Goal: Task Accomplishment & Management: Use online tool/utility

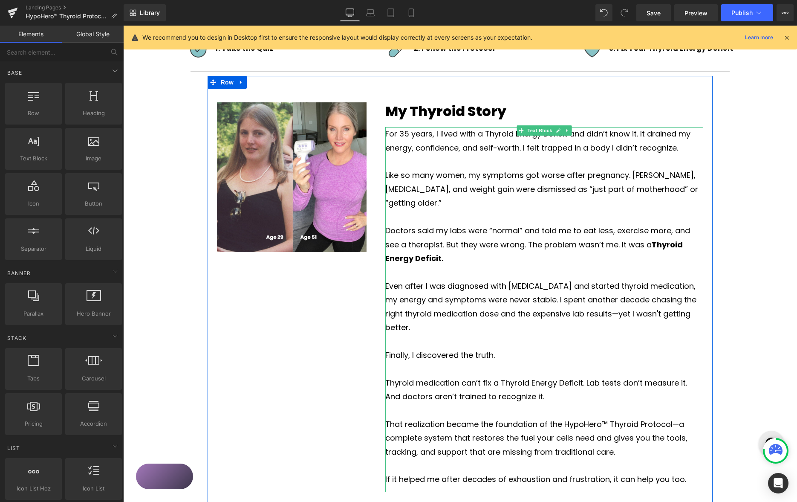
click at [614, 231] on p "Doctors said my labs were “normal” and told me to eat less, exercise more, and …" at bounding box center [544, 244] width 318 height 41
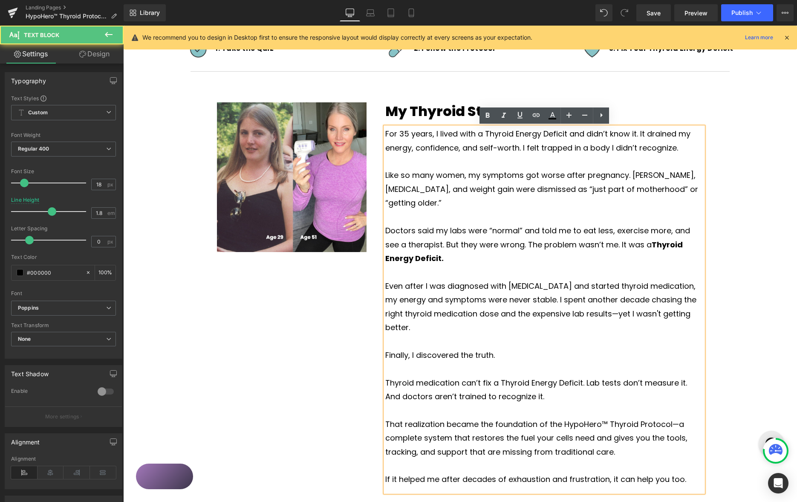
click at [613, 231] on p "Doctors said my labs were “normal” and told me to eat less, exercise more, and …" at bounding box center [544, 244] width 318 height 41
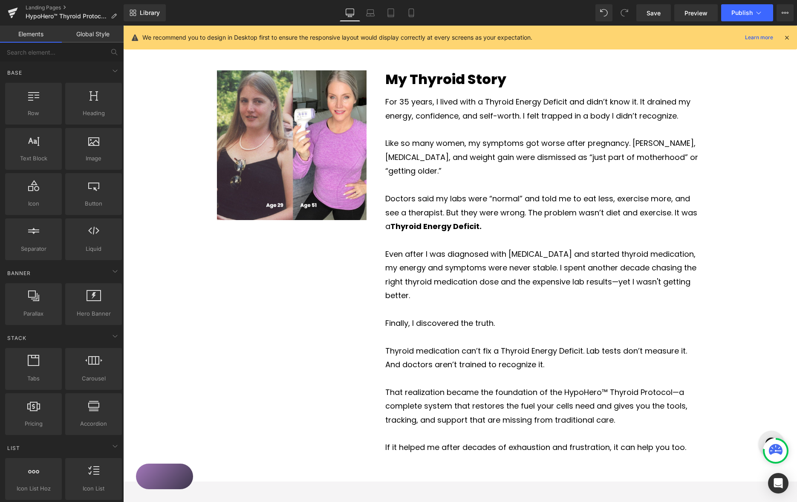
scroll to position [555, 0]
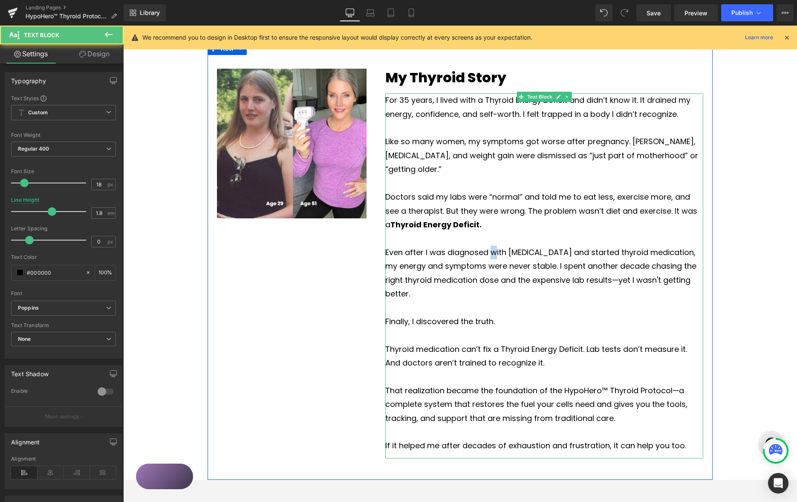
drag, startPoint x: 493, startPoint y: 236, endPoint x: 519, endPoint y: 237, distance: 26.4
click at [493, 245] on p "Even after I was diagnosed with [MEDICAL_DATA] and started thyroid medication, …" at bounding box center [544, 272] width 318 height 55
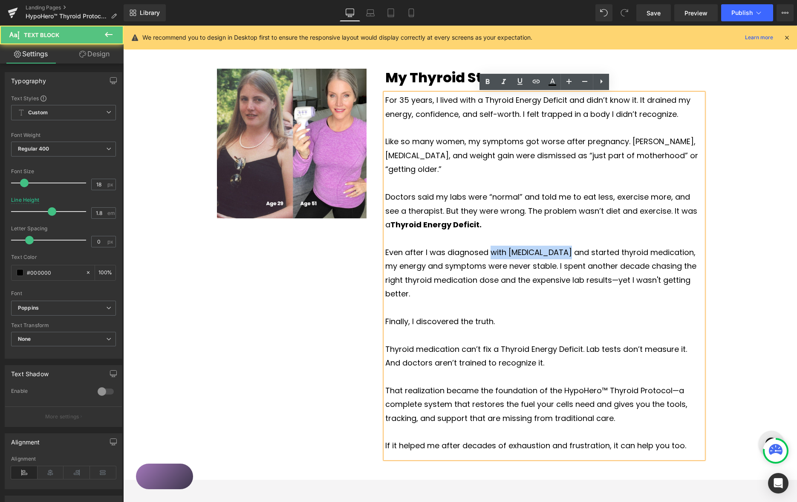
drag, startPoint x: 490, startPoint y: 237, endPoint x: 584, endPoint y: 228, distance: 95.1
click at [568, 245] on p "Even after I was diagnosed with [MEDICAL_DATA] and started thyroid medication, …" at bounding box center [544, 272] width 318 height 55
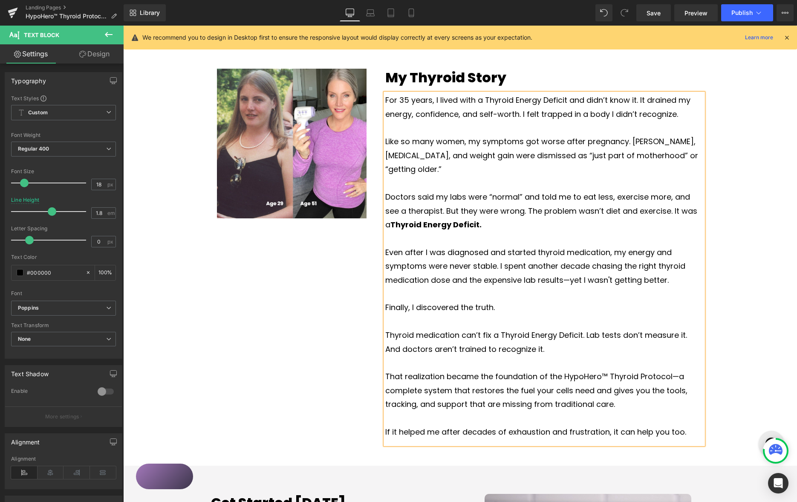
click at [645, 250] on p "Even after I was diagnosed and started thyroid medication, my energy and sympto…" at bounding box center [544, 265] width 318 height 41
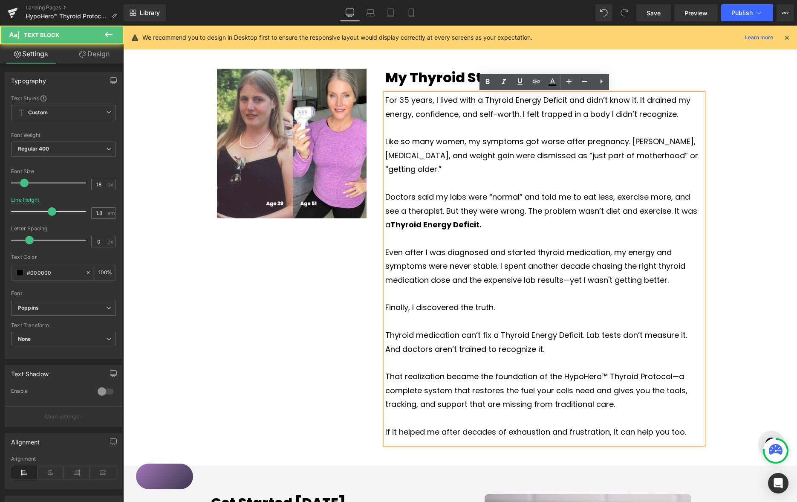
drag, startPoint x: 645, startPoint y: 251, endPoint x: 679, endPoint y: 247, distance: 34.4
click at [645, 251] on p "Even after I was diagnosed and started thyroid medication, my energy and sympto…" at bounding box center [544, 265] width 318 height 41
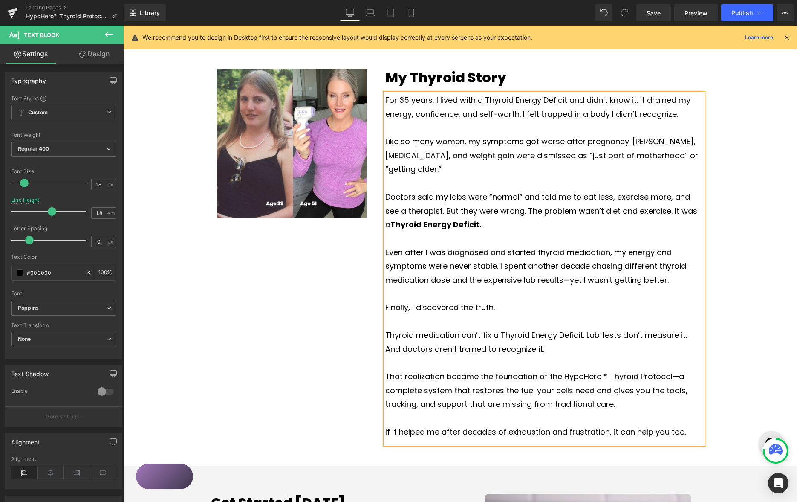
click at [605, 252] on p "Even after I was diagnosed and started thyroid medication, my energy and sympto…" at bounding box center [544, 265] width 318 height 41
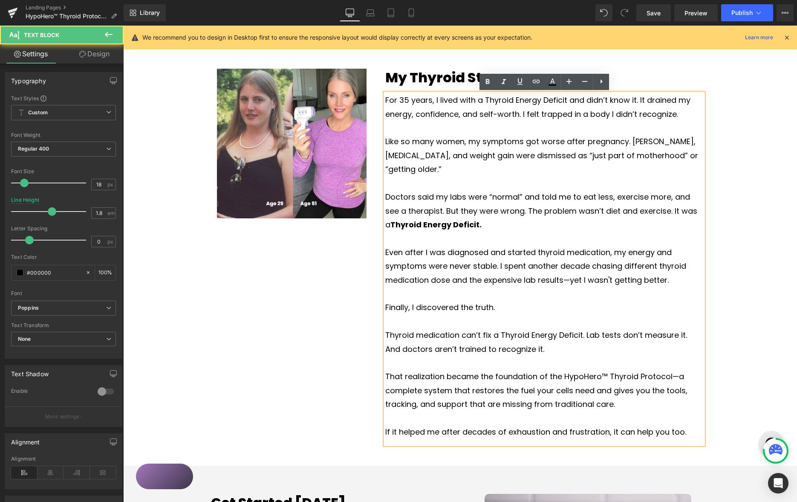
drag, startPoint x: 428, startPoint y: 266, endPoint x: 437, endPoint y: 270, distance: 9.5
click at [428, 266] on p "Even after I was diagnosed and started thyroid medication, my energy and sympto…" at bounding box center [544, 265] width 318 height 41
click at [607, 251] on p "Even after I was diagnosed and started thyroid medication, my energy and sympto…" at bounding box center [544, 265] width 318 height 41
drag, startPoint x: 607, startPoint y: 251, endPoint x: 611, endPoint y: 249, distance: 4.8
click at [607, 251] on p "Even after I was diagnosed and started thyroid medication, my energy and sympto…" at bounding box center [544, 265] width 318 height 41
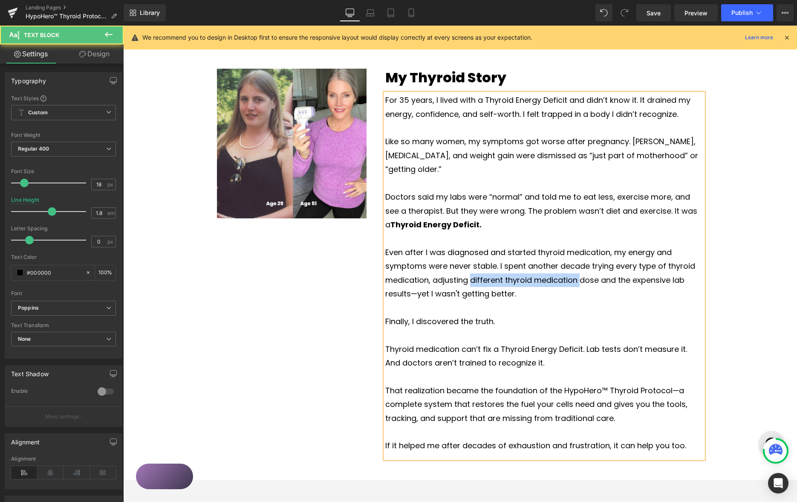
drag, startPoint x: 578, startPoint y: 267, endPoint x: 506, endPoint y: 259, distance: 72.5
click at [470, 262] on p "Even after I was diagnosed and started thyroid medication, my energy and sympto…" at bounding box center [544, 272] width 318 height 55
click at [532, 264] on p "Even after I was diagnosed and started thyroid medication, my energy and sympto…" at bounding box center [544, 272] width 318 height 55
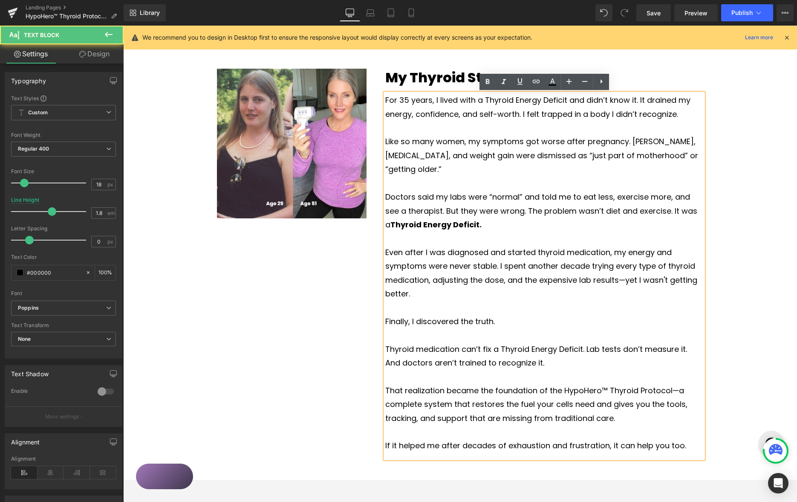
click at [530, 264] on p "Even after I was diagnosed and started thyroid medication, my energy and sympto…" at bounding box center [544, 272] width 318 height 55
click at [579, 264] on p "Even after I was diagnosed and started thyroid medication, my energy and sympto…" at bounding box center [544, 272] width 318 height 55
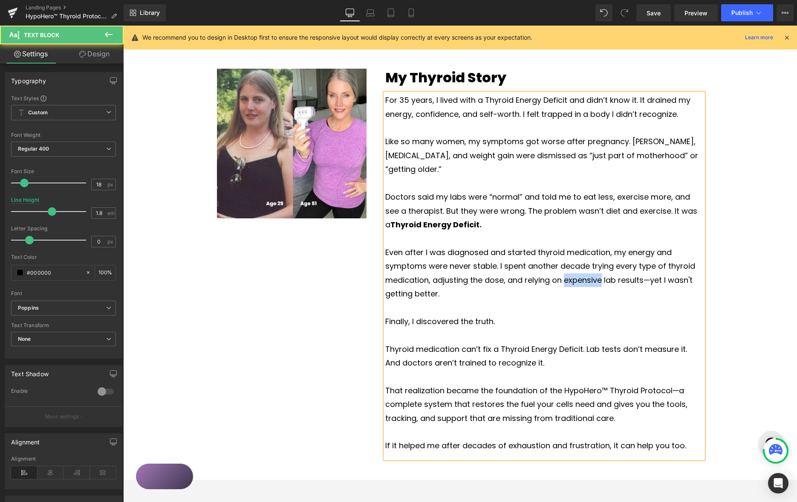
drag, startPoint x: 579, startPoint y: 263, endPoint x: 584, endPoint y: 262, distance: 4.4
click at [579, 263] on p "Even after I was diagnosed and started thyroid medication, my energy and sympto…" at bounding box center [544, 272] width 318 height 55
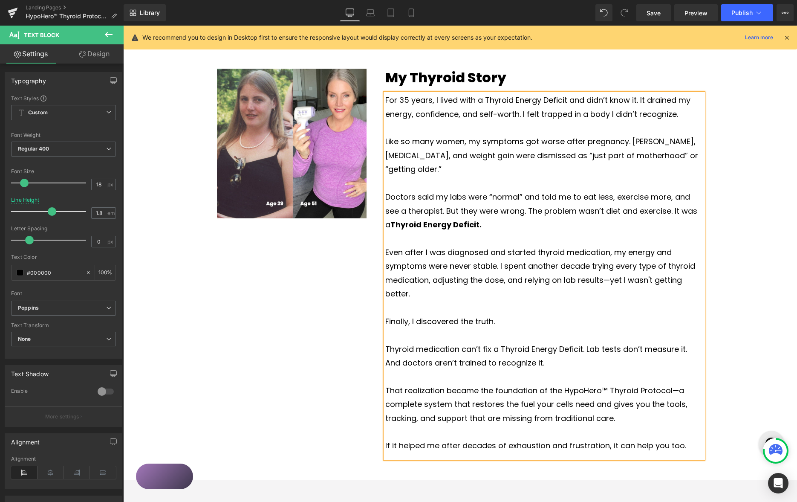
click at [593, 265] on p "Even after I was diagnosed and started thyroid medication, my energy and sympto…" at bounding box center [544, 272] width 318 height 55
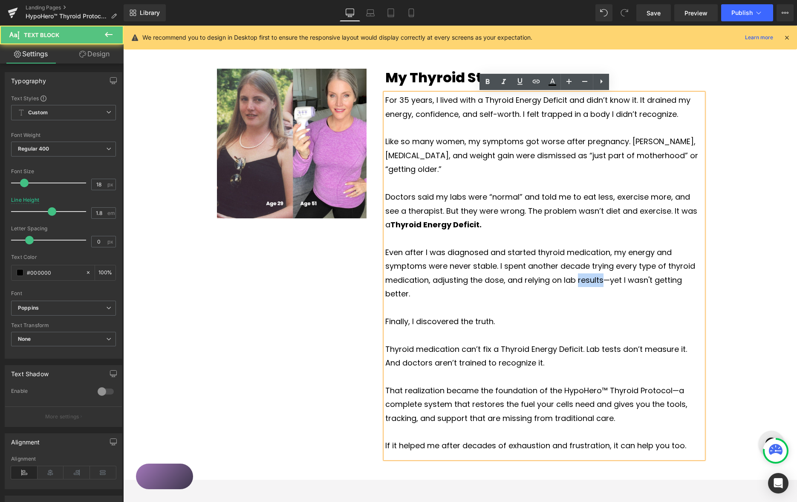
drag, startPoint x: 594, startPoint y: 266, endPoint x: 598, endPoint y: 263, distance: 5.8
click at [594, 266] on p "Even after I was diagnosed and started thyroid medication, my energy and sympto…" at bounding box center [544, 272] width 318 height 55
click at [628, 265] on p "Even after I was diagnosed and started thyroid medication, my energy and sympto…" at bounding box center [544, 272] width 318 height 55
click at [503, 266] on p "Even after I was diagnosed and started thyroid medication, my energy and sympto…" at bounding box center [544, 272] width 318 height 55
click at [610, 265] on p "Even after I was diagnosed and started thyroid medication, my energy and sympto…" at bounding box center [544, 272] width 318 height 55
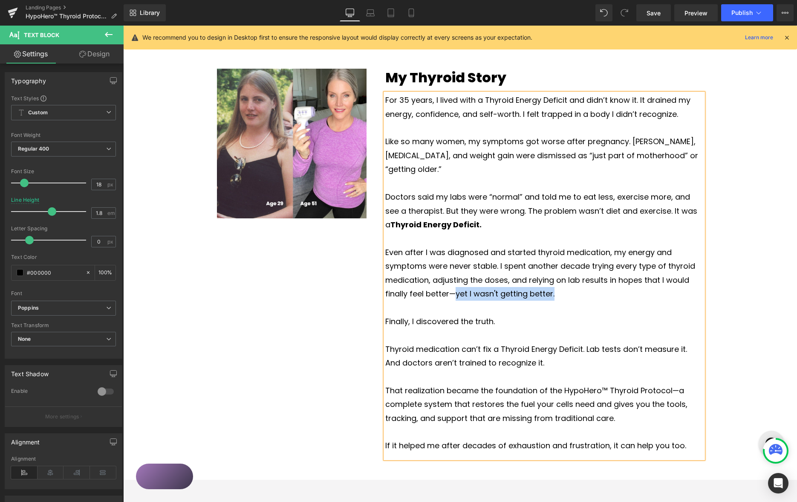
drag, startPoint x: 565, startPoint y: 280, endPoint x: 458, endPoint y: 282, distance: 106.1
click at [456, 285] on p "Even after I was diagnosed and started thyroid medication, my energy and sympto…" at bounding box center [544, 272] width 318 height 55
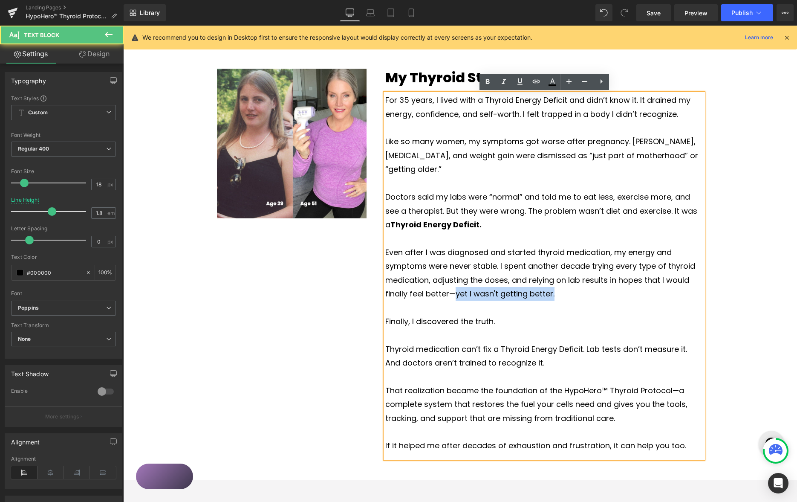
drag, startPoint x: 561, startPoint y: 280, endPoint x: 482, endPoint y: 274, distance: 78.6
click at [459, 275] on p "Even after I was diagnosed and started thyroid medication, my energy and sympto…" at bounding box center [544, 272] width 318 height 55
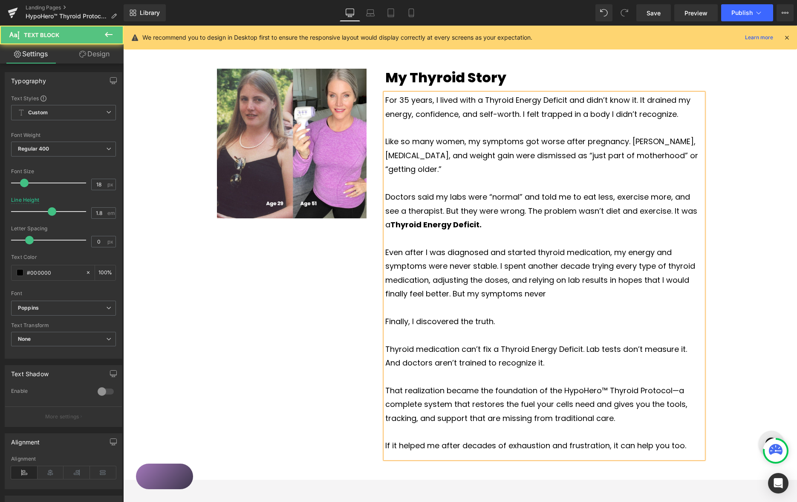
drag, startPoint x: 548, startPoint y: 280, endPoint x: 449, endPoint y: 283, distance: 98.9
click at [453, 283] on p "Even after I was diagnosed and started thyroid medication, my energy and sympto…" at bounding box center [544, 272] width 318 height 55
drag, startPoint x: 422, startPoint y: 236, endPoint x: 394, endPoint y: 240, distance: 28.9
click at [386, 245] on p "Even after I was diagnosed and started thyroid medication, my energy and sympto…" at bounding box center [544, 272] width 318 height 55
click at [487, 245] on p "Even after I was diagnosed and started thyroid medication, my energy and sympto…" at bounding box center [544, 272] width 318 height 55
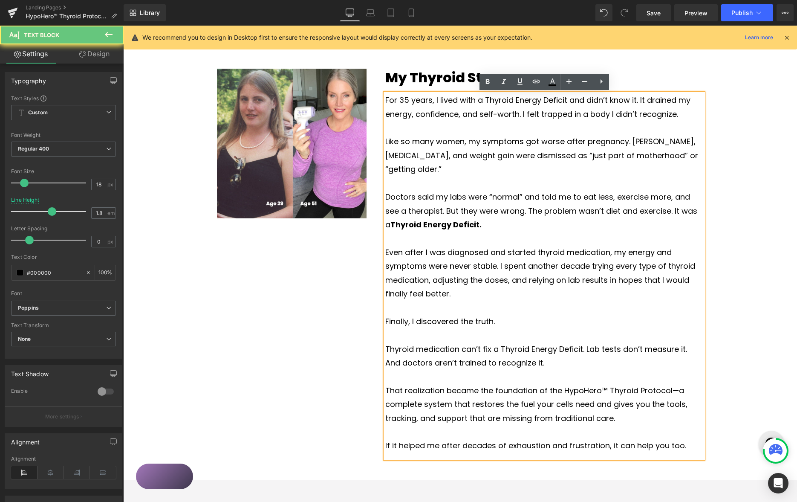
click at [493, 245] on p "Even after I was diagnosed and started thyroid medication, my energy and sympto…" at bounding box center [544, 272] width 318 height 55
click at [491, 245] on p "Even after I was diagnosed and started thyroid medication, my energy and sympto…" at bounding box center [544, 272] width 318 height 55
click at [472, 245] on p "Even after I was diagnosed and started thyroid medication, my energy and sympto…" at bounding box center [544, 272] width 318 height 55
drag, startPoint x: 472, startPoint y: 239, endPoint x: 491, endPoint y: 237, distance: 19.6
click at [472, 245] on p "Even after I was diagnosed and started thyroid medication, my energy and sympto…" at bounding box center [544, 272] width 318 height 55
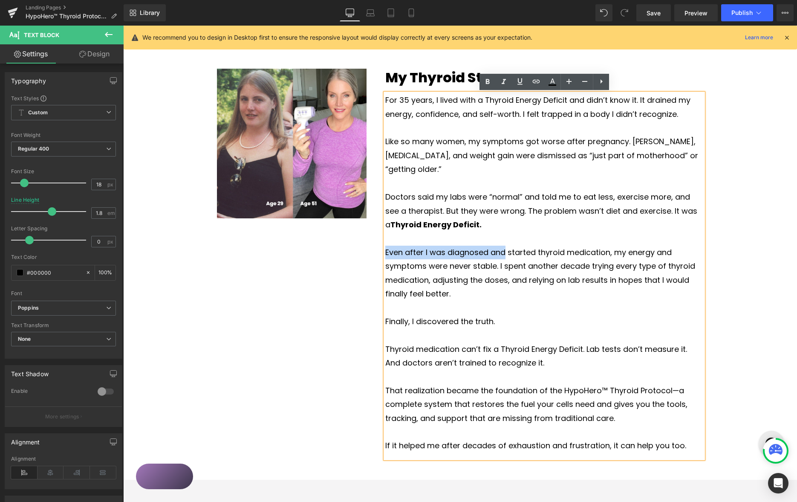
drag, startPoint x: 506, startPoint y: 237, endPoint x: 391, endPoint y: 234, distance: 115.5
click at [388, 245] on p "Even after I was diagnosed and started thyroid medication, my energy and sympto…" at bounding box center [544, 272] width 318 height 55
click at [547, 282] on p "Even after I was diagnosed and started thyroid medication, my energy and sympto…" at bounding box center [544, 272] width 318 height 55
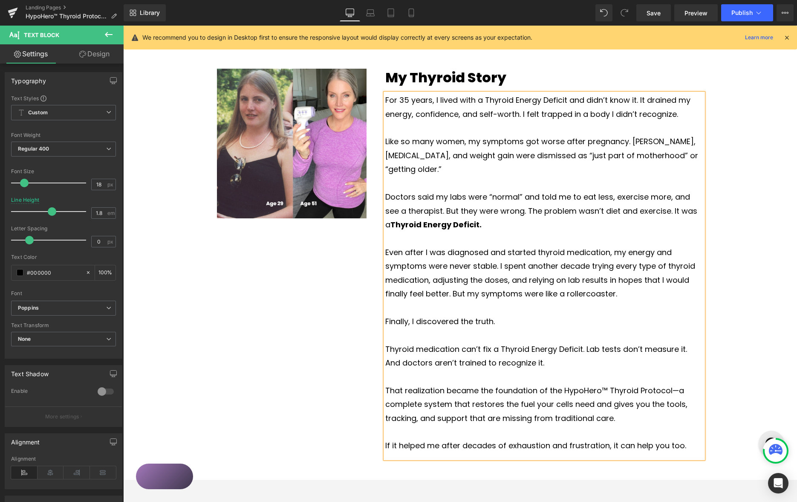
drag, startPoint x: 523, startPoint y: 279, endPoint x: 542, endPoint y: 277, distance: 18.4
click at [523, 279] on p "Even after I was diagnosed and started thyroid medication, my energy and sympto…" at bounding box center [544, 272] width 318 height 55
drag, startPoint x: 628, startPoint y: 279, endPoint x: 461, endPoint y: 283, distance: 167.5
click at [455, 283] on p "Even after I was diagnosed and started thyroid medication, my energy and sympto…" at bounding box center [544, 272] width 318 height 55
click at [550, 314] on p "Finally, I discovered the truth." at bounding box center [544, 321] width 318 height 14
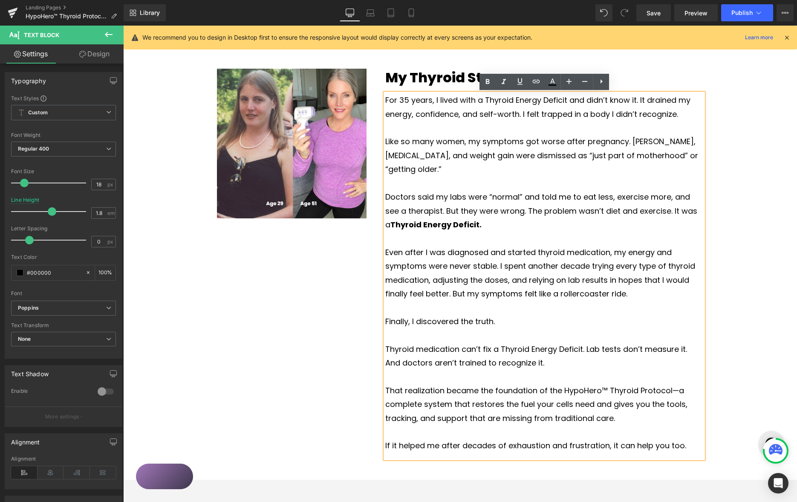
drag, startPoint x: 461, startPoint y: 334, endPoint x: 470, endPoint y: 340, distance: 10.8
click at [461, 342] on p "Thyroid medication can’t fix a Thyroid Energy Deficit. Lab tests don’t measure …" at bounding box center [544, 356] width 318 height 28
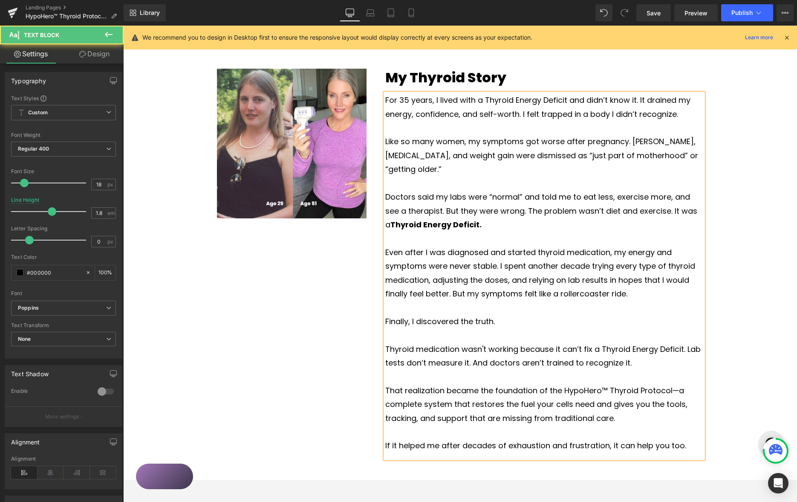
click at [570, 342] on p "Thyroid medication wasn't working because it can’t fix a Thyroid Energy Deficit…" at bounding box center [544, 356] width 318 height 28
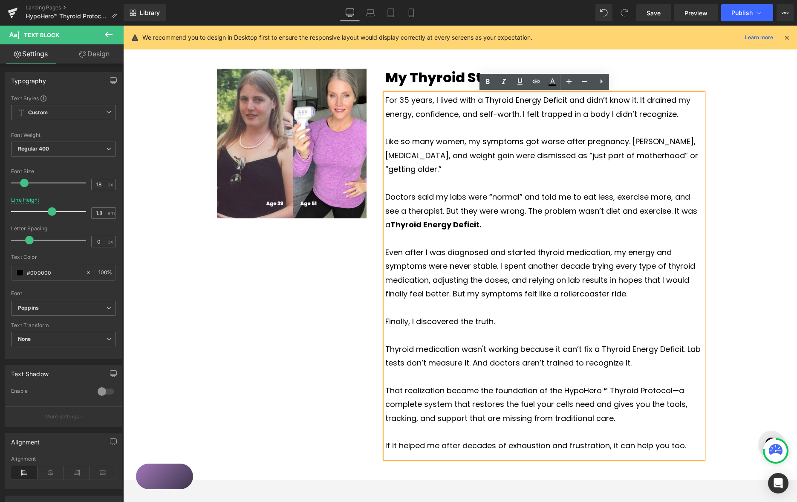
click at [689, 342] on p "Thyroid medication wasn't working because it can’t fix a Thyroid Energy Deficit…" at bounding box center [544, 356] width 318 height 28
click at [468, 347] on p "Thyroid medication wasn't working because it can’t fix a Thyroid Energy Deficit…" at bounding box center [544, 356] width 318 height 28
drag, startPoint x: 685, startPoint y: 336, endPoint x: 559, endPoint y: 331, distance: 126.6
click at [564, 342] on p "Thyroid medication wasn't working because it can’t fix a Thyroid Energy Deficit…" at bounding box center [544, 356] width 318 height 28
drag, startPoint x: 635, startPoint y: 346, endPoint x: 653, endPoint y: 342, distance: 18.5
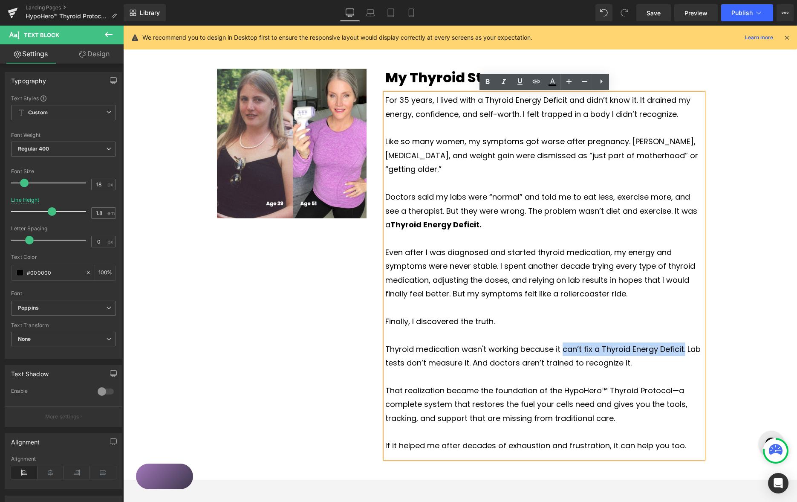
click at [635, 346] on p "Thyroid medication wasn't working because it can’t fix a Thyroid Energy Deficit…" at bounding box center [544, 356] width 318 height 28
drag, startPoint x: 601, startPoint y: 334, endPoint x: 679, endPoint y: 330, distance: 78.1
click at [683, 342] on p "Thyroid medication wasn't working because it can’t fix a Thyroid Energy Deficit…" at bounding box center [544, 356] width 318 height 28
click at [491, 82] on icon at bounding box center [487, 82] width 10 height 10
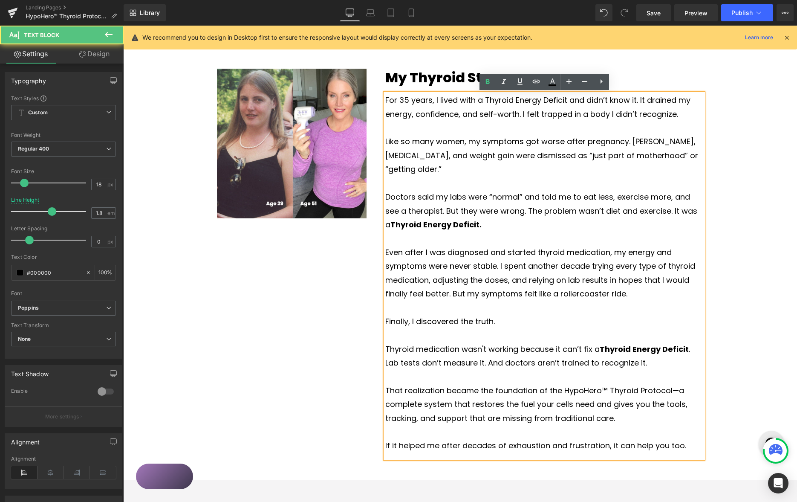
click at [465, 349] on p "Thyroid medication wasn't working because it can’t fix a Thyroid Energy Deficit…" at bounding box center [544, 356] width 318 height 28
click at [648, 346] on p "Thyroid medication wasn't working because it can’t fix a Thyroid Energy Deficit…" at bounding box center [544, 356] width 318 height 28
click at [519, 342] on p "Thyroid medication wasn't working because it can’t fix a Thyroid Energy Deficit…" at bounding box center [544, 356] width 318 height 28
click at [425, 350] on p "Thyroid medication wasn't working because it can’t fix a Thyroid Energy Deficit…" at bounding box center [544, 356] width 318 height 28
click at [482, 351] on p "Thyroid medication wasn't working because it can’t fix a Thyroid Energy Deficit…" at bounding box center [544, 356] width 318 height 28
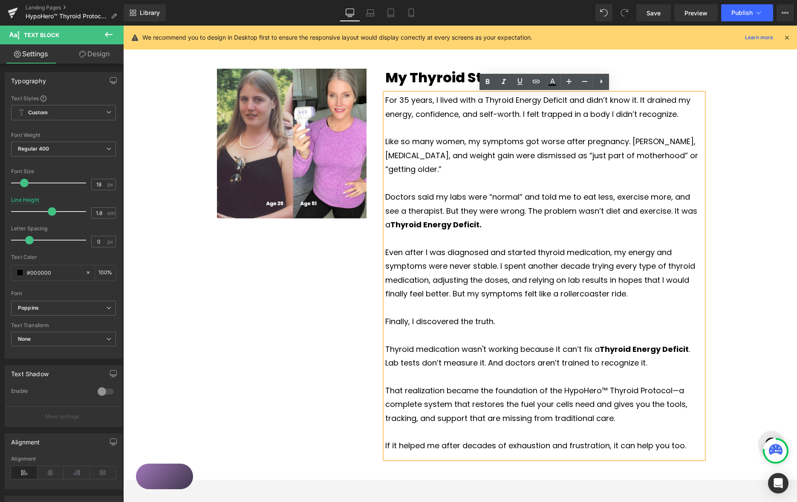
click at [489, 350] on p "Thyroid medication wasn't working because it can’t fix a Thyroid Energy Deficit…" at bounding box center [544, 356] width 318 height 28
click at [513, 390] on p "That realization became the foundation of the HypoHero™ Thyroid Protocol—a comp…" at bounding box center [544, 403] width 318 height 41
click at [603, 383] on p "That realization became the foundation of the HypoHero™ Thyroid Protocol—a comp…" at bounding box center [544, 403] width 318 height 41
click at [604, 383] on p "That realization became the foundation of the HypoHero™ Thyroid Protocol—a comp…" at bounding box center [544, 403] width 318 height 41
click at [594, 391] on p "That realization became the foundation of the HypoHero Thyroid Protocol—a compl…" at bounding box center [544, 403] width 318 height 41
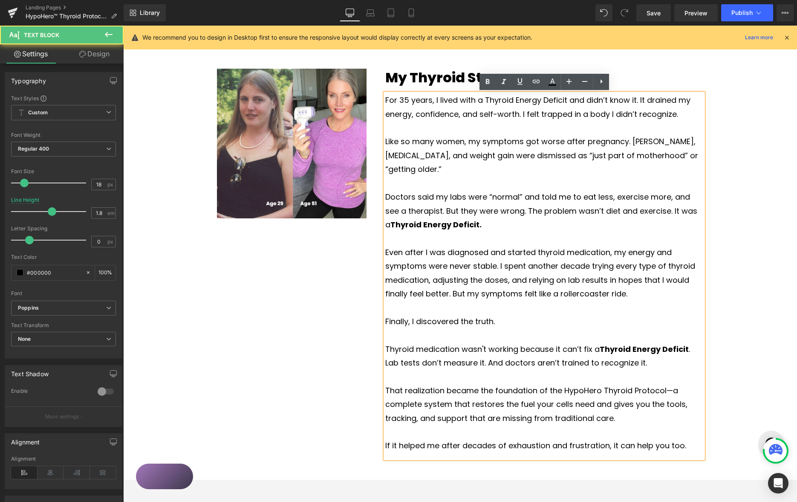
drag, startPoint x: 572, startPoint y: 392, endPoint x: 584, endPoint y: 392, distance: 11.9
click at [572, 392] on p "That realization became the foundation of the HypoHero Thyroid Protocol—a compl…" at bounding box center [544, 403] width 318 height 41
click at [469, 405] on p "That realization became the foundation of the HypoHero Thyroid Protocol—a compl…" at bounding box center [544, 403] width 318 height 41
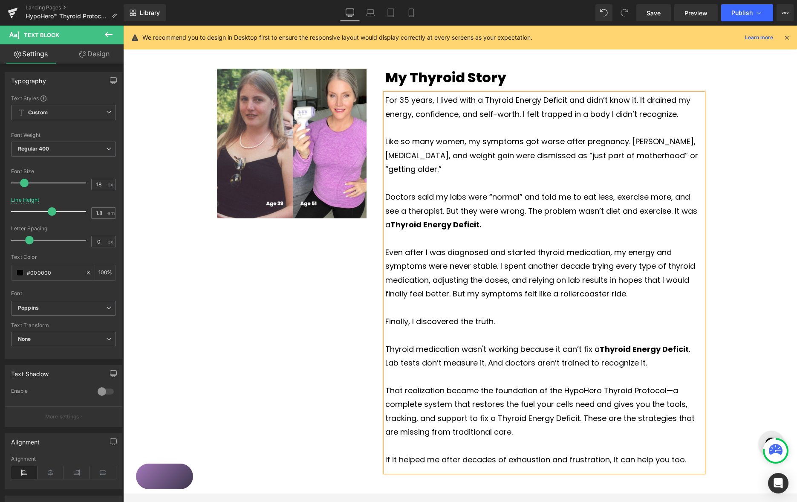
click at [582, 404] on p "That realization became the foundation of the HypoHero Thyroid Protocol—a compl…" at bounding box center [544, 410] width 318 height 55
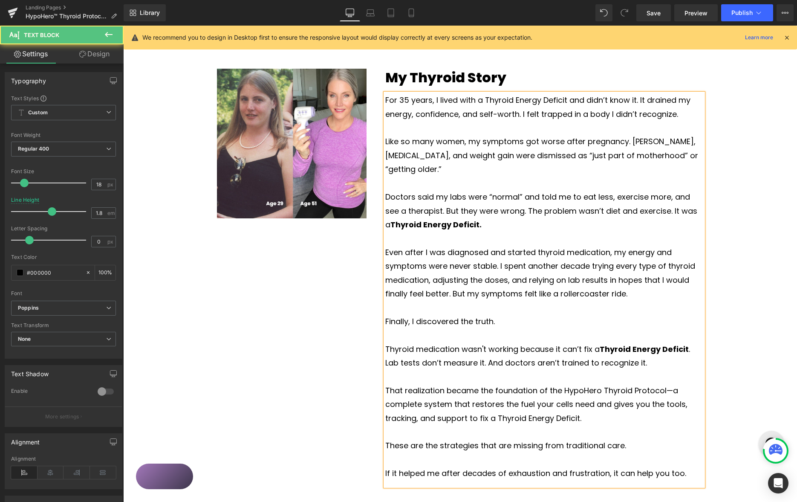
click at [582, 400] on p "That realization became the foundation of the HypoHero Thyroid Protocol—a compl…" at bounding box center [544, 403] width 318 height 41
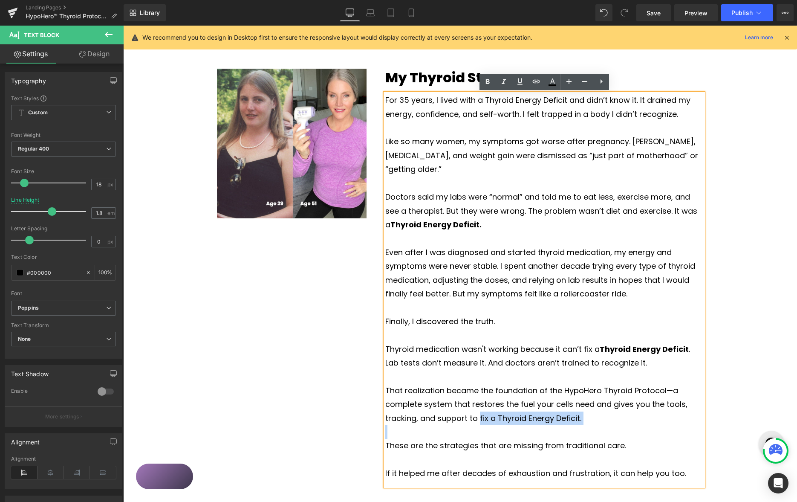
drag, startPoint x: 586, startPoint y: 398, endPoint x: 488, endPoint y: 392, distance: 98.2
click at [479, 404] on p "That realization became the foundation of the HypoHero Thyroid Protocol—a compl…" at bounding box center [544, 403] width 318 height 41
click at [485, 85] on icon at bounding box center [487, 82] width 10 height 10
click at [479, 438] on p "These are the strategies that are missing from traditional care." at bounding box center [544, 445] width 318 height 14
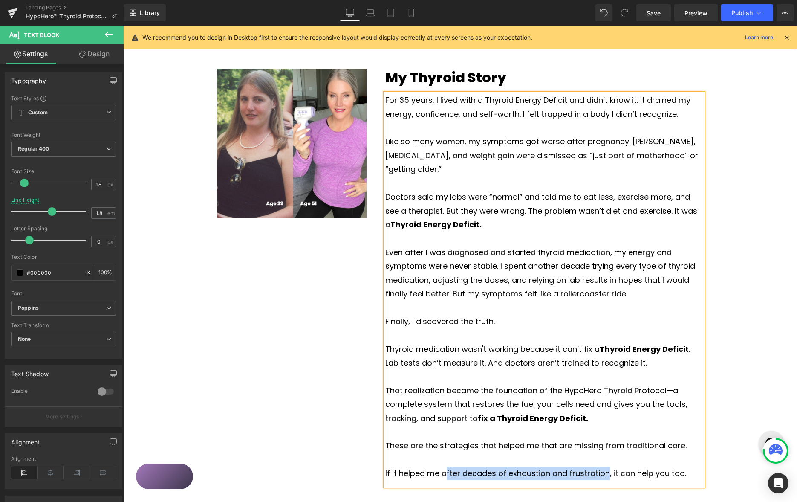
drag, startPoint x: 446, startPoint y: 458, endPoint x: 602, endPoint y: 454, distance: 155.6
click at [607, 466] on p "If it helped me after decades of exhaustion and frustration, it can help you to…" at bounding box center [544, 473] width 318 height 14
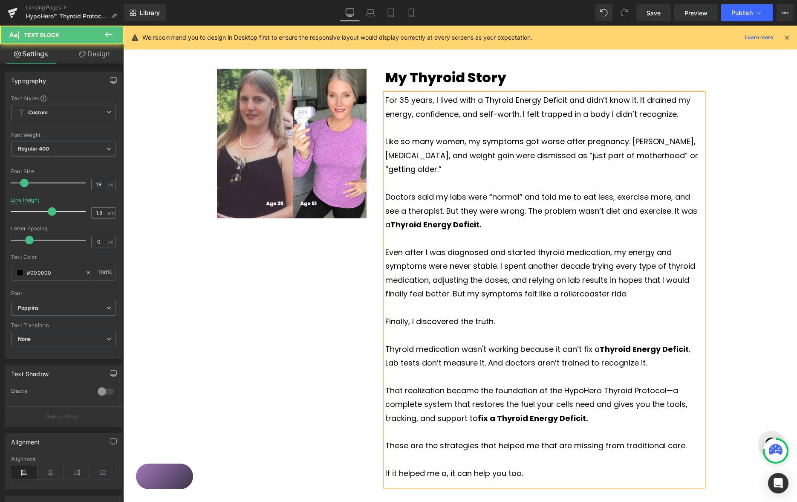
click at [539, 438] on p "These are the strategies that helped me that are missing from traditional care." at bounding box center [544, 445] width 318 height 14
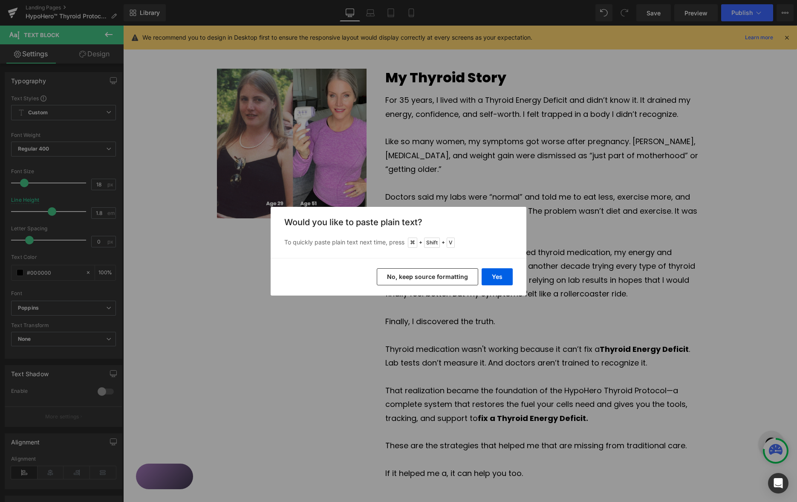
click at [478, 274] on button "No, keep source formatting" at bounding box center [427, 276] width 101 height 17
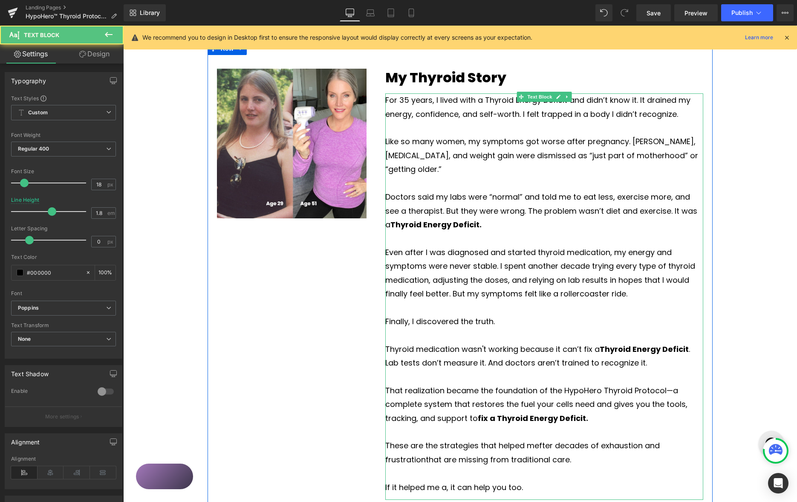
click at [539, 438] on p "These are the strategies that helped me fter decades of exhaustion and frustrat…" at bounding box center [544, 452] width 318 height 28
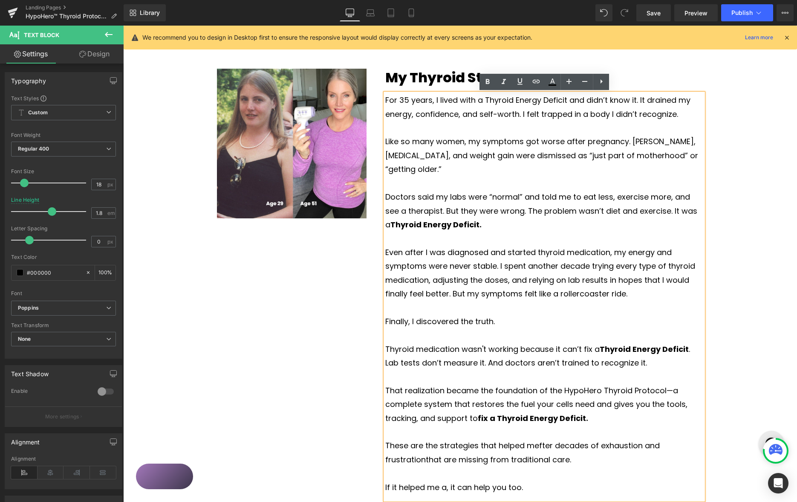
click at [386, 438] on p "These are the strategies that helped me fter decades of exhaustion and frustrat…" at bounding box center [544, 452] width 318 height 28
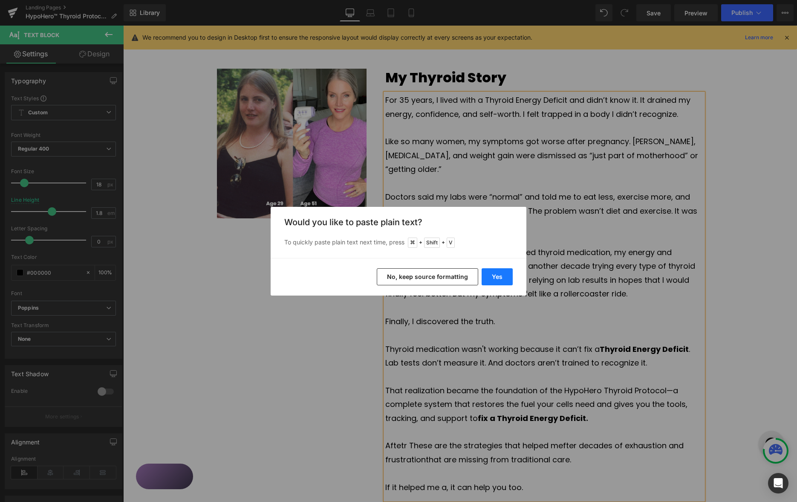
click at [496, 277] on button "Yes" at bounding box center [496, 276] width 31 height 17
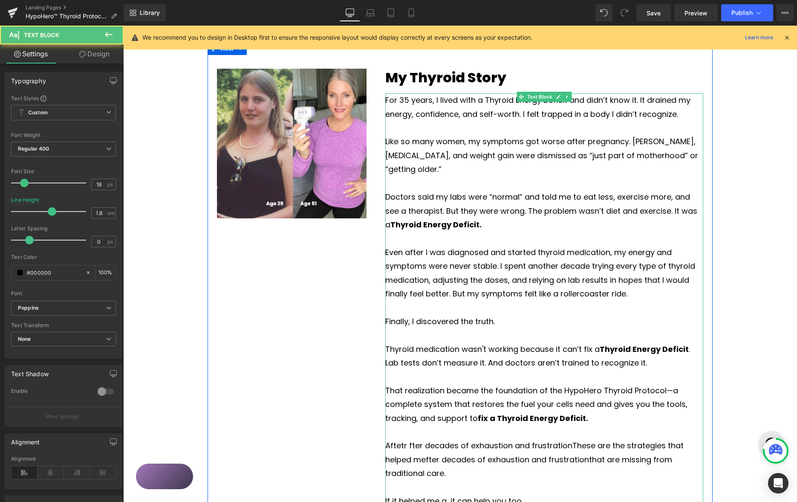
click at [421, 438] on p "Aftetr fter decades of exhaustion and frustrationThese are the strategies that …" at bounding box center [544, 458] width 318 height 41
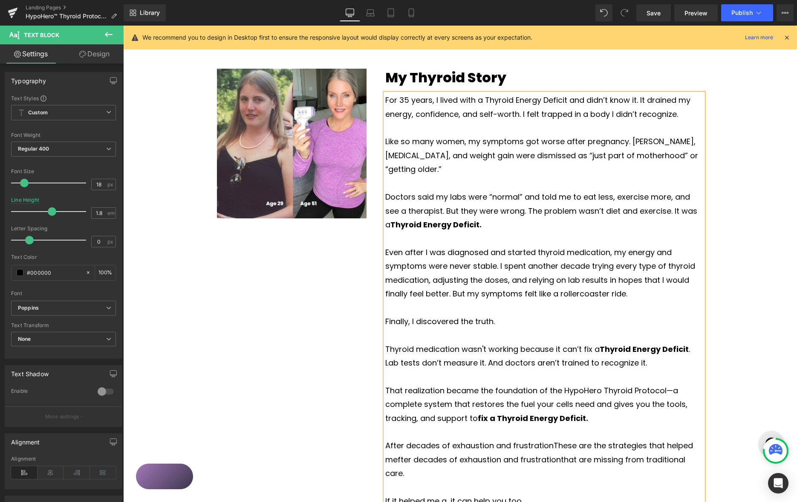
click at [551, 438] on p "After decades of exhaustion and frustrationThese are the strategies that helped…" at bounding box center [544, 458] width 318 height 41
click at [465, 438] on p "After decades of exhaustion and frustration, These are the strategies that help…" at bounding box center [544, 458] width 318 height 41
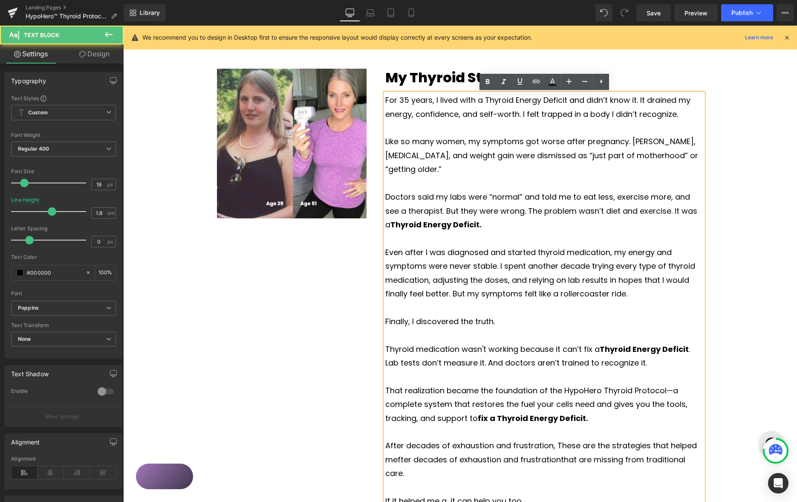
click at [467, 438] on p "After decades of exhaustion and frustration, These are the strategies that help…" at bounding box center [544, 458] width 318 height 41
click at [456, 438] on p "After decades of exhaustion and frustration, These are the strategies that help…" at bounding box center [544, 458] width 318 height 41
drag, startPoint x: 458, startPoint y: 434, endPoint x: 463, endPoint y: 430, distance: 6.9
click at [458, 438] on p "After decades of exhaustion and frustration, These are the strategies that help…" at bounding box center [544, 458] width 318 height 41
drag, startPoint x: 489, startPoint y: 433, endPoint x: 453, endPoint y: 430, distance: 35.5
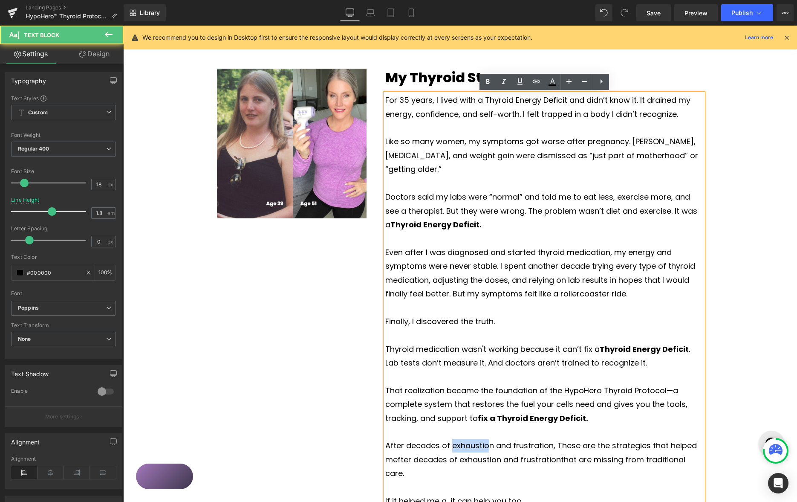
click at [454, 438] on p "After decades of exhaustion and frustration, These are the strategies that help…" at bounding box center [544, 458] width 318 height 41
drag, startPoint x: 551, startPoint y: 434, endPoint x: 544, endPoint y: 434, distance: 7.3
click at [547, 438] on p "After decades of suffering and frustration, These are the strategies that helpe…" at bounding box center [544, 458] width 318 height 41
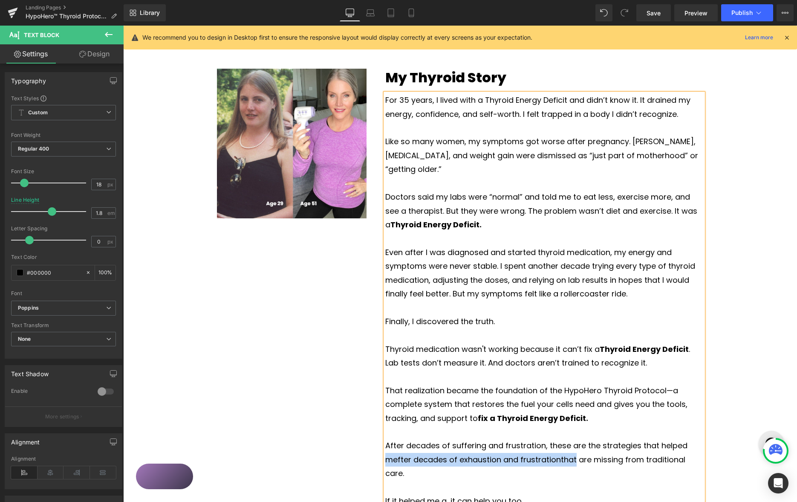
drag, startPoint x: 575, startPoint y: 446, endPoint x: 407, endPoint y: 442, distance: 167.9
click at [378, 441] on div "My Thyroid Story Heading For 35 years, I lived with a Thyroid Energy Deficit an…" at bounding box center [544, 291] width 337 height 445
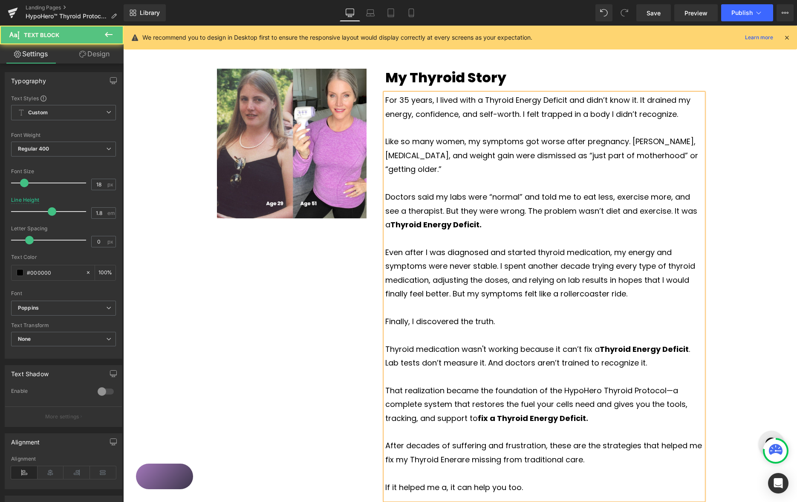
click at [599, 438] on p "After decades of suffering and frustration, these are the strategies that helpe…" at bounding box center [544, 452] width 318 height 28
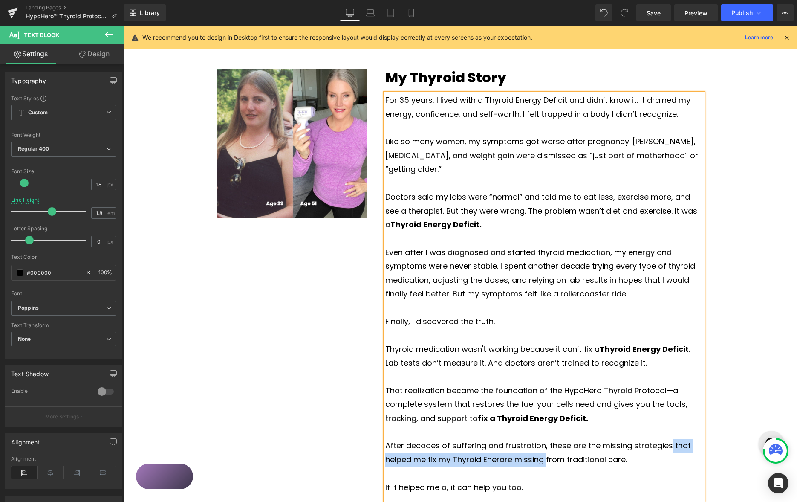
drag, startPoint x: 666, startPoint y: 432, endPoint x: 570, endPoint y: 446, distance: 97.7
click at [546, 445] on p "After decades of suffering and frustration, these are the missing strategies th…" at bounding box center [544, 452] width 318 height 28
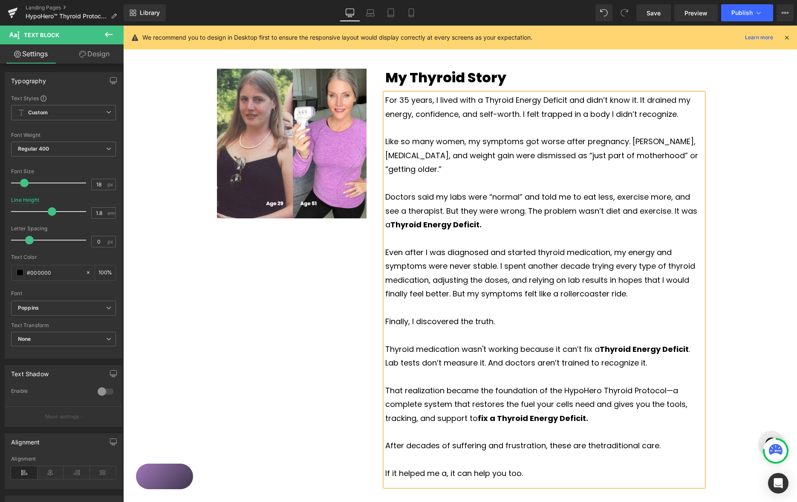
click at [563, 438] on p "After decades of suffering and frustration, these are the traditional care." at bounding box center [544, 445] width 318 height 14
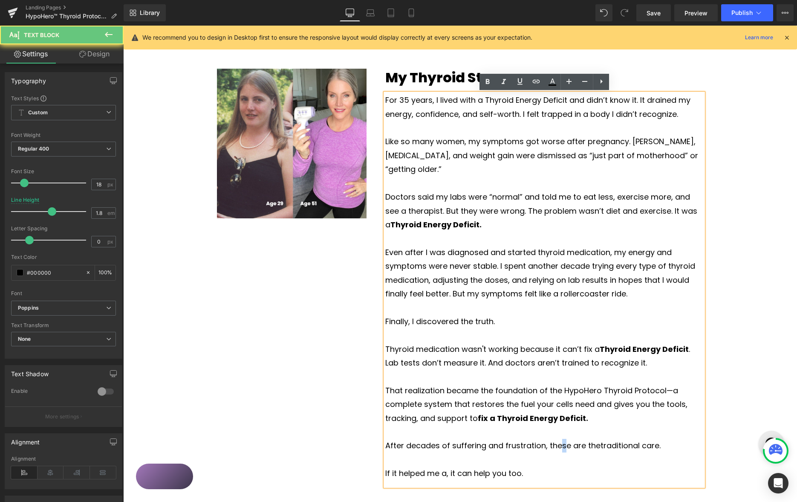
drag, startPoint x: 560, startPoint y: 429, endPoint x: 572, endPoint y: 428, distance: 12.4
click at [560, 438] on p "After decades of suffering and frustration, these are the traditional care." at bounding box center [544, 445] width 318 height 14
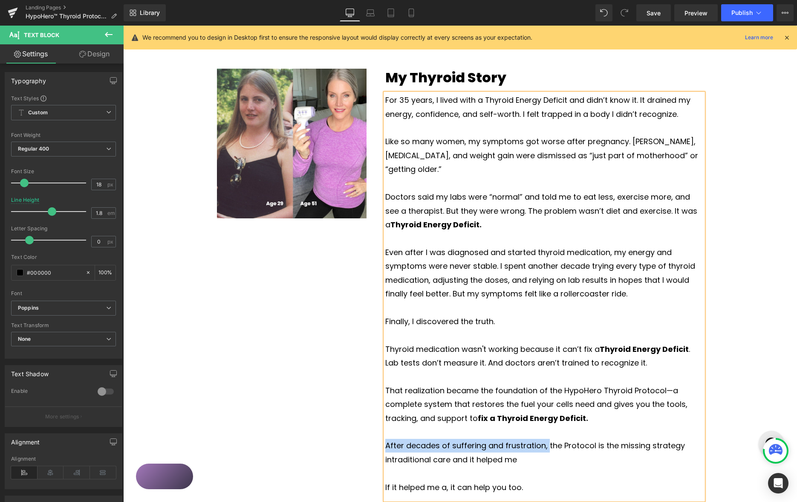
drag, startPoint x: 547, startPoint y: 432, endPoint x: 411, endPoint y: 432, distance: 135.5
click at [371, 429] on div "Image My Thyroid Story Heading For 35 years, I lived with a Thyroid Energy Defi…" at bounding box center [460, 281] width 505 height 479
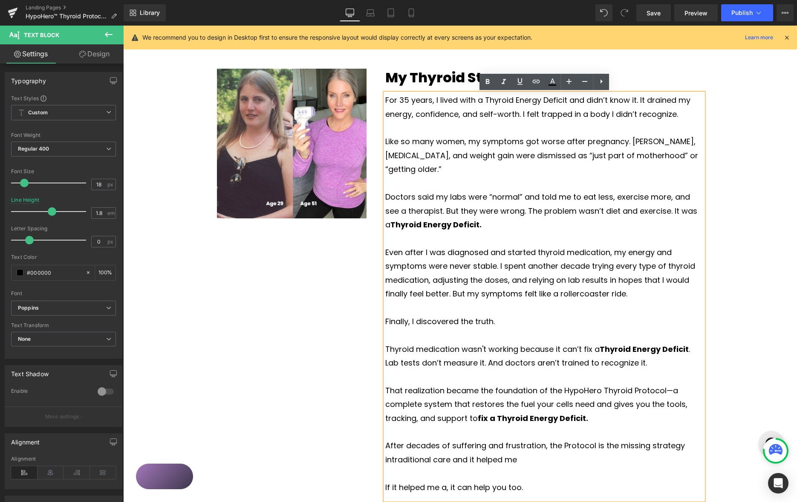
click at [535, 440] on p "After decades of suffering and frustration, the Protocol is the missing strateg…" at bounding box center [544, 452] width 318 height 28
drag, startPoint x: 546, startPoint y: 434, endPoint x: 401, endPoint y: 432, distance: 145.7
click at [386, 438] on p "After decades of suffering and frustration, the Protocol is the missing strateg…" at bounding box center [544, 452] width 318 height 28
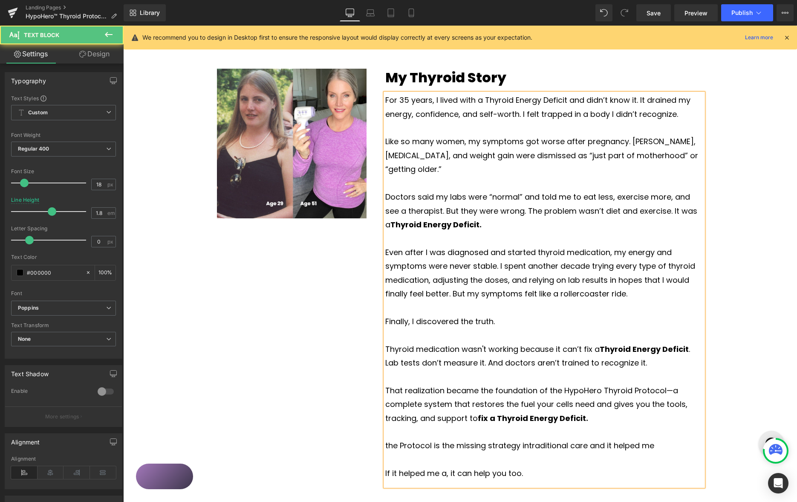
click at [522, 453] on p at bounding box center [544, 460] width 318 height 14
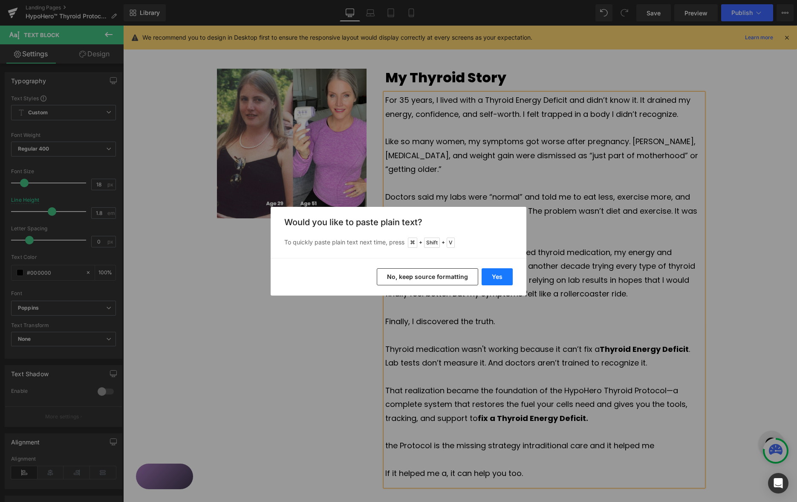
click at [494, 278] on button "Yes" at bounding box center [496, 276] width 31 height 17
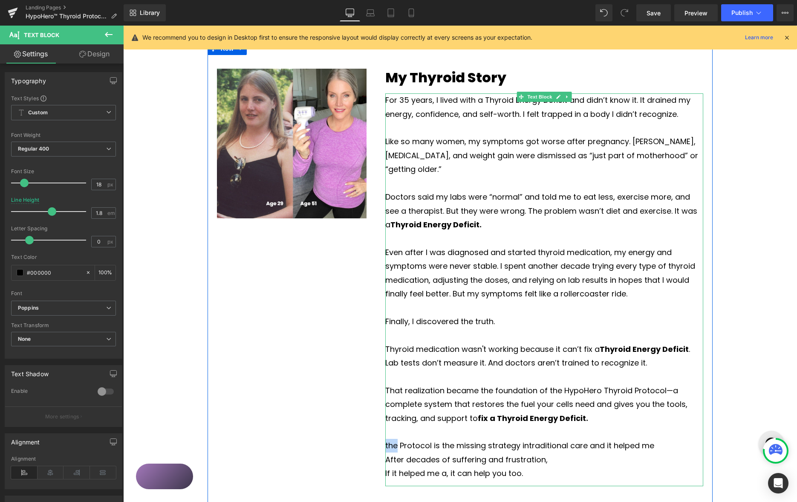
click at [388, 438] on p "the Protocol is the missing strategy in traditional care and it helped me" at bounding box center [544, 445] width 318 height 14
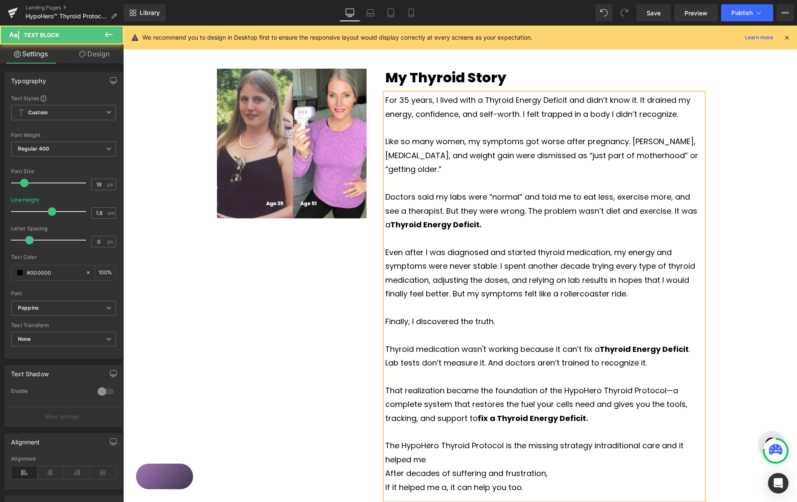
click at [575, 438] on p "The HypoHero Thyroid Protocol is the missing strategy in traditional care and i…" at bounding box center [544, 452] width 318 height 28
drag, startPoint x: 575, startPoint y: 431, endPoint x: 606, endPoint y: 435, distance: 31.3
click at [575, 438] on p "The HypoHero Thyroid Protocol is the missing strategy in traditional care and i…" at bounding box center [544, 452] width 318 height 28
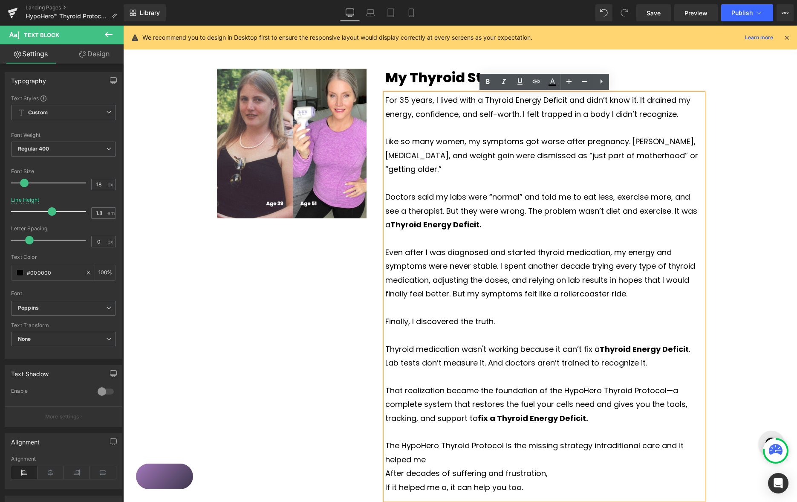
click at [542, 438] on p "The HypoHero Thyroid Protocol is the missing strategy in traditional care and i…" at bounding box center [544, 452] width 318 height 28
drag, startPoint x: 539, startPoint y: 429, endPoint x: 561, endPoint y: 430, distance: 21.3
click at [539, 438] on p "The HypoHero Thyroid Protocol is the missing strategy in traditional care and i…" at bounding box center [544, 452] width 318 height 28
drag, startPoint x: 539, startPoint y: 432, endPoint x: 557, endPoint y: 431, distance: 17.9
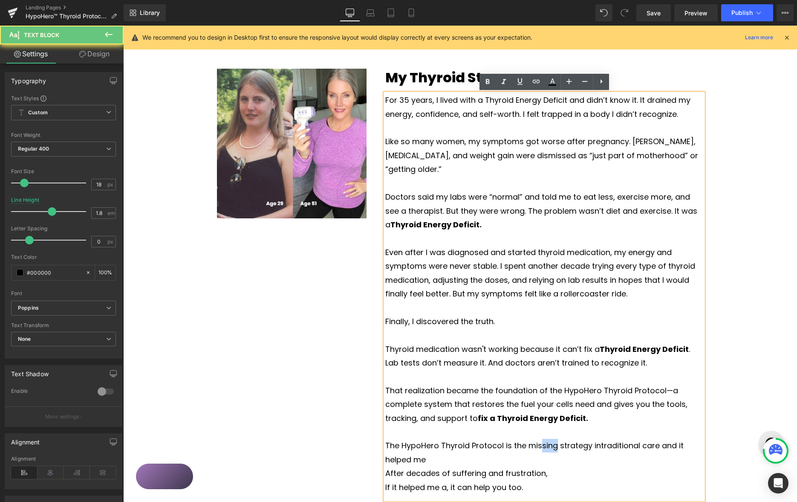
click at [539, 438] on p "The HypoHero Thyroid Protocol is the missing strategy in traditional care and i…" at bounding box center [544, 452] width 318 height 28
click at [536, 438] on p "The HypoHero Thyroid Protocol is the missing strategy in traditional care and i…" at bounding box center [544, 452] width 318 height 28
drag, startPoint x: 537, startPoint y: 428, endPoint x: 554, endPoint y: 433, distance: 17.4
click at [537, 438] on p "The HypoHero Thyroid Protocol is the missing strategy in traditional care and i…" at bounding box center [544, 452] width 318 height 28
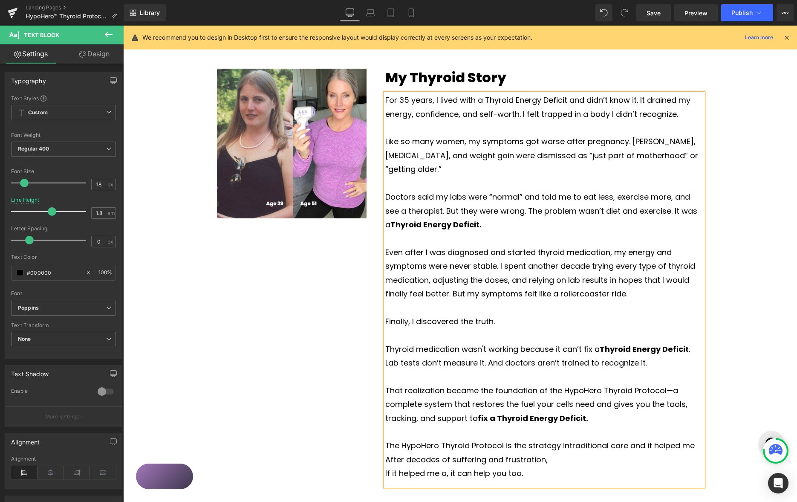
click at [558, 438] on p "The HypoHero Thyroid Protocol is the strategy in traditional care and it helped…" at bounding box center [544, 445] width 318 height 14
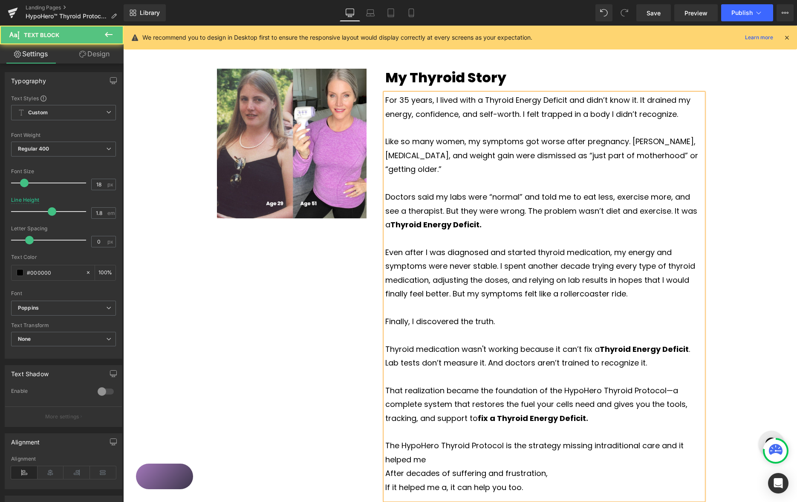
drag, startPoint x: 424, startPoint y: 449, endPoint x: 446, endPoint y: 449, distance: 21.3
click at [424, 449] on span "traditional care and it helped me" at bounding box center [534, 452] width 298 height 24
drag, startPoint x: 657, startPoint y: 431, endPoint x: 675, endPoint y: 435, distance: 18.4
click at [675, 440] on span "traditional care and it helped me" at bounding box center [534, 452] width 298 height 24
click at [387, 466] on p "After decades of suffering and frustration," at bounding box center [544, 473] width 318 height 14
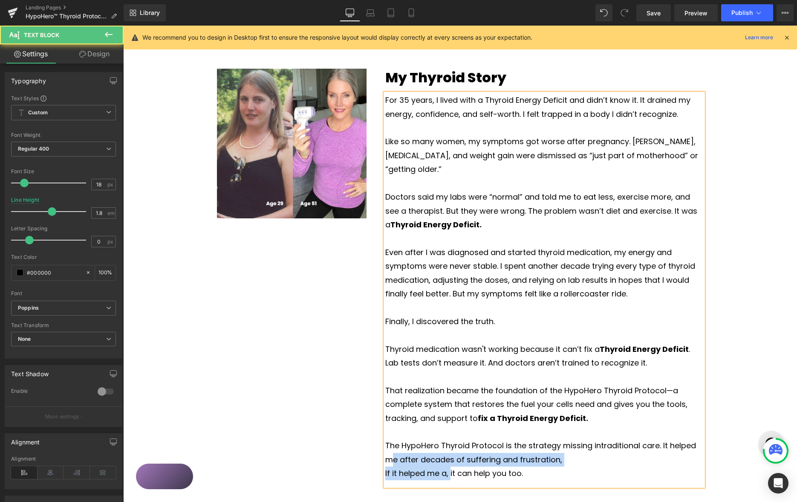
drag, startPoint x: 450, startPoint y: 460, endPoint x: 389, endPoint y: 454, distance: 61.2
click at [380, 453] on div "My Thyroid Story Heading For 35 years, I lived with a Thyroid Energy Deficit an…" at bounding box center [544, 277] width 337 height 417
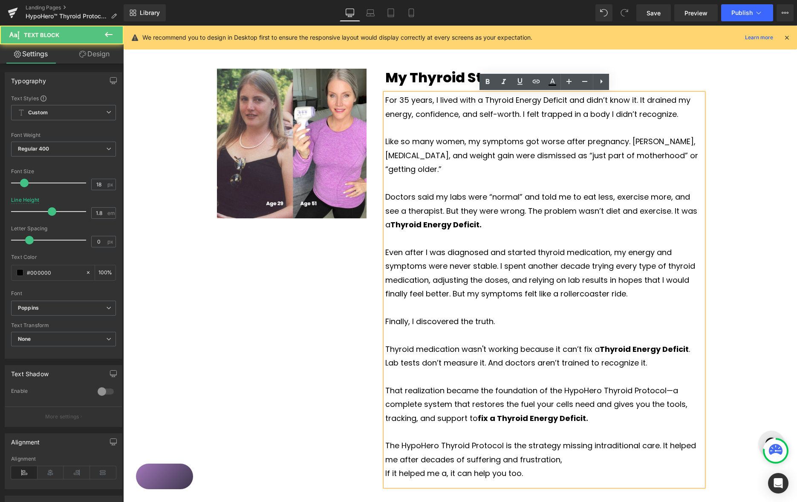
click at [444, 466] on p "If it helped me a, it can help you too." at bounding box center [544, 473] width 318 height 14
drag, startPoint x: 446, startPoint y: 461, endPoint x: 379, endPoint y: 454, distance: 67.7
click at [378, 457] on div "My Thyroid Story Heading For 35 years, I lived with a Thyroid Energy Deficit an…" at bounding box center [544, 277] width 337 height 417
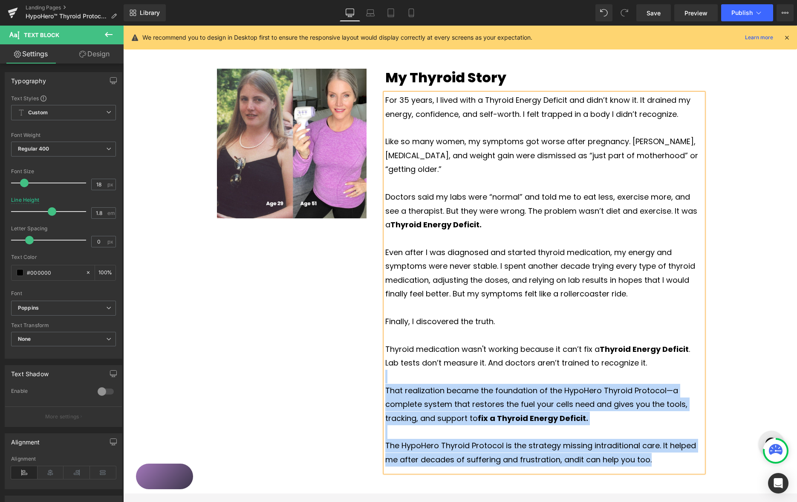
drag, startPoint x: 645, startPoint y: 447, endPoint x: 384, endPoint y: 362, distance: 273.9
click at [357, 365] on div "Image My Thyroid Story Heading For 35 years, I lived with a Thyroid Energy Defi…" at bounding box center [460, 267] width 505 height 451
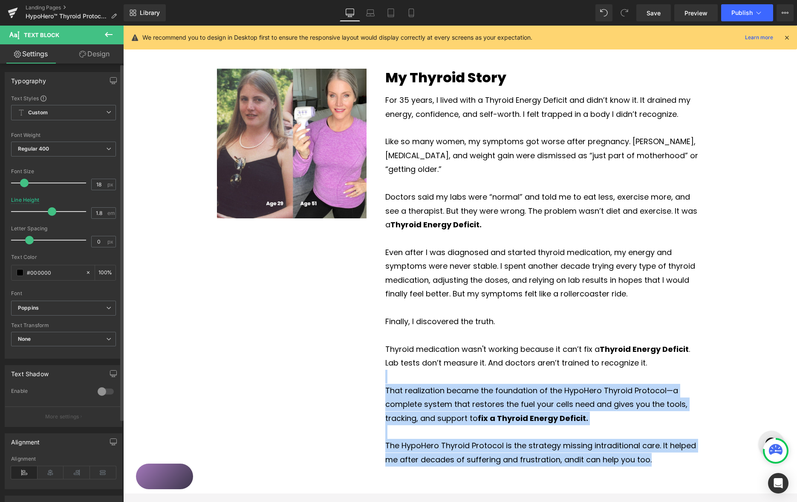
copy div "That realization became the foundation of the HypoHero Thyroid Protocol—a compl…"
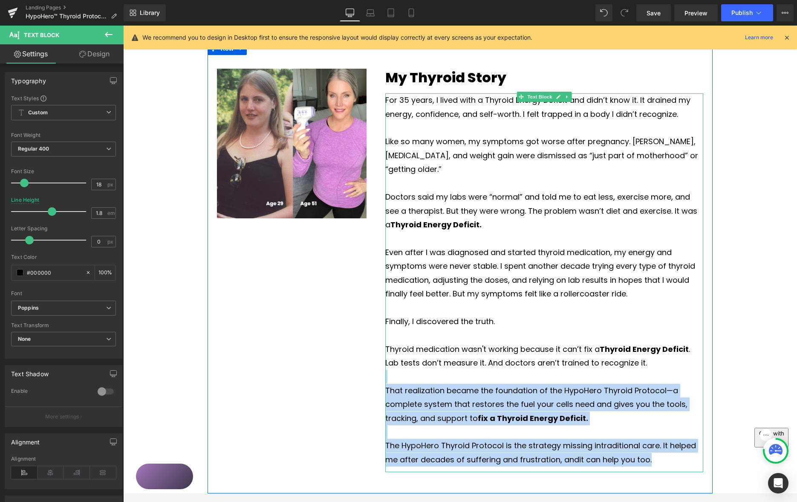
click at [572, 438] on p "The HypoHero Thyroid Protocol is the strategy missing in traditional care. It h…" at bounding box center [544, 452] width 318 height 28
drag, startPoint x: 572, startPoint y: 435, endPoint x: 638, endPoint y: 437, distance: 66.1
click at [572, 438] on p "The HypoHero Thyroid Protocol is the strategy missing in traditional care. It h…" at bounding box center [544, 452] width 318 height 28
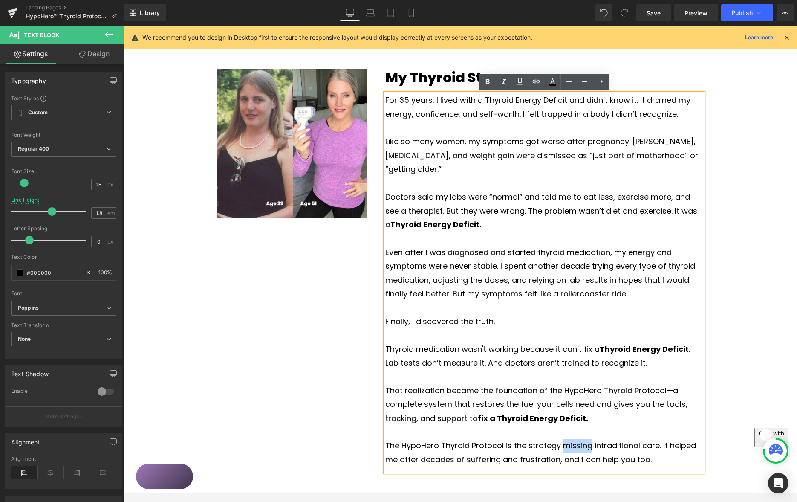
drag, startPoint x: 657, startPoint y: 445, endPoint x: 411, endPoint y: 378, distance: 254.3
click at [383, 378] on div "My Thyroid Story Heading For 35 years, I lived with a Thyroid Energy Deficit an…" at bounding box center [544, 271] width 337 height 404
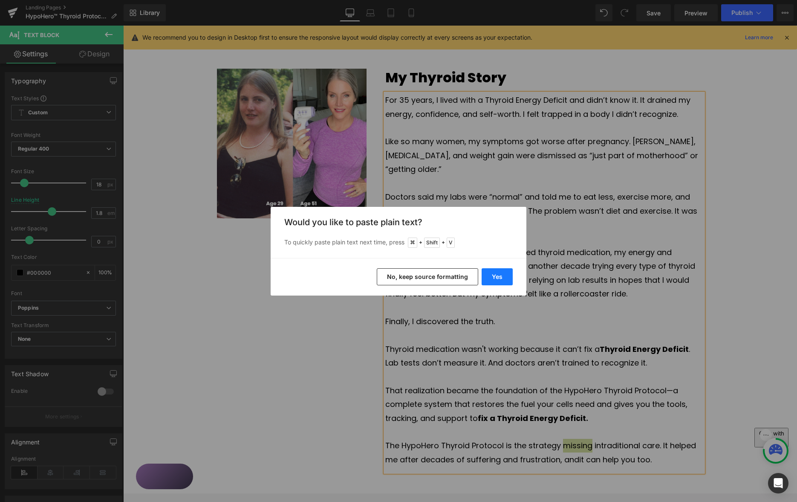
click at [495, 274] on button "Yes" at bounding box center [496, 276] width 31 height 17
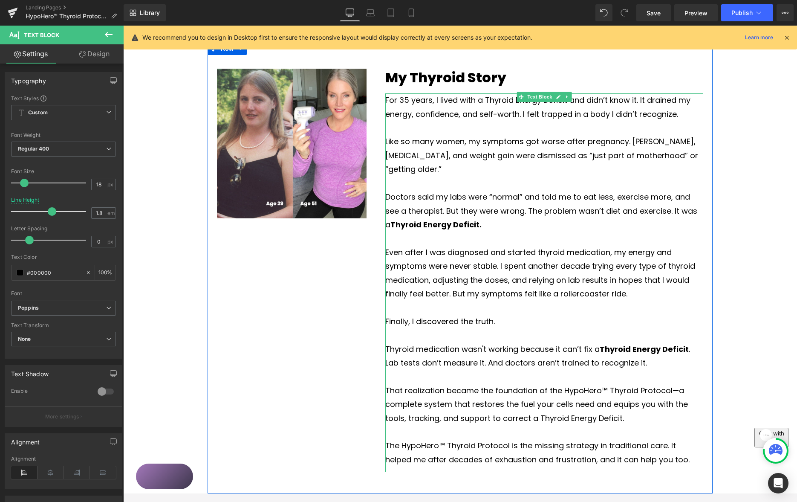
click at [603, 383] on p "That realization became the foundation of the HypoHero™ Thyroid Protocol—a comp…" at bounding box center [544, 403] width 318 height 41
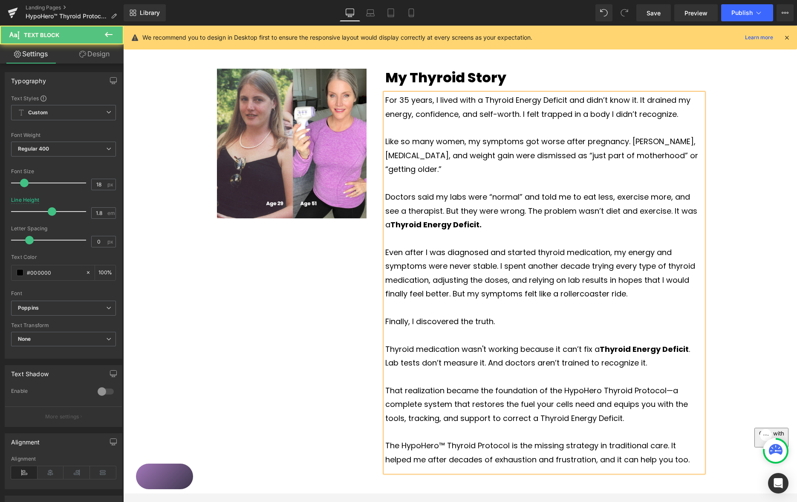
click at [603, 343] on strong "Thyroid Energy Deficit" at bounding box center [644, 348] width 89 height 11
click at [508, 314] on p "Finally, I discovered the truth." at bounding box center [544, 321] width 318 height 14
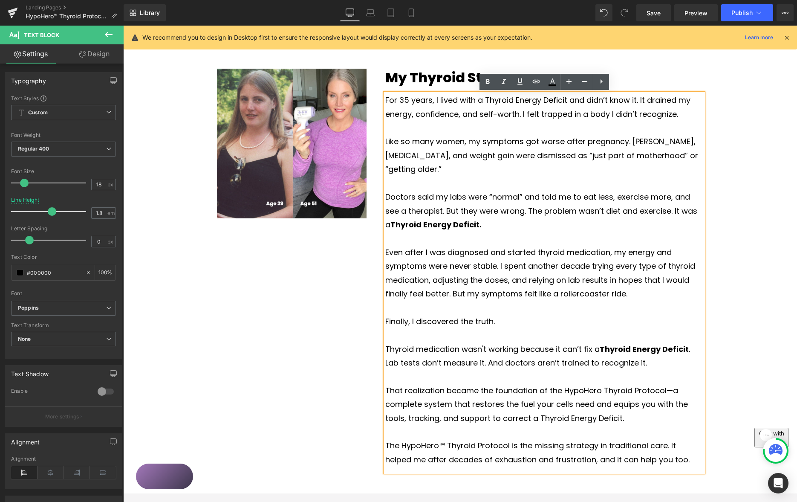
drag, startPoint x: 386, startPoint y: 333, endPoint x: 406, endPoint y: 333, distance: 20.5
click at [385, 342] on p "Thyroid medication wasn't working because it can’t fix a Thyroid Energy Deficit…" at bounding box center [544, 356] width 318 height 28
drag, startPoint x: 461, startPoint y: 333, endPoint x: 566, endPoint y: 333, distance: 104.8
click at [562, 342] on p "Thyroid medication wasn't working because it can’t fix a Thyroid Energy Deficit…" at bounding box center [544, 356] width 318 height 28
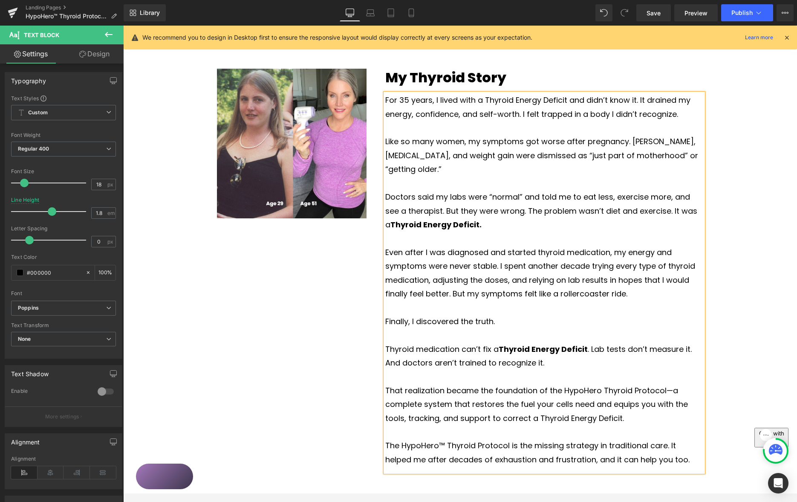
click at [589, 342] on p "Thyroid medication can’t fix a Thyroid Energy Deficit . Lab tests don’t measure…" at bounding box center [544, 356] width 318 height 28
drag, startPoint x: 386, startPoint y: 332, endPoint x: 410, endPoint y: 331, distance: 23.9
click at [386, 342] on p "Thyroid medication can’t fix a Thyroid Energy Deficit ." at bounding box center [544, 349] width 318 height 14
click at [388, 356] on p "Lab tests don’t measure it. And doctors aren’t trained to recognize it." at bounding box center [544, 363] width 318 height 14
click at [495, 356] on p "• Lab tests don’t measure it. And doctors aren’t trained to recognize it." at bounding box center [544, 363] width 318 height 14
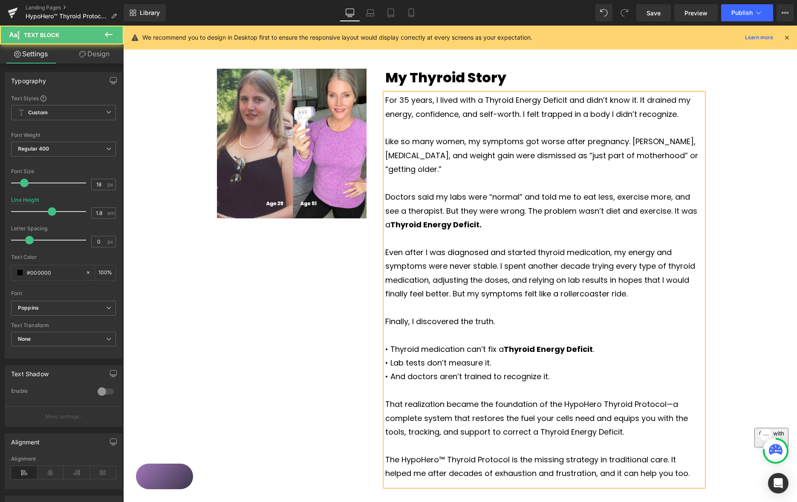
drag, startPoint x: 507, startPoint y: 334, endPoint x: 605, endPoint y: 326, distance: 98.8
click at [606, 342] on div "For 35 years, I lived with a Thyroid Energy Deficit and didn’t know it. It drai…" at bounding box center [544, 289] width 318 height 392
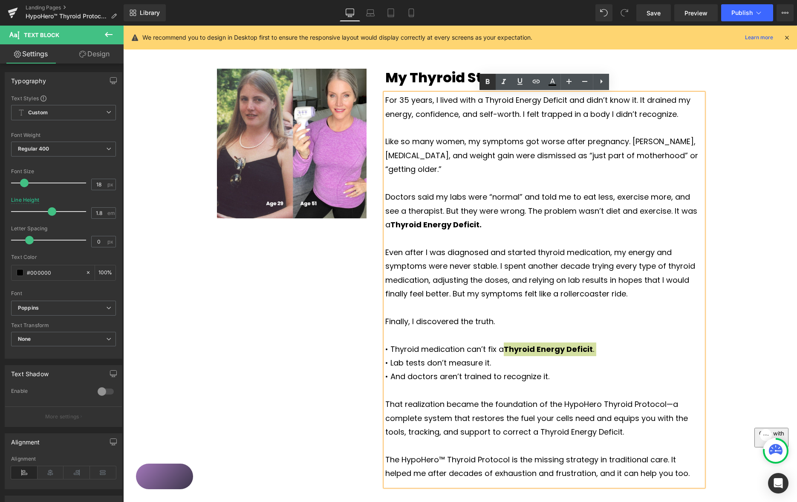
click at [487, 81] on icon at bounding box center [488, 81] width 4 height 5
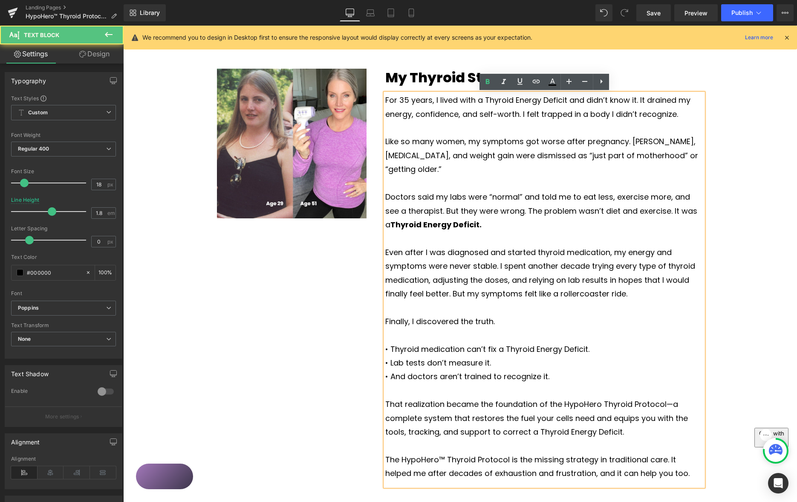
drag, startPoint x: 493, startPoint y: 349, endPoint x: 485, endPoint y: 346, distance: 7.6
click at [484, 356] on p "• Lab tests don’t measure it." at bounding box center [544, 363] width 318 height 14
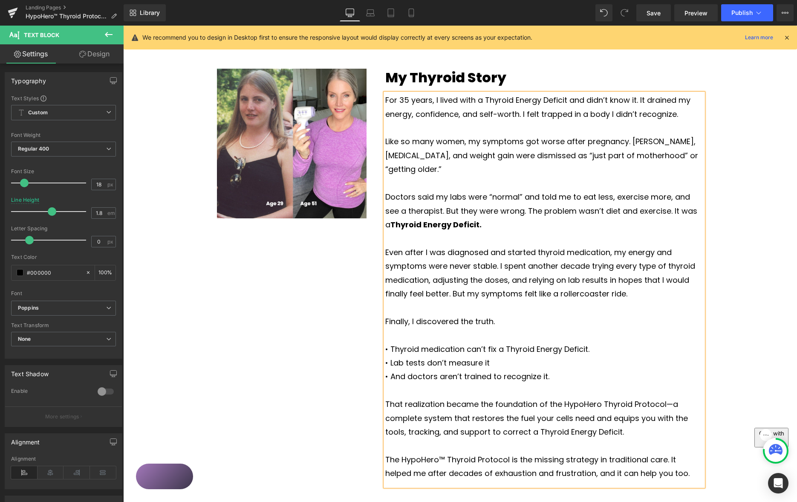
click at [494, 314] on p "Finally, I discovered the truth." at bounding box center [544, 321] width 318 height 14
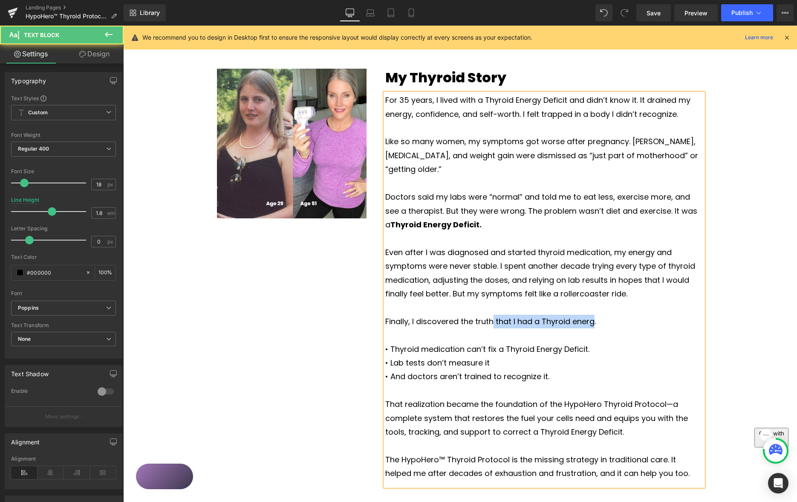
drag, startPoint x: 493, startPoint y: 309, endPoint x: 595, endPoint y: 307, distance: 101.4
click at [596, 314] on p "Finally, I discovered the truth that I had a Thyroid energ." at bounding box center [544, 321] width 318 height 14
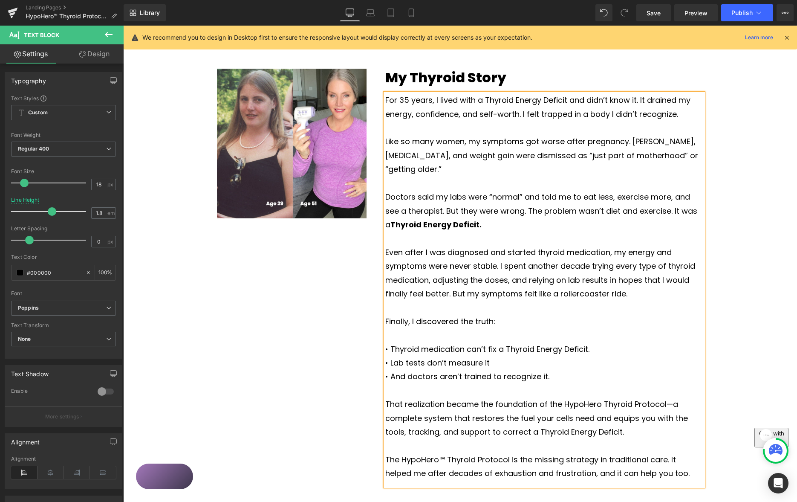
click at [390, 342] on p "• Thyroid medication can’t fix a Thyroid Energy Deficit." at bounding box center [544, 349] width 318 height 14
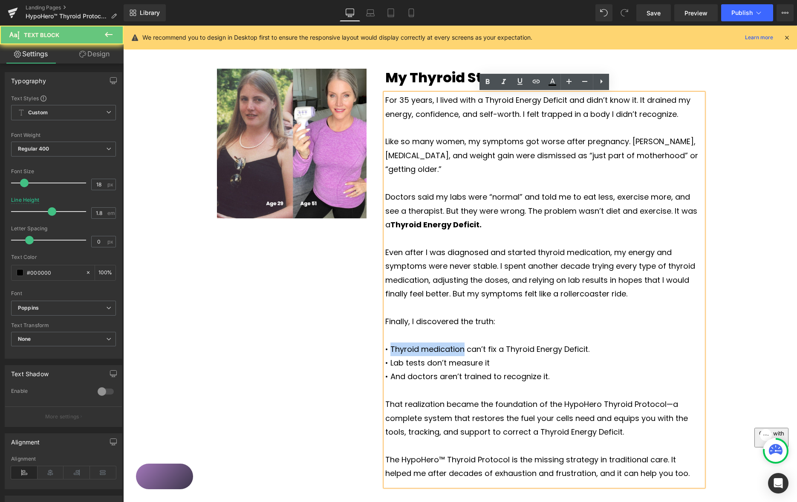
drag, startPoint x: 390, startPoint y: 334, endPoint x: 465, endPoint y: 337, distance: 75.0
click at [461, 342] on p "• Thyroid medication can’t fix a Thyroid Energy Deficit." at bounding box center [544, 349] width 318 height 14
drag, startPoint x: 389, startPoint y: 348, endPoint x: 430, endPoint y: 352, distance: 41.1
click at [424, 356] on p "• Lab tests don’t measure it" at bounding box center [544, 363] width 318 height 14
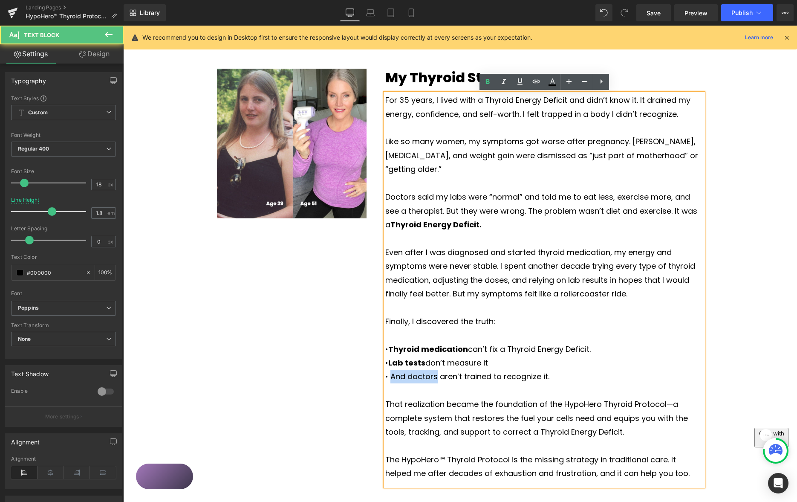
drag, startPoint x: 393, startPoint y: 363, endPoint x: 456, endPoint y: 361, distance: 62.7
click at [438, 369] on p "• And doctors aren’t trained to recognize it." at bounding box center [544, 376] width 318 height 14
click at [405, 397] on p "That realization became the foundation of the HypoHero Thyroid Protocol—a compl…" at bounding box center [544, 417] width 318 height 41
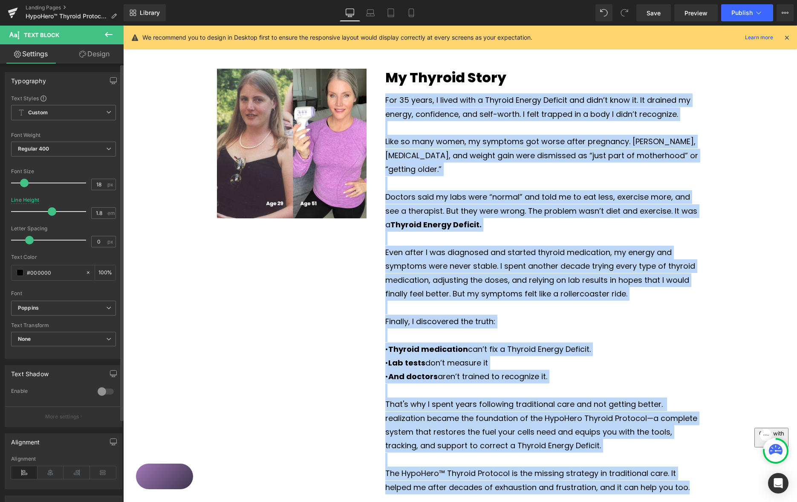
copy div "Lor 40 ipsum, D sitam cons a Elitsed Doeius Tempori utl etdo’m aliq en. Ad mini…"
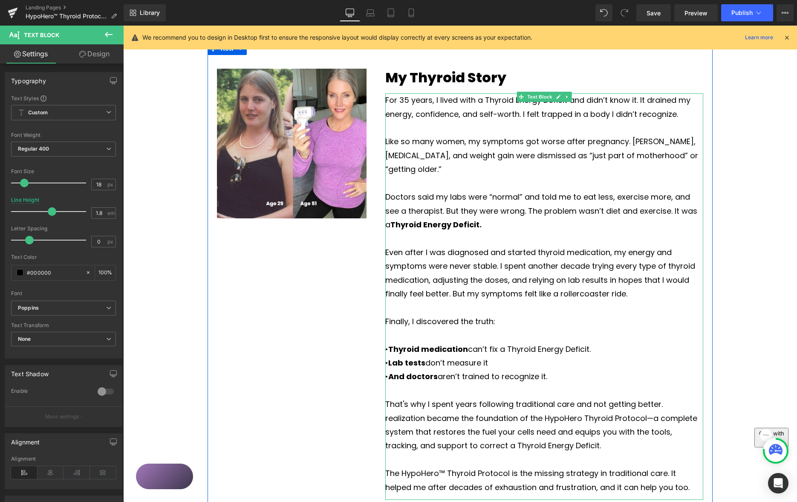
click at [555, 356] on p "• Lab tests don’t measure it" at bounding box center [544, 363] width 318 height 14
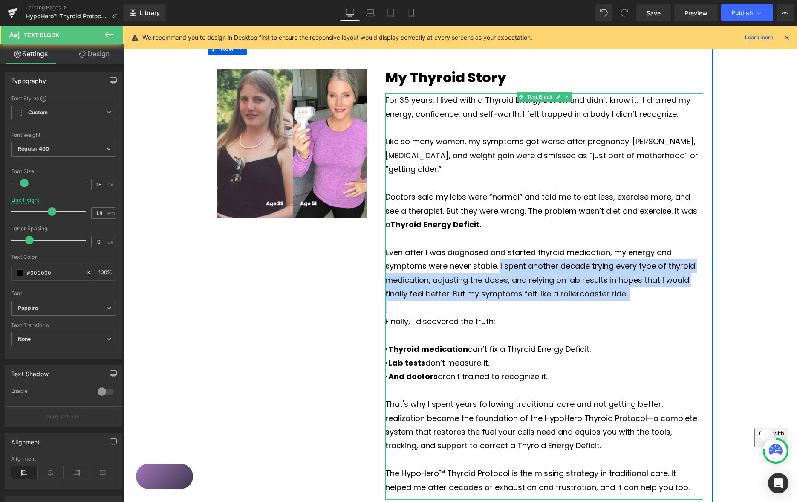
drag, startPoint x: 501, startPoint y: 252, endPoint x: 642, endPoint y: 281, distance: 144.0
click at [630, 285] on p "Even after I was diagnosed and started thyroid medication, my energy and sympto…" at bounding box center [544, 272] width 318 height 55
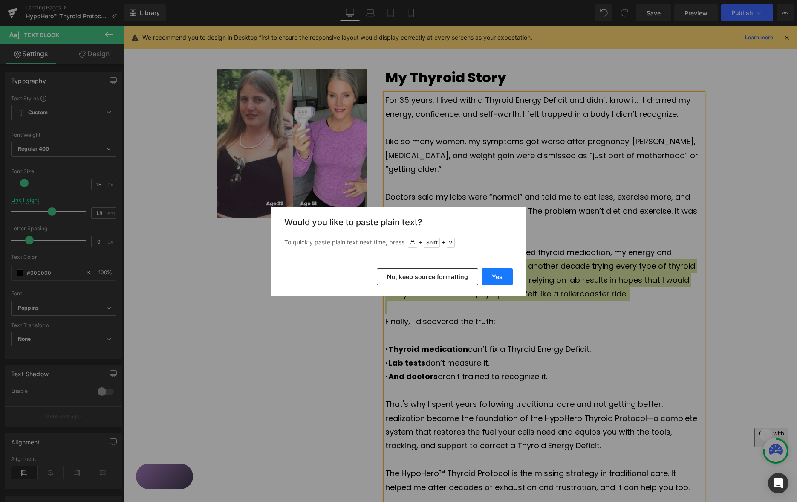
click at [505, 277] on button "Yes" at bounding box center [496, 276] width 31 height 17
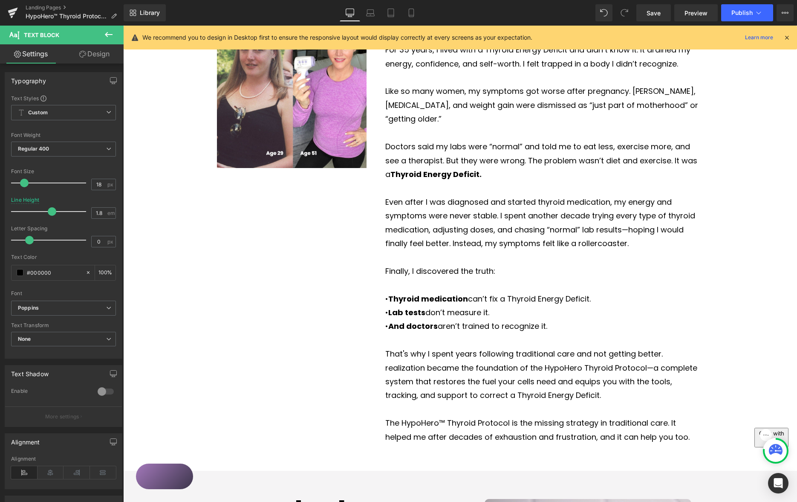
scroll to position [603, 0]
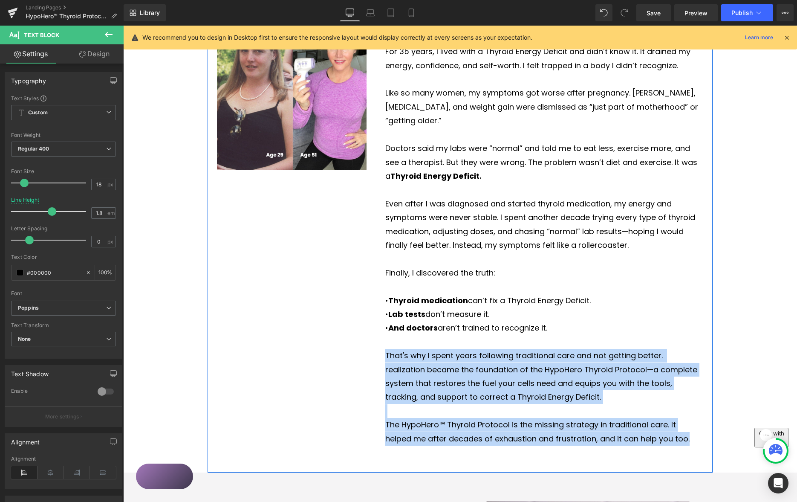
drag, startPoint x: 690, startPoint y: 424, endPoint x: 368, endPoint y: 341, distance: 332.7
click at [370, 341] on div "Image My Thyroid Story Heading For 35 years, I lived with a Thyroid Energy Defi…" at bounding box center [460, 233] width 505 height 479
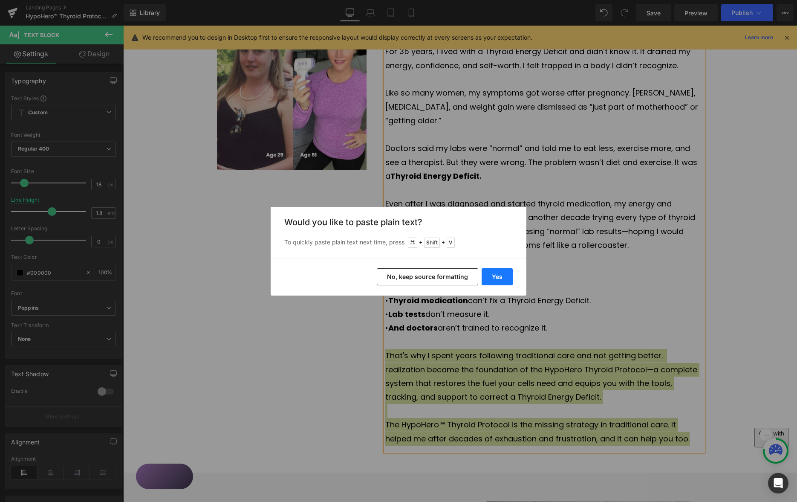
click at [495, 281] on button "Yes" at bounding box center [496, 276] width 31 height 17
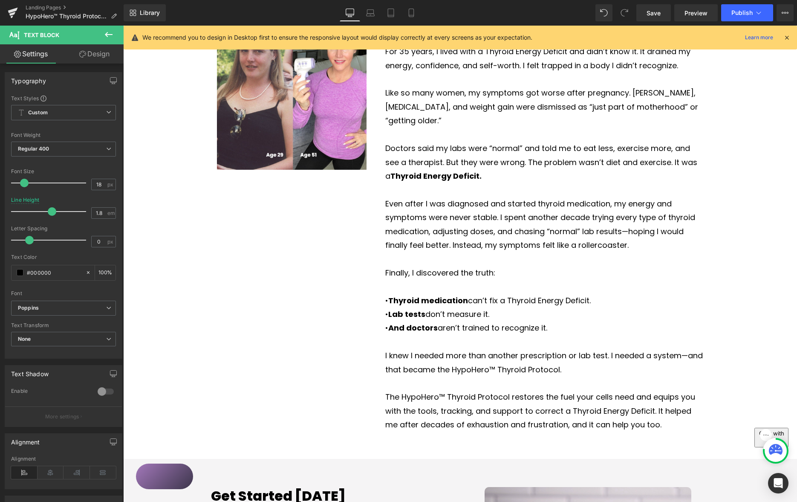
drag, startPoint x: 550, startPoint y: 329, endPoint x: 566, endPoint y: 327, distance: 16.0
click at [550, 335] on p at bounding box center [544, 342] width 318 height 14
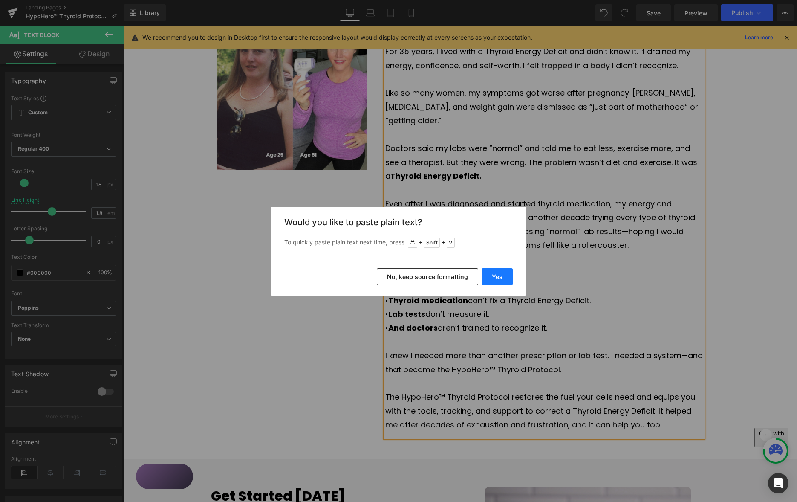
click at [500, 275] on button "Yes" at bounding box center [496, 276] width 31 height 17
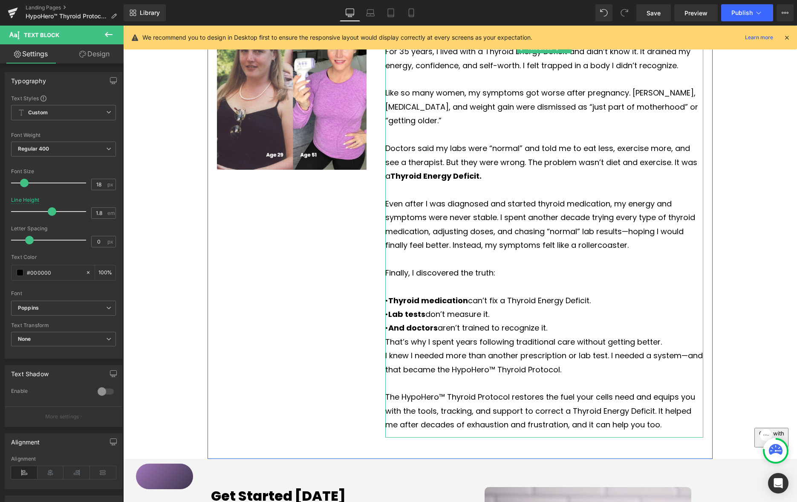
click at [571, 321] on p "• And doctors aren’t trained to recognize it." at bounding box center [544, 328] width 318 height 14
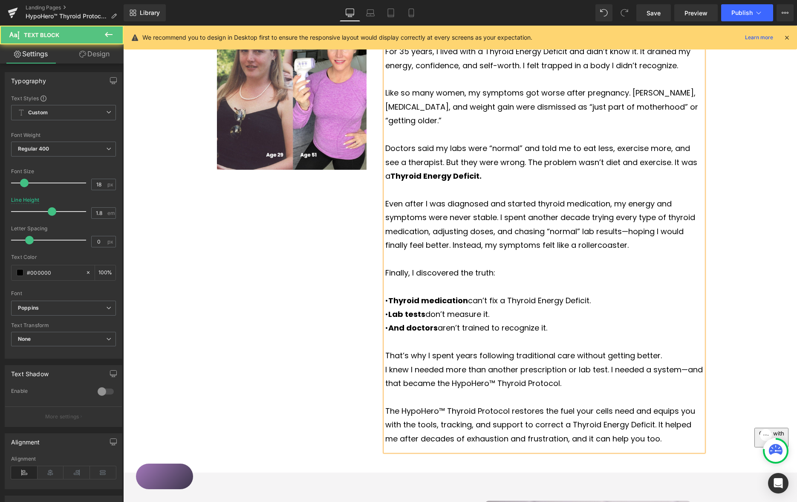
drag, startPoint x: 672, startPoint y: 340, endPoint x: 683, endPoint y: 337, distance: 11.9
click at [672, 349] on p "That’s why I spent years following traditional care without getting better." at bounding box center [544, 356] width 318 height 14
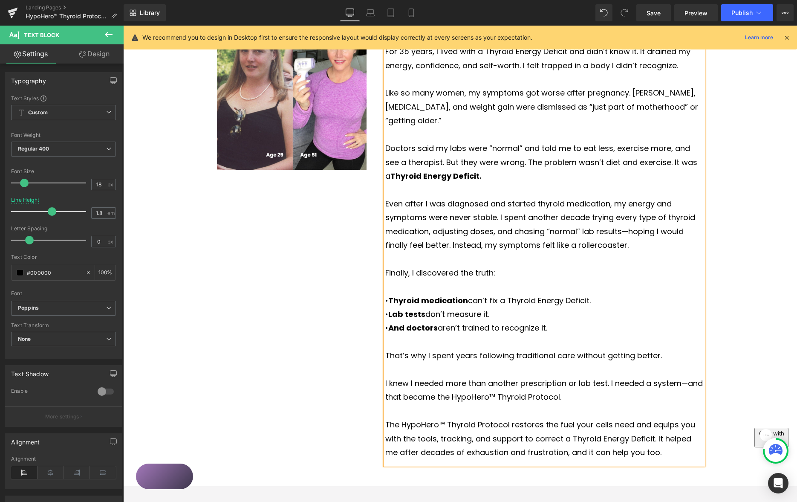
click at [401, 376] on p "I knew I needed more than another prescription or lab test. I needed a system—a…" at bounding box center [544, 390] width 318 height 28
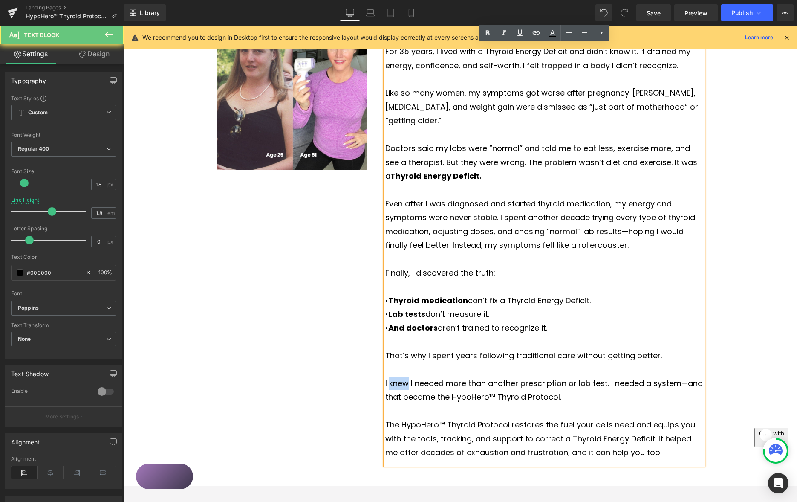
drag, startPoint x: 401, startPoint y: 370, endPoint x: 409, endPoint y: 369, distance: 9.0
click at [401, 376] on p "I knew I needed more than another prescription or lab test. I needed a system—a…" at bounding box center [544, 390] width 318 height 28
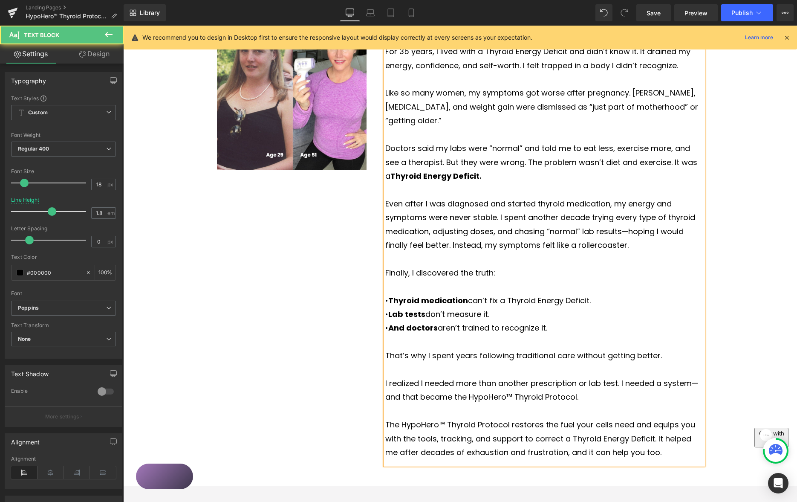
click at [396, 363] on div "For 35 years, I lived with a Thyroid Energy Deficit and didn’t know it. It drai…" at bounding box center [544, 255] width 318 height 420
drag, startPoint x: 410, startPoint y: 371, endPoint x: 447, endPoint y: 372, distance: 37.1
click at [408, 376] on p "I realized I needed more than another prescription or lab test. I needed a syst…" at bounding box center [544, 390] width 318 height 28
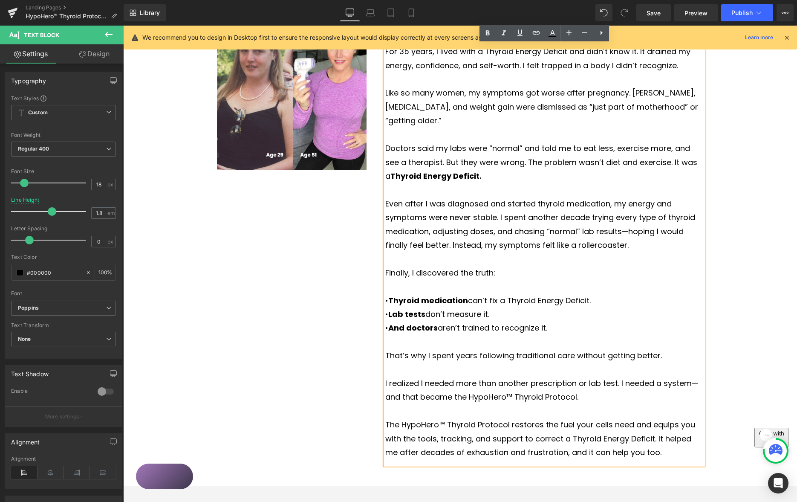
click at [697, 376] on p "I realized I needed more than another prescription or lab test. I needed a syst…" at bounding box center [544, 390] width 318 height 28
drag, startPoint x: 523, startPoint y: 379, endPoint x: 519, endPoint y: 381, distance: 5.0
click at [523, 380] on p "I realized I needed more than another prescription or lab test. I needed a syst…" at bounding box center [544, 390] width 318 height 28
click at [525, 377] on p "I realized I needed more than another prescription or lab test. I needed a syst…" at bounding box center [544, 390] width 318 height 28
drag, startPoint x: 510, startPoint y: 380, endPoint x: 523, endPoint y: 381, distance: 12.4
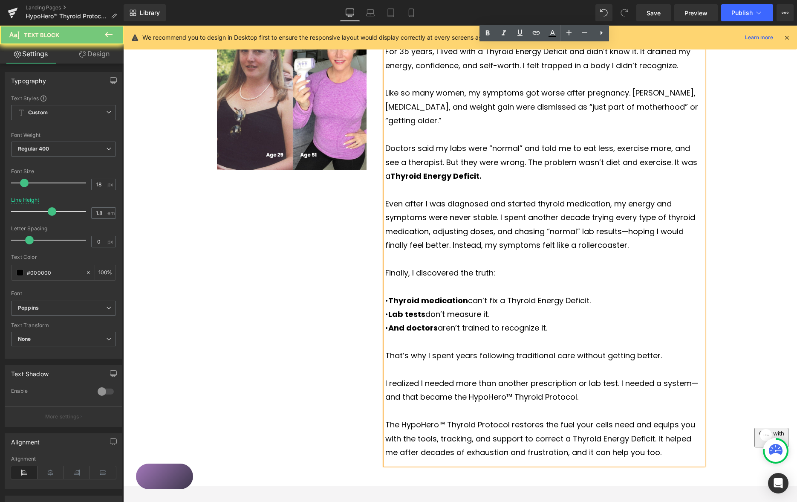
click at [510, 381] on p "I realized I needed more than another prescription or lab test. I needed a syst…" at bounding box center [544, 390] width 318 height 28
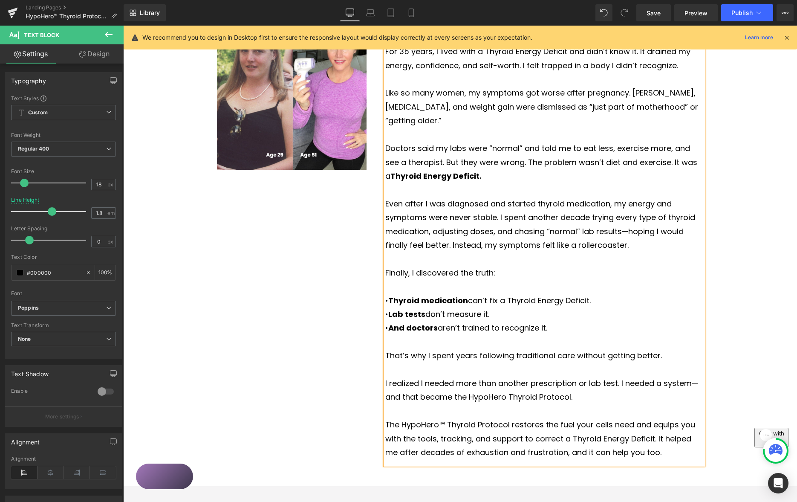
click at [442, 418] on p "The HypoHero™ Thyroid Protocol restores the fuel your cells need and equips you…" at bounding box center [544, 438] width 318 height 41
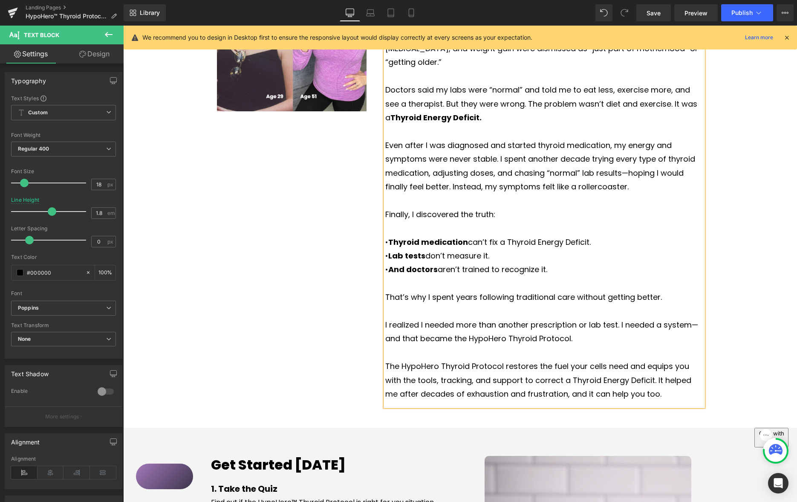
scroll to position [662, 0]
click at [415, 326] on p "I realized I needed more than another prescription or lab test. I needed a syst…" at bounding box center [544, 331] width 318 height 28
click at [536, 359] on p "The HypoHero Thyroid Protocol restores the fuel your cells need and equips you …" at bounding box center [544, 379] width 318 height 41
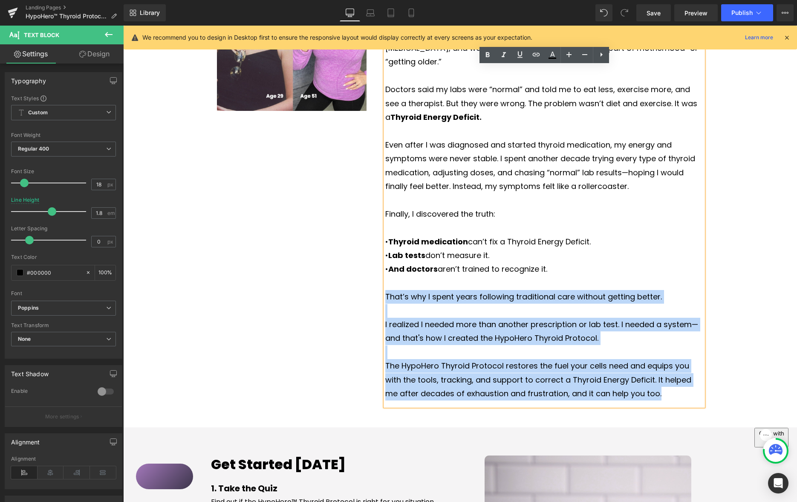
drag, startPoint x: 672, startPoint y: 383, endPoint x: 378, endPoint y: 274, distance: 313.7
click at [379, 280] on div "My Thyroid Story Heading For 35 years, I lived with a Thyroid Energy Deficit an…" at bounding box center [544, 183] width 337 height 445
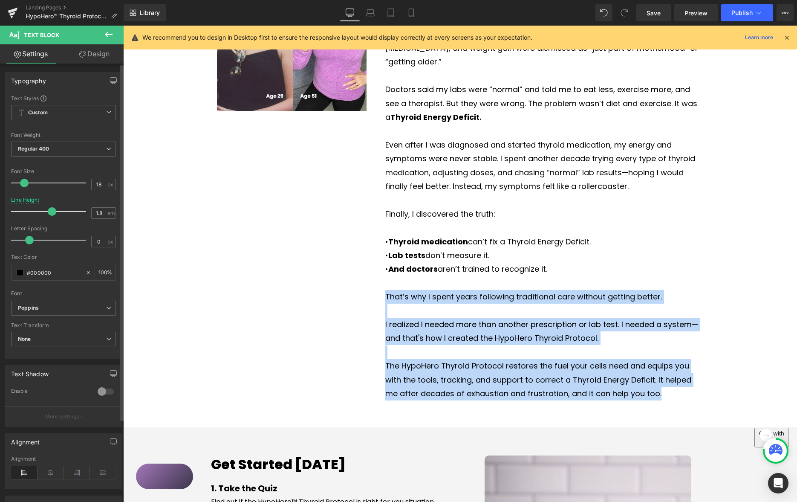
copy div "That’s why I spent years following traditional care without getting better. I r…"
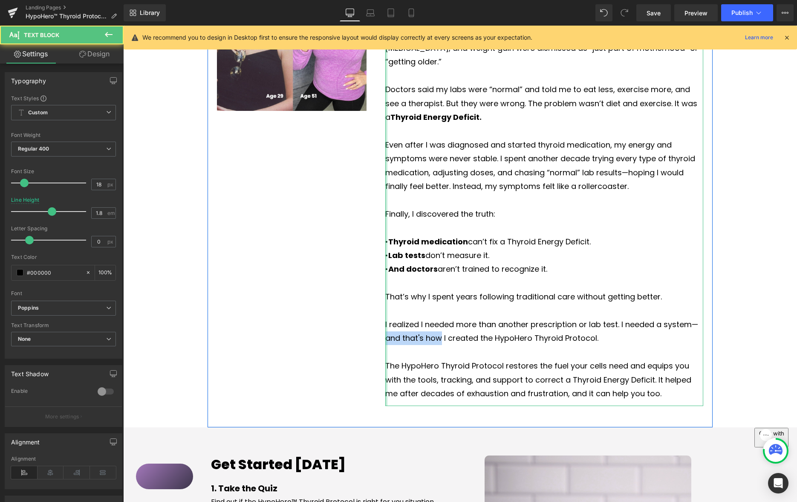
drag, startPoint x: 441, startPoint y: 324, endPoint x: 389, endPoint y: 324, distance: 51.1
click at [384, 326] on div "My Thyroid Story Heading For 35 years, I lived with a Thyroid Energy Deficit an…" at bounding box center [544, 183] width 337 height 445
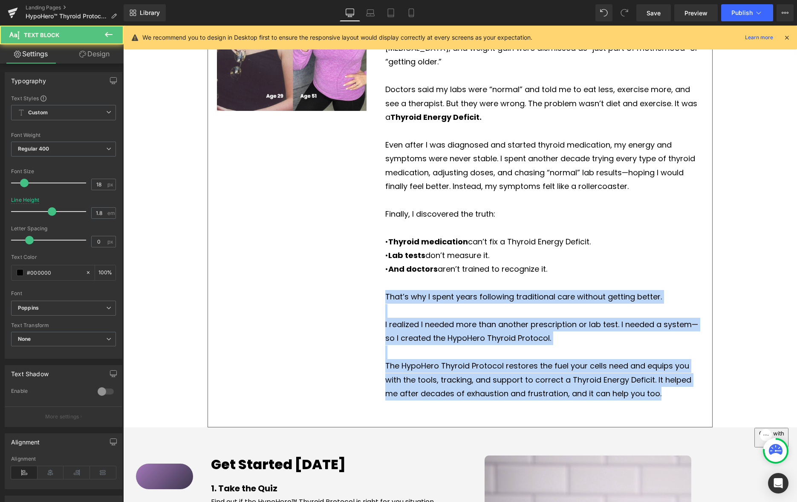
drag, startPoint x: 650, startPoint y: 376, endPoint x: 362, endPoint y: 276, distance: 304.5
click at [363, 279] on div "Image My Thyroid Story Heading For 35 years, I lived with a Thyroid Energy Defi…" at bounding box center [460, 181] width 505 height 493
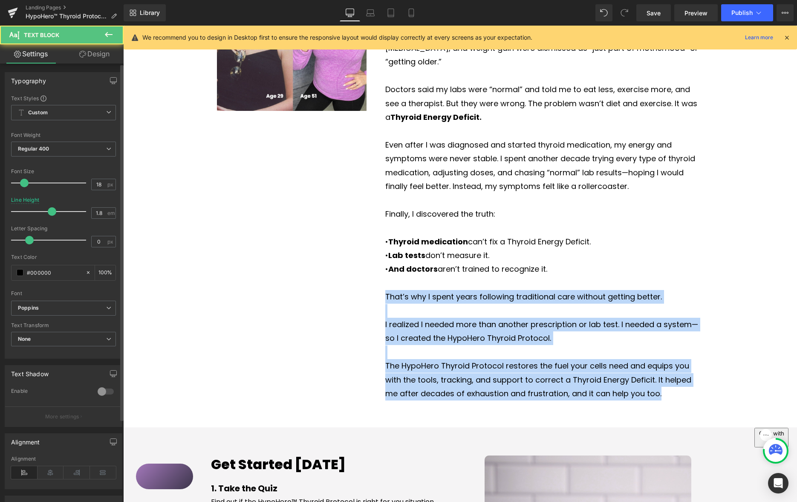
copy div "That’s why I spent years following traditional care without getting better. I r…"
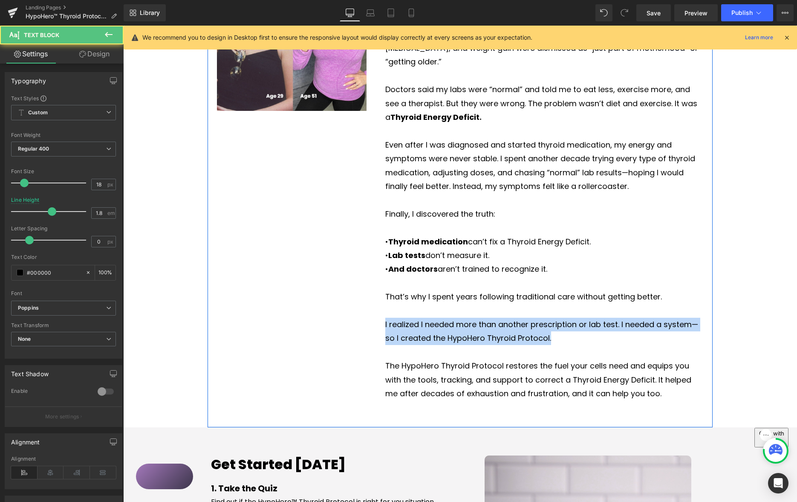
drag, startPoint x: 554, startPoint y: 323, endPoint x: 395, endPoint y: 308, distance: 160.0
click at [378, 310] on div "My Thyroid Story Heading For 35 years, I lived with a Thyroid Energy Deficit an…" at bounding box center [544, 183] width 337 height 445
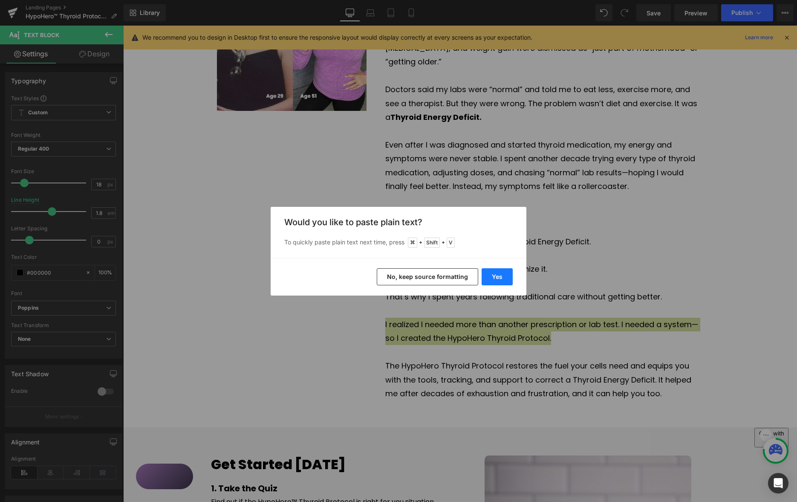
click at [494, 280] on button "Yes" at bounding box center [496, 276] width 31 height 17
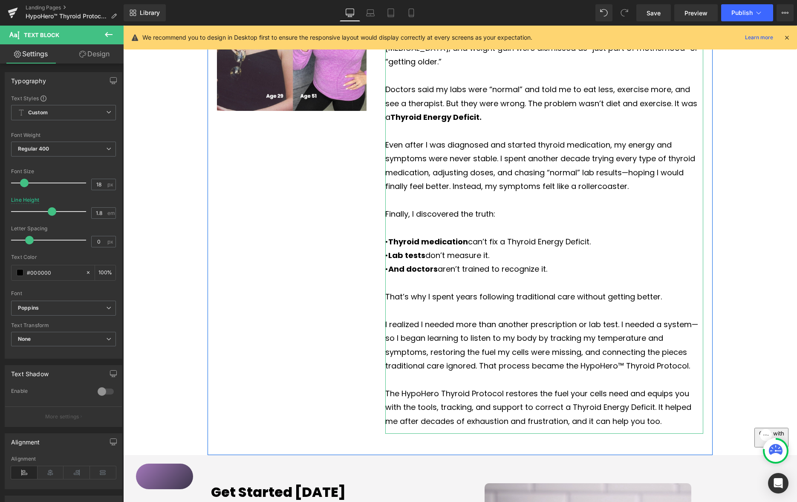
click at [510, 333] on p "I realized I needed more than another prescription or lab test. I needed a syst…" at bounding box center [544, 344] width 318 height 55
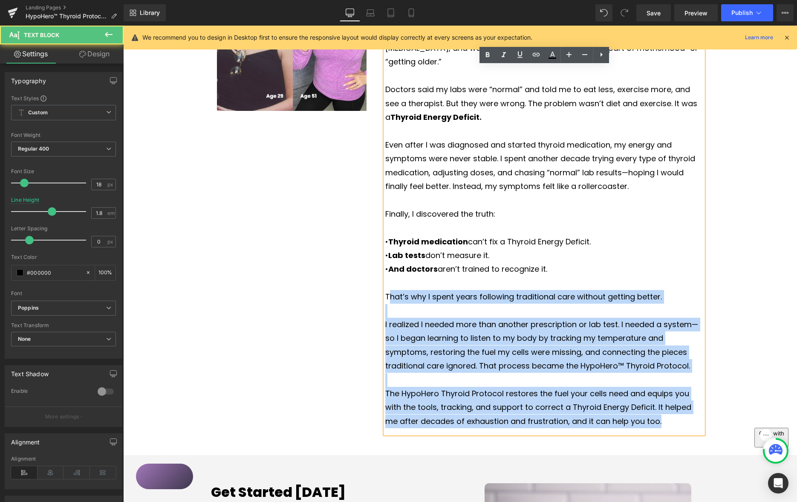
drag, startPoint x: 662, startPoint y: 404, endPoint x: 386, endPoint y: 275, distance: 304.2
click at [389, 283] on div "For 35 years, I lived with a Thyroid Energy Deficit and didn’t know it. It drai…" at bounding box center [544, 209] width 318 height 447
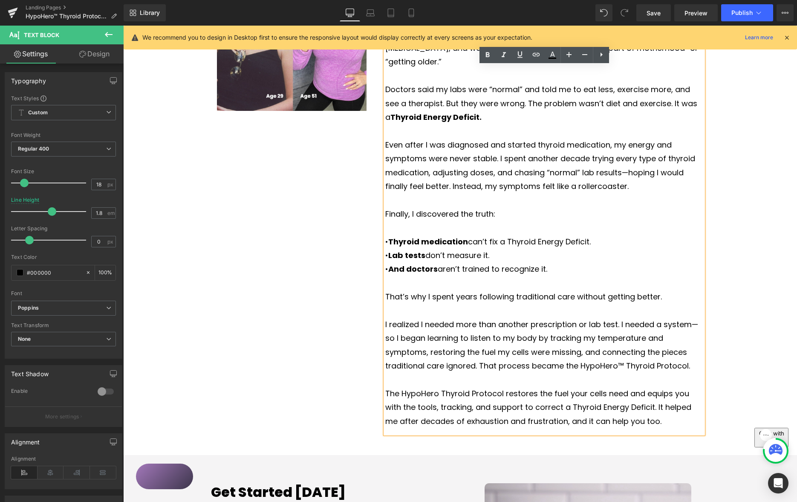
drag, startPoint x: 401, startPoint y: 280, endPoint x: 505, endPoint y: 311, distance: 108.4
click at [401, 290] on p "That’s why I spent years following traditional care without getting better." at bounding box center [544, 297] width 318 height 14
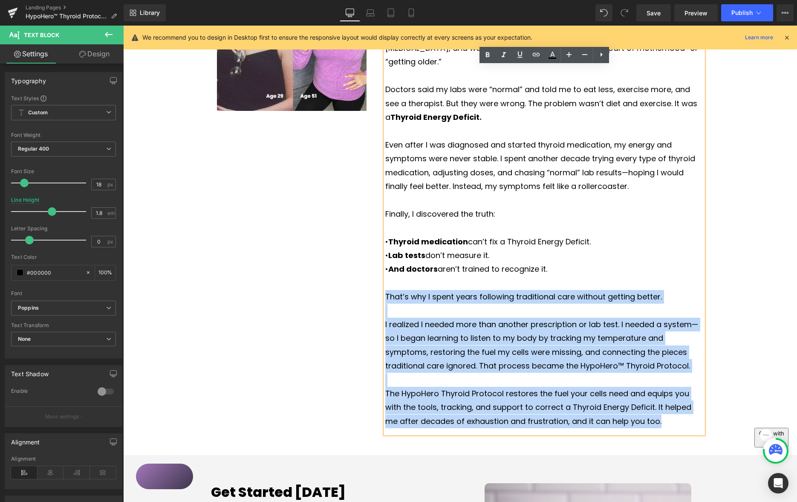
drag, startPoint x: 658, startPoint y: 401, endPoint x: 370, endPoint y: 273, distance: 315.5
click at [370, 279] on div "Image My Thyroid Story Heading For 35 years, I lived with a Thyroid Energy Defi…" at bounding box center [460, 195] width 505 height 520
copy div "That’s why I spent years following traditional care without getting better. I r…"
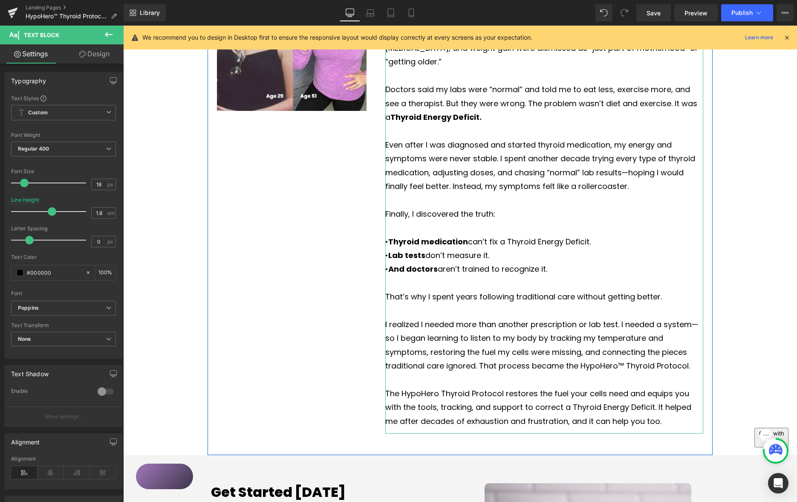
click at [655, 386] on p "The HypoHero Thyroid Protocol restores the fuel your cells need and equips you …" at bounding box center [544, 406] width 318 height 41
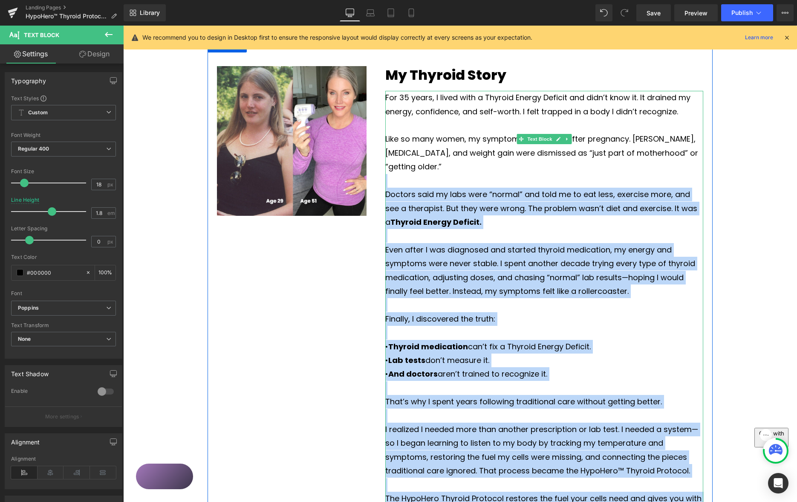
scroll to position [554, 0]
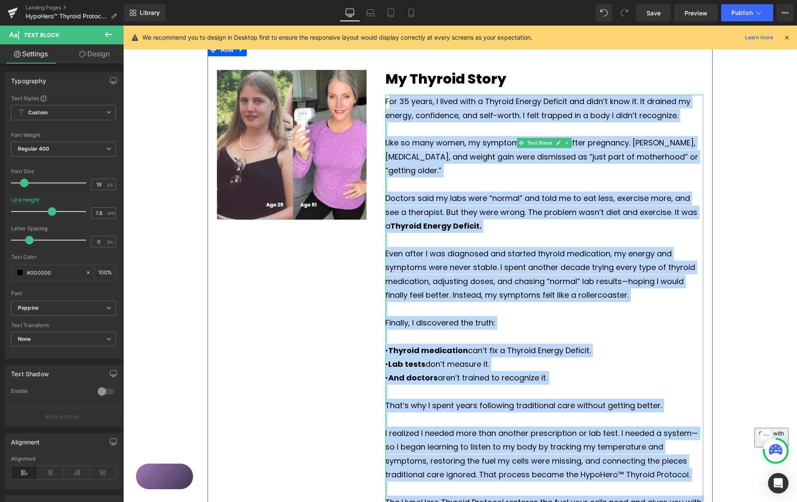
drag, startPoint x: 655, startPoint y: 384, endPoint x: 397, endPoint y: 89, distance: 391.9
click at [388, 98] on div "For 35 years, I lived with a Thyroid Energy Deficit and didn’t know it. It drai…" at bounding box center [544, 318] width 318 height 447
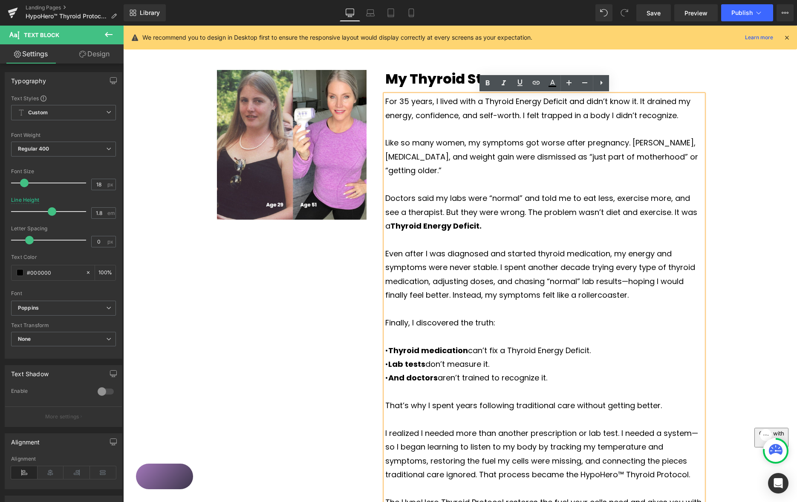
click at [491, 132] on p at bounding box center [544, 129] width 318 height 14
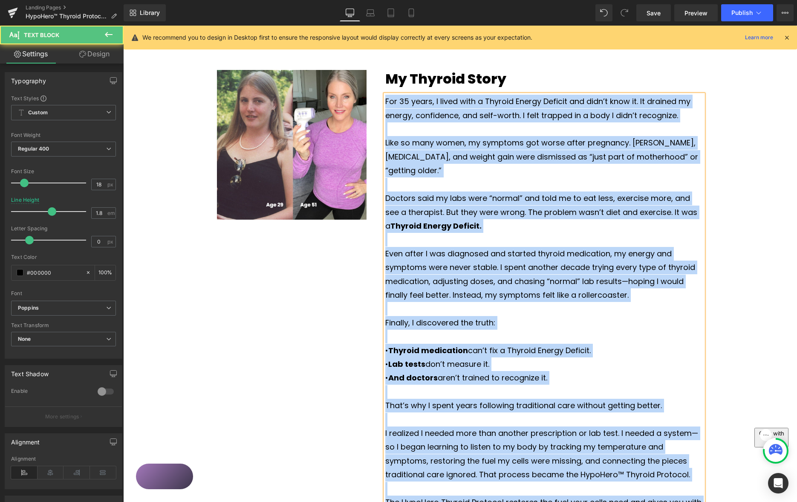
copy div "Lor 08 ipsum, D sitam cons a Elitsed Doeius Tempori utl etdo’m aliq en. Ad mini…"
click at [542, 127] on p at bounding box center [544, 129] width 318 height 14
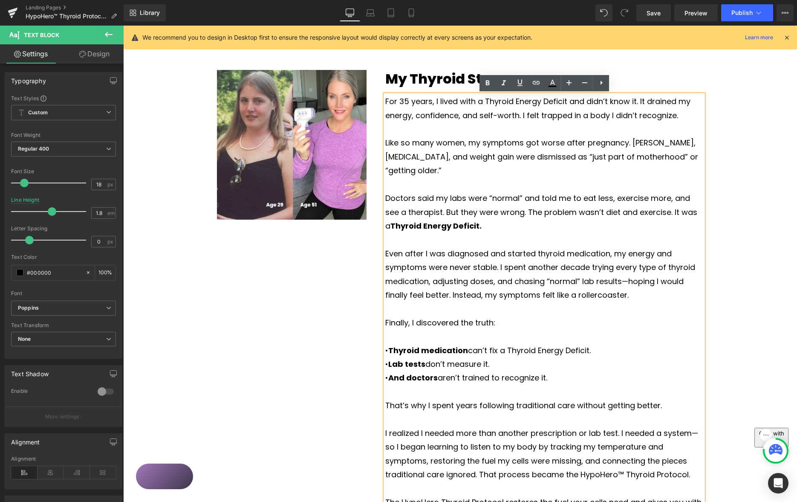
click at [463, 142] on p "Like so many women, my symptoms got worse after pregnancy. [PERSON_NAME], [MEDI…" at bounding box center [544, 156] width 318 height 41
click at [626, 155] on p "Like so many women, my symptoms got worse after pregnancy. [PERSON_NAME], [MEDI…" at bounding box center [544, 156] width 318 height 41
drag, startPoint x: 445, startPoint y: 197, endPoint x: 462, endPoint y: 199, distance: 17.6
click at [445, 198] on p "Doctors said my labs were “normal” and told me to eat less, exercise more, and …" at bounding box center [544, 211] width 318 height 41
drag, startPoint x: 530, startPoint y: 203, endPoint x: 539, endPoint y: 200, distance: 9.6
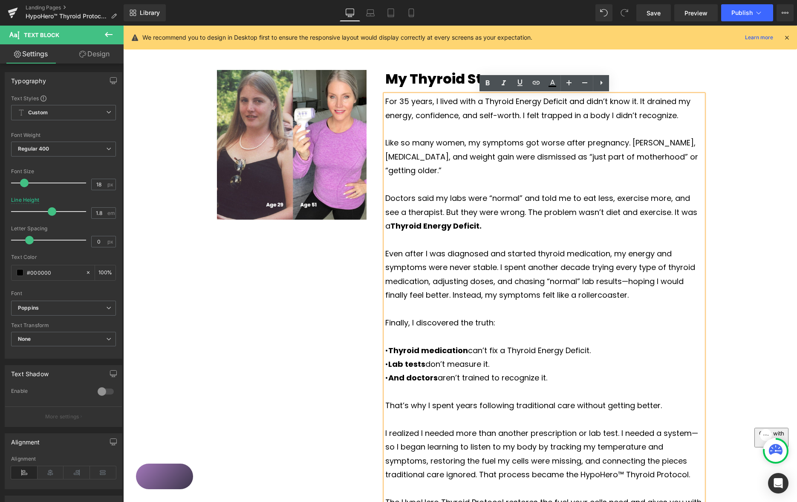
click at [530, 203] on p "Doctors said my labs were “normal” and told me to eat less, exercise more, and …" at bounding box center [544, 211] width 318 height 41
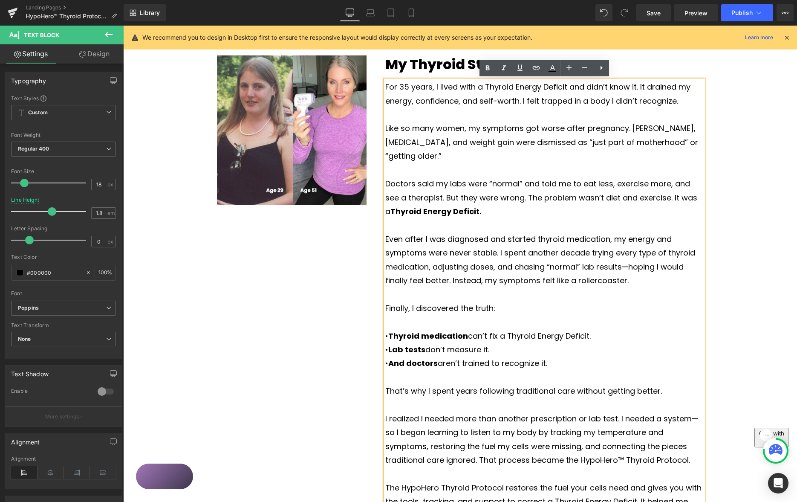
scroll to position [569, 0]
click at [510, 199] on p "Doctors said my labs were “normal” and told me to eat less, exercise more, and …" at bounding box center [544, 196] width 318 height 41
click at [471, 231] on p "Even after I was diagnosed and started thyroid medication, my energy and sympto…" at bounding box center [544, 258] width 318 height 55
click at [391, 231] on p "Even after I was diagnosed and started thyroid medication, my energy and sympto…" at bounding box center [544, 258] width 318 height 55
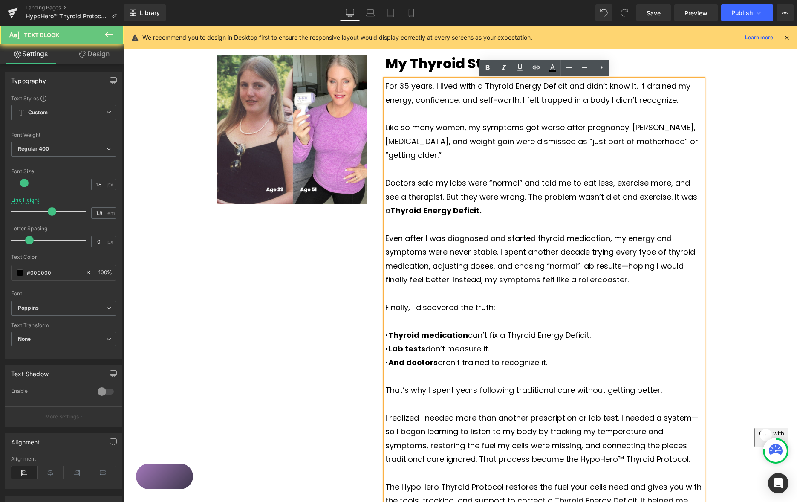
drag, startPoint x: 391, startPoint y: 226, endPoint x: 408, endPoint y: 224, distance: 16.7
click at [391, 231] on p "Even after I was diagnosed and started thyroid medication, my energy and sympto…" at bounding box center [544, 258] width 318 height 55
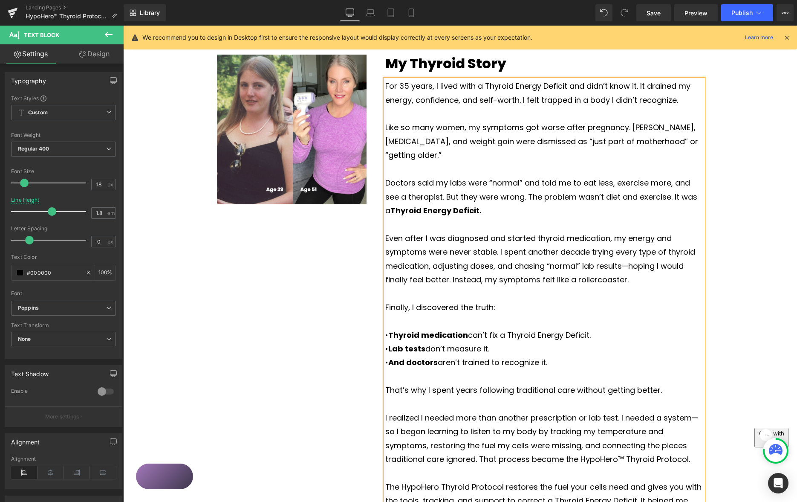
click at [444, 231] on p "Even after I was diagnosed and started thyroid medication, my energy and sympto…" at bounding box center [544, 258] width 318 height 55
click at [516, 231] on p "Even after I was given a diagnosed and started thyroid medication, my energy an…" at bounding box center [544, 258] width 318 height 55
drag, startPoint x: 582, startPoint y: 250, endPoint x: 551, endPoint y: 253, distance: 30.8
click at [547, 250] on p "Even after I was given a diagnosis and started thyroid medication, my energy an…" at bounding box center [544, 258] width 318 height 55
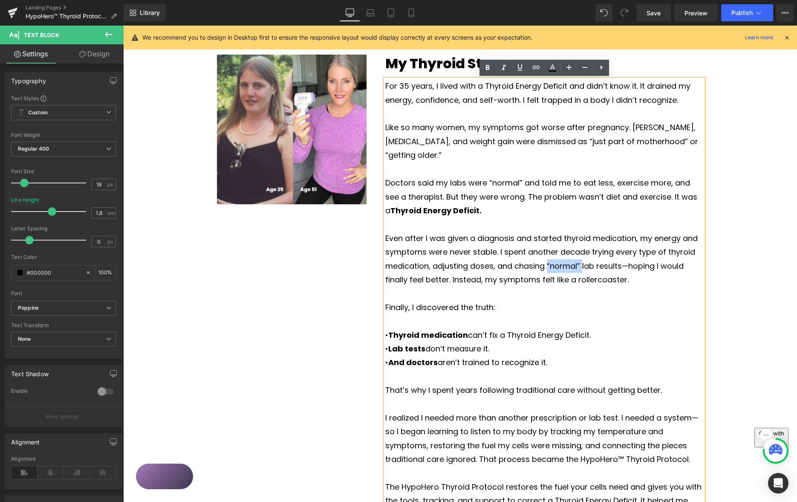
click at [610, 254] on p "Even after I was given a diagnosis and started thyroid medication, my energy an…" at bounding box center [544, 258] width 318 height 55
drag, startPoint x: 577, startPoint y: 266, endPoint x: 616, endPoint y: 263, distance: 38.5
click at [579, 266] on p "Even after I was given a diagnosis and started thyroid medication, my energy an…" at bounding box center [544, 258] width 318 height 55
click at [643, 268] on p "Even after I was given a diagnosis and started thyroid medication, my energy an…" at bounding box center [544, 258] width 318 height 55
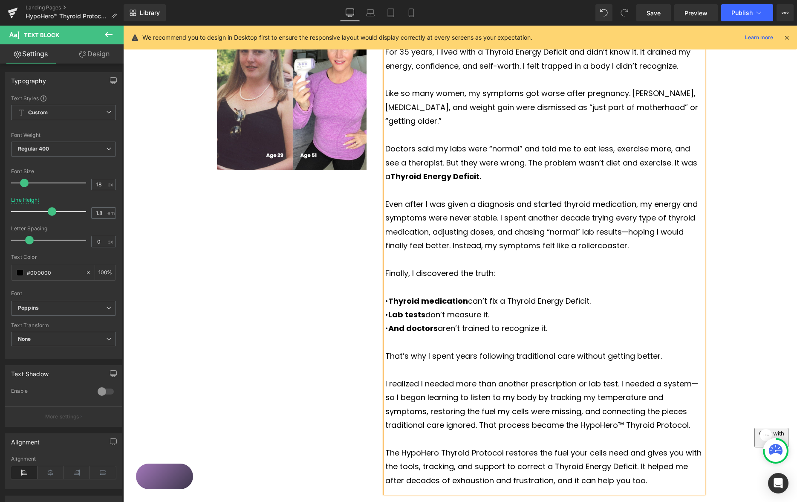
scroll to position [606, 0]
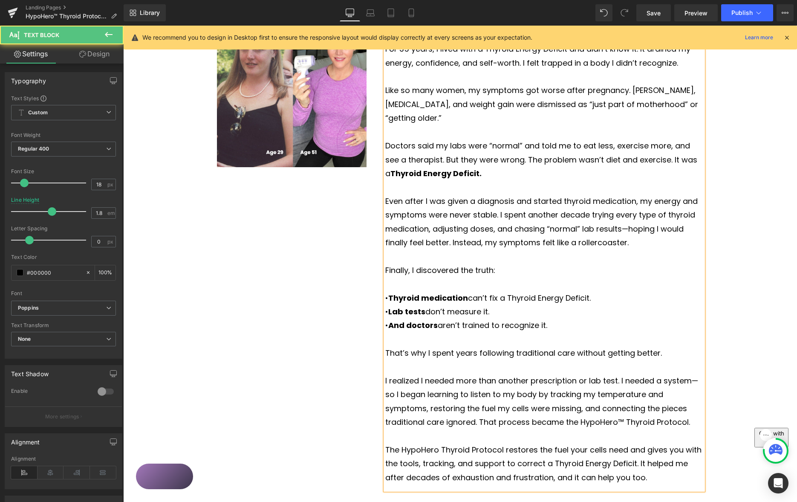
click at [388, 263] on p "Finally, I discovered the truth:" at bounding box center [544, 270] width 318 height 14
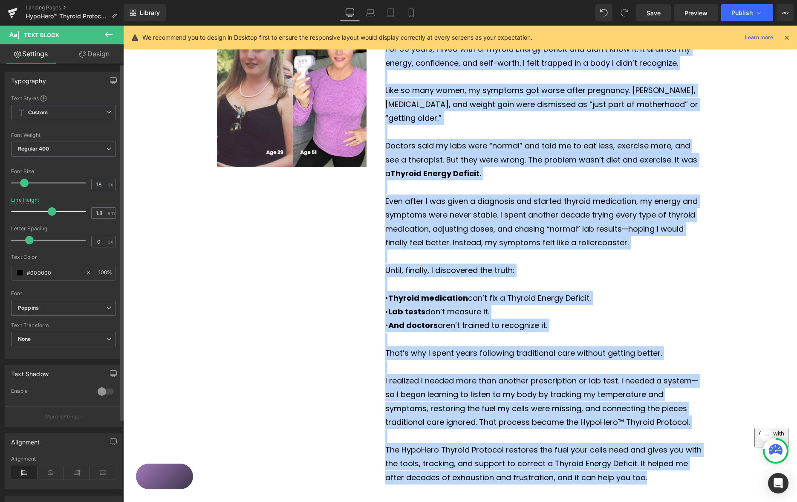
copy div "Lor 92 ipsum, D sitam cons a Elitsed Doeius Tempori utl etdo’m aliq en. Ad mini…"
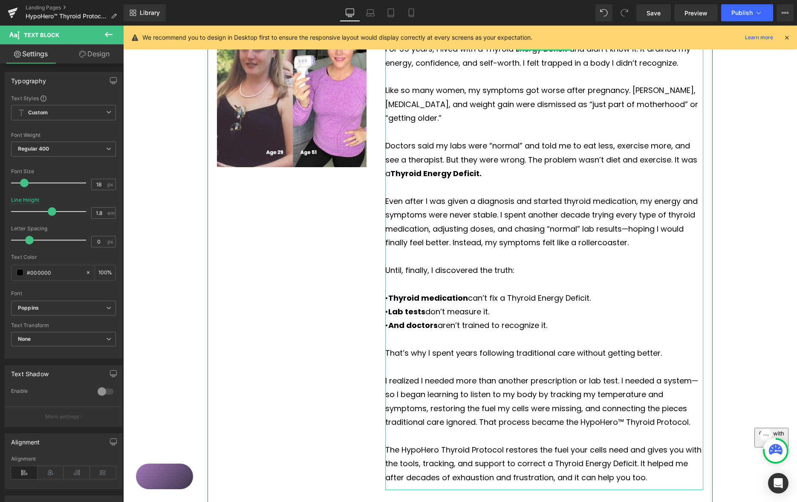
drag, startPoint x: 542, startPoint y: 242, endPoint x: 567, endPoint y: 237, distance: 24.8
click at [542, 249] on p at bounding box center [544, 256] width 318 height 14
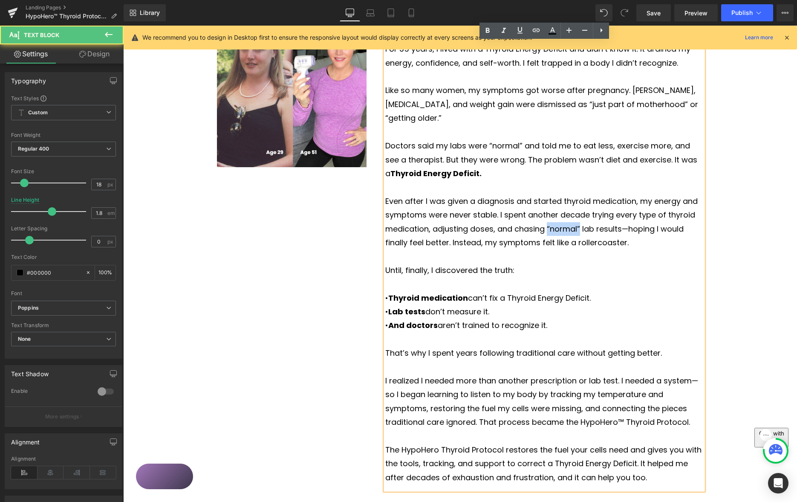
drag, startPoint x: 548, startPoint y: 213, endPoint x: 593, endPoint y: 212, distance: 44.8
click at [581, 212] on p "Even after I was given a diagnosis and started thyroid medication, my energy an…" at bounding box center [544, 221] width 318 height 55
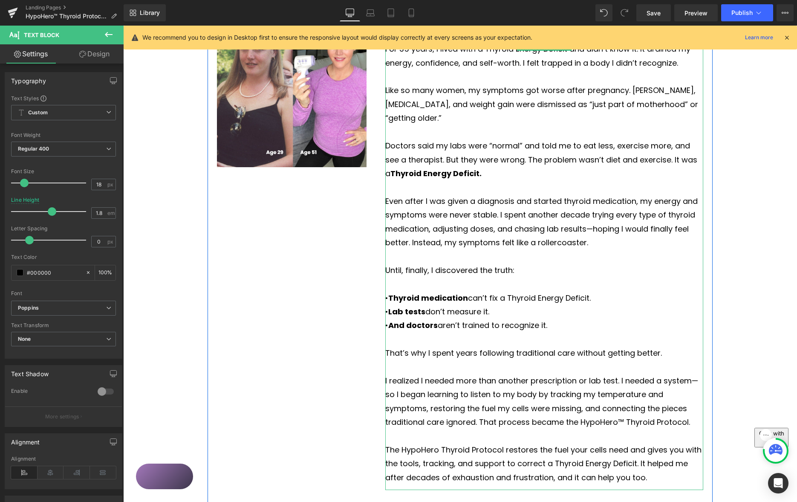
click at [505, 263] on p "Until, finally, I discovered the truth:" at bounding box center [544, 270] width 318 height 14
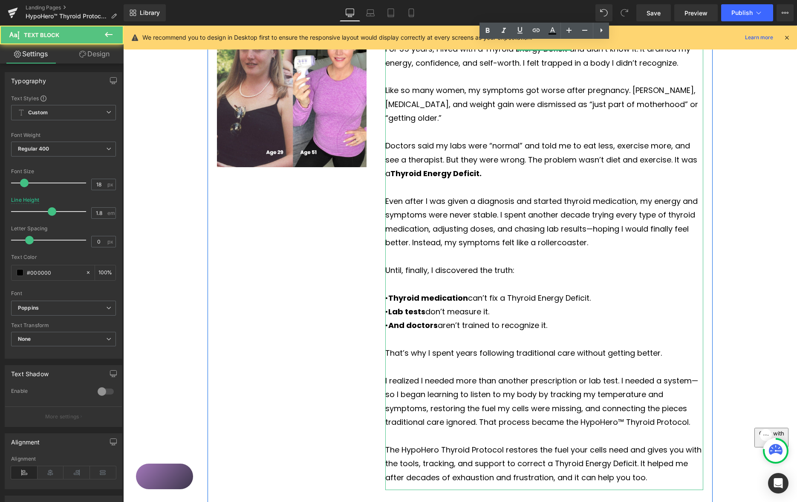
drag, startPoint x: 505, startPoint y: 255, endPoint x: 517, endPoint y: 253, distance: 11.8
click at [505, 263] on p "Until, finally, I discovered the truth:" at bounding box center [544, 270] width 318 height 14
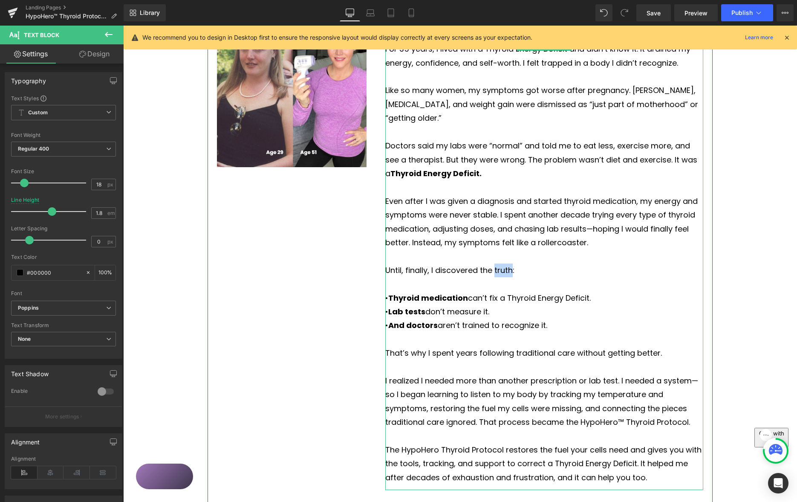
click at [428, 360] on p at bounding box center [544, 367] width 318 height 14
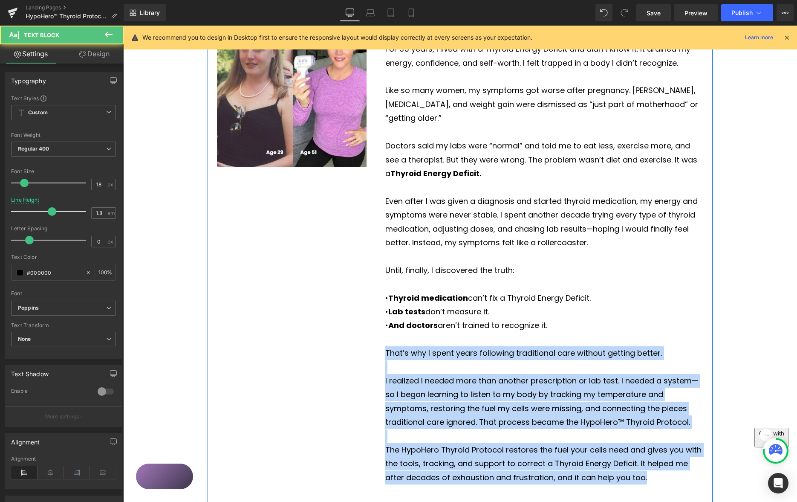
drag, startPoint x: 648, startPoint y: 464, endPoint x: 383, endPoint y: 329, distance: 297.1
click at [381, 337] on div "My Thyroid Story Heading For 35 years, I lived with a Thyroid Energy Deficit an…" at bounding box center [544, 253] width 337 height 473
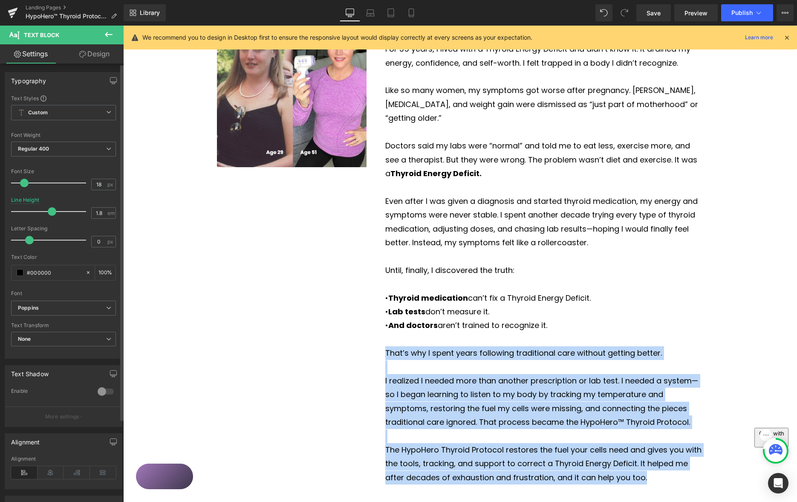
copy div "That’s why I spent years following traditional care without getting better. I r…"
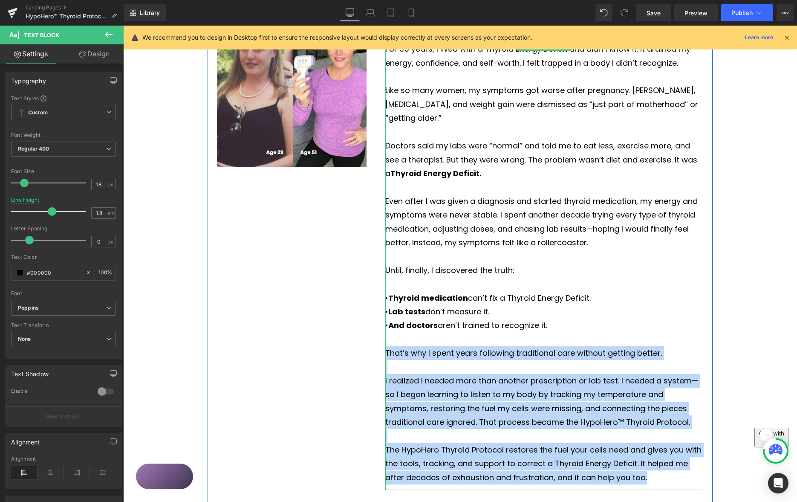
click at [649, 346] on p "That’s why I spent years following traditional care without getting better." at bounding box center [544, 353] width 318 height 14
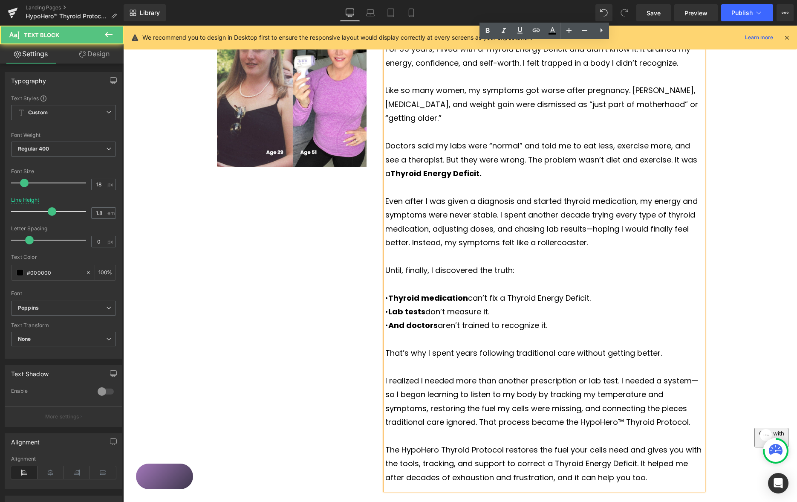
click at [454, 360] on p at bounding box center [544, 367] width 318 height 14
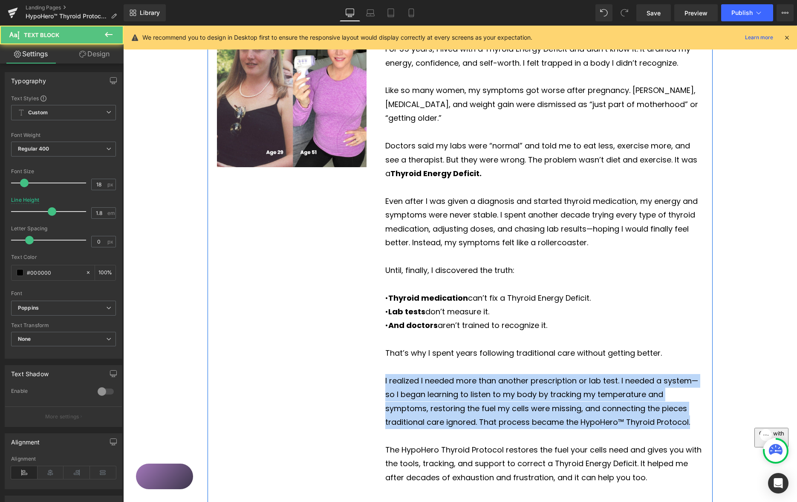
drag, startPoint x: 691, startPoint y: 408, endPoint x: 388, endPoint y: 366, distance: 306.2
click at [379, 366] on div "My Thyroid Story Heading For 35 years, I lived with a Thyroid Energy Deficit an…" at bounding box center [544, 253] width 337 height 473
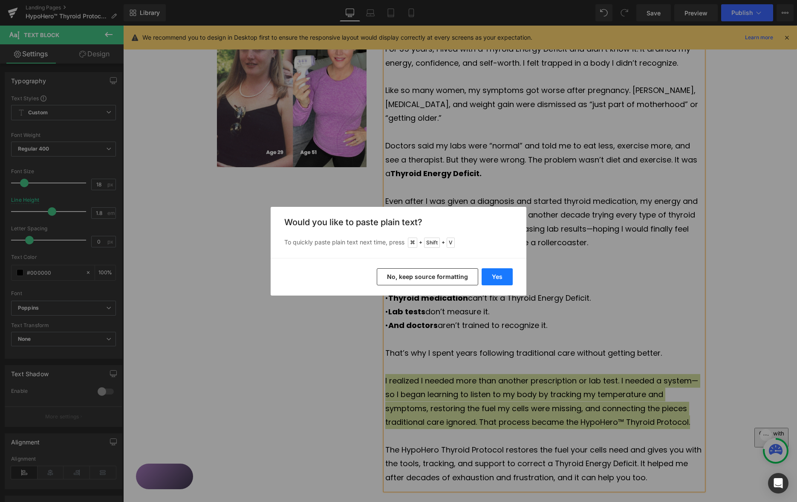
click at [494, 279] on button "Yes" at bounding box center [496, 276] width 31 height 17
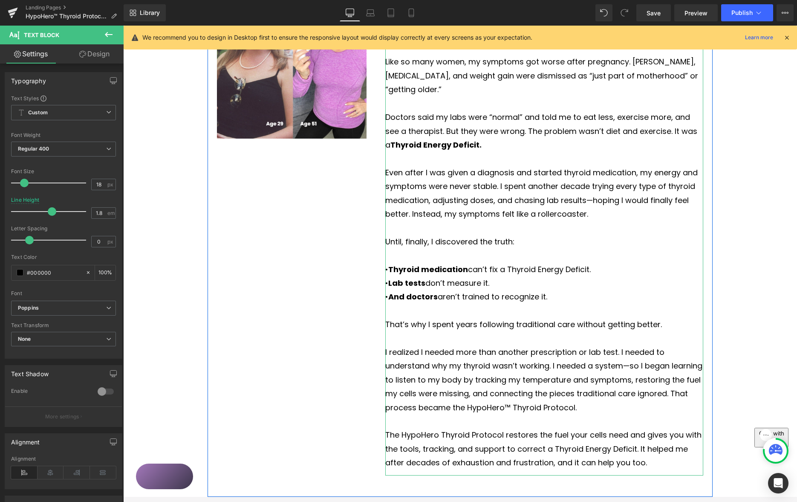
scroll to position [645, 0]
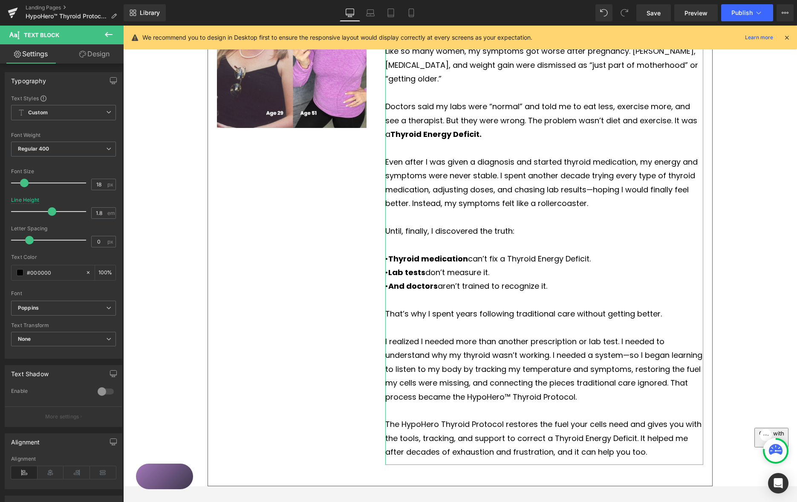
click at [553, 340] on p "I realized I needed more than another prescription or lab test. I needed to und…" at bounding box center [544, 368] width 318 height 69
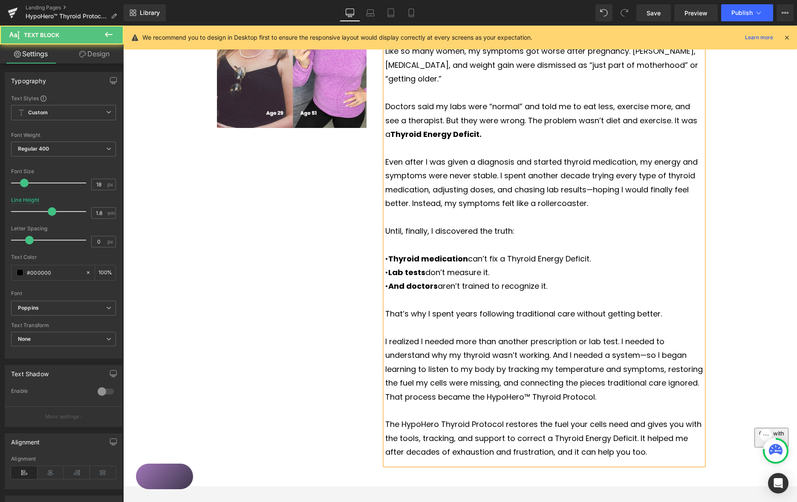
drag, startPoint x: 613, startPoint y: 342, endPoint x: 647, endPoint y: 337, distance: 34.4
click at [613, 340] on p "I realized I needed more than another prescription or lab test. I needed to und…" at bounding box center [544, 368] width 318 height 69
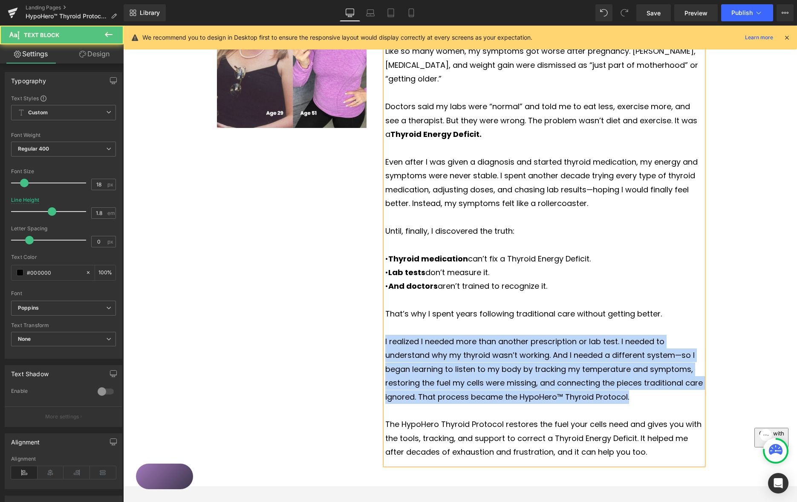
drag, startPoint x: 587, startPoint y: 366, endPoint x: 354, endPoint y: 326, distance: 236.2
click at [362, 327] on div "Image My Thyroid Story Heading For 35 years, I lived with a Thyroid Energy Defi…" at bounding box center [460, 219] width 505 height 534
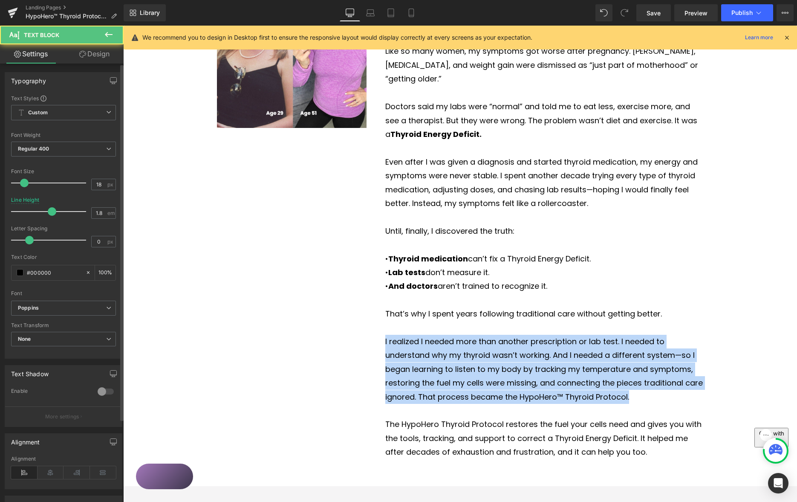
copy p "I realized I needed more than another prescription or lab test. I needed to und…"
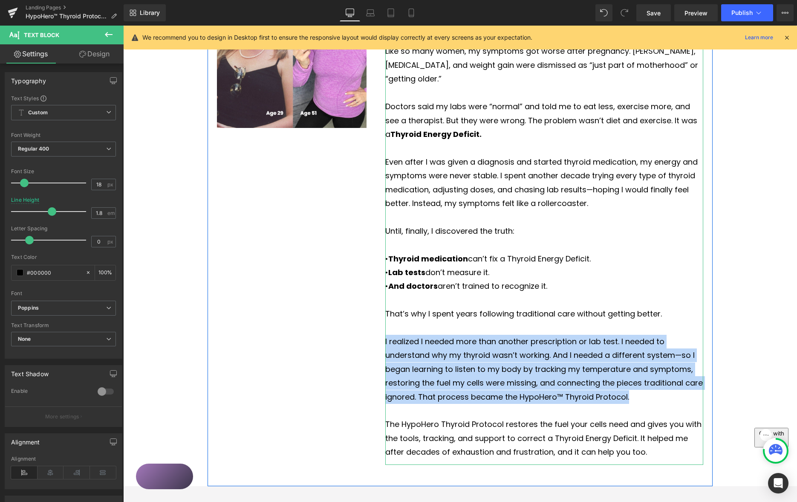
drag, startPoint x: 570, startPoint y: 370, endPoint x: 585, endPoint y: 362, distance: 17.0
click at [570, 370] on p "I realized I needed more than another prescription or lab test. I needed to und…" at bounding box center [544, 368] width 318 height 69
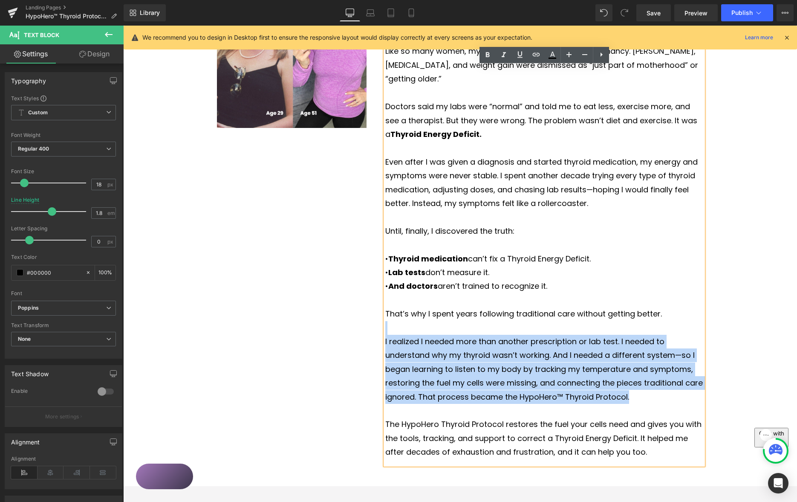
drag, startPoint x: 652, startPoint y: 384, endPoint x: 393, endPoint y: 326, distance: 265.1
click at [371, 320] on div "Image My Thyroid Story Heading For 35 years, I lived with a Thyroid Energy Defi…" at bounding box center [460, 219] width 505 height 534
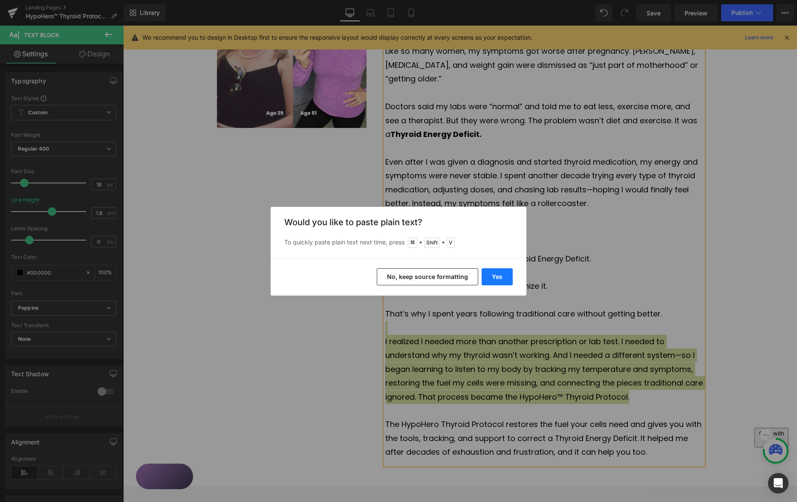
click at [496, 280] on button "Yes" at bounding box center [496, 276] width 31 height 17
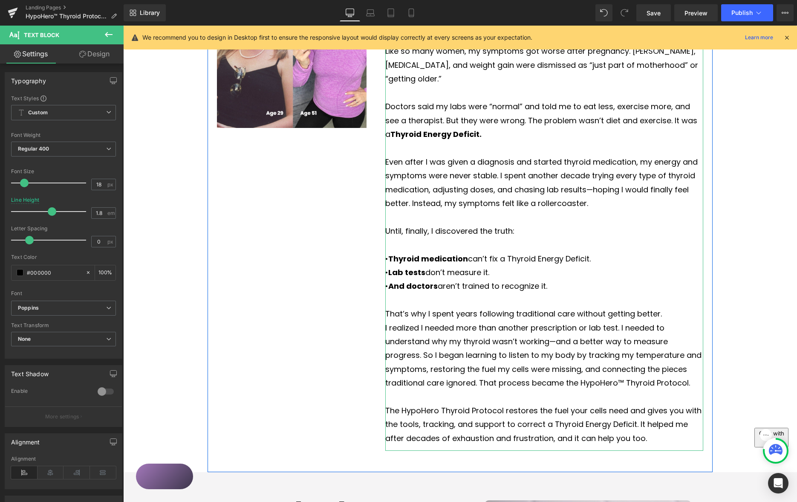
drag, startPoint x: 664, startPoint y: 299, endPoint x: 679, endPoint y: 295, distance: 15.7
click at [664, 307] on p "That’s why I spent years following traditional care without getting better." at bounding box center [544, 314] width 318 height 14
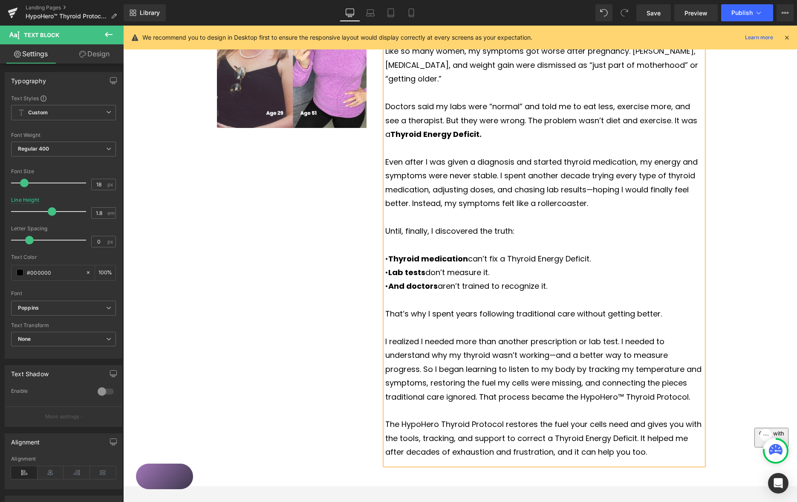
click at [454, 382] on p "I realized I needed more than another prescription or lab test. I needed to und…" at bounding box center [544, 368] width 318 height 69
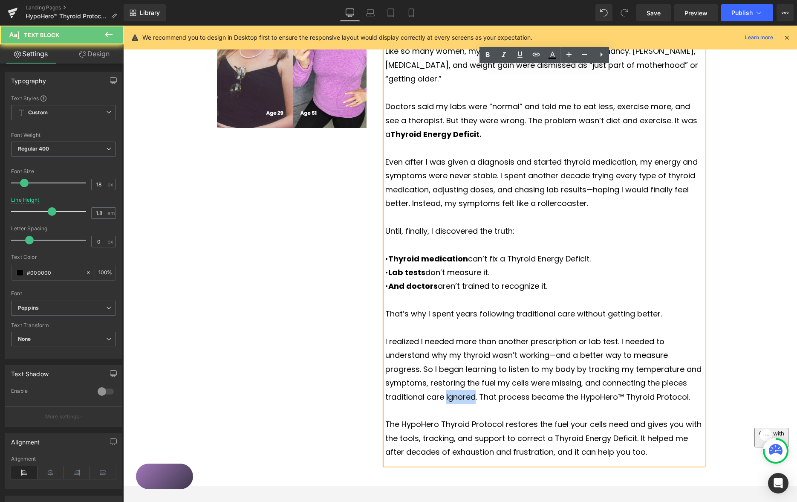
drag, startPoint x: 454, startPoint y: 382, endPoint x: 484, endPoint y: 370, distance: 32.4
click at [454, 382] on p "I realized I needed more than another prescription or lab test. I needed to und…" at bounding box center [544, 368] width 318 height 69
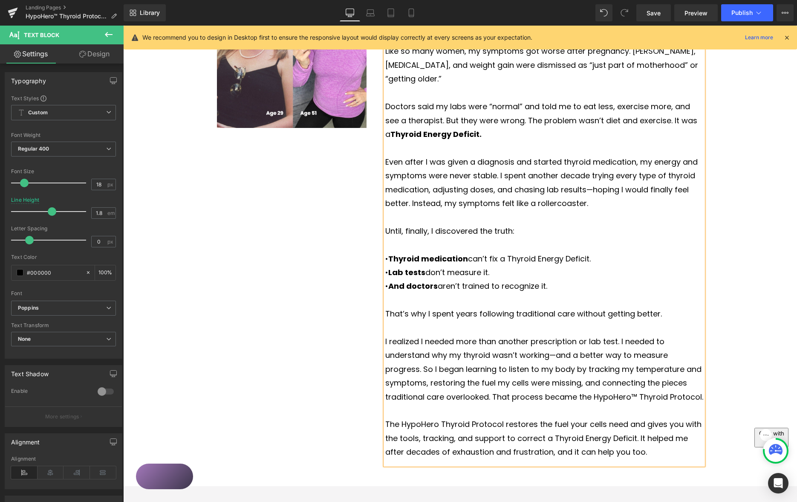
click at [463, 384] on p "I realized I needed more than another prescription or lab test. I needed to und…" at bounding box center [544, 368] width 318 height 69
drag, startPoint x: 463, startPoint y: 384, endPoint x: 472, endPoint y: 382, distance: 9.5
click at [463, 384] on p "I realized I needed more than another prescription or lab test. I needed to und…" at bounding box center [544, 368] width 318 height 69
click at [525, 384] on p "I realized I needed more than another prescription or lab test. I needed to und…" at bounding box center [544, 368] width 318 height 69
click at [633, 383] on p "I realized I needed more than another prescription or lab test. I needed to und…" at bounding box center [544, 368] width 318 height 69
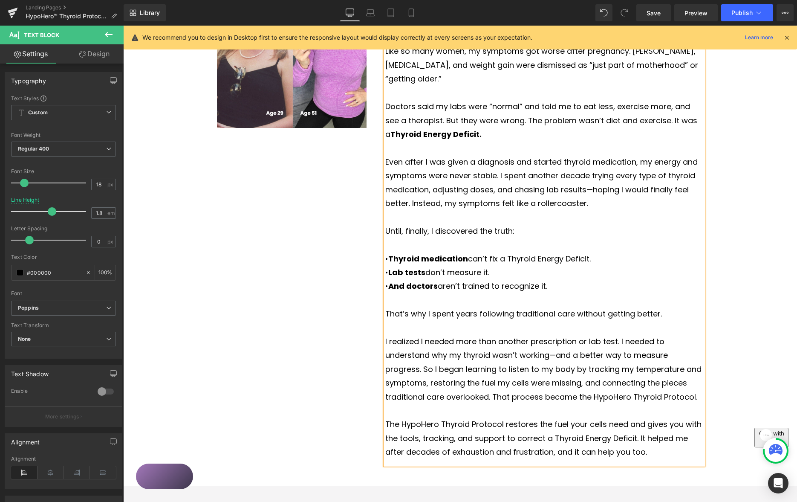
scroll to position [651, 0]
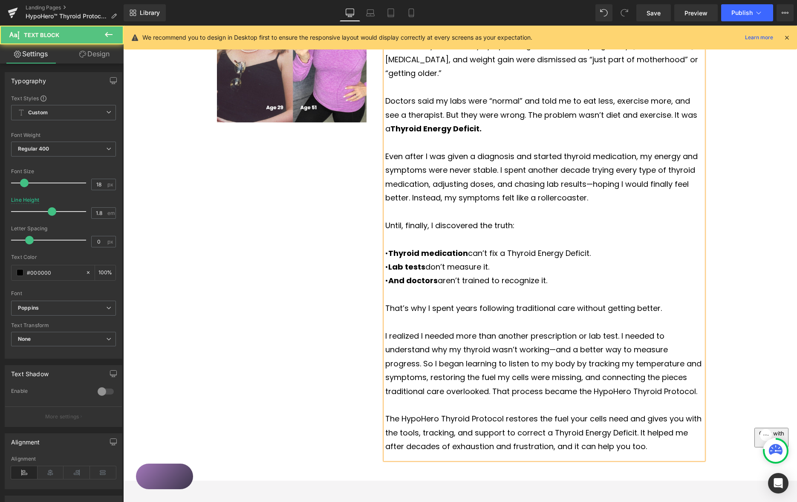
click at [690, 412] on p "The HypoHero Thyroid Protocol restores the fuel your cells need and gives you w…" at bounding box center [544, 432] width 318 height 41
drag, startPoint x: 689, startPoint y: 405, endPoint x: 698, endPoint y: 406, distance: 9.5
click at [689, 412] on p "The HypoHero Thyroid Protocol restores the fuel your cells need and gives you w…" at bounding box center [544, 432] width 318 height 41
click at [512, 419] on p "The HypoHero Thyroid Protocol restores the fuel your cells need and gives you t…" at bounding box center [544, 432] width 318 height 41
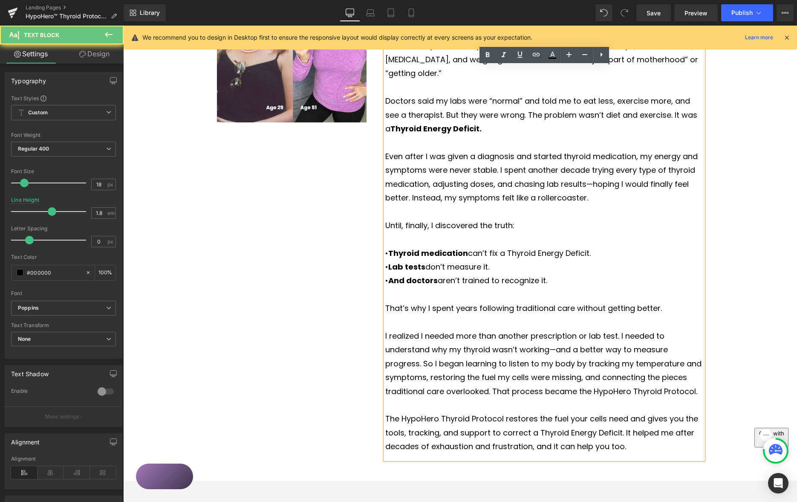
click at [514, 418] on p "The HypoHero Thyroid Protocol restores the fuel your cells need and gives you t…" at bounding box center [544, 432] width 318 height 41
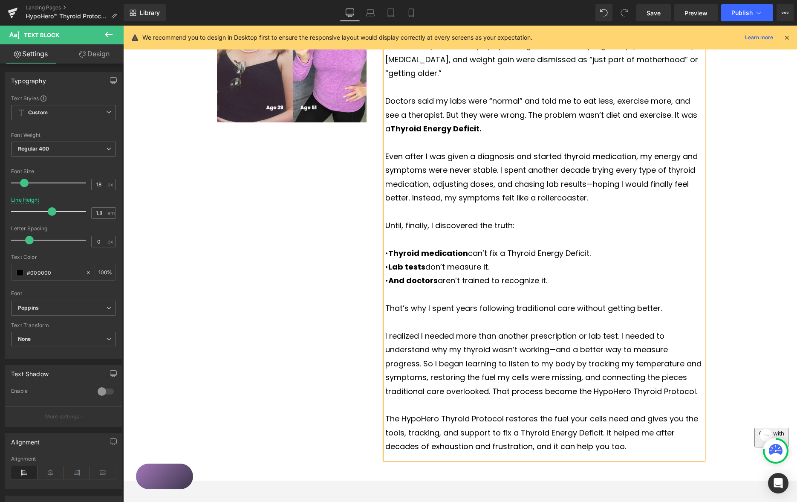
click at [501, 420] on p "The HypoHero Thyroid Protocol restores the fuel your cells need and gives you t…" at bounding box center [544, 432] width 318 height 41
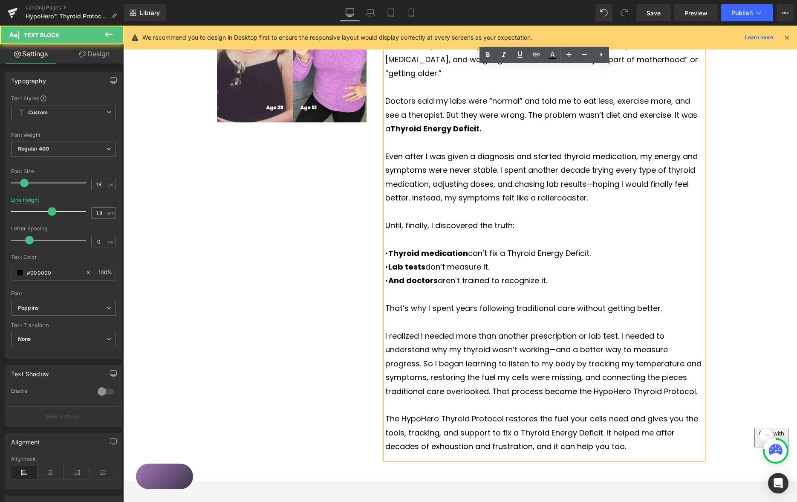
click at [635, 432] on p "The HypoHero Thyroid Protocol restores the fuel your cells need and gives you t…" at bounding box center [544, 432] width 318 height 41
click at [656, 12] on span "Save" at bounding box center [653, 13] width 14 height 9
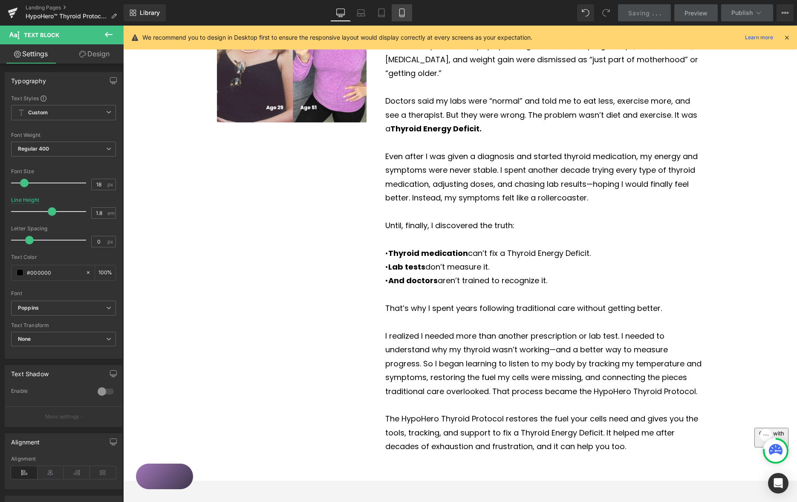
click at [401, 11] on icon at bounding box center [402, 13] width 9 height 9
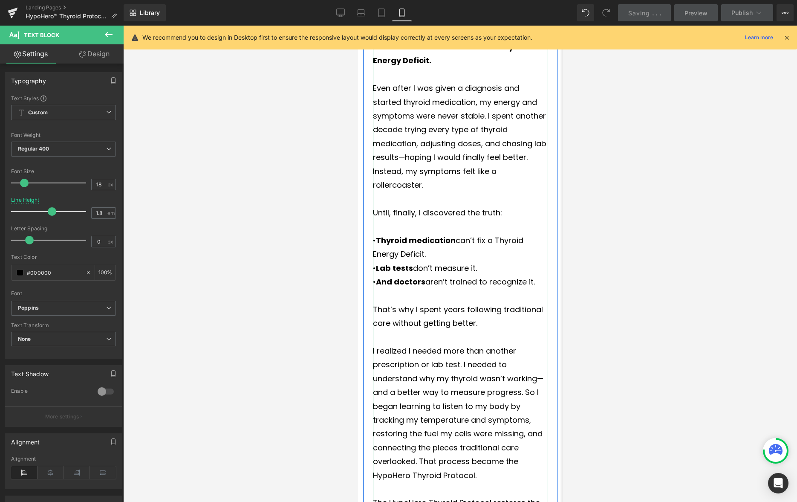
scroll to position [970, 0]
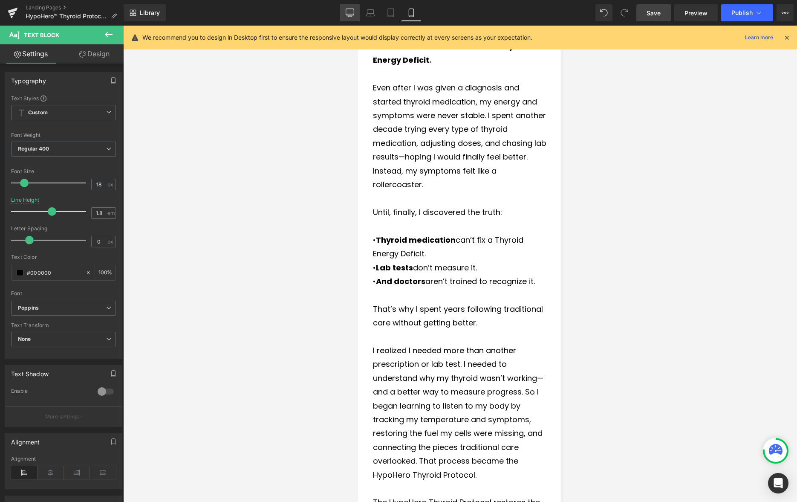
click at [349, 13] on icon at bounding box center [350, 13] width 9 height 9
type input "100"
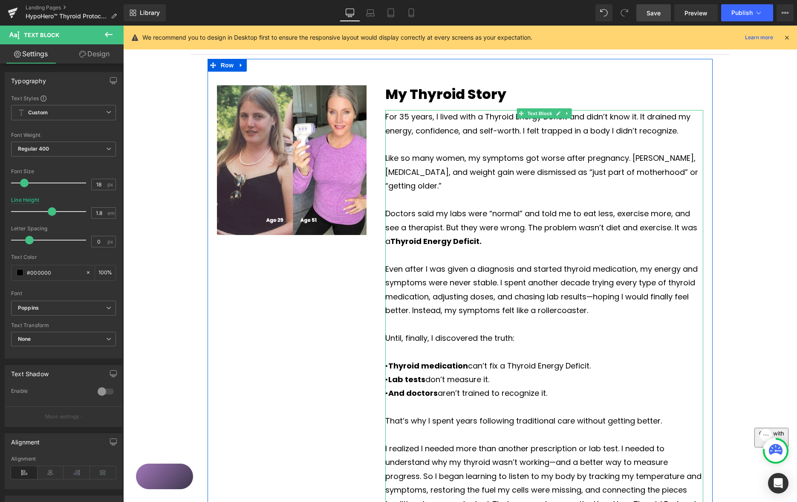
scroll to position [540, 0]
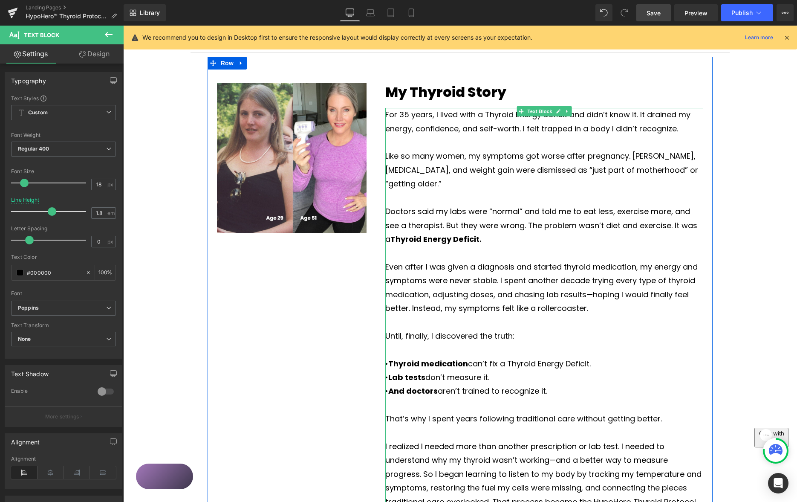
click at [516, 329] on p "Until, finally, I discovered the truth:" at bounding box center [544, 336] width 318 height 14
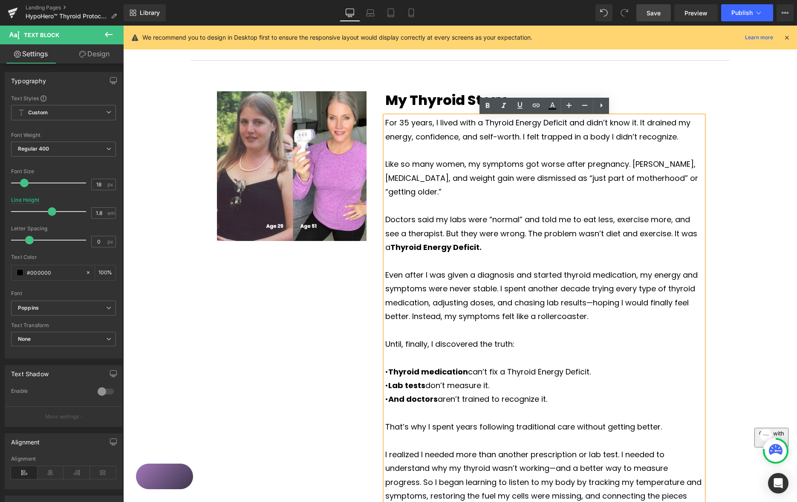
scroll to position [530, 0]
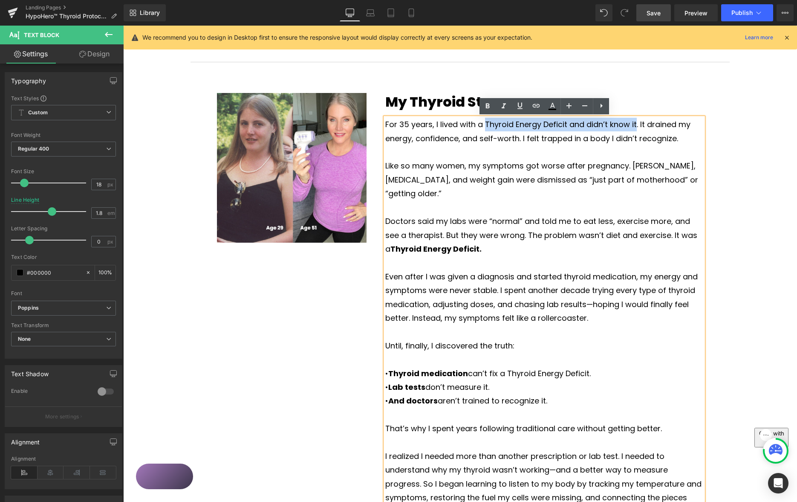
drag, startPoint x: 484, startPoint y: 123, endPoint x: 638, endPoint y: 125, distance: 154.3
click at [635, 126] on p "For 35 years, I lived with a Thyroid Energy Deficit and didn’t know it. It drai…" at bounding box center [544, 132] width 318 height 28
click at [489, 103] on icon at bounding box center [487, 106] width 10 height 10
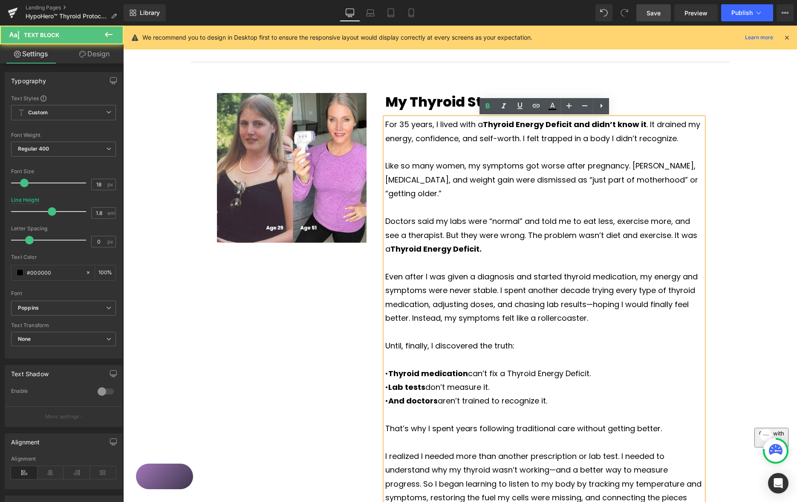
drag, startPoint x: 643, startPoint y: 124, endPoint x: 579, endPoint y: 125, distance: 63.9
click at [566, 127] on p "For 35 years, I lived with a Thyroid Energy Deficit and didn’t know it . It dra…" at bounding box center [544, 132] width 318 height 28
drag, startPoint x: 573, startPoint y: 123, endPoint x: 634, endPoint y: 120, distance: 61.0
click at [646, 121] on p "For 35 years, I lived with a Thyroid Energy Deficit and didn’t know it . It dra…" at bounding box center [544, 132] width 318 height 28
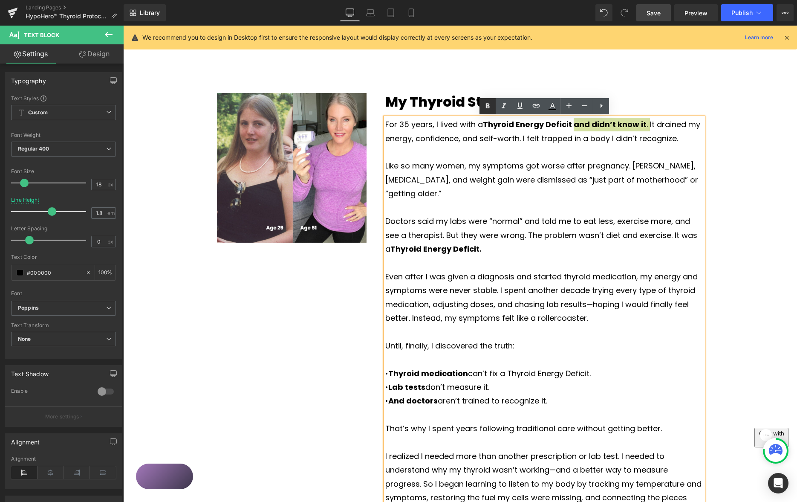
click at [486, 109] on icon at bounding box center [487, 106] width 10 height 10
click at [564, 201] on p at bounding box center [544, 208] width 318 height 14
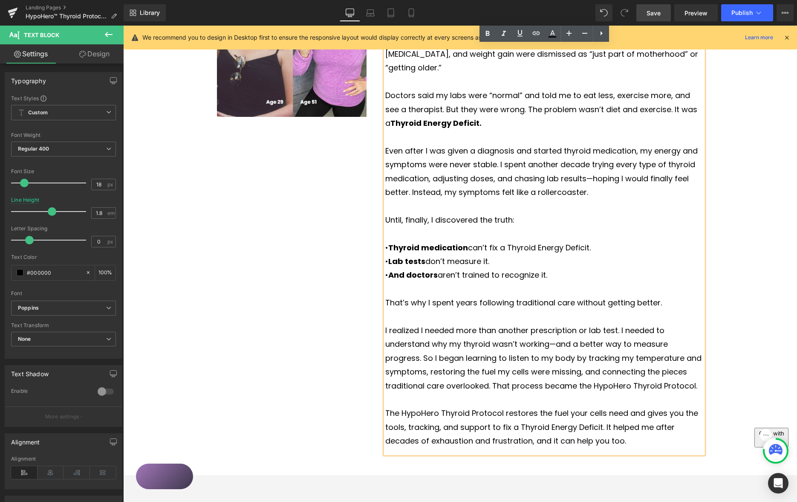
scroll to position [661, 0]
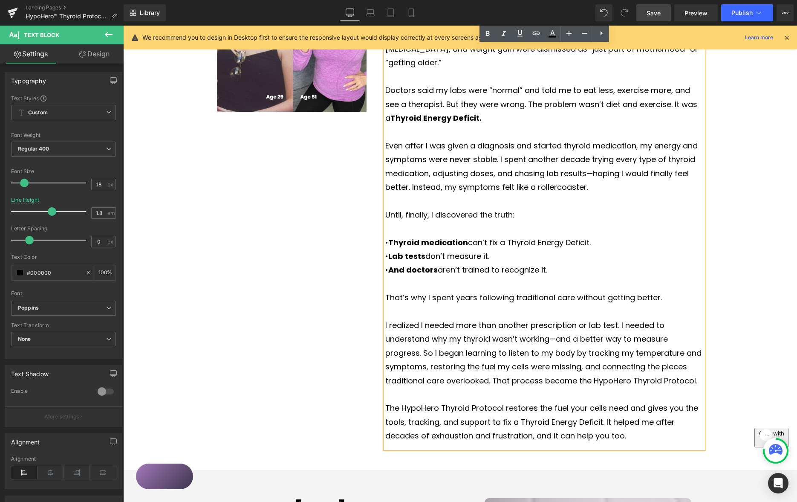
click at [424, 339] on p "I realized I needed more than another prescription or lab test. I needed to und…" at bounding box center [544, 352] width 318 height 69
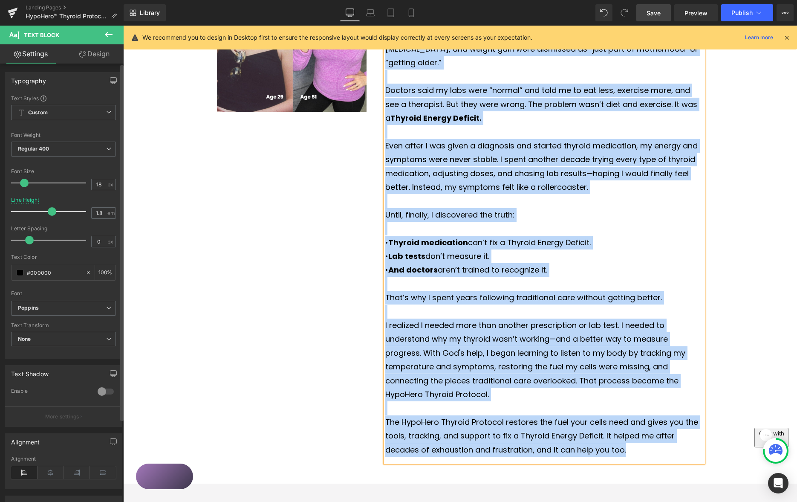
copy div "Lor 23 ipsum, D sitam cons a Elitsed Doeius Tempori utl etdo’m aliq en. Ad mini…"
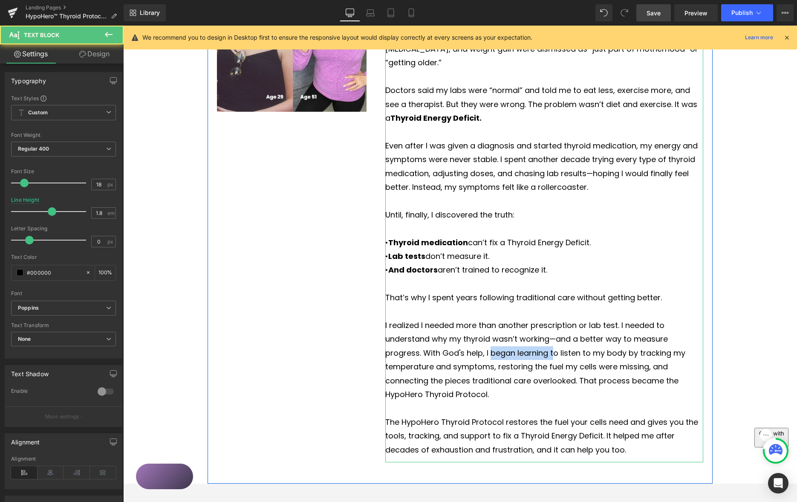
drag, startPoint x: 491, startPoint y: 337, endPoint x: 559, endPoint y: 338, distance: 68.2
click at [553, 339] on p "I realized I needed more than another prescription or lab test. I needed to und…" at bounding box center [544, 359] width 318 height 83
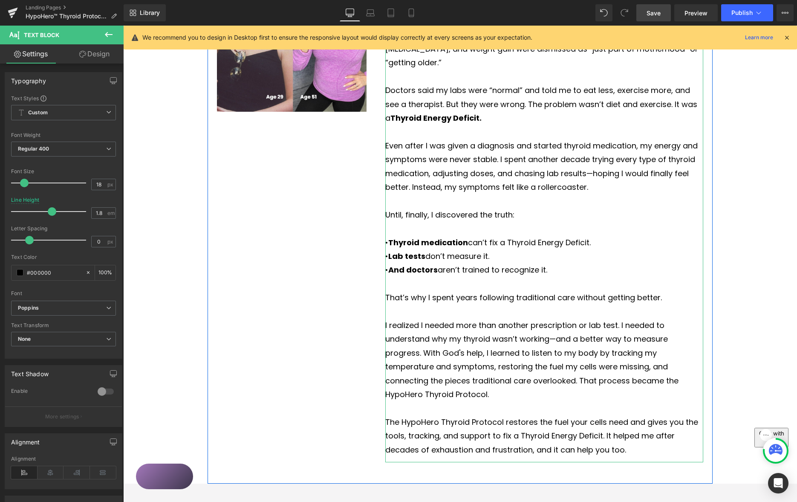
click at [503, 420] on p "The HypoHero Thyroid Protocol restores the fuel your cells need and gives you t…" at bounding box center [544, 435] width 318 height 41
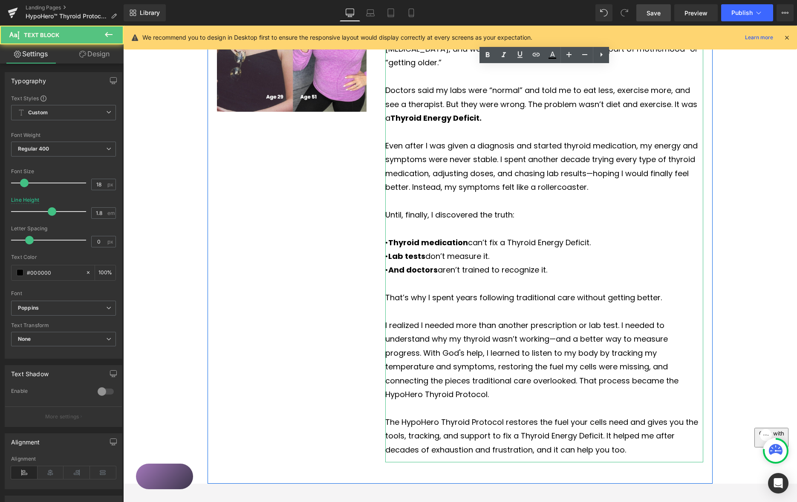
drag, startPoint x: 502, startPoint y: 420, endPoint x: 512, endPoint y: 416, distance: 10.5
click at [502, 420] on p "The HypoHero Thyroid Protocol restores the fuel your cells need and gives you t…" at bounding box center [544, 435] width 318 height 41
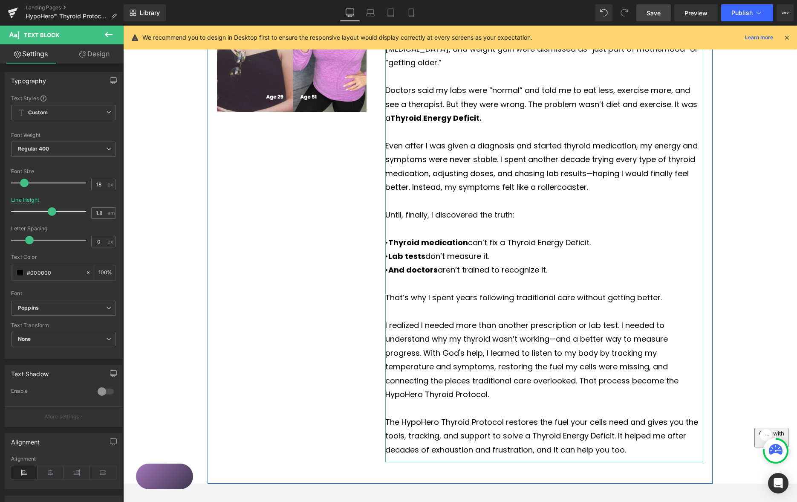
click at [506, 422] on p "The HypoHero Thyroid Protocol restores the fuel your cells need and gives you t…" at bounding box center [544, 435] width 318 height 41
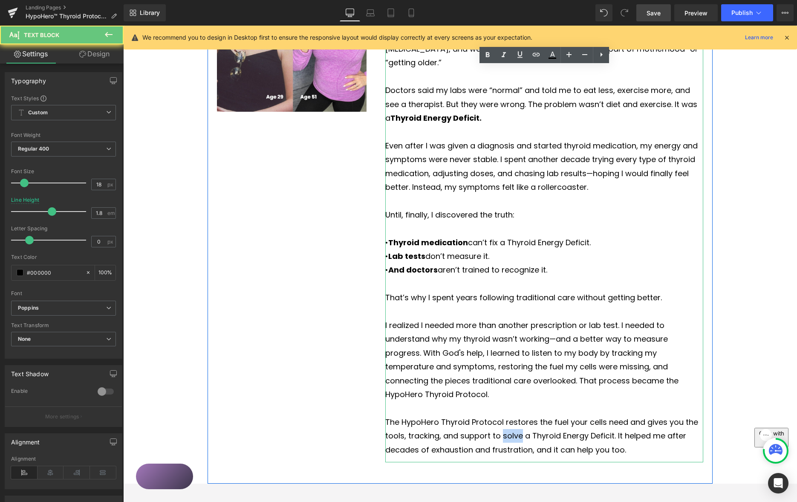
drag, startPoint x: 507, startPoint y: 423, endPoint x: 506, endPoint y: 416, distance: 6.5
click at [507, 423] on p "The HypoHero Thyroid Protocol restores the fuel your cells need and gives you t…" at bounding box center [544, 435] width 318 height 41
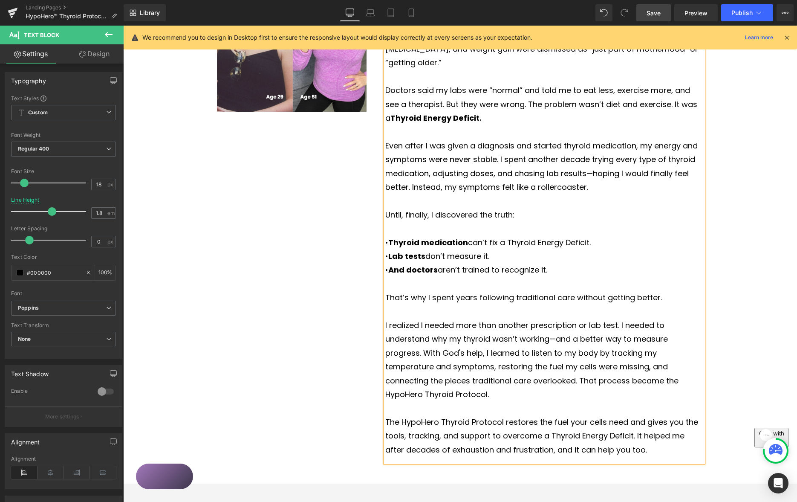
click at [298, 292] on div "Image My Thyroid Story Heading For 35 years, I lived with a Thyroid Energy Defi…" at bounding box center [460, 210] width 505 height 548
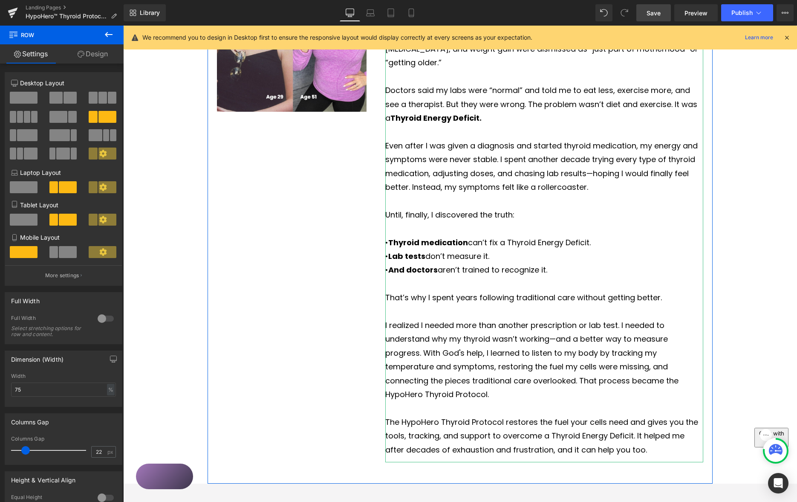
click at [425, 338] on p "I realized I needed more than another prescription or lab test. I needed to und…" at bounding box center [544, 359] width 318 height 83
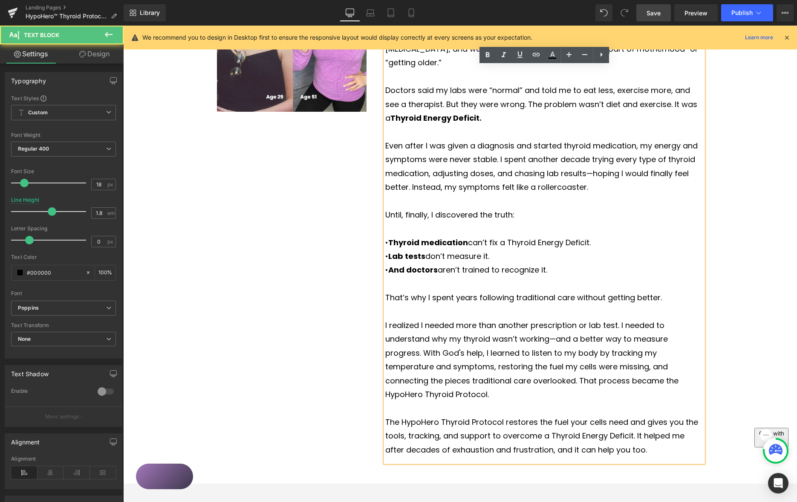
click at [513, 339] on p "I realized I needed more than another prescription or lab test. I needed to und…" at bounding box center [544, 359] width 318 height 83
click at [608, 340] on p "I realized I needed more than another prescription or lab test. I needed to und…" at bounding box center [544, 359] width 318 height 83
click at [545, 352] on p "I realized I needed more than another prescription or lab test. I needed to und…" at bounding box center [544, 359] width 318 height 83
drag, startPoint x: 487, startPoint y: 365, endPoint x: 496, endPoint y: 363, distance: 9.1
click at [486, 366] on p "I realized I needed more than another prescription or lab test. I needed to und…" at bounding box center [544, 359] width 318 height 83
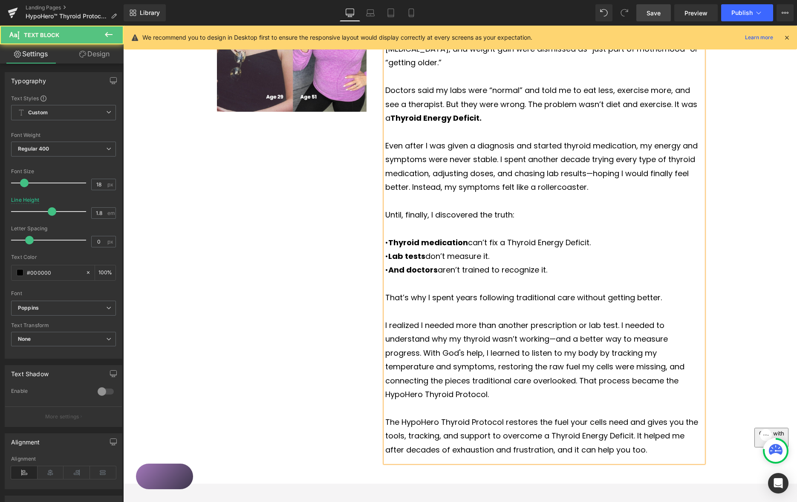
click at [492, 369] on p "I realized I needed more than another prescription or lab test. I needed to und…" at bounding box center [544, 359] width 318 height 83
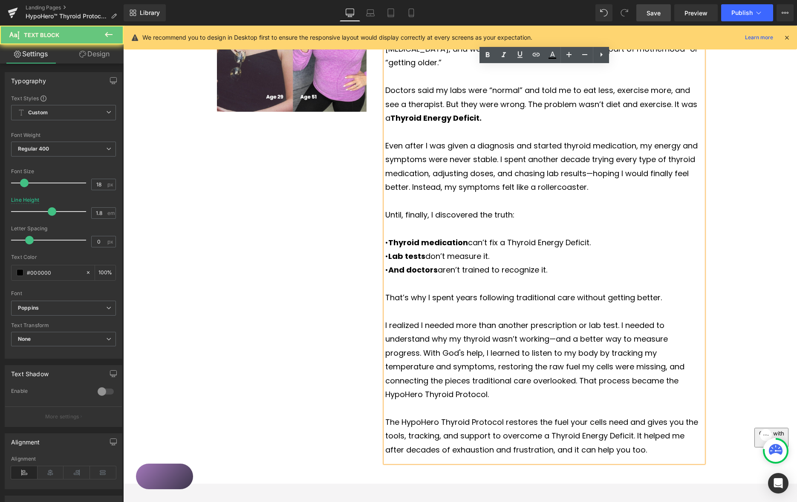
click at [562, 366] on p "I realized I needed more than another prescription or lab test. I needed to und…" at bounding box center [544, 359] width 318 height 83
drag, startPoint x: 561, startPoint y: 366, endPoint x: 578, endPoint y: 364, distance: 17.2
click at [561, 366] on p "I realized I needed more than another prescription or lab test. I needed to und…" at bounding box center [544, 359] width 318 height 83
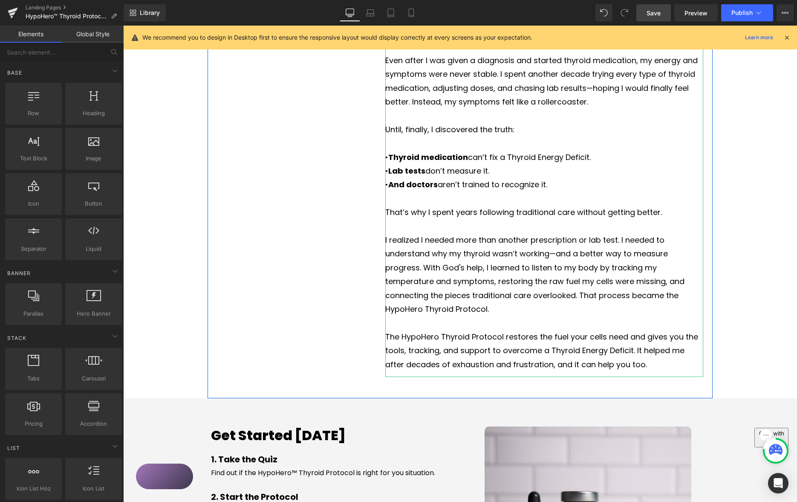
scroll to position [747, 0]
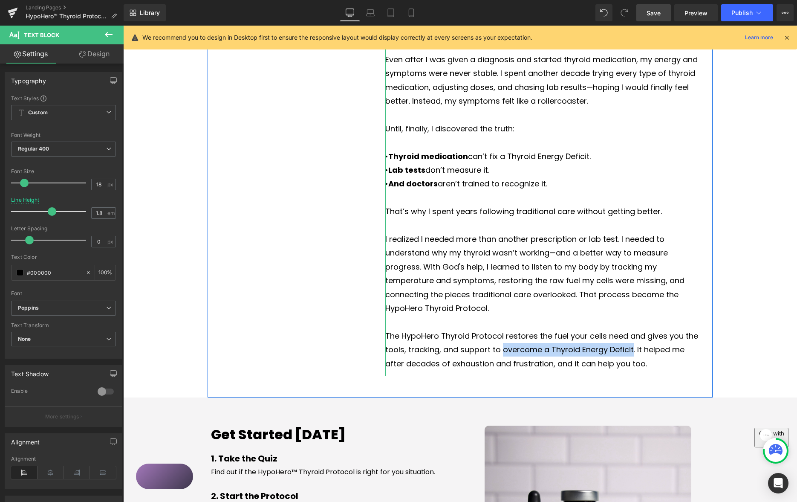
drag, startPoint x: 502, startPoint y: 334, endPoint x: 635, endPoint y: 337, distance: 132.5
click at [631, 335] on p "The HypoHero Thyroid Protocol restores the fuel your cells need and gives you t…" at bounding box center [544, 349] width 318 height 41
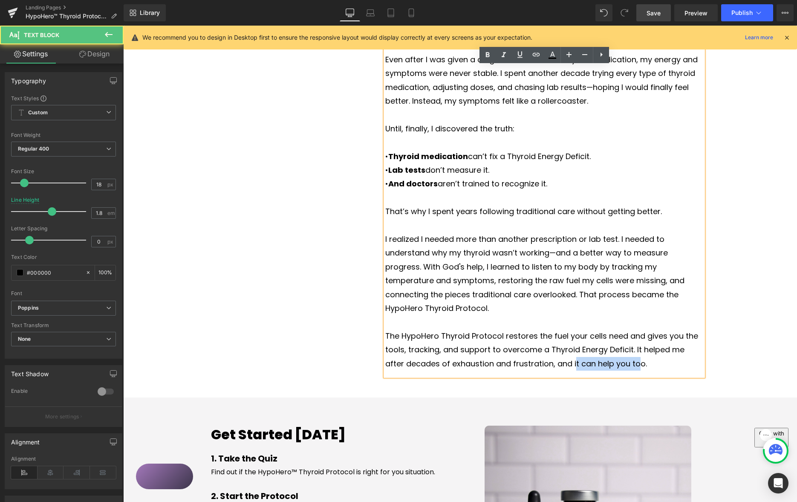
drag, startPoint x: 574, startPoint y: 349, endPoint x: 647, endPoint y: 350, distance: 73.3
click at [635, 350] on p "The HypoHero Thyroid Protocol restores the fuel your cells need and gives you t…" at bounding box center [544, 349] width 318 height 41
drag, startPoint x: 637, startPoint y: 350, endPoint x: 605, endPoint y: 344, distance: 33.4
click at [571, 347] on p "The HypoHero Thyroid Protocol restores the fuel your cells need and gives you t…" at bounding box center [544, 349] width 318 height 41
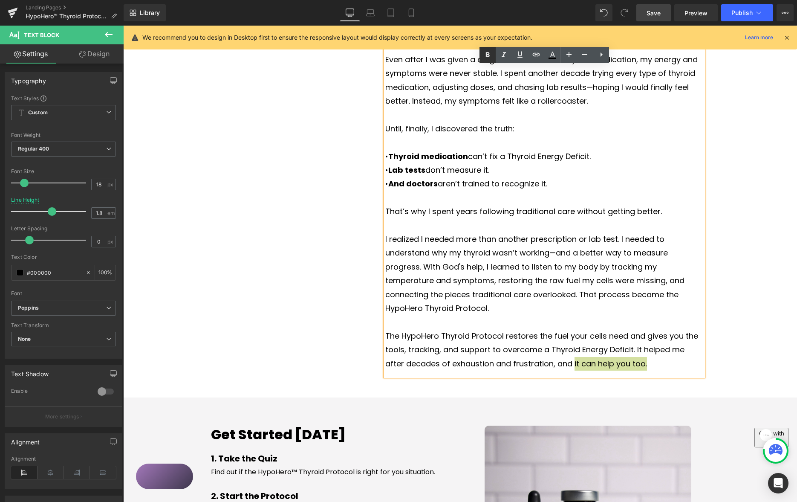
click at [484, 52] on icon at bounding box center [487, 55] width 10 height 10
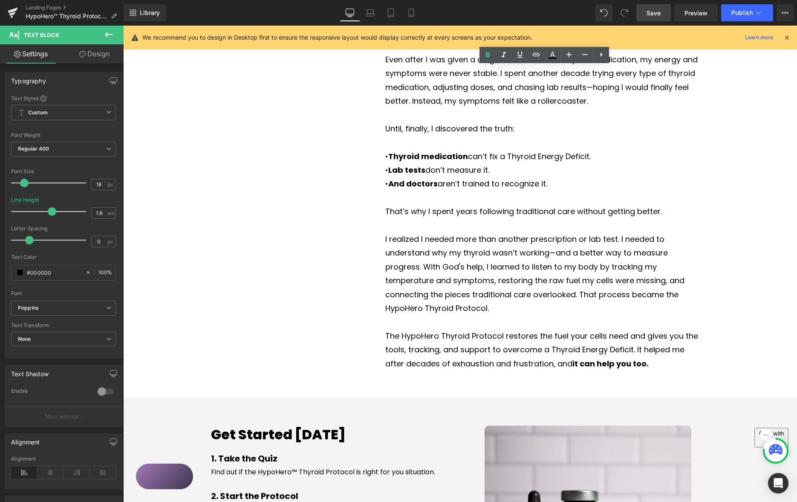
click at [653, 13] on span "Save" at bounding box center [653, 13] width 14 height 9
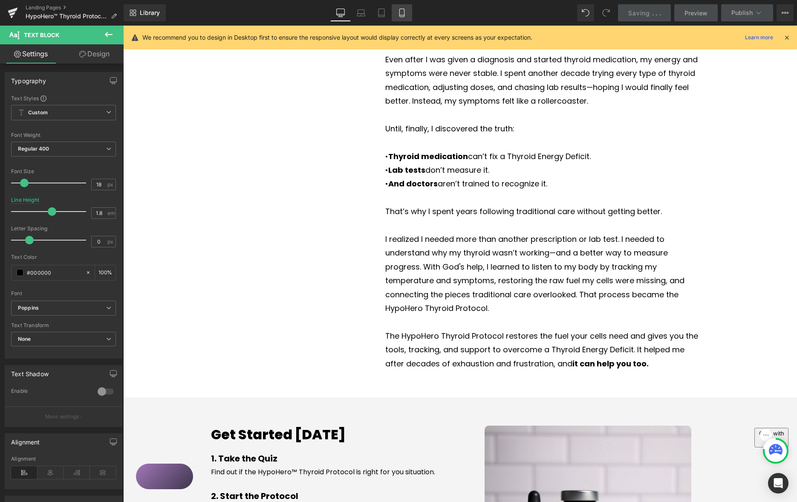
click at [404, 12] on icon at bounding box center [402, 13] width 9 height 9
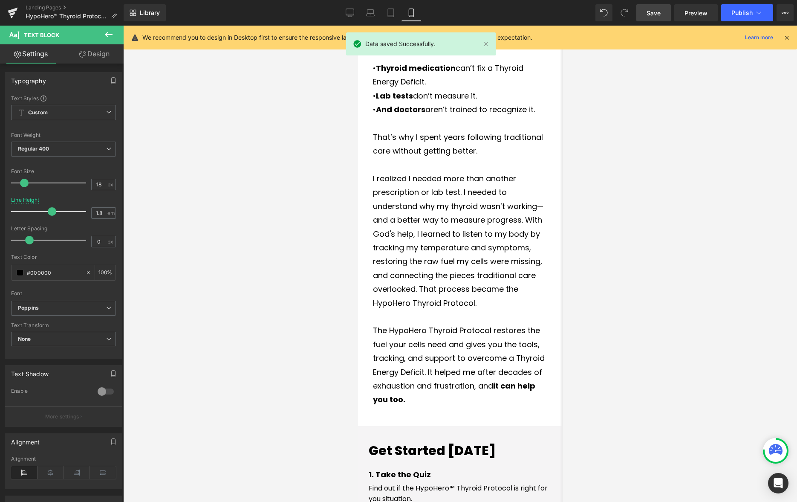
scroll to position [1146, 0]
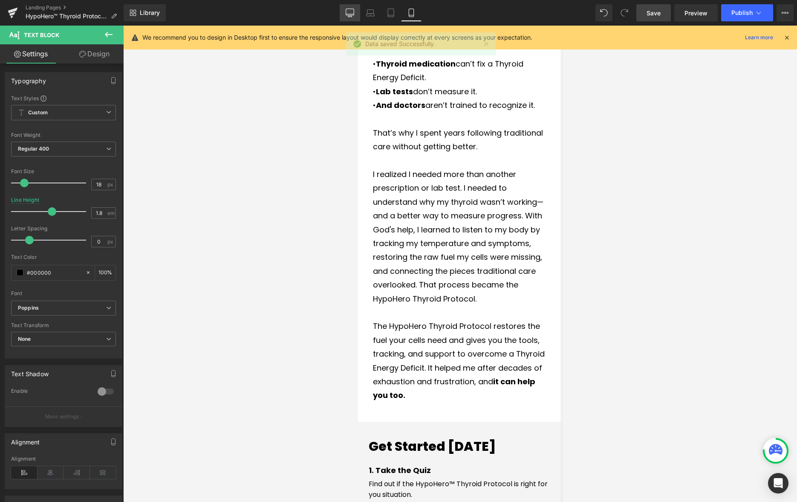
click at [351, 11] on icon at bounding box center [350, 13] width 9 height 9
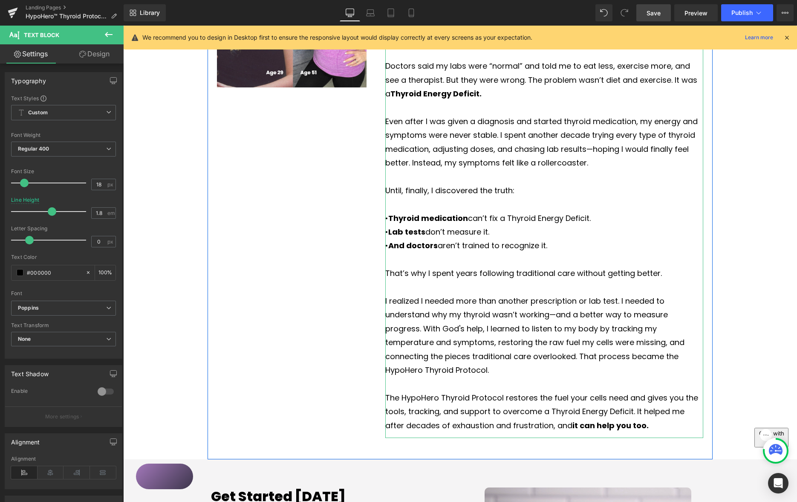
scroll to position [693, 0]
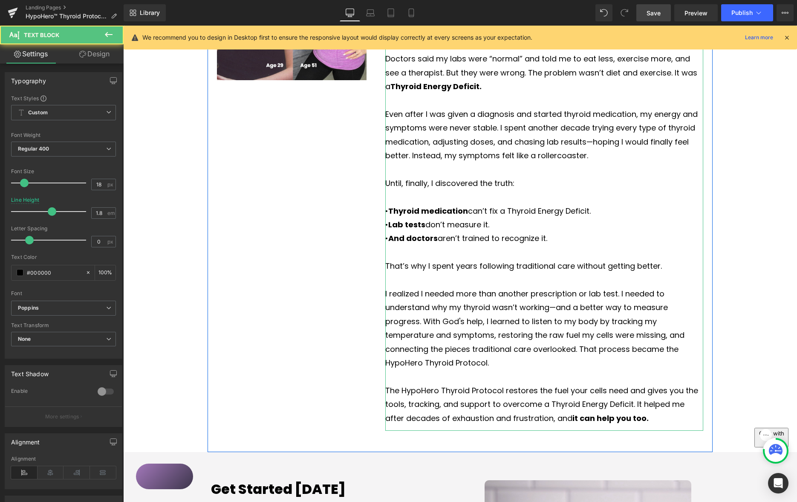
click at [423, 306] on p "I realized I needed more than another prescription or lab test. I needed to und…" at bounding box center [544, 328] width 318 height 83
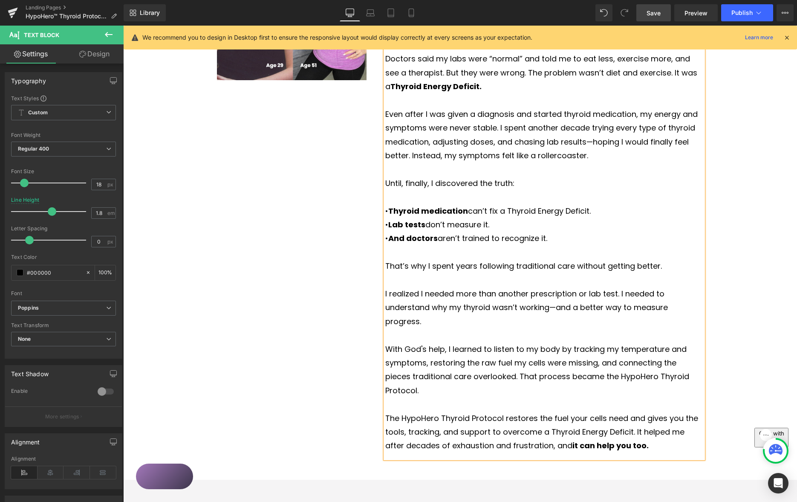
click at [657, 12] on span "Save" at bounding box center [653, 13] width 14 height 9
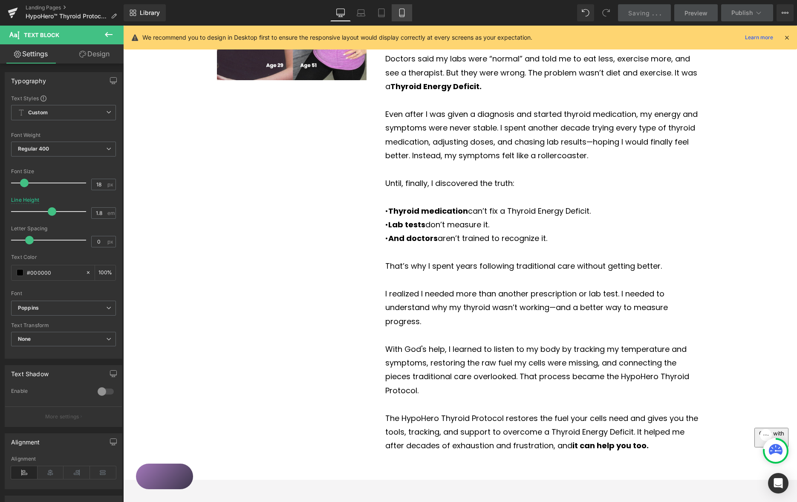
click at [404, 15] on icon at bounding box center [402, 15] width 5 height 0
type input "100"
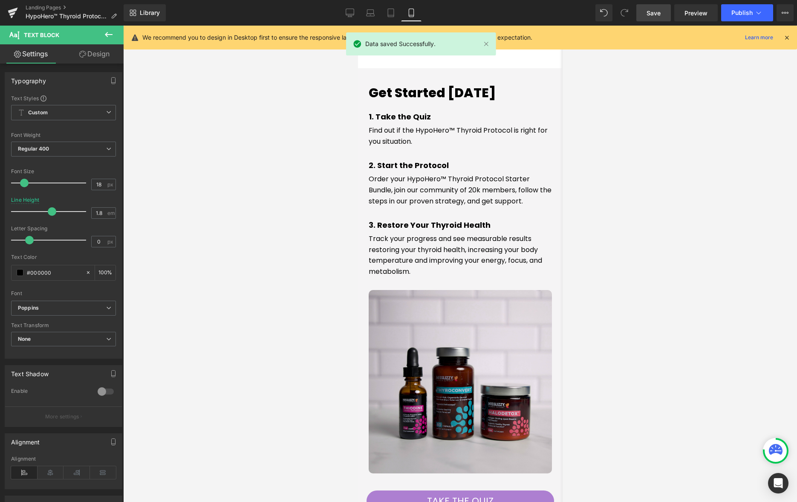
scroll to position [1515, 0]
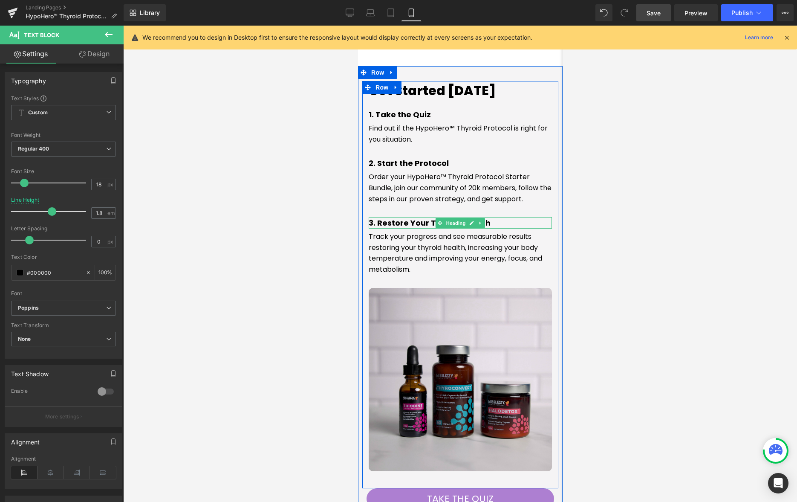
click at [388, 217] on strong "3. Restore Your Thyroid Health" at bounding box center [429, 222] width 122 height 11
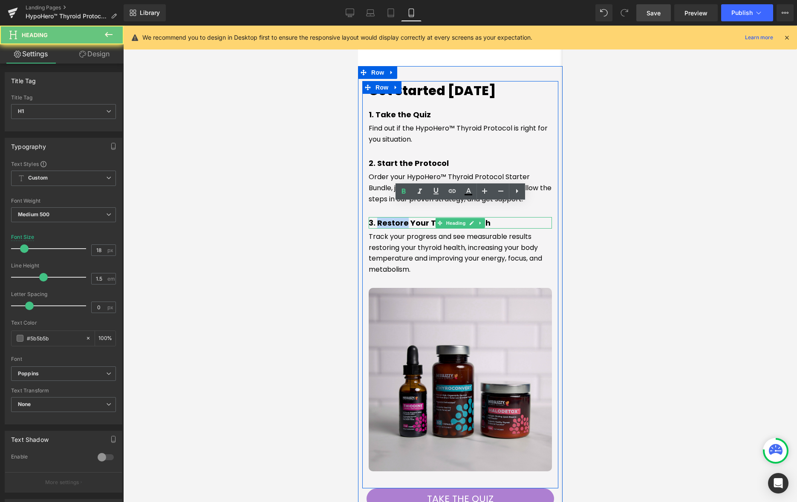
drag, startPoint x: 389, startPoint y: 206, endPoint x: 404, endPoint y: 204, distance: 15.0
click at [389, 217] on strong "3. Restore Your Thyroid Health" at bounding box center [429, 222] width 122 height 11
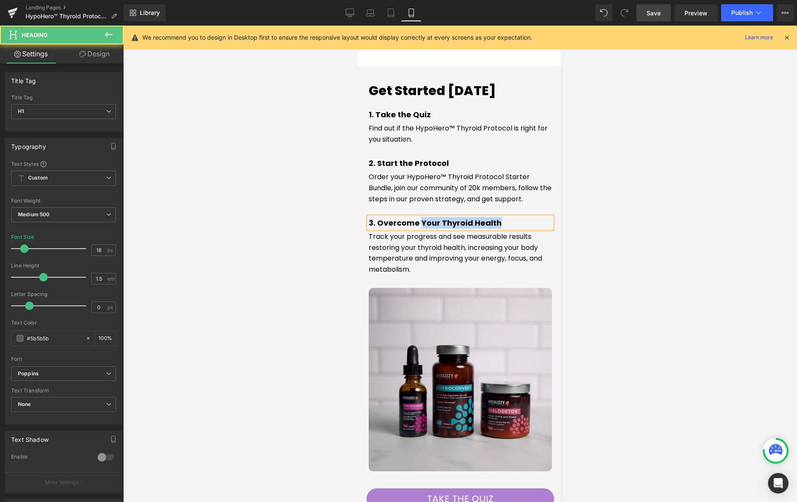
drag, startPoint x: 430, startPoint y: 210, endPoint x: 521, endPoint y: 212, distance: 90.8
click at [522, 217] on h1 "3. Overcome Your Thyroid Health" at bounding box center [459, 223] width 183 height 12
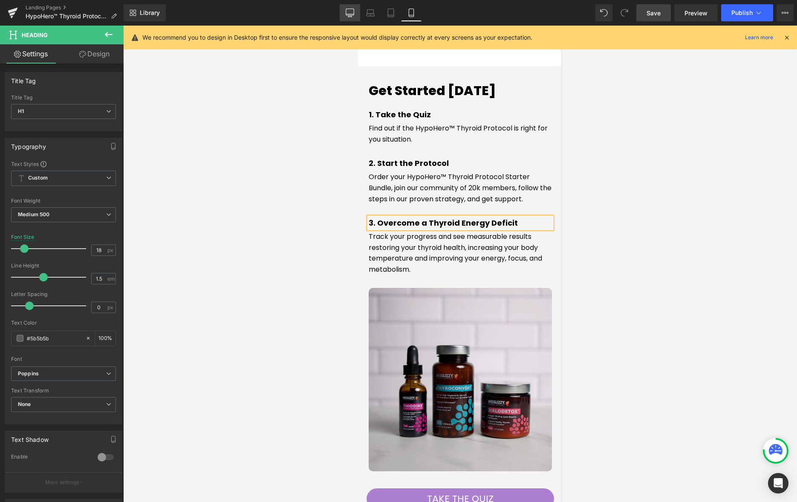
click at [349, 15] on icon at bounding box center [350, 13] width 9 height 9
type input "20"
type input "100"
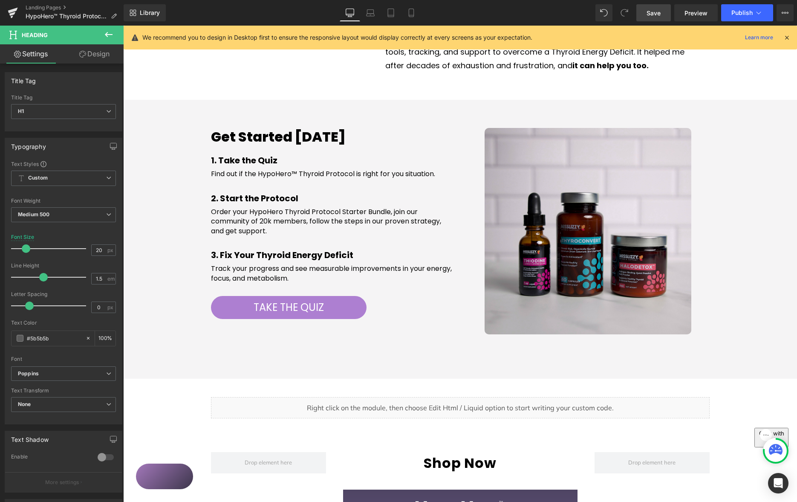
scroll to position [1070, 0]
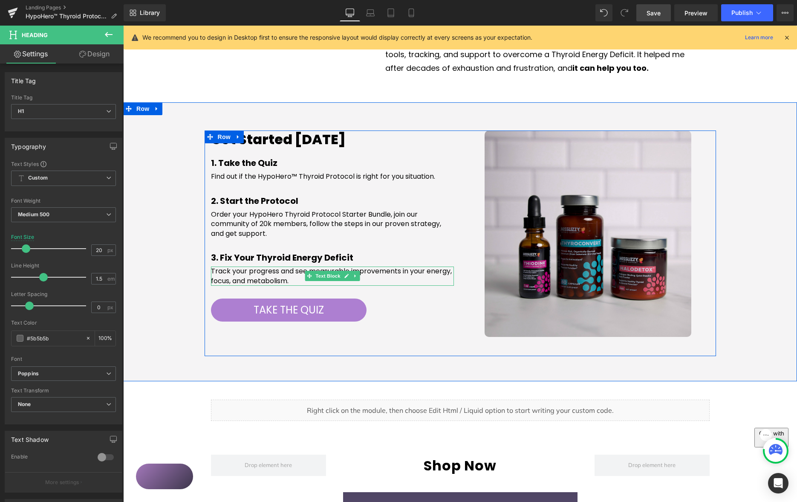
click at [260, 266] on span "Track your progress and see measurable improvements in your energy, focus, and …" at bounding box center [331, 275] width 241 height 19
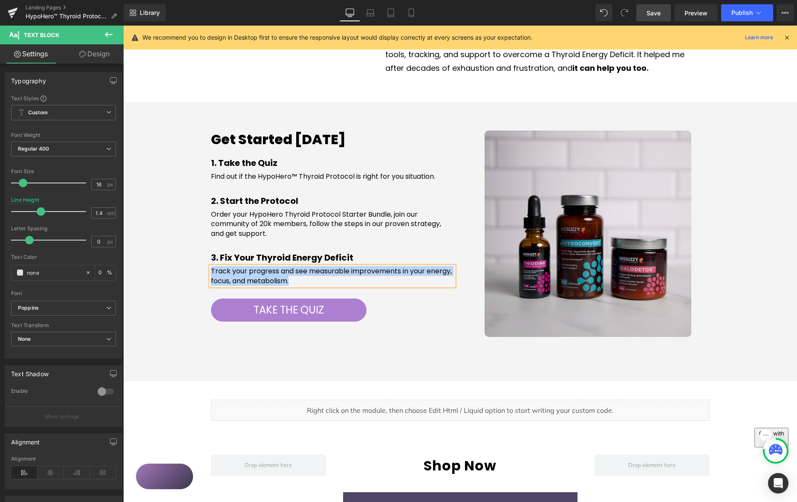
click at [245, 266] on span "Track your progress and see measurable improvements in your energy, focus, and …" at bounding box center [331, 275] width 241 height 19
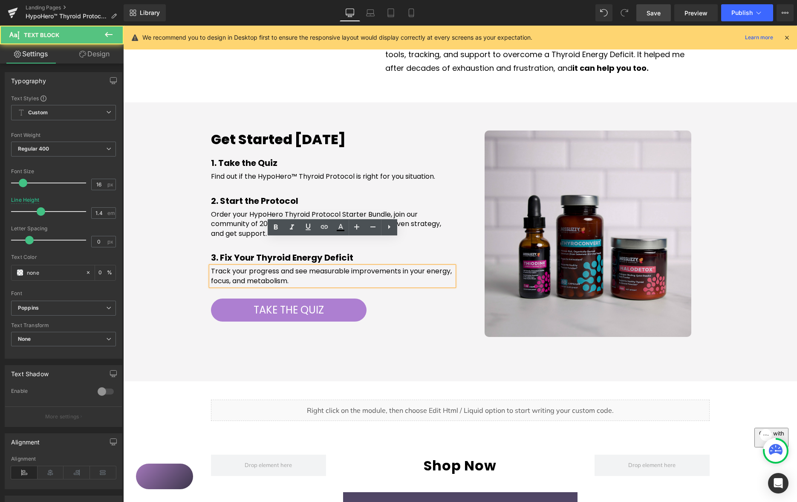
click at [211, 266] on span "Track your progress and see measurable improvements in your energy, focus, and …" at bounding box center [331, 275] width 241 height 19
click at [370, 266] on span "Learn to listen to your body, track your progress, and see measurable improveme…" at bounding box center [327, 275] width 233 height 19
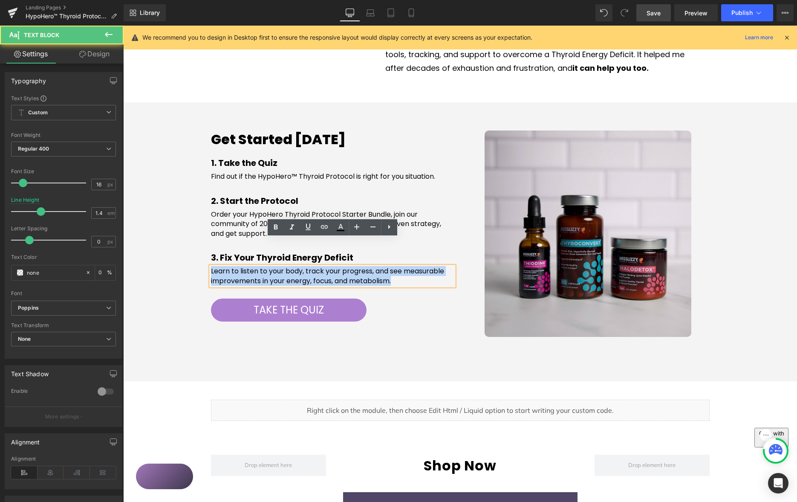
drag, startPoint x: 392, startPoint y: 253, endPoint x: 195, endPoint y: 231, distance: 198.6
click at [191, 231] on div "Get Started [DATE] Heading 1. Take the Quiz Heading Find out if the HypoHero™ T…" at bounding box center [460, 243] width 674 height 226
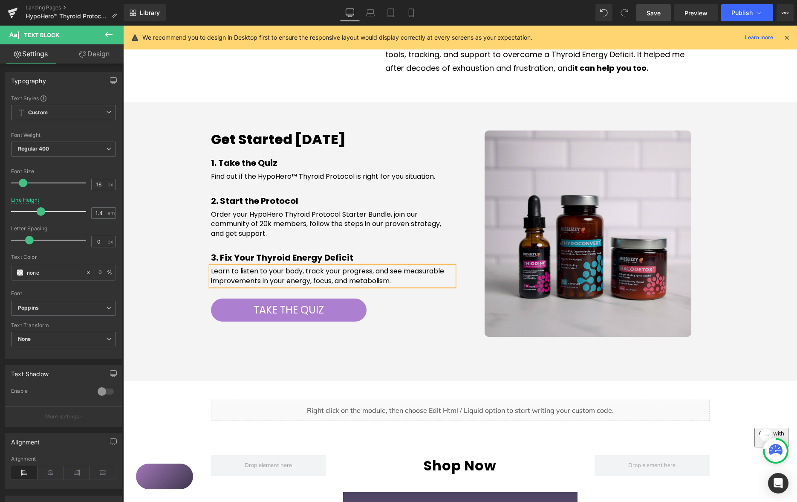
click at [400, 266] on p "Learn to listen to your body, track your progress, and see measurable improveme…" at bounding box center [332, 275] width 243 height 19
click at [234, 266] on span "Learn to listen to your body, track your progress, and see measurable improveme…" at bounding box center [327, 275] width 233 height 19
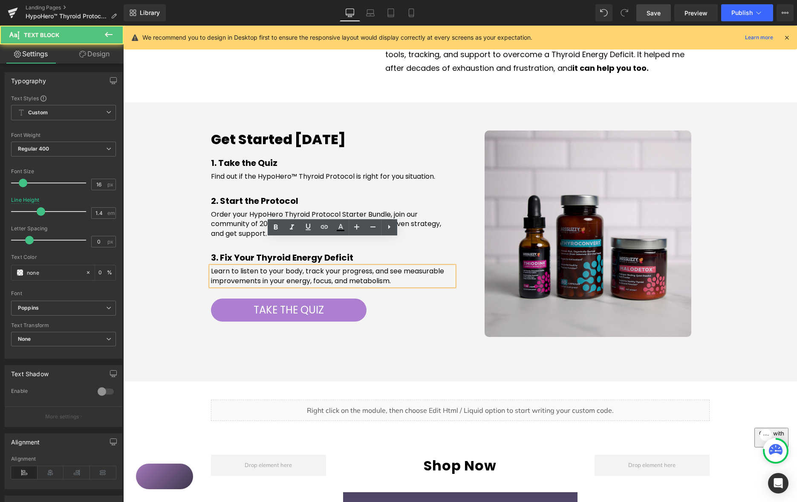
drag, startPoint x: 234, startPoint y: 252, endPoint x: 251, endPoint y: 251, distance: 17.9
click at [234, 266] on span "Learn to listen to your body, track your progress, and see measurable improveme…" at bounding box center [327, 275] width 233 height 19
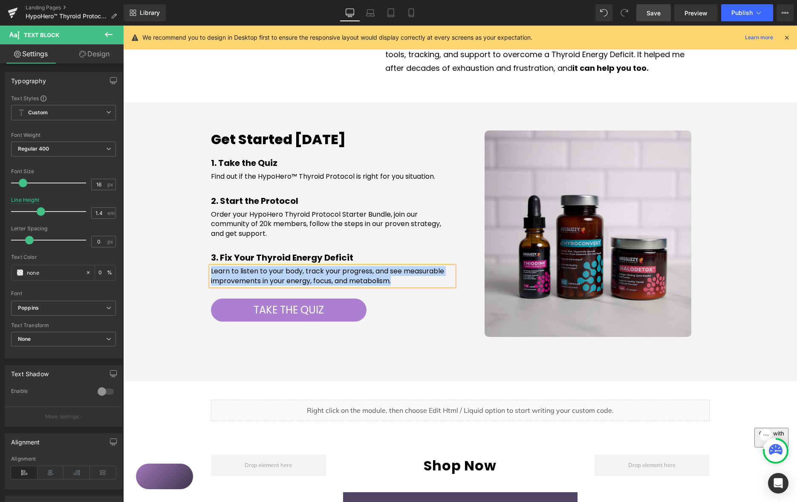
click at [186, 234] on div "Get Started [DATE] Heading 1. Take the Quiz Heading Find out if the HypoHero™ T…" at bounding box center [460, 243] width 674 height 226
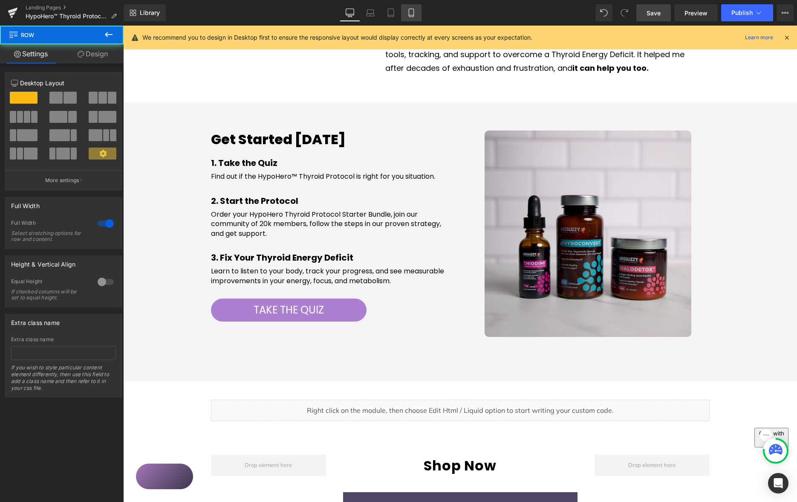
click at [413, 13] on icon at bounding box center [411, 13] width 9 height 9
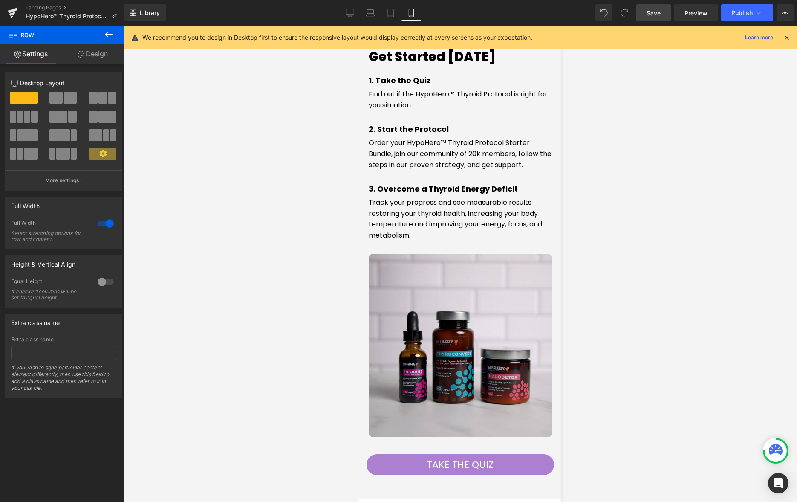
scroll to position [1542, 0]
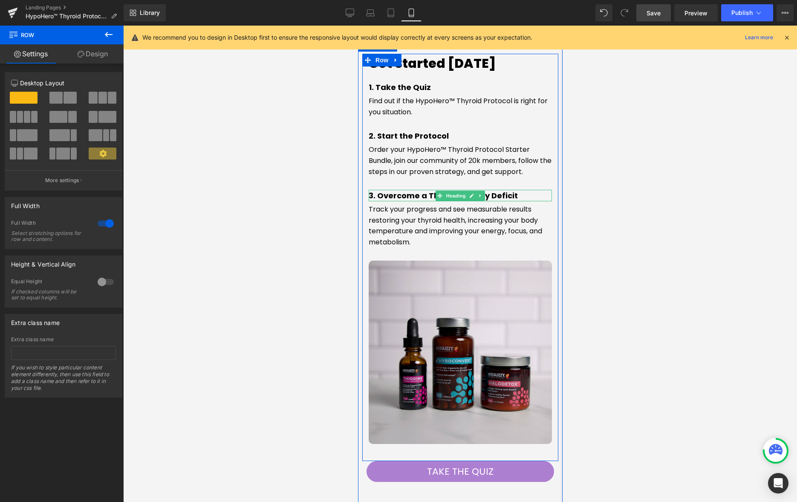
click at [392, 190] on strong "3. Overcome a Thyroid Energy Deficit" at bounding box center [442, 195] width 149 height 11
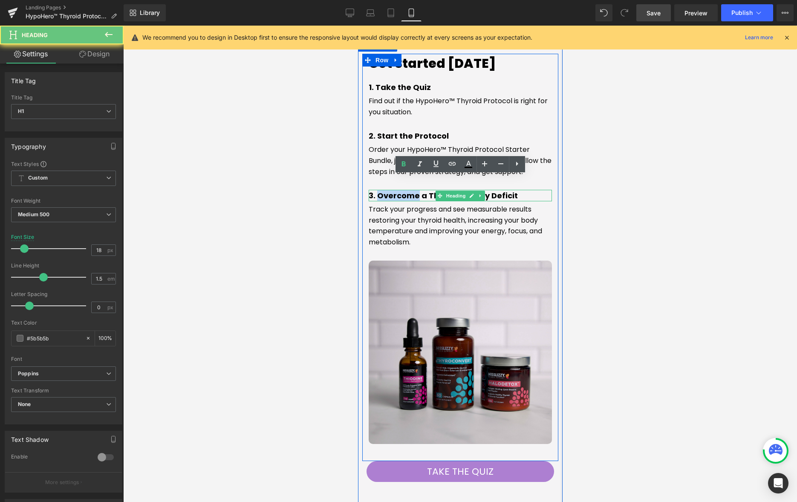
click at [393, 190] on strong "3. Overcome a Thyroid Energy Deficit" at bounding box center [442, 195] width 149 height 11
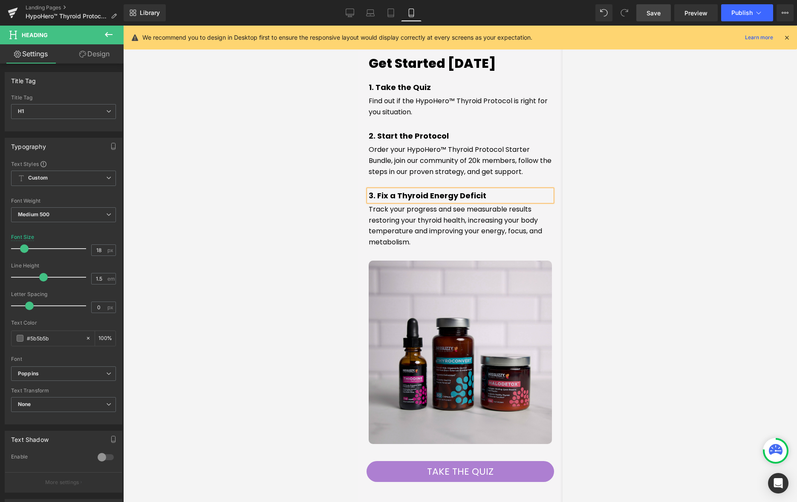
click at [393, 190] on strong "3. Fix a Thyroid Energy Deficit" at bounding box center [427, 195] width 118 height 11
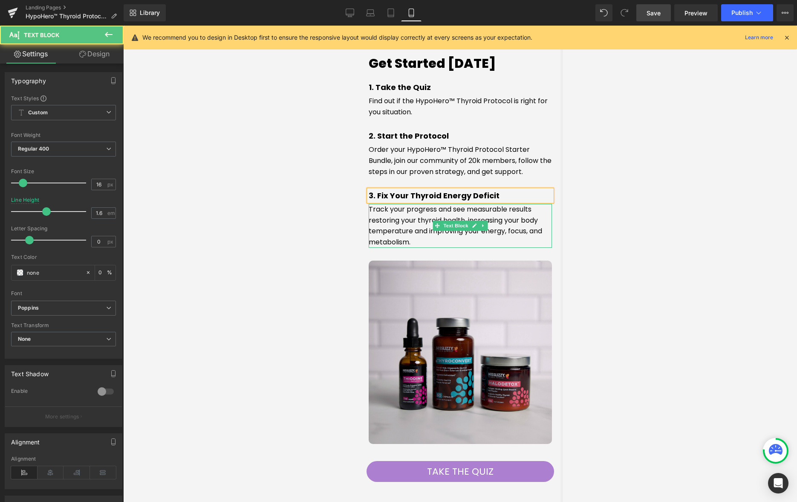
click at [418, 206] on span "Track your progress and see measurable results restoring your thyroid health, i…" at bounding box center [454, 225] width 173 height 43
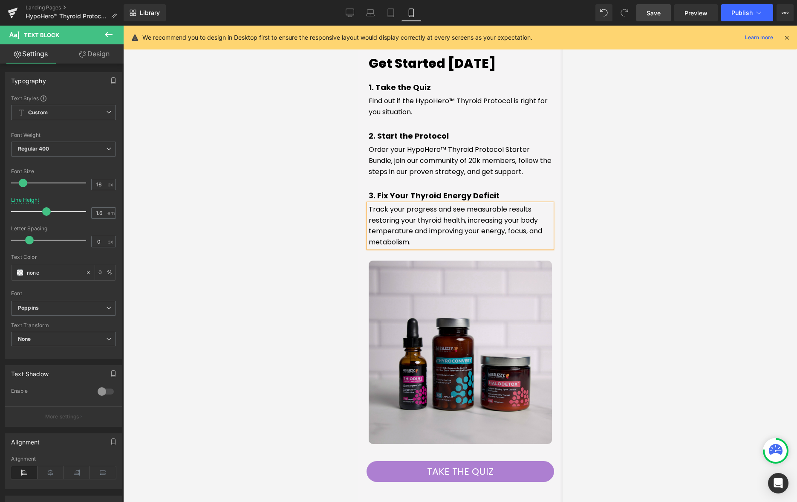
click at [421, 219] on span "Track your progress and see measurable results restoring your thyroid health, i…" at bounding box center [454, 225] width 173 height 43
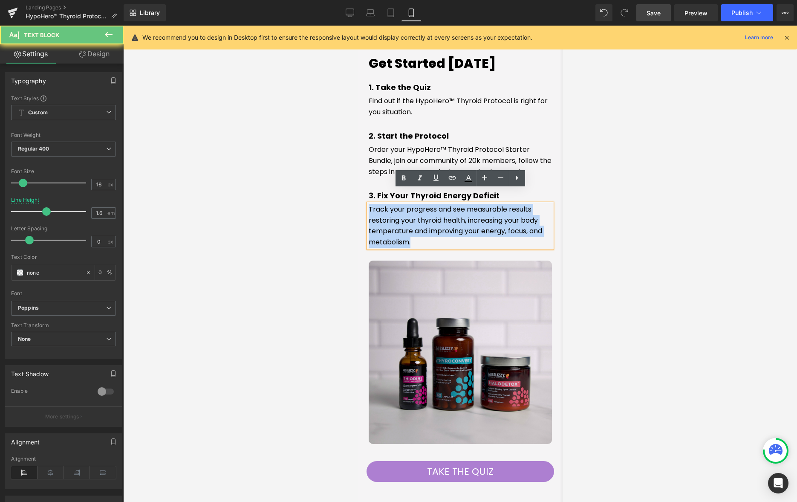
drag, startPoint x: 408, startPoint y: 225, endPoint x: 366, endPoint y: 187, distance: 56.7
click at [359, 188] on div "Get Started [DATE] Heading 1. Take the Quiz Heading Find out if the HypoHero™ T…" at bounding box center [459, 272] width 205 height 466
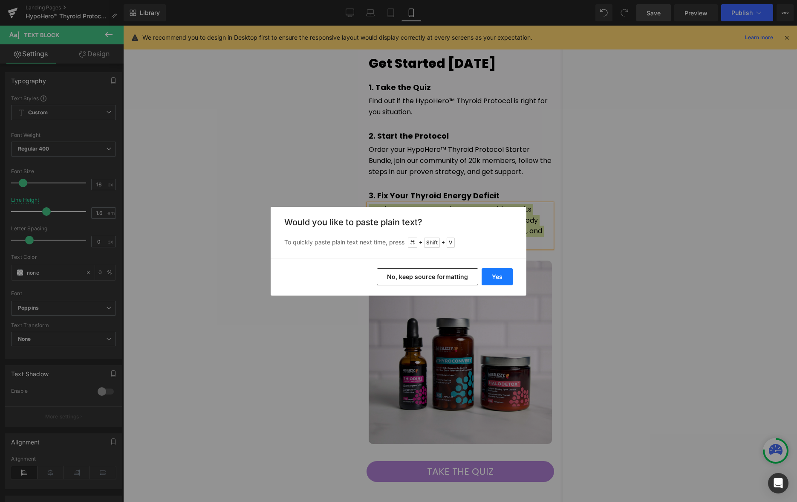
click at [498, 277] on button "Yes" at bounding box center [496, 276] width 31 height 17
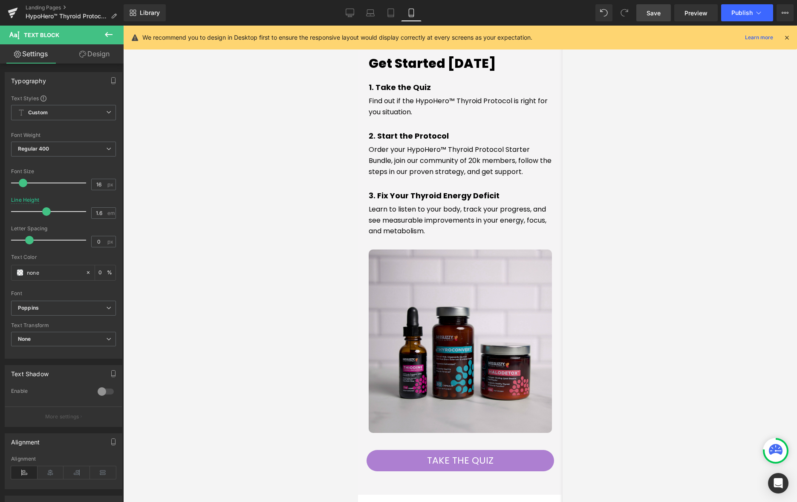
click at [640, 241] on div at bounding box center [460, 264] width 674 height 476
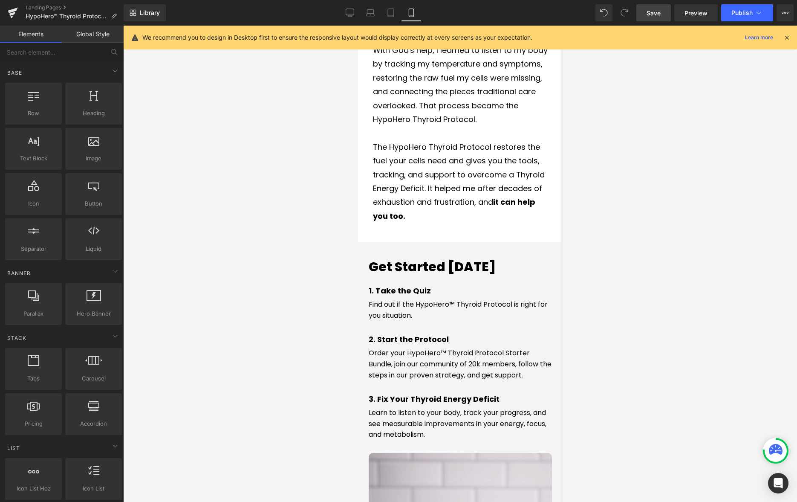
scroll to position [1336, 0]
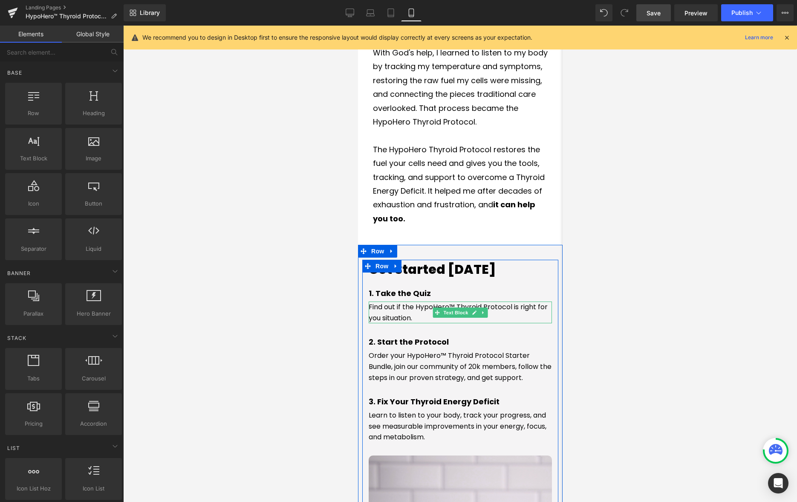
click at [412, 301] on p "Find out if the HypoHero™ Thyroid Protocol is right for you situation." at bounding box center [459, 312] width 183 height 22
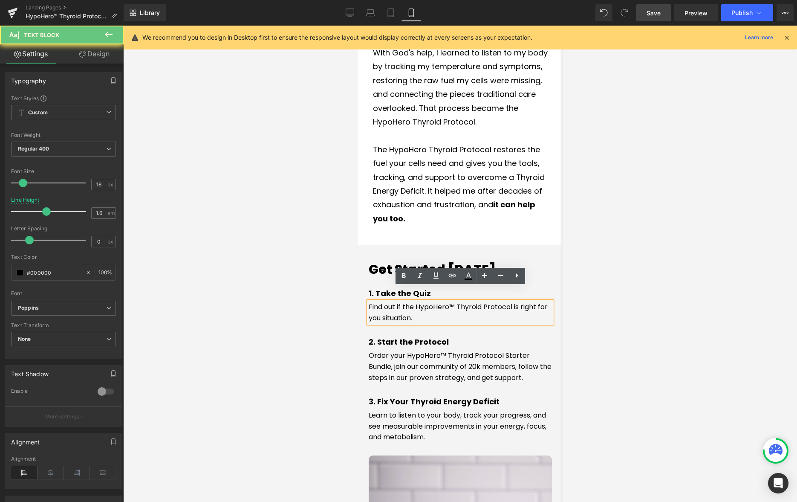
click at [453, 301] on p "Find out if the HypoHero™ Thyroid Protocol is right for you situation." at bounding box center [459, 312] width 183 height 22
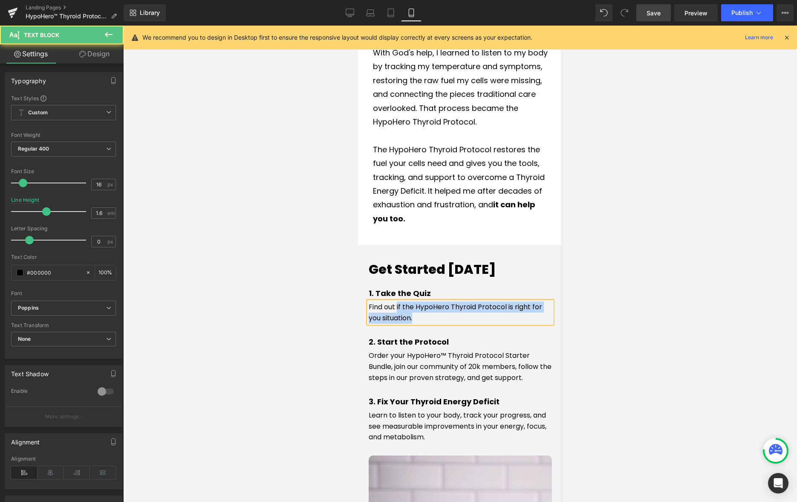
drag, startPoint x: 418, startPoint y: 303, endPoint x: 455, endPoint y: 290, distance: 39.9
click at [399, 301] on p "Find out if the HypoHero Thyroid Protocol is right for you situation." at bounding box center [459, 312] width 183 height 22
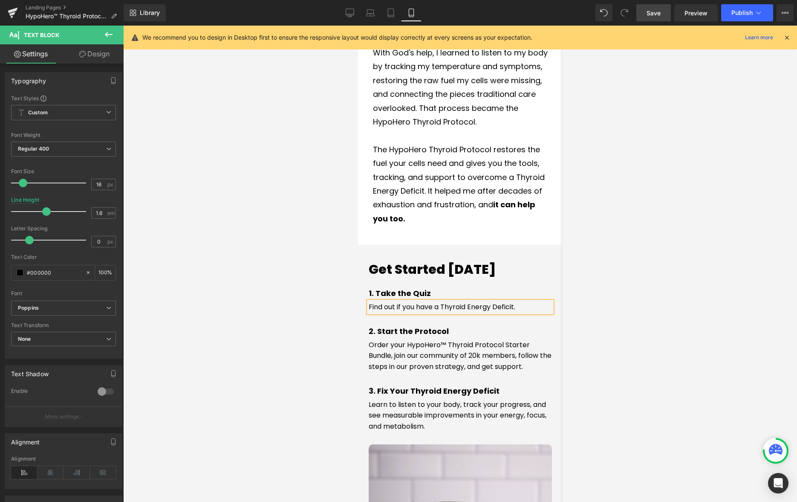
click at [435, 301] on p "Find out if you have a Thyroid Energy Deficit." at bounding box center [459, 306] width 183 height 11
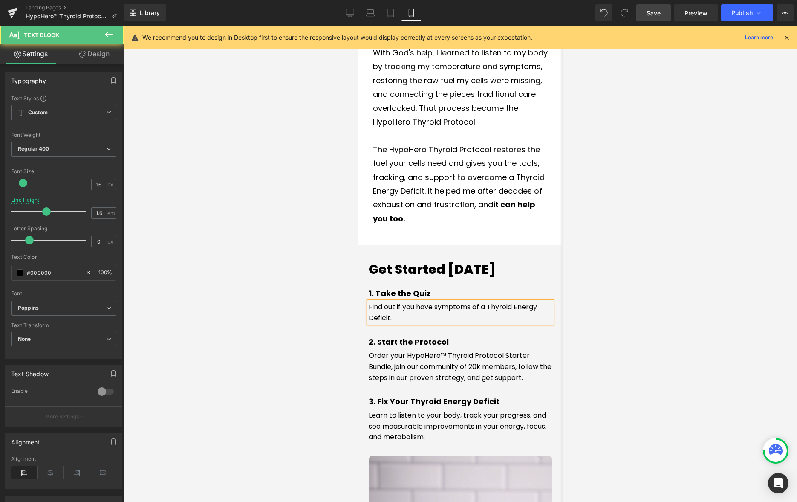
click at [419, 301] on p "Find out if you have symptoms of a Thyroid Energy Deficit." at bounding box center [459, 312] width 183 height 22
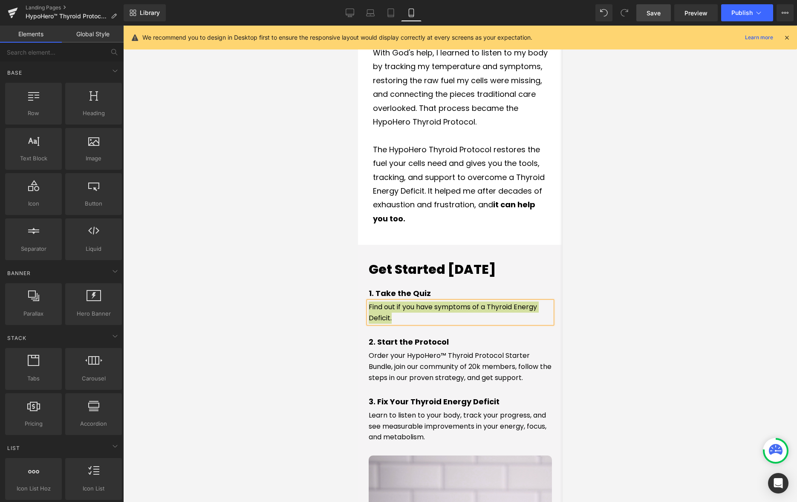
click at [688, 290] on div at bounding box center [460, 264] width 674 height 476
drag, startPoint x: 350, startPoint y: 12, endPoint x: 359, endPoint y: 9, distance: 9.3
click at [349, 12] on icon at bounding box center [350, 13] width 9 height 9
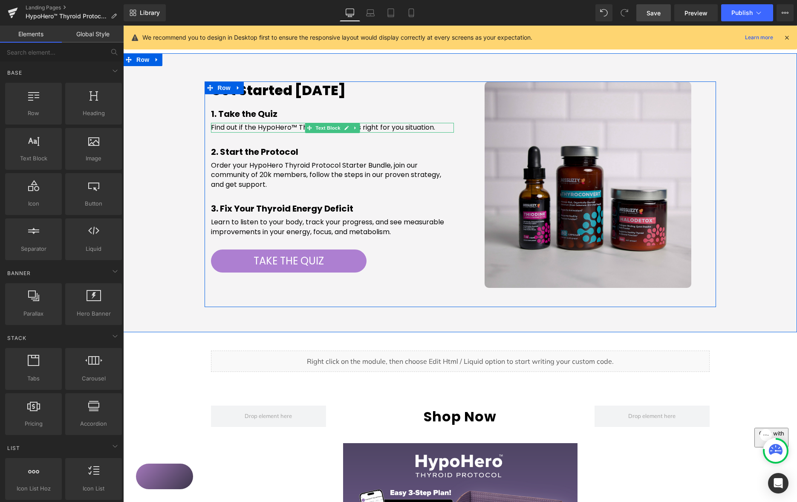
click at [285, 123] on p "Find out if the HypoHero™ Thyroid Protocol is right for you situation." at bounding box center [332, 127] width 243 height 9
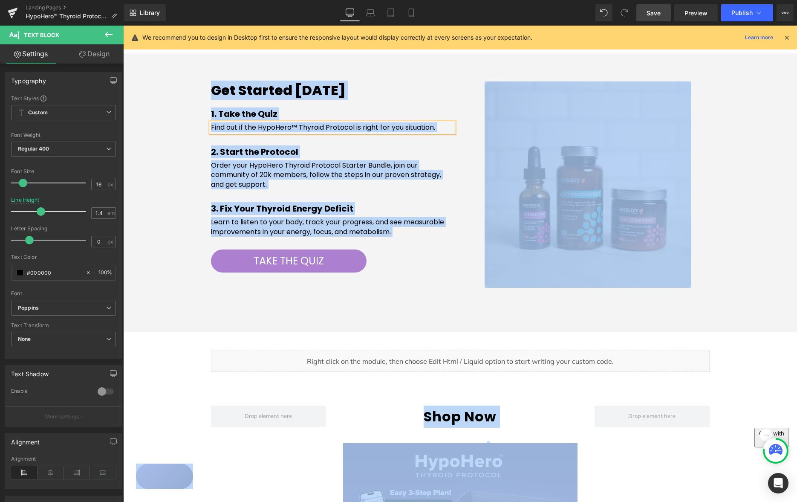
click at [435, 123] on p "Find out if the HypoHero™ Thyroid Protocol is right for you situation." at bounding box center [332, 127] width 243 height 9
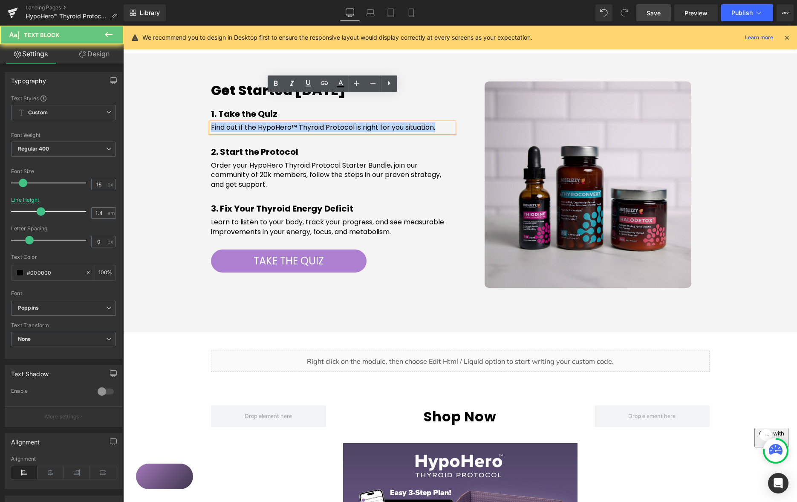
drag, startPoint x: 397, startPoint y: 97, endPoint x: 228, endPoint y: 97, distance: 168.3
click at [183, 90] on div "Get Started [DATE] Heading 1. Take the Quiz Heading Find out if the HypoHero™ T…" at bounding box center [460, 194] width 674 height 226
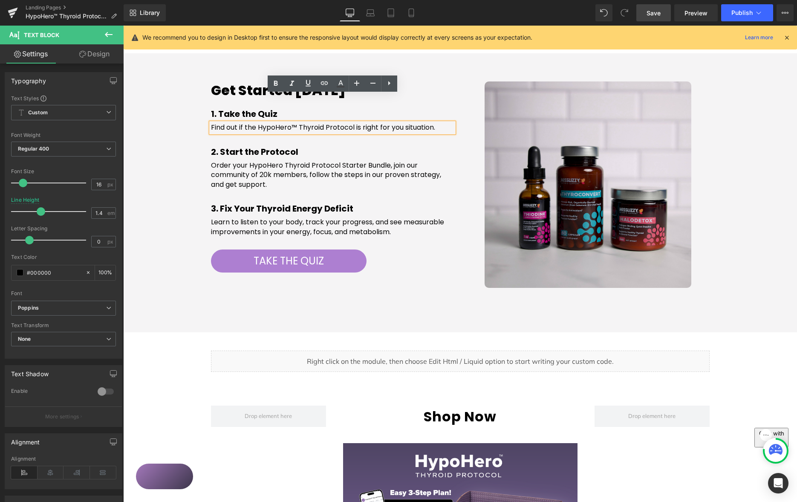
click at [227, 123] on p "Find out if the HypoHero™ Thyroid Protocol is right for you situation." at bounding box center [332, 127] width 243 height 9
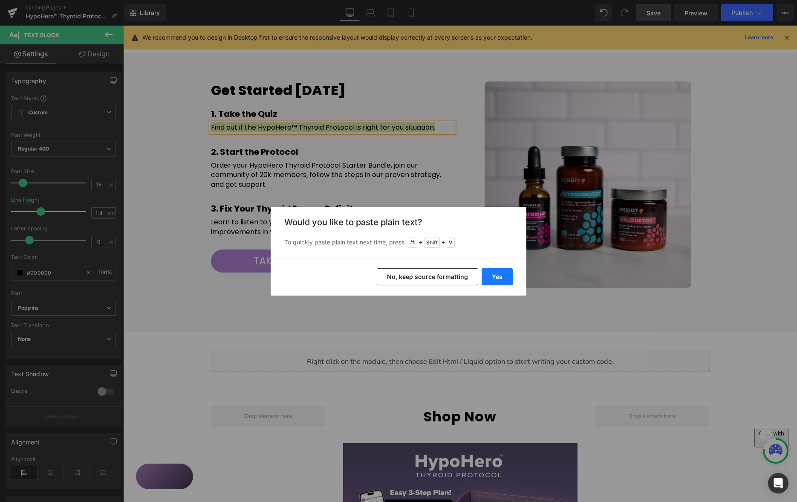
click at [504, 274] on button "Yes" at bounding box center [496, 276] width 31 height 17
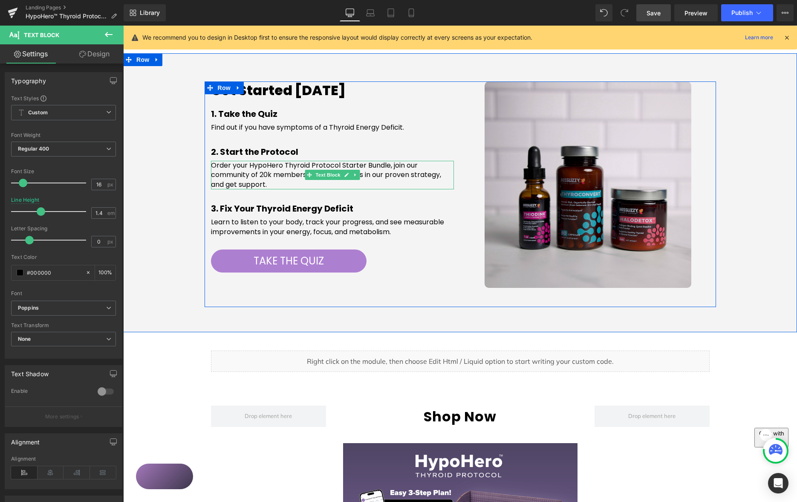
click at [220, 160] on span "Order your HypoHero Thyroid Protocol Starter Bundle, join our community of 20k …" at bounding box center [326, 174] width 230 height 29
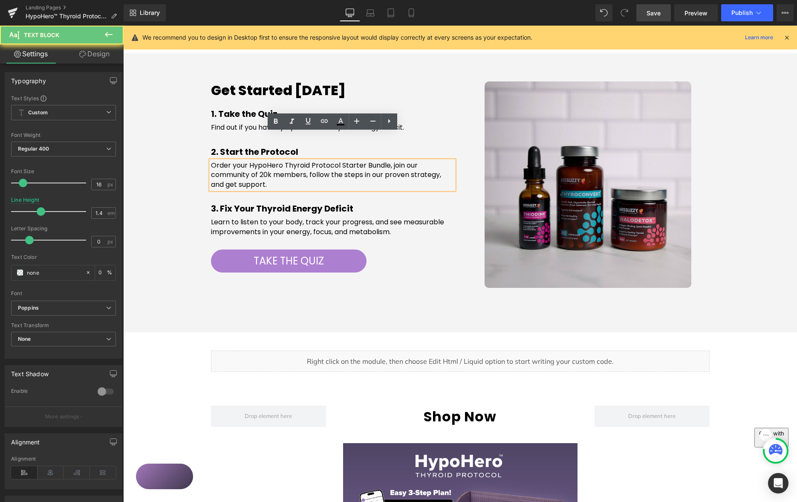
drag, startPoint x: 220, startPoint y: 135, endPoint x: 248, endPoint y: 130, distance: 28.6
click at [220, 160] on span "Order your HypoHero Thyroid Protocol Starter Bundle, join our community of 20k …" at bounding box center [326, 174] width 230 height 29
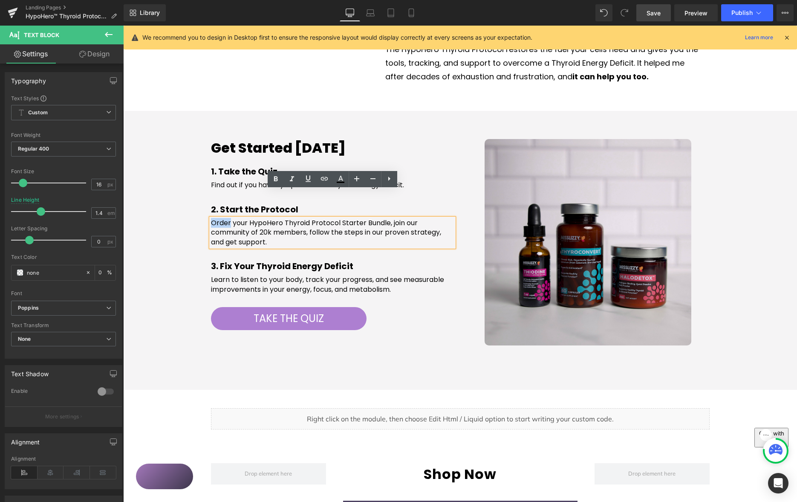
scroll to position [1060, 0]
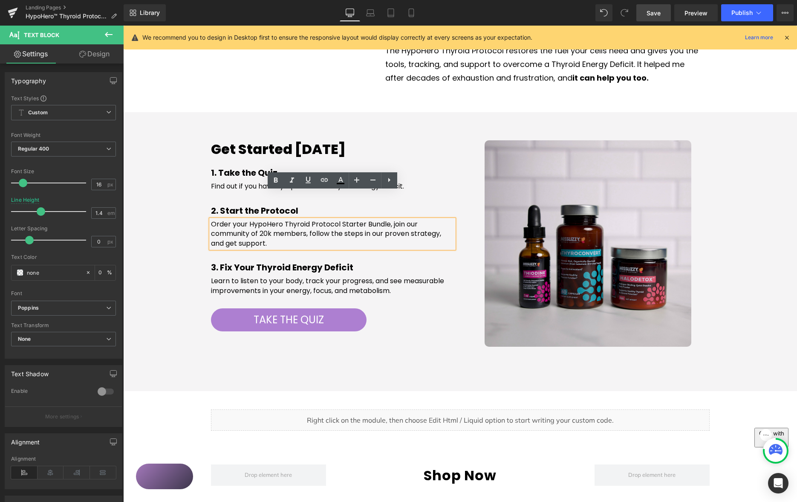
click at [238, 219] on span "Order your HypoHero Thyroid Protocol Starter Bundle, join our community of 20k …" at bounding box center [326, 233] width 230 height 29
drag, startPoint x: 238, startPoint y: 199, endPoint x: 248, endPoint y: 195, distance: 10.9
click at [238, 219] on span "Order your HypoHero Thyroid Protocol Starter Bundle, join our community of 20k …" at bounding box center [326, 233] width 230 height 29
click at [246, 219] on span "Order your HypoHero Thyroid Protocol Starter Bundle, join our community of 20k …" at bounding box center [326, 233] width 230 height 29
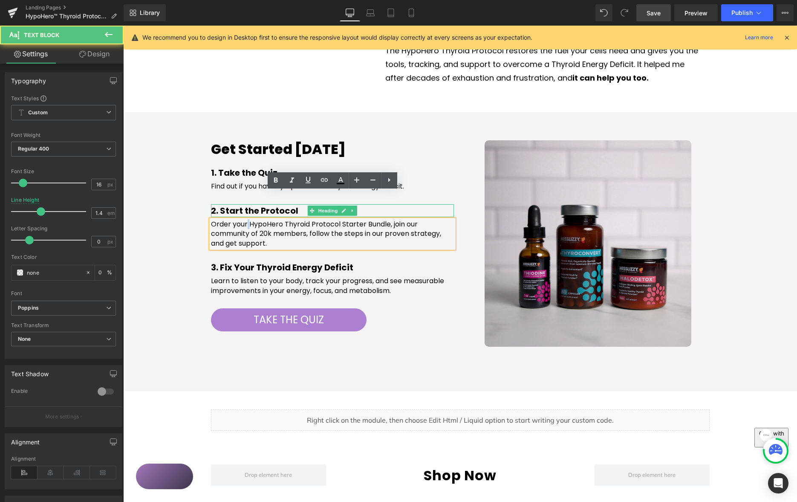
click at [254, 205] on strong "2. Start the Protocol" at bounding box center [254, 211] width 87 height 12
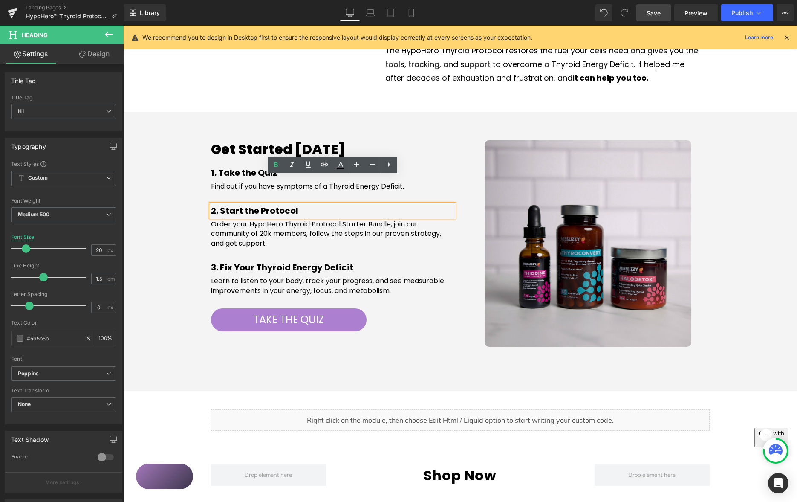
click at [263, 205] on strong "2. Start the Protocol" at bounding box center [254, 211] width 87 height 12
click at [259, 205] on strong "2. Start the Protocol" at bounding box center [254, 211] width 87 height 12
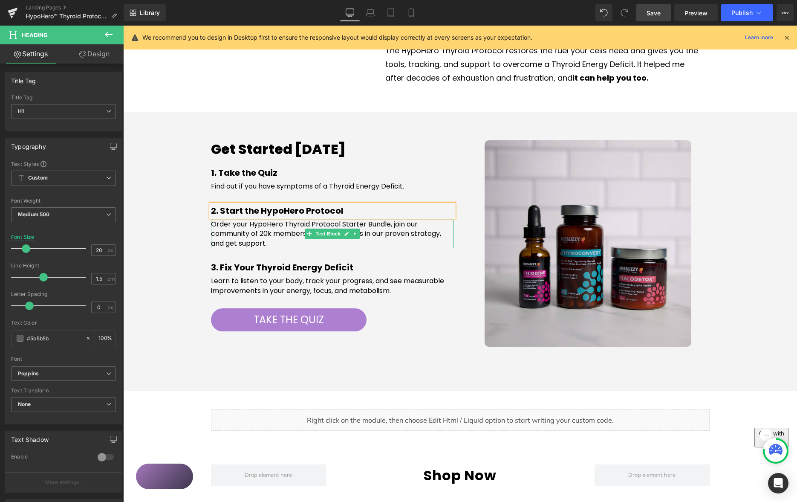
click at [257, 219] on span "Order your HypoHero Thyroid Protocol Starter Bundle, join our community of 20k …" at bounding box center [326, 233] width 230 height 29
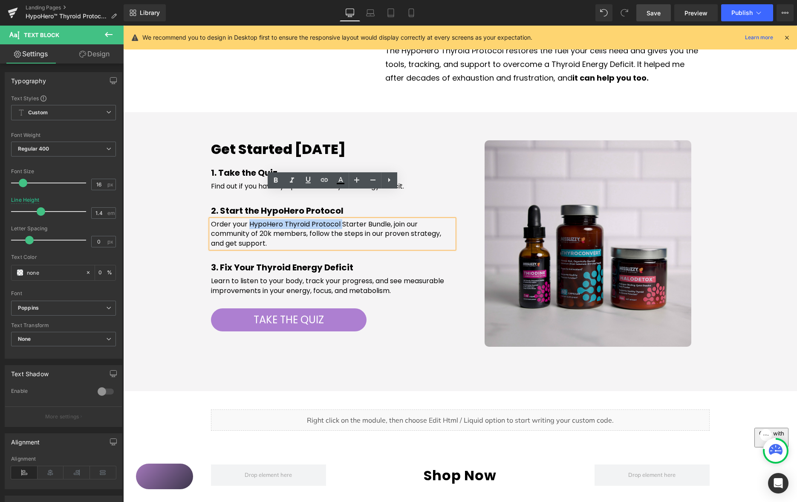
drag, startPoint x: 248, startPoint y: 196, endPoint x: 351, endPoint y: 198, distance: 102.3
click at [340, 219] on span "Order your HypoHero Thyroid Protocol Starter Bundle, join our community of 20k …" at bounding box center [326, 233] width 230 height 29
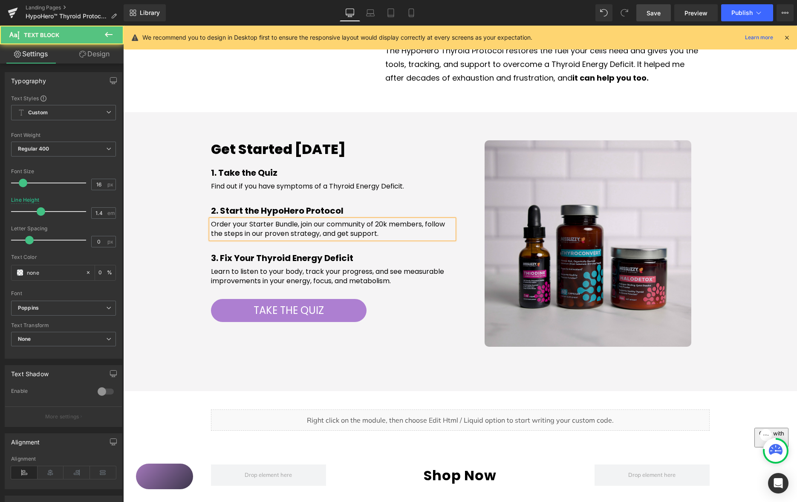
click at [221, 219] on span "Order your Starter Bundle, join our community of 20k members, follow the steps …" at bounding box center [328, 228] width 234 height 19
drag, startPoint x: 220, startPoint y: 196, endPoint x: 271, endPoint y: 179, distance: 53.4
click at [220, 219] on span "Order your Starter Bundle, join our community of 20k members, follow the steps …" at bounding box center [328, 228] width 234 height 19
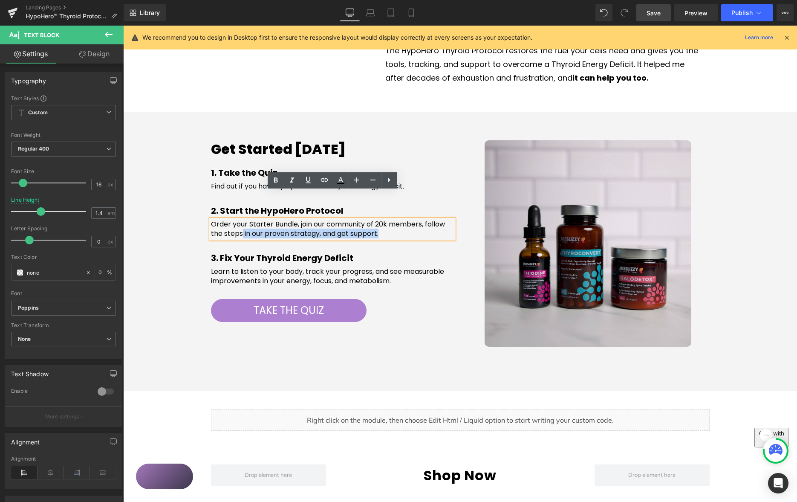
drag, startPoint x: 382, startPoint y: 207, endPoint x: 269, endPoint y: 205, distance: 113.4
click at [241, 219] on p "Order your Starter Bundle, join our community of 20k members, follow the steps …" at bounding box center [332, 228] width 243 height 19
click at [259, 219] on span "Order your Starter Bundle, join our community of 20k members, follow the steps …" at bounding box center [328, 228] width 234 height 19
drag, startPoint x: 250, startPoint y: 205, endPoint x: 325, endPoint y: 202, distance: 74.6
click at [320, 219] on span "Order your Starter Bundle, join our community of 20k members, follow the steps …" at bounding box center [328, 228] width 234 height 19
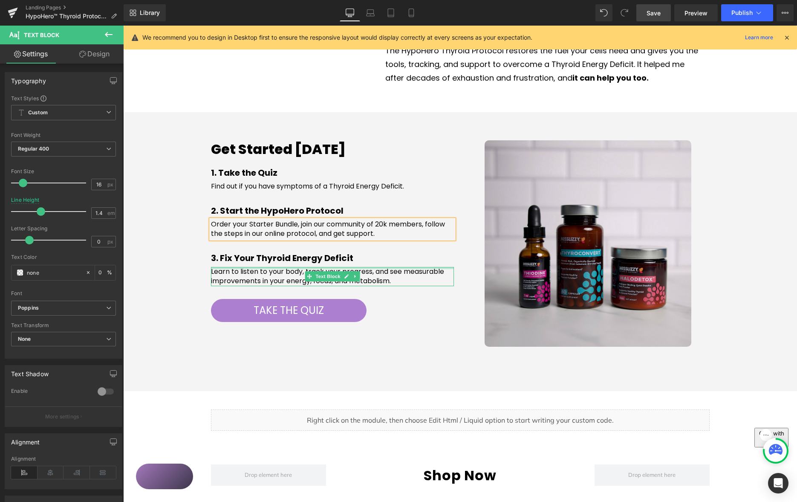
click at [236, 266] on span "Learn to listen to your body, track your progress, and see measurable improveme…" at bounding box center [327, 275] width 233 height 19
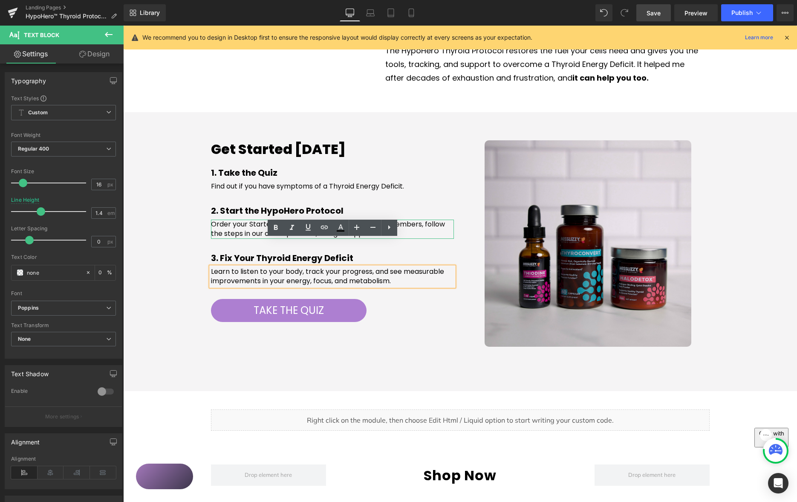
click at [231, 219] on span "Order your Starter Bundle, join our community of 20k members, follow the steps …" at bounding box center [328, 228] width 234 height 19
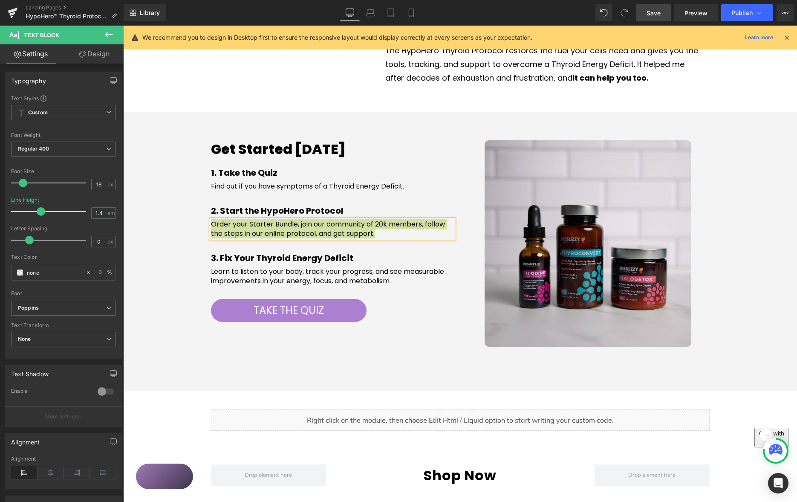
click at [416, 16] on link "Mobile" at bounding box center [411, 12] width 20 height 17
type input "1.6"
type input "0"
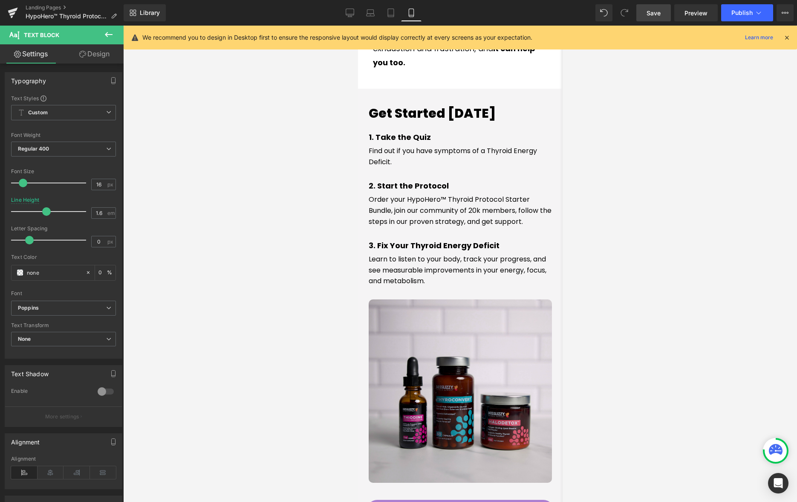
scroll to position [1518, 0]
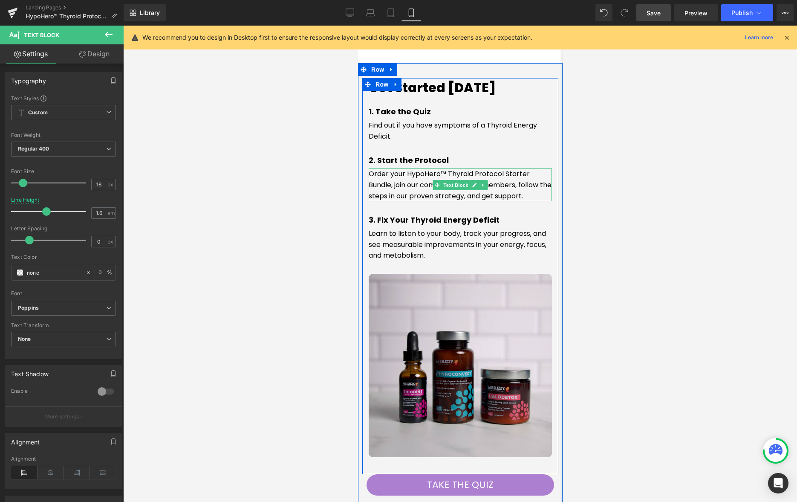
click at [399, 171] on span "Order your HypoHero™ Thyroid Protocol Starter Bundle, join our community of 20k…" at bounding box center [459, 185] width 183 height 32
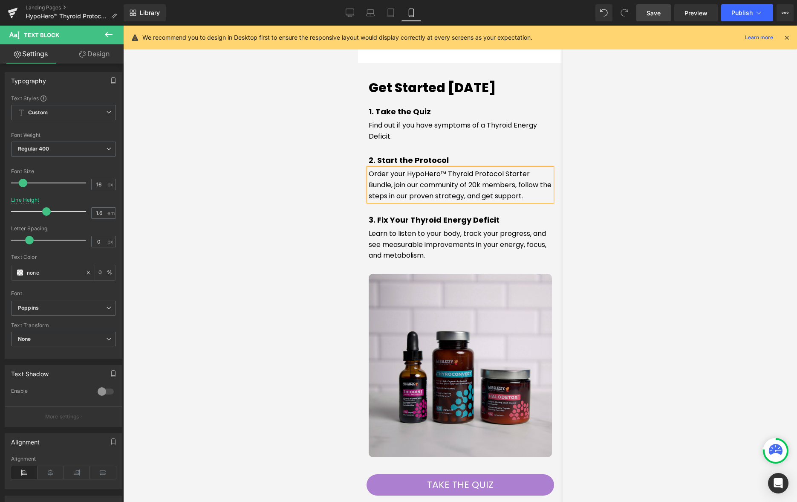
drag, startPoint x: 455, startPoint y: 174, endPoint x: 516, endPoint y: 169, distance: 61.6
click at [455, 174] on span "Order your HypoHero™ Thyroid Protocol Starter Bundle, join our community of 20k…" at bounding box center [459, 185] width 183 height 32
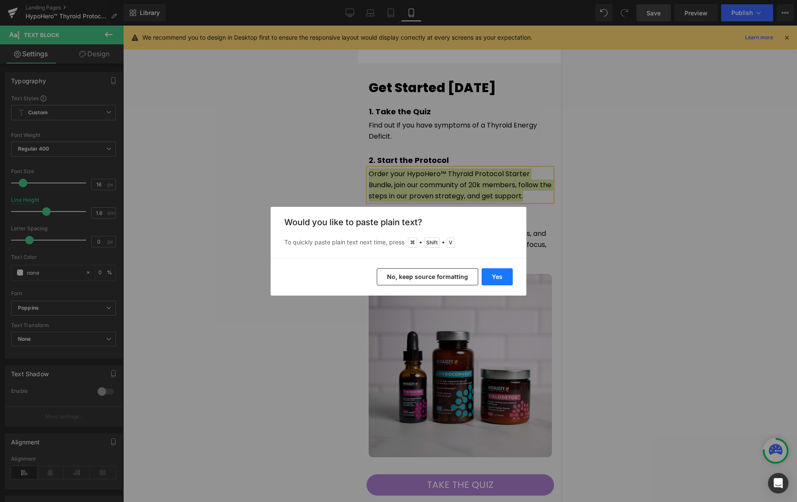
click at [499, 273] on button "Yes" at bounding box center [496, 276] width 31 height 17
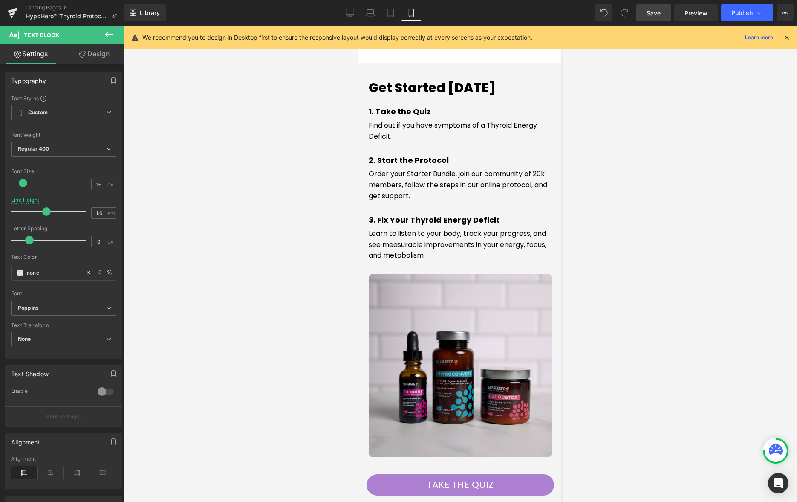
click at [609, 203] on div at bounding box center [460, 264] width 674 height 476
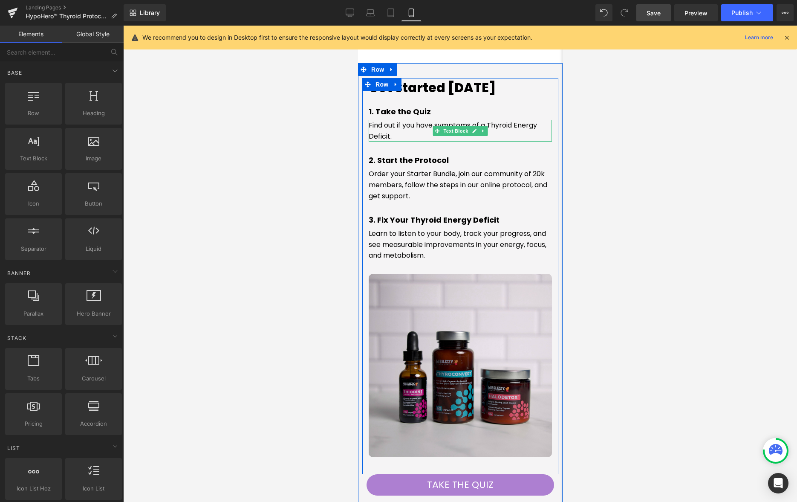
click at [411, 120] on p "Find out if you have symptoms of a Thyroid Energy Deficit." at bounding box center [459, 131] width 183 height 22
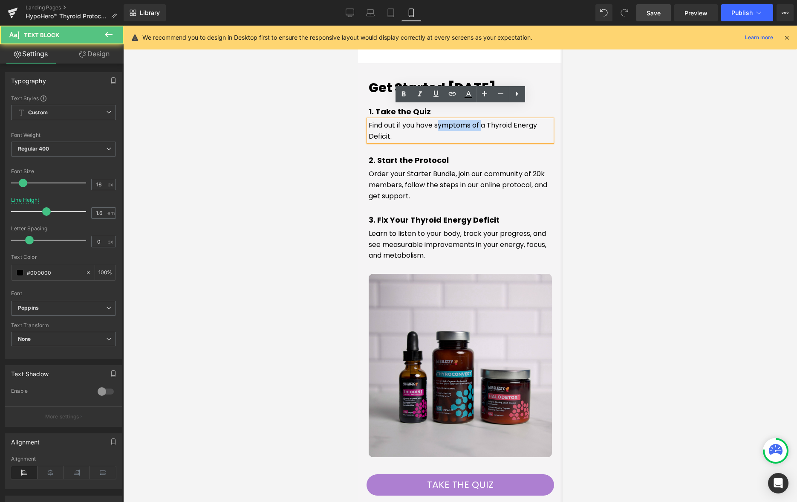
drag, startPoint x: 438, startPoint y: 111, endPoint x: 488, endPoint y: 118, distance: 51.1
click at [481, 120] on p "Find out if you have symptoms of a Thyroid Energy Deficit." at bounding box center [459, 131] width 183 height 22
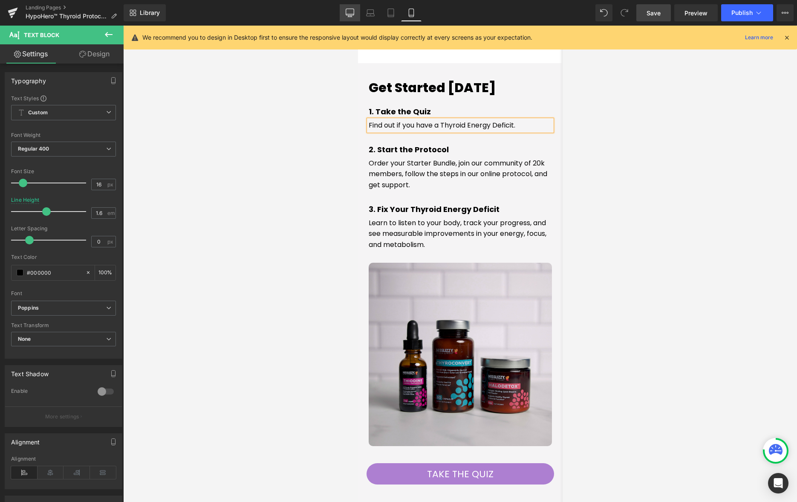
click at [350, 12] on icon at bounding box center [350, 13] width 9 height 9
type input "1.4"
type input "100"
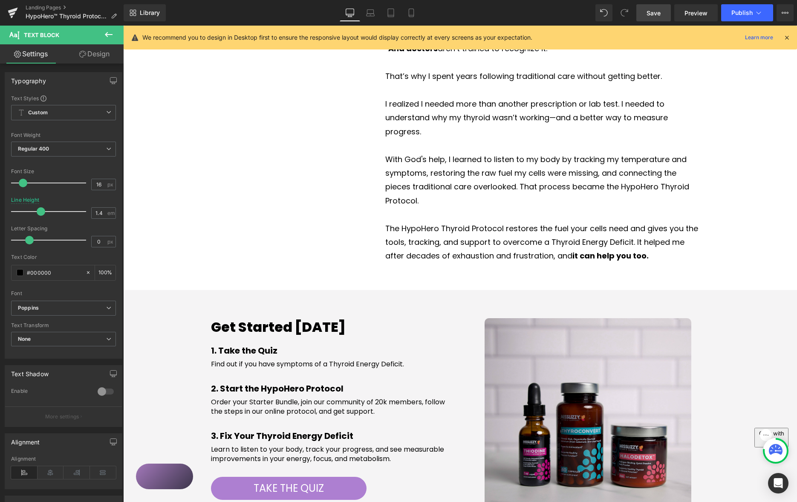
scroll to position [883, 0]
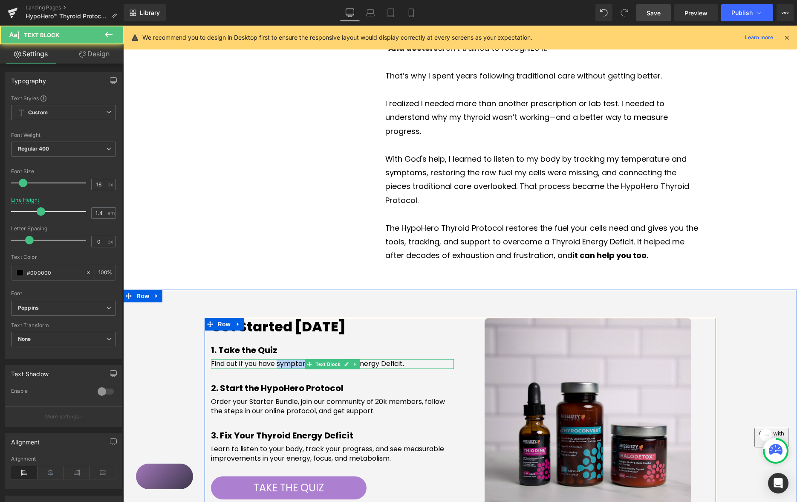
drag, startPoint x: 279, startPoint y: 336, endPoint x: 301, endPoint y: 333, distance: 22.0
click at [313, 359] on div "Find out if you have symptoms of a Thyroid Energy Deficit. Text Block" at bounding box center [332, 363] width 243 height 9
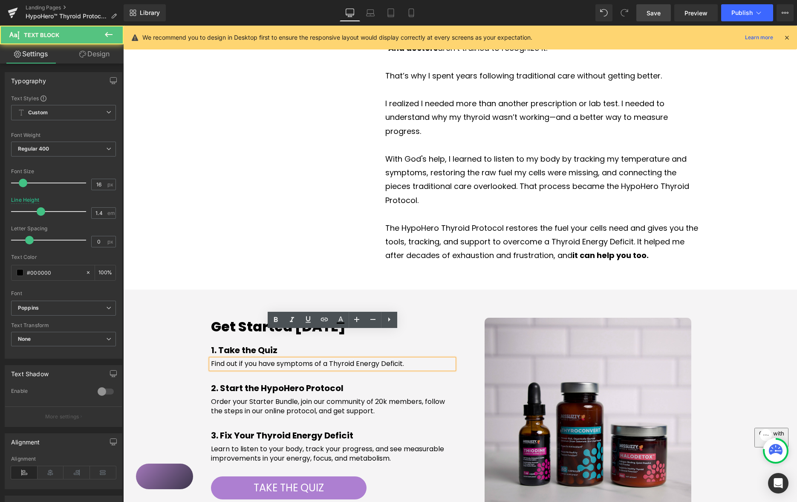
click at [285, 359] on p "Find out if you have symptoms of a Thyroid Energy Deficit." at bounding box center [332, 363] width 243 height 9
drag, startPoint x: 323, startPoint y: 335, endPoint x: 313, endPoint y: 333, distance: 9.9
click at [278, 359] on p "Find out if you have symptoms of a Thyroid Energy Deficit." at bounding box center [332, 363] width 243 height 9
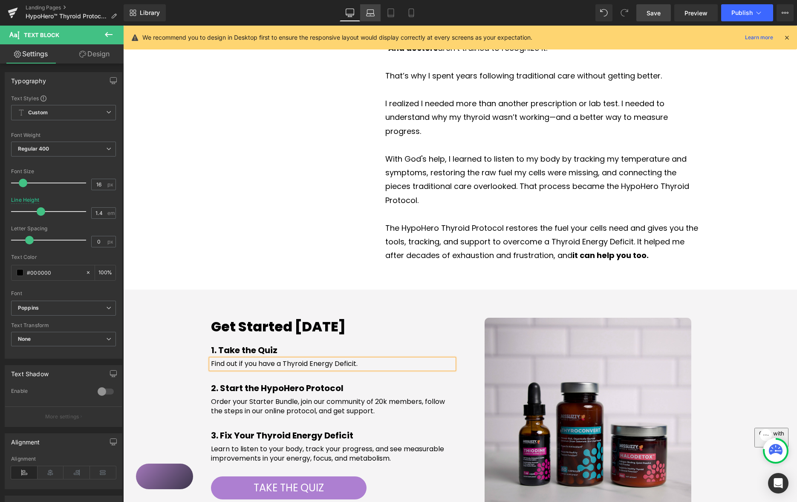
click at [374, 14] on icon at bounding box center [370, 13] width 9 height 9
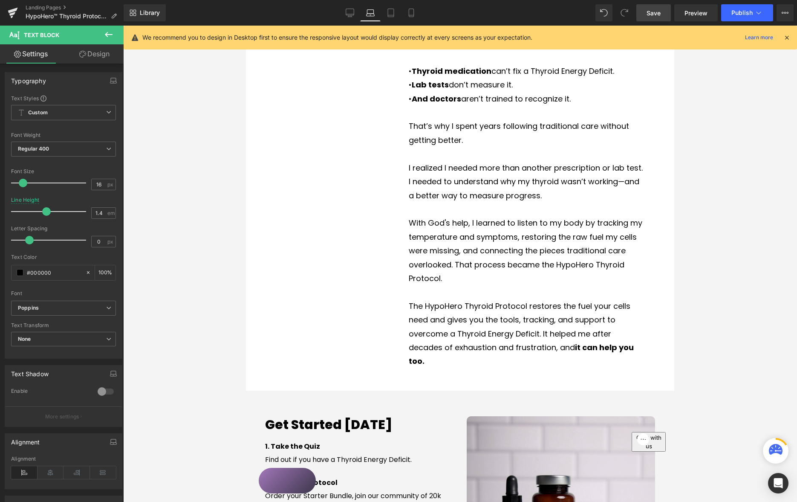
type input "1.6"
type input "100"
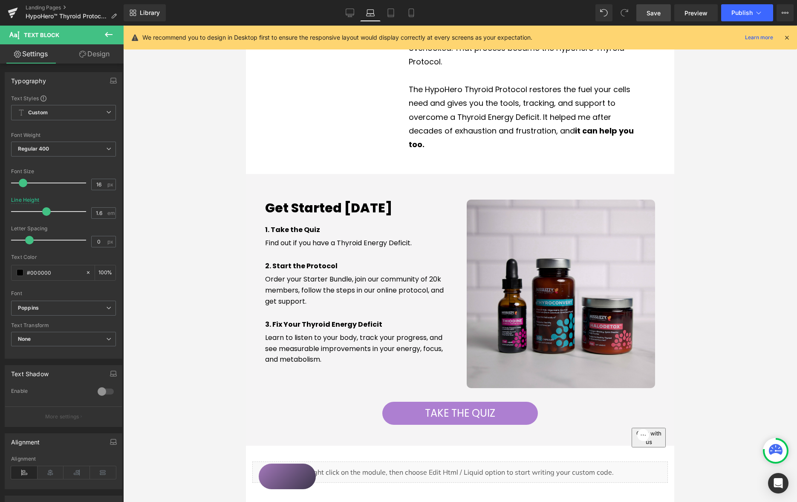
scroll to position [1102, 0]
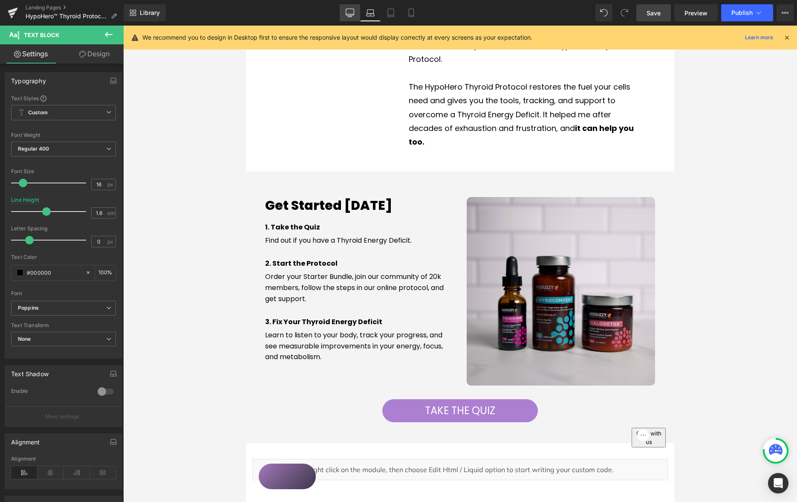
click at [351, 12] on icon at bounding box center [350, 13] width 9 height 9
type input "1.4"
type input "100"
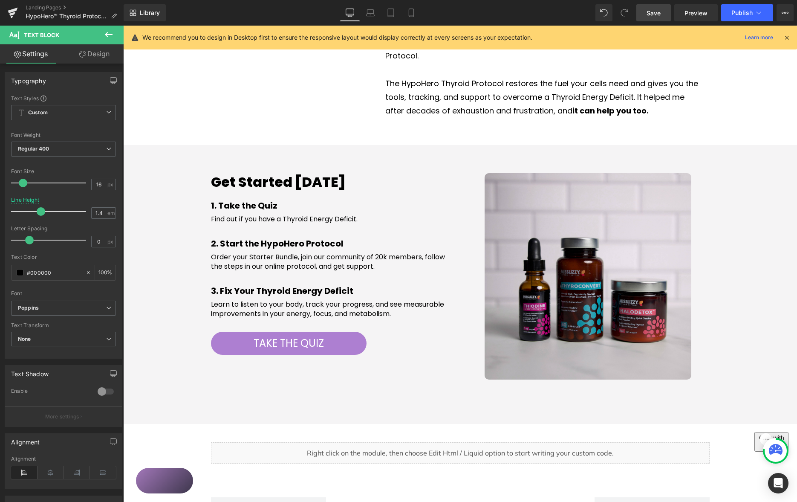
scroll to position [1029, 0]
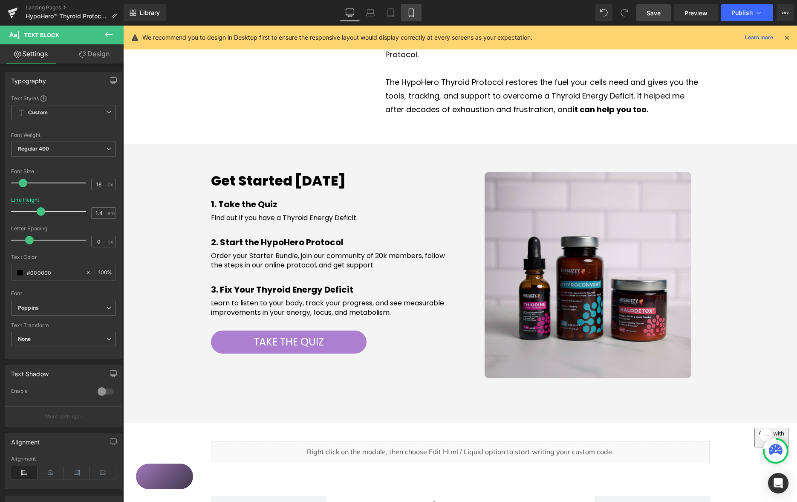
click at [410, 15] on icon at bounding box center [411, 15] width 5 height 0
type input "1.6"
type input "100"
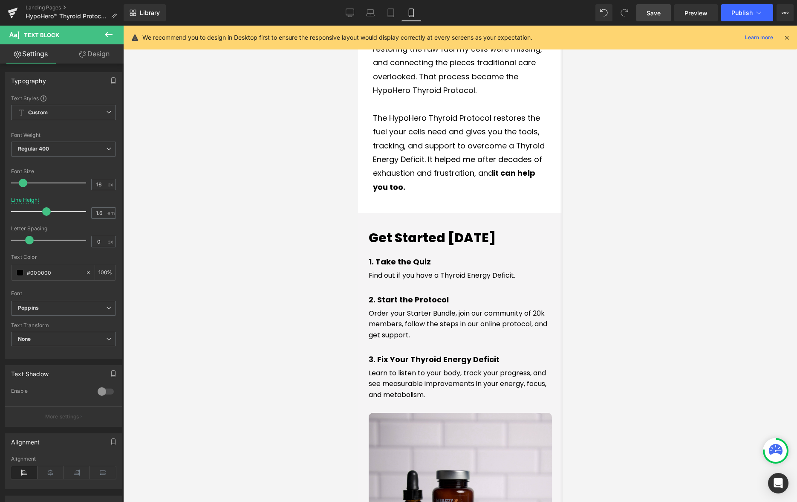
scroll to position [1369, 0]
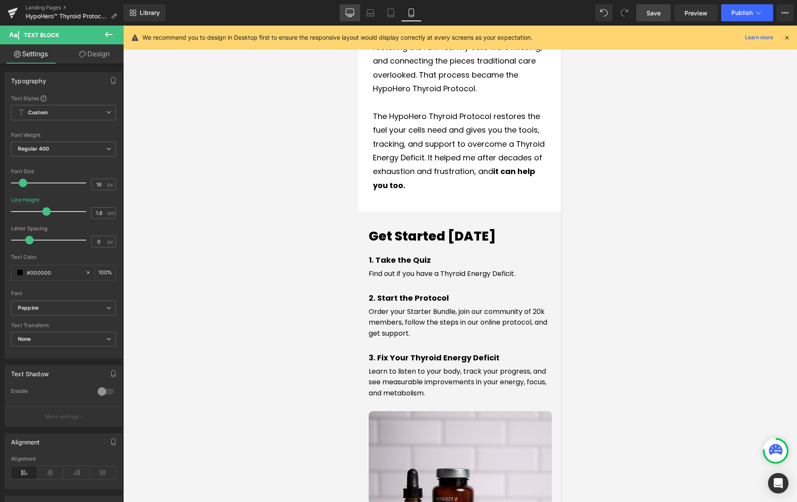
click at [354, 11] on icon at bounding box center [350, 12] width 8 height 6
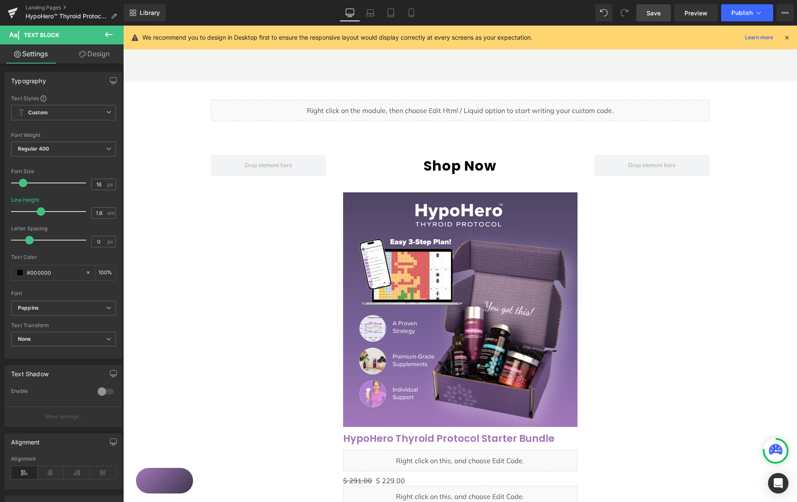
type input "1.4"
type input "100"
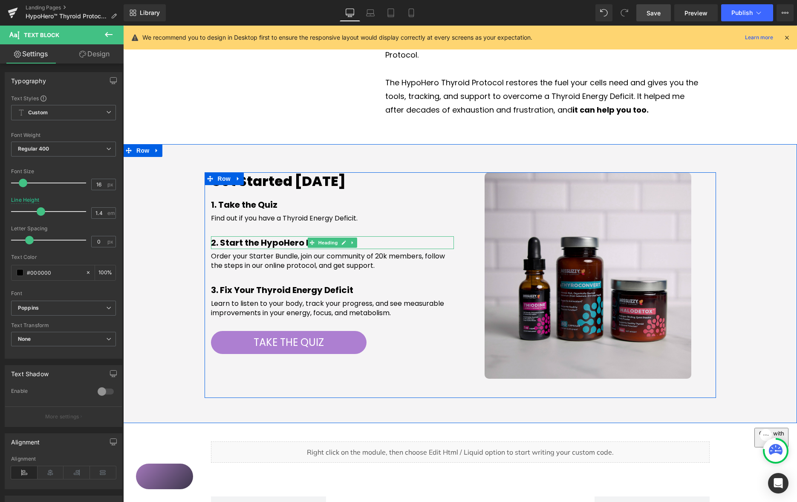
click at [273, 236] on strong "2. Start the HypoHero Protocol" at bounding box center [277, 242] width 133 height 12
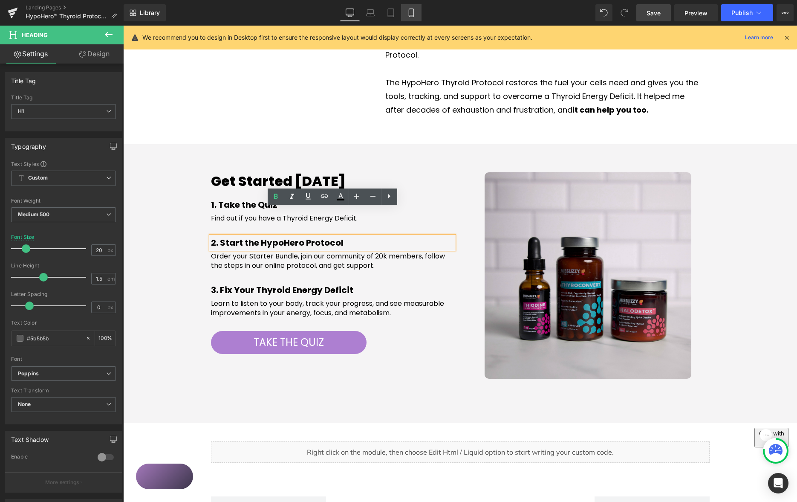
click at [413, 12] on icon at bounding box center [411, 13] width 9 height 9
type input "18"
type input "100"
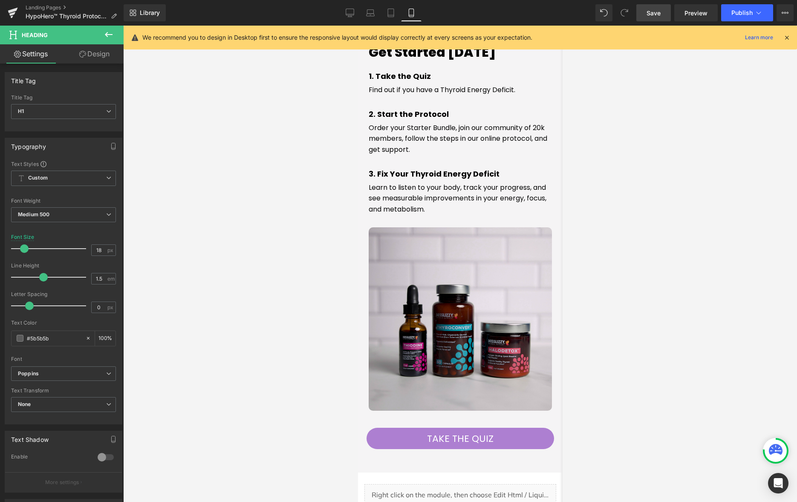
scroll to position [1529, 0]
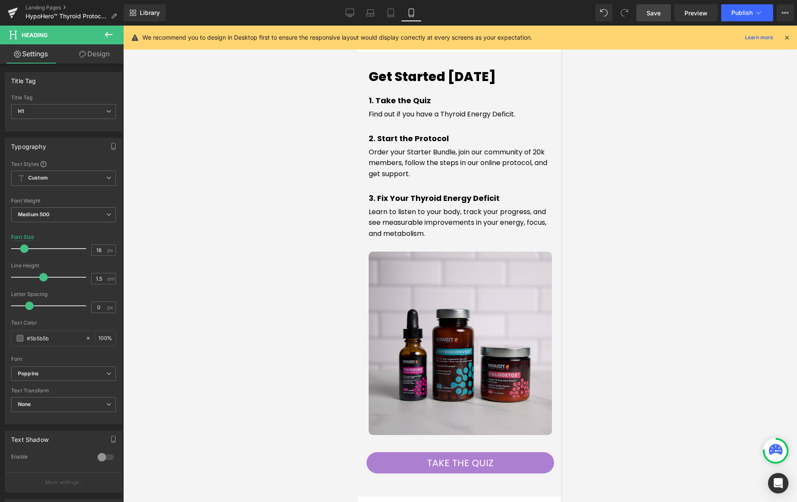
drag, startPoint x: 416, startPoint y: 122, endPoint x: 782, endPoint y: 137, distance: 366.3
click at [416, 133] on strong "2. Start the Protocol" at bounding box center [408, 138] width 80 height 11
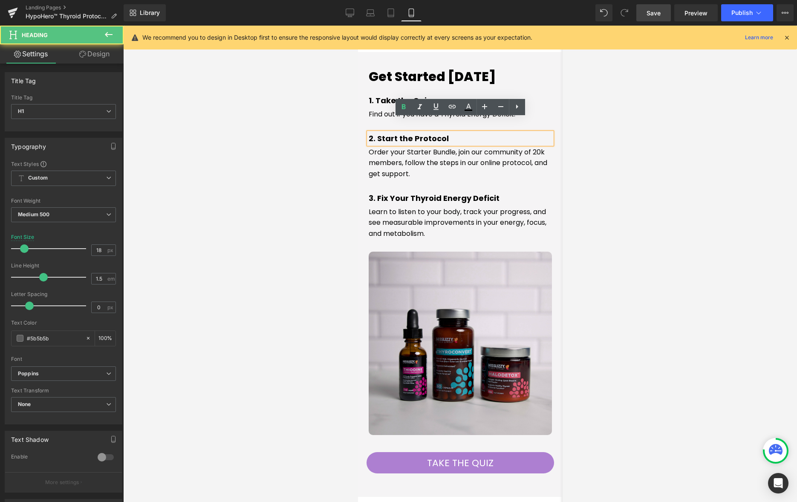
click at [413, 133] on strong "2. Start the Protocol" at bounding box center [408, 138] width 80 height 11
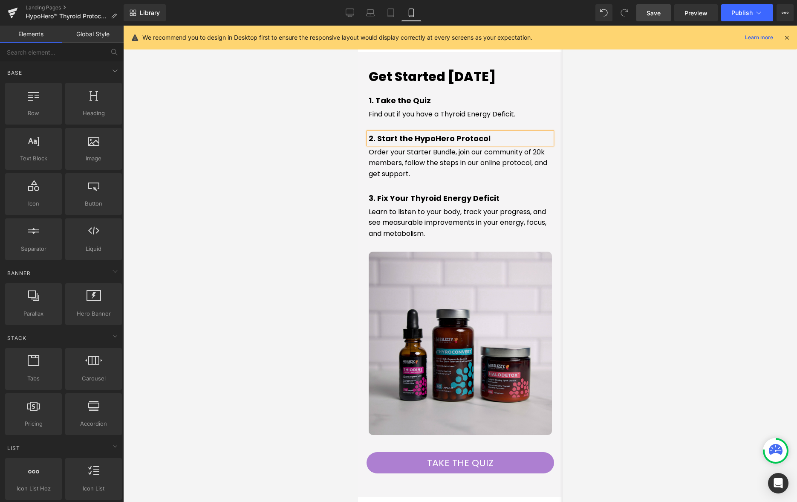
drag, startPoint x: 641, startPoint y: 173, endPoint x: 624, endPoint y: 163, distance: 19.7
click at [640, 173] on div at bounding box center [460, 264] width 674 height 476
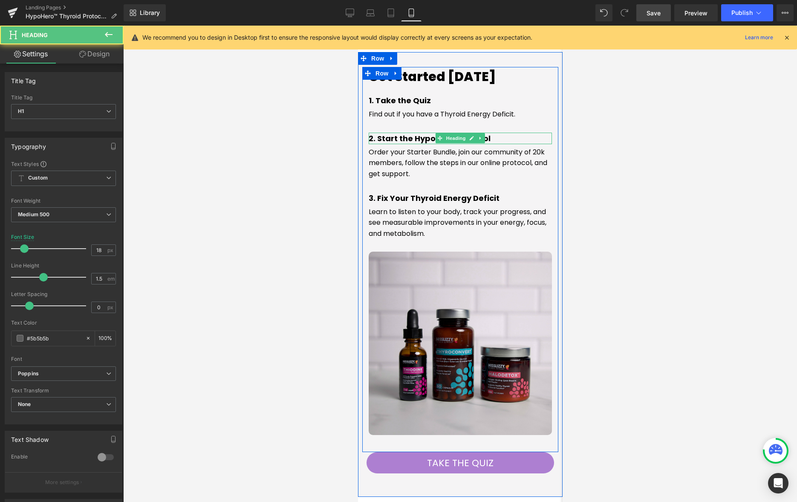
click at [382, 133] on strong "2. Start the HypoHero Protocol" at bounding box center [429, 138] width 122 height 11
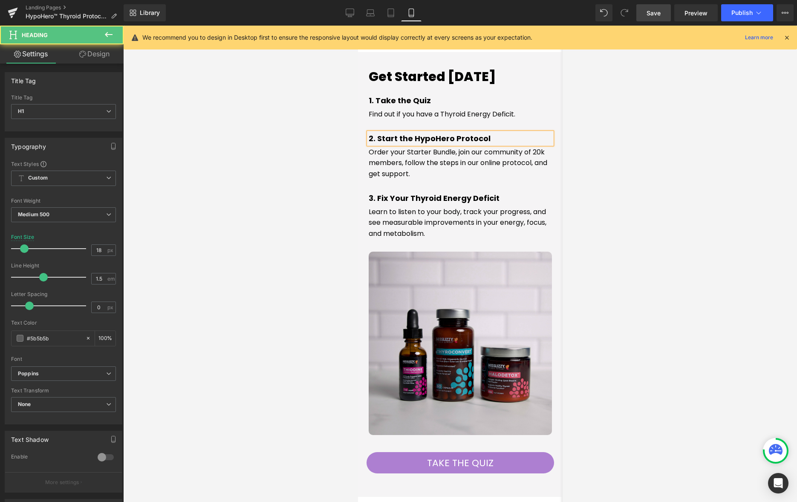
click at [383, 133] on strong "2. Start the HypoHero Protocol" at bounding box center [429, 138] width 122 height 11
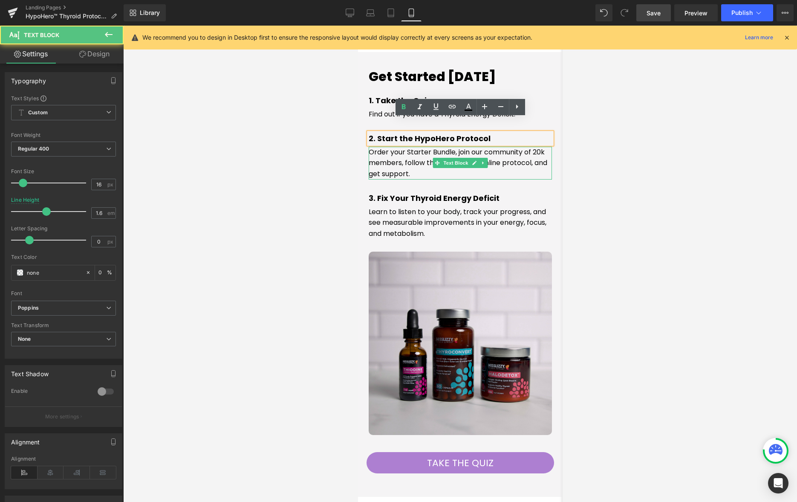
click at [411, 147] on font "Order your Starter Bundle, join our community of 20k members, follow the steps …" at bounding box center [457, 163] width 179 height 32
drag, startPoint x: 411, startPoint y: 140, endPoint x: 416, endPoint y: 137, distance: 5.6
click at [411, 147] on font "Order your Starter Bundle, join our community of 20k members, follow the steps …" at bounding box center [457, 163] width 179 height 32
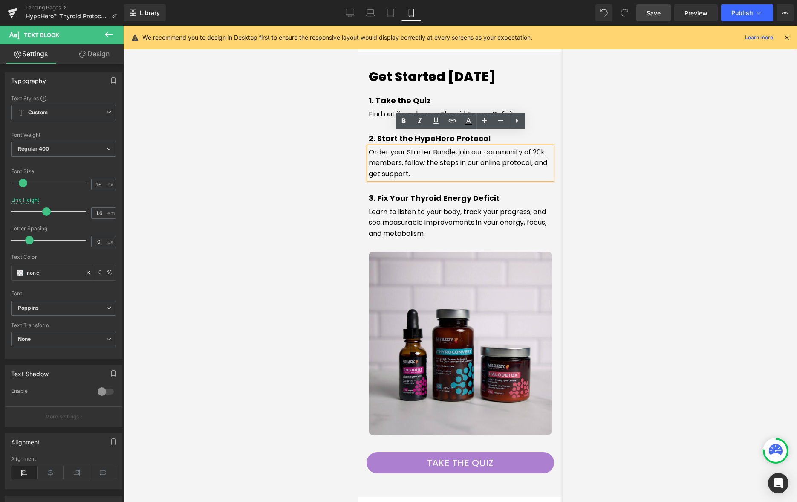
click at [375, 147] on font "Order your Starter Bundle, join our community of 20k members, follow the steps …" at bounding box center [457, 163] width 179 height 32
drag, startPoint x: 375, startPoint y: 138, endPoint x: 386, endPoint y: 135, distance: 11.9
click at [375, 147] on font "Order your Starter Bundle, join our community of 20k members, follow the steps …" at bounding box center [457, 163] width 179 height 32
click at [637, 225] on div at bounding box center [460, 264] width 674 height 476
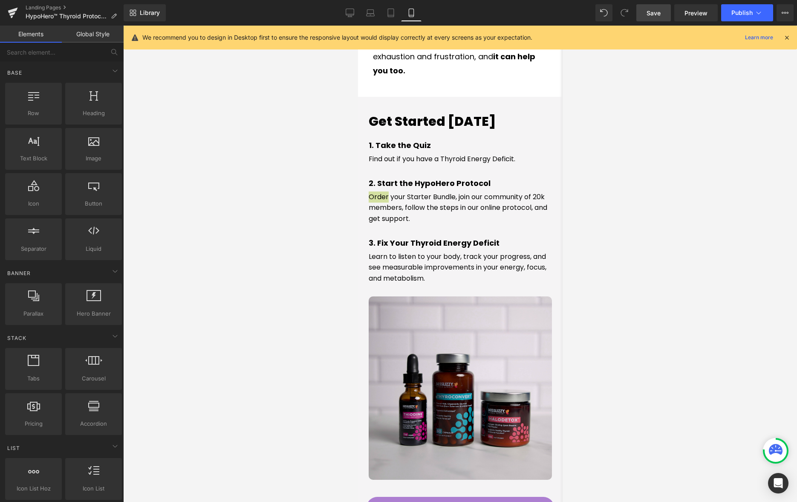
scroll to position [1479, 0]
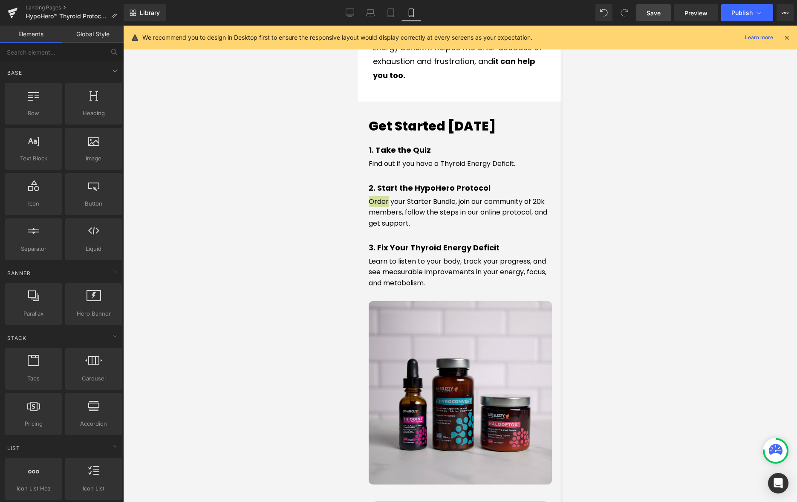
click at [605, 298] on div at bounding box center [460, 264] width 674 height 476
click at [352, 13] on icon at bounding box center [350, 13] width 9 height 9
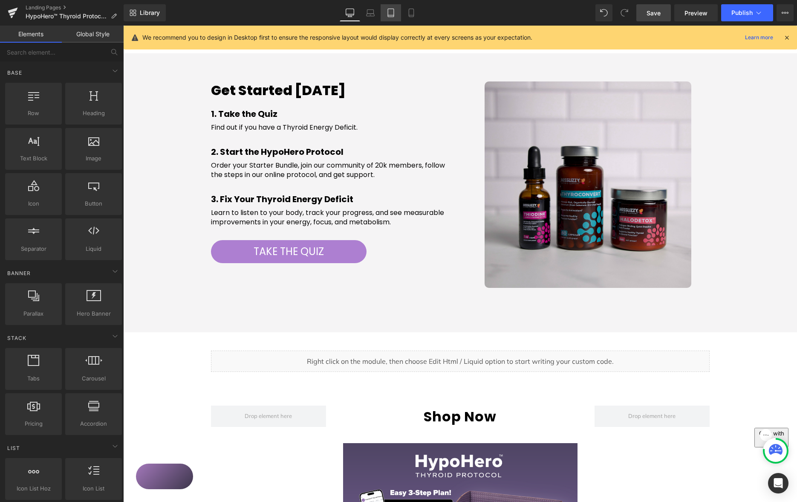
click at [389, 14] on icon at bounding box center [390, 13] width 9 height 9
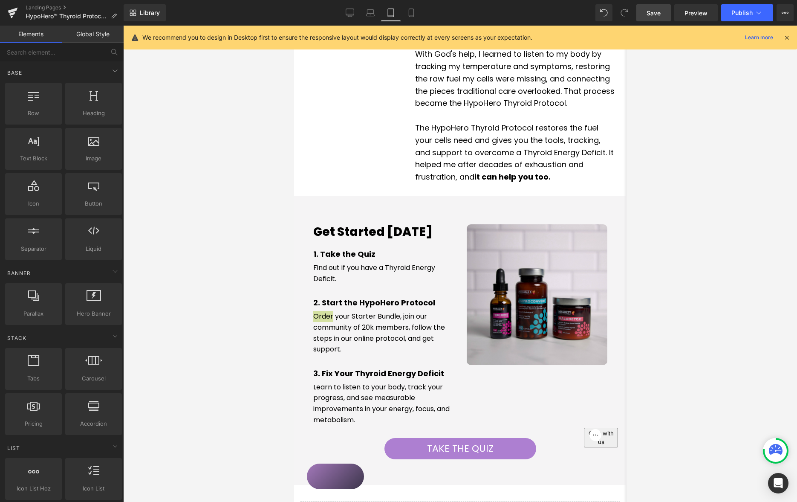
scroll to position [933, 0]
click at [412, 13] on icon at bounding box center [411, 13] width 9 height 9
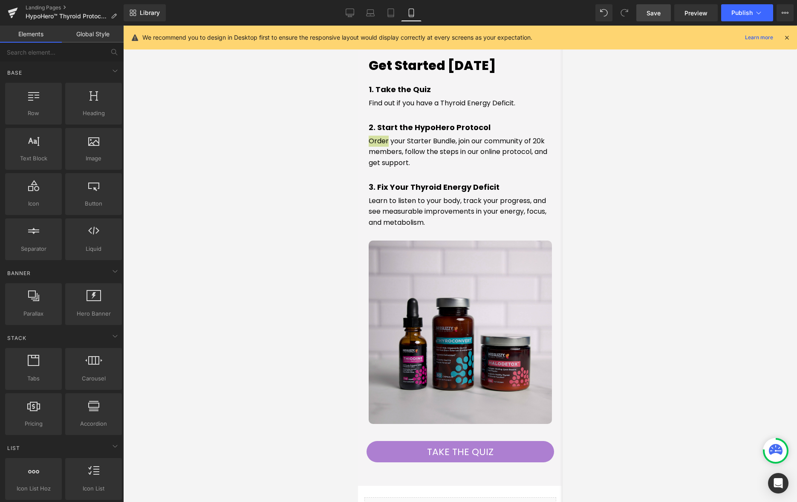
scroll to position [1541, 0]
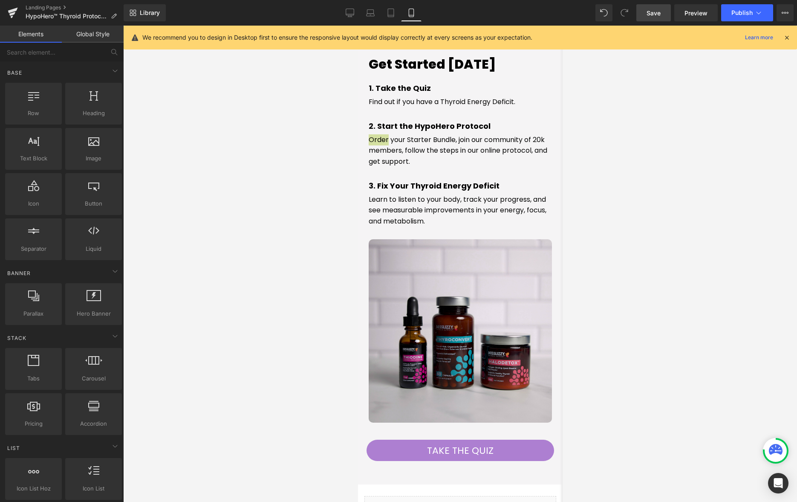
click at [646, 14] on link "Save" at bounding box center [653, 12] width 35 height 17
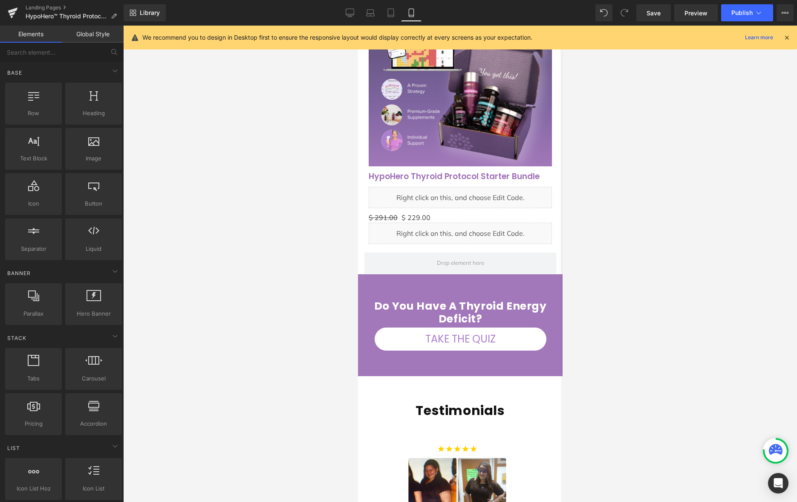
scroll to position [2150, 0]
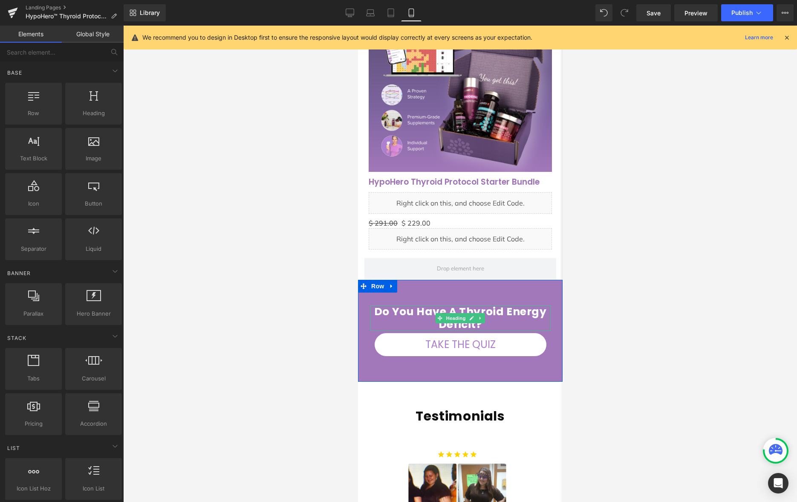
click at [501, 304] on b "Do You have a Thyroid Energy Deficit?" at bounding box center [460, 318] width 173 height 28
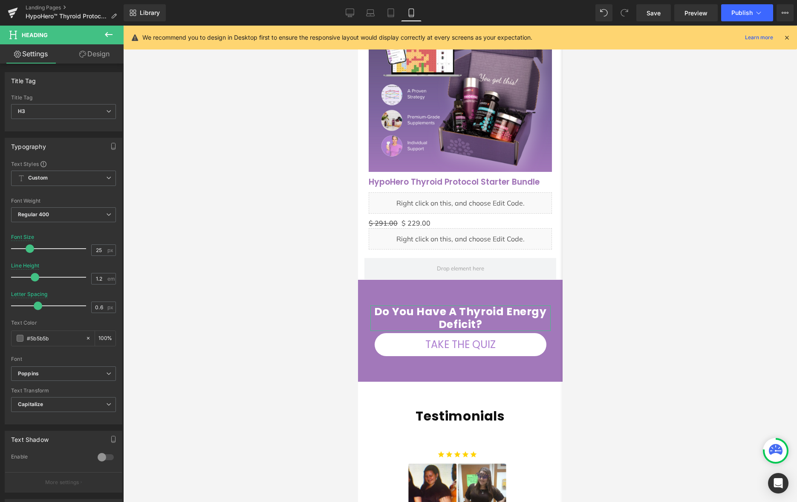
click at [101, 54] on link "Design" at bounding box center [94, 53] width 62 height 19
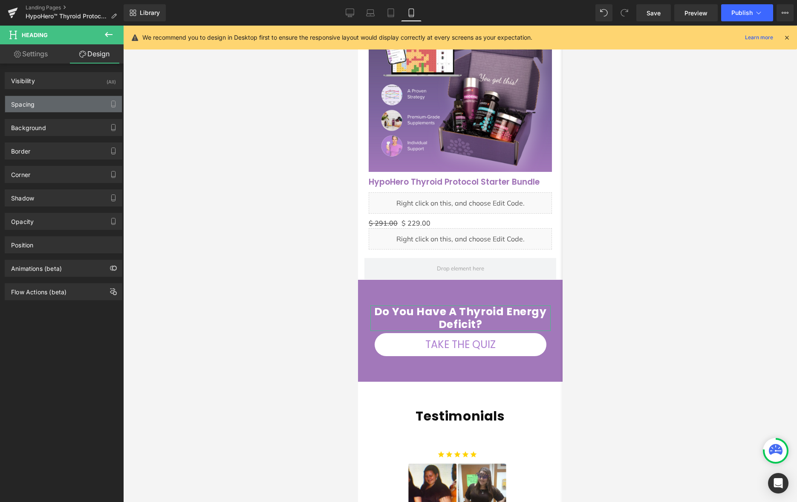
click at [73, 106] on div "Spacing" at bounding box center [63, 104] width 117 height 16
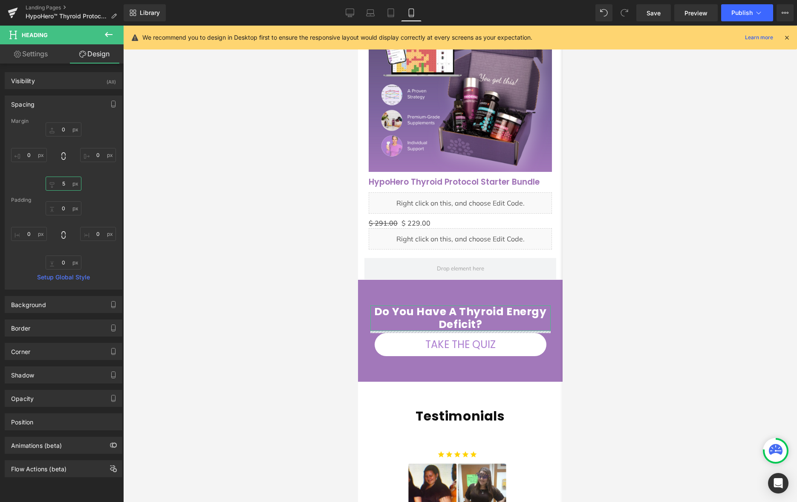
drag, startPoint x: 61, startPoint y: 182, endPoint x: 72, endPoint y: 179, distance: 10.9
click at [61, 182] on input "5" at bounding box center [64, 183] width 36 height 14
type input "15"
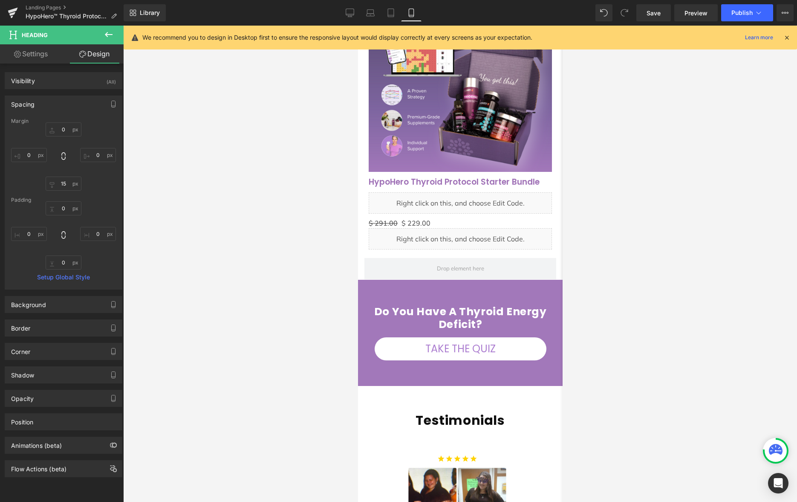
click at [657, 325] on div at bounding box center [460, 264] width 674 height 476
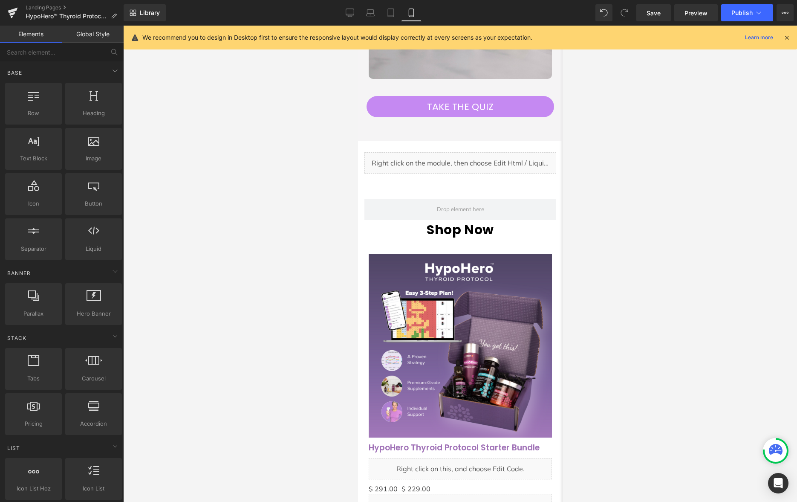
scroll to position [1883, 0]
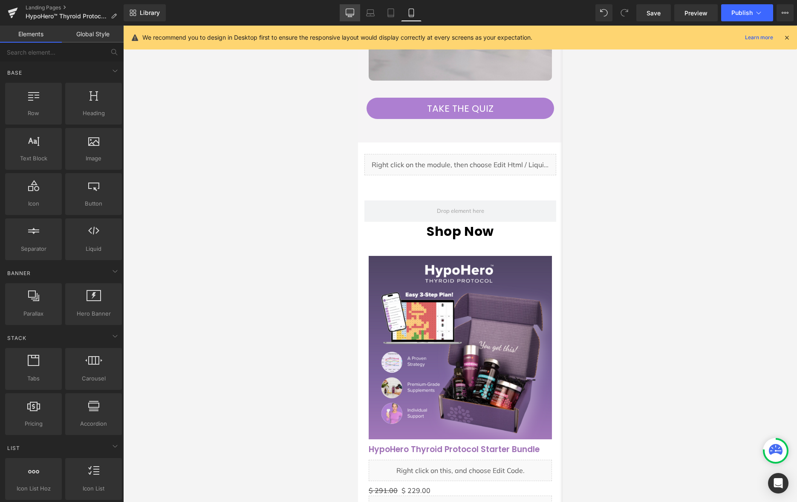
click at [350, 13] on icon at bounding box center [350, 13] width 9 height 9
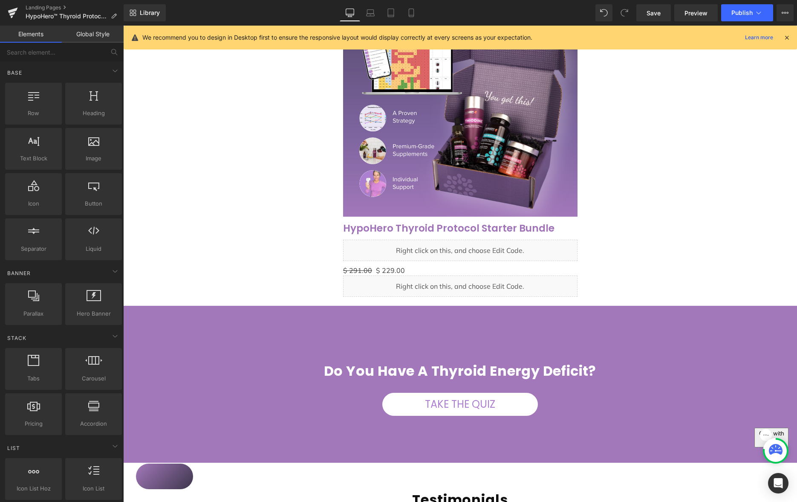
scroll to position [1581, 0]
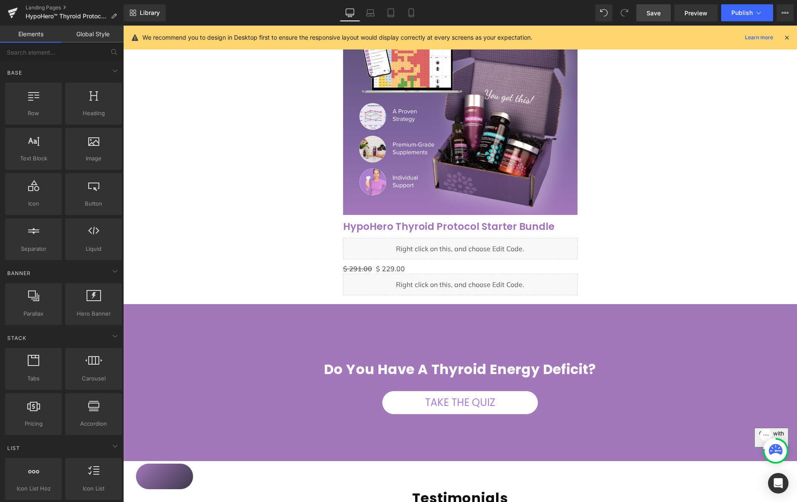
click at [656, 12] on span "Save" at bounding box center [653, 13] width 14 height 9
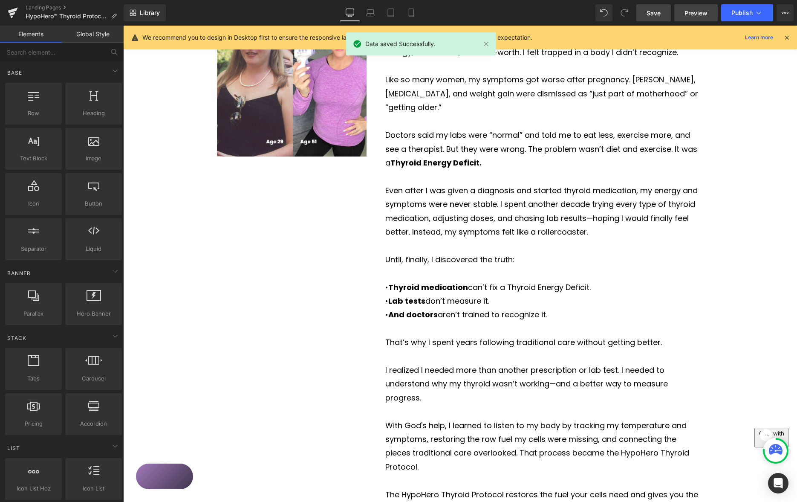
scroll to position [612, 0]
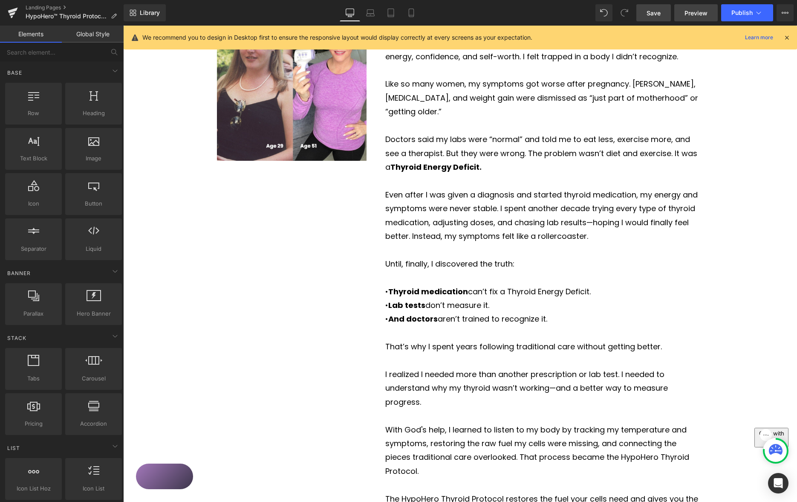
click at [695, 12] on span "Preview" at bounding box center [695, 13] width 23 height 9
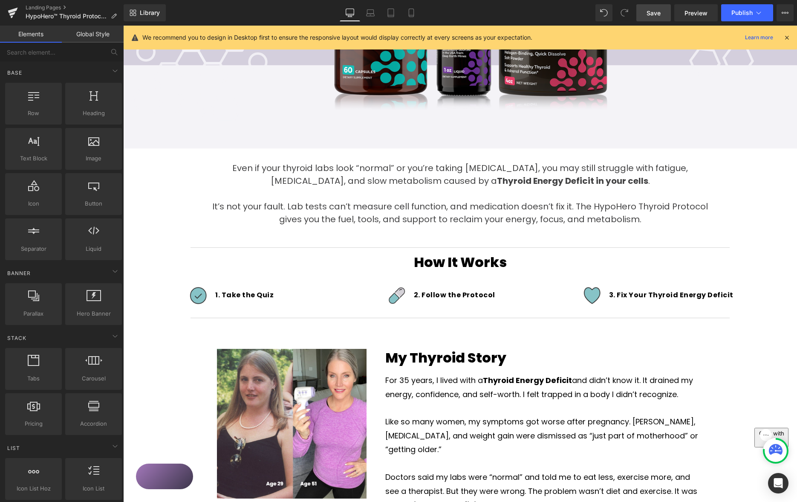
scroll to position [322, 0]
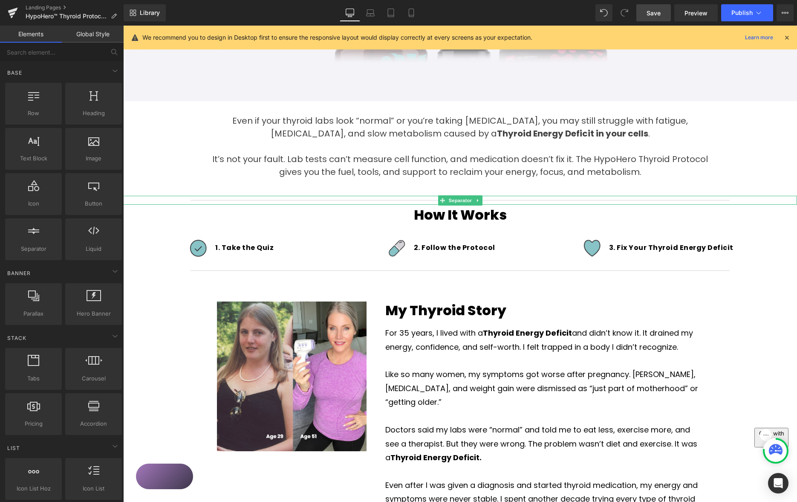
drag, startPoint x: 503, startPoint y: 200, endPoint x: 513, endPoint y: 200, distance: 10.7
click at [503, 200] on hr at bounding box center [459, 202] width 539 height 5
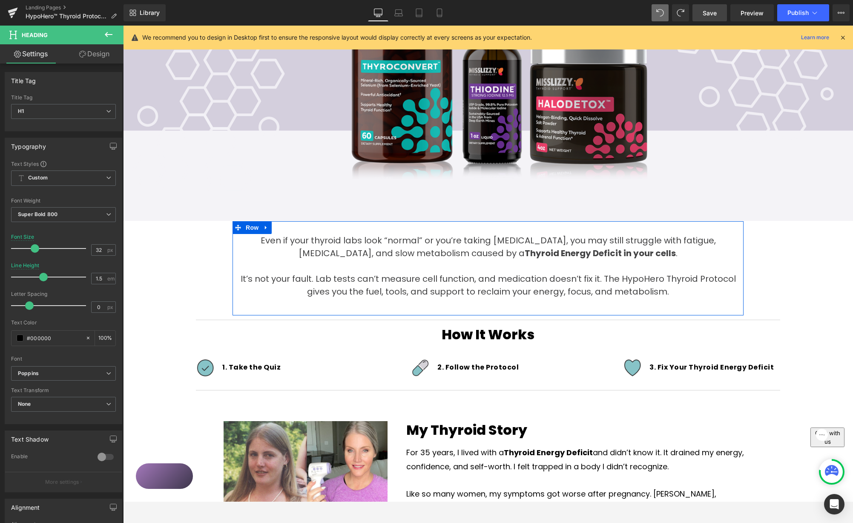
scroll to position [215, 0]
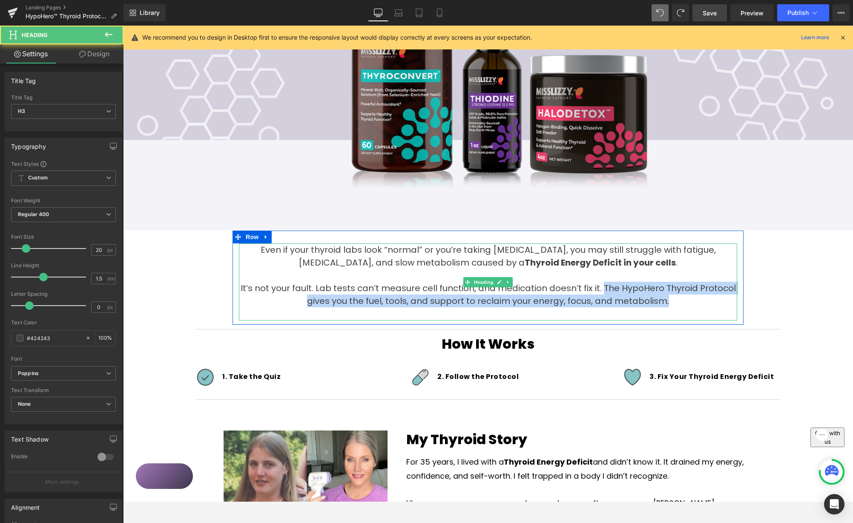
drag, startPoint x: 604, startPoint y: 287, endPoint x: 684, endPoint y: 301, distance: 81.3
click at [680, 302] on h3 "It’s not your fault. Lab tests can’t measure cell function, and medication does…" at bounding box center [488, 295] width 499 height 26
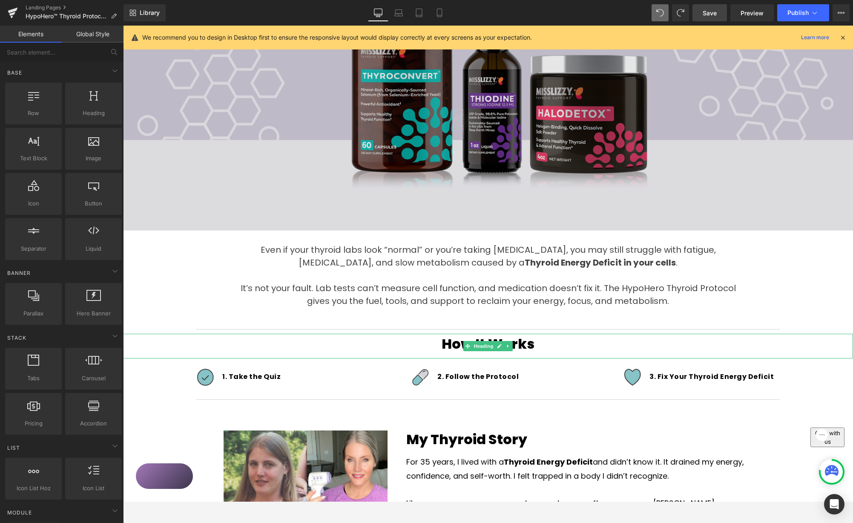
click at [482, 344] on span "Heading" at bounding box center [484, 346] width 23 height 10
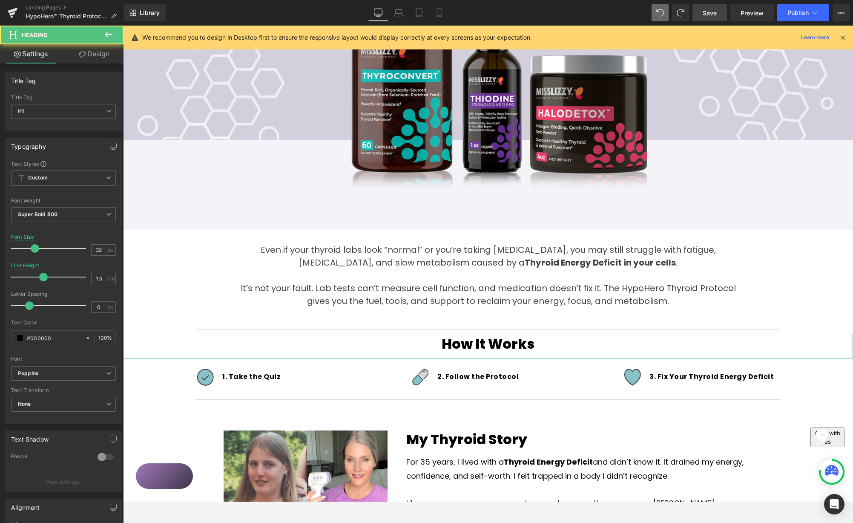
click at [104, 55] on link "Design" at bounding box center [94, 53] width 62 height 19
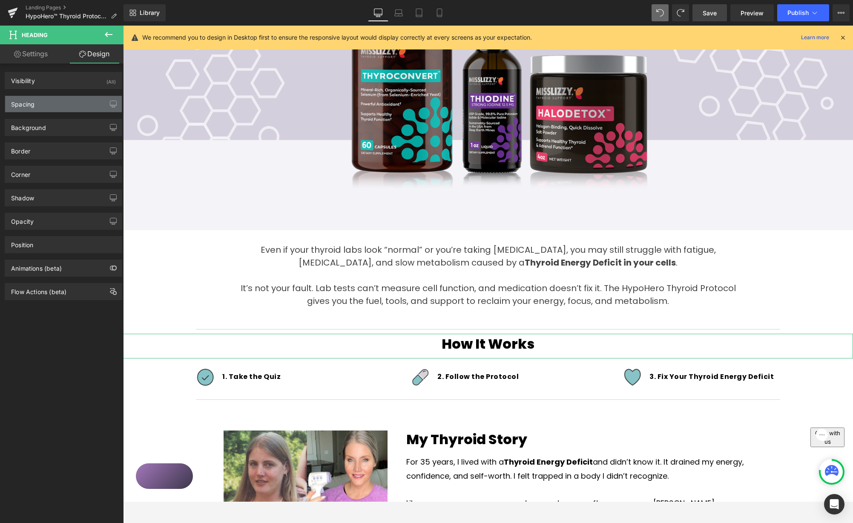
click at [60, 104] on div "Spacing" at bounding box center [63, 104] width 117 height 16
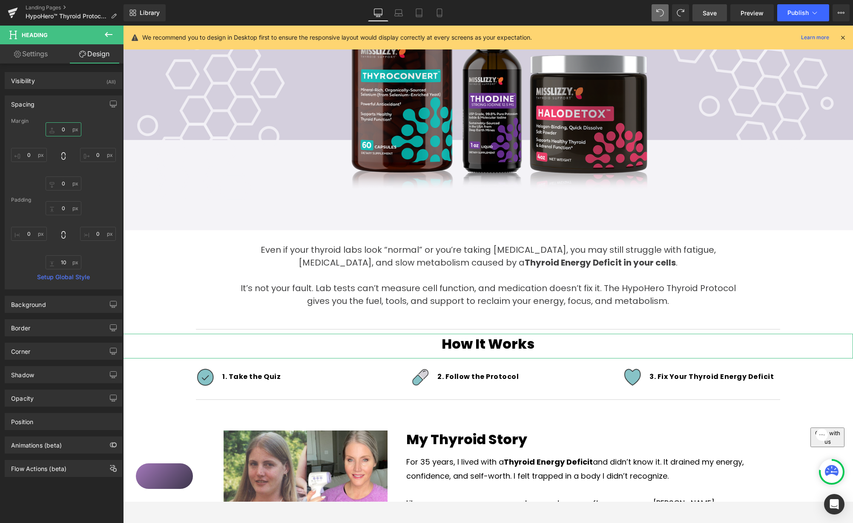
click at [60, 127] on input "0" at bounding box center [64, 129] width 36 height 14
click at [56, 180] on input "0" at bounding box center [64, 183] width 36 height 14
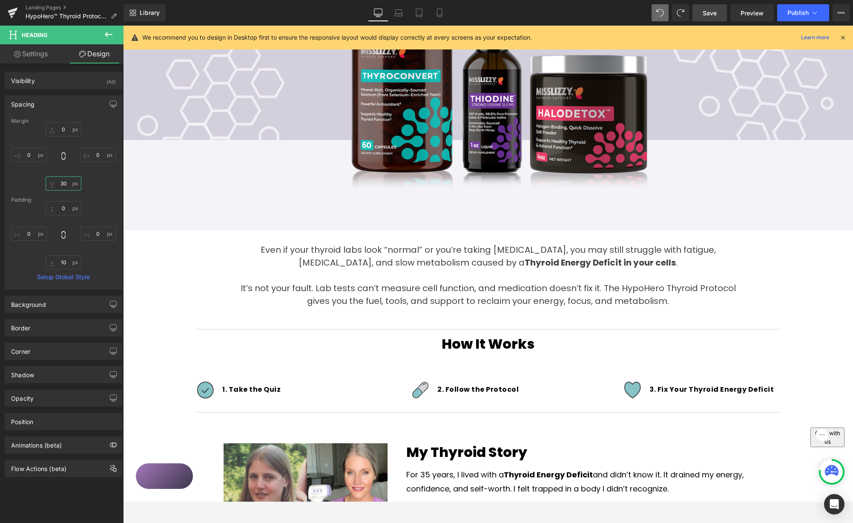
type input "3"
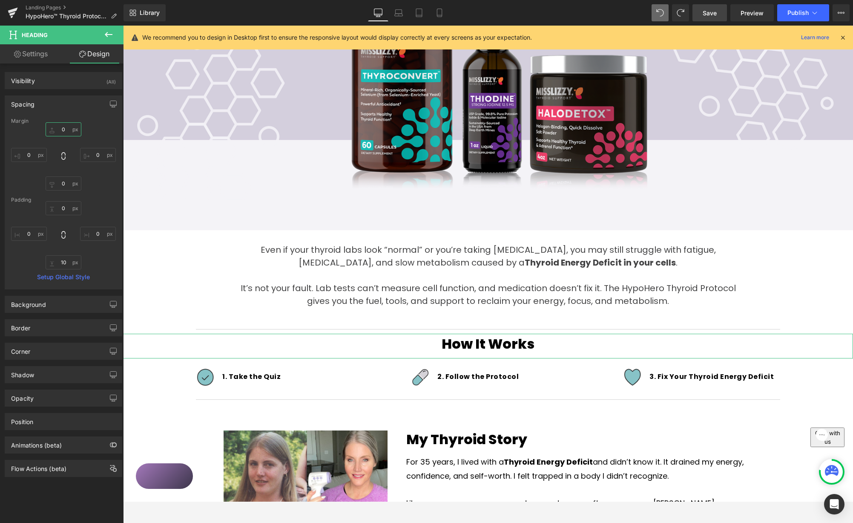
click at [58, 133] on input "0" at bounding box center [64, 129] width 36 height 14
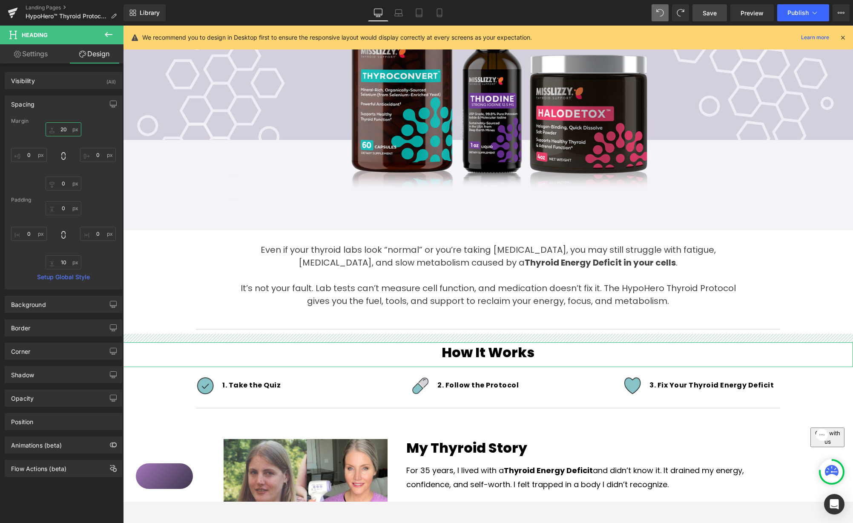
click at [58, 129] on input "20" at bounding box center [64, 129] width 36 height 14
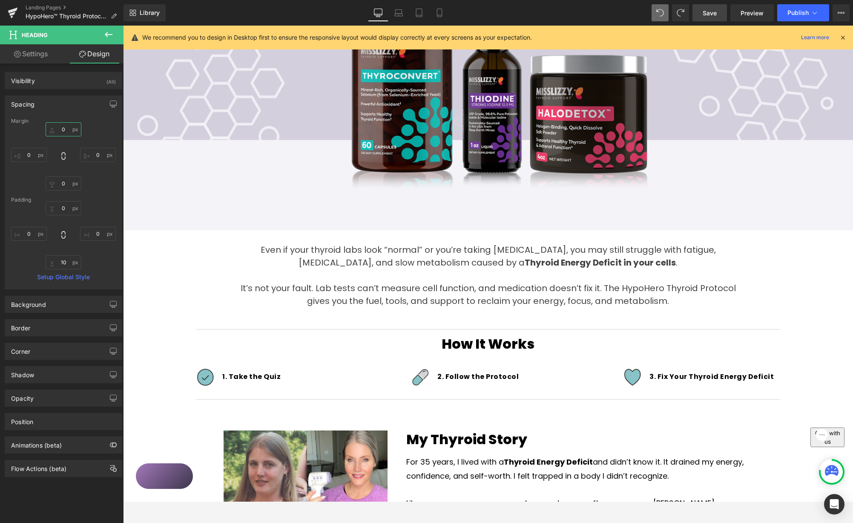
type input "30"
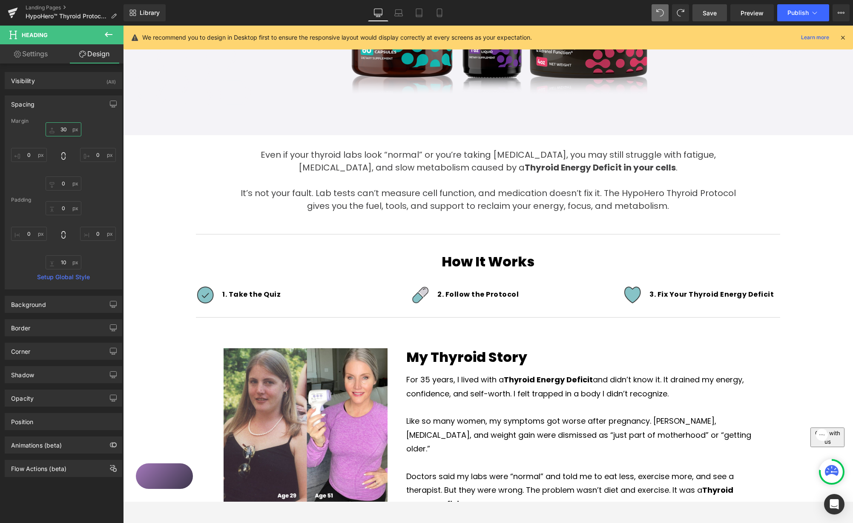
scroll to position [311, 0]
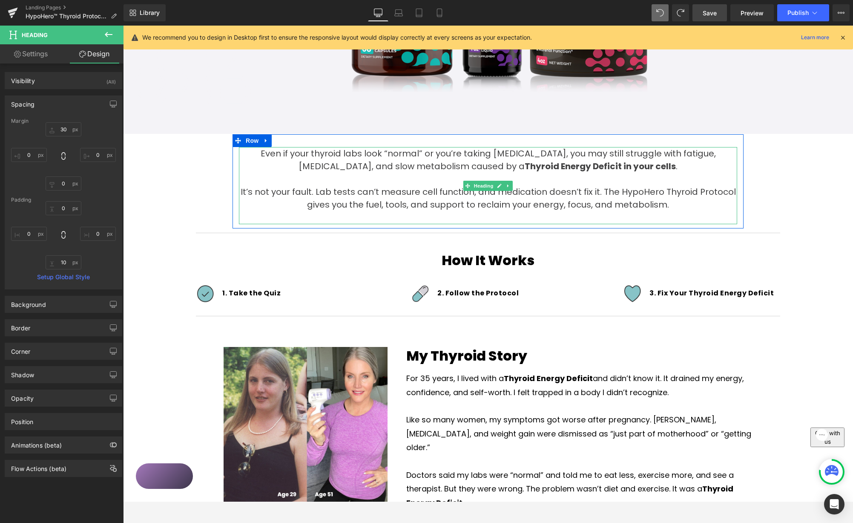
click at [487, 205] on h3 "It’s not your fault. Lab tests can’t measure cell function, and medication does…" at bounding box center [488, 198] width 499 height 26
click at [488, 205] on h3 "It’s not your fault. Lab tests can’t measure cell function, and medication does…" at bounding box center [488, 198] width 499 height 26
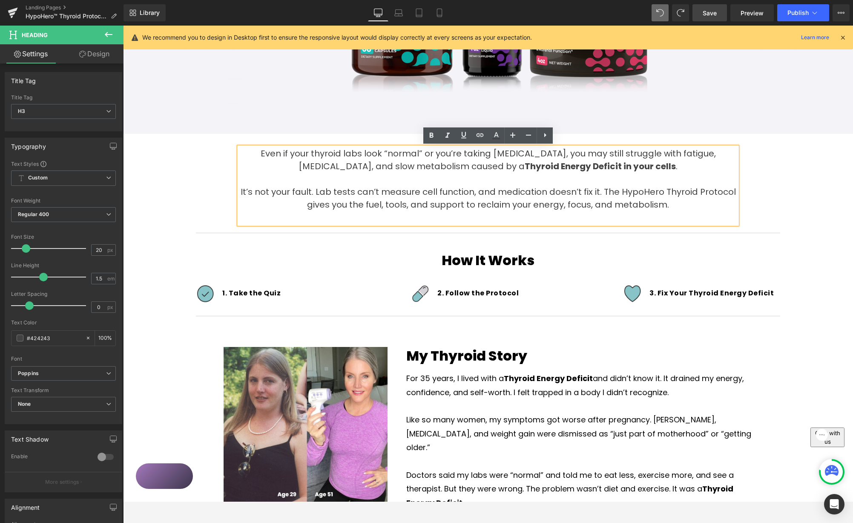
click at [248, 184] on h3 at bounding box center [488, 179] width 499 height 13
click at [244, 191] on h3 "It’s not your fault. Lab tests can’t measure cell function, and medication does…" at bounding box center [488, 198] width 499 height 26
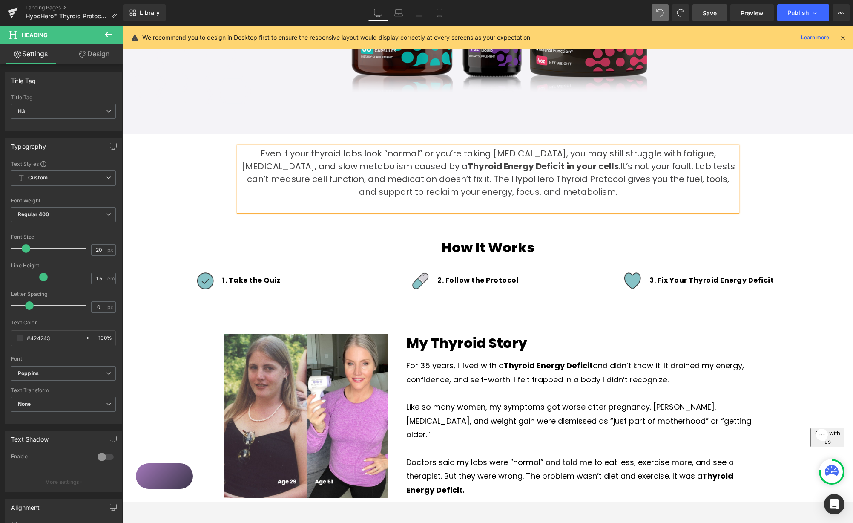
click at [581, 190] on h3 "Even if your thyroid labs look “normal” or you’re taking [MEDICAL_DATA], you ma…" at bounding box center [488, 172] width 499 height 51
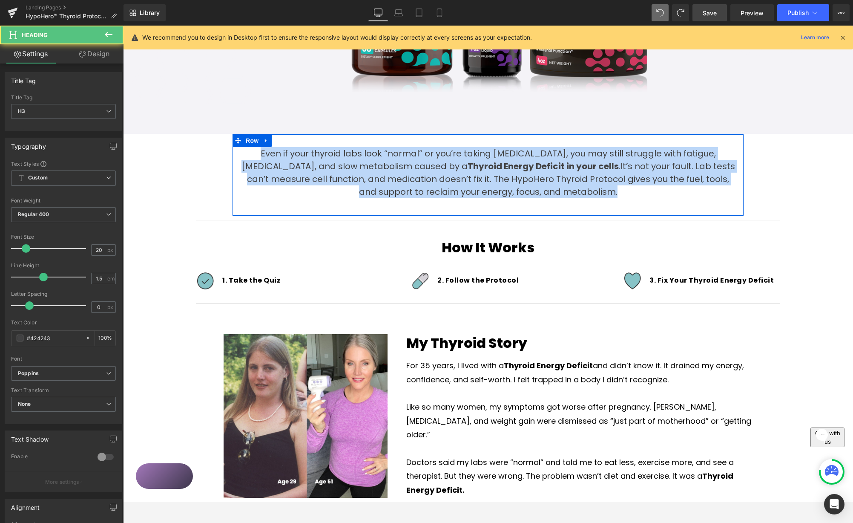
drag, startPoint x: 563, startPoint y: 190, endPoint x: 255, endPoint y: 149, distance: 310.8
click at [240, 157] on h3 "Even if your thyroid labs look “normal” or you’re taking [MEDICAL_DATA], you ma…" at bounding box center [488, 172] width 499 height 51
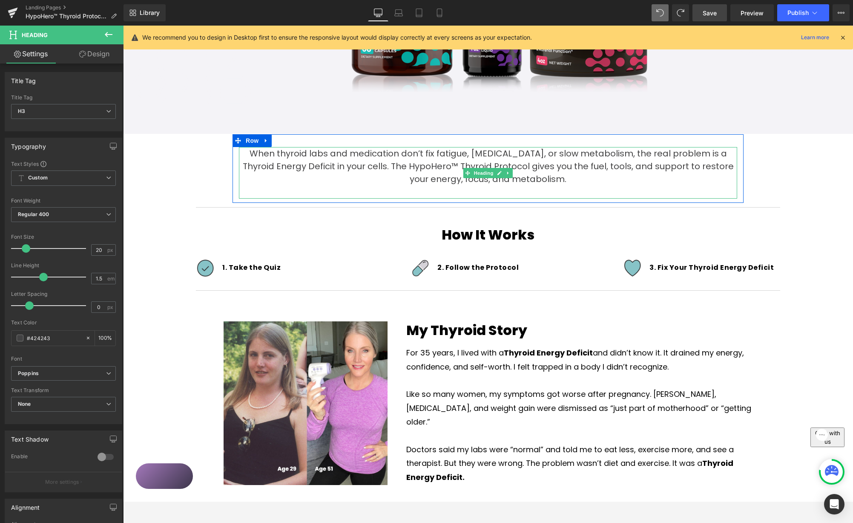
click at [549, 166] on h3 "When thyroid labs and medication don’t fix fatigue, [MEDICAL_DATA], or slow met…" at bounding box center [488, 166] width 499 height 38
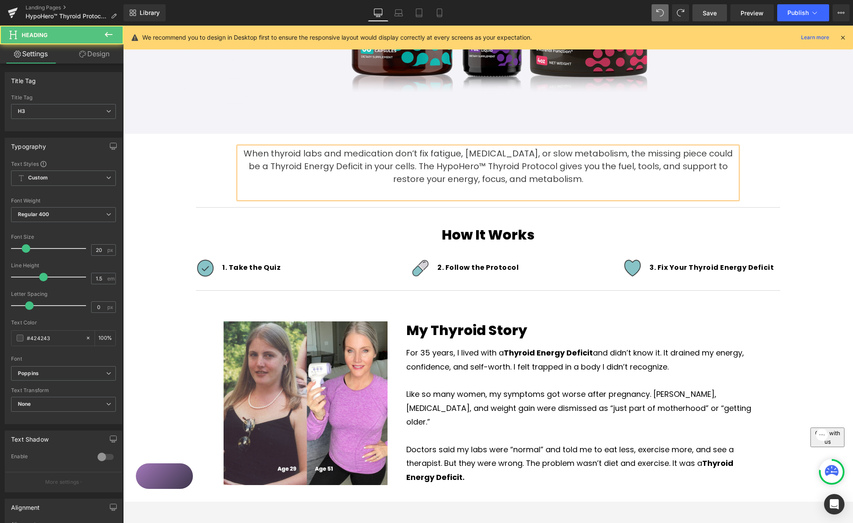
click at [456, 166] on h3 "When thyroid labs and medication don’t fix fatigue, [MEDICAL_DATA], or slow met…" at bounding box center [488, 166] width 499 height 38
click at [796, 225] on div "How It Works Heading" at bounding box center [488, 237] width 730 height 25
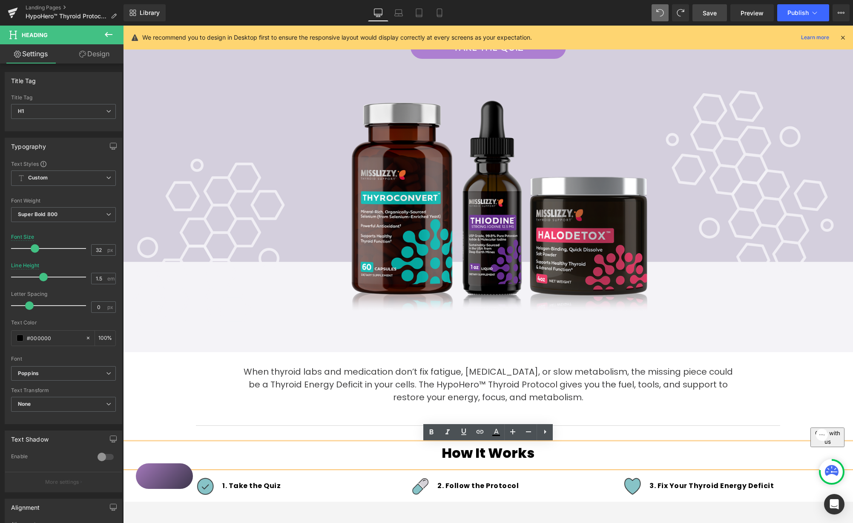
scroll to position [91, 0]
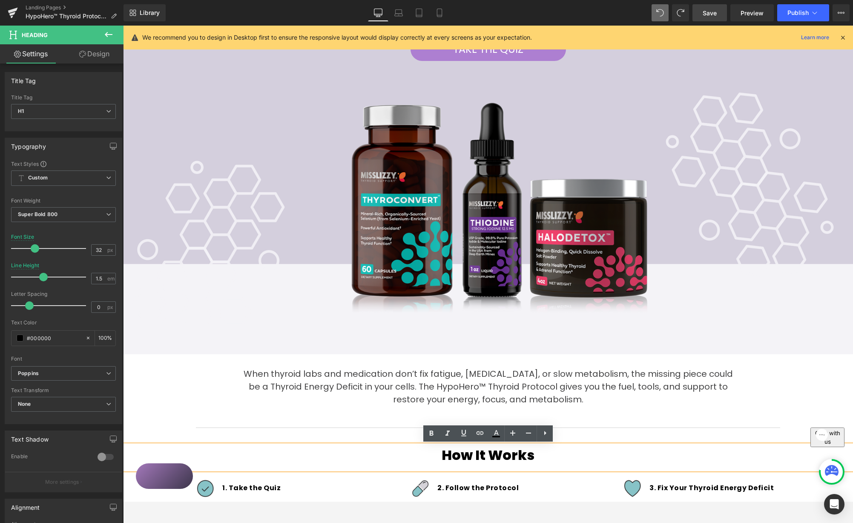
click at [492, 386] on h3 "When thyroid labs and medication don’t fix fatigue, [MEDICAL_DATA], or slow met…" at bounding box center [488, 386] width 499 height 38
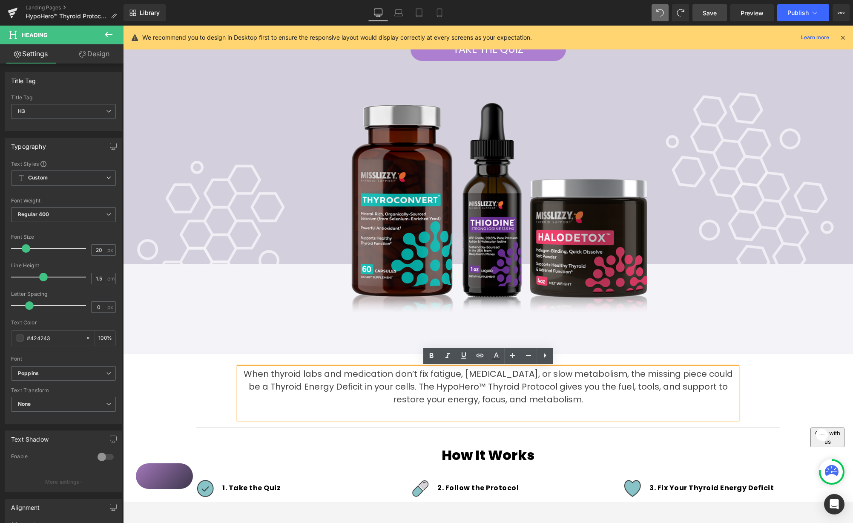
click at [278, 468] on div "How It Works Heading" at bounding box center [488, 457] width 730 height 25
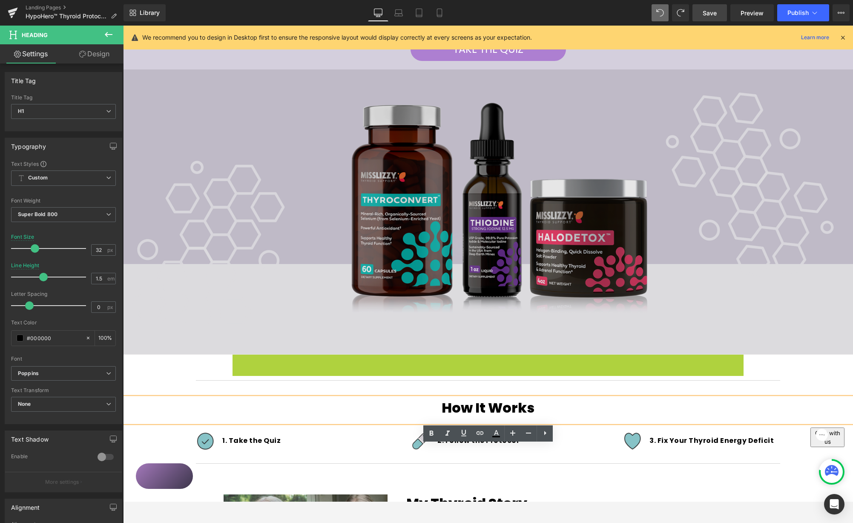
scroll to position [44, 0]
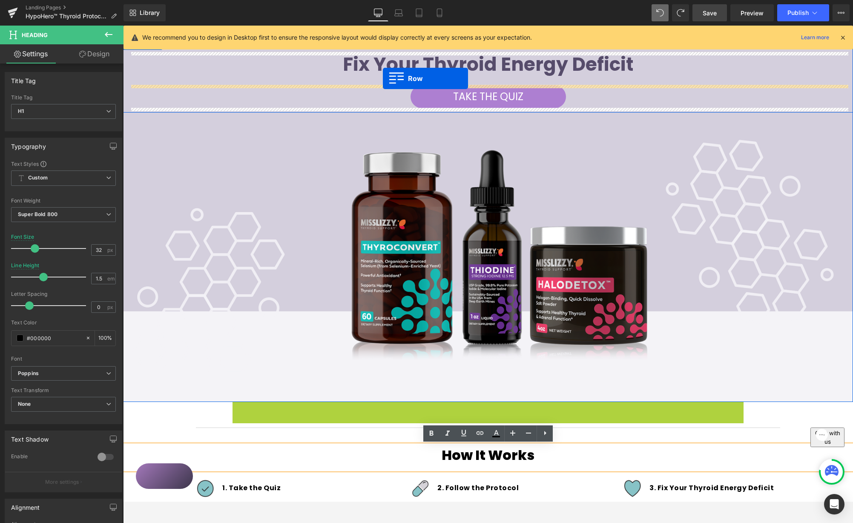
drag, startPoint x: 249, startPoint y: 362, endPoint x: 383, endPoint y: 78, distance: 314.1
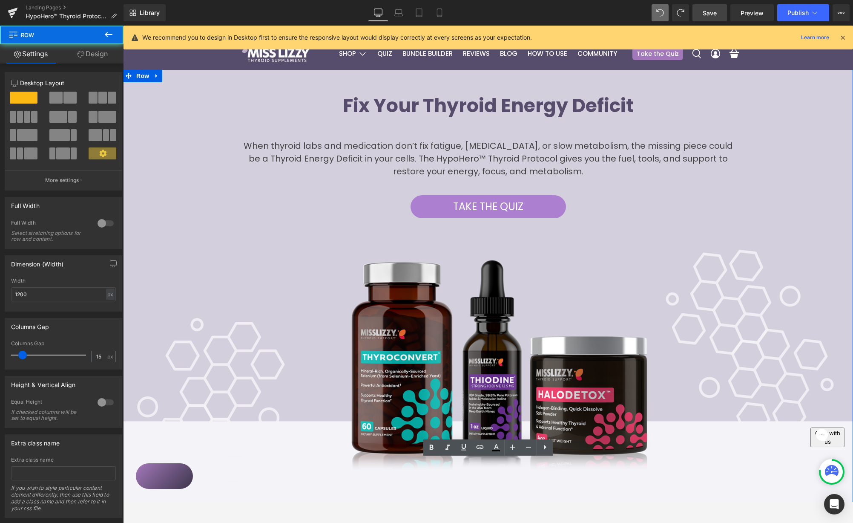
scroll to position [0, 0]
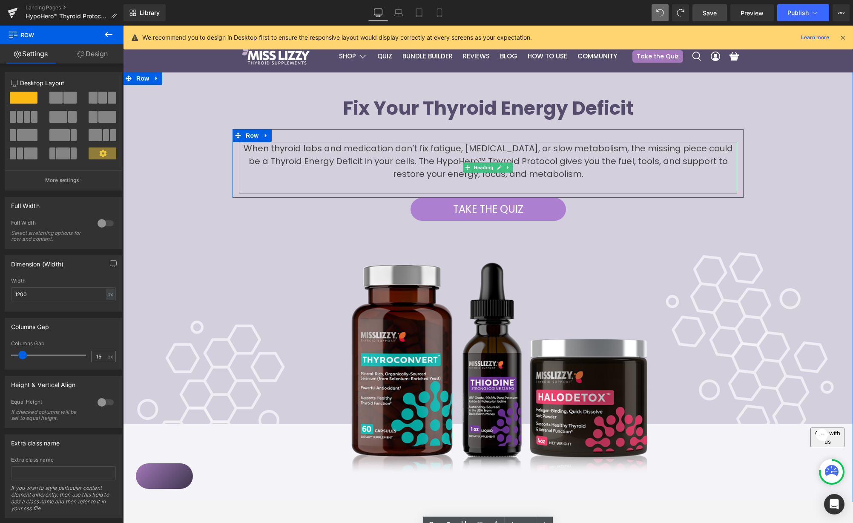
click at [571, 173] on h3 "When thyroid labs and medication don’t fix fatigue, [MEDICAL_DATA], or slow met…" at bounding box center [488, 161] width 499 height 38
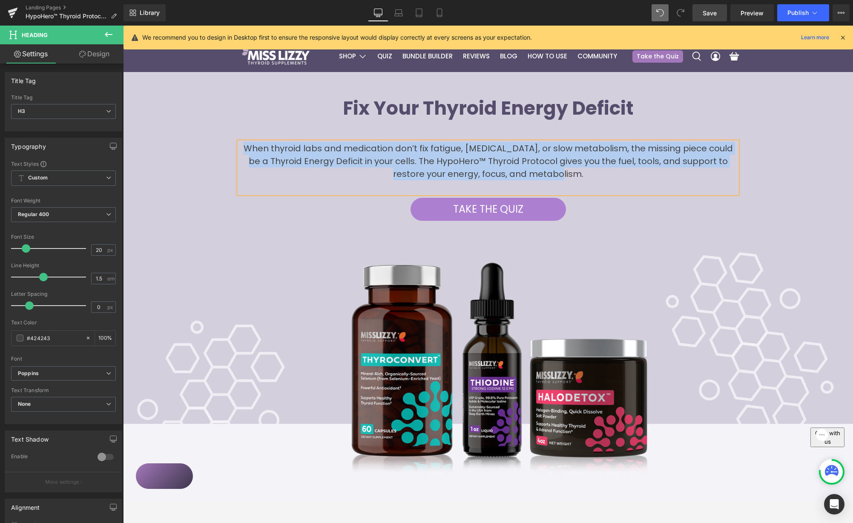
click at [573, 170] on h3 "When thyroid labs and medication don’t fix fatigue, [MEDICAL_DATA], or slow met…" at bounding box center [488, 161] width 499 height 38
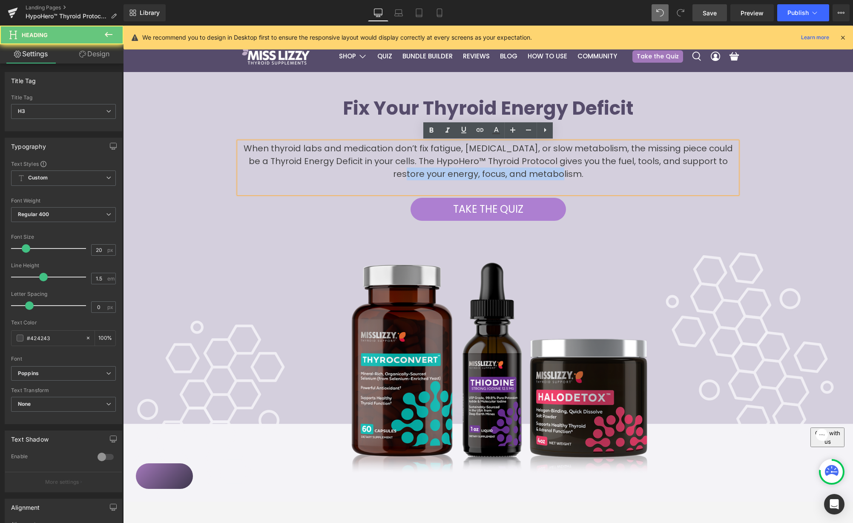
drag, startPoint x: 571, startPoint y: 177, endPoint x: 210, endPoint y: 161, distance: 361.7
click at [177, 170] on div "Elevate Your Energy, Body Temperature, & Focus: Thyroid Supplements That Work H…" at bounding box center [488, 158] width 730 height 124
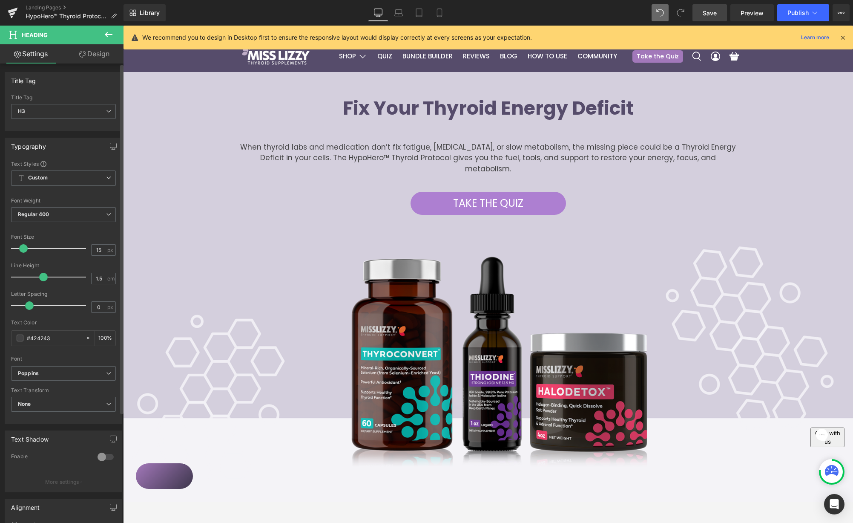
click at [19, 245] on span at bounding box center [23, 248] width 9 height 9
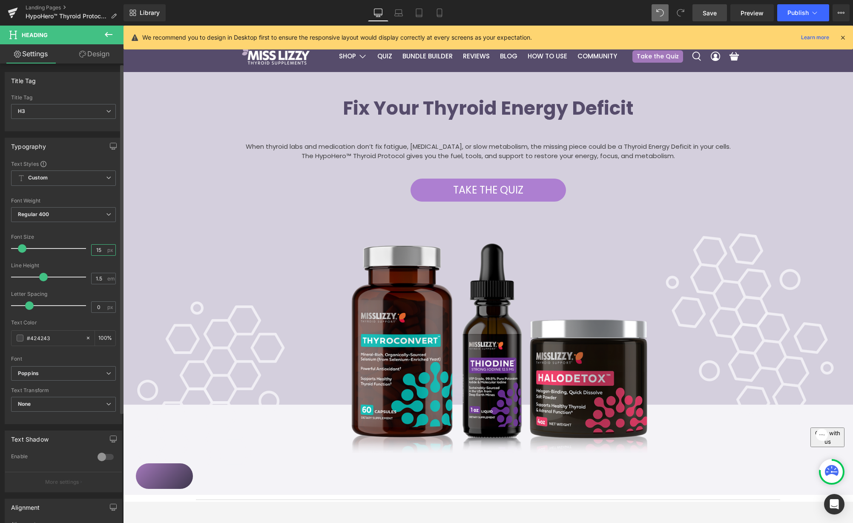
drag, startPoint x: 95, startPoint y: 251, endPoint x: 107, endPoint y: 250, distance: 12.0
click at [104, 251] on div "15 px" at bounding box center [103, 250] width 25 height 12
type input "16"
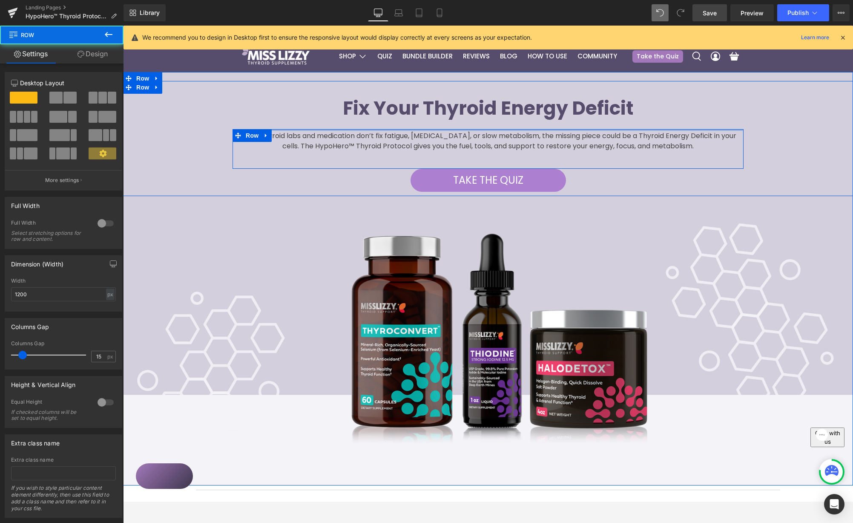
drag, startPoint x: 551, startPoint y: 135, endPoint x: 551, endPoint y: 123, distance: 11.9
click at [552, 124] on div "Elevate Your Energy, Body Temperature, & Focus: Thyroid Supplements That Work H…" at bounding box center [488, 143] width 730 height 95
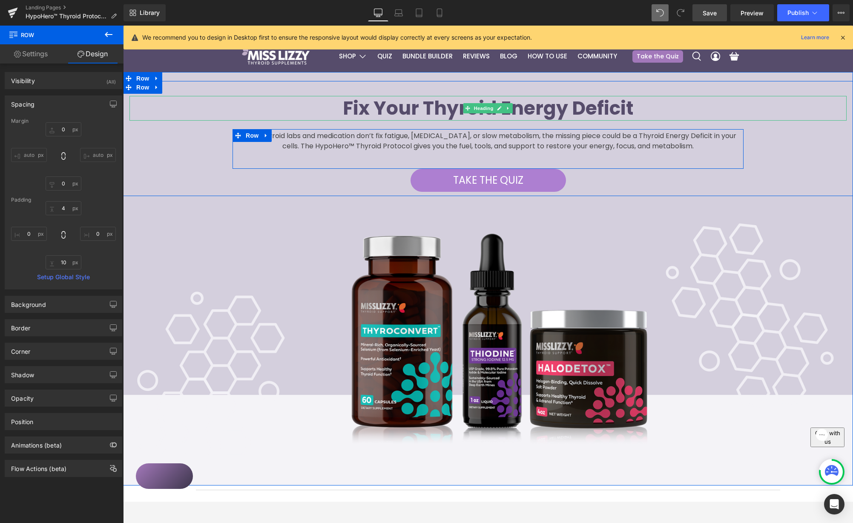
click at [399, 113] on b "Fix Your Thyroid Energy Deficit" at bounding box center [488, 108] width 291 height 26
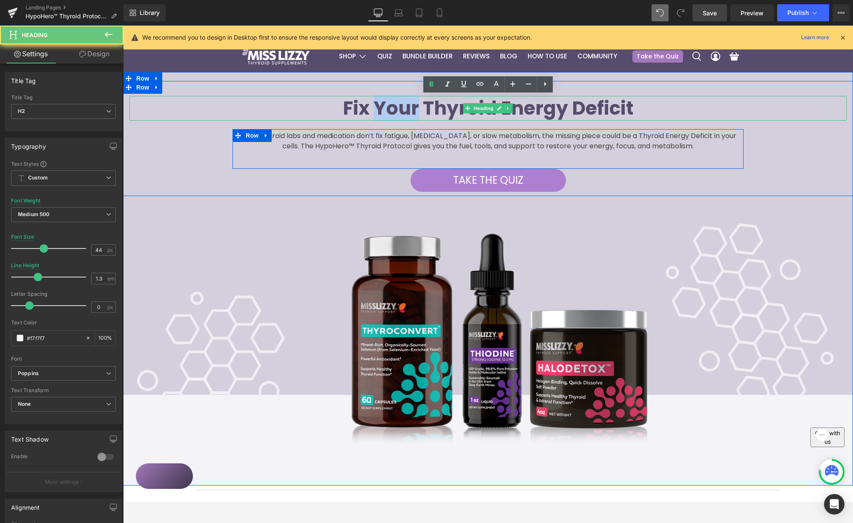
drag, startPoint x: 399, startPoint y: 113, endPoint x: 401, endPoint y: 109, distance: 4.6
click at [399, 113] on b "Fix Your Thyroid Energy Deficit" at bounding box center [488, 108] width 291 height 26
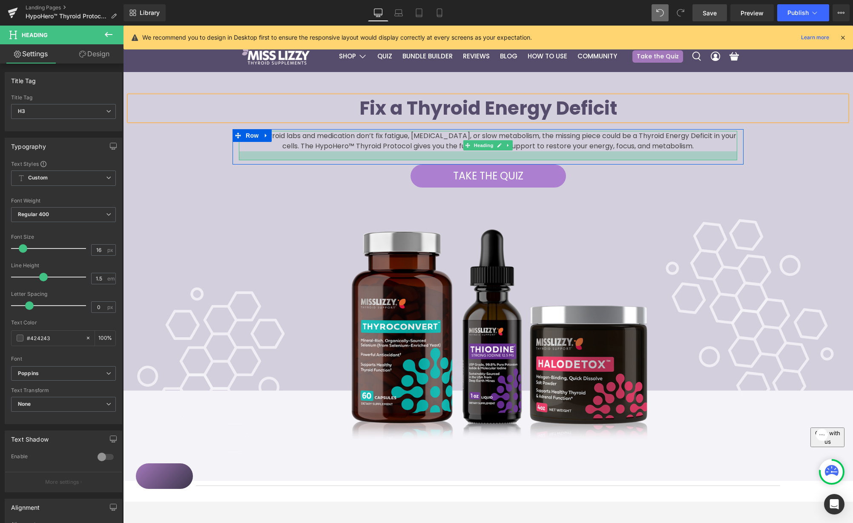
drag, startPoint x: 559, startPoint y: 163, endPoint x: 568, endPoint y: 153, distance: 13.3
click at [559, 159] on div at bounding box center [488, 155] width 499 height 9
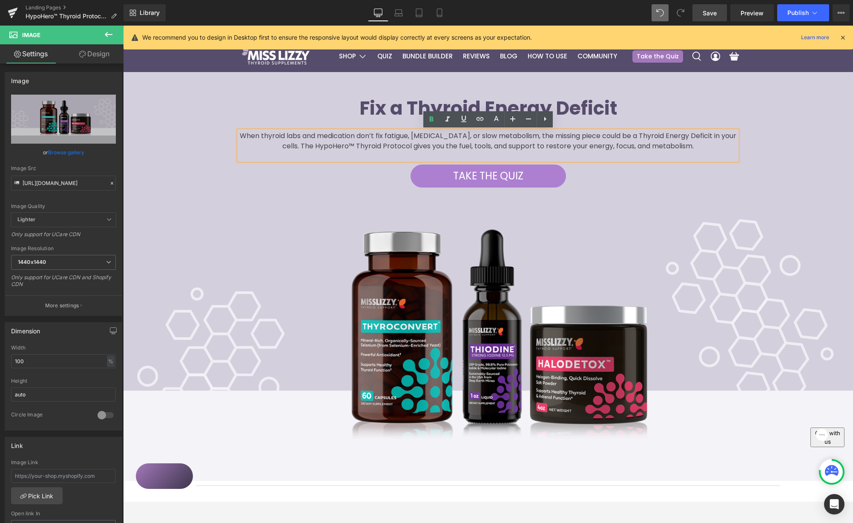
click at [547, 92] on div "Elevate Your Energy, Body Temperature, & Focus: Thyroid Supplements That Work H…" at bounding box center [488, 136] width 730 height 110
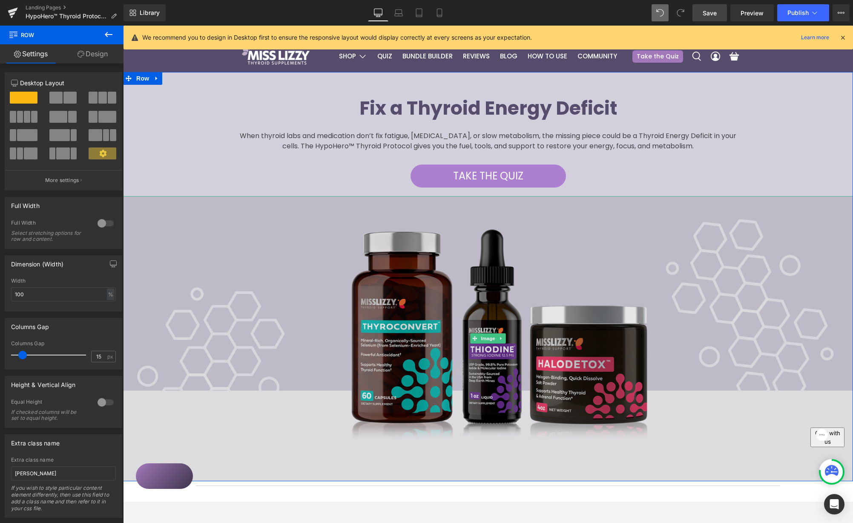
click at [488, 217] on img at bounding box center [488, 338] width 730 height 285
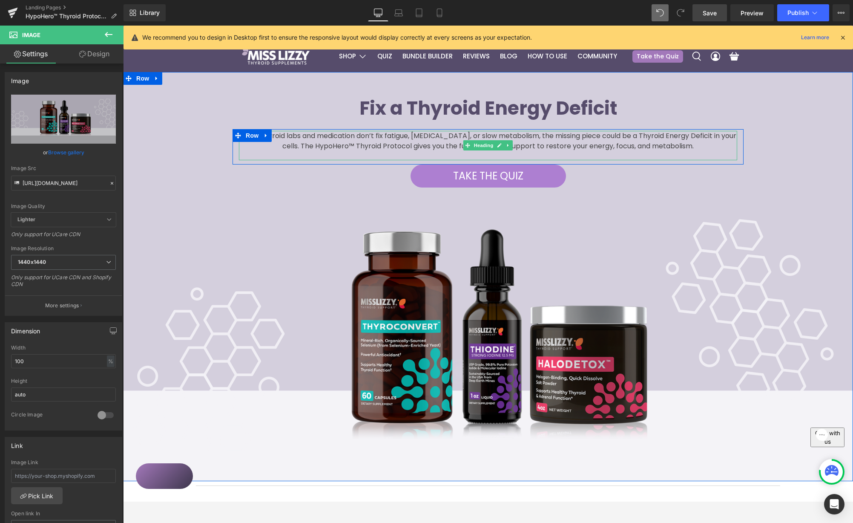
click at [639, 144] on h3 "When thyroid labs and medication don’t fix fatigue, [MEDICAL_DATA], or slow met…" at bounding box center [488, 141] width 499 height 20
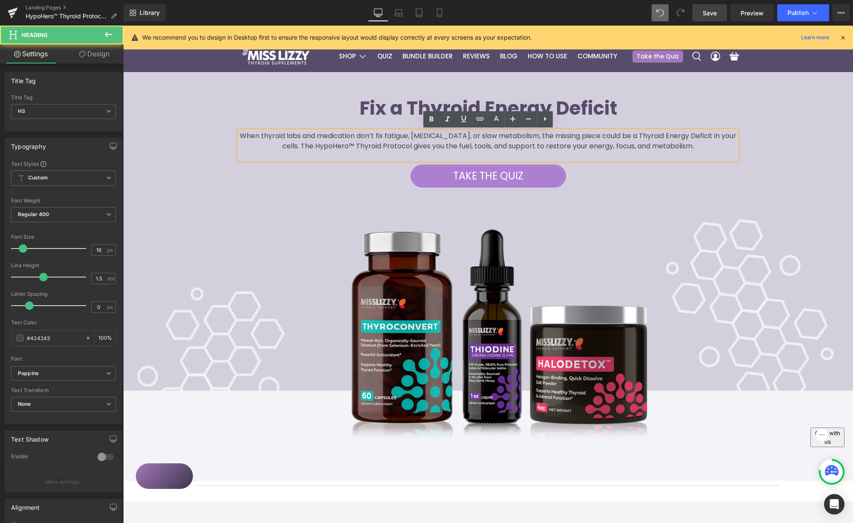
click at [691, 147] on h3 "When thyroid labs and medication don’t fix fatigue, [MEDICAL_DATA], or slow met…" at bounding box center [488, 141] width 499 height 20
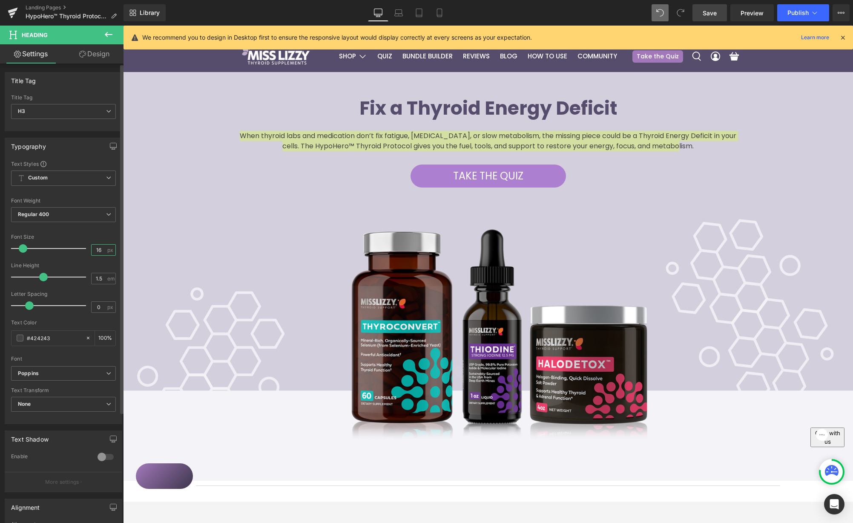
drag, startPoint x: 96, startPoint y: 250, endPoint x: 105, endPoint y: 247, distance: 9.8
click at [98, 249] on input "16" at bounding box center [99, 250] width 15 height 11
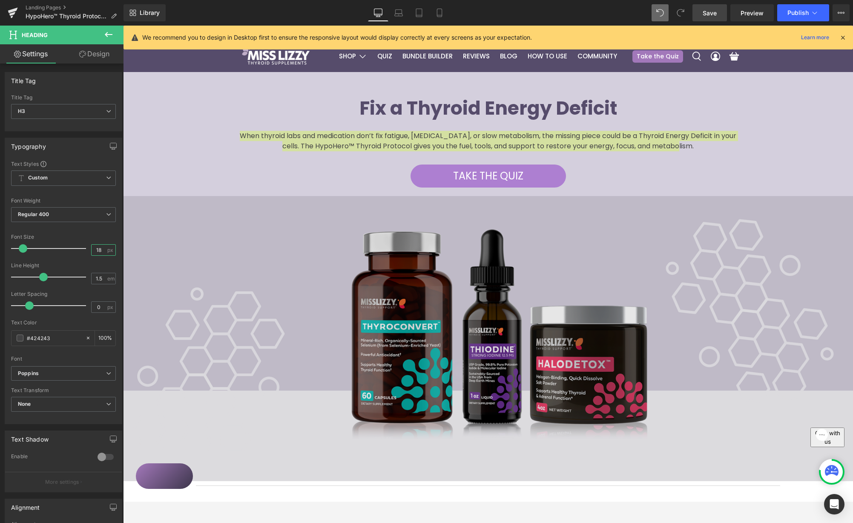
type input "18"
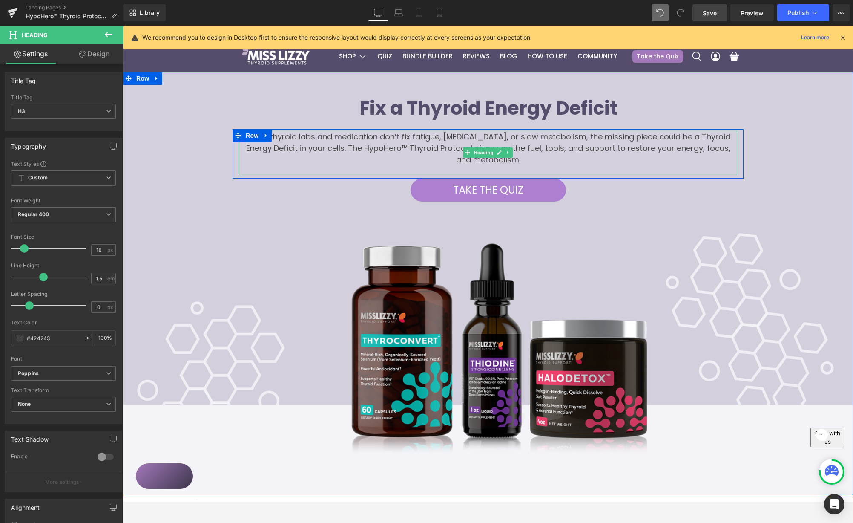
drag, startPoint x: 652, startPoint y: 154, endPoint x: 663, endPoint y: 150, distance: 11.7
click at [652, 155] on h3 "When thyroid labs and medication don’t fix fatigue, [MEDICAL_DATA], or slow met…" at bounding box center [488, 148] width 499 height 35
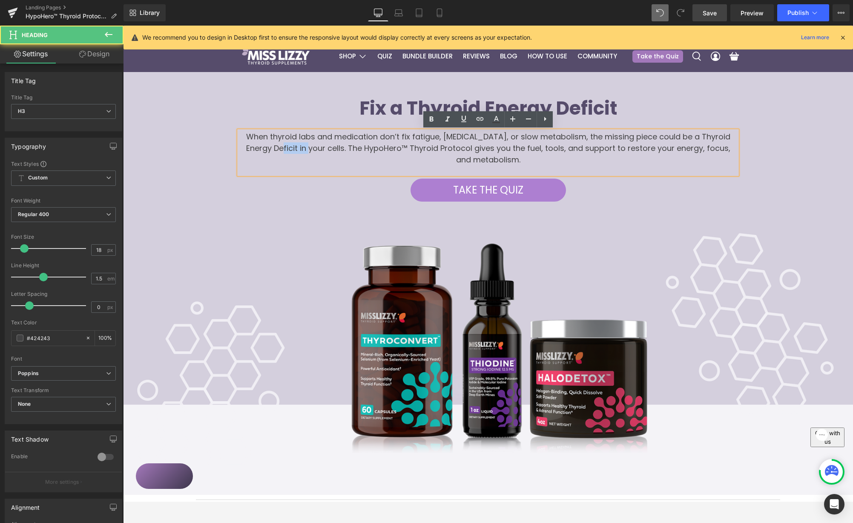
drag, startPoint x: 278, startPoint y: 148, endPoint x: 304, endPoint y: 147, distance: 26.0
click at [304, 147] on h3 "When thyroid labs and medication don’t fix fatigue, [MEDICAL_DATA], or slow met…" at bounding box center [488, 148] width 499 height 35
click at [358, 149] on h3 "When thyroid labs and medication don’t fix fatigue, [MEDICAL_DATA], or slow met…" at bounding box center [488, 148] width 499 height 35
click at [530, 159] on h3 "When thyroid labs and medication don’t fix fatigue, [MEDICAL_DATA], or slow met…" at bounding box center [488, 148] width 499 height 35
click at [690, 107] on h2 "Fix a Thyroid Energy Deficit" at bounding box center [489, 108] width 718 height 24
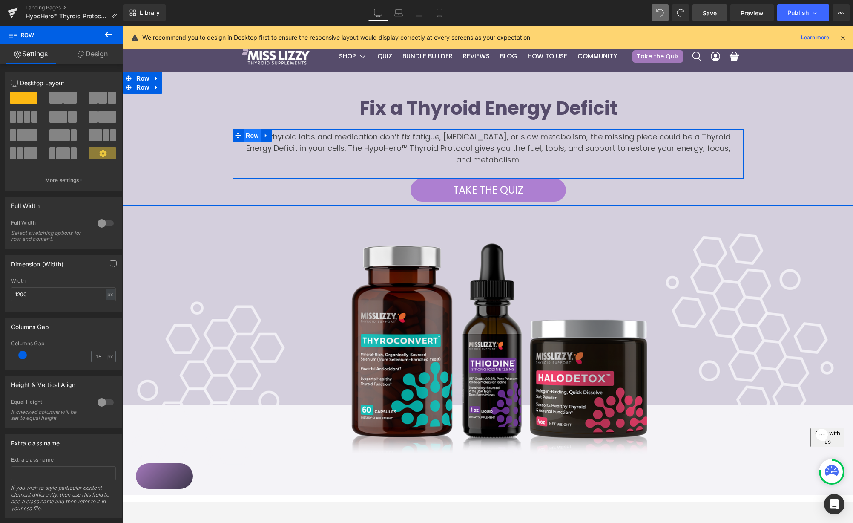
click at [252, 134] on span "Row" at bounding box center [252, 135] width 17 height 13
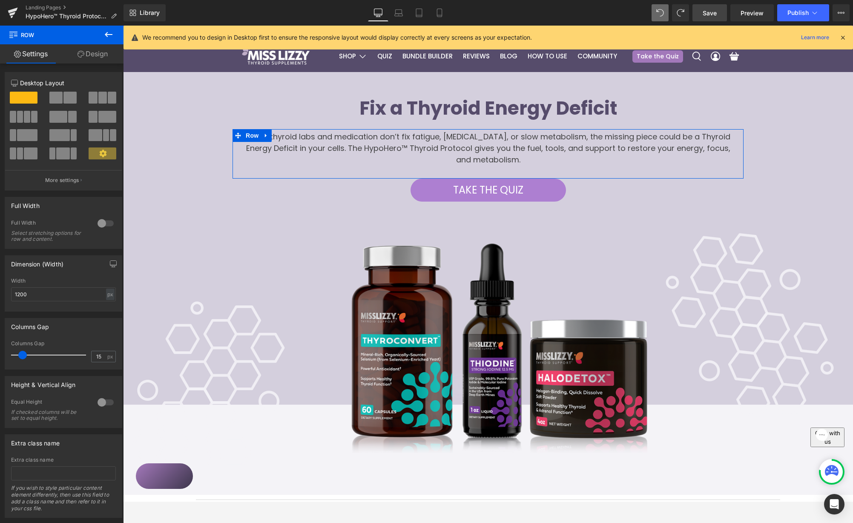
click at [106, 225] on div at bounding box center [105, 223] width 20 height 14
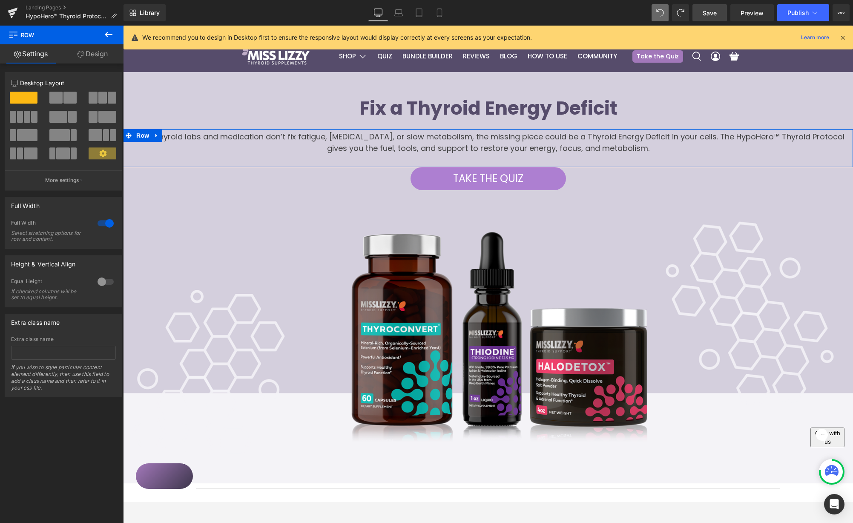
click at [97, 225] on div at bounding box center [105, 223] width 20 height 14
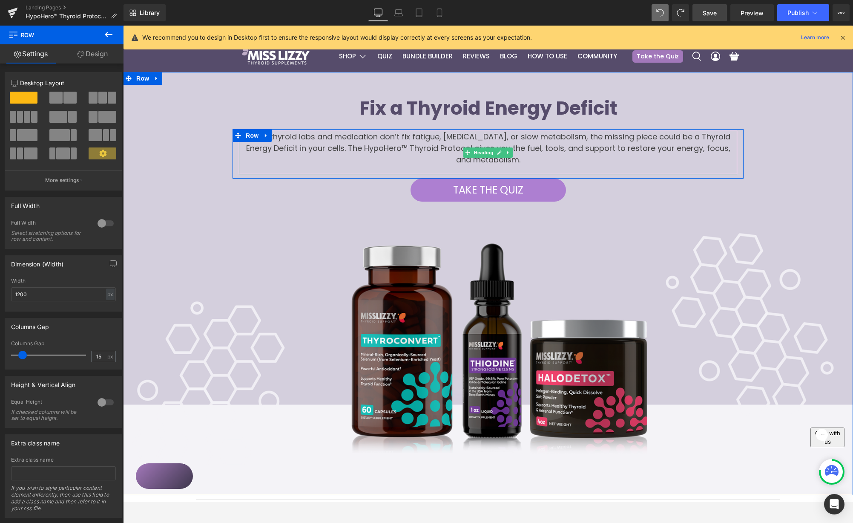
click at [618, 148] on h3 "When thyroid labs and medication don’t fix fatigue, [MEDICAL_DATA], or slow met…" at bounding box center [488, 148] width 499 height 35
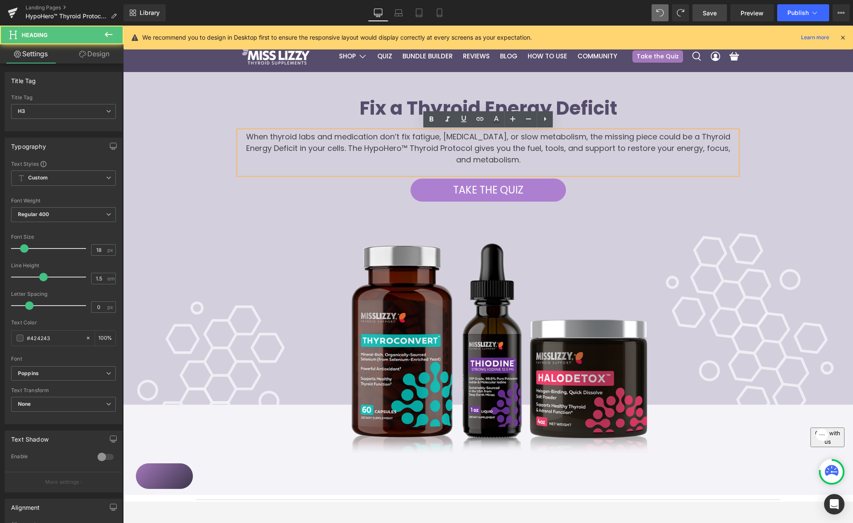
drag, startPoint x: 619, startPoint y: 148, endPoint x: 628, endPoint y: 145, distance: 10.2
click at [619, 148] on h3 "When thyroid labs and medication don’t fix fatigue, [MEDICAL_DATA], or slow met…" at bounding box center [488, 148] width 499 height 35
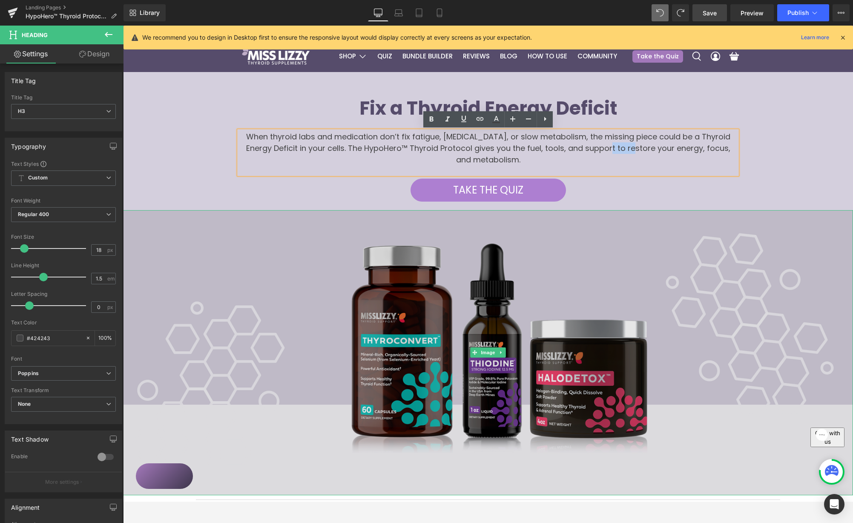
click at [631, 261] on img at bounding box center [488, 352] width 730 height 285
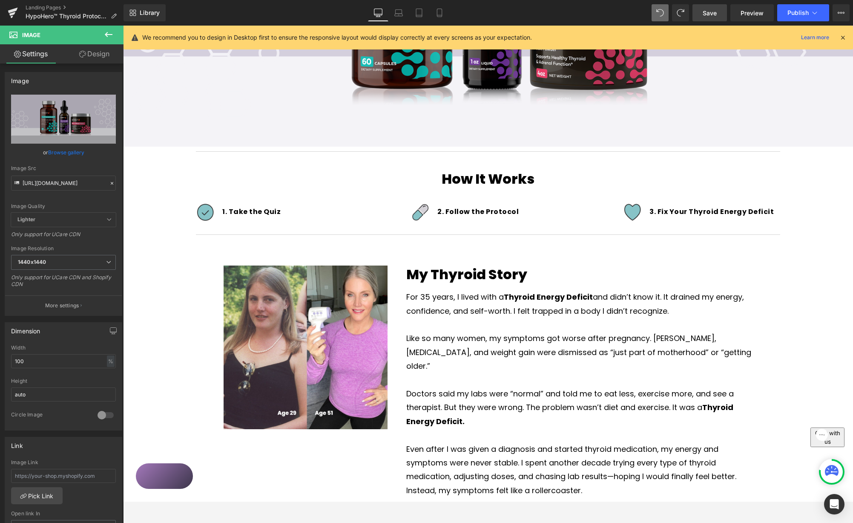
scroll to position [349, 0]
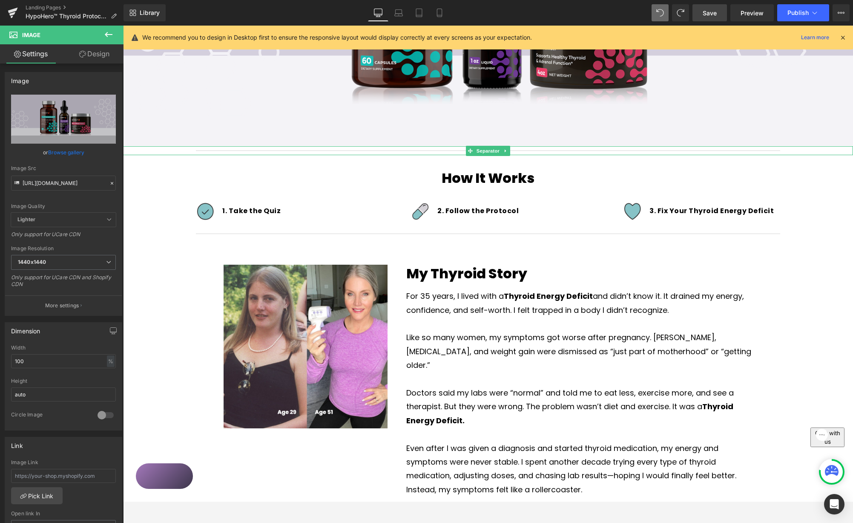
click at [505, 152] on icon at bounding box center [506, 150] width 5 height 5
click at [511, 151] on icon at bounding box center [510, 150] width 7 height 7
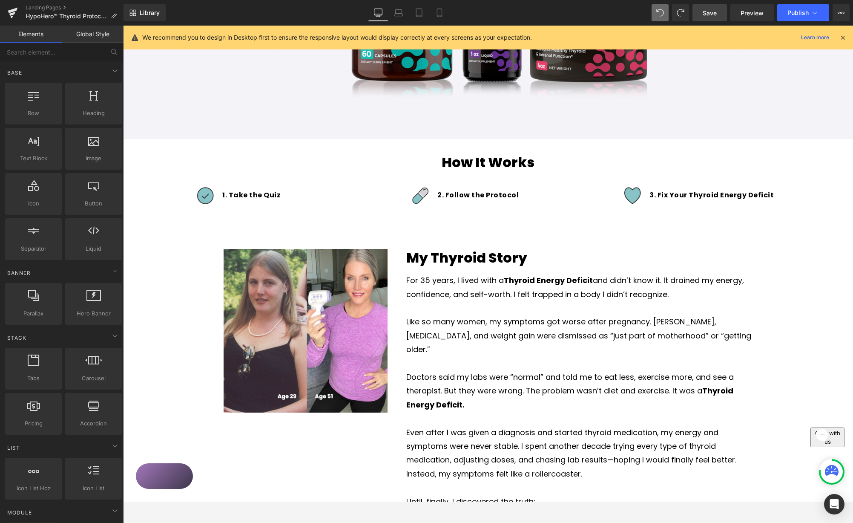
scroll to position [357, 0]
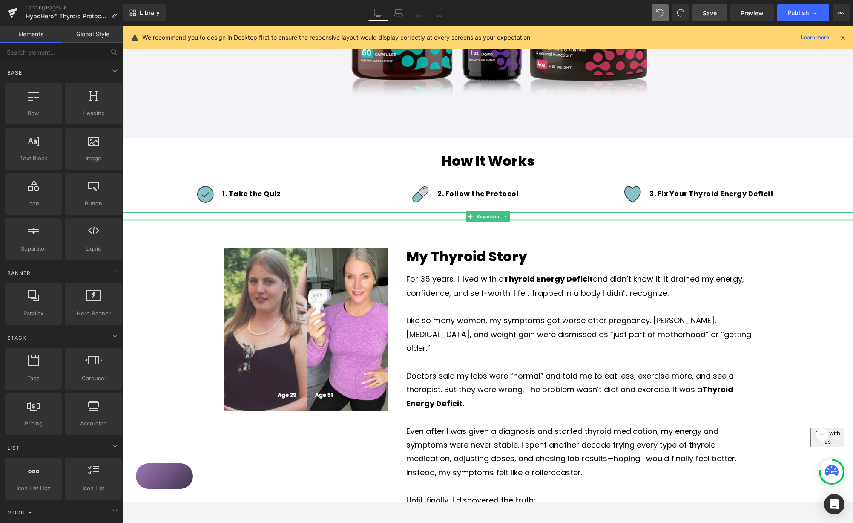
click at [359, 220] on div at bounding box center [488, 220] width 730 height 2
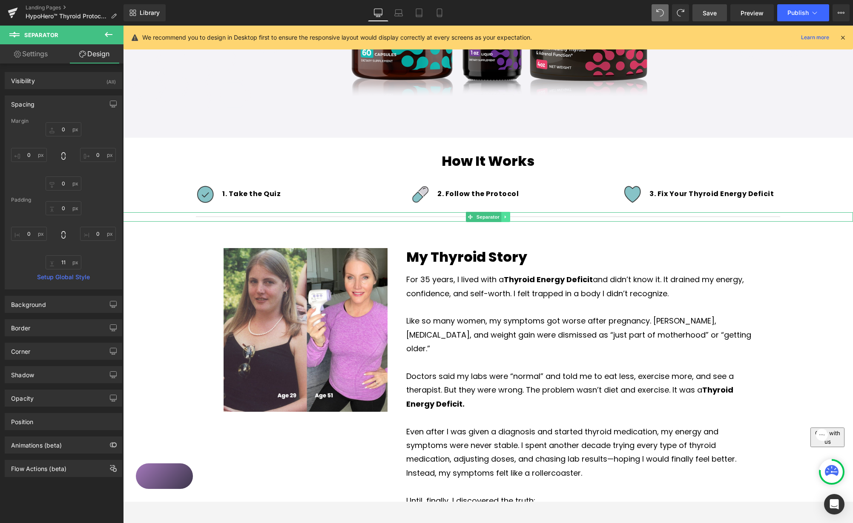
click at [507, 219] on icon at bounding box center [506, 216] width 5 height 5
click at [511, 217] on icon at bounding box center [510, 216] width 7 height 7
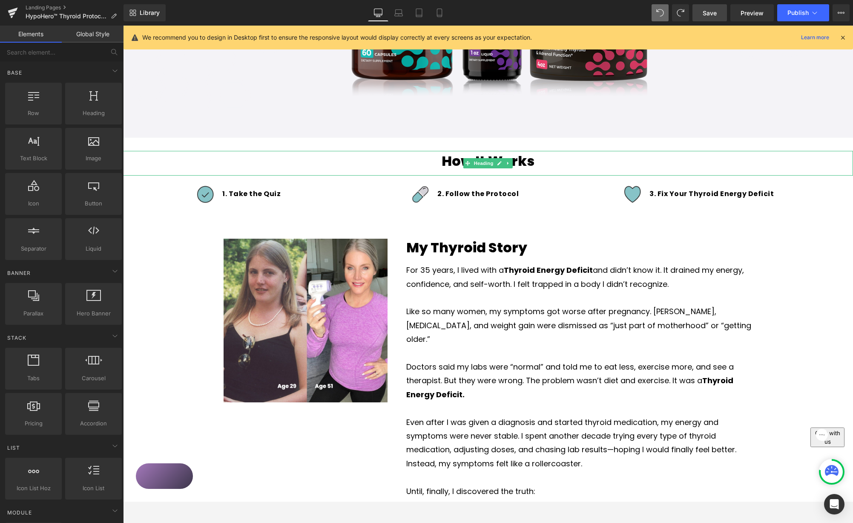
click at [507, 166] on link at bounding box center [508, 163] width 9 height 10
click at [513, 163] on icon at bounding box center [513, 163] width 7 height 7
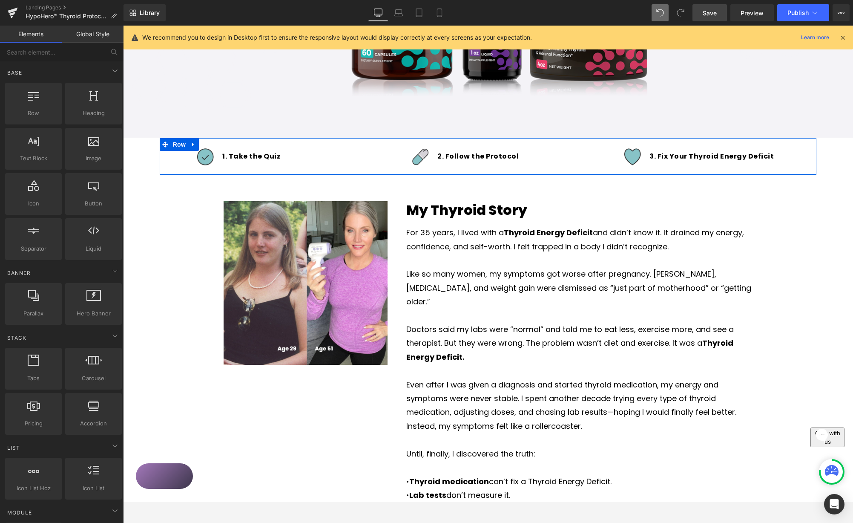
drag, startPoint x: 194, startPoint y: 141, endPoint x: 205, endPoint y: 140, distance: 10.7
click at [195, 142] on icon at bounding box center [193, 144] width 6 height 6
drag, startPoint x: 218, startPoint y: 144, endPoint x: 231, endPoint y: 139, distance: 13.9
click at [218, 144] on icon at bounding box center [215, 144] width 9 height 9
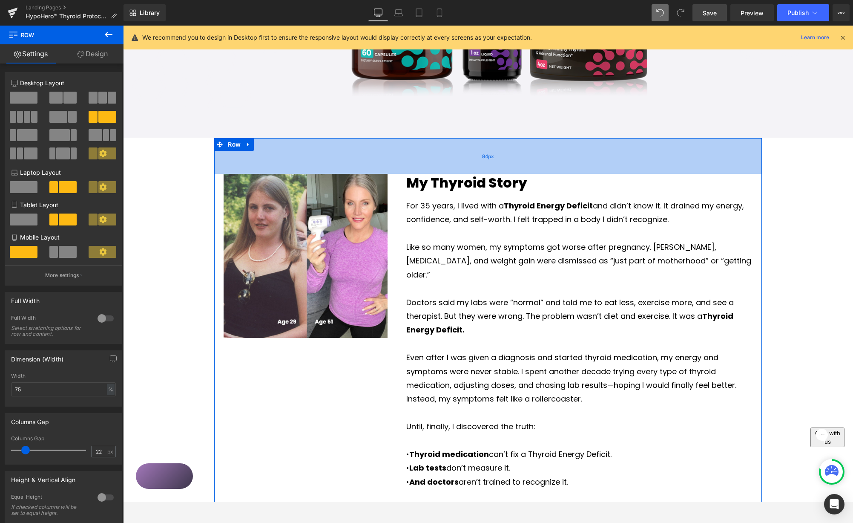
drag, startPoint x: 482, startPoint y: 154, endPoint x: 495, endPoint y: 156, distance: 13.0
click at [482, 160] on span "84px" at bounding box center [488, 157] width 12 height 8
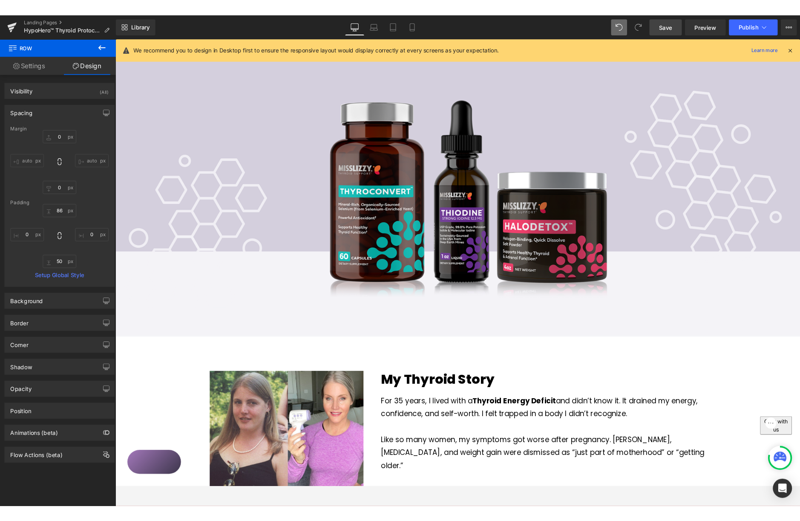
scroll to position [0, 0]
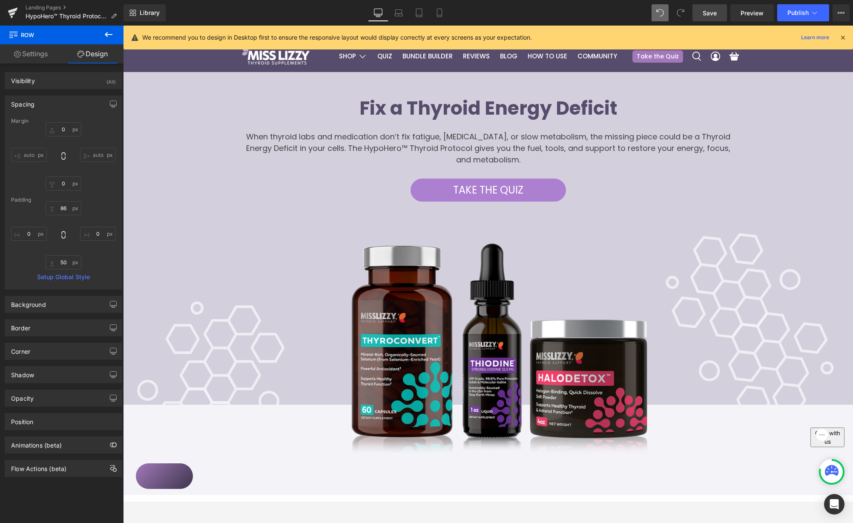
drag, startPoint x: 706, startPoint y: 14, endPoint x: 701, endPoint y: 2, distance: 13.3
click at [706, 14] on span "Save" at bounding box center [710, 13] width 14 height 9
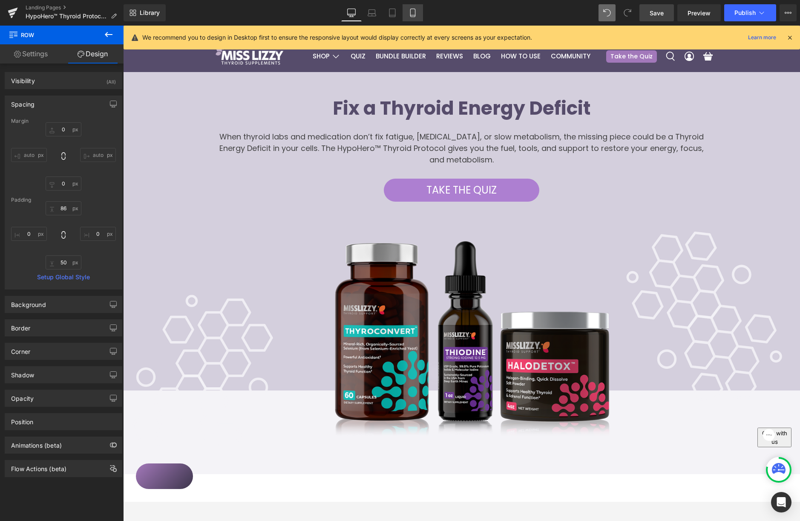
click at [415, 14] on icon at bounding box center [413, 13] width 9 height 9
type input "0"
type input "13"
type input "0.2"
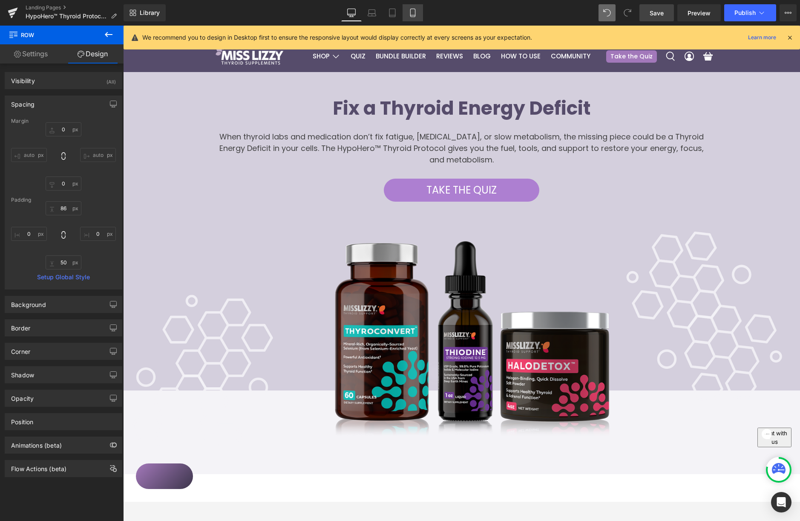
type input "2"
type input "1.3"
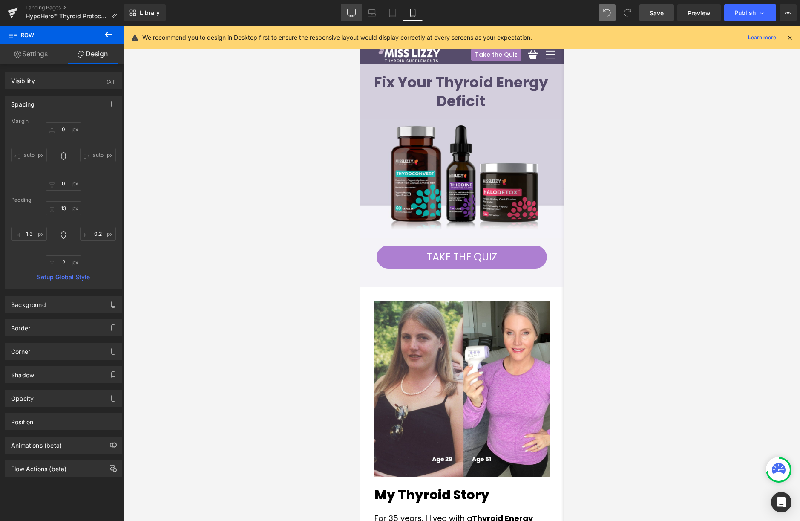
click at [352, 14] on icon at bounding box center [352, 14] width 8 height 0
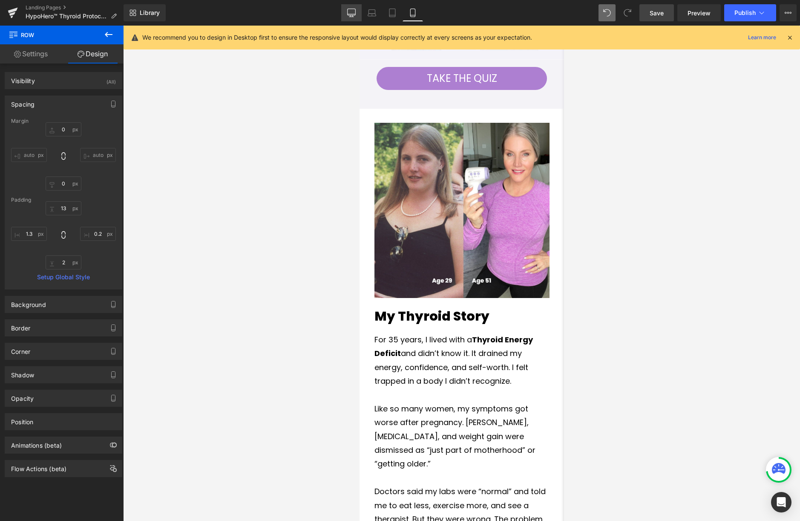
type input "0"
type input "86"
type input "0"
type input "50"
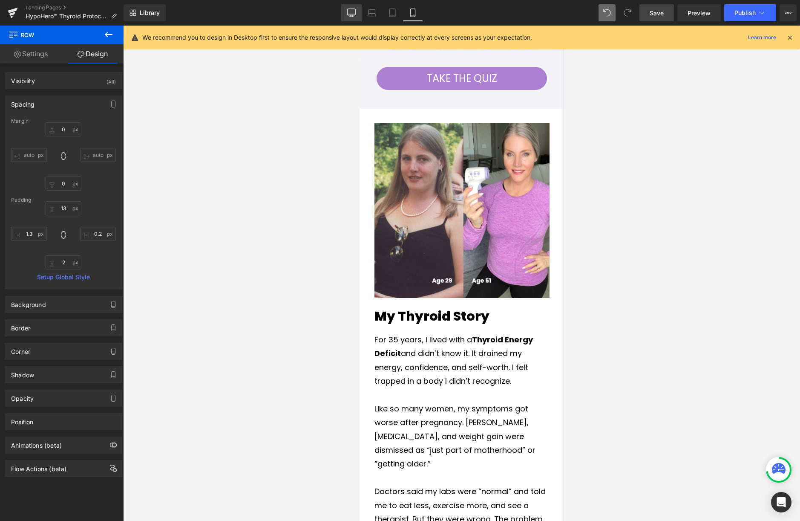
type input "0"
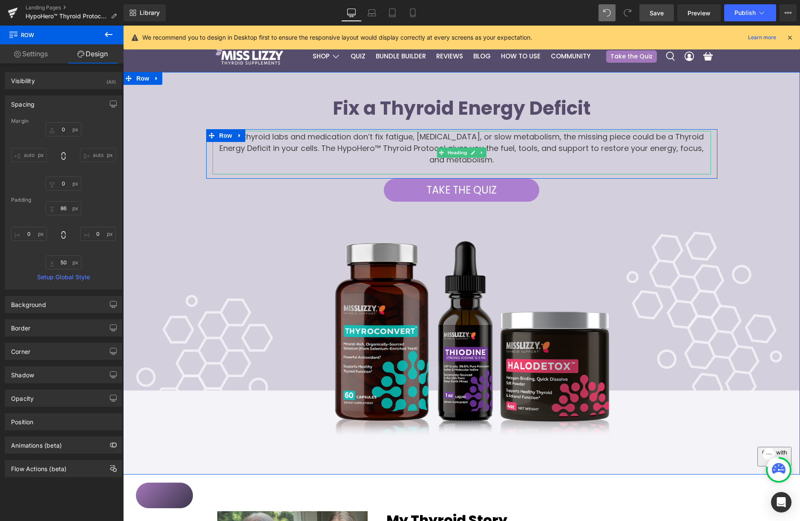
click at [504, 144] on h3 "When thyroid labs and medication don’t fix fatigue, [MEDICAL_DATA], or slow met…" at bounding box center [462, 148] width 499 height 35
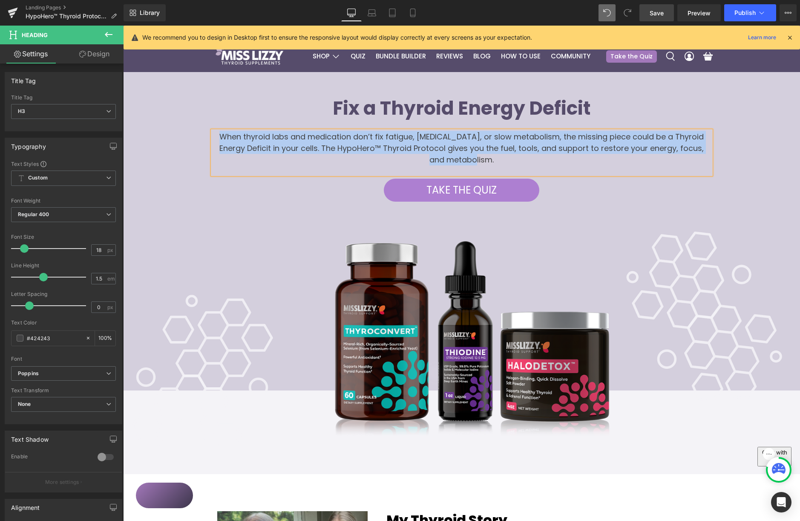
click at [414, 104] on b "Fix a Thyroid Energy Deficit" at bounding box center [462, 108] width 258 height 26
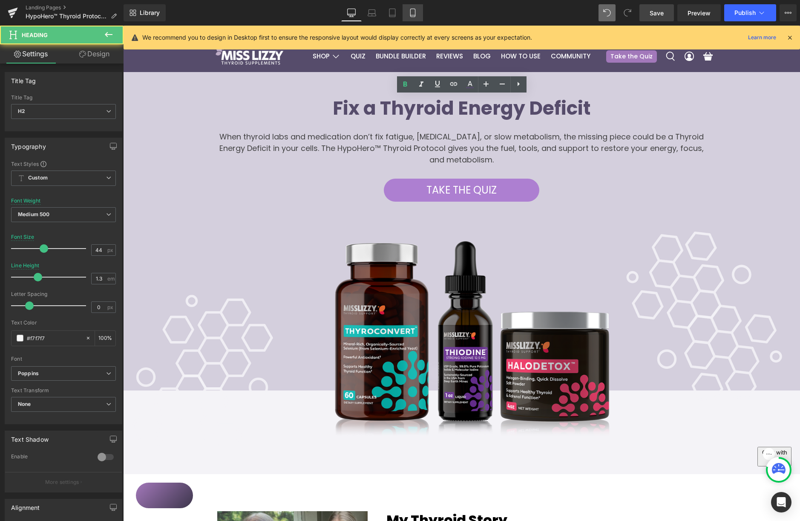
click at [414, 12] on icon at bounding box center [413, 13] width 9 height 9
type input "26"
type input "100"
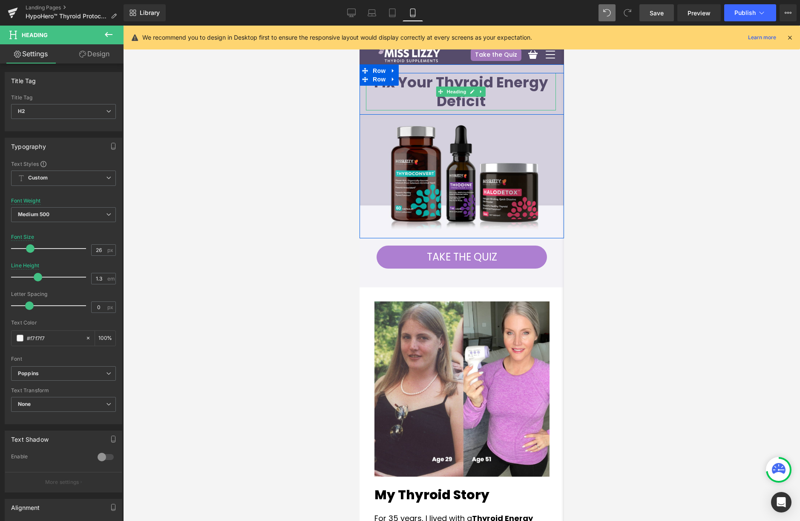
click at [414, 83] on b "Fix Your Thyroid Energy Deficit" at bounding box center [461, 91] width 174 height 39
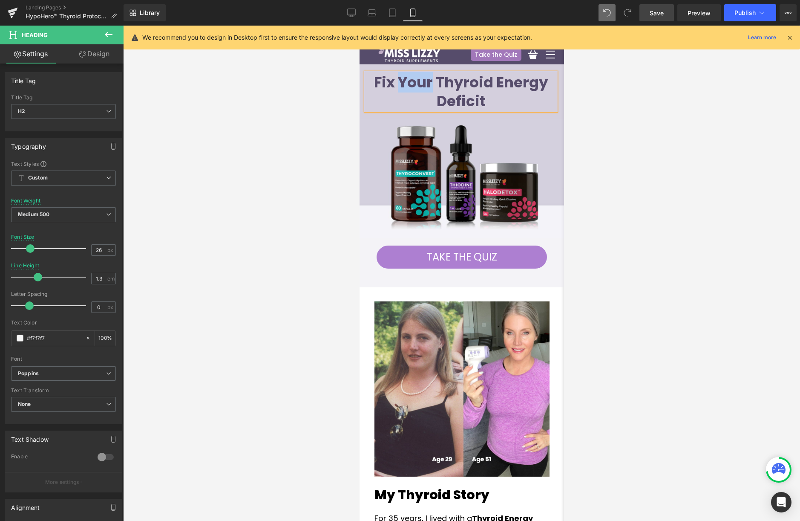
drag, startPoint x: 414, startPoint y: 83, endPoint x: 427, endPoint y: 81, distance: 13.3
click at [414, 83] on b "Fix Your Thyroid Energy Deficit" at bounding box center [461, 91] width 174 height 39
click at [470, 88] on b "Fix a Thyroid Energy Deficit" at bounding box center [460, 91] width 149 height 39
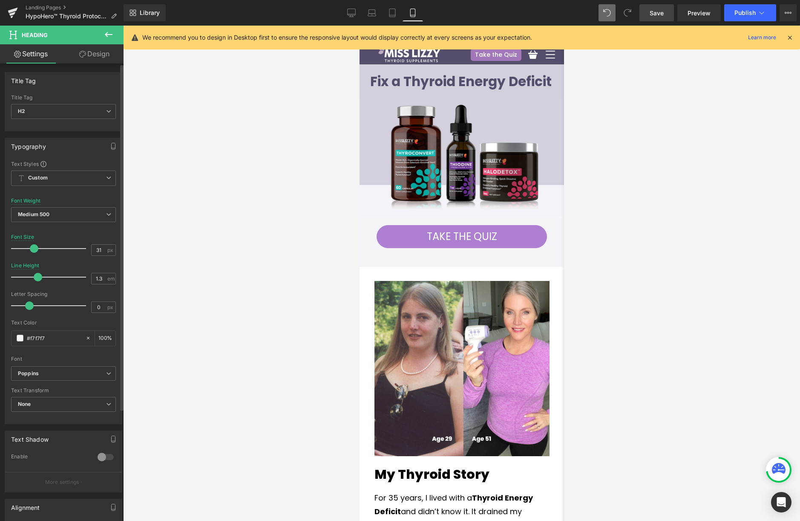
click at [31, 248] on span at bounding box center [34, 248] width 9 height 9
drag, startPoint x: 95, startPoint y: 250, endPoint x: 118, endPoint y: 242, distance: 23.9
click at [94, 248] on input "31" at bounding box center [99, 250] width 15 height 11
type input "30"
click at [223, 136] on div at bounding box center [461, 273] width 677 height 495
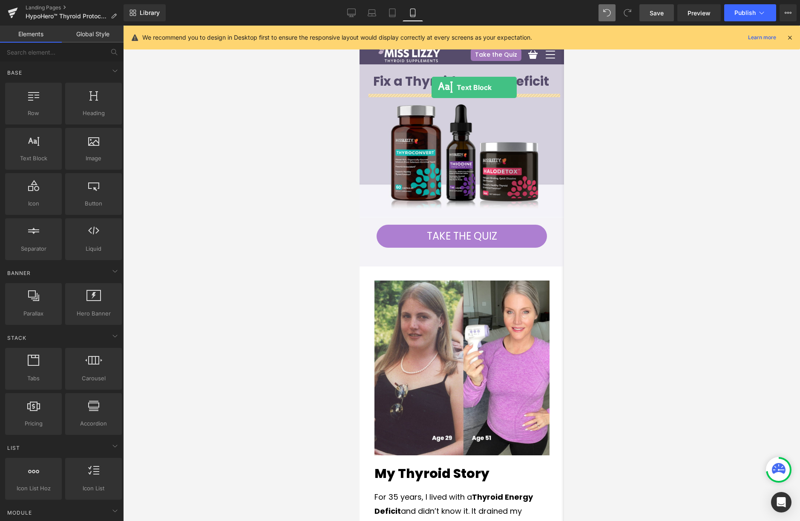
drag, startPoint x: 474, startPoint y: 144, endPoint x: 445, endPoint y: 82, distance: 68.8
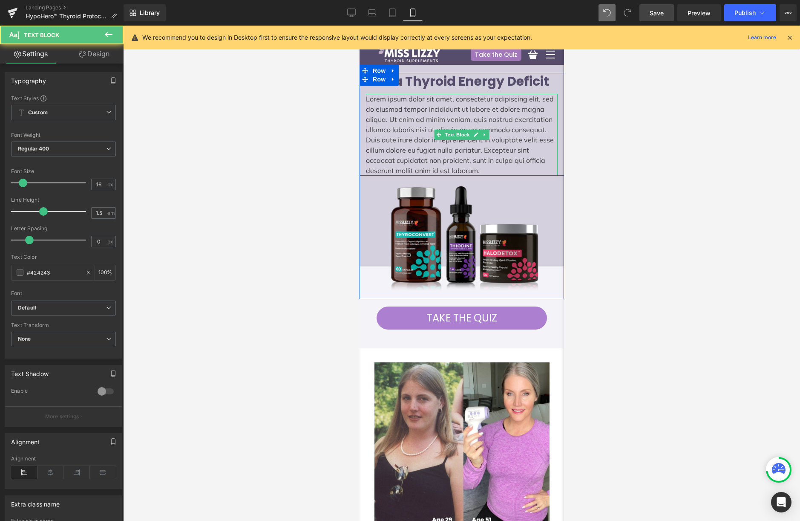
click at [418, 110] on p "Lorem ipsum dolor sit amet, consectetur adipiscing elit, sed do eiusmod tempor …" at bounding box center [462, 135] width 192 height 82
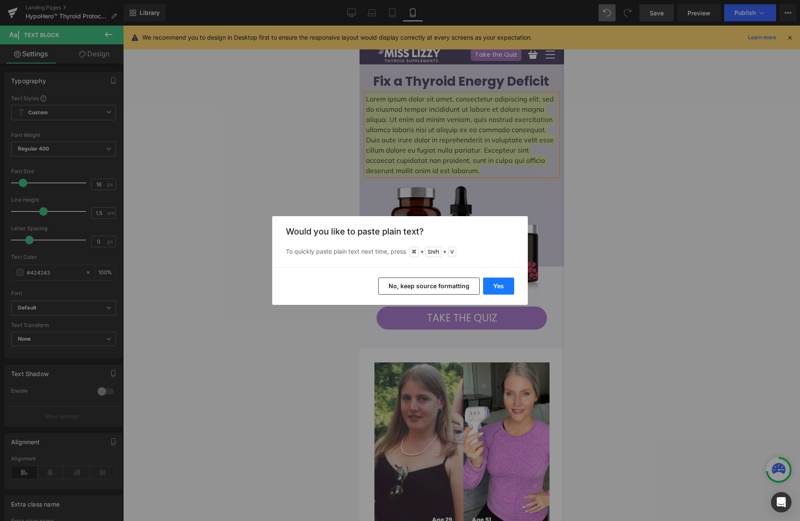
click at [495, 283] on button "Yes" at bounding box center [498, 285] width 31 height 17
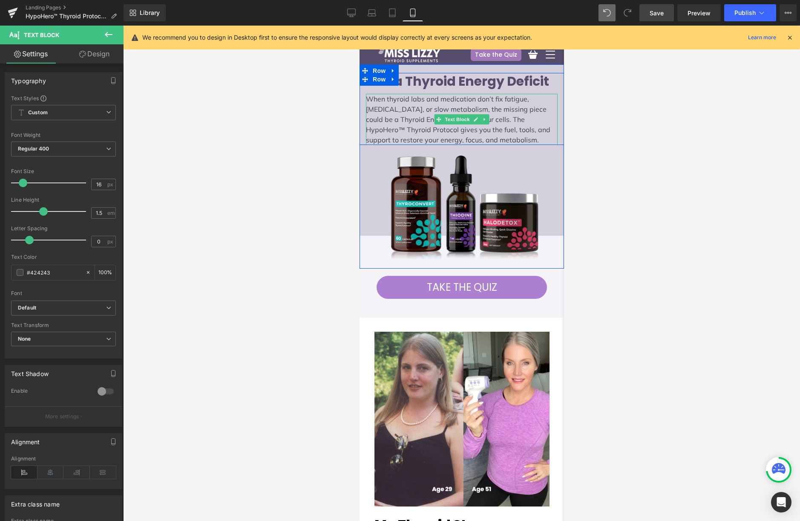
click at [401, 105] on p "When thyroid labs and medication don’t fix fatigue, [MEDICAL_DATA], or slow met…" at bounding box center [462, 119] width 192 height 51
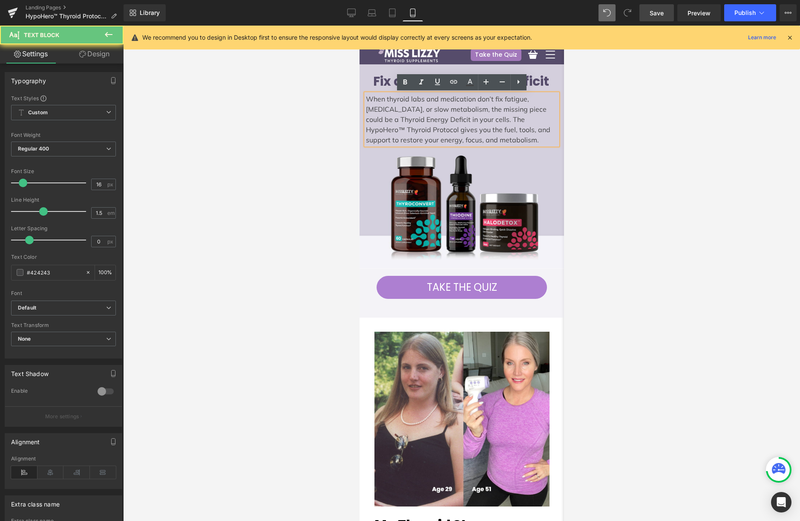
click at [406, 107] on p "When thyroid labs and medication don’t fix fatigue, [MEDICAL_DATA], or slow met…" at bounding box center [462, 119] width 192 height 51
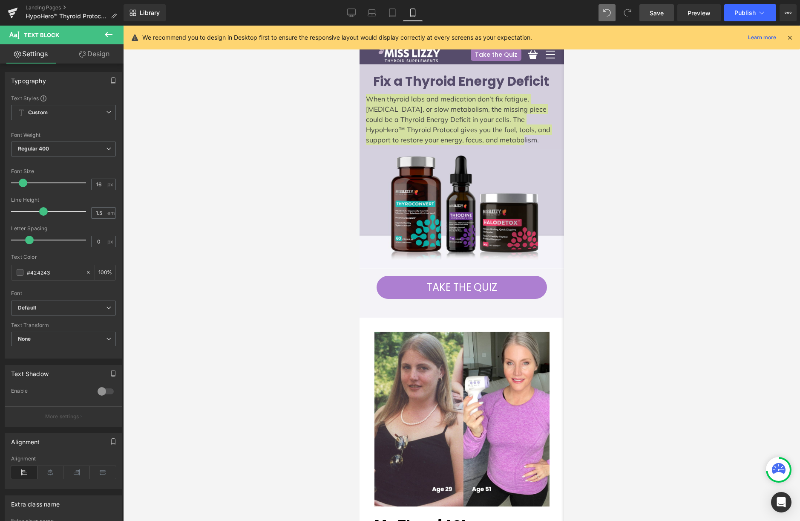
click at [105, 35] on icon at bounding box center [109, 34] width 10 height 10
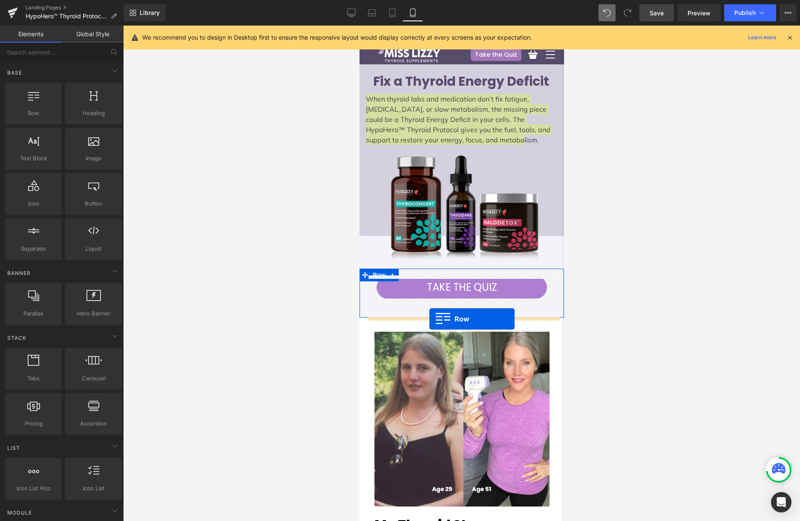
drag, startPoint x: 394, startPoint y: 130, endPoint x: 429, endPoint y: 322, distance: 194.5
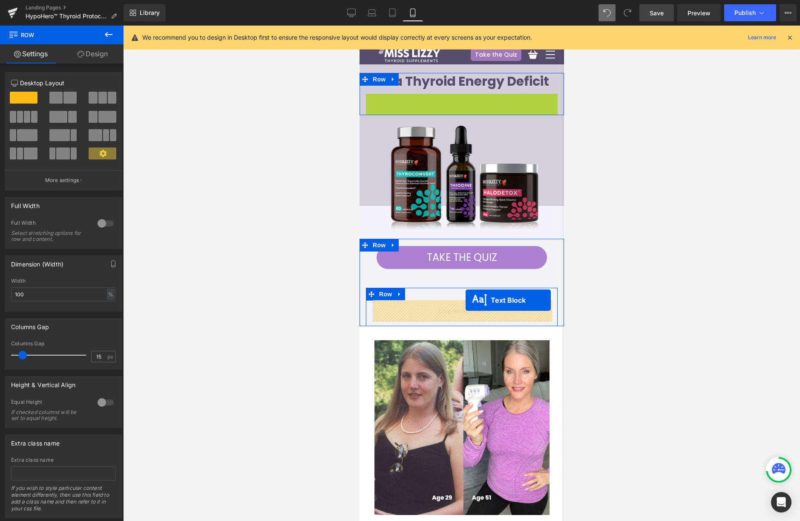
drag, startPoint x: 446, startPoint y: 118, endPoint x: 465, endPoint y: 300, distance: 183.8
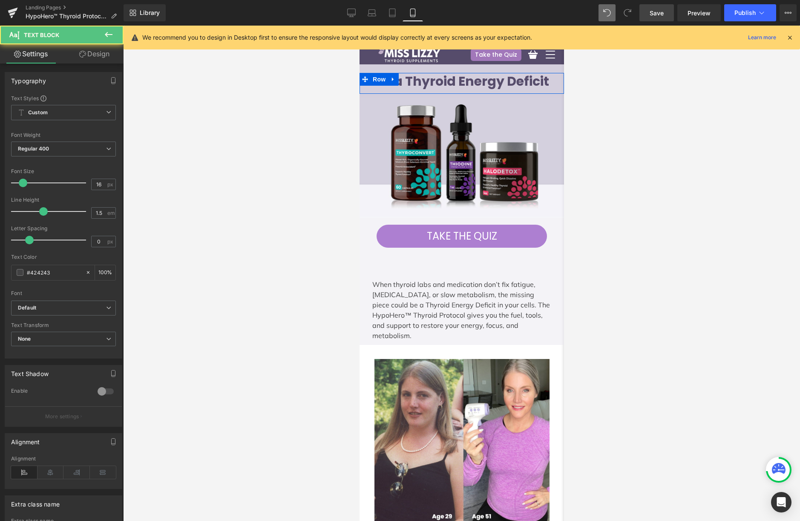
click at [615, 283] on div at bounding box center [461, 273] width 677 height 495
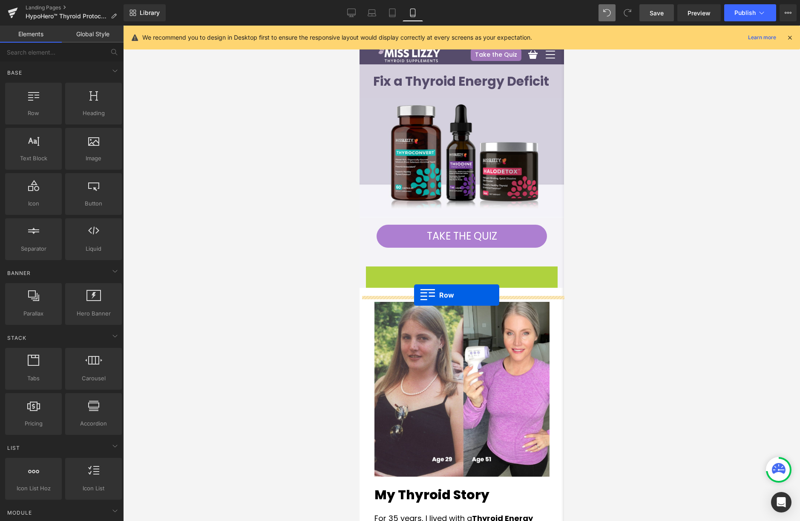
drag, startPoint x: 380, startPoint y: 274, endPoint x: 415, endPoint y: 294, distance: 39.7
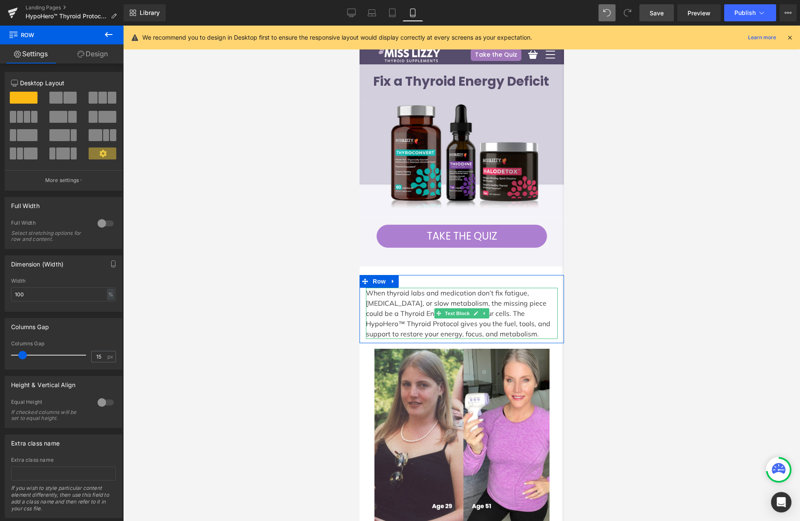
click at [488, 298] on p "When thyroid labs and medication don’t fix fatigue, [MEDICAL_DATA], or slow met…" at bounding box center [462, 313] width 192 height 51
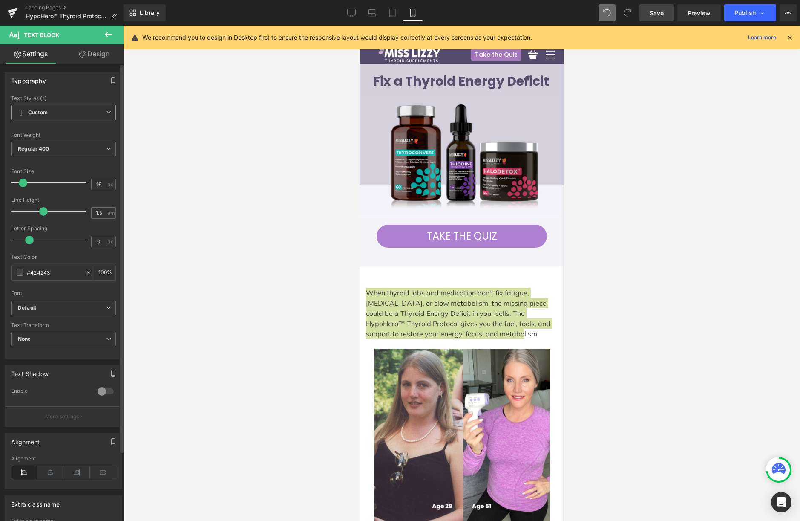
click at [73, 110] on span "Custom Setup Global Style" at bounding box center [63, 112] width 105 height 15
click at [91, 92] on div "Typography Text Styles Custom Custom Setup Global Style Custom Setup Global Sty…" at bounding box center [62, 215] width 114 height 286
click at [259, 148] on div at bounding box center [461, 273] width 677 height 495
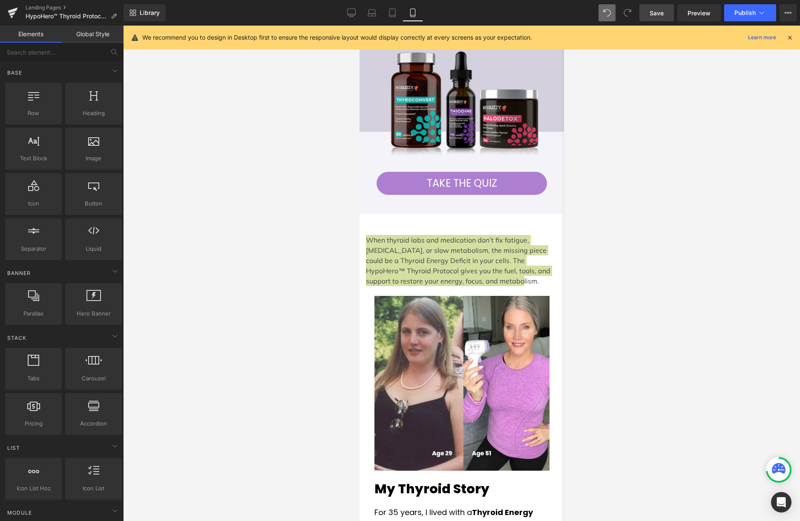
scroll to position [52, 0]
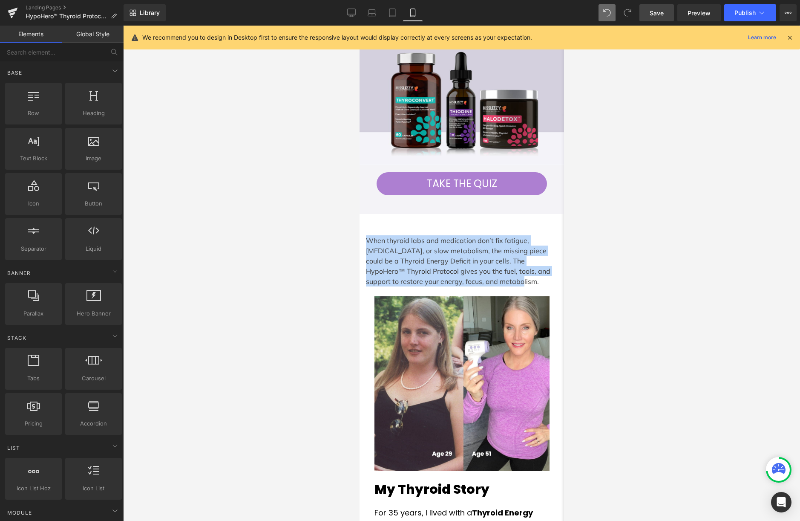
click at [470, 257] on div "When thyroid labs and medication don’t fix fatigue, [MEDICAL_DATA], or slow met…" at bounding box center [462, 260] width 192 height 51
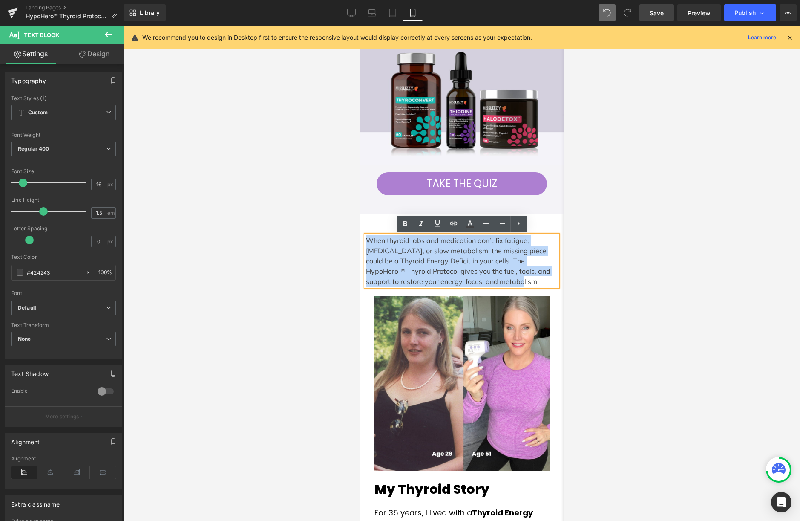
drag, startPoint x: 451, startPoint y: 275, endPoint x: 328, endPoint y: 226, distance: 132.5
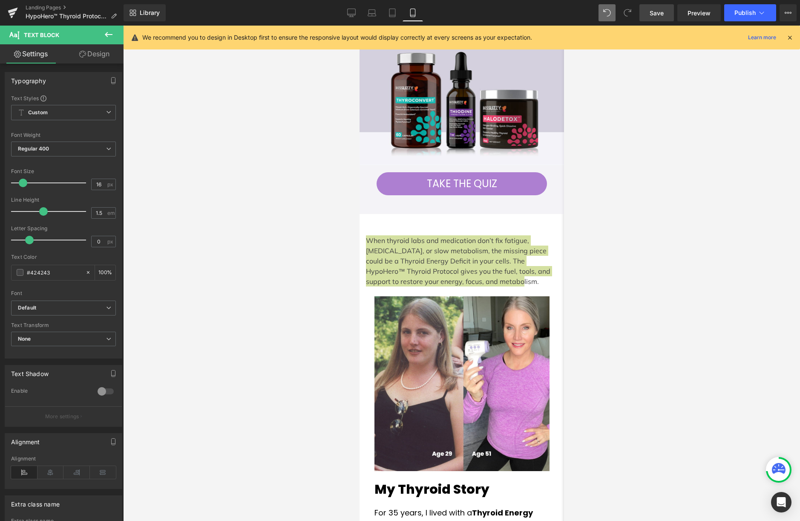
click at [110, 36] on icon at bounding box center [109, 34] width 10 height 10
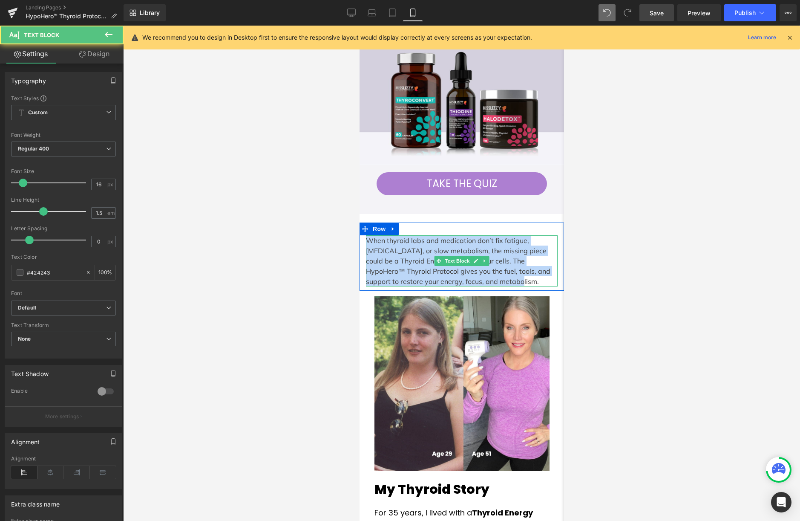
click at [398, 248] on p "When thyroid labs and medication don’t fix fatigue, [MEDICAL_DATA], or slow met…" at bounding box center [462, 260] width 192 height 51
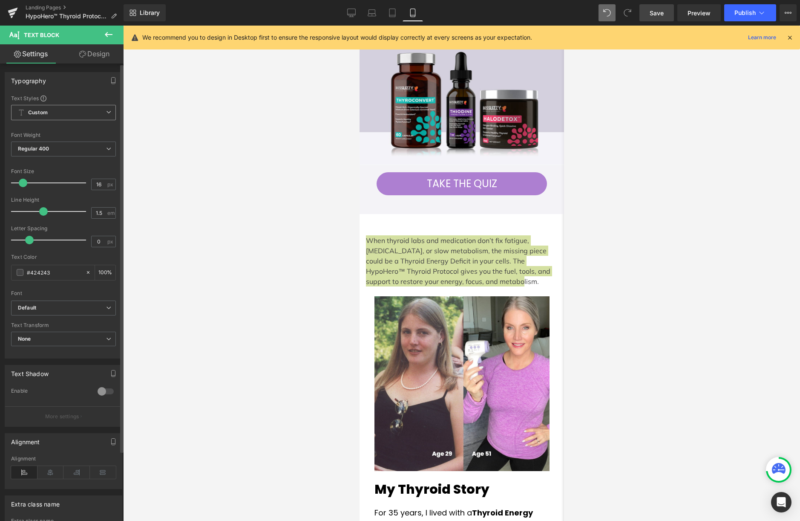
click at [55, 107] on span "Custom Setup Global Style" at bounding box center [63, 112] width 105 height 15
click at [57, 146] on div "Setup Global Style" at bounding box center [61, 147] width 101 height 20
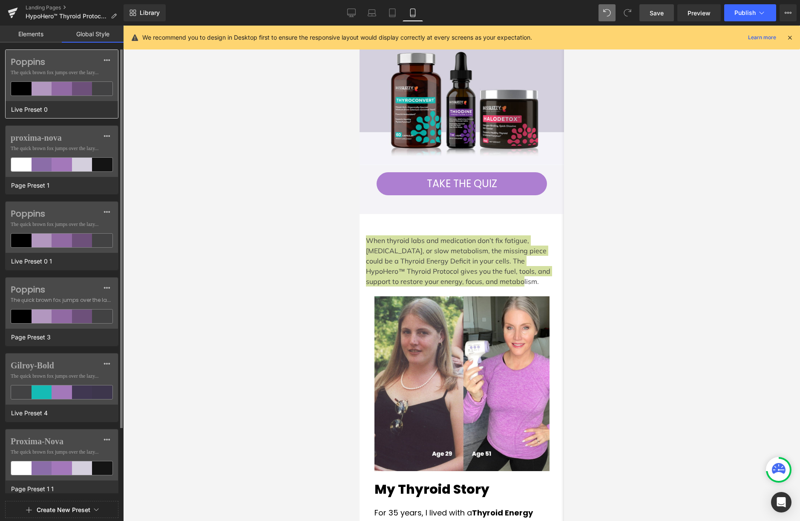
click at [40, 70] on span "The quick brown fox jumps over the lazy..." at bounding box center [62, 73] width 102 height 8
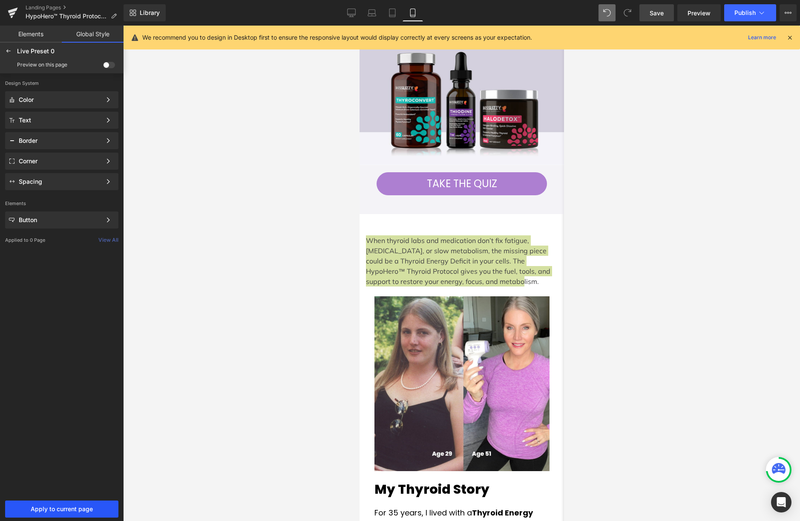
click at [89, 501] on span "Apply to current page" at bounding box center [61, 508] width 103 height 7
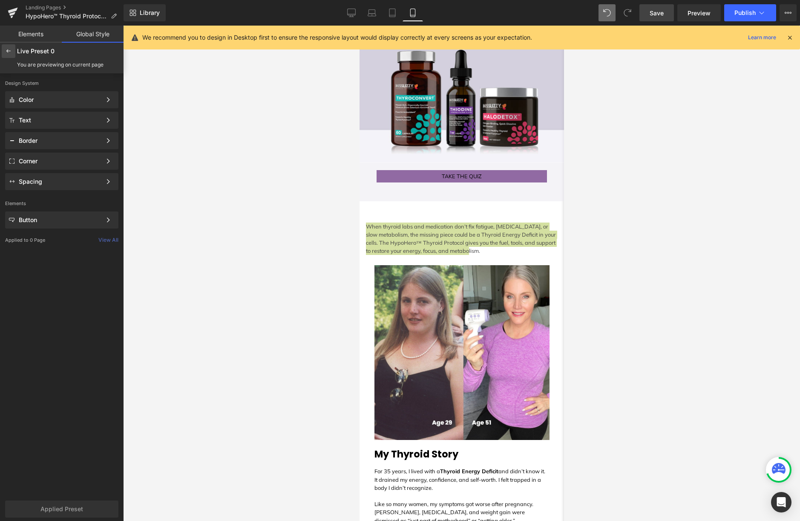
click at [7, 51] on icon at bounding box center [8, 51] width 7 height 7
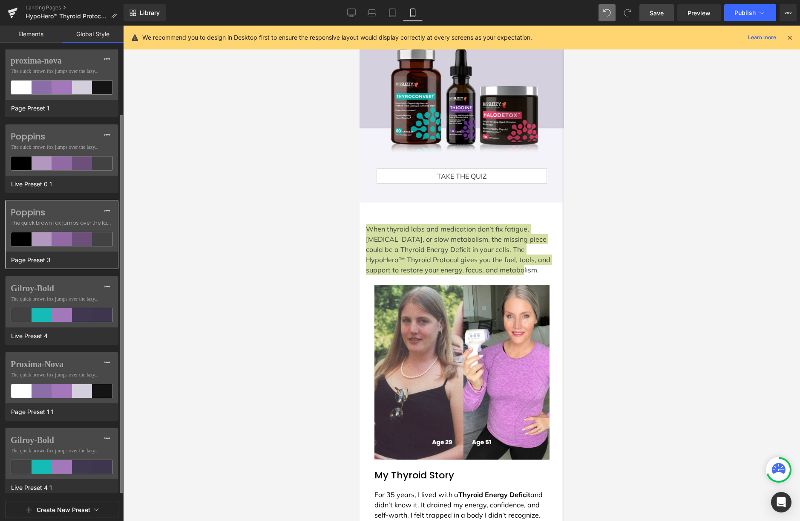
scroll to position [84, 0]
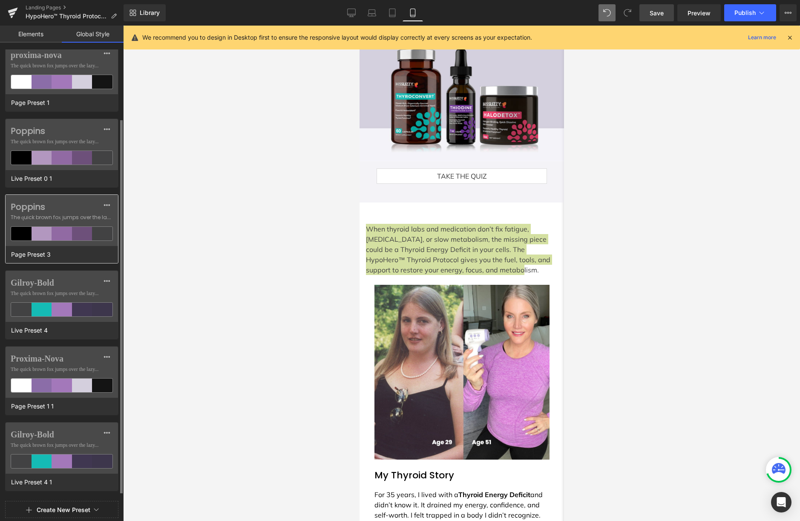
click at [69, 203] on label "Poppins" at bounding box center [62, 207] width 102 height 10
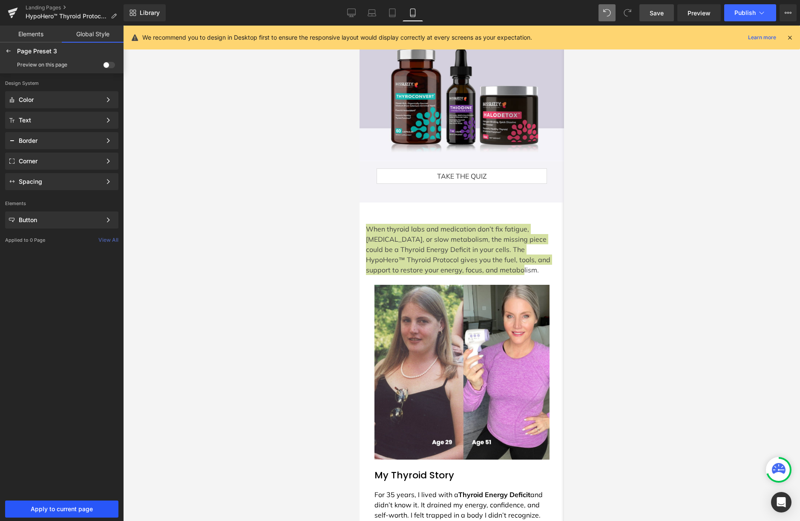
click at [86, 501] on span "Apply to current page" at bounding box center [61, 508] width 103 height 7
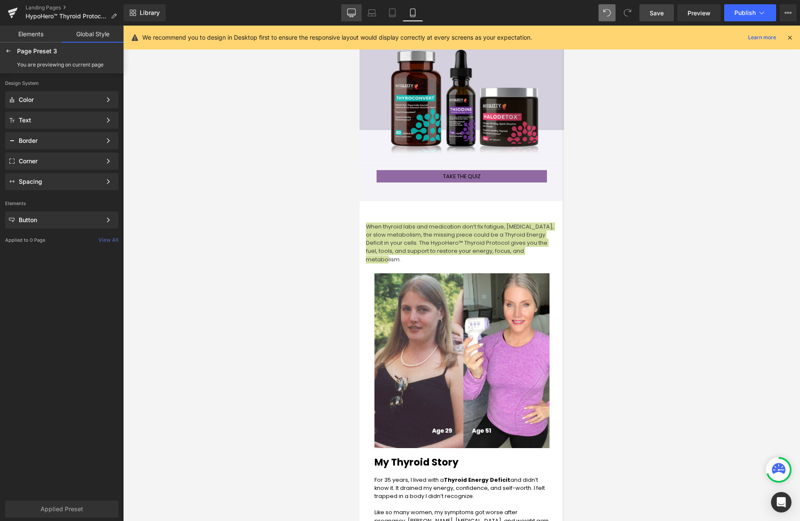
click at [353, 13] on icon at bounding box center [351, 13] width 9 height 9
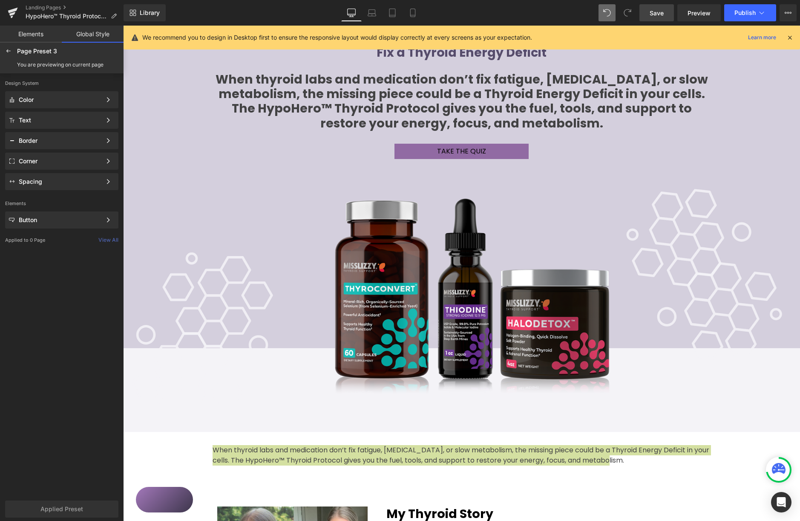
scroll to position [275, 0]
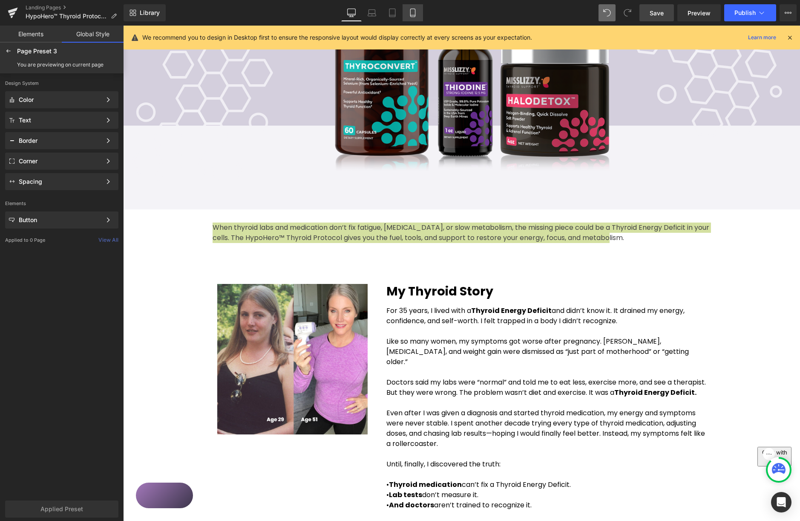
click at [417, 9] on icon at bounding box center [413, 13] width 9 height 9
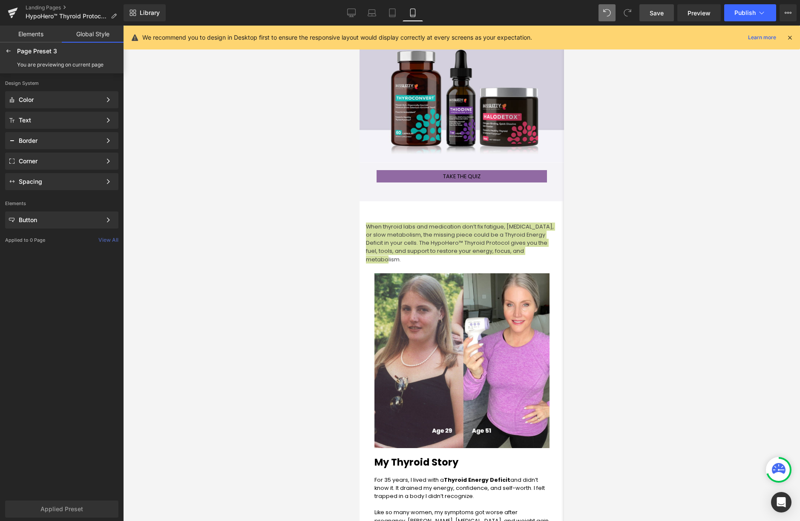
click at [599, 226] on div at bounding box center [461, 273] width 677 height 495
click at [6, 50] on icon at bounding box center [8, 51] width 7 height 7
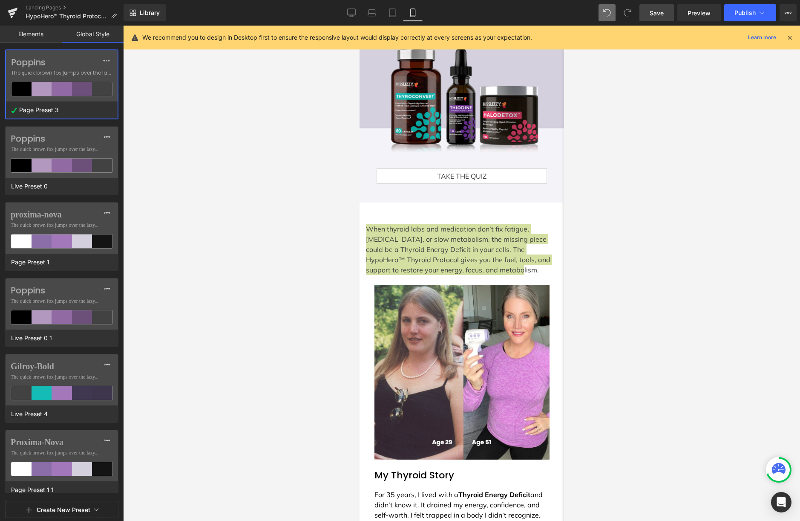
click at [32, 39] on link "Elements" at bounding box center [31, 34] width 62 height 17
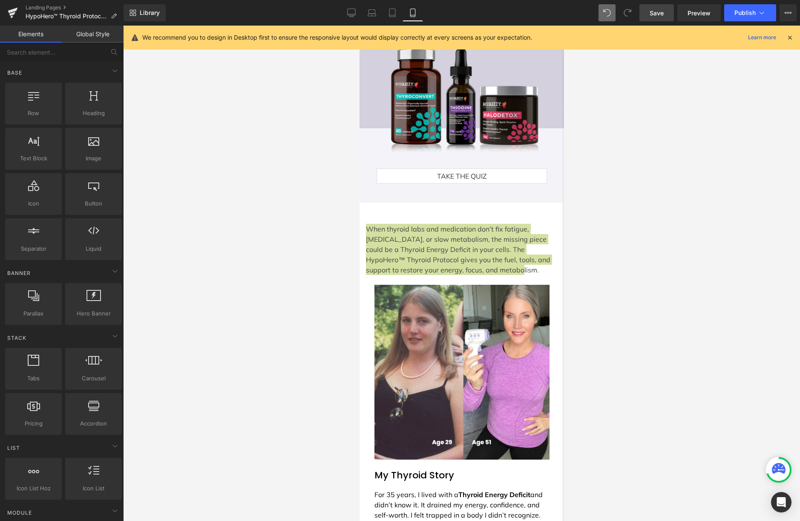
click at [303, 234] on div at bounding box center [461, 273] width 677 height 495
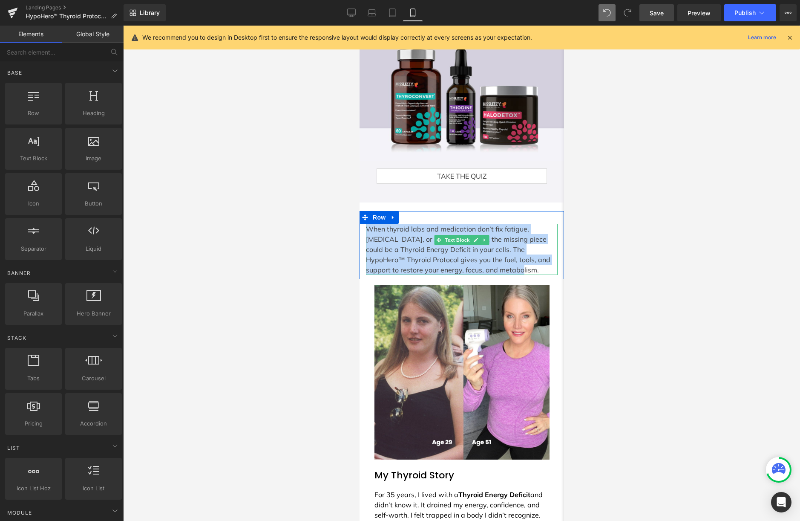
click at [455, 231] on p "When thyroid labs and medication don’t fix fatigue, [MEDICAL_DATA], or slow met…" at bounding box center [462, 249] width 192 height 51
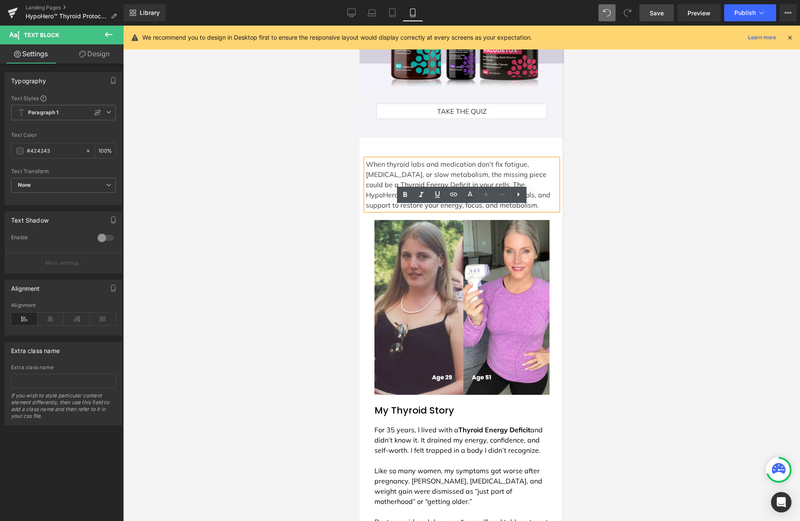
scroll to position [0, 0]
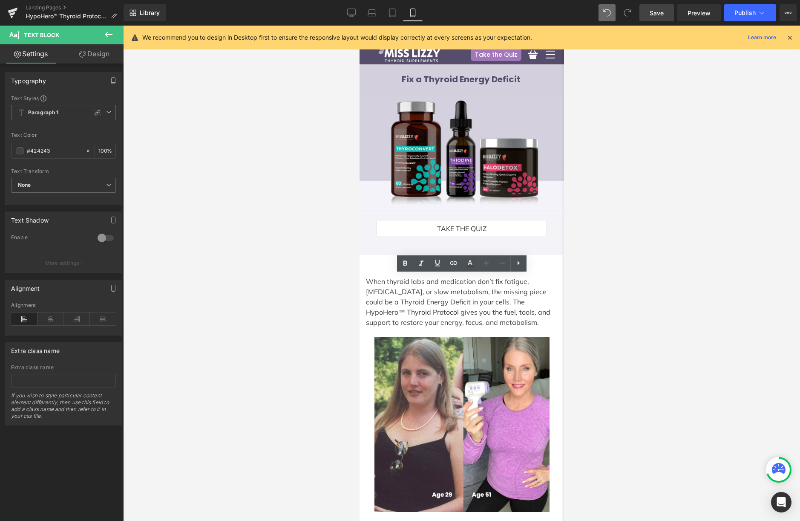
click at [619, 124] on div at bounding box center [461, 273] width 677 height 495
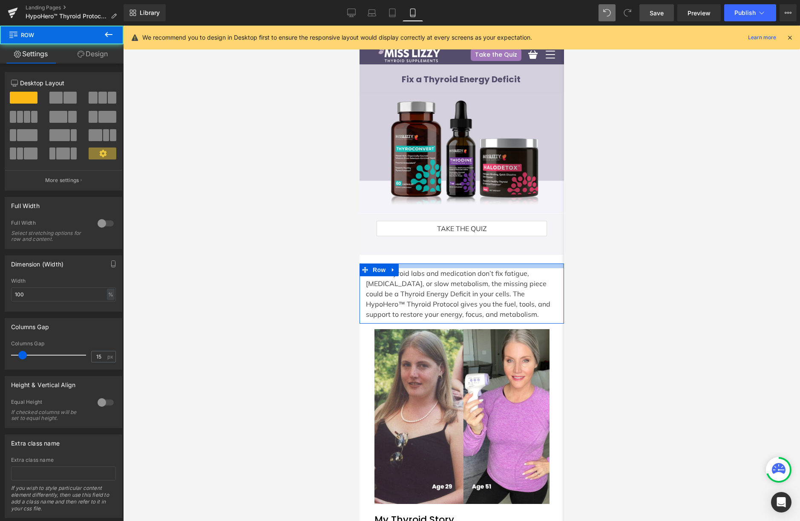
drag, startPoint x: 457, startPoint y: 271, endPoint x: 476, endPoint y: 266, distance: 19.1
click at [459, 264] on div at bounding box center [461, 265] width 205 height 5
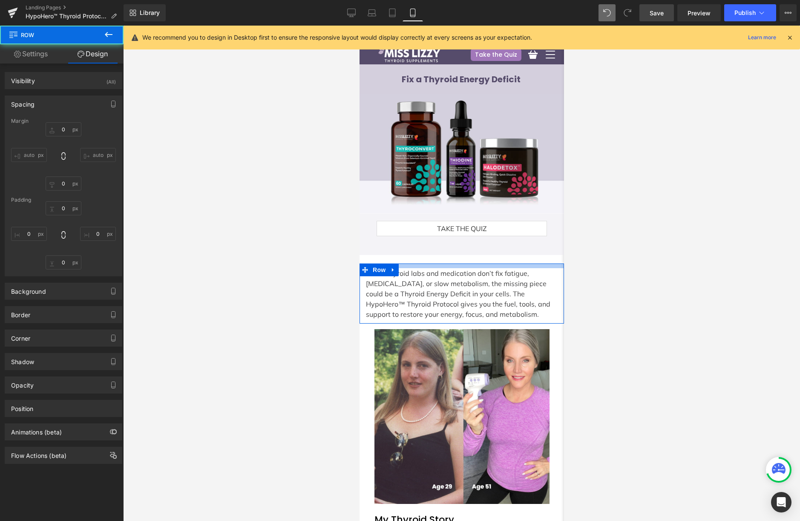
type input "0"
type input "11"
type input "0"
type input "10"
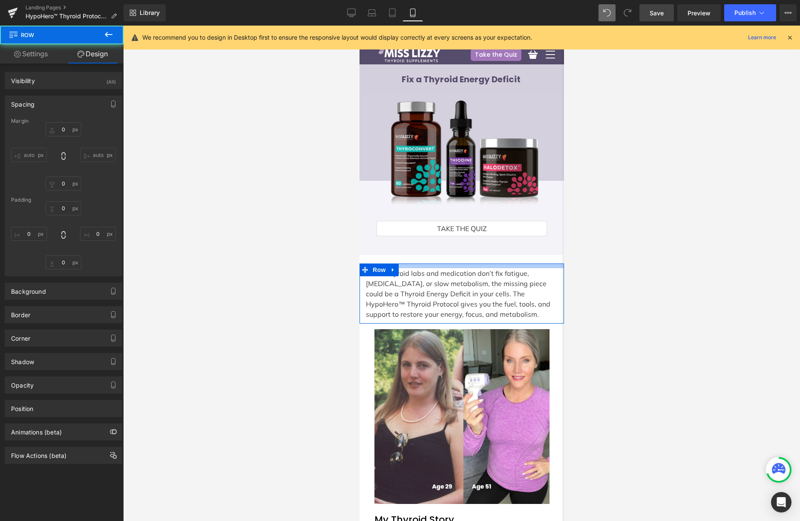
type input "0"
click at [533, 280] on p "When thyroid labs and medication don’t fix fatigue, [MEDICAL_DATA], or slow met…" at bounding box center [462, 293] width 192 height 51
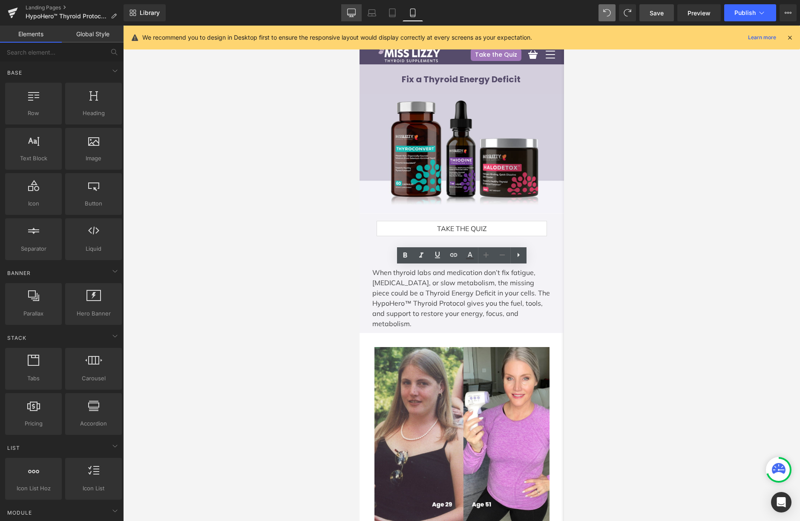
click at [355, 14] on icon at bounding box center [351, 13] width 9 height 9
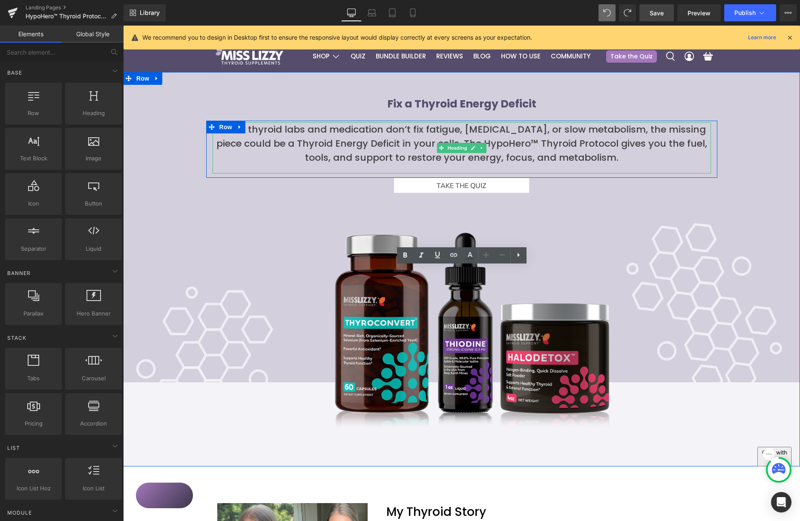
click at [478, 146] on h3 "When thyroid labs and medication don’t fix fatigue, [MEDICAL_DATA], or slow met…" at bounding box center [462, 143] width 499 height 42
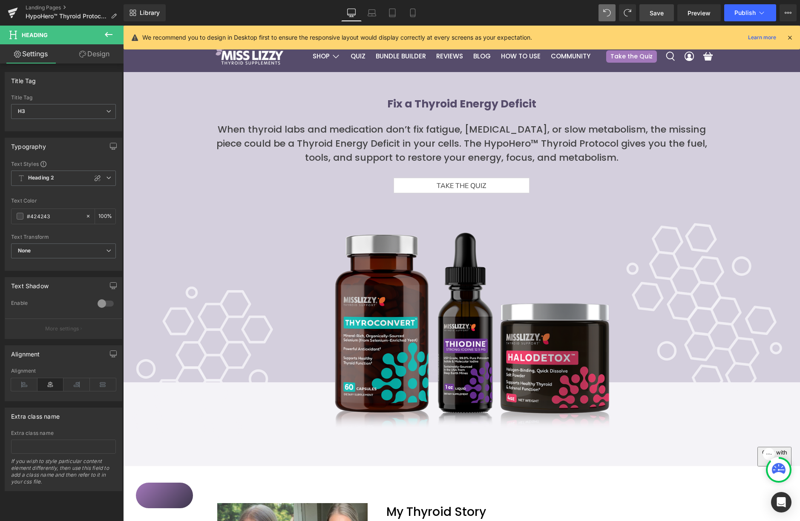
click at [104, 58] on link "Design" at bounding box center [94, 53] width 62 height 19
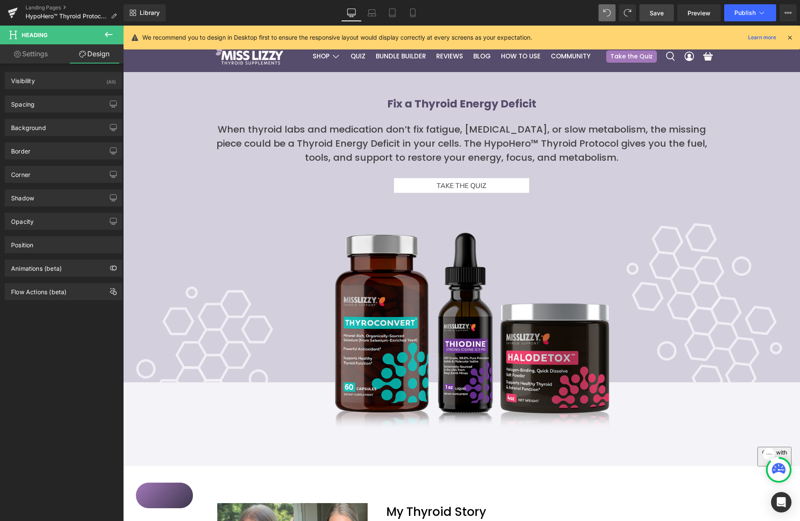
click at [43, 50] on link "Settings" at bounding box center [31, 53] width 62 height 19
type input "100"
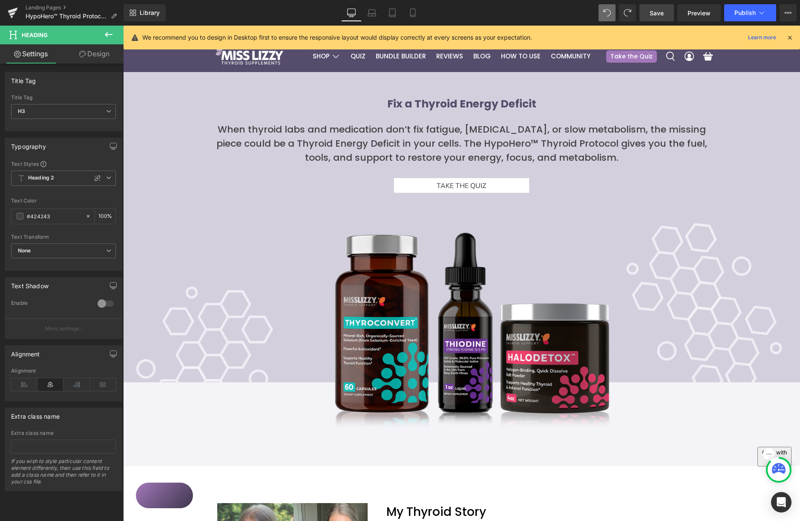
click at [104, 35] on icon at bounding box center [109, 34] width 10 height 10
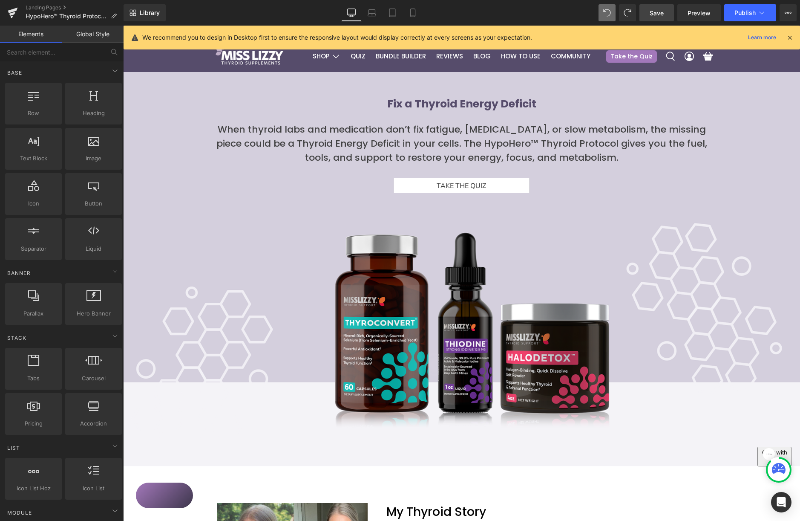
click at [97, 35] on link "Global Style" at bounding box center [93, 34] width 62 height 17
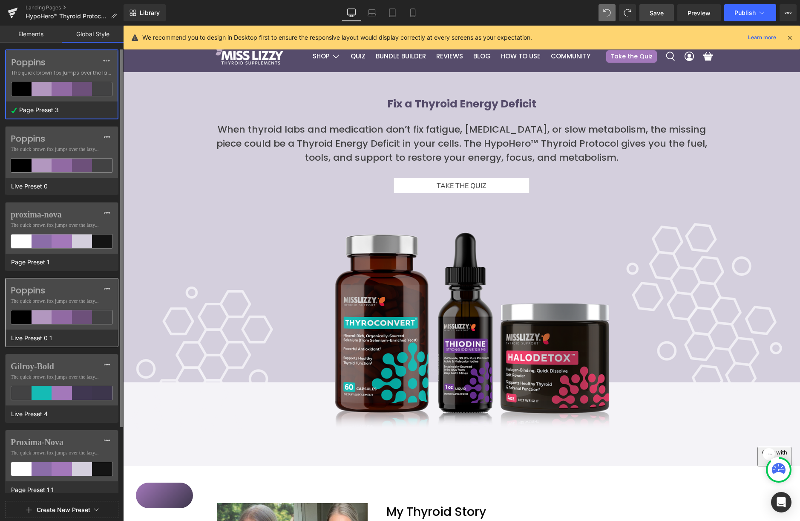
click at [47, 291] on label "Poppins" at bounding box center [62, 290] width 102 height 10
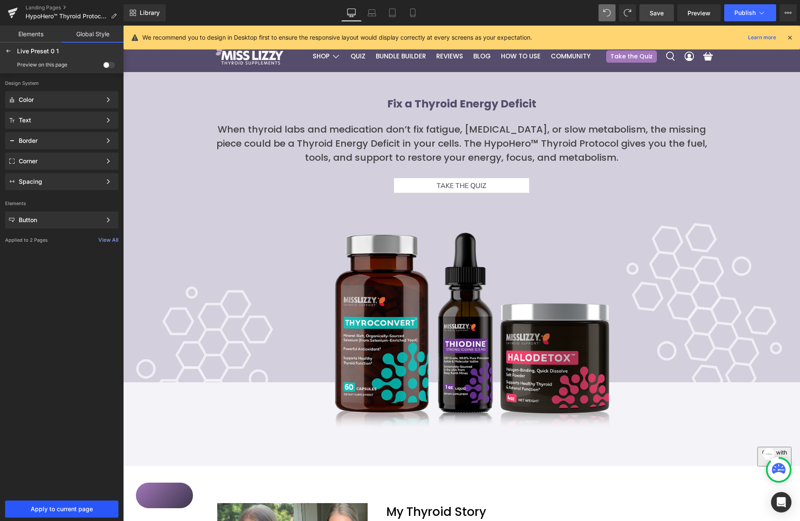
click at [64, 501] on span "Apply to current page" at bounding box center [61, 508] width 103 height 7
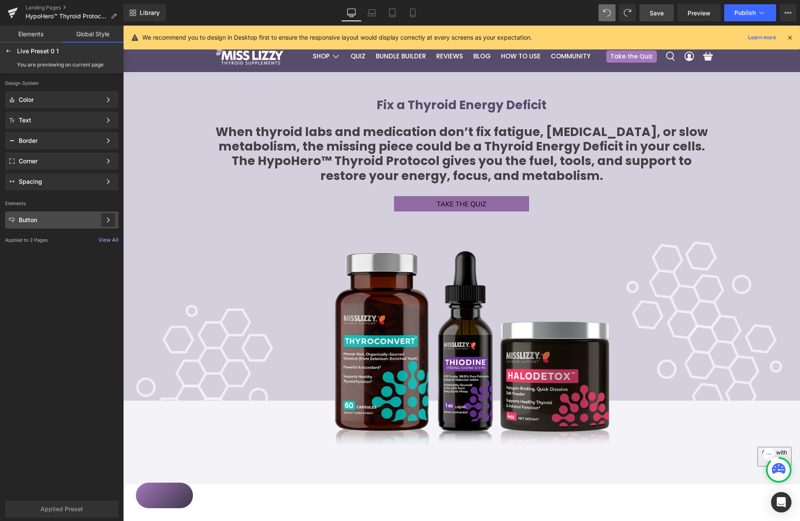
click at [110, 222] on icon at bounding box center [108, 220] width 6 height 6
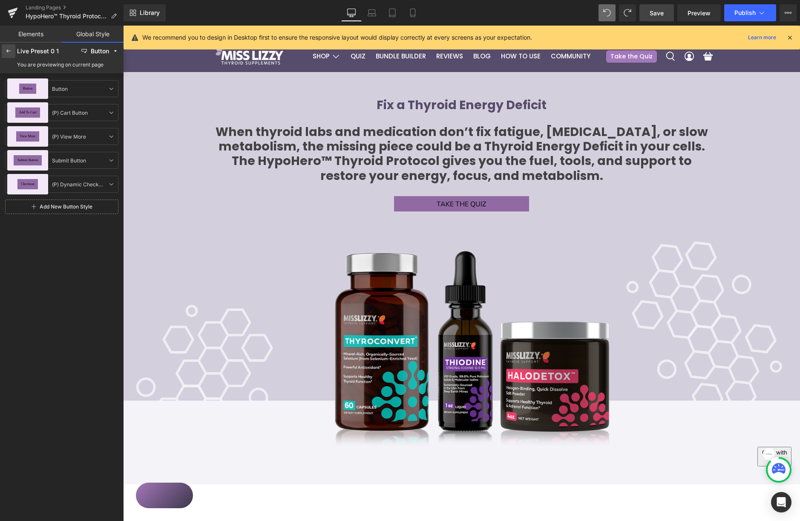
click at [10, 51] on icon at bounding box center [8, 51] width 7 height 7
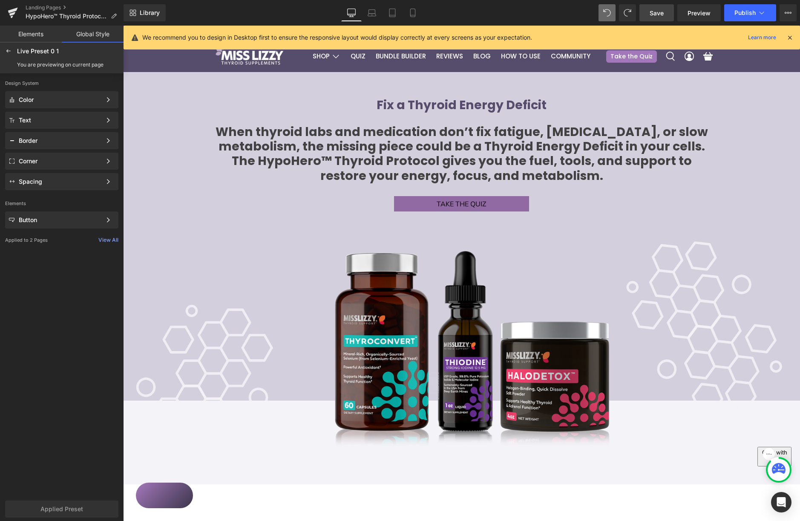
click at [33, 36] on link "Elements" at bounding box center [31, 34] width 62 height 17
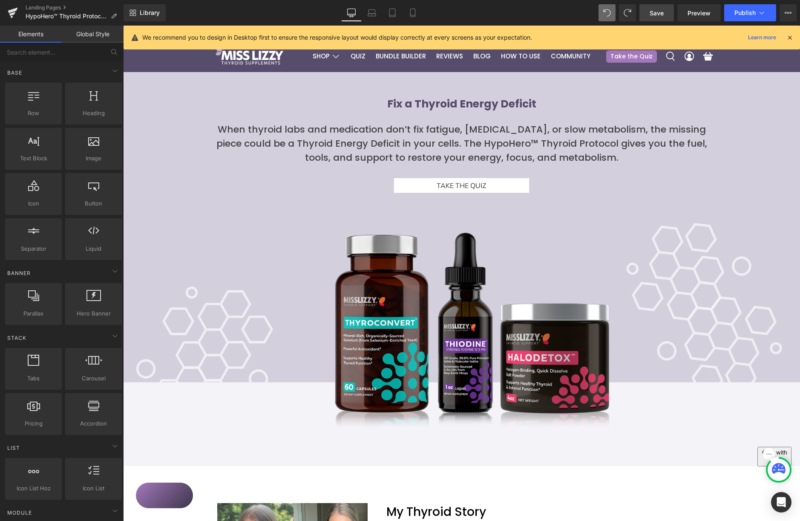
click at [85, 31] on link "Global Style" at bounding box center [93, 34] width 62 height 17
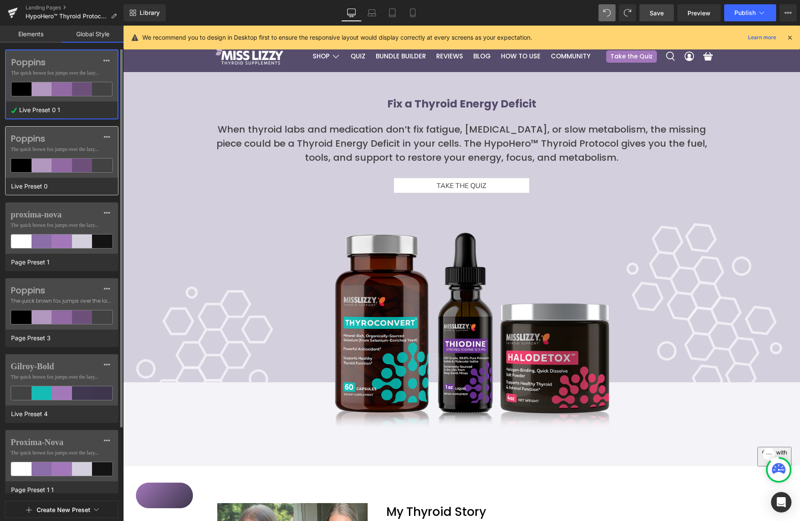
click at [57, 138] on label "Poppins" at bounding box center [62, 138] width 102 height 10
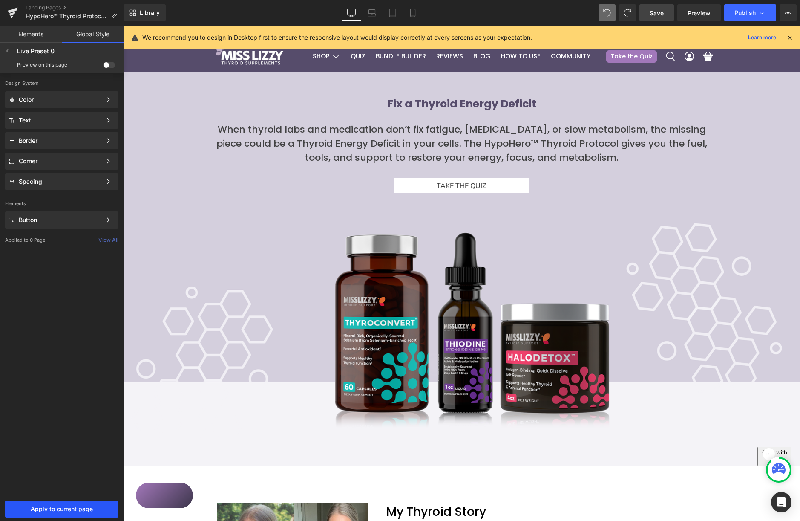
click at [46, 501] on span "Apply to current page" at bounding box center [61, 508] width 103 height 7
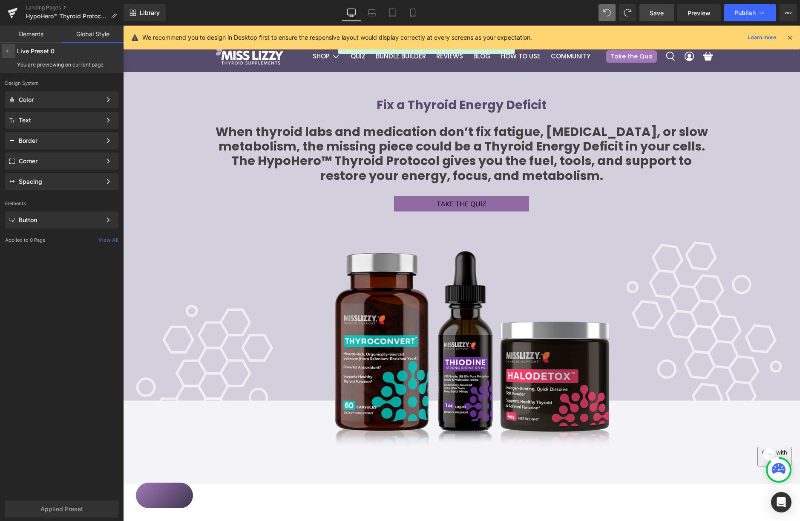
click at [6, 53] on icon at bounding box center [8, 51] width 7 height 7
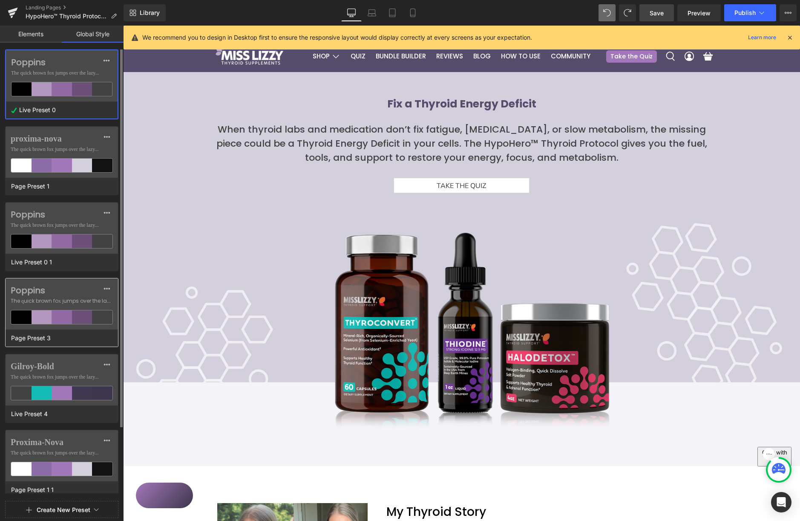
click at [75, 294] on label "Poppins" at bounding box center [62, 290] width 102 height 10
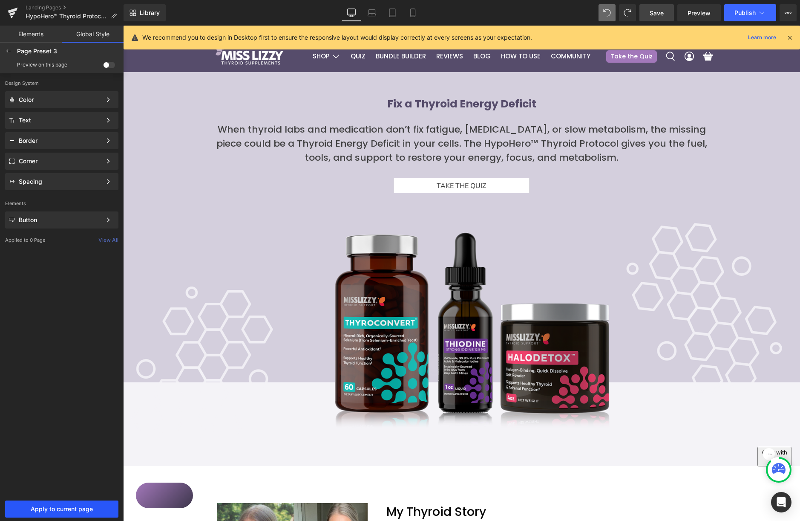
click at [65, 501] on span "Apply to current page" at bounding box center [61, 508] width 103 height 7
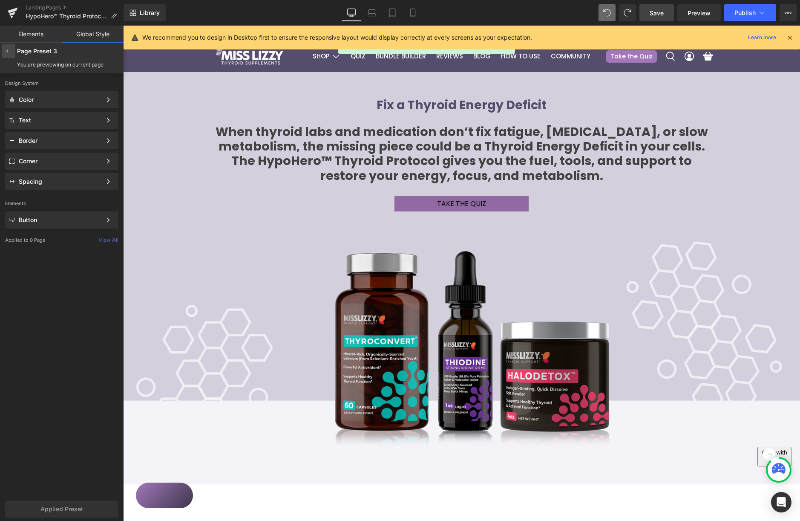
click at [9, 52] on icon at bounding box center [8, 51] width 7 height 7
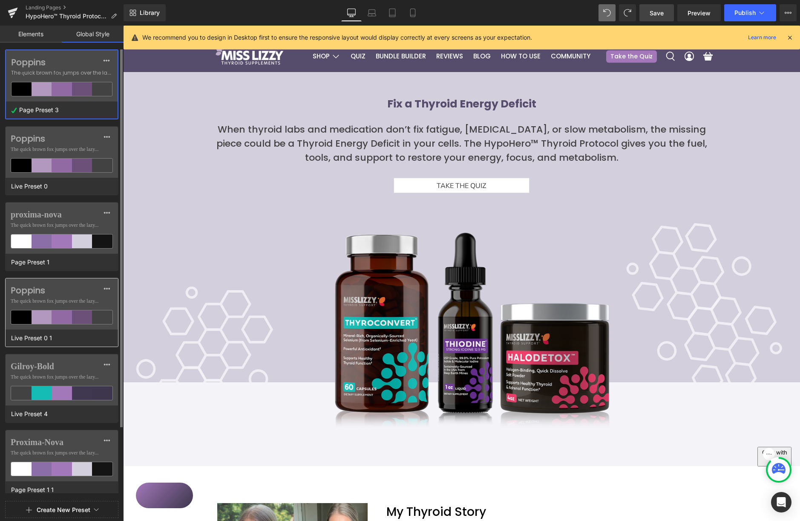
scroll to position [84, 0]
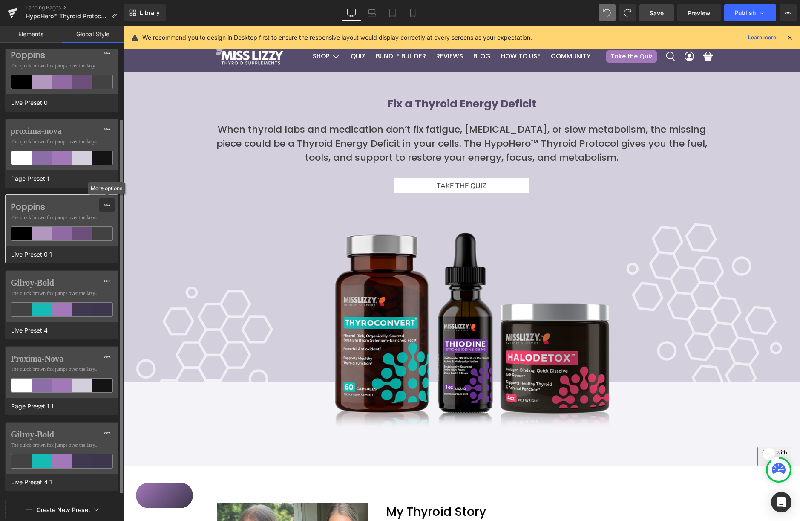
click at [104, 207] on icon at bounding box center [107, 205] width 7 height 7
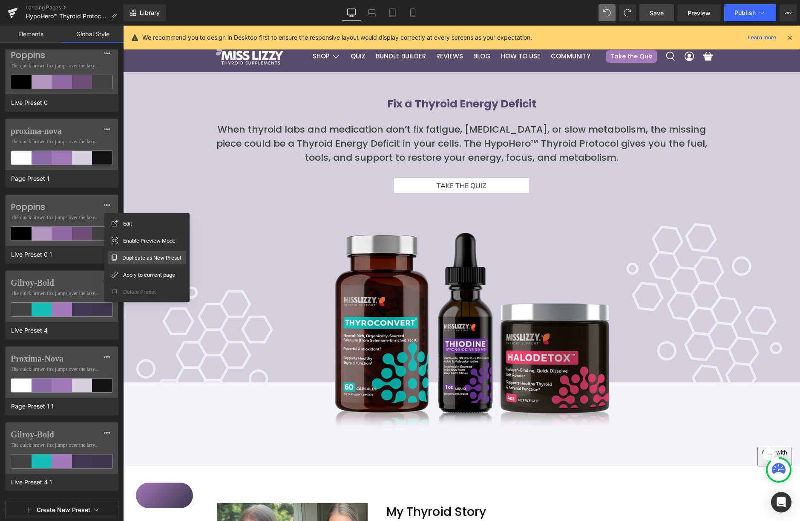
click at [137, 257] on span "Duplicate as New Preset" at bounding box center [151, 257] width 59 height 9
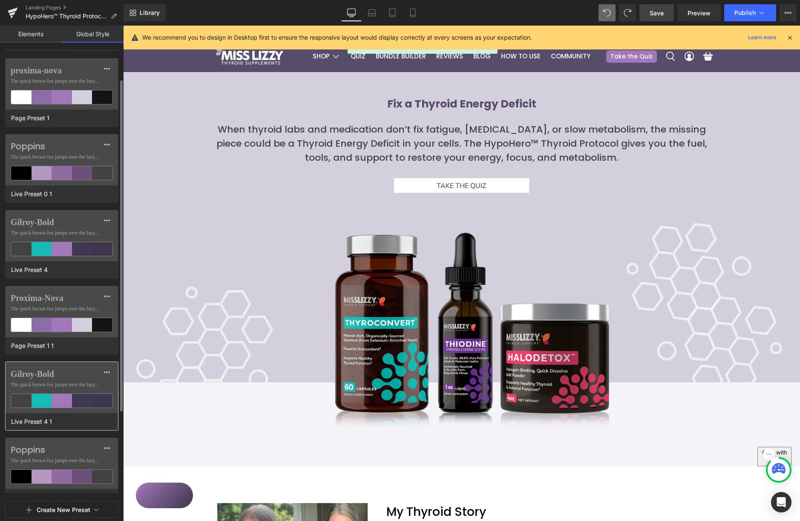
scroll to position [159, 0]
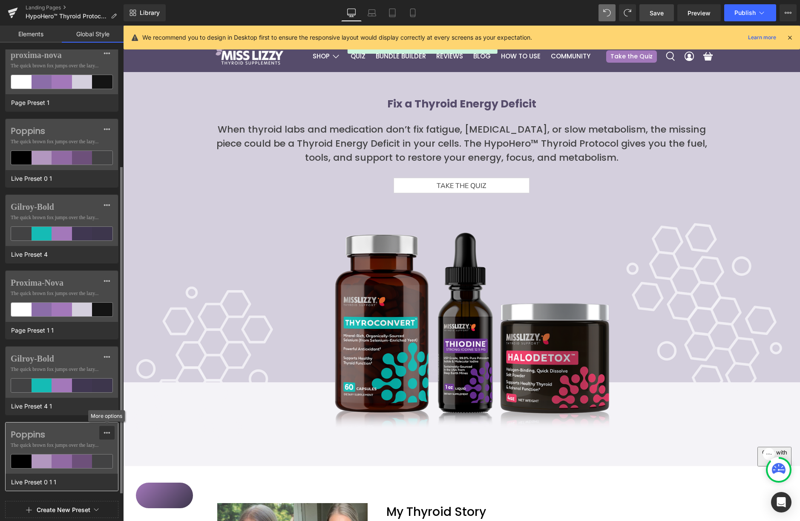
click at [106, 434] on icon at bounding box center [107, 432] width 7 height 7
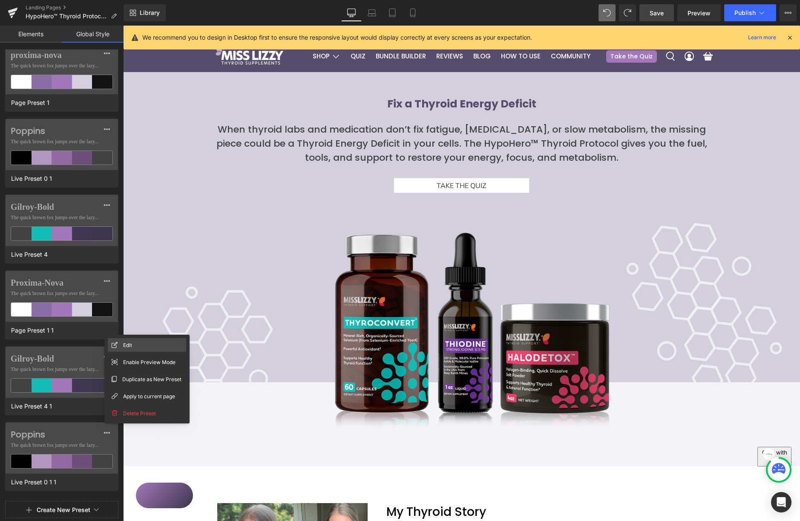
click at [137, 343] on div "Edit" at bounding box center [147, 345] width 78 height 14
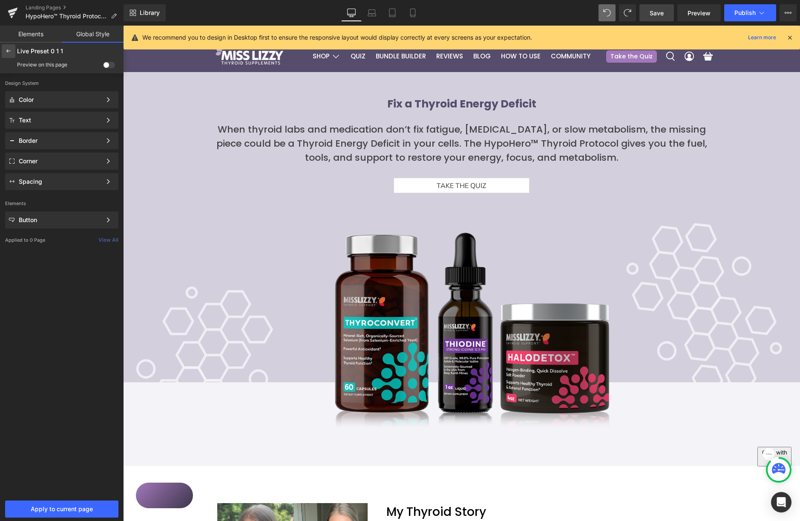
click at [6, 52] on icon at bounding box center [8, 51] width 7 height 7
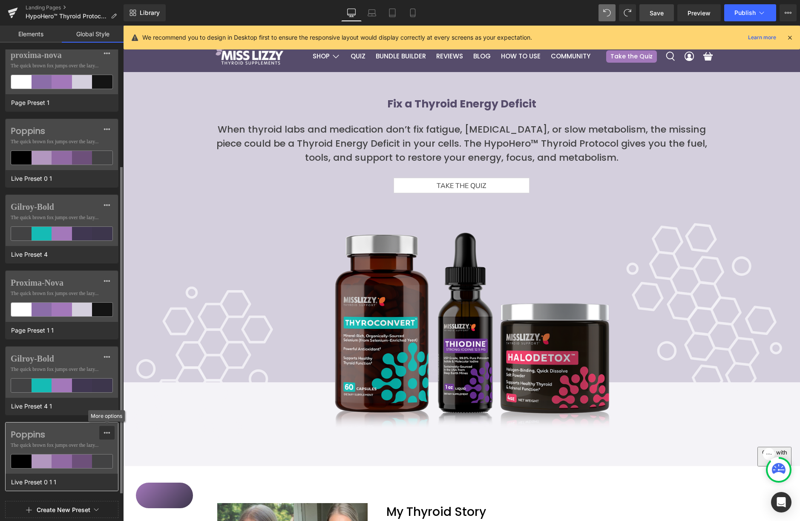
click at [105, 434] on icon at bounding box center [107, 432] width 7 height 7
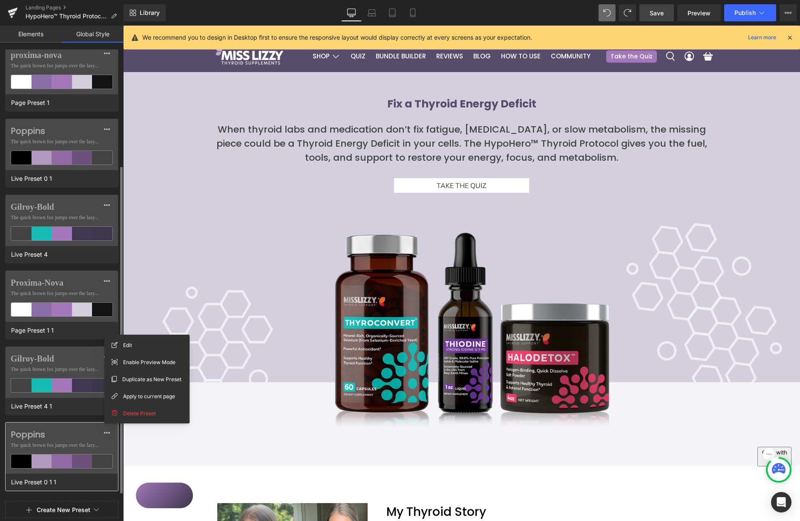
click at [55, 439] on label "Poppins" at bounding box center [62, 434] width 102 height 10
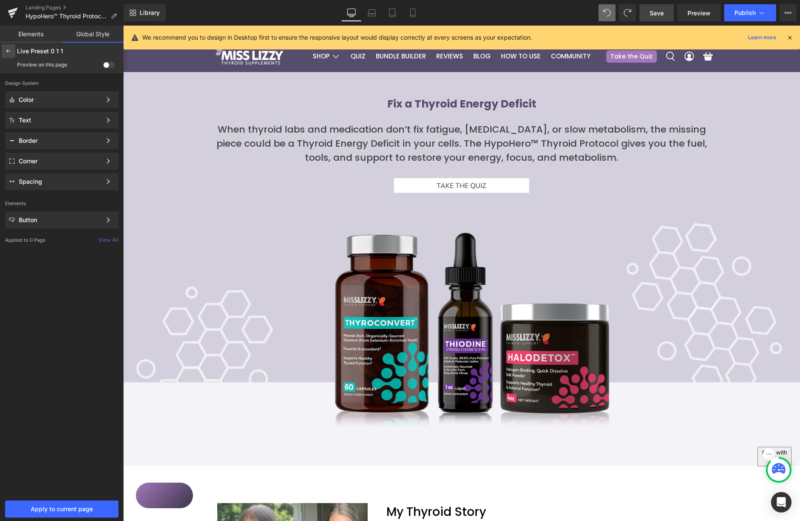
click at [8, 52] on icon at bounding box center [8, 51] width 7 height 7
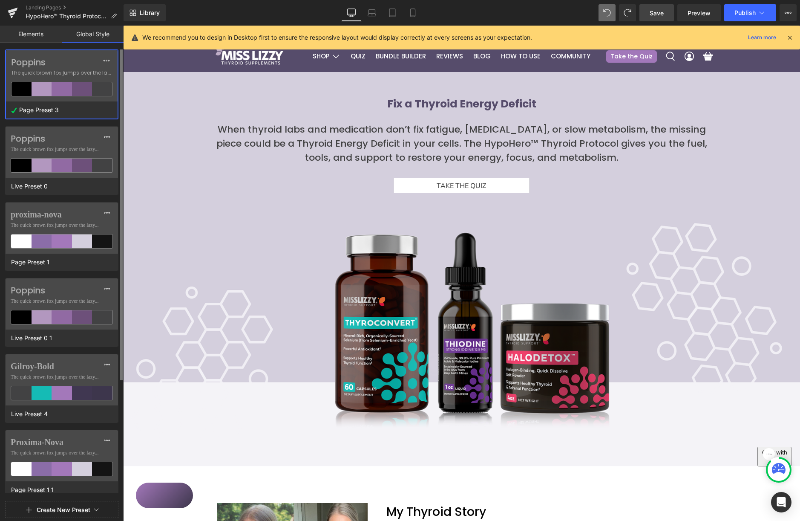
click at [73, 60] on label "Poppins" at bounding box center [61, 62] width 101 height 10
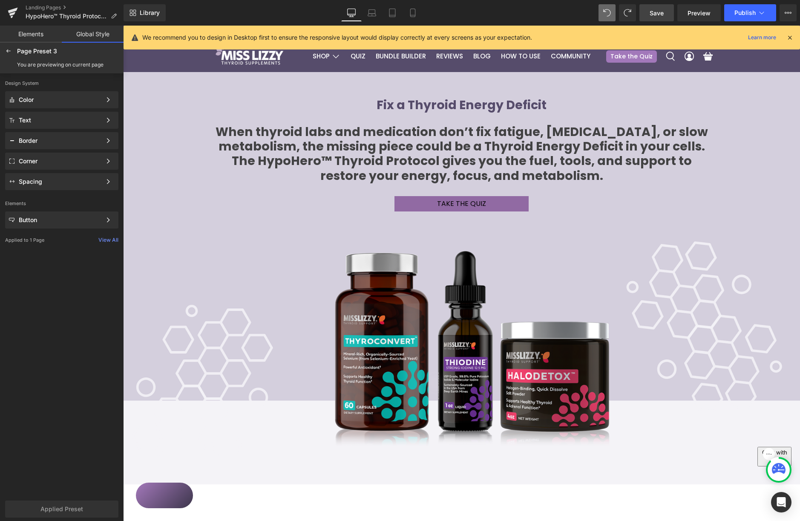
click at [109, 244] on div "Applied to 1 Page View All" at bounding box center [62, 240] width 124 height 16
click at [104, 242] on div "View All" at bounding box center [108, 240] width 20 height 6
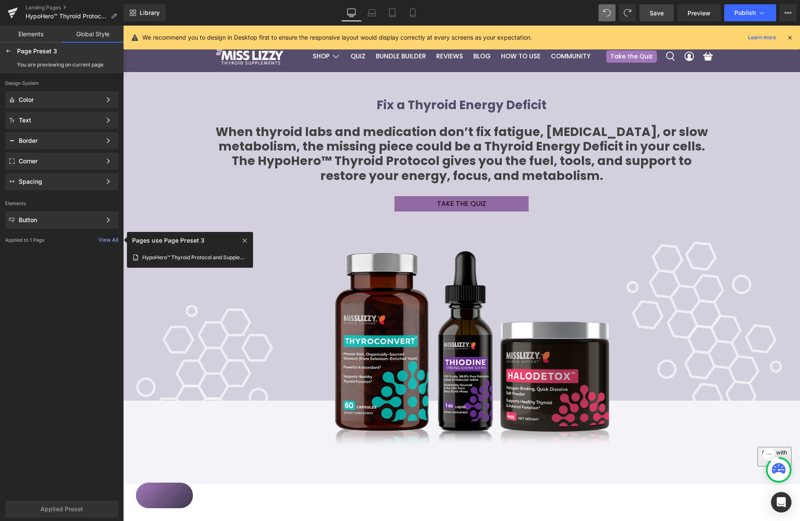
drag, startPoint x: 67, startPoint y: 265, endPoint x: 75, endPoint y: 239, distance: 28.0
click at [66, 265] on div "Design System Color Color Style Define a color palette and apply it to your pag…" at bounding box center [62, 285] width 124 height 424
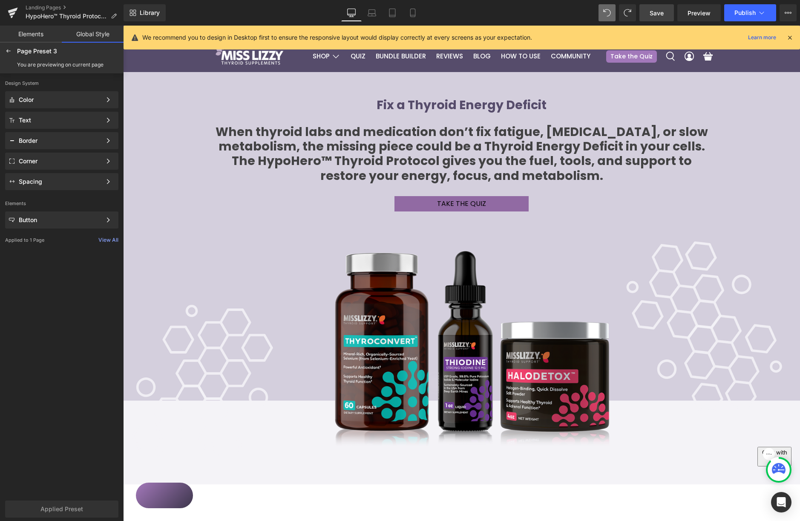
click at [38, 35] on link "Elements" at bounding box center [31, 34] width 62 height 17
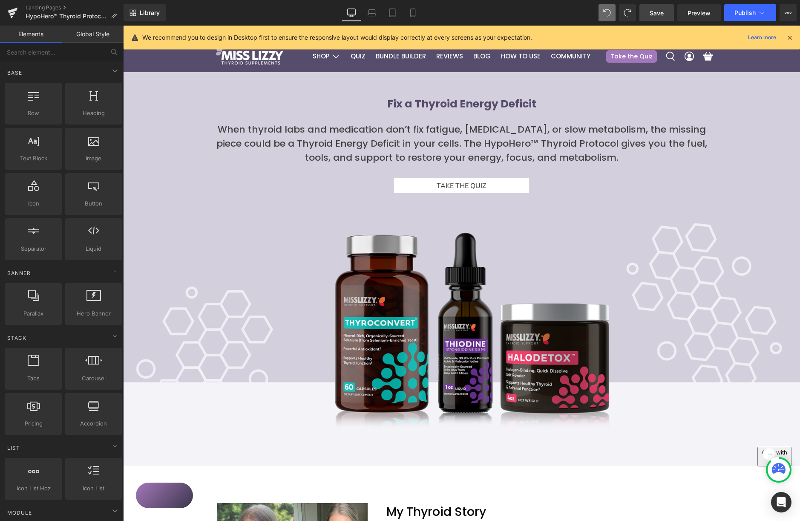
click at [97, 35] on link "Global Style" at bounding box center [93, 34] width 62 height 17
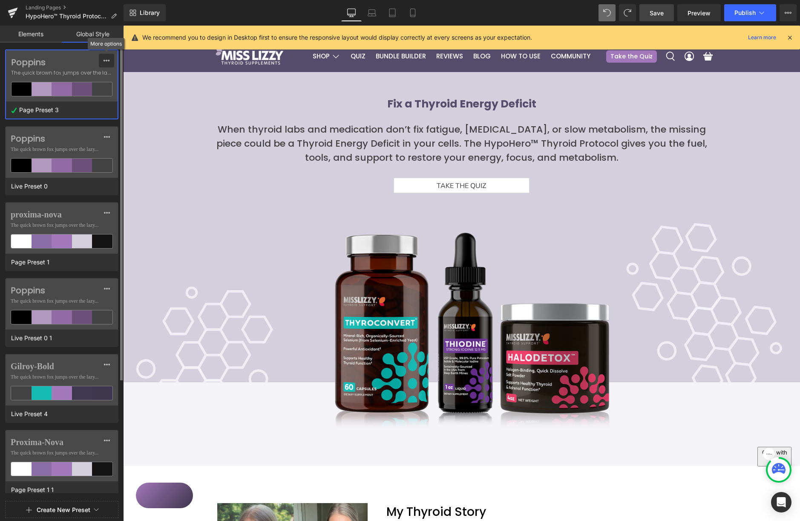
click at [103, 57] on button at bounding box center [106, 61] width 15 height 14
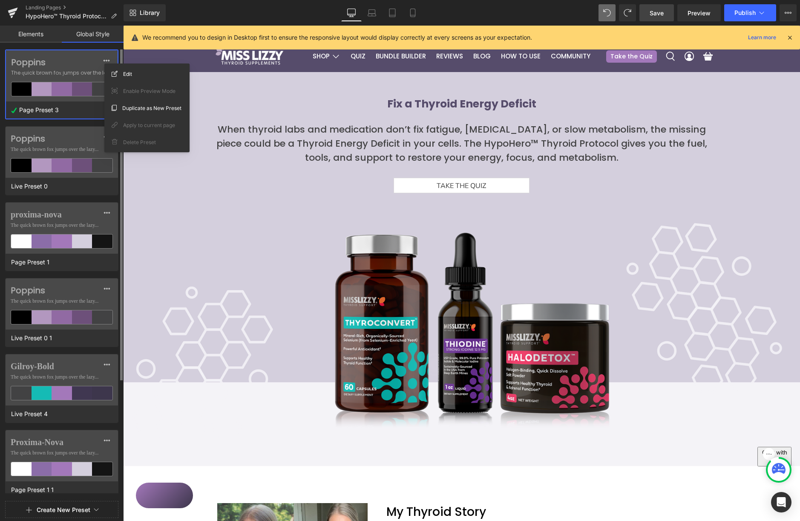
click at [40, 62] on label "Poppins" at bounding box center [61, 62] width 101 height 10
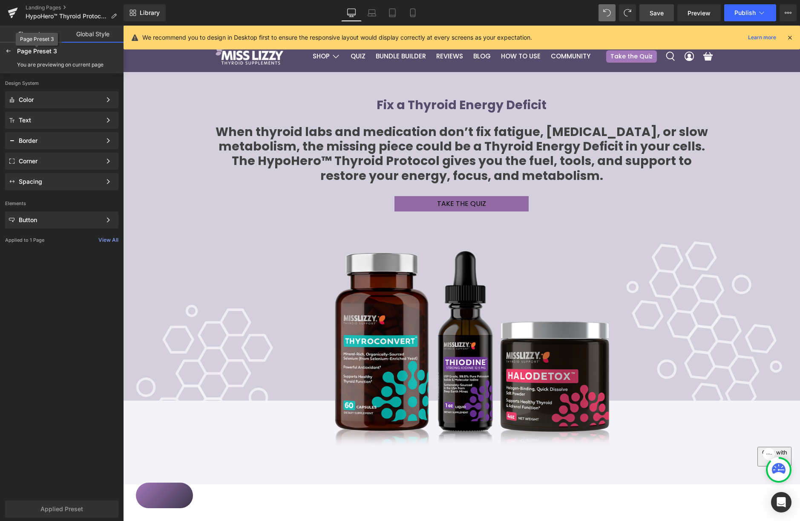
click at [52, 50] on span "Page Preset 3" at bounding box center [37, 51] width 40 height 8
click at [90, 219] on div "Button" at bounding box center [60, 219] width 83 height 7
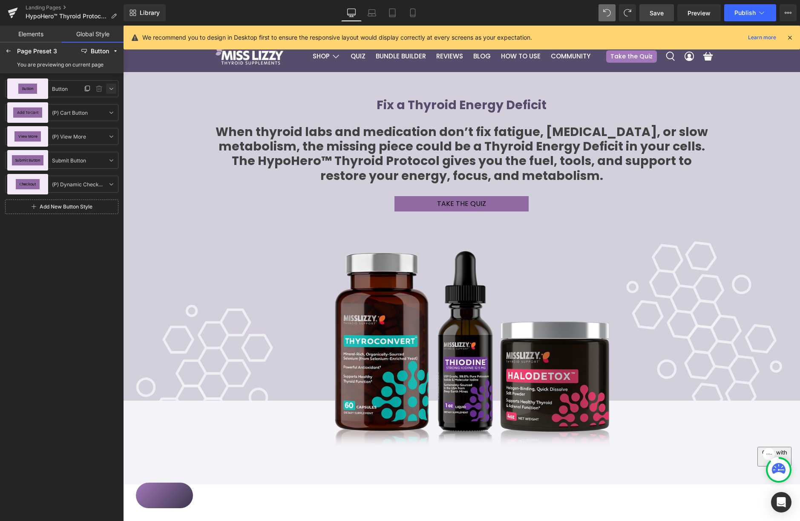
click at [109, 89] on icon at bounding box center [111, 88] width 7 height 7
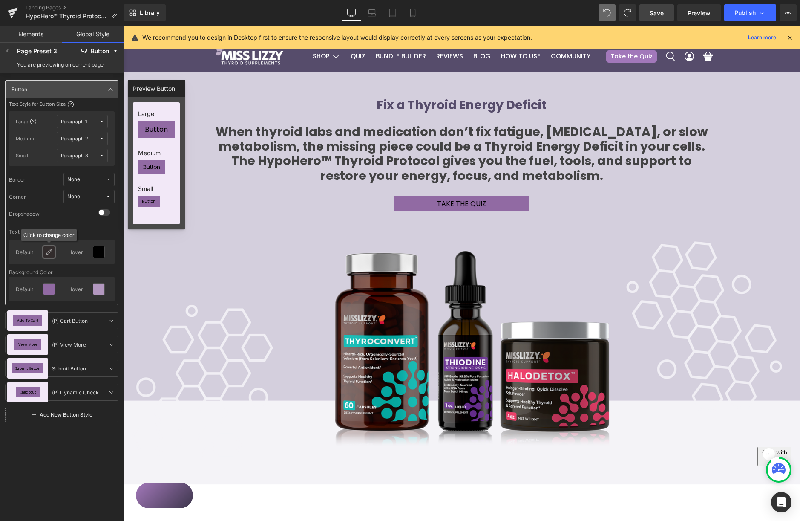
click at [49, 251] on icon at bounding box center [49, 251] width 7 height 7
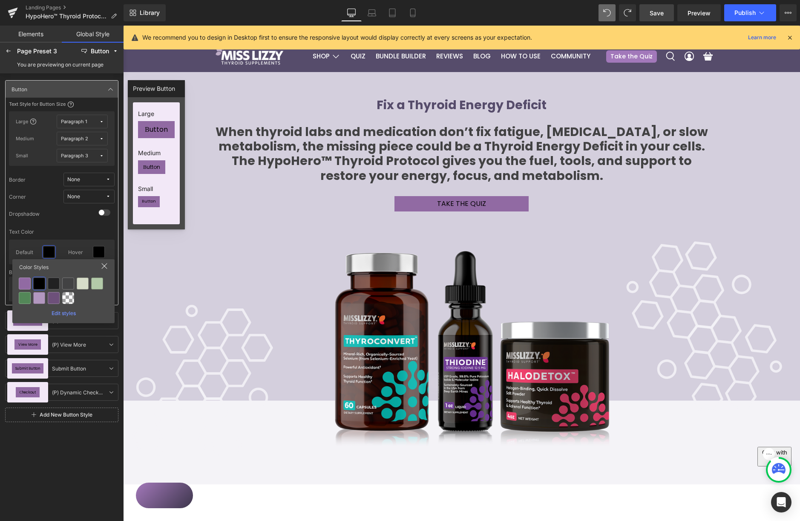
click at [70, 312] on div "Edit styles" at bounding box center [63, 311] width 95 height 9
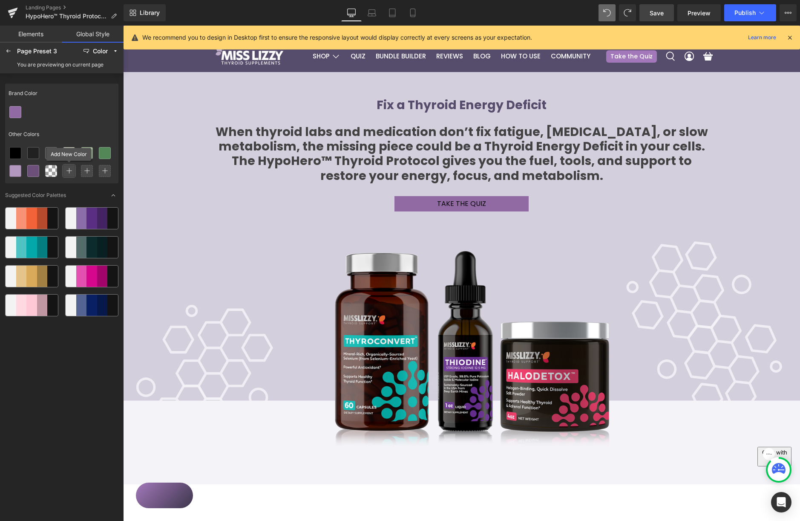
click at [66, 170] on div at bounding box center [69, 171] width 12 height 12
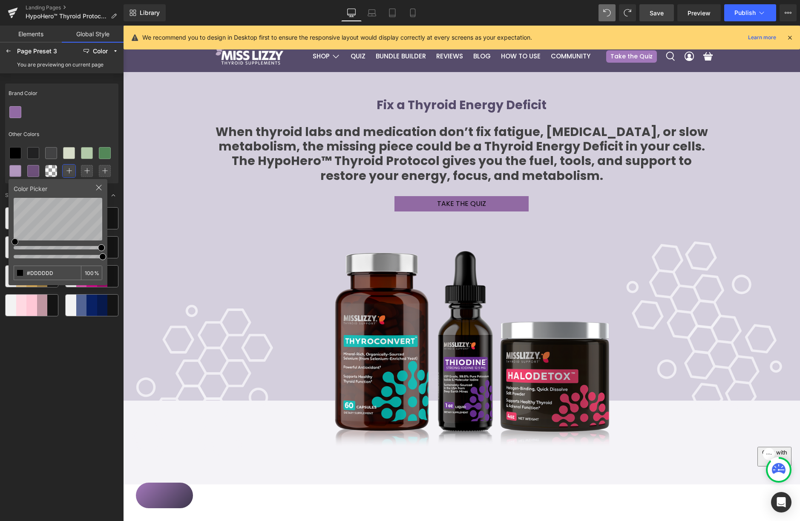
type input "#FFFFFF"
click at [2, 193] on div "Brand Color Other Colors Color Picker #FFFFFF 100 % Suggested Color Palettes" at bounding box center [62, 296] width 124 height 446
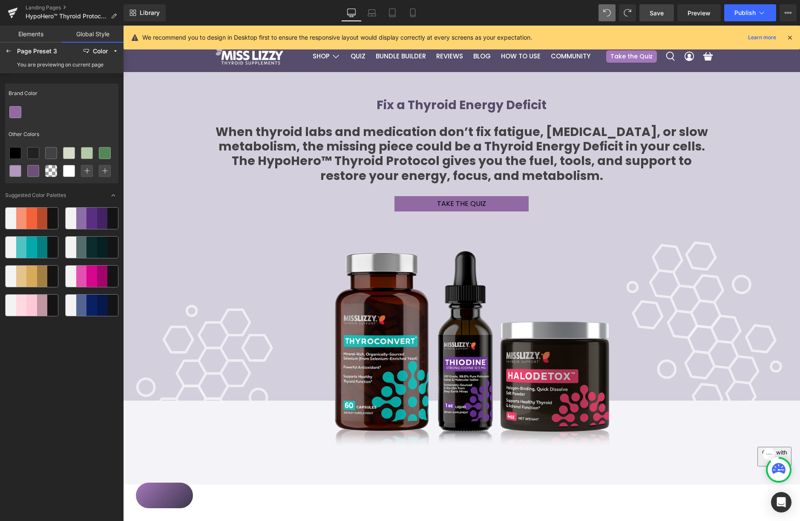
click at [67, 123] on div "Brand Color Other Colors" at bounding box center [61, 134] width 113 height 100
click at [69, 112] on div at bounding box center [61, 112] width 113 height 18
click at [9, 49] on icon at bounding box center [8, 51] width 7 height 7
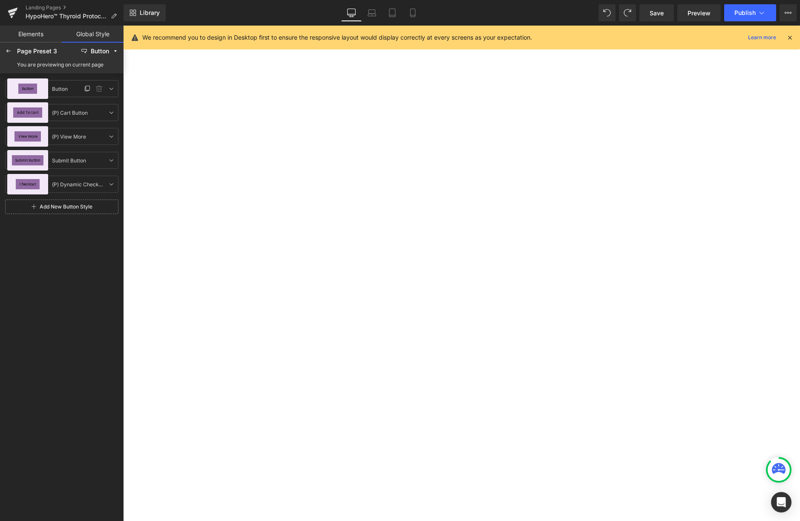
click at [40, 93] on div "Button" at bounding box center [27, 88] width 41 height 20
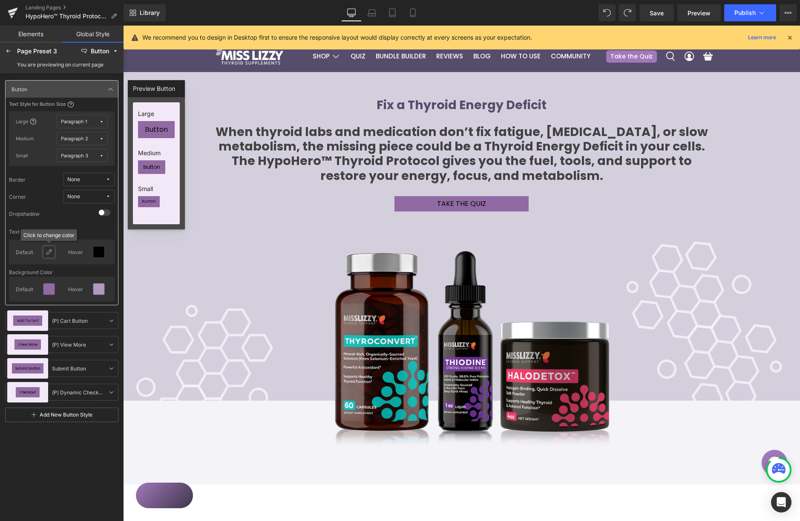
click at [45, 254] on div at bounding box center [48, 251] width 11 height 11
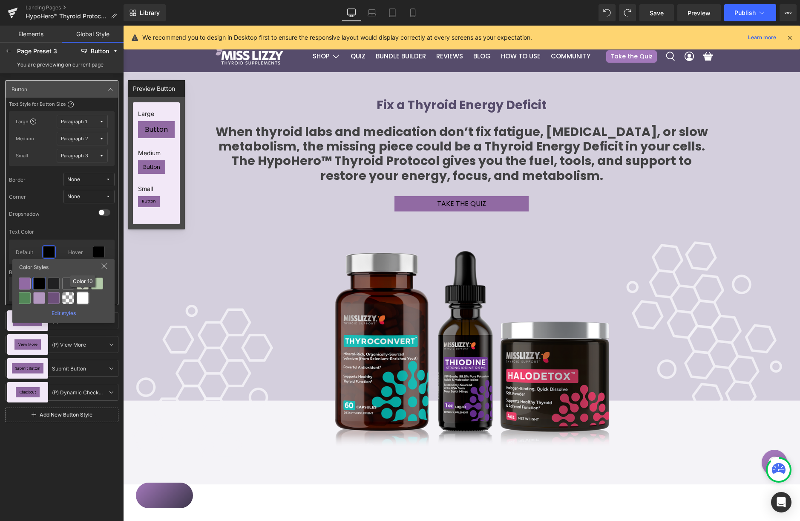
click at [81, 300] on div at bounding box center [83, 298] width 12 height 12
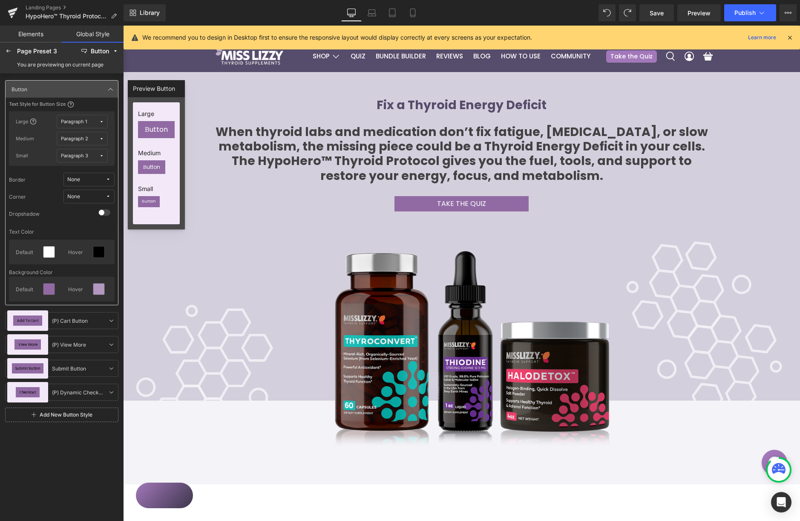
click at [52, 223] on div "Text Style for Button Size Large Paragraph 1 Medium Paragraph 2 Small Paragraph…" at bounding box center [62, 200] width 112 height 204
click at [101, 196] on span "None" at bounding box center [86, 196] width 38 height 6
click at [76, 224] on div "Default Corner" at bounding box center [75, 227] width 49 height 7
click at [89, 122] on span "Paragraph 1" at bounding box center [80, 121] width 38 height 6
click at [78, 165] on div "Heading 3" at bounding box center [64, 165] width 57 height 7
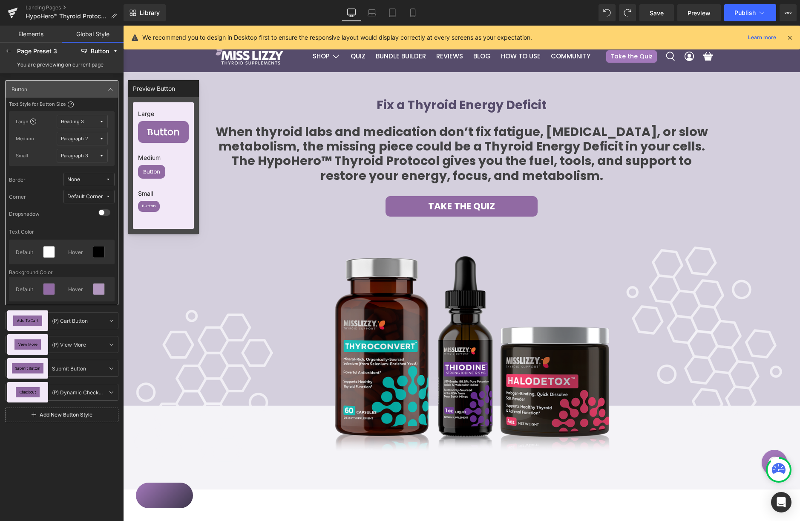
click at [87, 123] on span "Heading 3" at bounding box center [80, 121] width 38 height 6
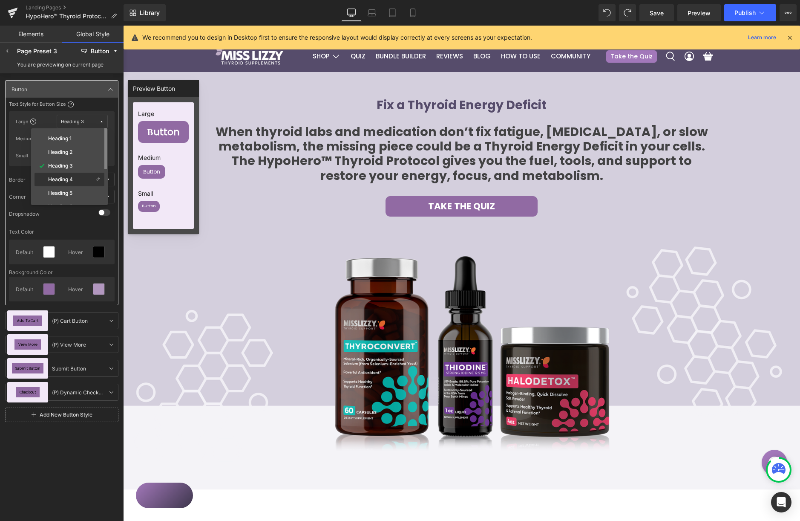
click at [77, 177] on div "Heading 4" at bounding box center [64, 179] width 57 height 7
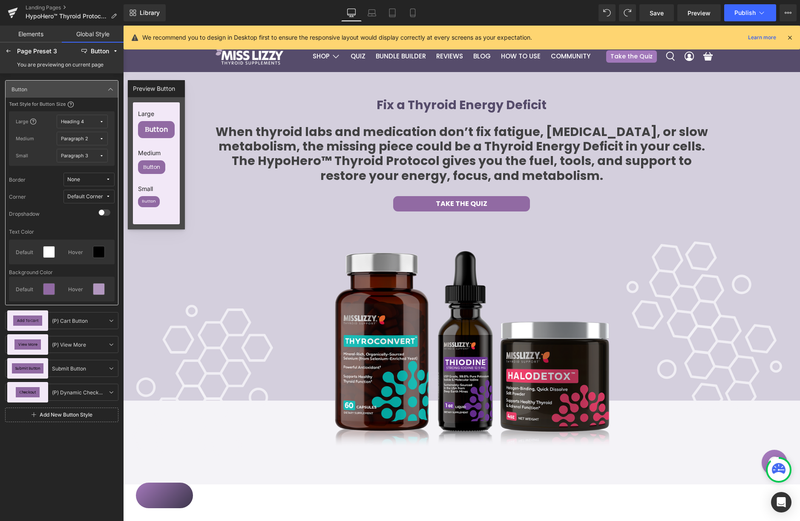
click at [89, 120] on span "Heading 4" at bounding box center [80, 121] width 38 height 6
click at [82, 151] on div "Heading 2" at bounding box center [64, 152] width 57 height 7
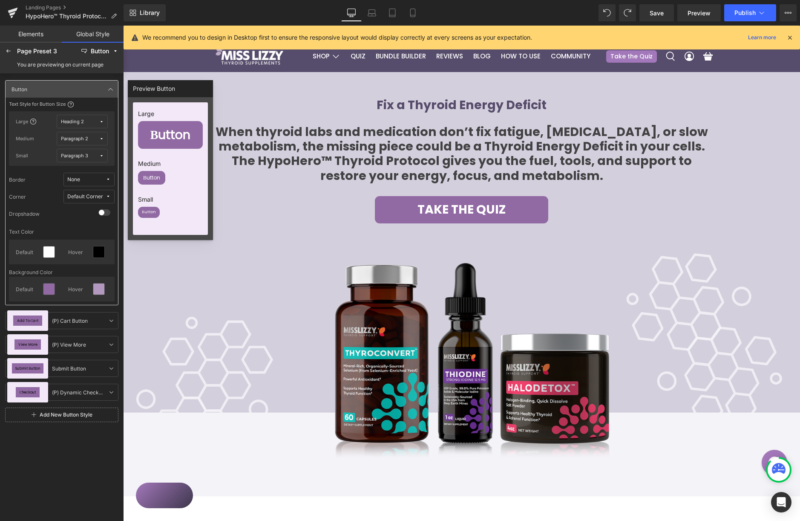
click at [80, 123] on div "Heading 2" at bounding box center [72, 121] width 23 height 6
click at [78, 138] on div "Heading 5" at bounding box center [64, 138] width 57 height 7
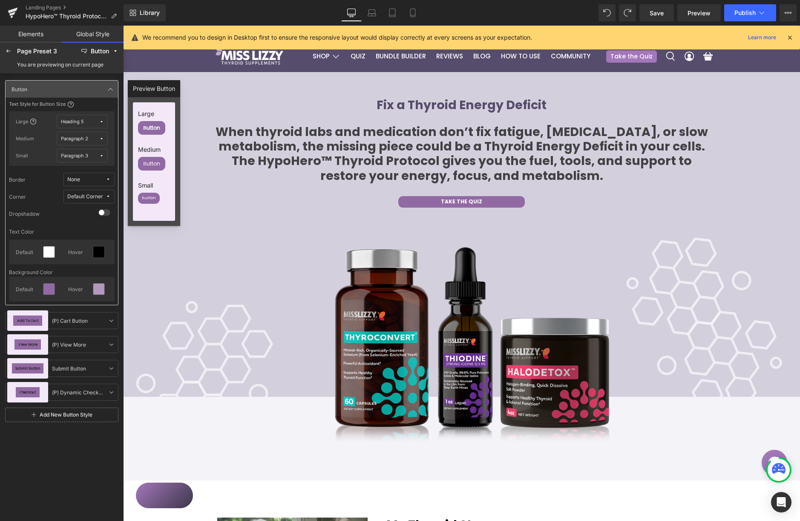
click at [76, 118] on div "Heading 5" at bounding box center [72, 121] width 23 height 6
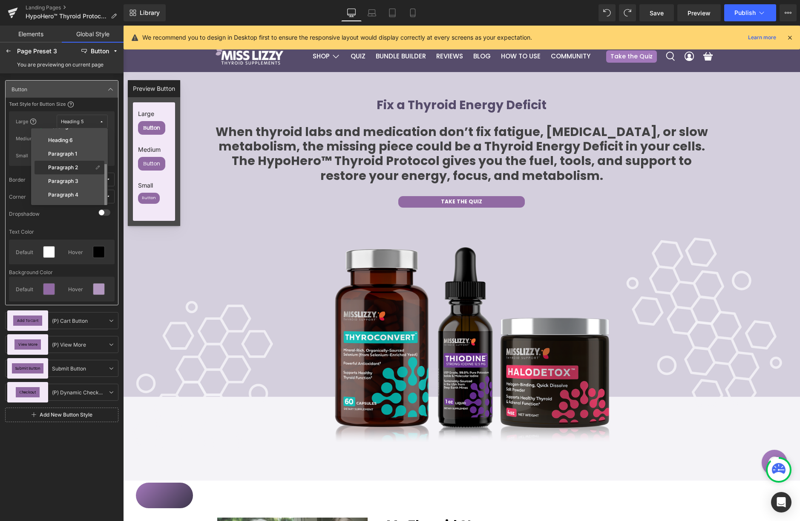
scroll to position [65, 0]
click at [76, 169] on label "Paragraph 2" at bounding box center [63, 169] width 30 height 6
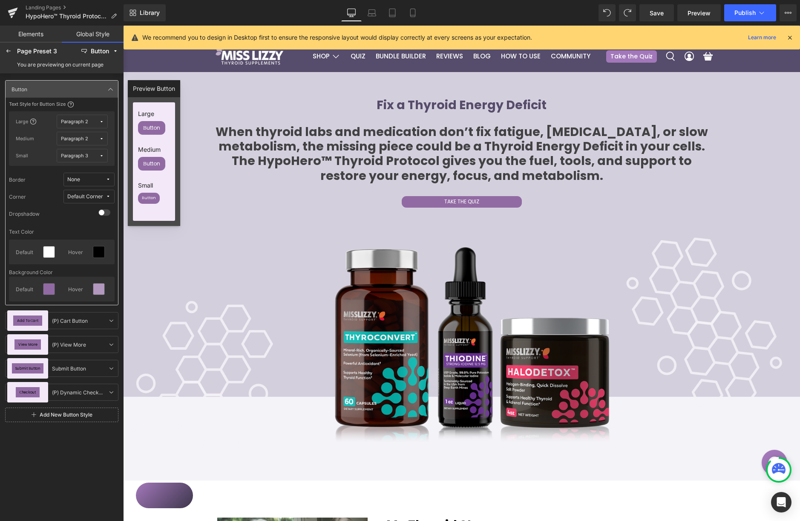
click at [75, 125] on button "Paragraph 2" at bounding box center [82, 122] width 51 height 14
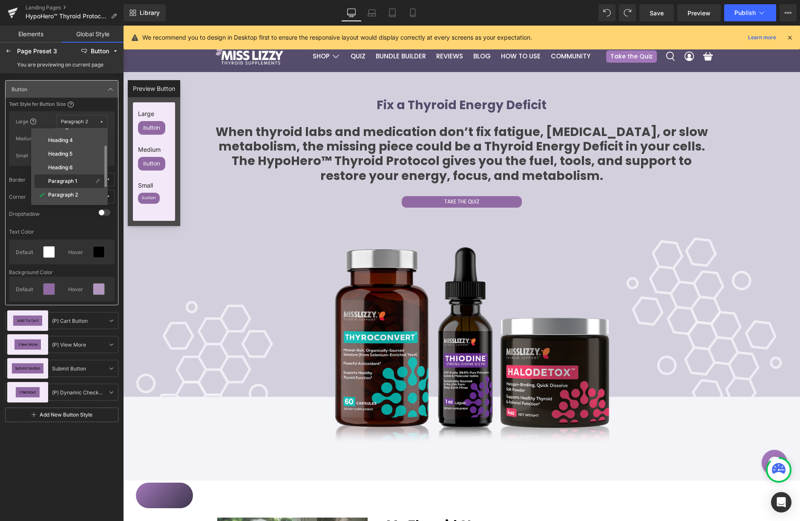
scroll to position [43, 0]
click at [79, 173] on div "Paragraph 1" at bounding box center [70, 178] width 70 height 14
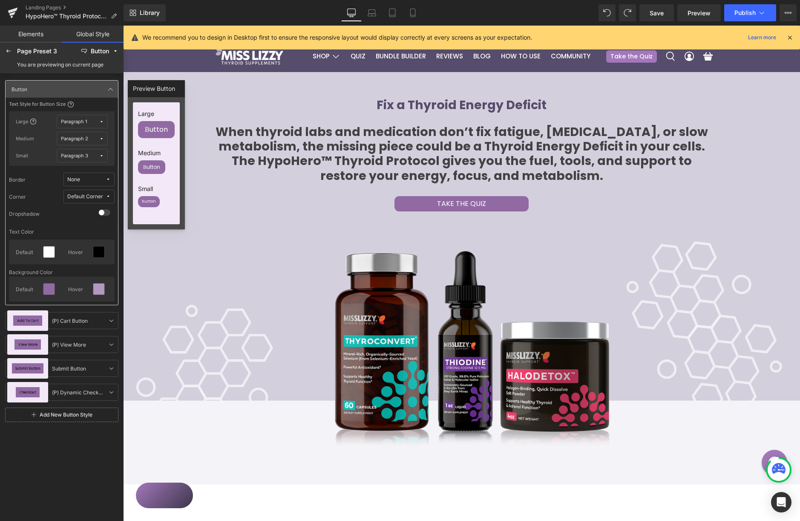
click at [50, 107] on div "Text Style for Button Size" at bounding box center [41, 104] width 65 height 7
click at [97, 249] on icon at bounding box center [98, 251] width 7 height 7
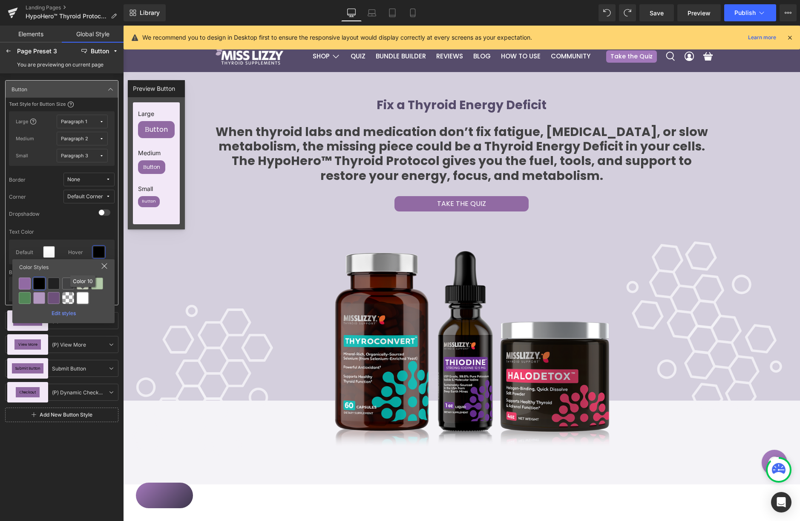
click at [85, 300] on div at bounding box center [83, 298] width 12 height 12
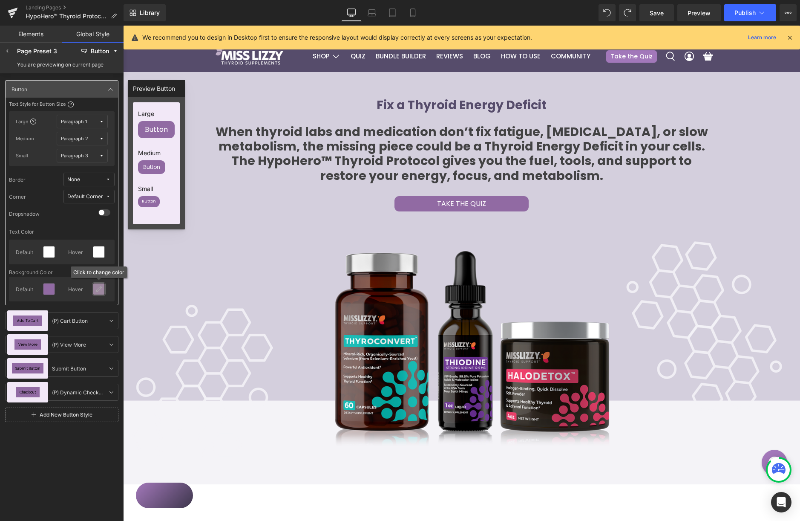
click at [97, 285] on div at bounding box center [98, 288] width 11 height 11
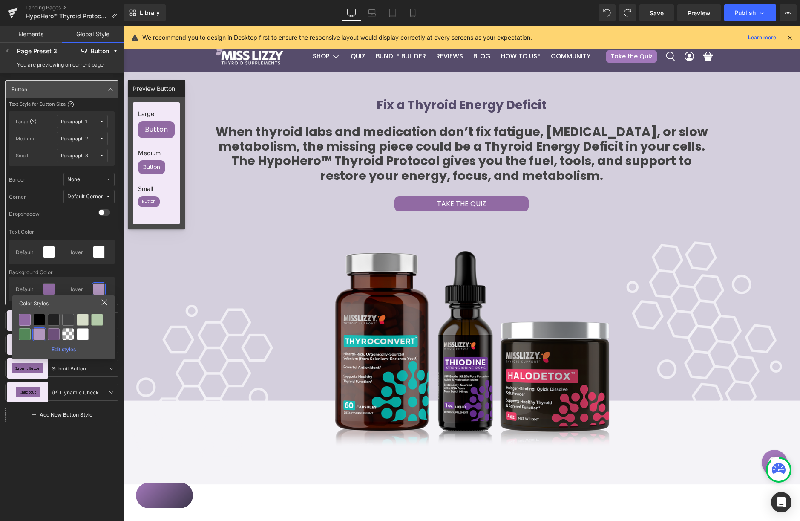
click at [66, 346] on div "Edit styles" at bounding box center [63, 347] width 95 height 9
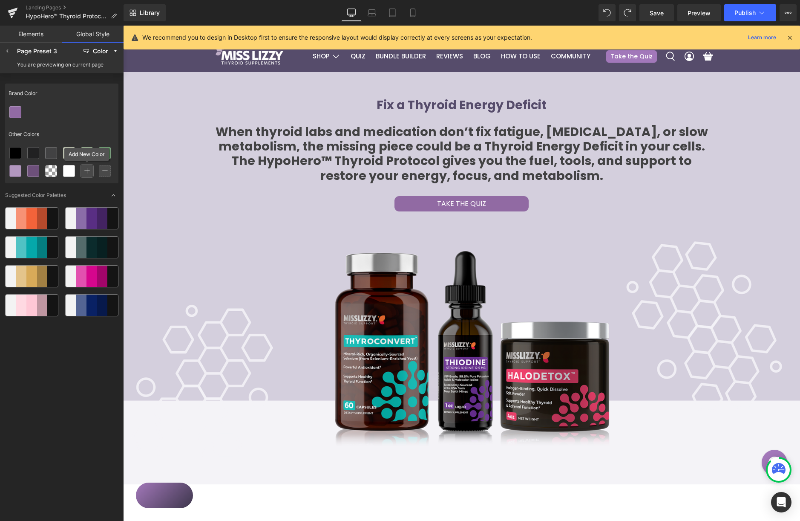
click at [85, 170] on icon at bounding box center [87, 171] width 6 height 6
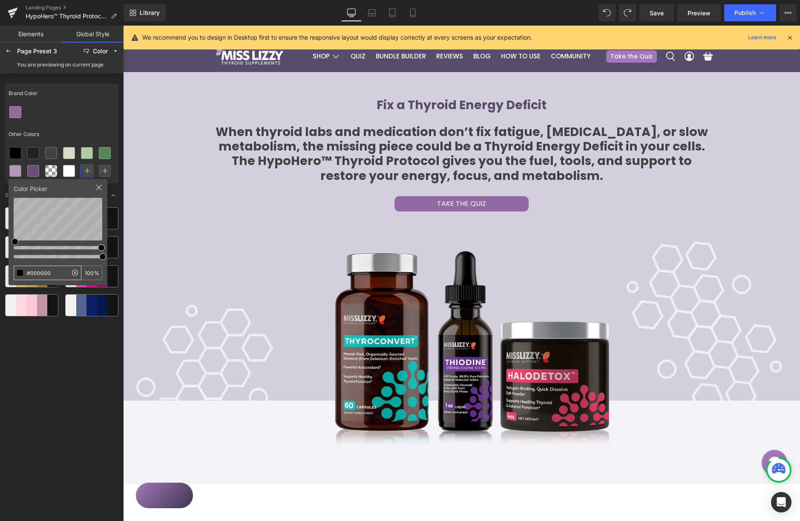
drag, startPoint x: 26, startPoint y: 271, endPoint x: 15, endPoint y: 270, distance: 10.3
click at [15, 270] on input "#000000" at bounding box center [40, 273] width 53 height 14
type input "#C589F2"
click at [84, 121] on div at bounding box center [61, 112] width 113 height 18
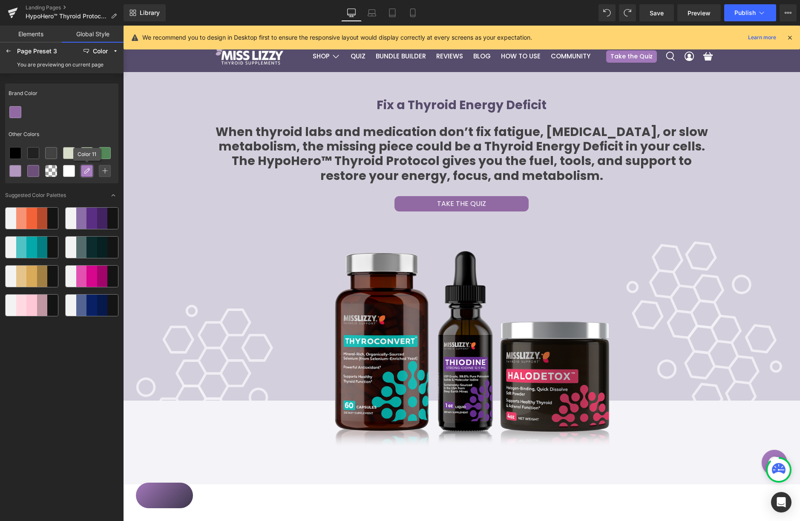
click at [86, 170] on icon at bounding box center [87, 170] width 7 height 7
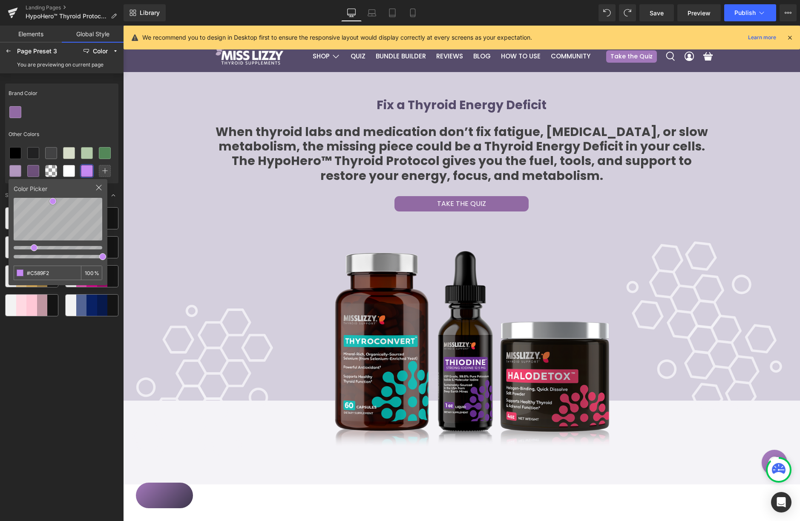
click at [95, 106] on div at bounding box center [61, 112] width 113 height 18
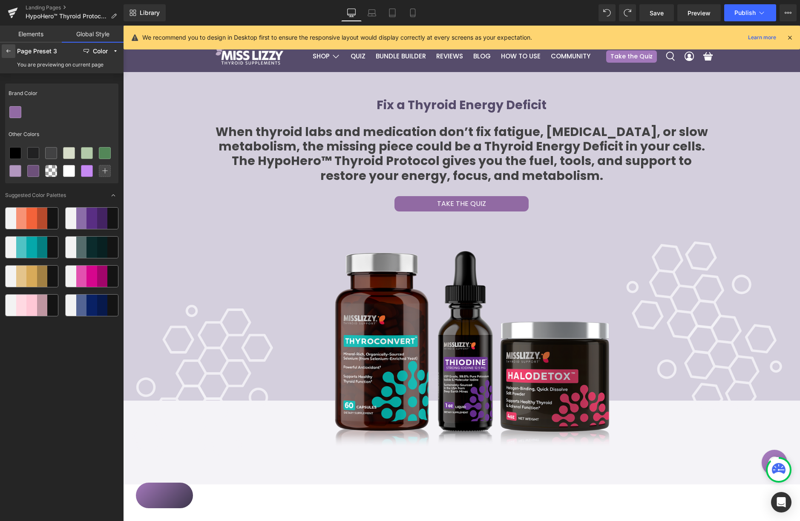
click at [15, 51] on div at bounding box center [9, 51] width 14 height 14
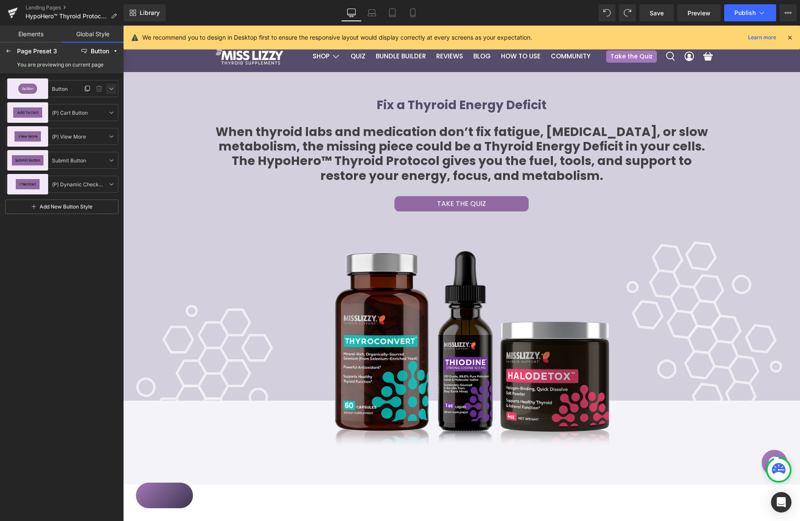
click at [114, 89] on icon at bounding box center [111, 88] width 7 height 7
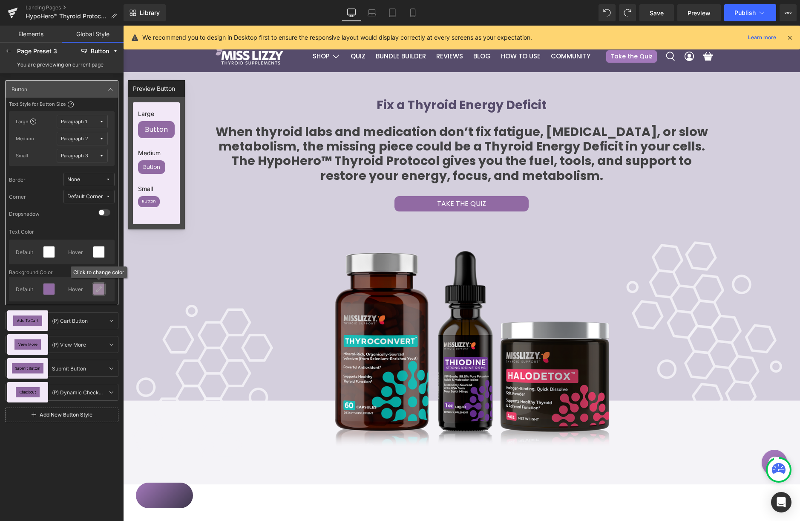
click at [100, 293] on div at bounding box center [98, 288] width 11 height 11
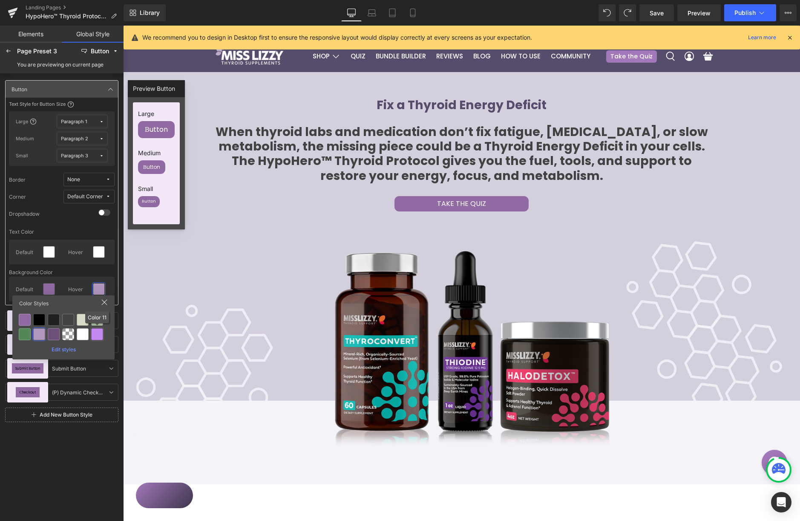
click at [97, 332] on div at bounding box center [97, 334] width 12 height 12
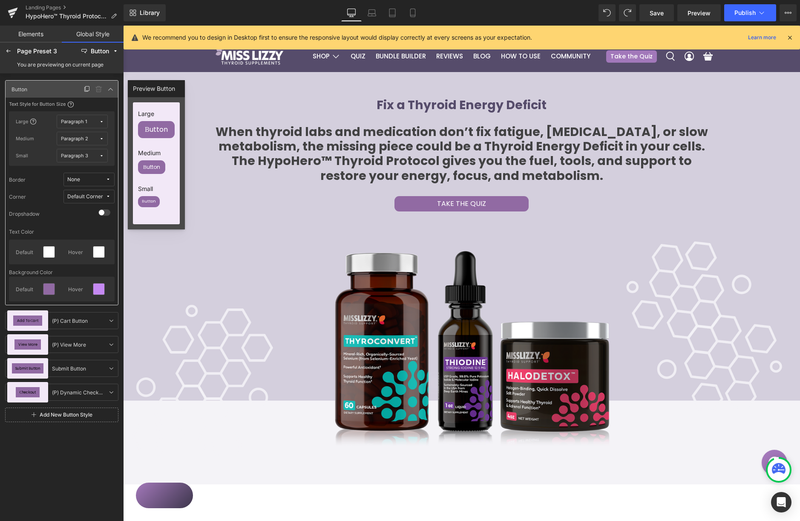
click at [43, 93] on div "Button Button" at bounding box center [45, 89] width 74 height 10
click at [70, 461] on div "Button Button Button Text Style for Button Size Large Paragraph 1 Medium Paragr…" at bounding box center [62, 296] width 124 height 446
click at [111, 319] on icon at bounding box center [111, 320] width 7 height 7
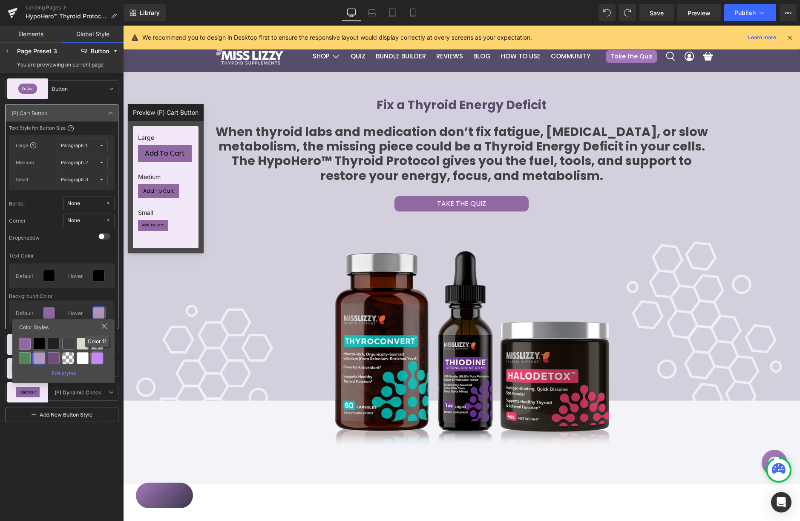
click at [97, 359] on div at bounding box center [97, 358] width 12 height 12
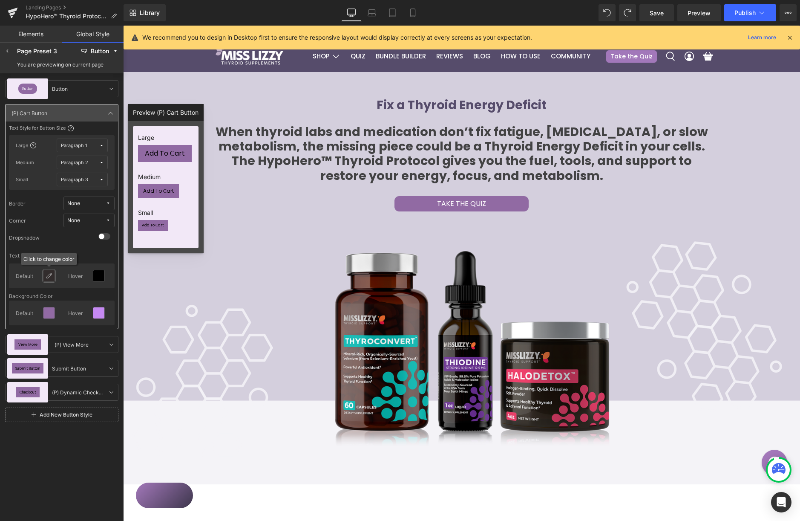
click at [45, 278] on div at bounding box center [48, 275] width 11 height 11
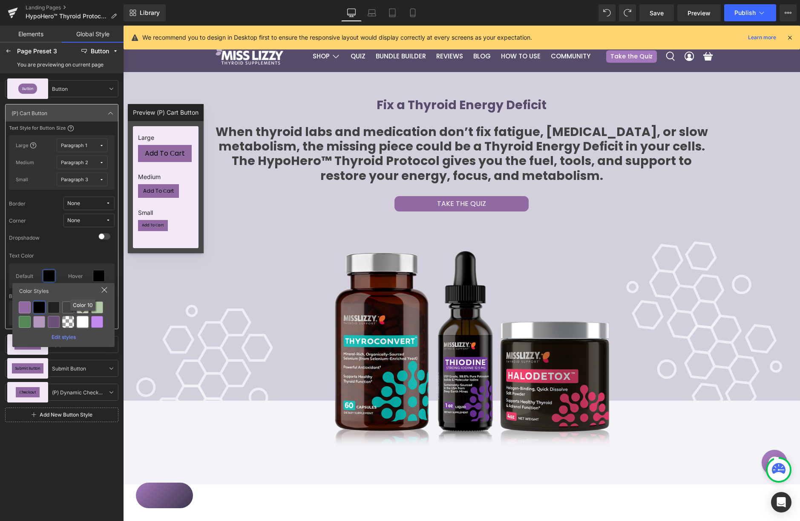
click at [78, 326] on div at bounding box center [83, 322] width 12 height 12
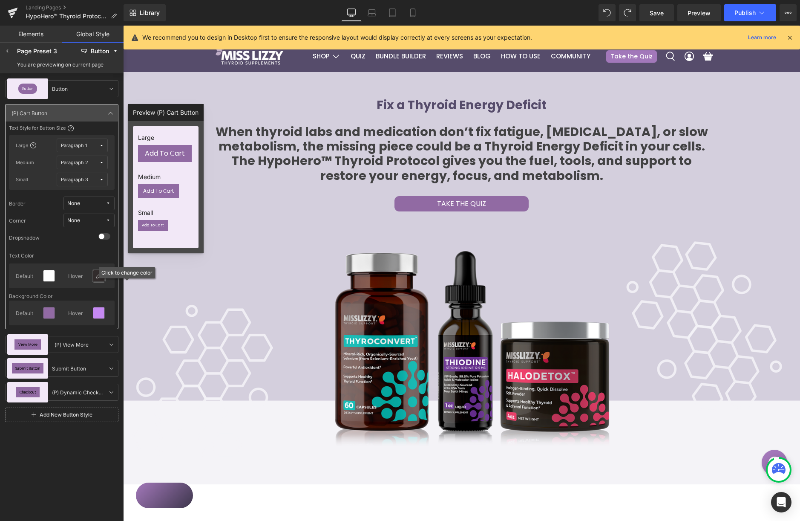
click at [98, 279] on icon at bounding box center [98, 275] width 7 height 7
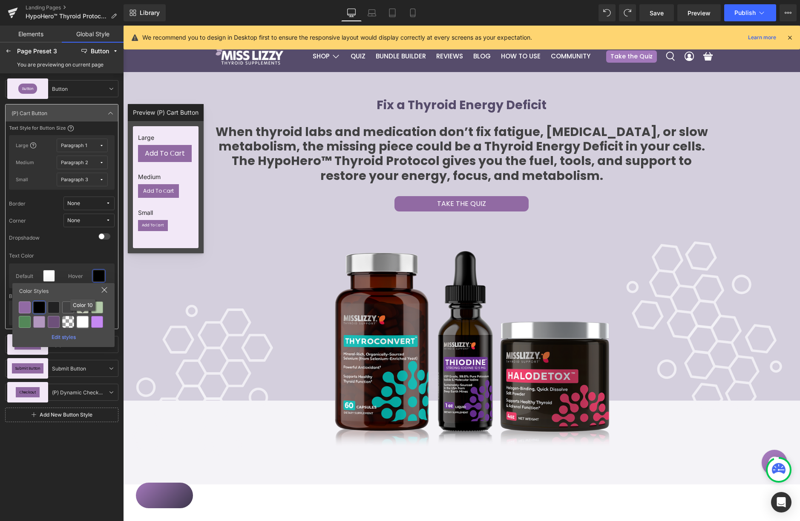
click at [83, 318] on div at bounding box center [83, 322] width 12 height 12
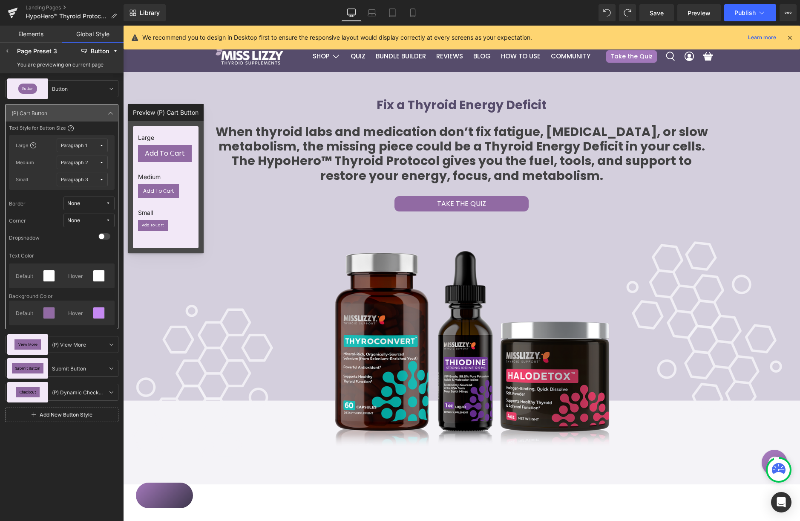
click at [78, 438] on div "Button Button Button Add To Cart (P) Cart Button (P) Cart Button Text Style for…" at bounding box center [62, 296] width 124 height 446
click at [110, 346] on icon at bounding box center [111, 344] width 7 height 7
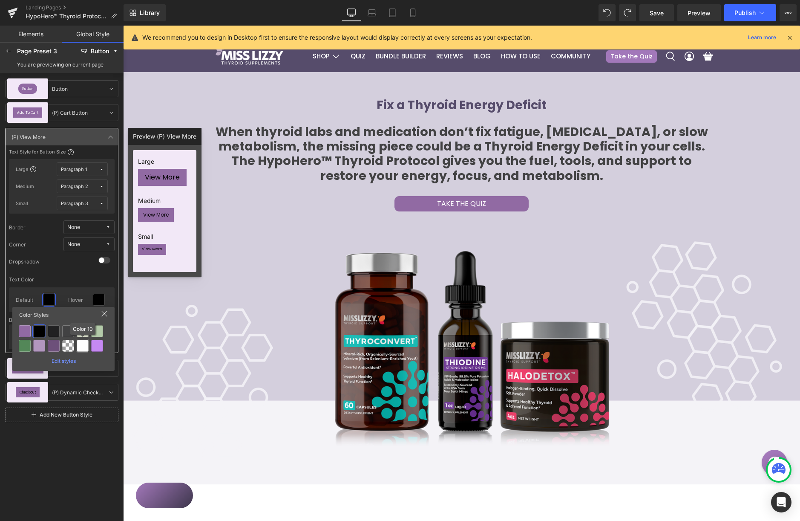
click at [82, 346] on div at bounding box center [83, 346] width 12 height 12
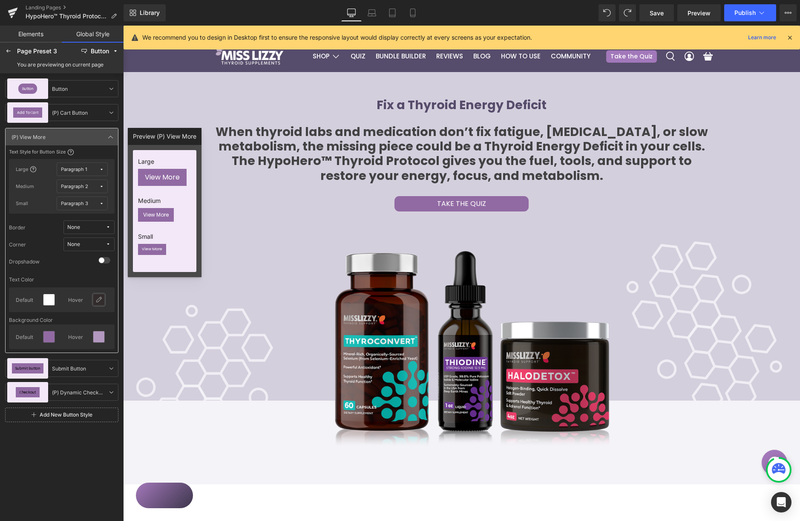
click at [97, 303] on div at bounding box center [98, 299] width 11 height 11
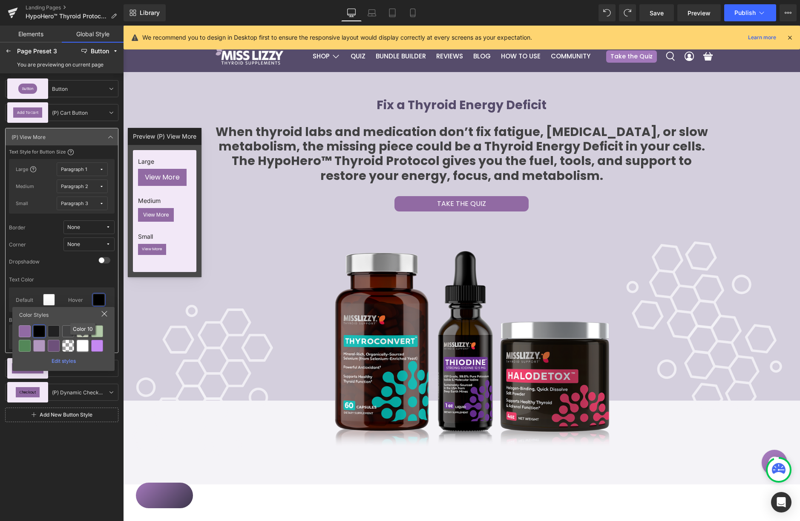
click at [84, 344] on div at bounding box center [83, 346] width 12 height 12
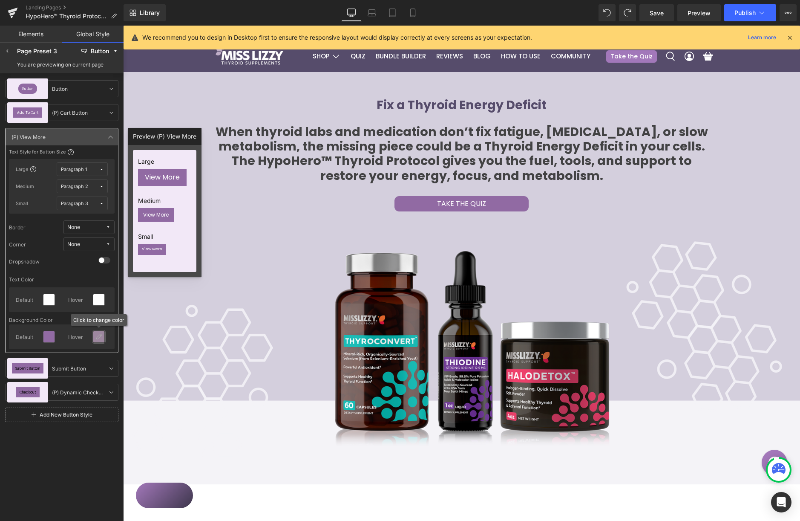
click at [97, 341] on div at bounding box center [98, 336] width 11 height 11
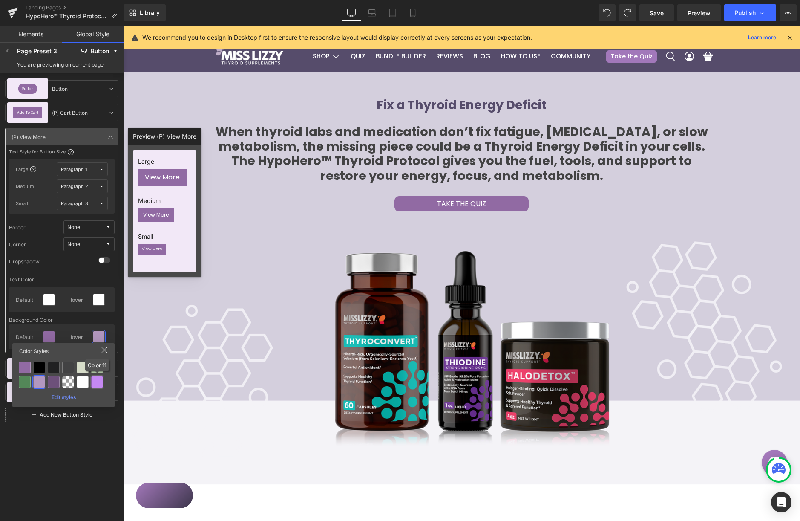
click at [99, 382] on div at bounding box center [97, 382] width 12 height 12
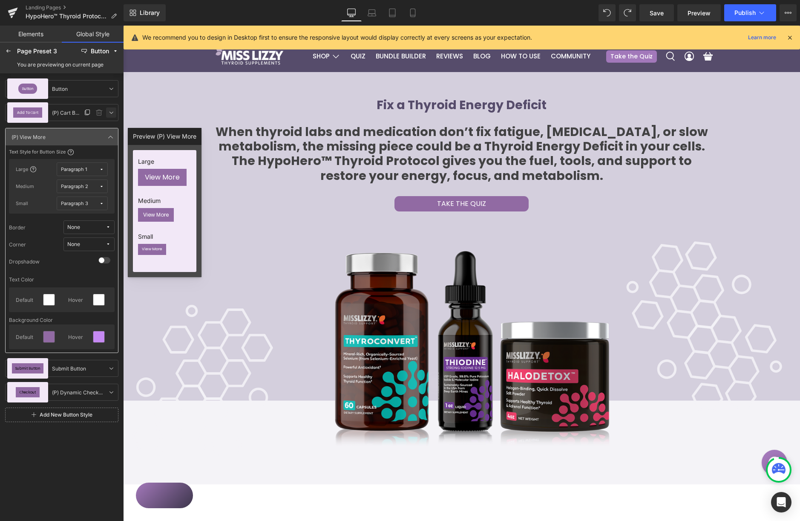
click at [110, 113] on icon at bounding box center [111, 112] width 7 height 7
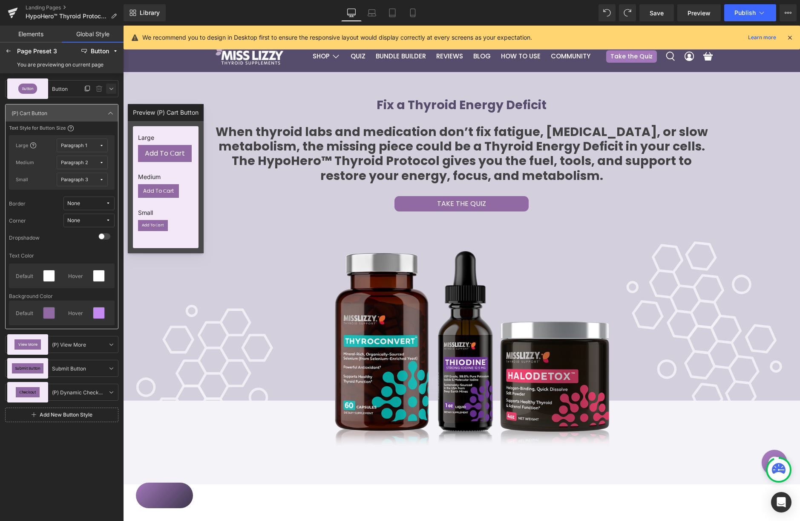
click at [110, 87] on icon at bounding box center [111, 88] width 7 height 7
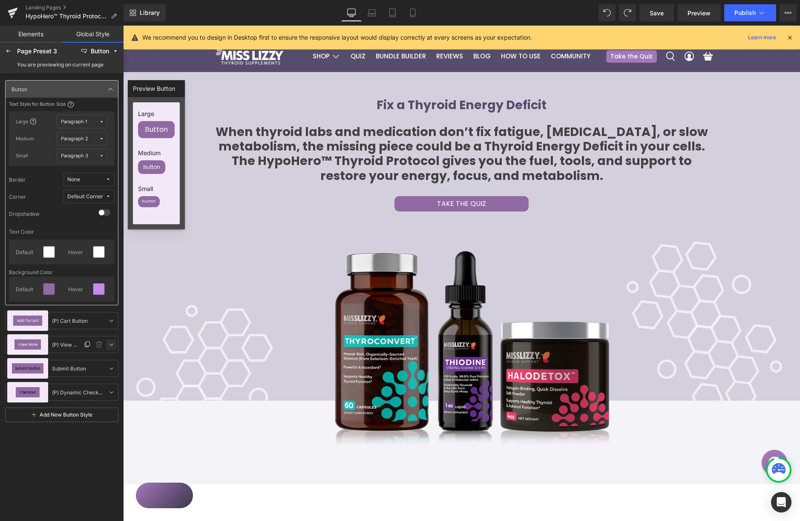
click at [111, 341] on icon at bounding box center [111, 344] width 7 height 7
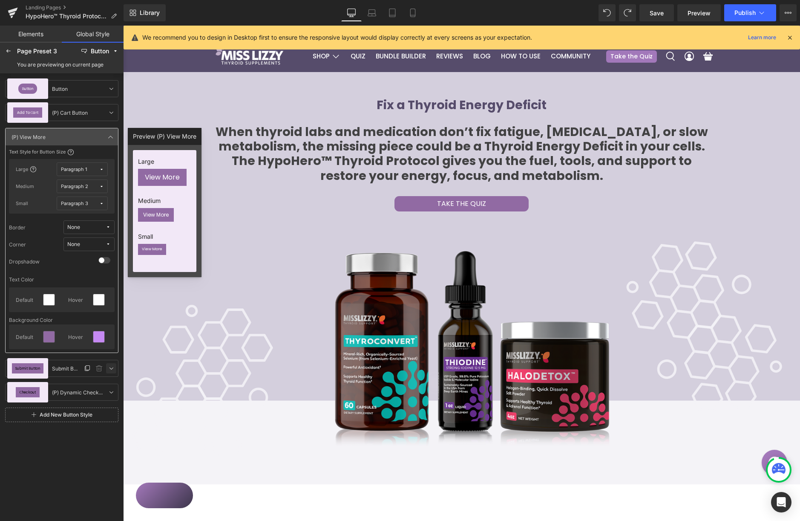
click at [111, 370] on icon at bounding box center [111, 368] width 7 height 7
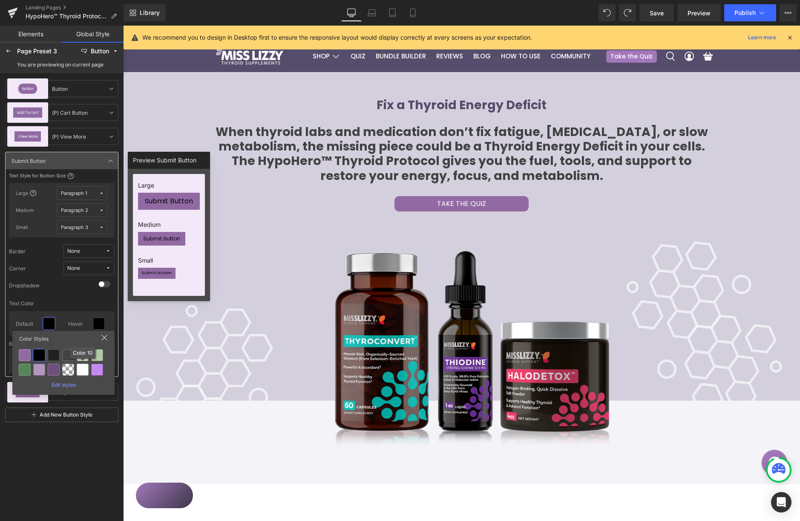
drag, startPoint x: 84, startPoint y: 366, endPoint x: 87, endPoint y: 346, distance: 19.8
click at [84, 366] on div at bounding box center [83, 369] width 12 height 12
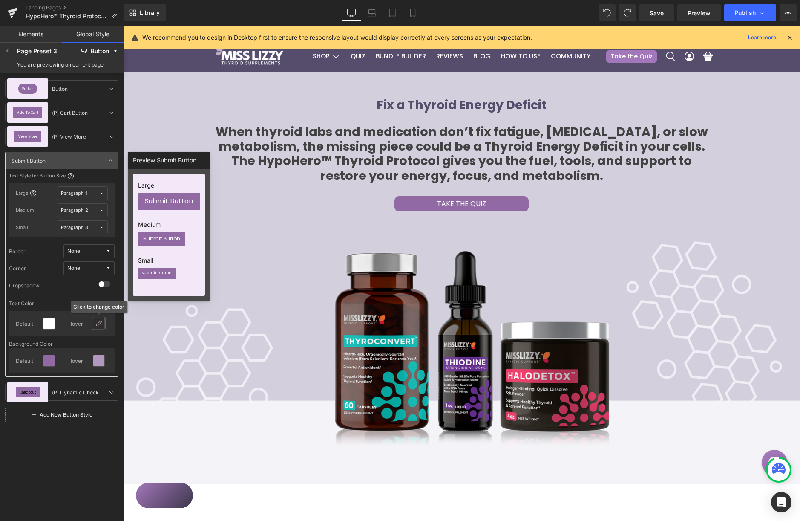
click at [101, 323] on icon at bounding box center [98, 323] width 7 height 7
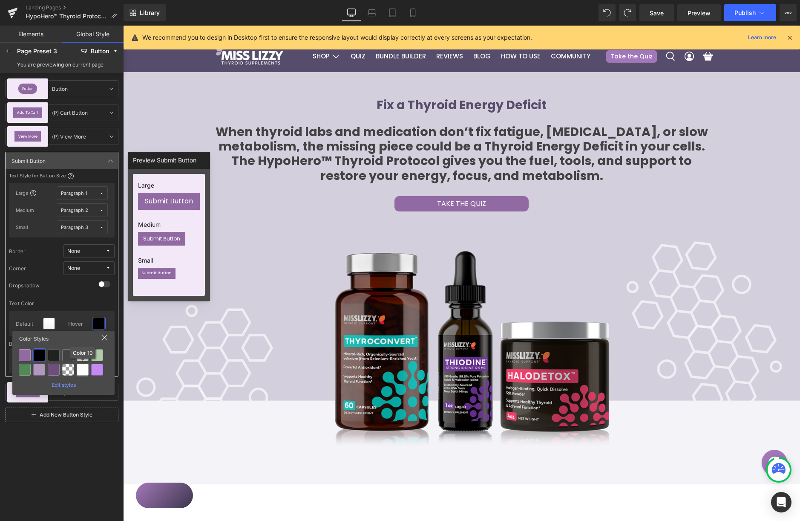
drag, startPoint x: 84, startPoint y: 370, endPoint x: 96, endPoint y: 363, distance: 13.5
click at [84, 370] on div at bounding box center [83, 369] width 12 height 12
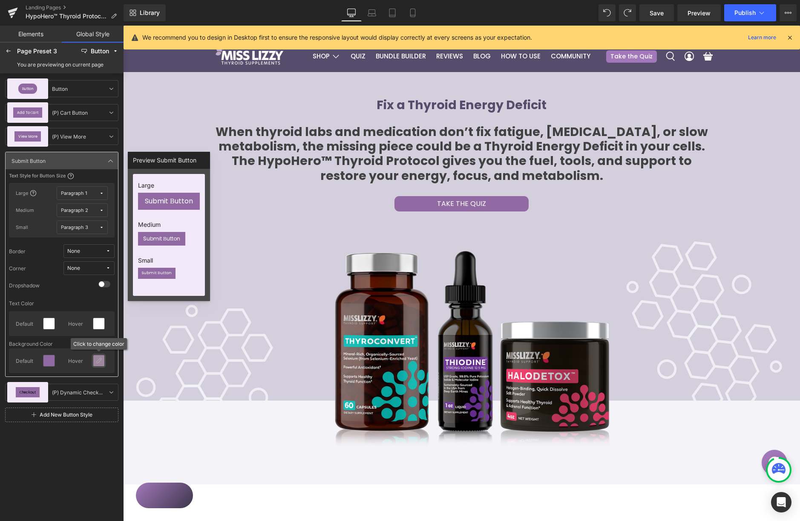
click at [99, 358] on icon at bounding box center [98, 360] width 7 height 7
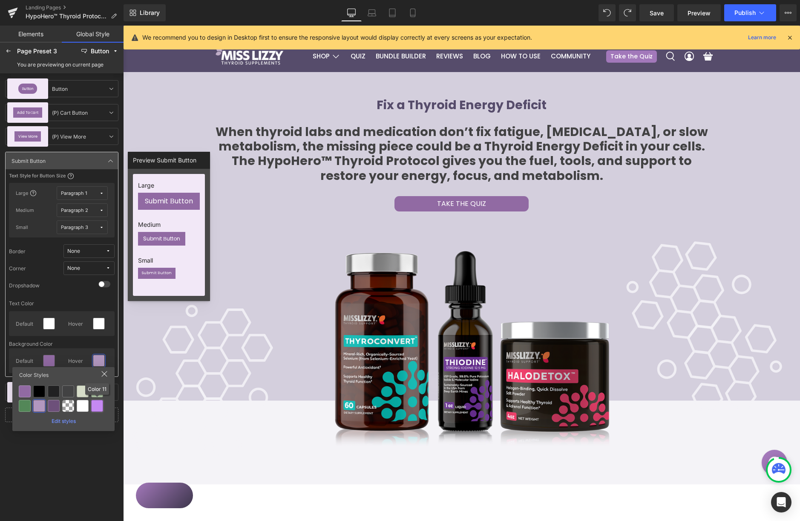
click at [95, 402] on div at bounding box center [97, 406] width 12 height 12
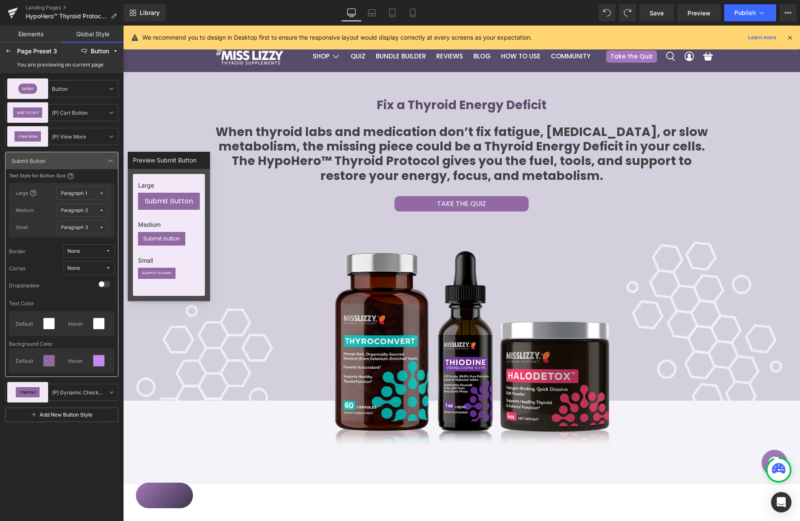
click at [84, 455] on div "Button Button Button Add To Cart (P) Cart Button (P) Cart Button View More (P) …" at bounding box center [62, 296] width 124 height 446
click at [112, 391] on icon at bounding box center [111, 392] width 7 height 7
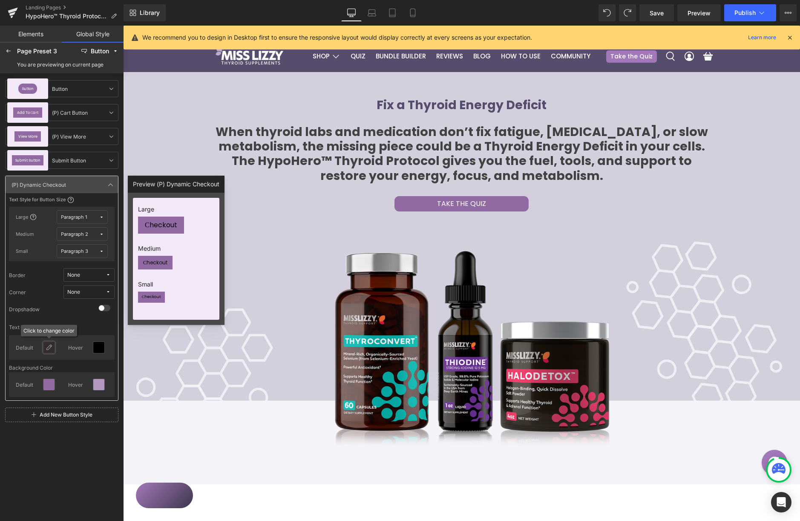
click at [51, 344] on icon at bounding box center [49, 347] width 7 height 7
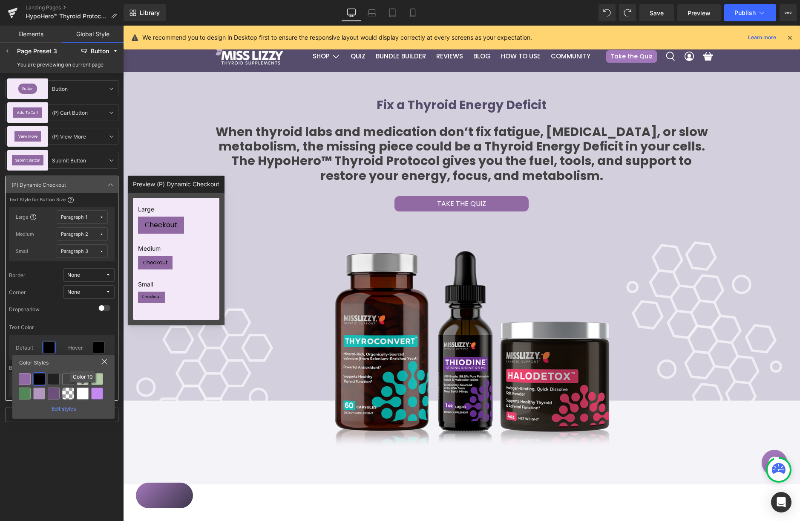
click at [82, 391] on div at bounding box center [83, 393] width 12 height 12
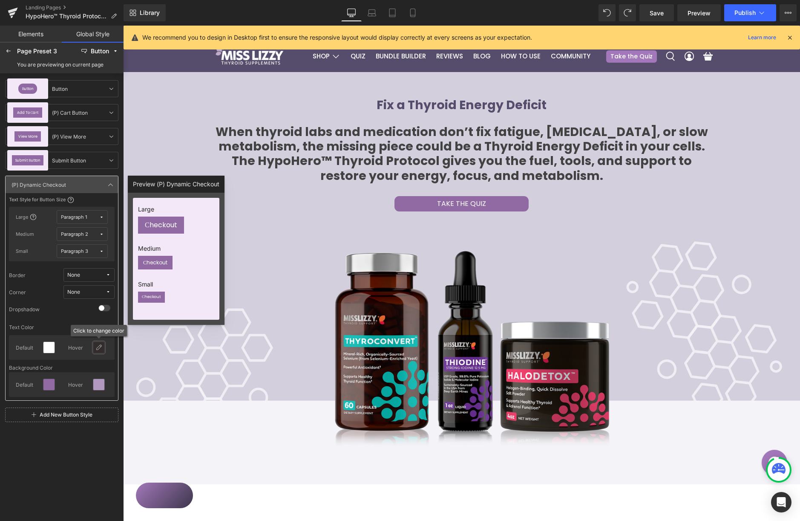
click at [97, 351] on div at bounding box center [98, 347] width 11 height 11
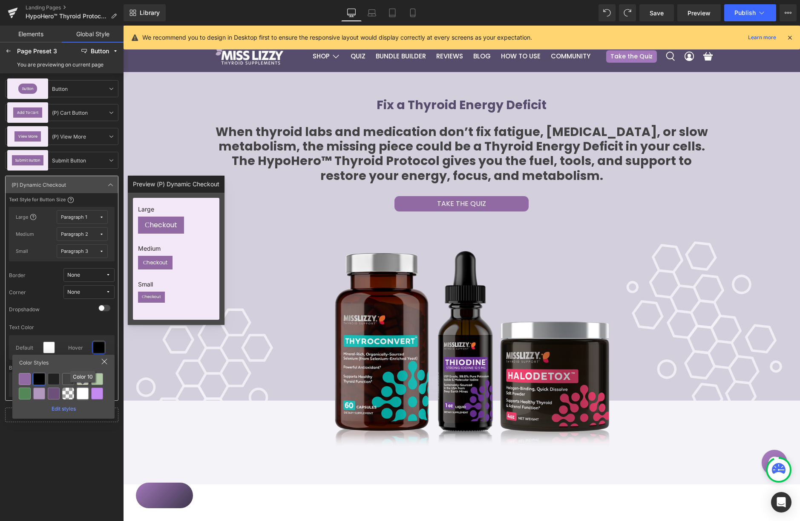
click at [84, 393] on div at bounding box center [83, 393] width 12 height 12
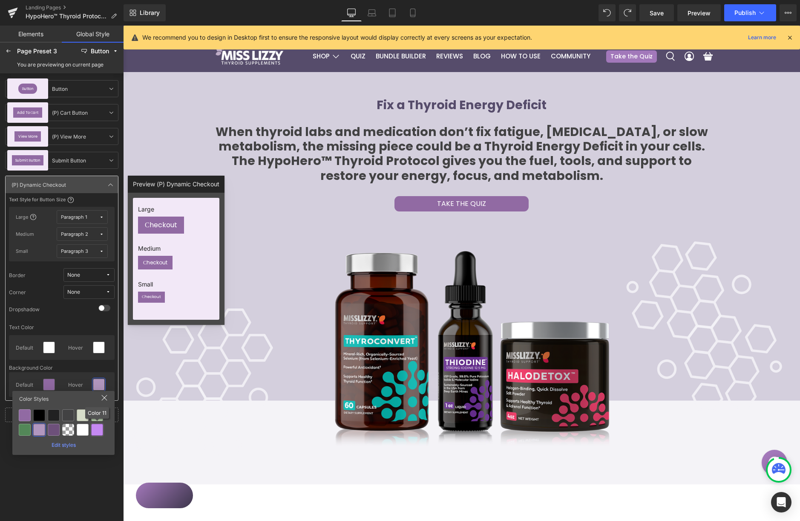
click at [95, 424] on div at bounding box center [97, 430] width 12 height 12
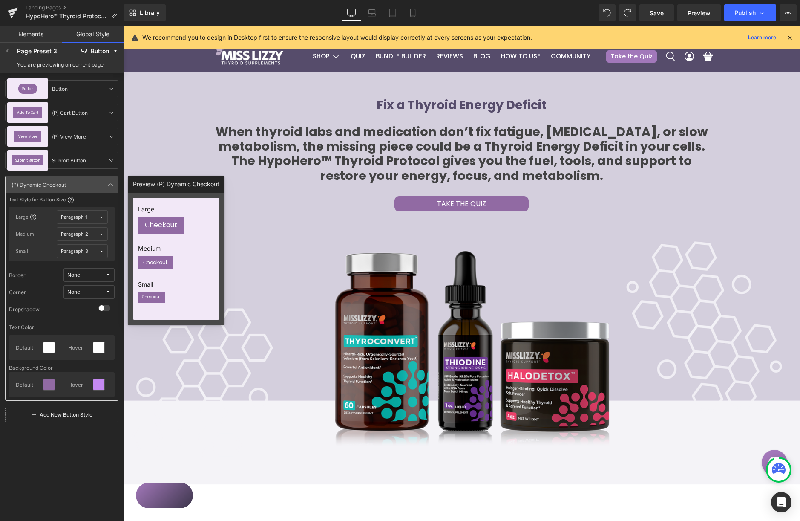
click at [88, 454] on div "Button Button Button Add To Cart (P) Cart Button (P) Cart Button View More (P) …" at bounding box center [62, 296] width 124 height 446
click at [10, 51] on icon at bounding box center [8, 51] width 7 height 7
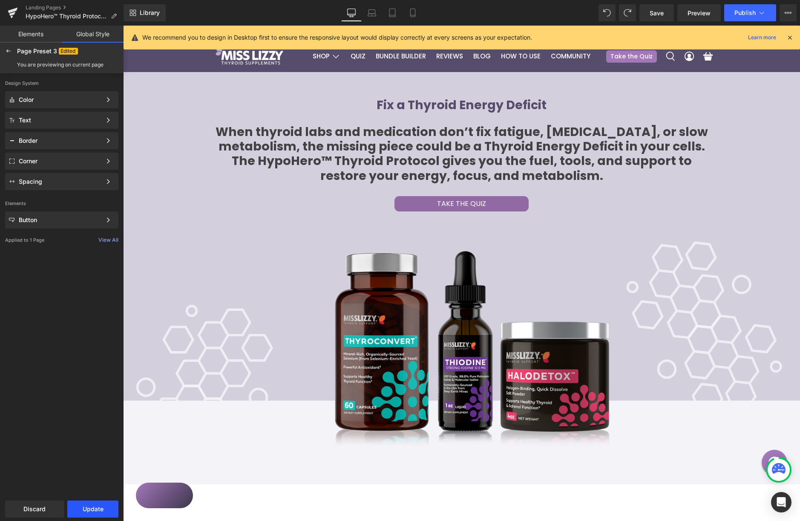
click at [75, 505] on button "Update" at bounding box center [92, 508] width 51 height 17
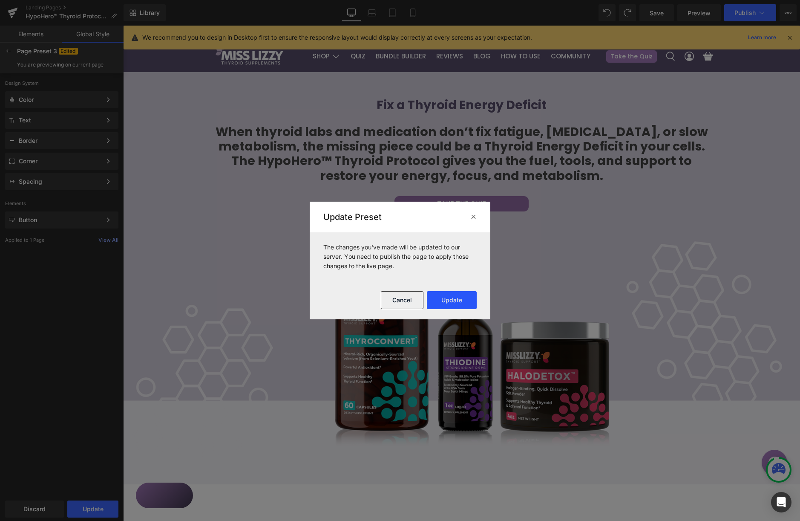
click at [468, 300] on button "Update" at bounding box center [452, 300] width 50 height 18
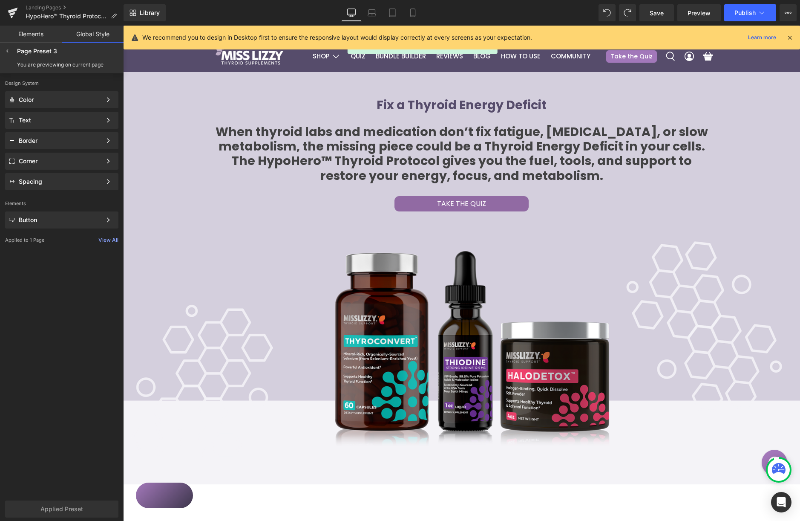
click at [91, 36] on link "Global Style" at bounding box center [93, 34] width 62 height 17
click at [83, 122] on div "Text" at bounding box center [60, 120] width 83 height 7
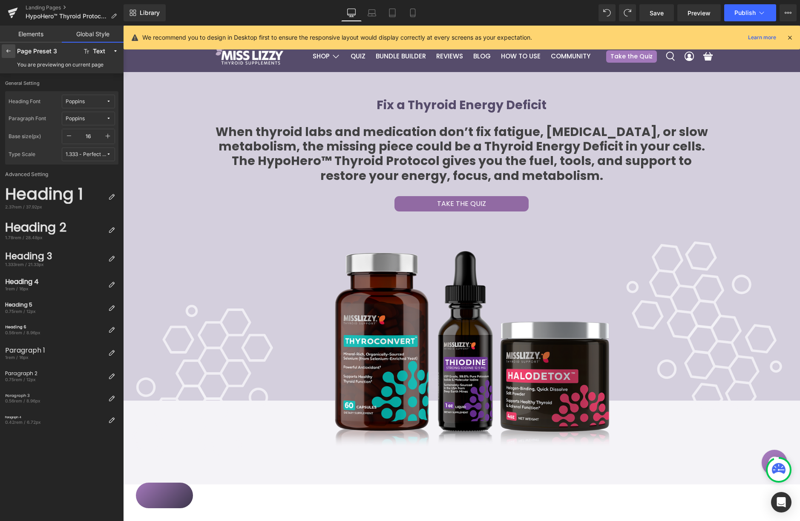
click at [9, 49] on icon at bounding box center [8, 51] width 7 height 7
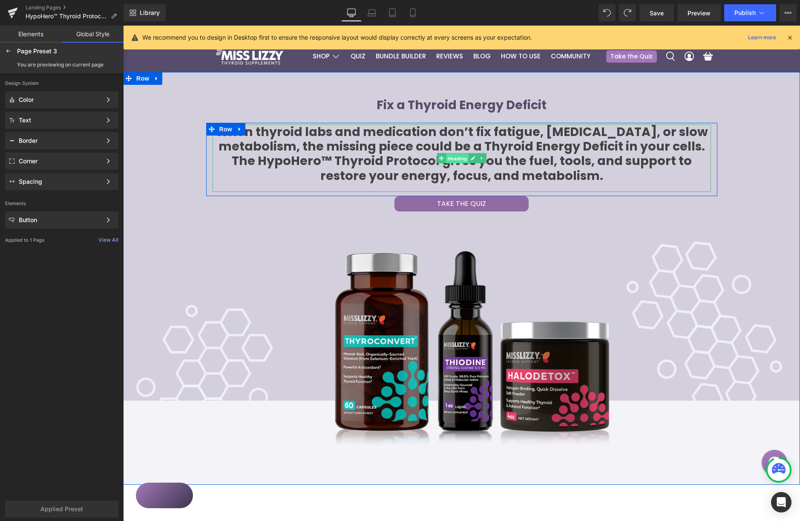
click at [458, 159] on span "Heading" at bounding box center [457, 158] width 23 height 10
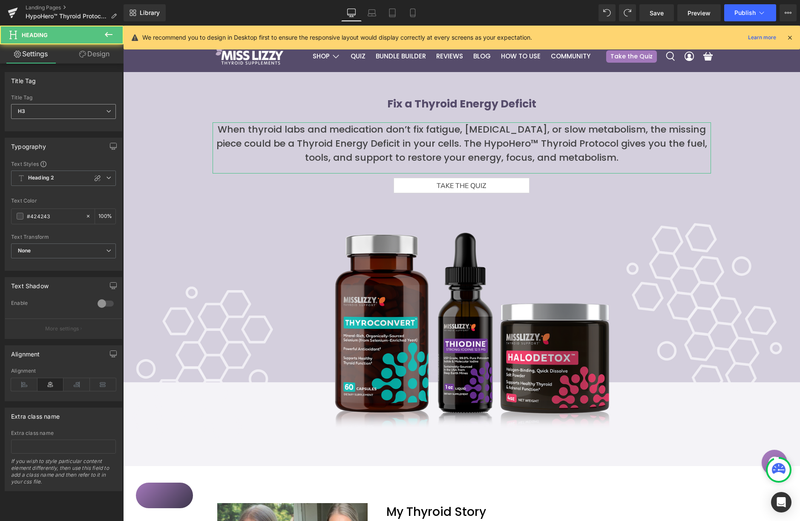
click at [58, 108] on span "H3" at bounding box center [63, 111] width 105 height 15
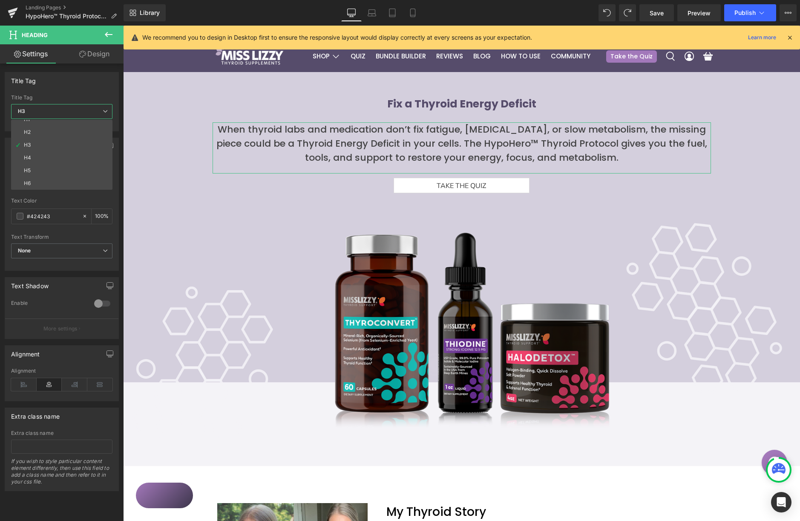
scroll to position [0, 0]
click at [79, 83] on div "Title Tag" at bounding box center [61, 80] width 113 height 16
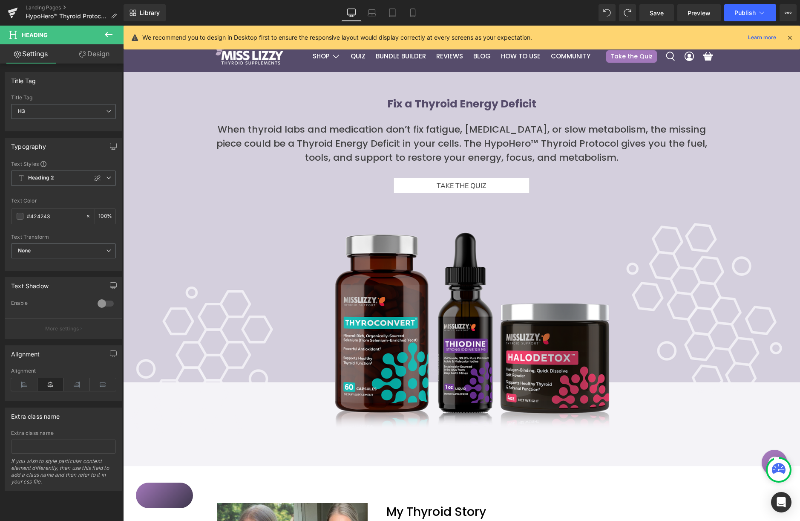
click at [103, 29] on button at bounding box center [109, 35] width 30 height 19
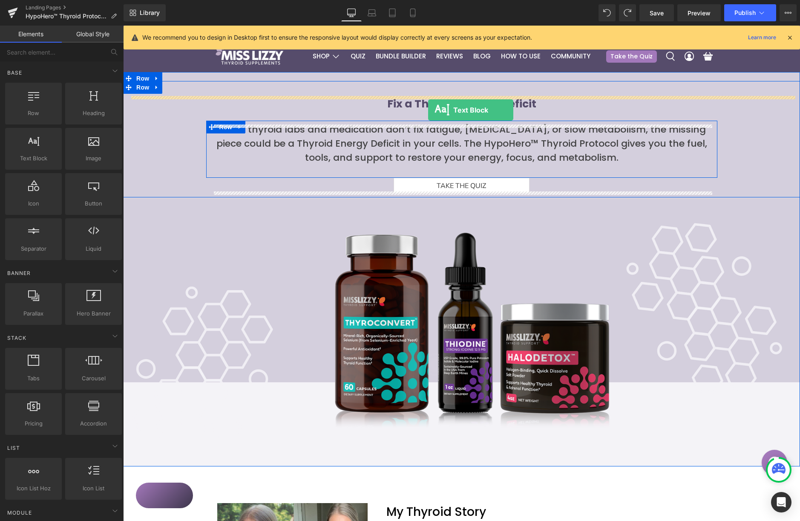
drag, startPoint x: 161, startPoint y: 179, endPoint x: 450, endPoint y: 104, distance: 299.0
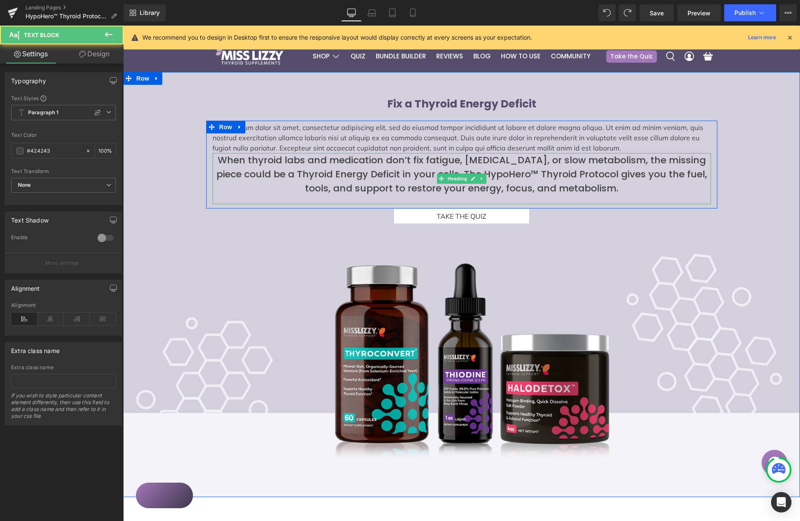
click at [397, 187] on h3 "When thyroid labs and medication don’t fix fatigue, [MEDICAL_DATA], or slow met…" at bounding box center [462, 174] width 499 height 42
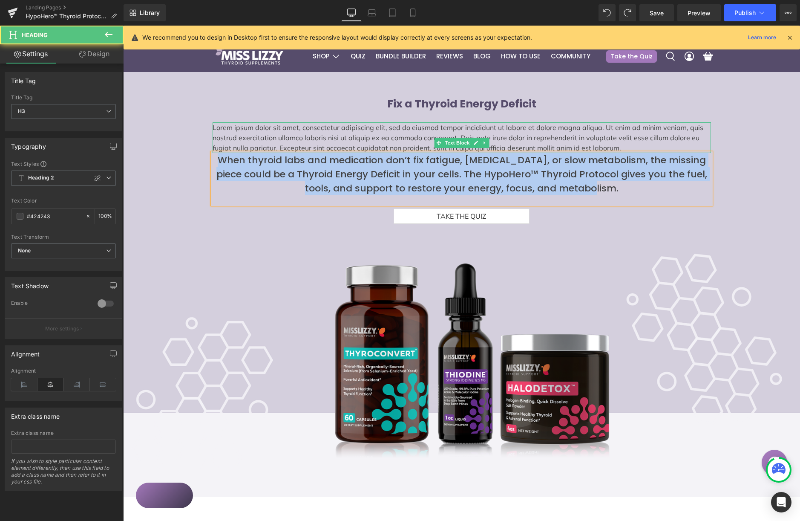
copy h3 "When thyroid labs and medication don’t fix fatigue, [MEDICAL_DATA], or slow met…"
click at [349, 132] on p "Lorem ipsum dolor sit amet, consectetur adipiscing elit, sed do eiusmod tempor …" at bounding box center [462, 137] width 499 height 31
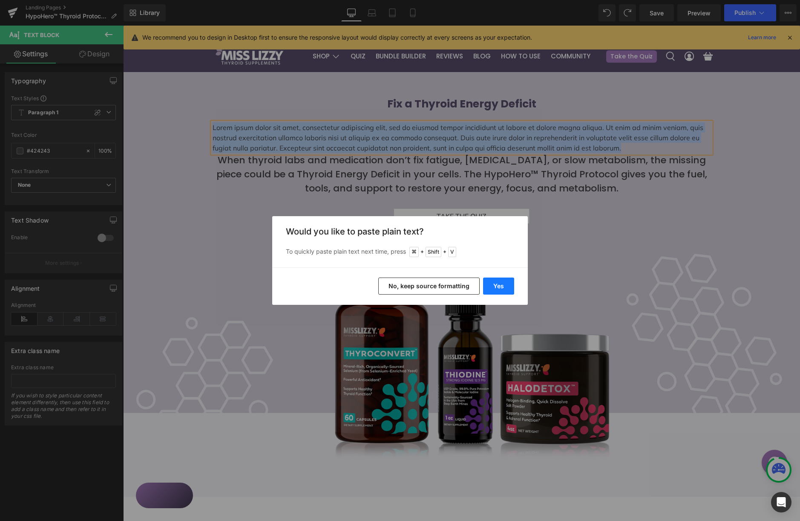
drag, startPoint x: 377, startPoint y: 260, endPoint x: 500, endPoint y: 286, distance: 125.8
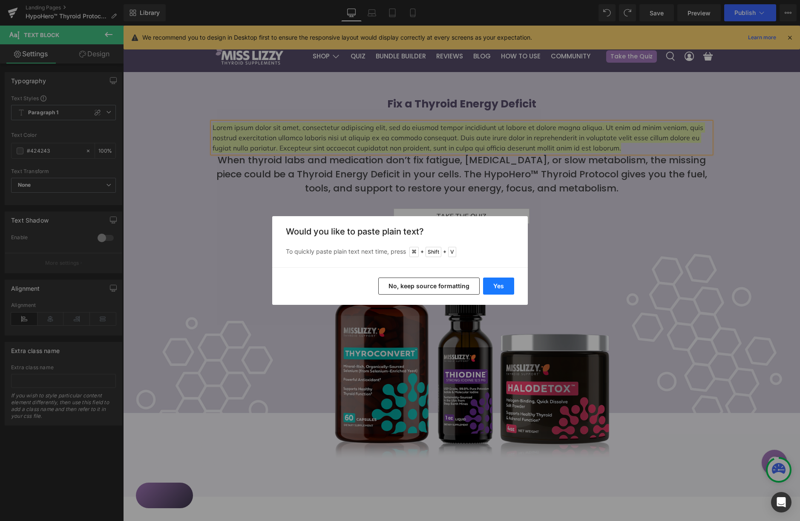
click at [500, 286] on button "Yes" at bounding box center [498, 285] width 31 height 17
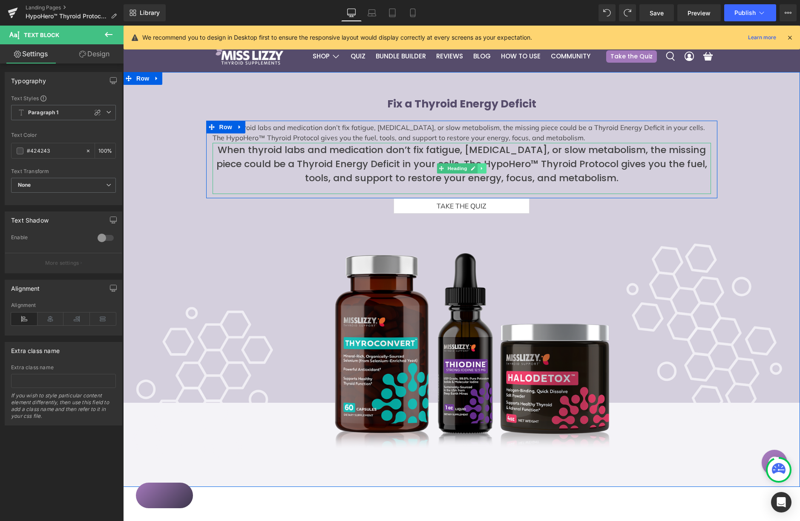
click at [483, 171] on icon at bounding box center [482, 168] width 5 height 5
click at [486, 172] on icon at bounding box center [486, 168] width 7 height 7
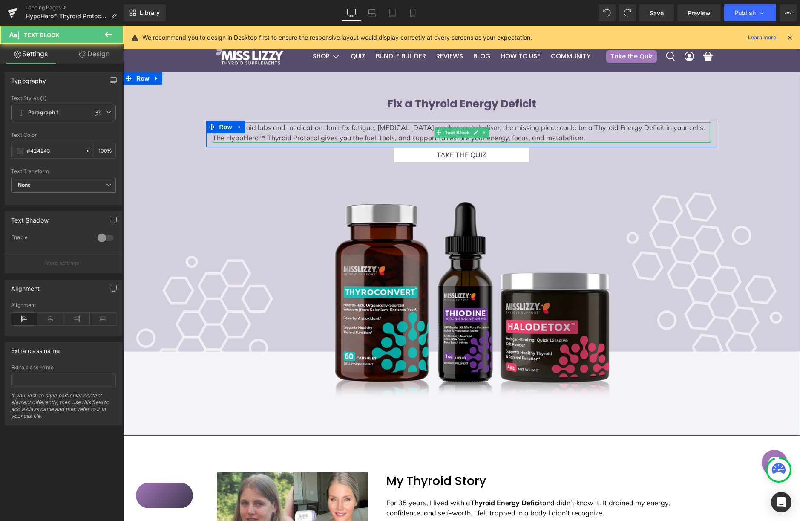
click at [543, 137] on p "When thyroid labs and medication don’t fix fatigue, [MEDICAL_DATA], or slow met…" at bounding box center [462, 132] width 499 height 20
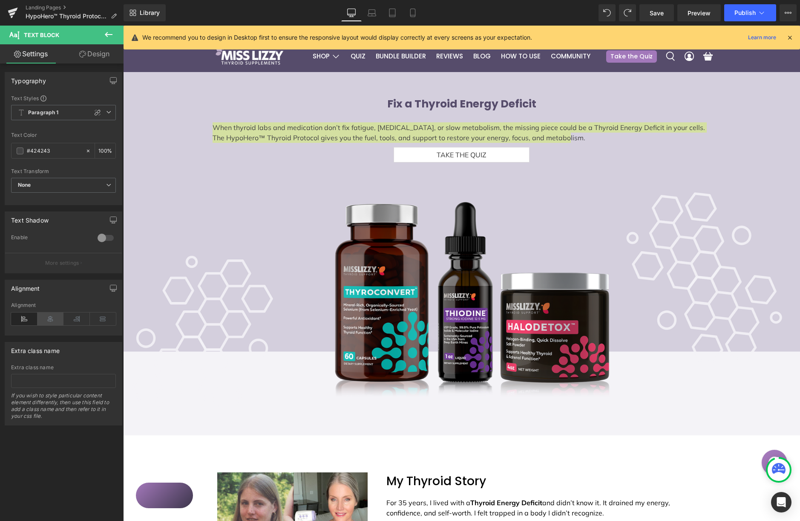
click at [50, 314] on icon at bounding box center [50, 318] width 26 height 13
click at [95, 55] on link "Design" at bounding box center [94, 53] width 62 height 19
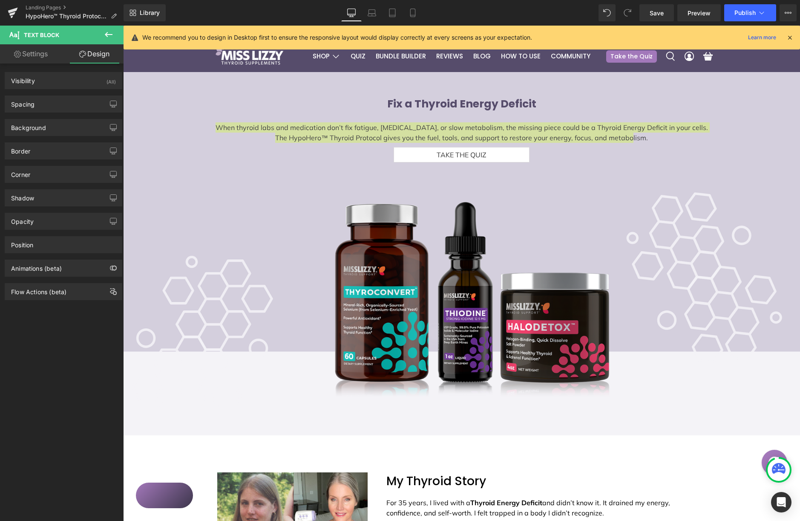
click at [37, 55] on link "Settings" at bounding box center [31, 53] width 62 height 19
type input "100"
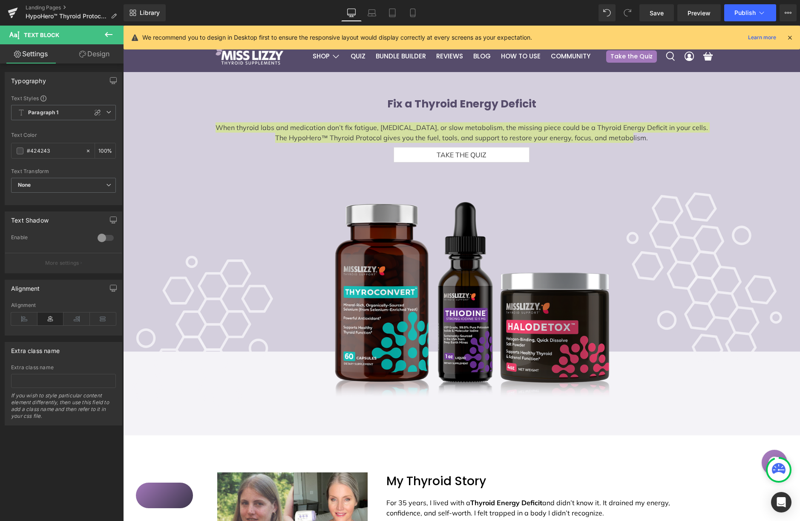
click at [104, 32] on icon at bounding box center [109, 34] width 10 height 10
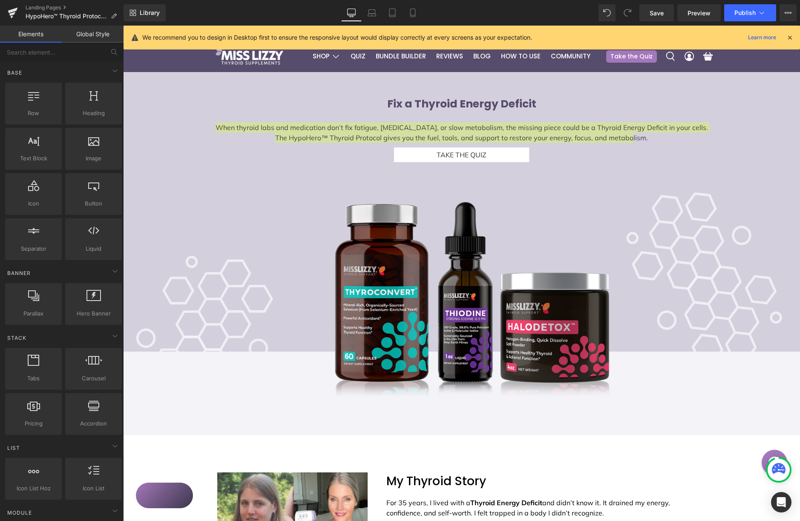
click at [95, 37] on link "Global Style" at bounding box center [93, 34] width 62 height 17
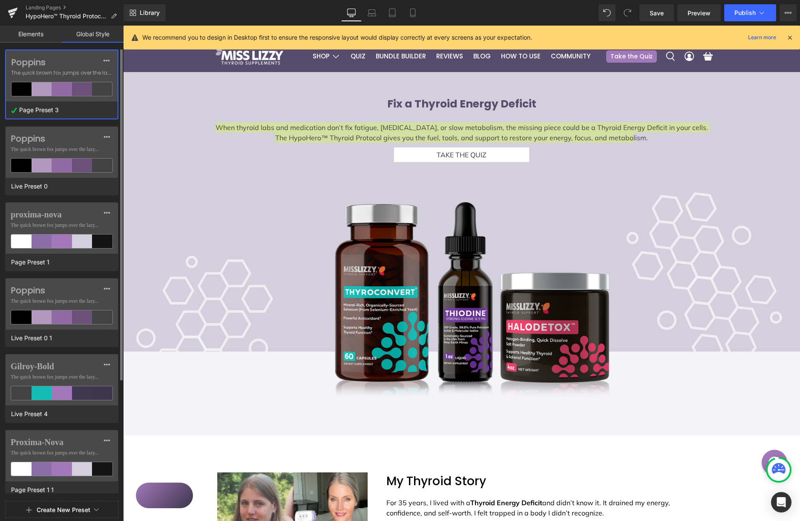
click at [86, 62] on label "Poppins" at bounding box center [61, 62] width 101 height 10
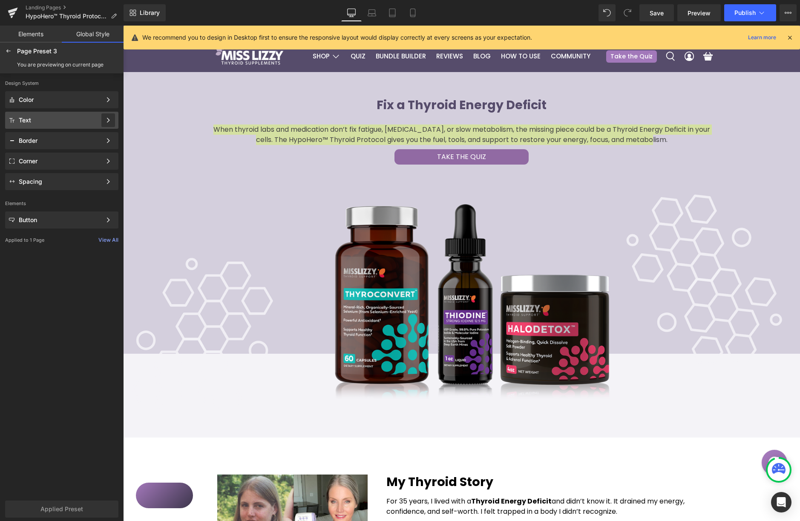
click at [105, 121] on icon at bounding box center [108, 120] width 6 height 6
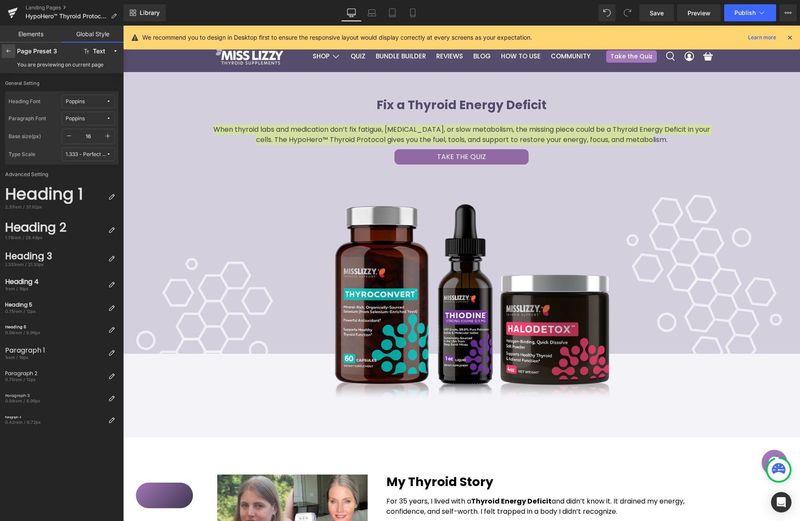
click at [10, 51] on icon at bounding box center [8, 51] width 7 height 7
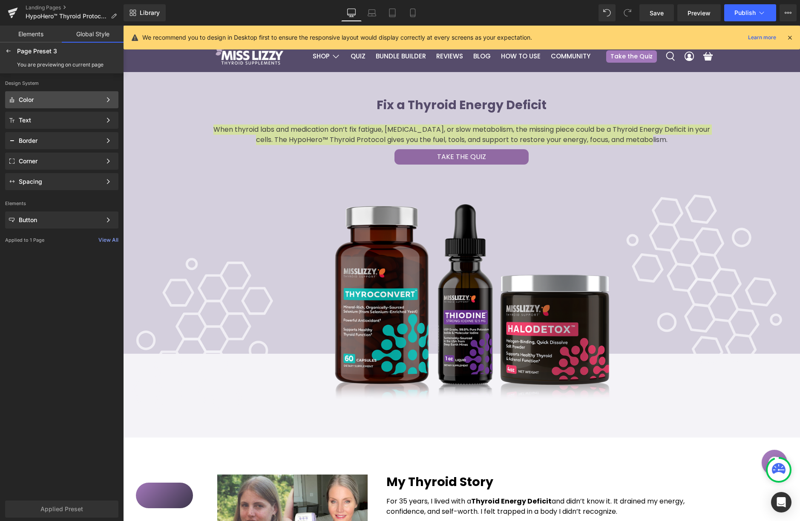
click at [93, 102] on div "Color" at bounding box center [60, 99] width 83 height 7
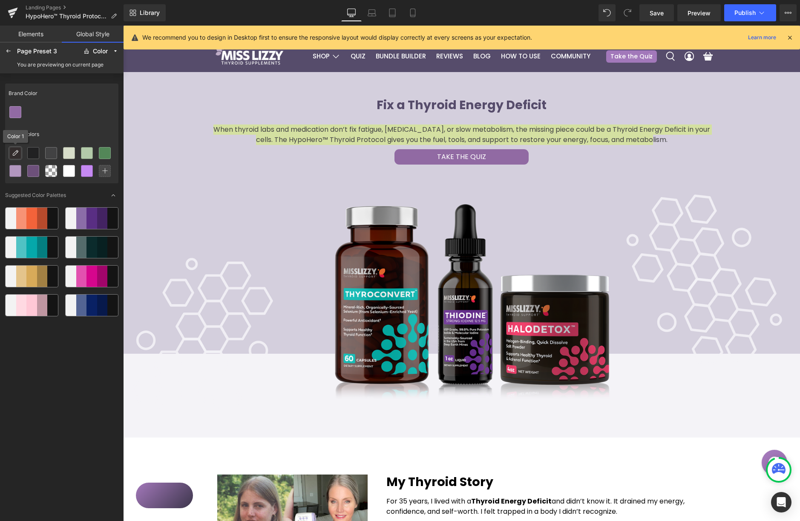
click at [18, 154] on icon at bounding box center [15, 153] width 7 height 7
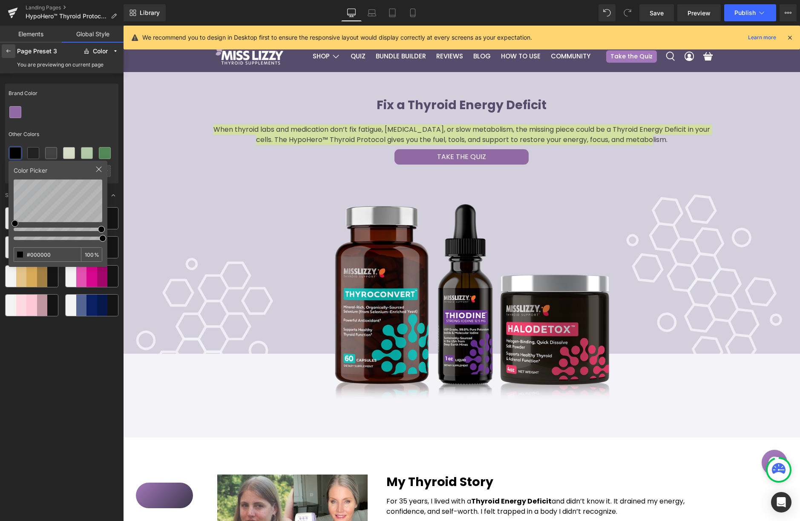
click at [9, 51] on icon at bounding box center [8, 51] width 7 height 7
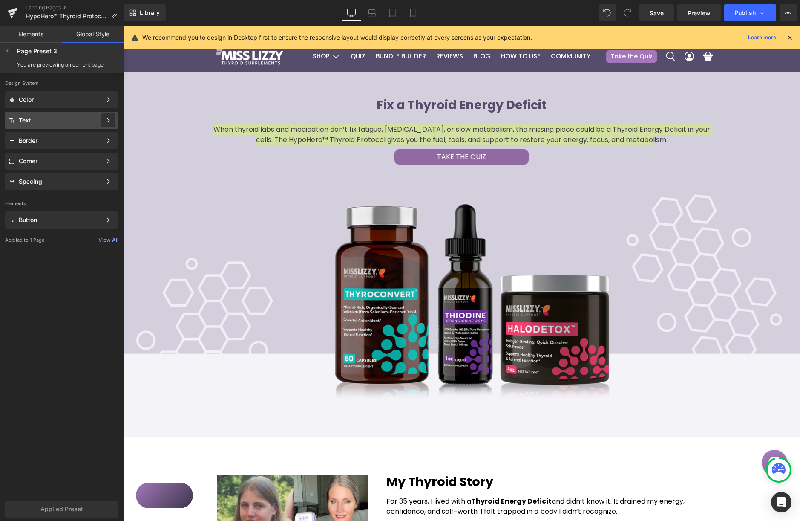
click at [111, 121] on div at bounding box center [108, 120] width 14 height 14
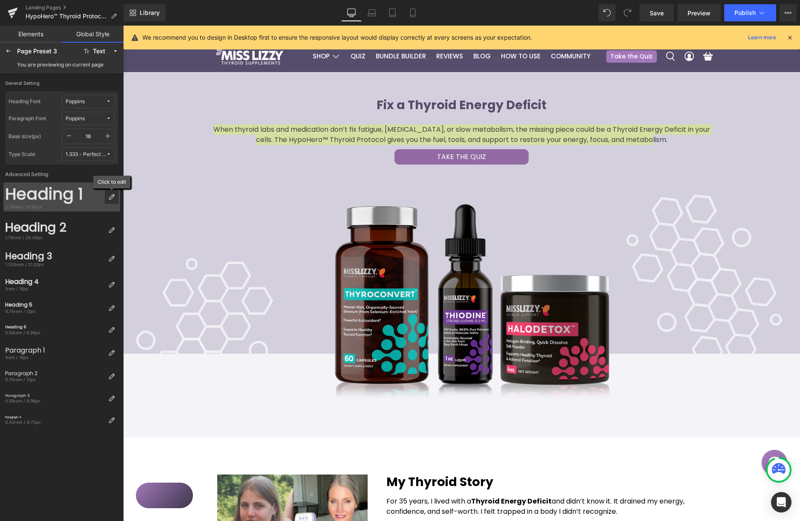
click at [107, 198] on div at bounding box center [112, 197] width 14 height 14
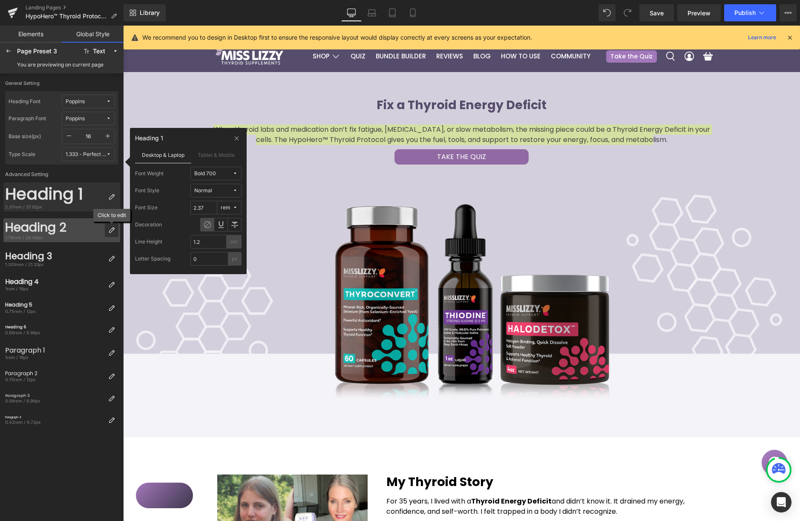
click at [110, 230] on icon at bounding box center [111, 230] width 7 height 7
click at [12, 52] on div at bounding box center [9, 51] width 14 height 14
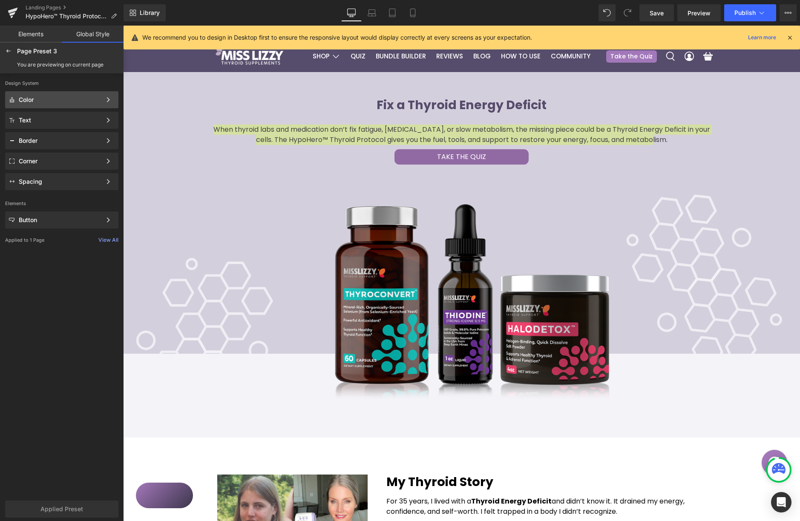
click at [58, 99] on div "Color" at bounding box center [60, 99] width 83 height 7
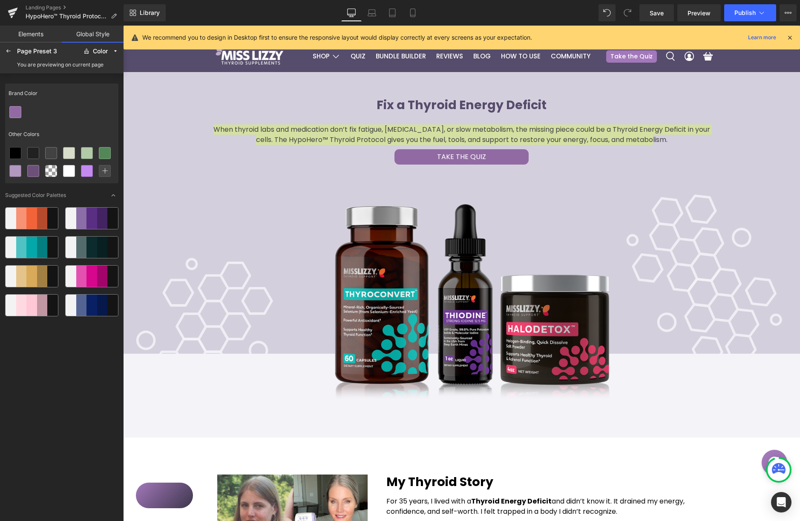
click at [72, 118] on div at bounding box center [61, 112] width 113 height 18
click at [13, 153] on icon at bounding box center [15, 153] width 7 height 7
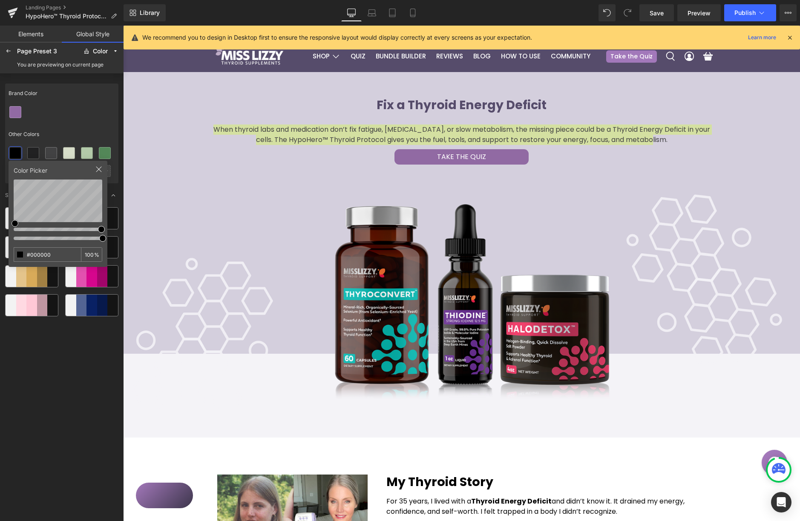
drag, startPoint x: 97, startPoint y: 100, endPoint x: 118, endPoint y: 96, distance: 20.7
click at [98, 100] on div "Brand Color" at bounding box center [61, 94] width 113 height 20
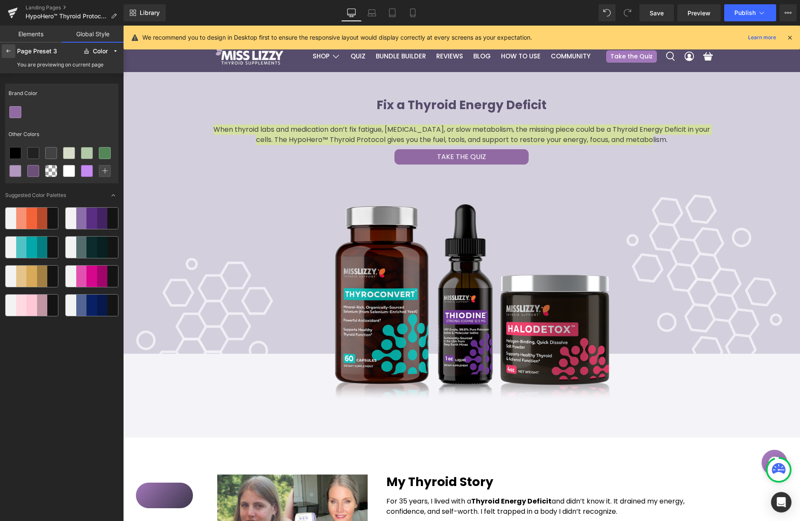
click at [14, 47] on div at bounding box center [9, 51] width 14 height 14
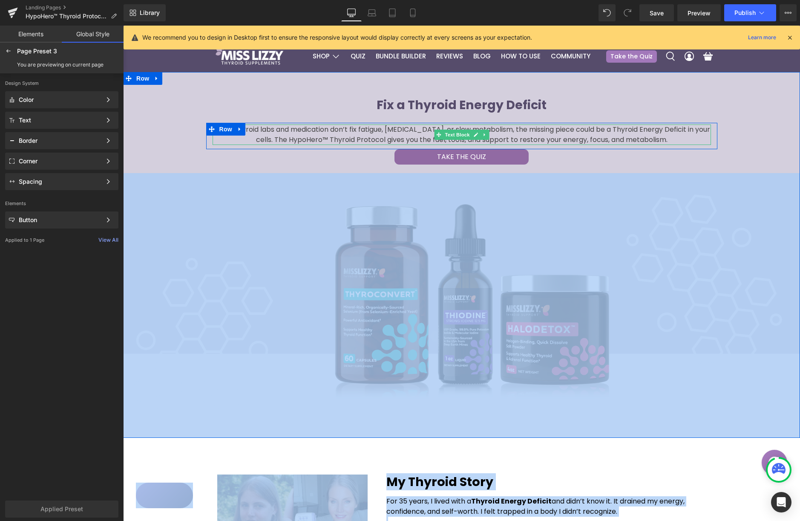
click at [578, 136] on p "When thyroid labs and medication don’t fix fatigue, [MEDICAL_DATA], or slow met…" at bounding box center [462, 134] width 499 height 20
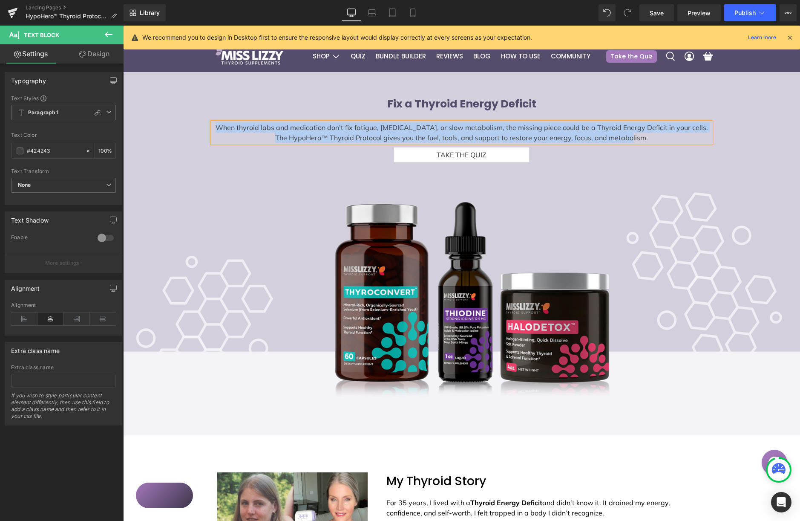
click at [534, 136] on p "When thyroid labs and medication don’t fix fatigue, [MEDICAL_DATA], or slow met…" at bounding box center [462, 132] width 499 height 20
drag, startPoint x: 671, startPoint y: 144, endPoint x: 250, endPoint y: 122, distance: 421.5
click at [209, 128] on div "When thyroid labs and medication don’t fix fatigue, [MEDICAL_DATA], or slow met…" at bounding box center [461, 132] width 511 height 20
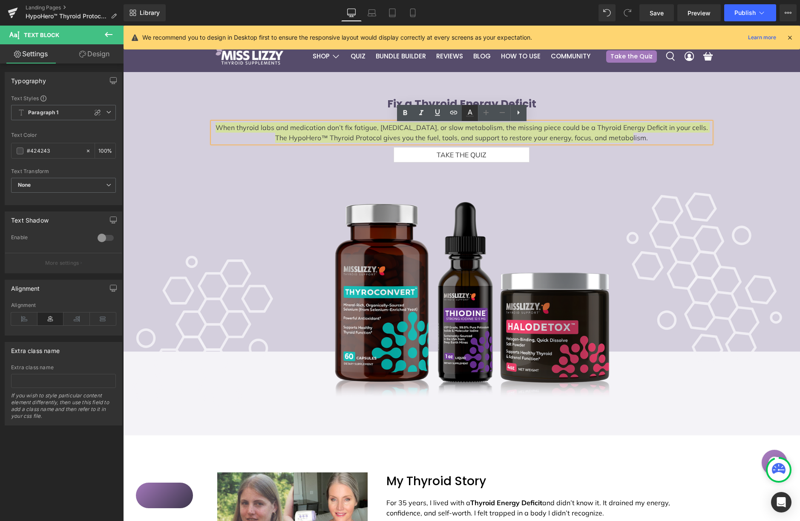
click at [467, 114] on icon at bounding box center [470, 113] width 10 height 10
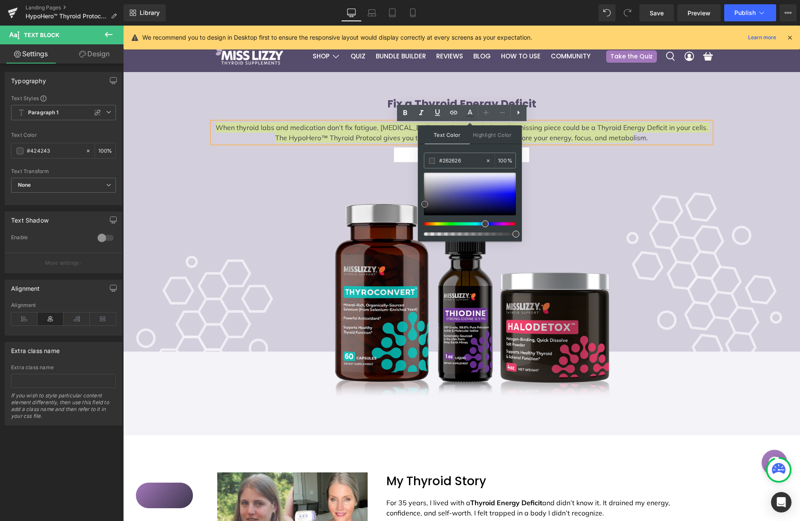
type input "#000000"
drag, startPoint x: 424, startPoint y: 205, endPoint x: 418, endPoint y: 229, distance: 24.6
click at [418, 229] on div "Text Color Highlight Color rgba(0, 0, 0, 1) #000000 100 % transparent transpare…" at bounding box center [470, 183] width 104 height 116
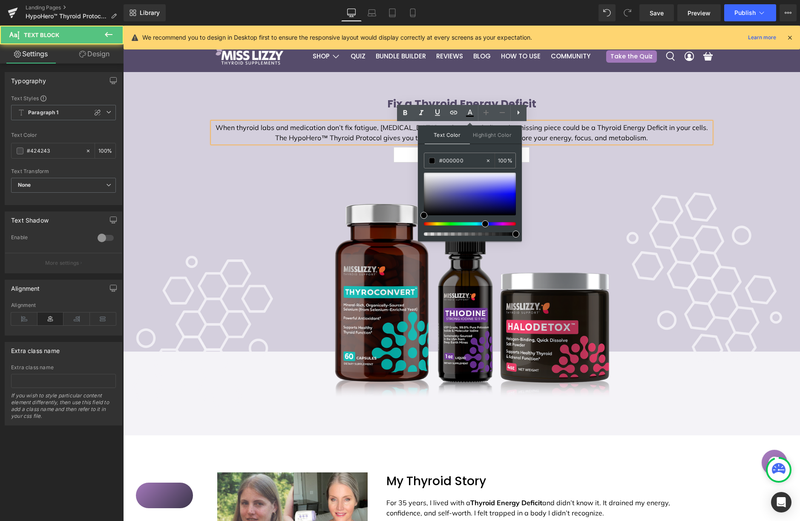
click at [580, 131] on span "When thyroid labs and medication don’t fix fatigue, [MEDICAL_DATA], or slow met…" at bounding box center [462, 132] width 493 height 19
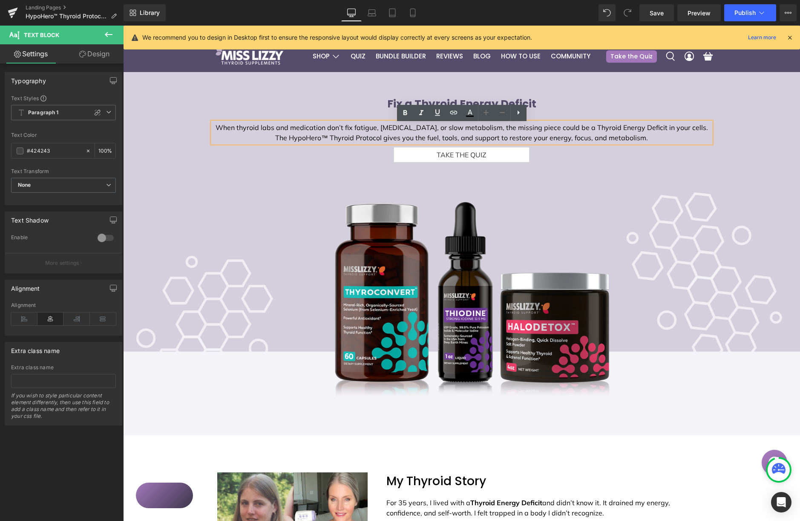
click at [688, 135] on p "When thyroid labs and medication don’t fix fatigue, [MEDICAL_DATA], or slow met…" at bounding box center [462, 132] width 499 height 20
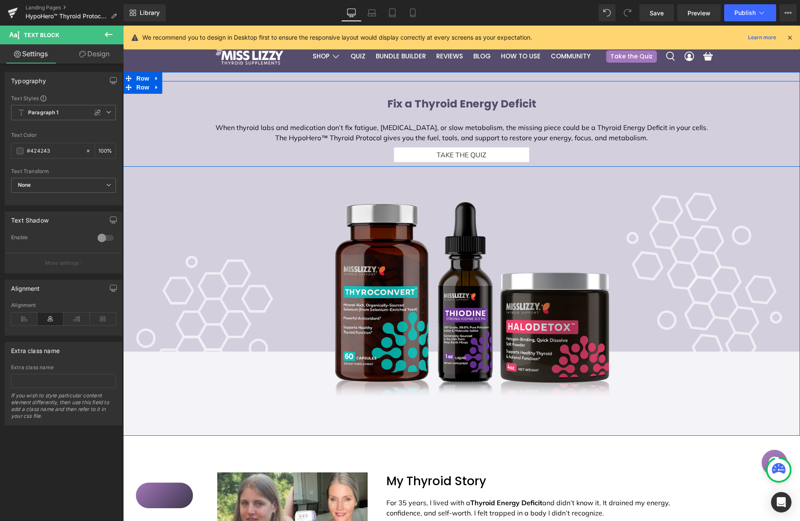
click at [169, 130] on div "Elevate Your Energy, Body Temperature, & Focus: Thyroid Supplements That Work H…" at bounding box center [461, 129] width 677 height 66
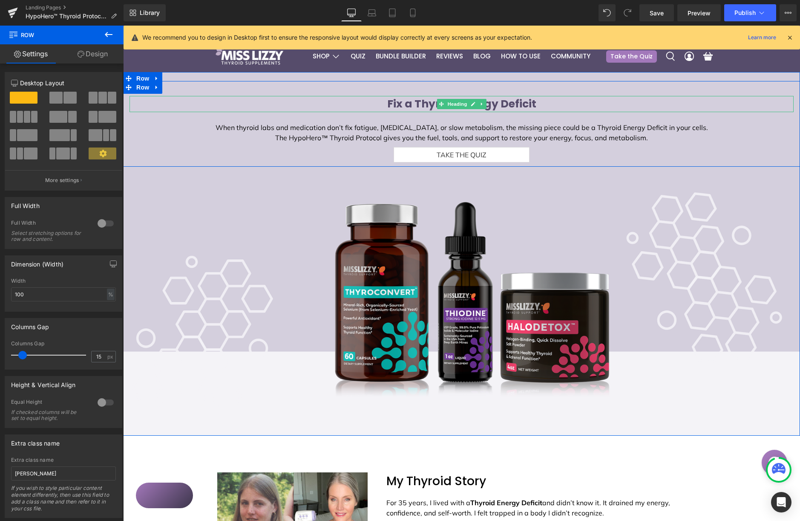
click at [502, 108] on b "Fix a Thyroid Energy Deficit" at bounding box center [461, 103] width 149 height 15
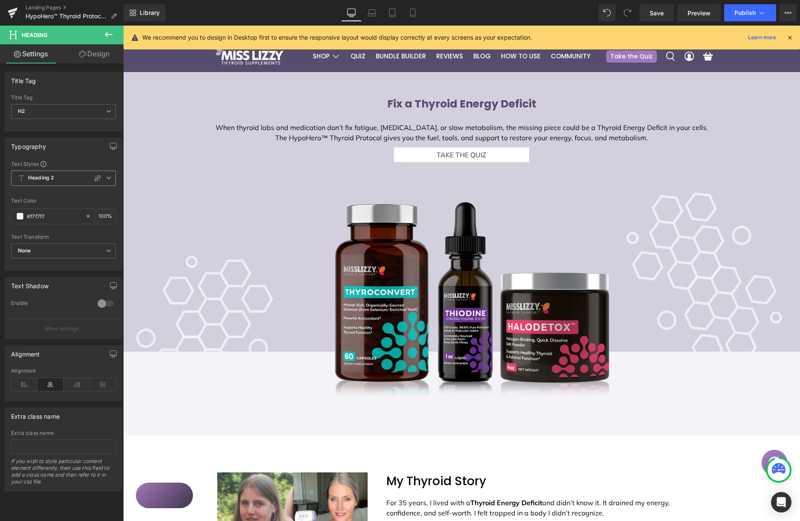
drag, startPoint x: 92, startPoint y: 178, endPoint x: 108, endPoint y: 175, distance: 16.5
click at [94, 178] on icon at bounding box center [97, 178] width 7 height 7
type input "1.2"
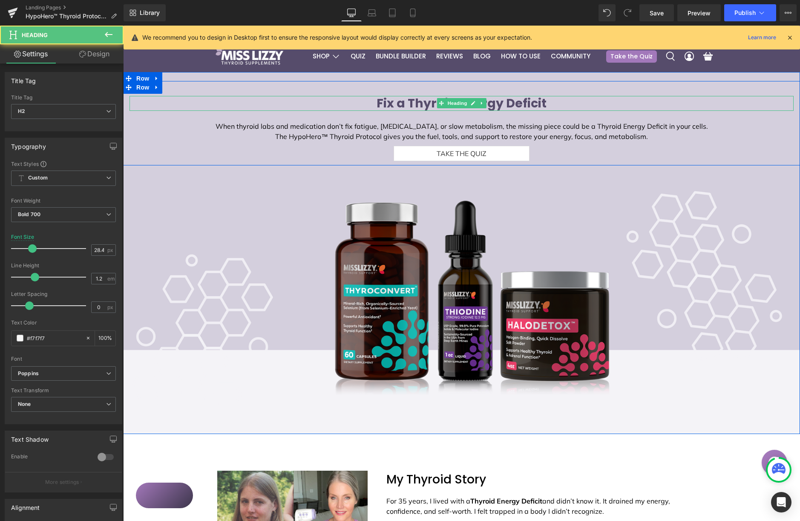
drag, startPoint x: 385, startPoint y: 102, endPoint x: 397, endPoint y: 100, distance: 12.1
click at [385, 103] on b "Fix a Thyroid Energy Deficit" at bounding box center [462, 103] width 170 height 17
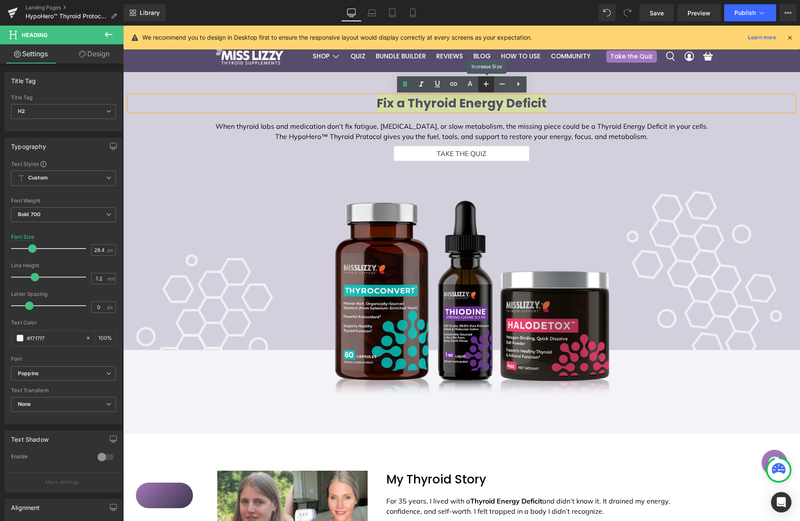
click at [484, 85] on icon at bounding box center [486, 84] width 10 height 10
click at [486, 84] on icon at bounding box center [486, 83] width 5 height 5
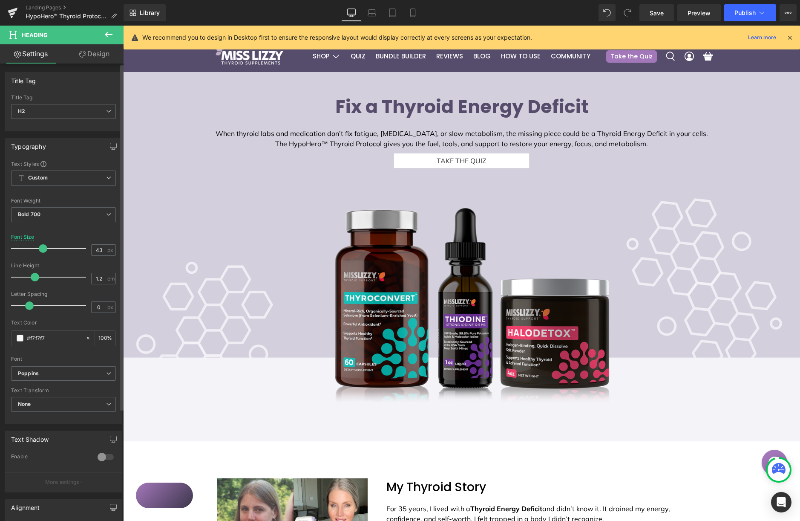
drag, startPoint x: 34, startPoint y: 247, endPoint x: 44, endPoint y: 251, distance: 10.7
click at [42, 250] on span at bounding box center [43, 248] width 9 height 9
type input "42"
click at [41, 248] on span at bounding box center [42, 248] width 9 height 9
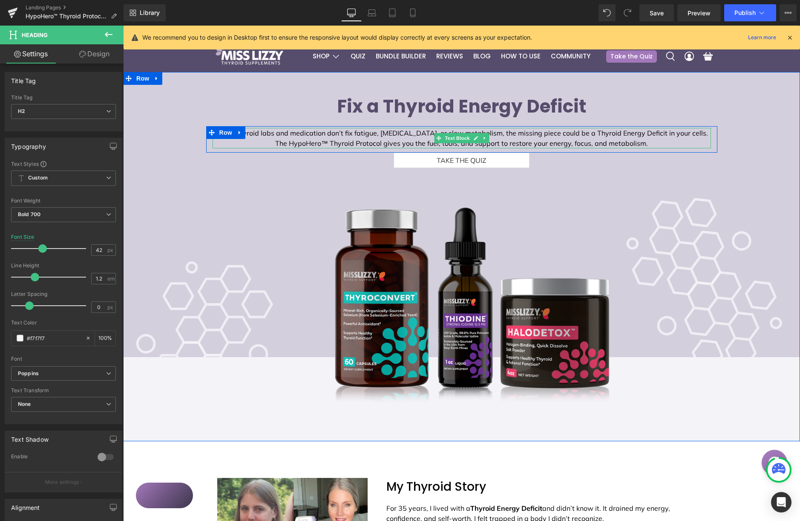
click at [318, 139] on span "When thyroid labs and medication don’t fix fatigue, [MEDICAL_DATA], or slow met…" at bounding box center [462, 138] width 493 height 19
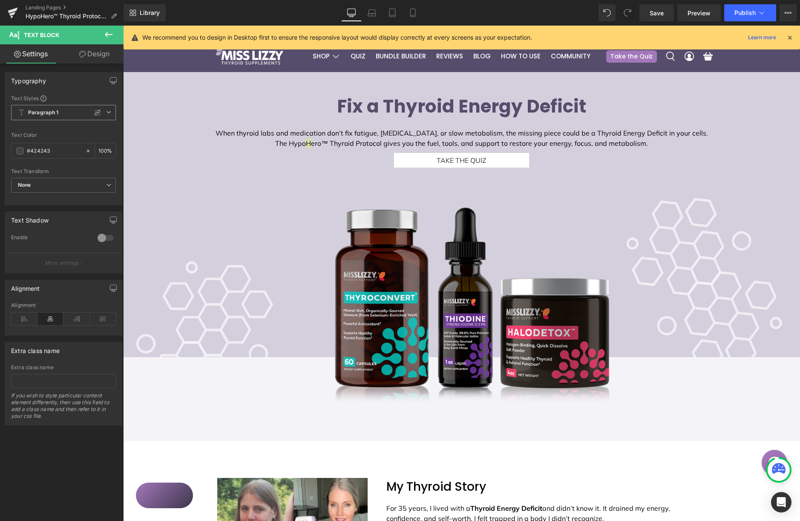
click at [94, 115] on icon at bounding box center [97, 112] width 7 height 7
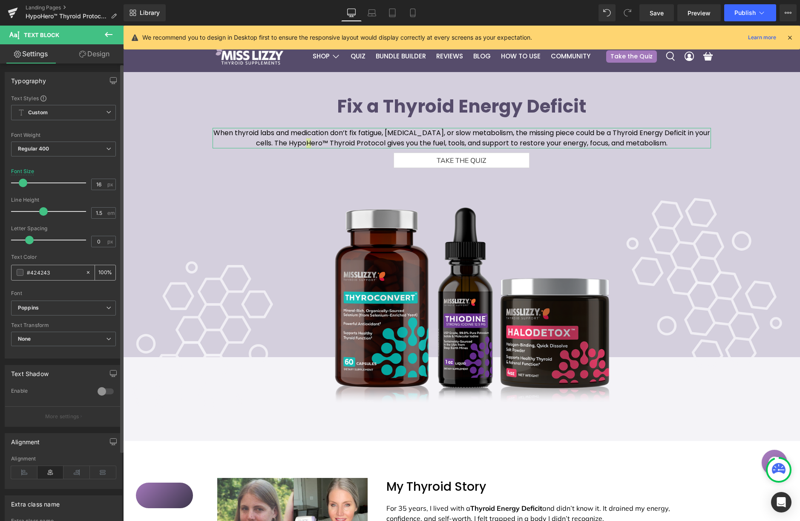
click at [20, 271] on span at bounding box center [20, 272] width 7 height 7
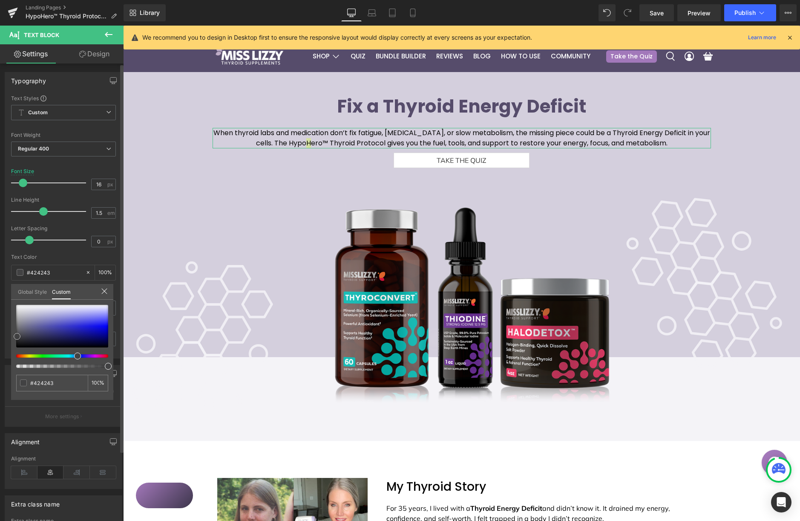
type input "#3c3c3d"
type input "#191919"
type input "#000000"
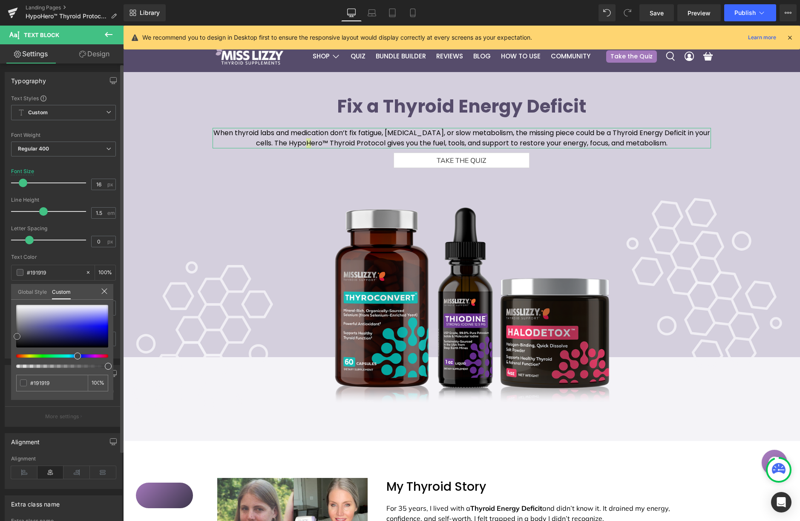
type input "#000000"
drag, startPoint x: 17, startPoint y: 335, endPoint x: 12, endPoint y: 330, distance: 6.3
click at [12, 357] on div "#000000 100 %" at bounding box center [62, 352] width 102 height 95
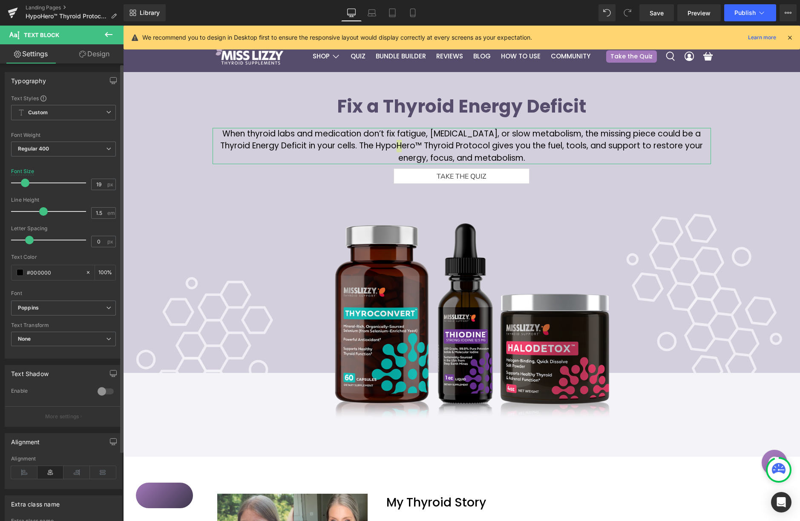
drag, startPoint x: 25, startPoint y: 183, endPoint x: 33, endPoint y: 182, distance: 8.2
click at [26, 183] on span at bounding box center [25, 183] width 9 height 9
click at [23, 185] on span at bounding box center [25, 183] width 9 height 9
drag, startPoint x: 92, startPoint y: 186, endPoint x: 119, endPoint y: 183, distance: 27.1
click at [98, 184] on input "19" at bounding box center [99, 184] width 15 height 11
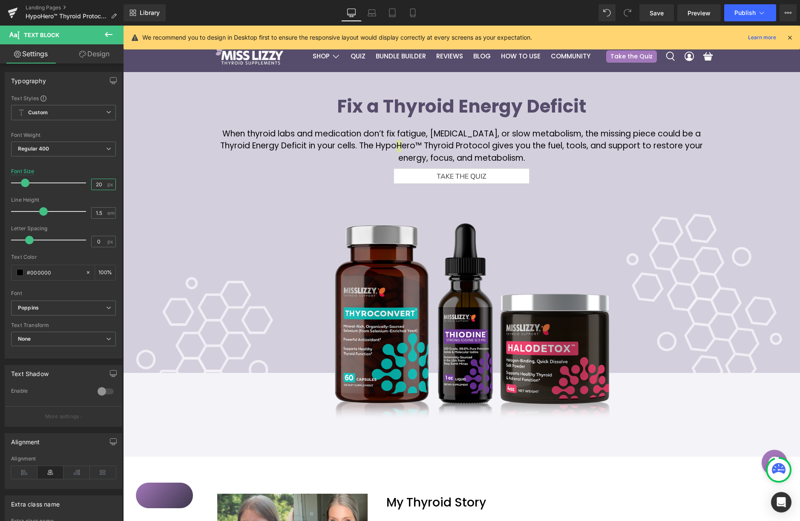
type input "20"
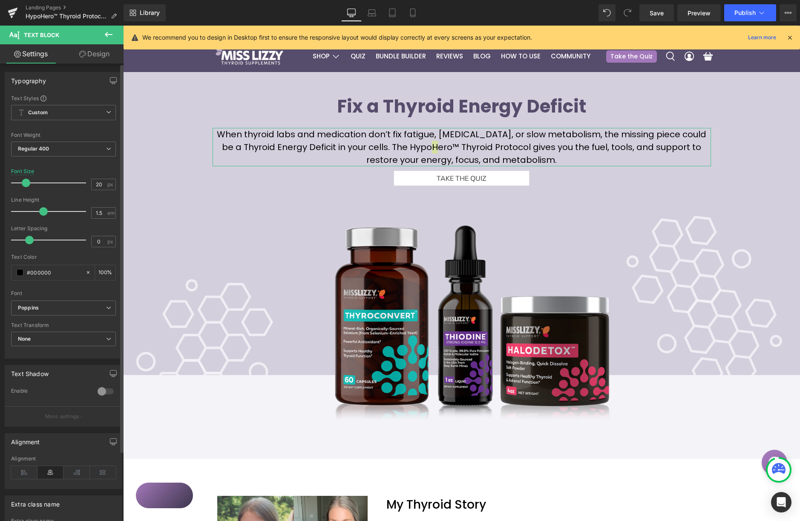
click at [78, 197] on div "Line Height" at bounding box center [63, 200] width 105 height 6
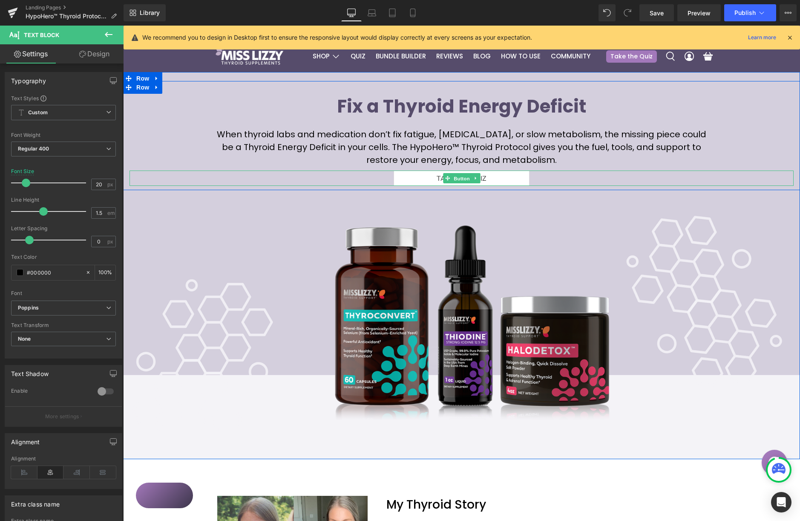
drag, startPoint x: 458, startPoint y: 180, endPoint x: 454, endPoint y: 163, distance: 18.1
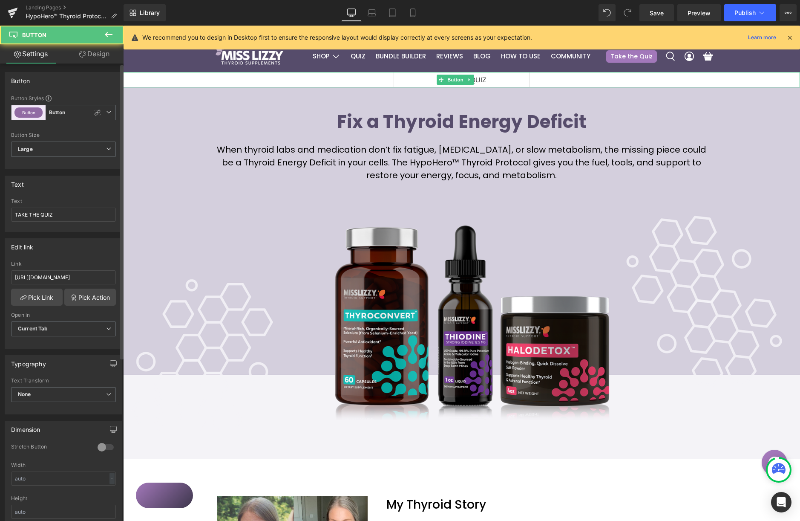
click at [94, 113] on icon at bounding box center [97, 112] width 7 height 7
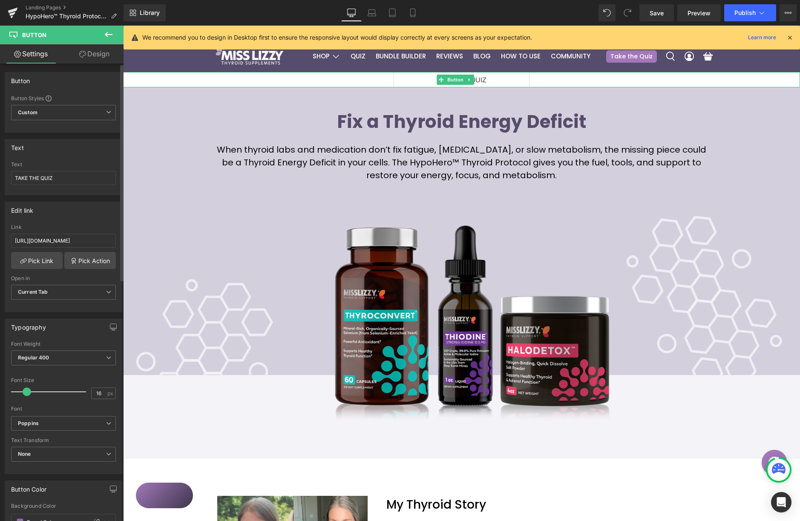
type input "Brand Color"
type input "Color 10"
type input "Color 11"
type input "Color 10"
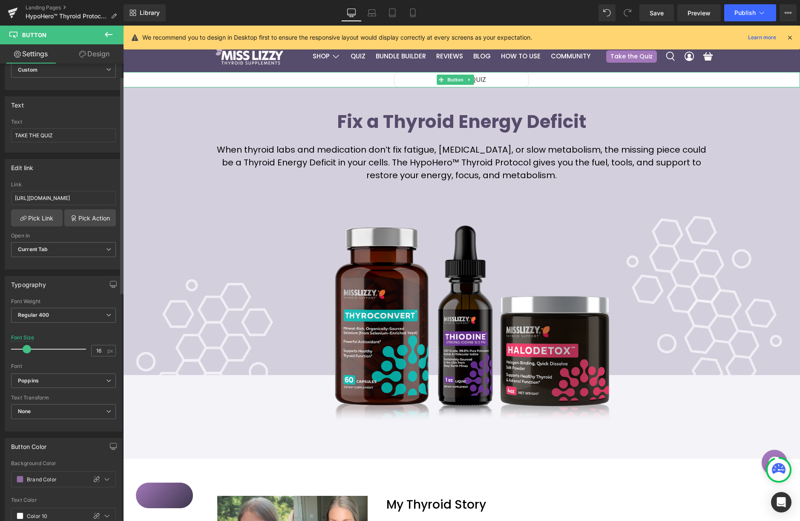
scroll to position [55, 0]
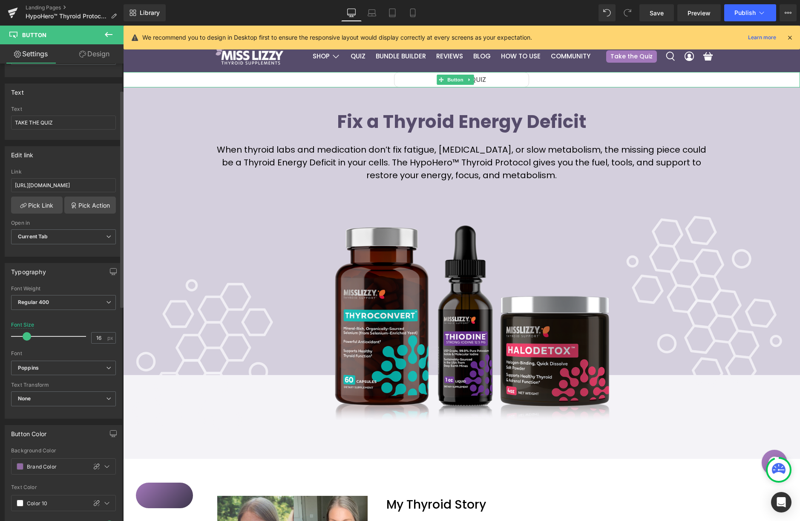
click at [25, 336] on span at bounding box center [27, 336] width 9 height 9
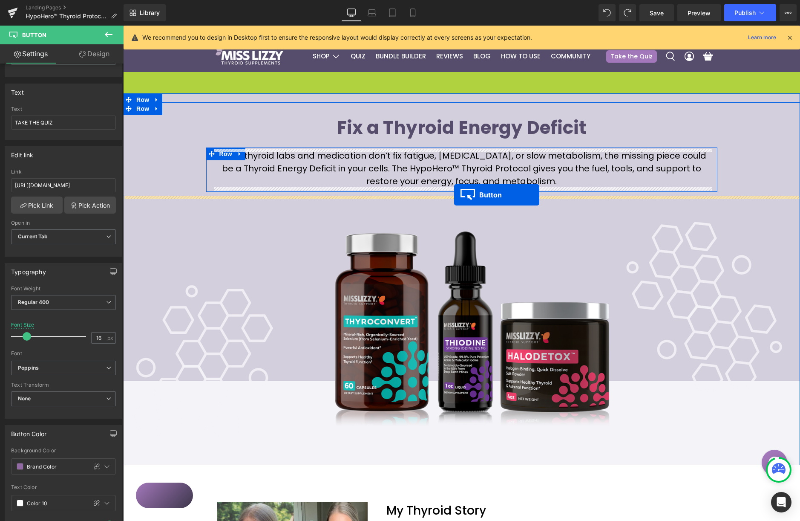
drag, startPoint x: 459, startPoint y: 79, endPoint x: 459, endPoint y: 193, distance: 114.2
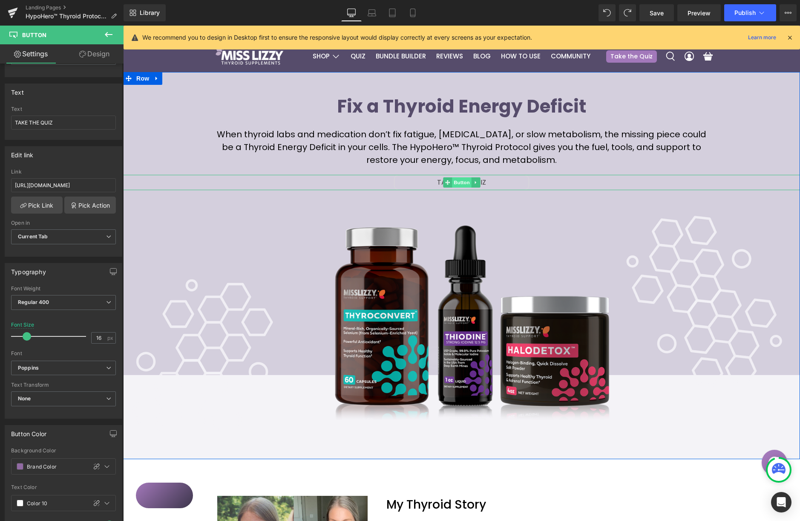
click at [459, 183] on span "Button" at bounding box center [462, 182] width 20 height 10
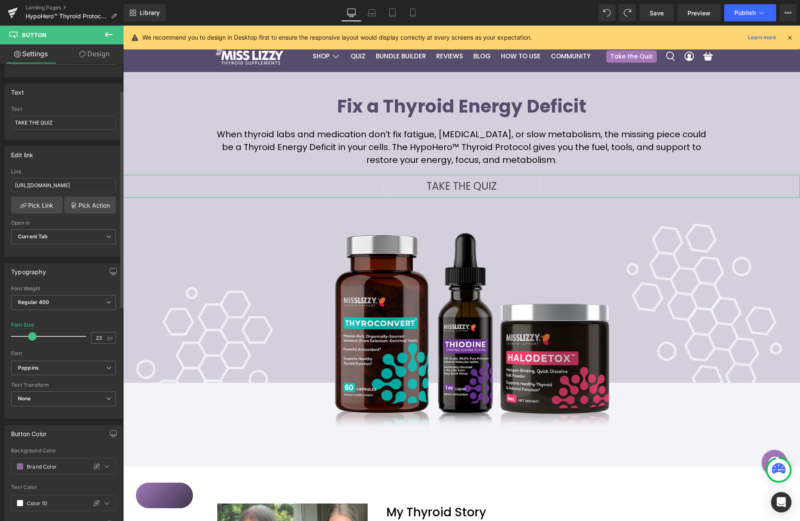
type input "22"
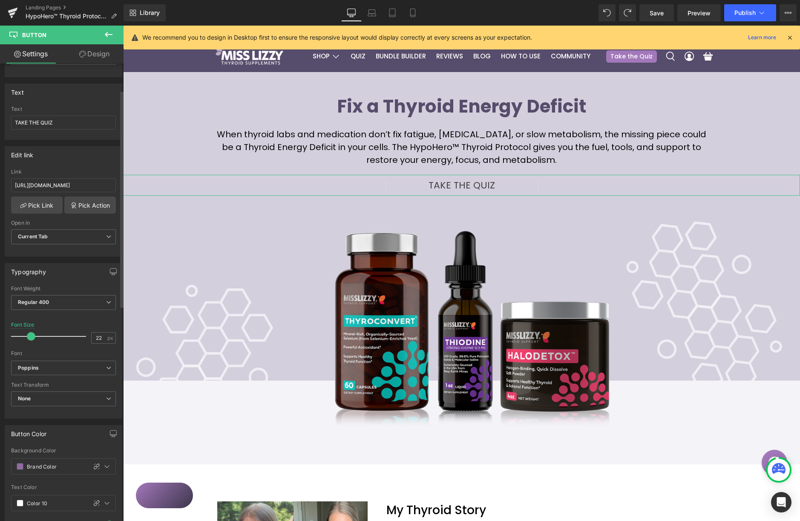
drag, startPoint x: 27, startPoint y: 334, endPoint x: 33, endPoint y: 333, distance: 5.6
click at [31, 334] on span at bounding box center [31, 336] width 9 height 9
click at [656, 14] on span "Save" at bounding box center [657, 13] width 14 height 9
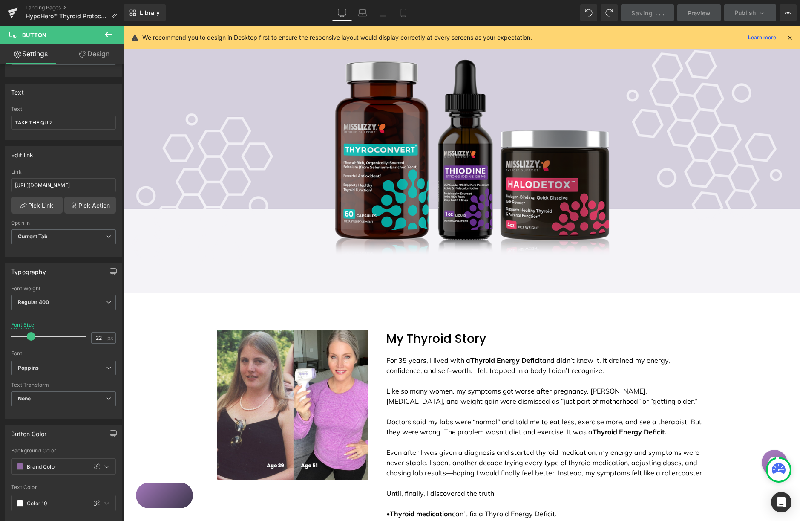
scroll to position [174, 0]
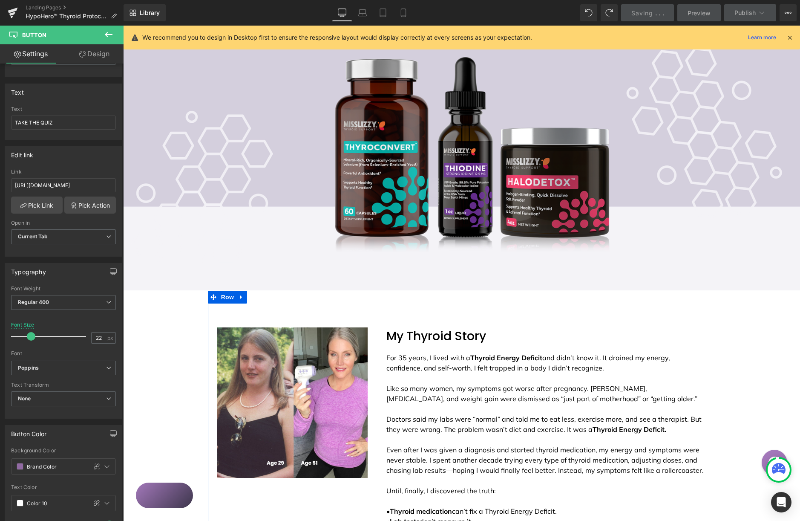
click at [383, 305] on div "Image My Thyroid Story Heading For 35 years, I lived with a Thyroid Energy Defi…" at bounding box center [462, 494] width 508 height 406
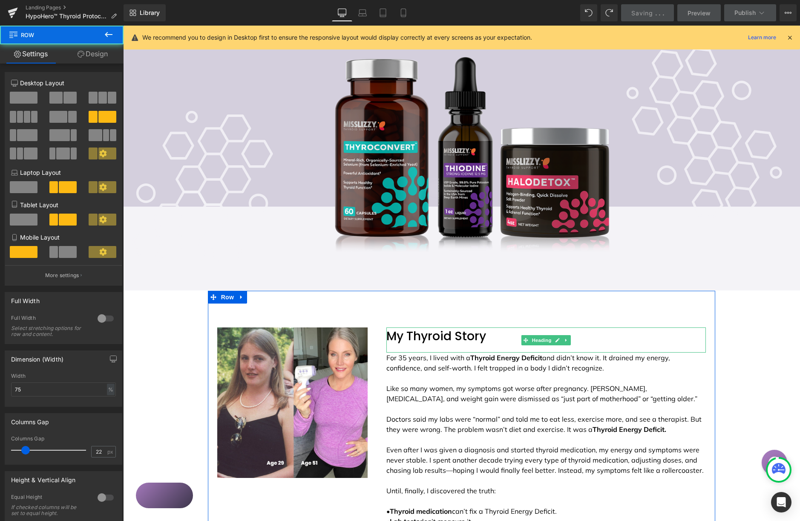
click at [416, 335] on h1 "My Thyroid Story" at bounding box center [546, 336] width 320 height 18
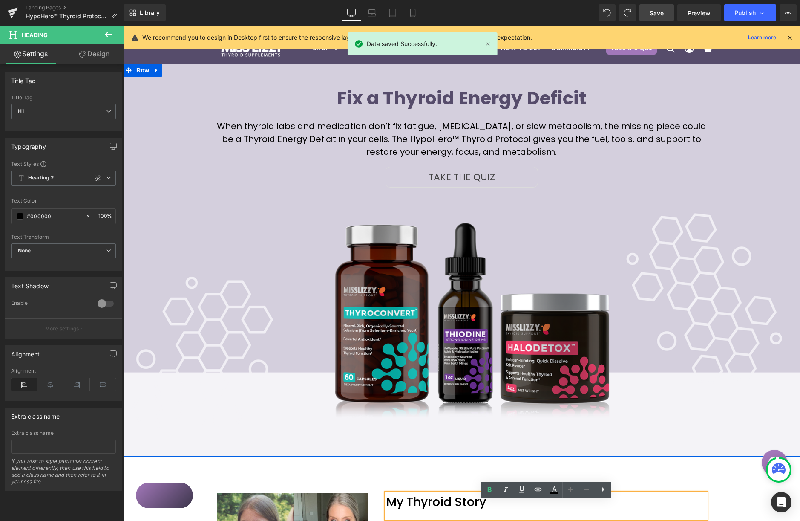
scroll to position [0, 0]
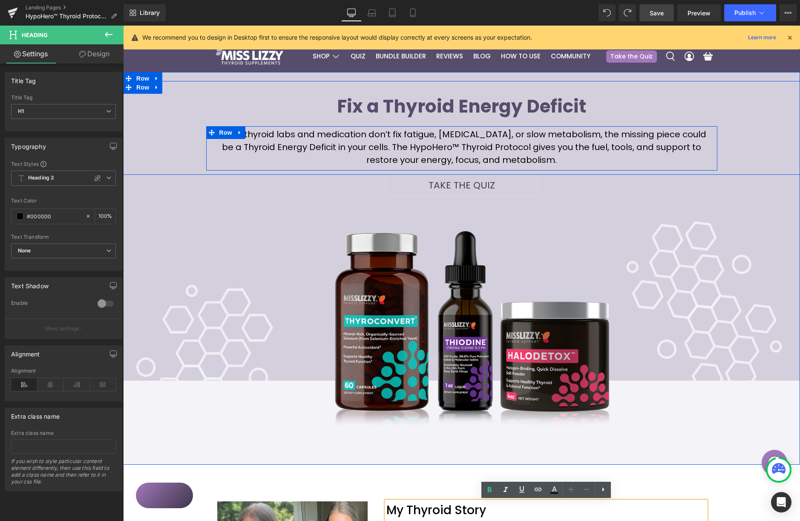
click at [294, 143] on span "When thyroid labs and medication don’t fix fatigue, [MEDICAL_DATA], or slow met…" at bounding box center [462, 146] width 490 height 37
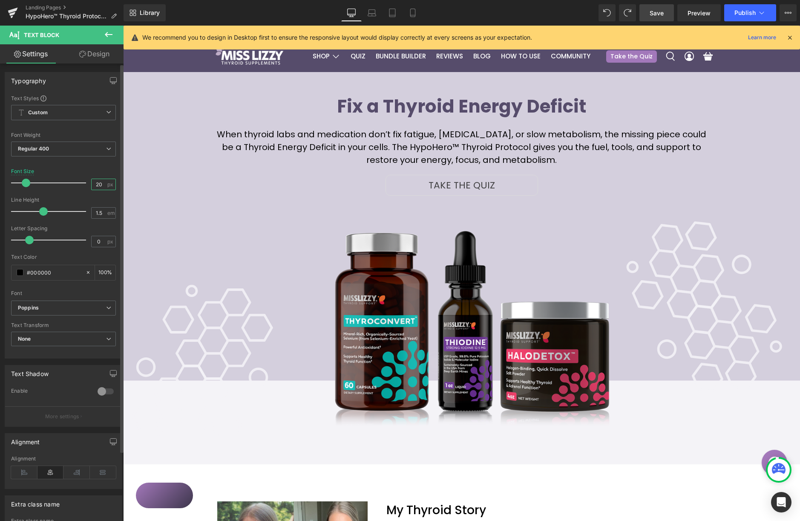
drag, startPoint x: 100, startPoint y: 184, endPoint x: 68, endPoint y: 180, distance: 31.8
click at [70, 184] on div "Font Size 20 px" at bounding box center [63, 182] width 105 height 29
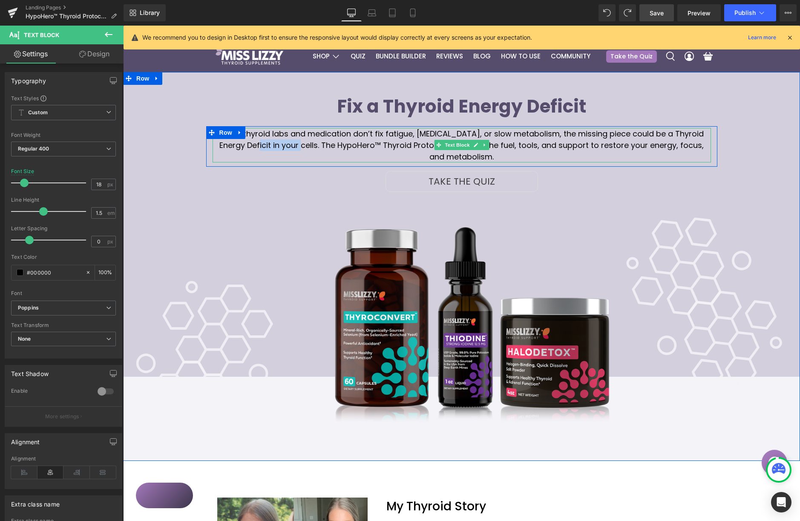
drag, startPoint x: 252, startPoint y: 144, endPoint x: 297, endPoint y: 142, distance: 44.8
click at [298, 142] on span "When thyroid labs and medication don’t fix fatigue, [MEDICAL_DATA], or slow met…" at bounding box center [461, 145] width 484 height 34
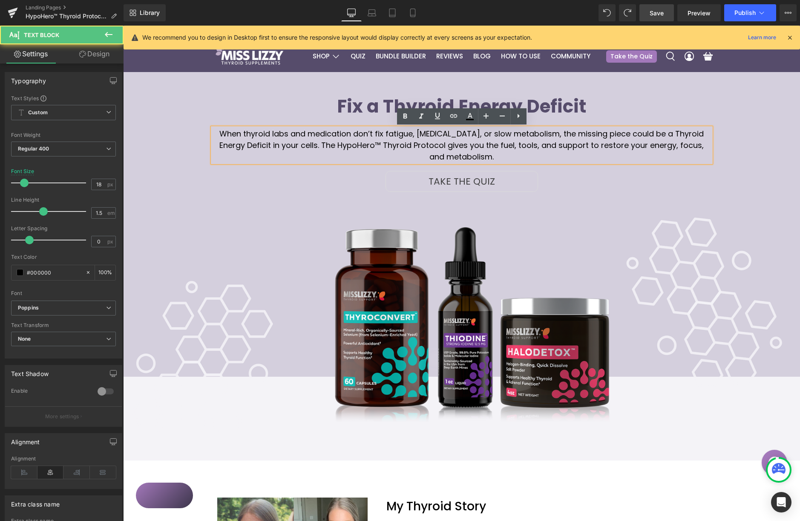
click at [359, 144] on span "When thyroid labs and medication don’t fix fatigue, [MEDICAL_DATA], or slow met…" at bounding box center [461, 145] width 484 height 34
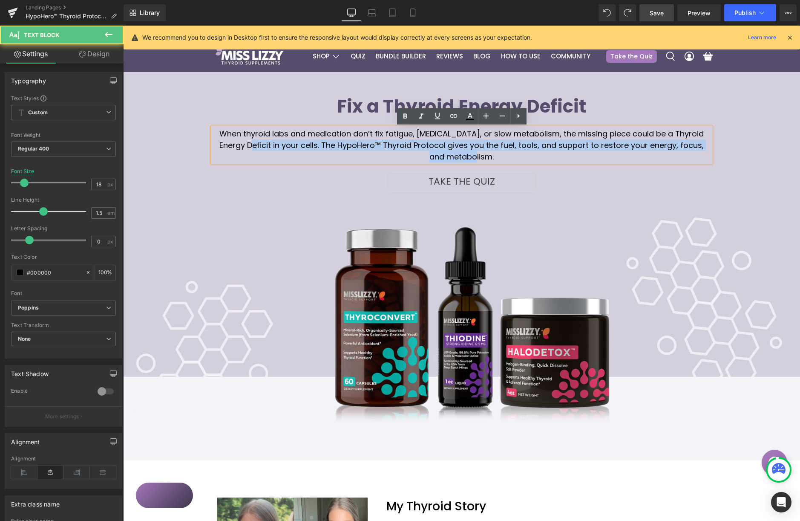
drag, startPoint x: 494, startPoint y: 155, endPoint x: 235, endPoint y: 141, distance: 259.4
click at [237, 141] on p "When thyroid labs and medication don’t fix fatigue, [MEDICAL_DATA], or slow met…" at bounding box center [462, 145] width 499 height 35
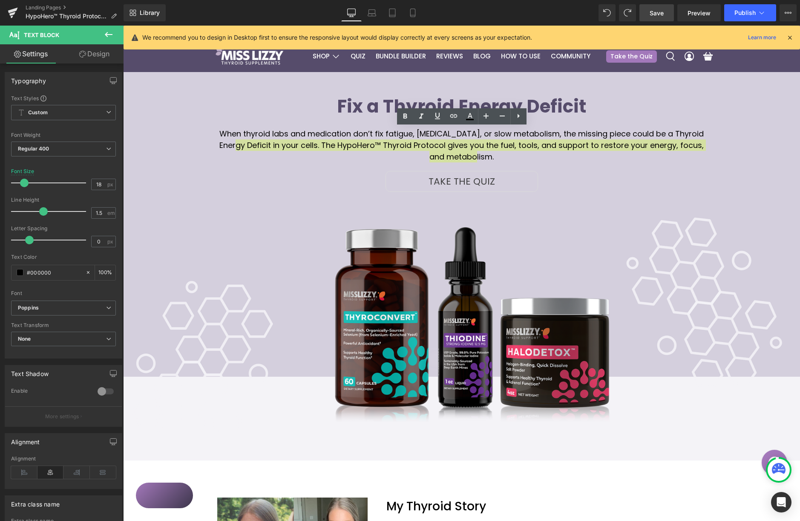
click at [658, 12] on span "Save" at bounding box center [657, 13] width 14 height 9
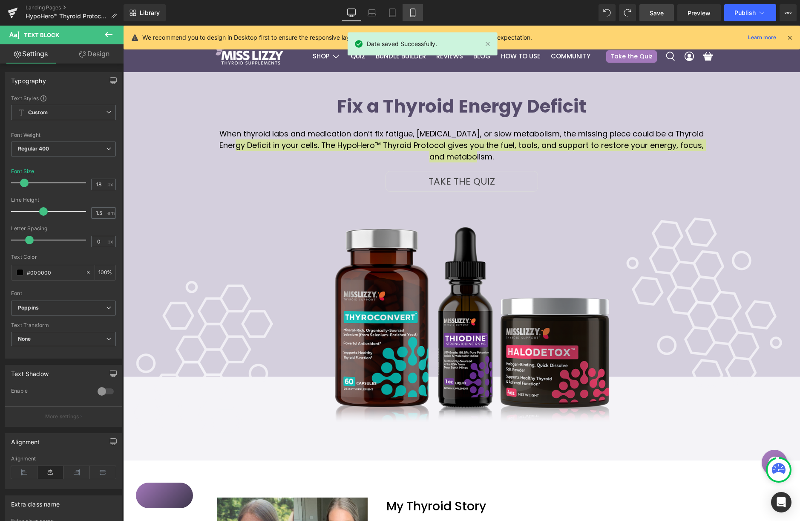
click at [407, 12] on link "Mobile" at bounding box center [413, 12] width 20 height 17
type input "12.8"
type input "100"
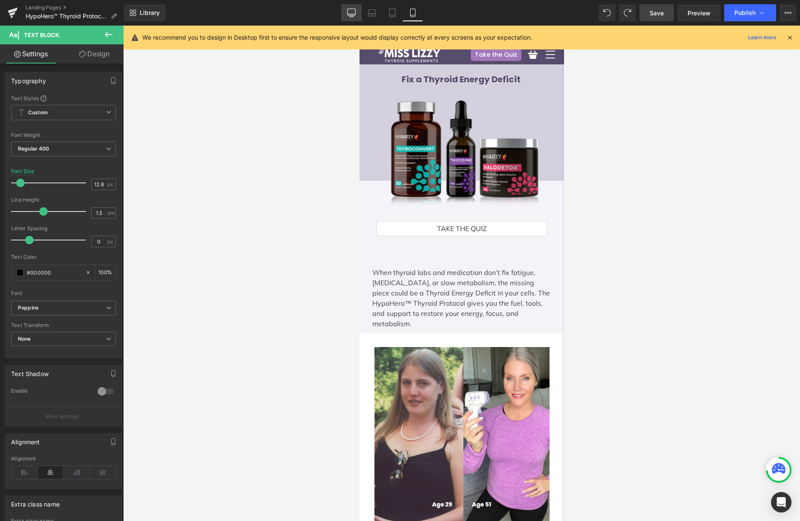
click at [352, 13] on icon at bounding box center [351, 13] width 9 height 9
type input "18"
type input "100"
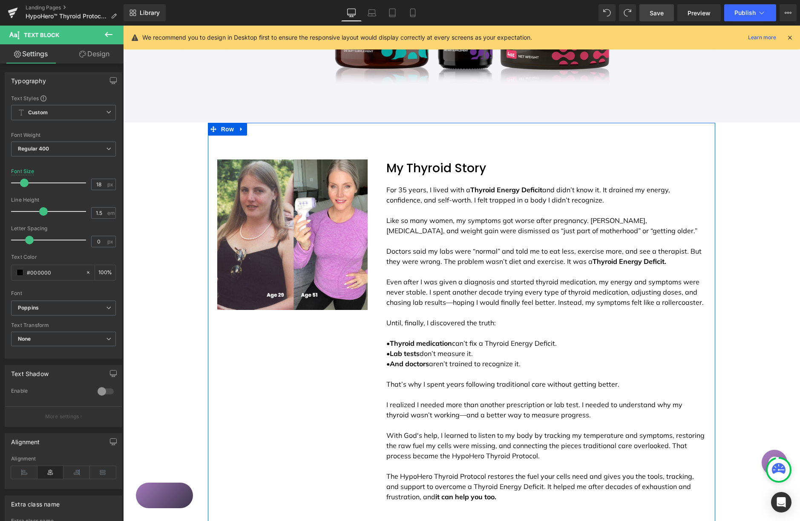
scroll to position [337, 0]
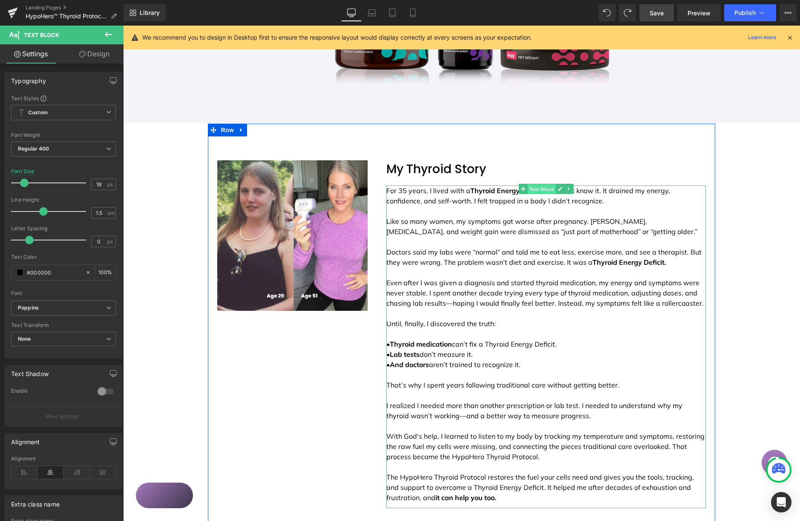
drag, startPoint x: 546, startPoint y: 187, endPoint x: 552, endPoint y: 187, distance: 6.0
click at [546, 187] on span "Text Block" at bounding box center [542, 189] width 28 height 10
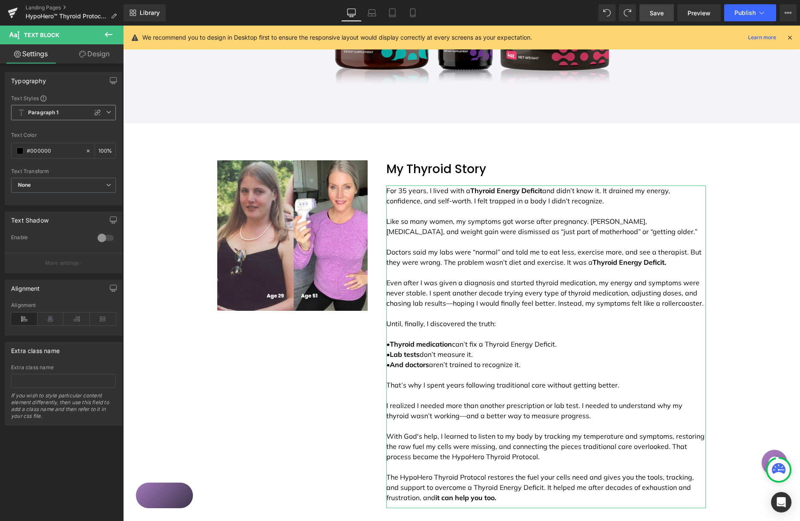
click at [94, 113] on icon at bounding box center [97, 112] width 7 height 7
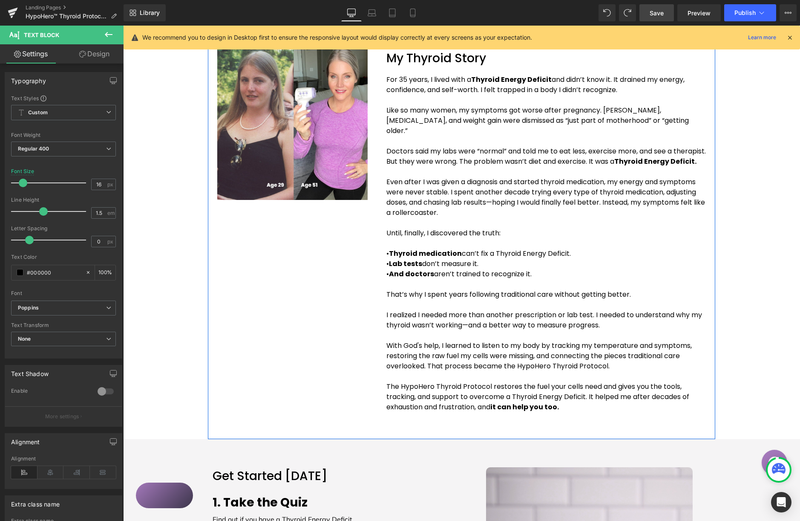
scroll to position [451, 0]
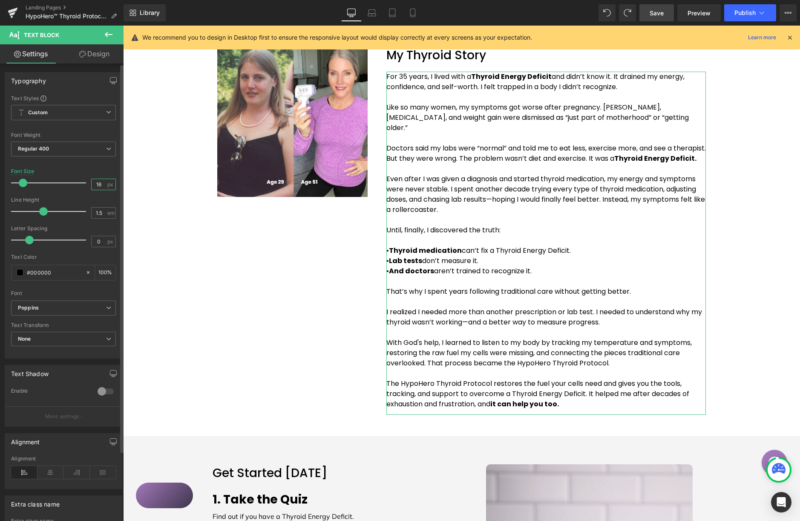
drag, startPoint x: 94, startPoint y: 185, endPoint x: 116, endPoint y: 186, distance: 22.2
click at [104, 186] on div "16 px" at bounding box center [103, 185] width 25 height 12
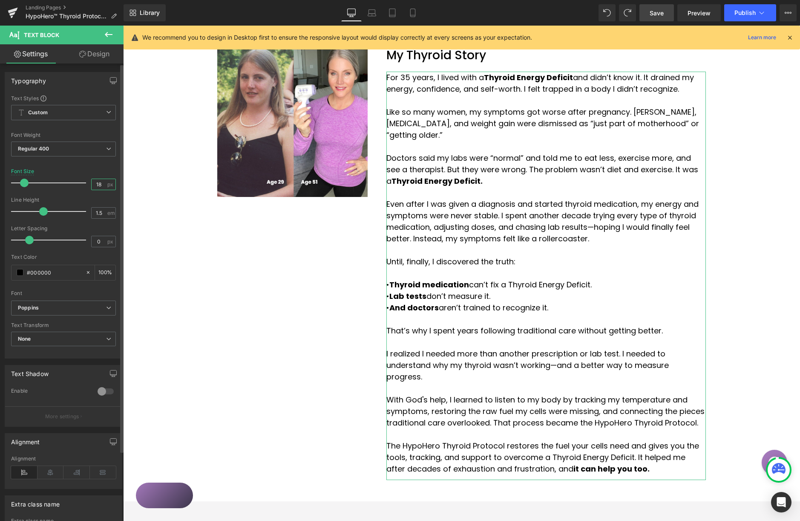
drag, startPoint x: 97, startPoint y: 184, endPoint x: 111, endPoint y: 179, distance: 15.2
click at [102, 185] on input "18" at bounding box center [99, 184] width 15 height 11
type input "16"
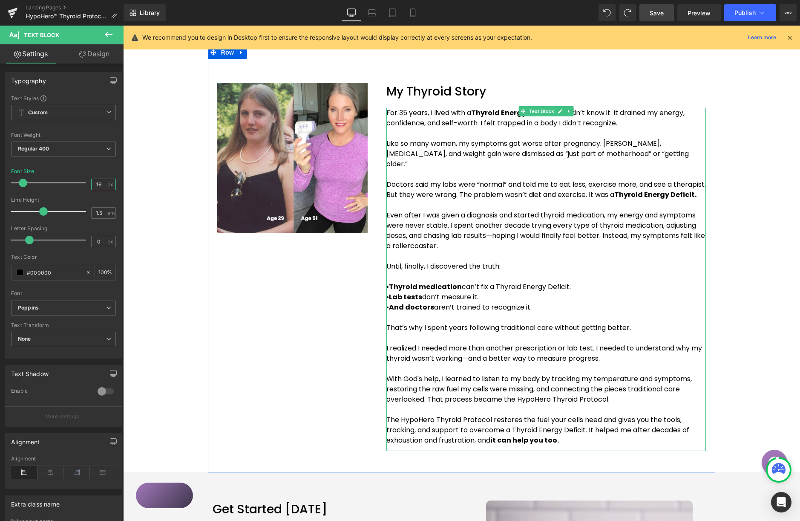
scroll to position [407, 0]
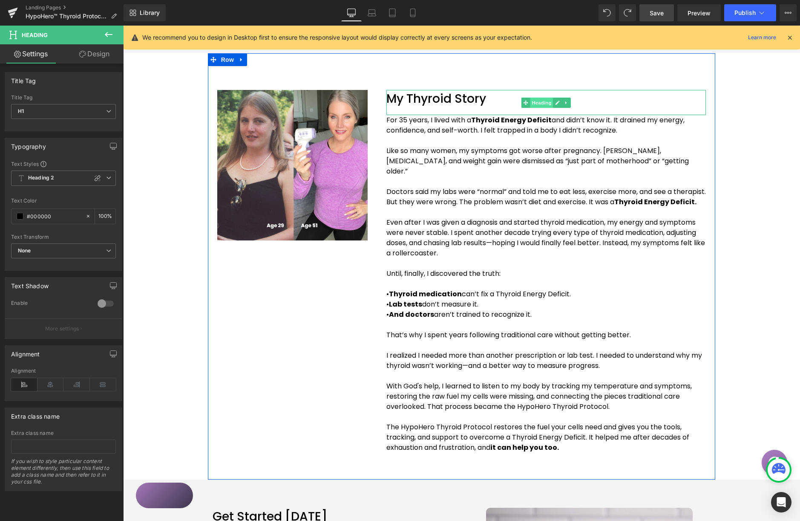
click at [543, 99] on span "Heading" at bounding box center [541, 103] width 23 height 10
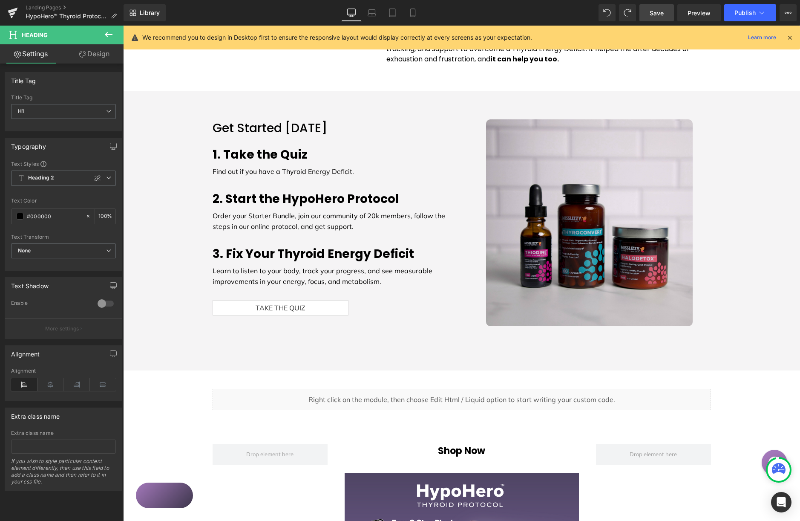
scroll to position [796, 0]
click at [311, 165] on div "Find out if you have a Thyroid Energy Deficit. Text Block" at bounding box center [334, 170] width 243 height 11
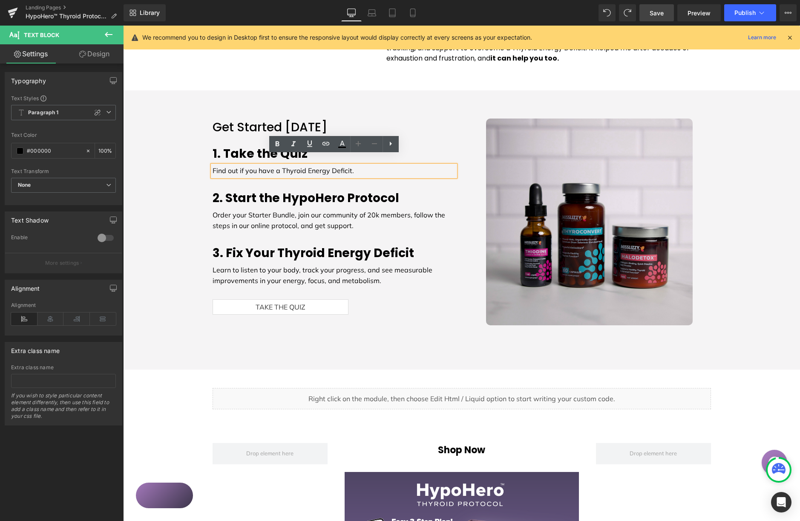
click at [314, 165] on p "Find out if you have a Thyroid Energy Deficit." at bounding box center [334, 170] width 243 height 11
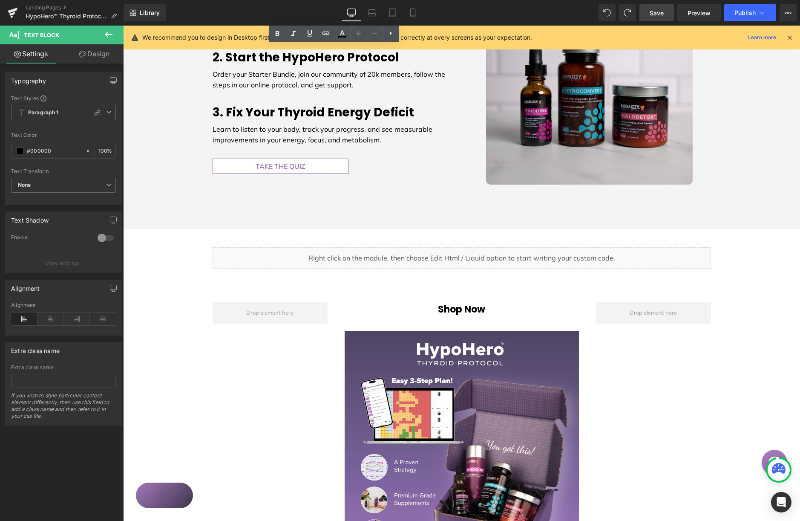
scroll to position [936, 0]
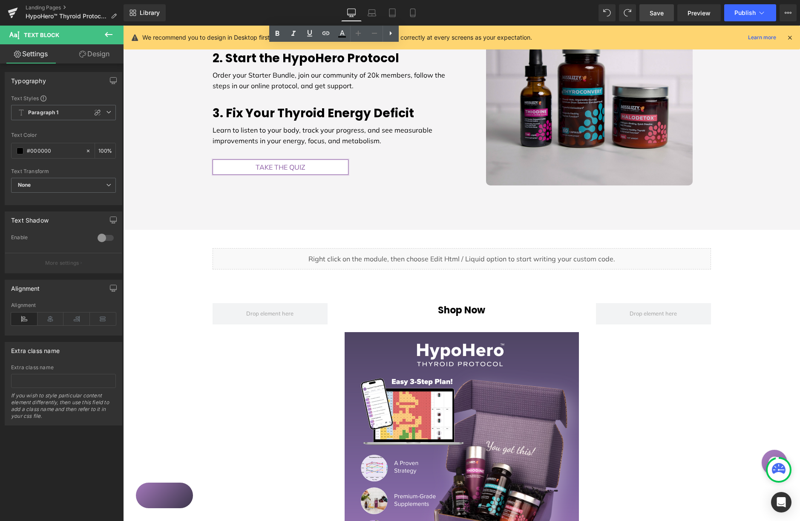
click at [279, 159] on div "Take the Quiz Button" at bounding box center [334, 166] width 243 height 15
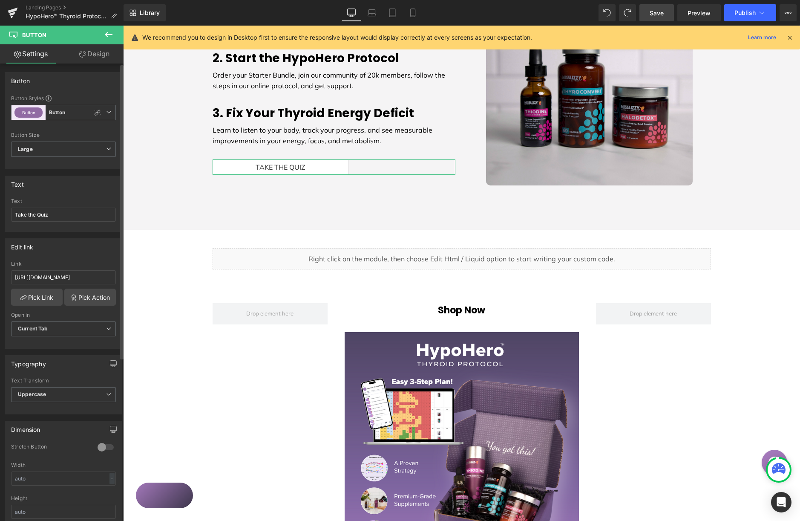
click at [95, 112] on icon at bounding box center [97, 112] width 7 height 7
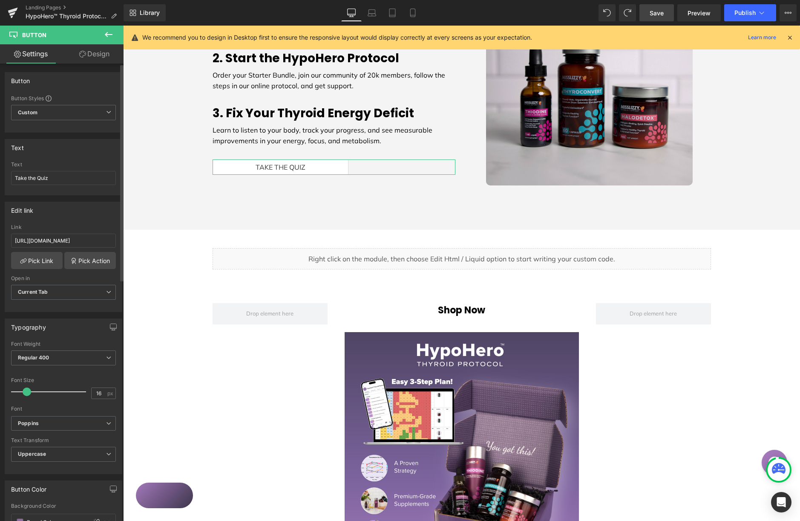
type input "Brand Color"
type input "Color 10"
type input "Color 11"
type input "Color 10"
drag, startPoint x: 25, startPoint y: 390, endPoint x: 30, endPoint y: 389, distance: 5.1
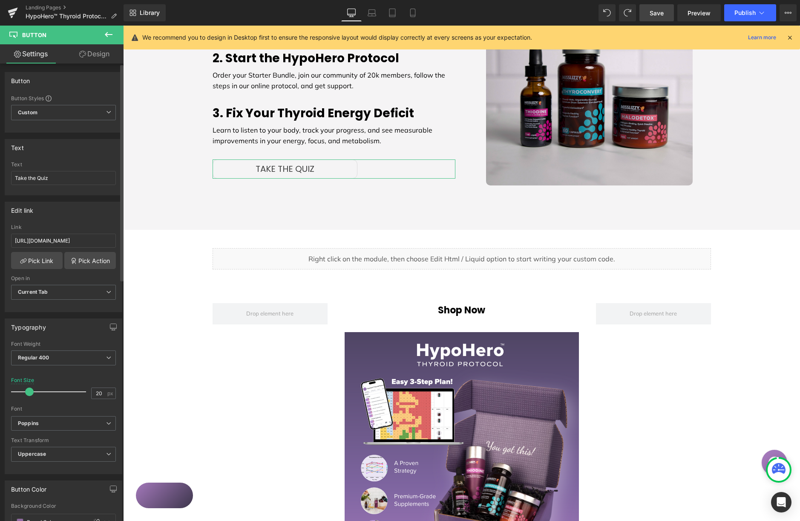
click at [29, 389] on span at bounding box center [29, 391] width 9 height 9
type input "20"
click at [29, 389] on span at bounding box center [29, 391] width 9 height 9
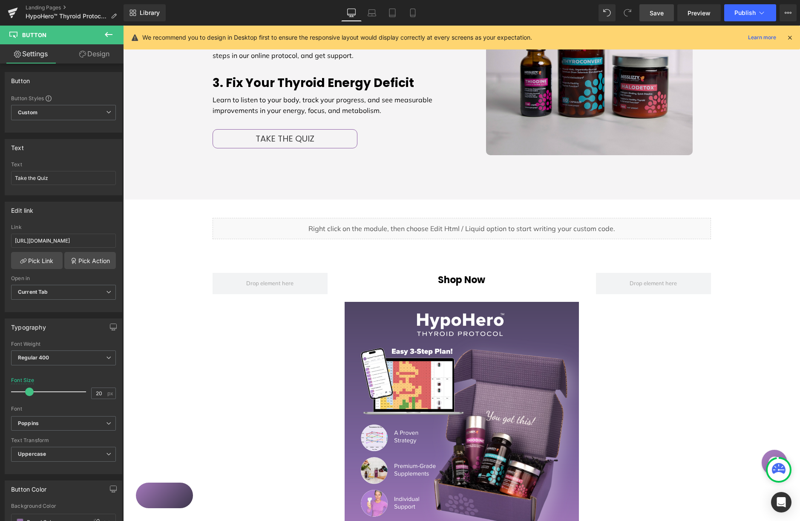
scroll to position [966, 0]
click at [107, 33] on icon at bounding box center [109, 34] width 8 height 5
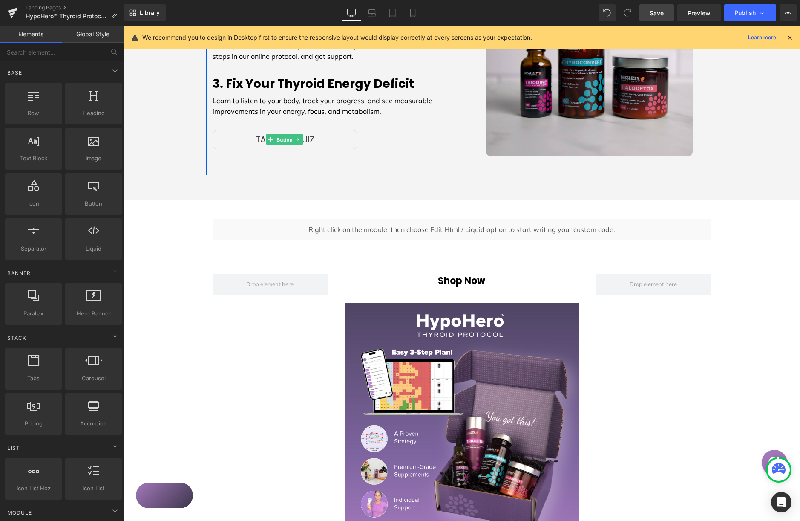
drag, startPoint x: 282, startPoint y: 123, endPoint x: 266, endPoint y: 132, distance: 18.3
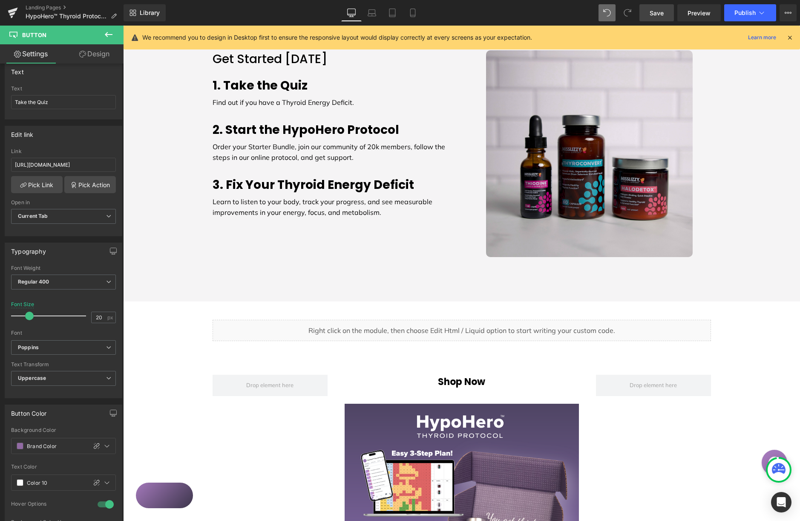
scroll to position [845, 0]
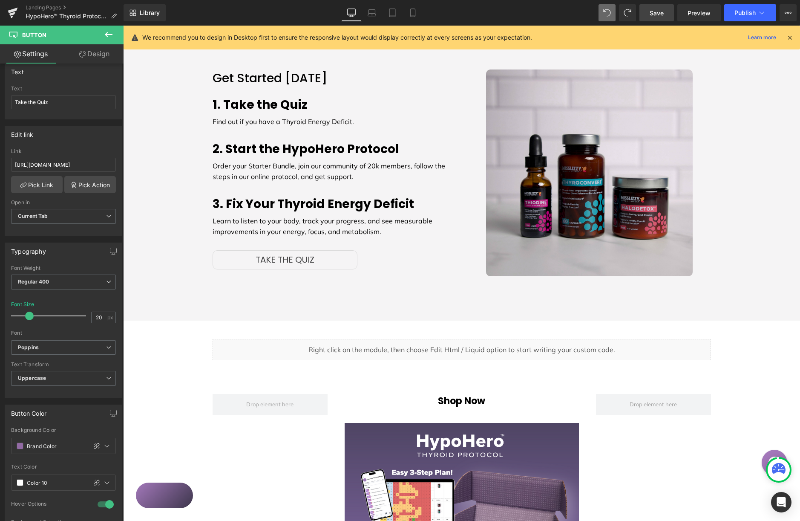
click at [105, 37] on icon at bounding box center [109, 34] width 10 height 10
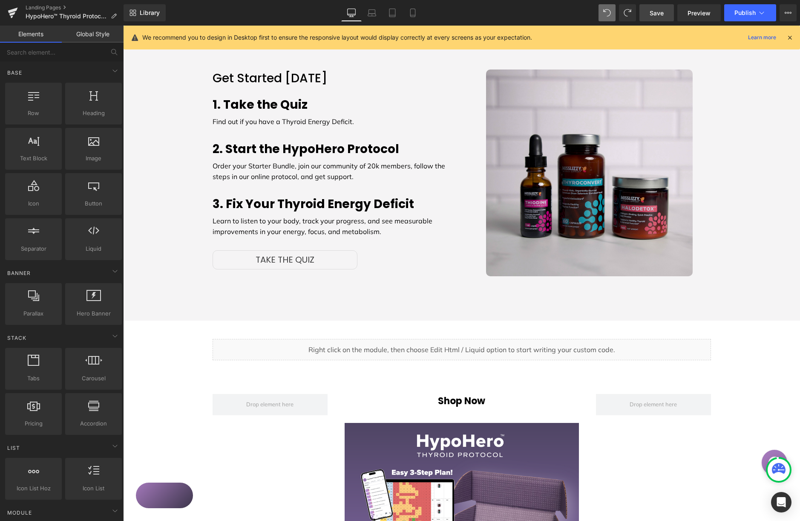
click at [96, 36] on link "Global Style" at bounding box center [93, 34] width 62 height 17
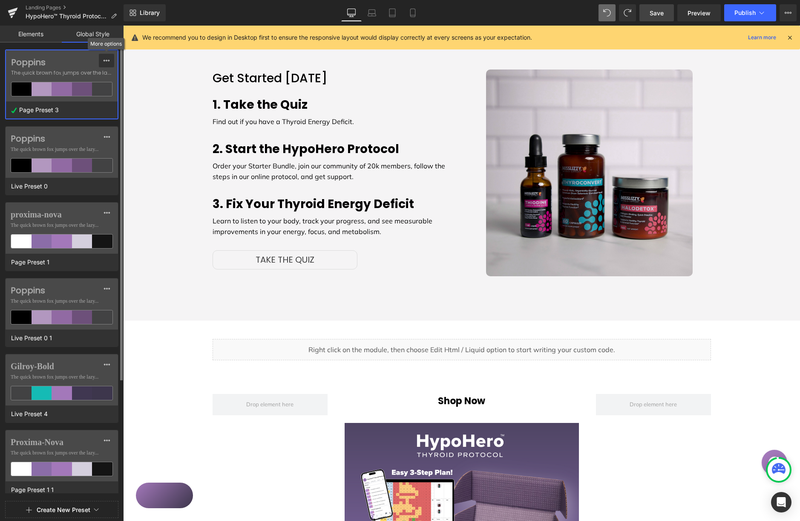
click at [105, 61] on icon at bounding box center [106, 60] width 7 height 7
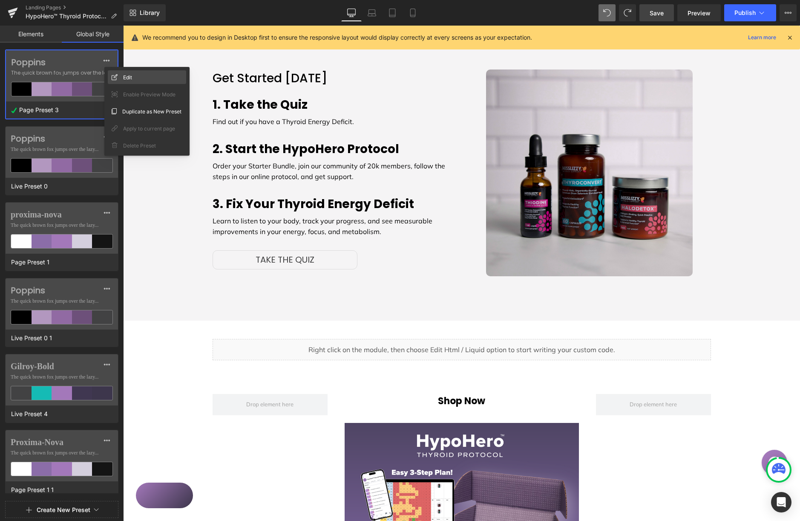
click at [129, 73] on span "Edit" at bounding box center [127, 77] width 9 height 9
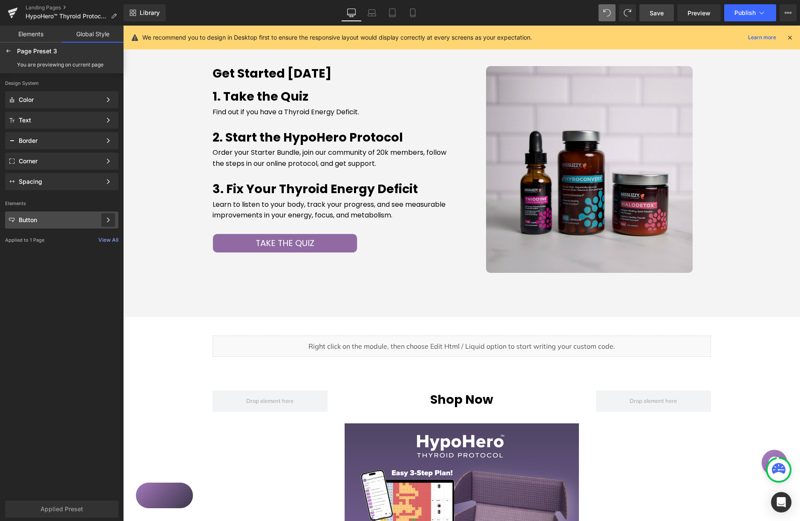
click at [102, 217] on div at bounding box center [108, 220] width 14 height 14
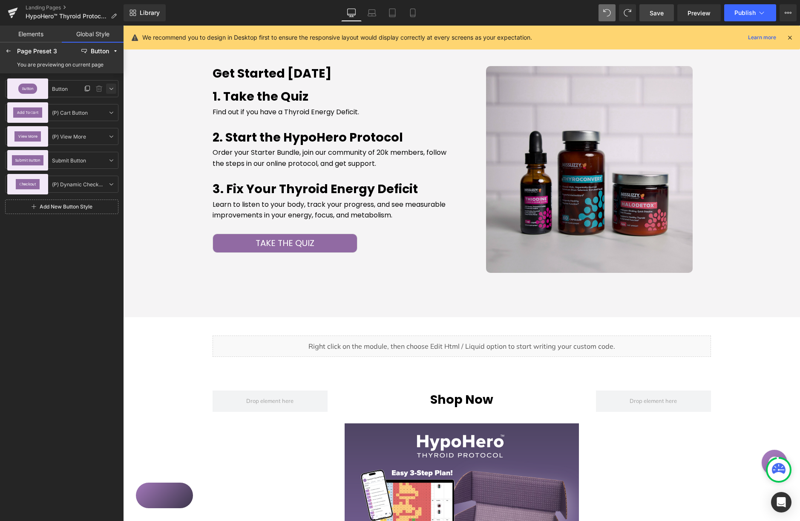
click at [110, 89] on icon at bounding box center [111, 88] width 7 height 7
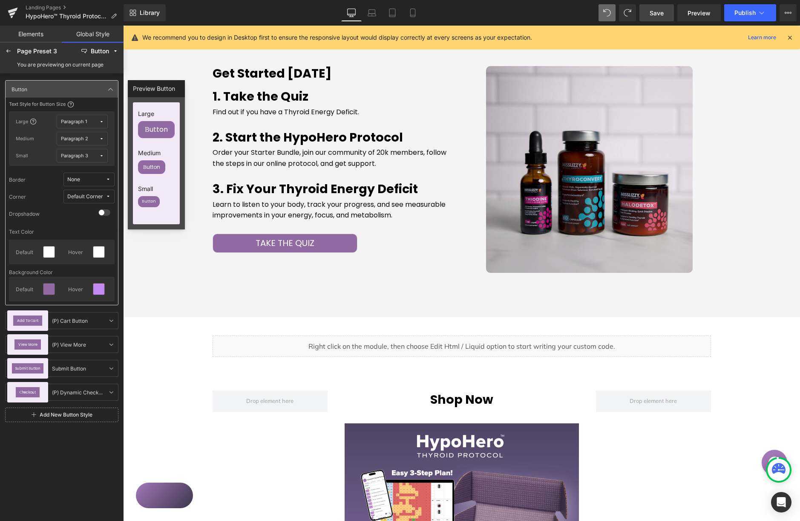
click at [104, 180] on span "None" at bounding box center [86, 179] width 38 height 6
click at [89, 194] on div "None" at bounding box center [80, 196] width 58 height 7
click at [109, 322] on icon at bounding box center [111, 320] width 7 height 7
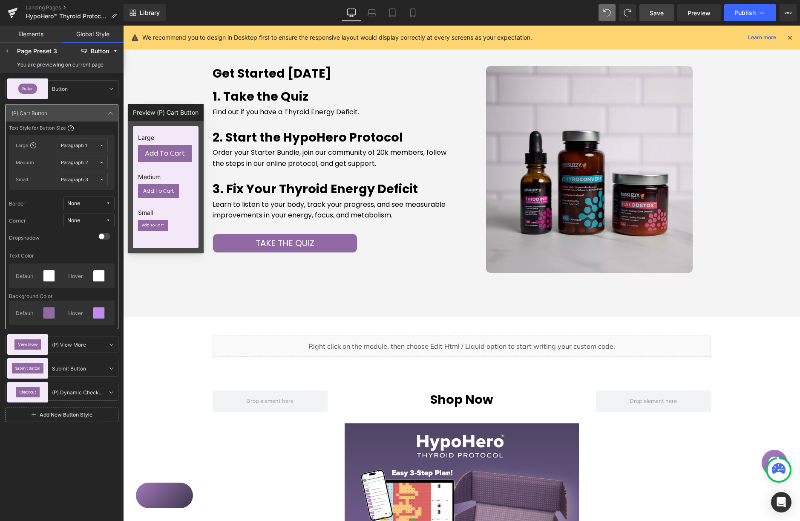
click at [95, 201] on span "None" at bounding box center [86, 203] width 38 height 6
click at [80, 221] on div "None" at bounding box center [80, 220] width 58 height 7
click at [111, 344] on icon at bounding box center [111, 344] width 7 height 7
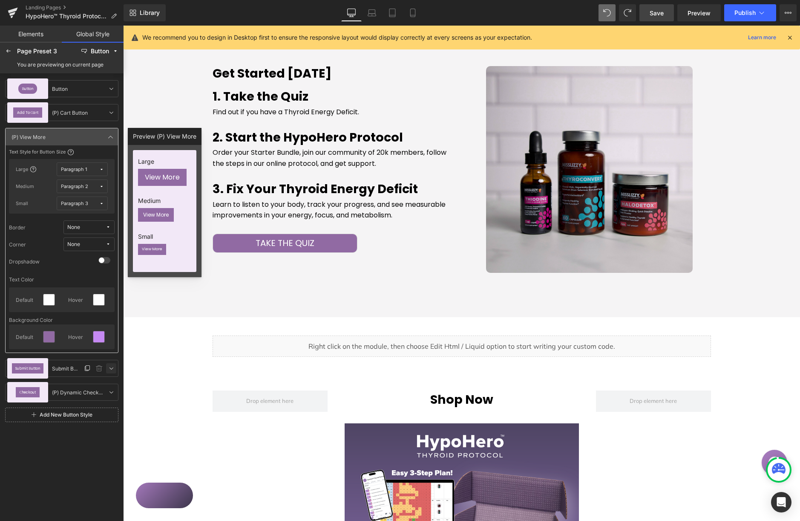
click at [112, 367] on icon at bounding box center [111, 368] width 7 height 7
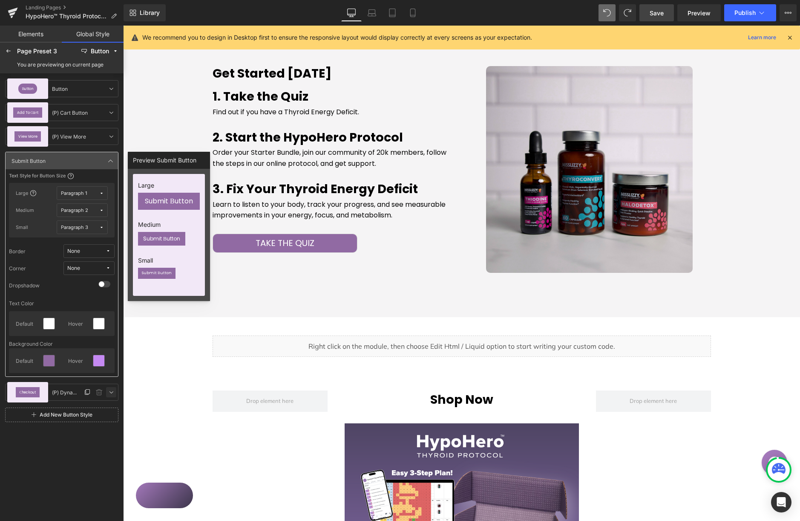
click at [113, 392] on icon at bounding box center [111, 392] width 7 height 7
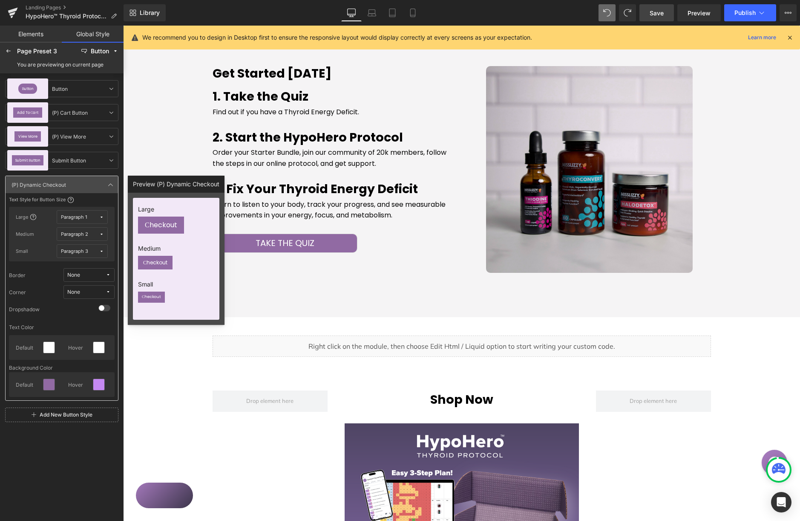
click at [20, 52] on div "Page Preset 3" at bounding box center [46, 51] width 59 height 7
click at [10, 52] on icon at bounding box center [8, 51] width 7 height 7
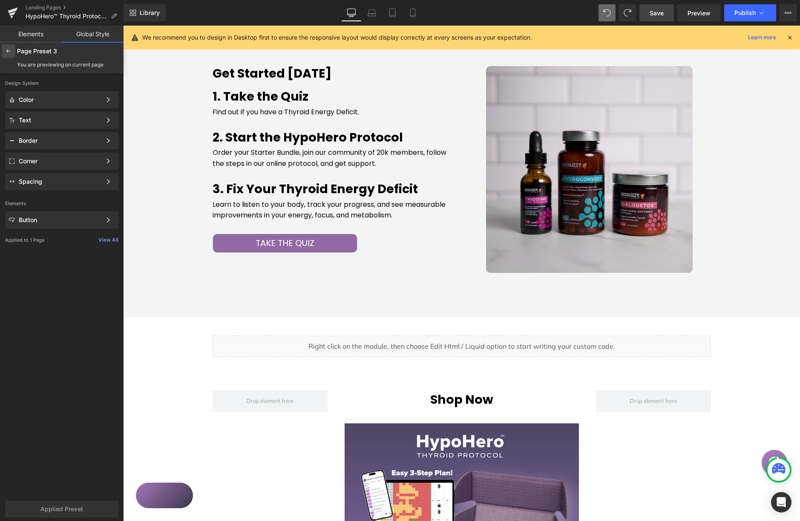
click at [8, 51] on icon at bounding box center [8, 51] width 7 height 7
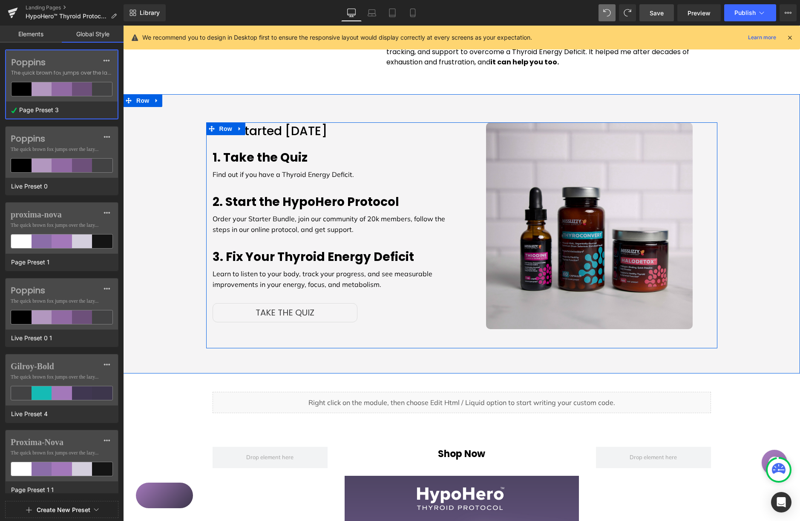
scroll to position [793, 0]
click at [295, 149] on strong "1. Take the Quiz" at bounding box center [260, 157] width 95 height 17
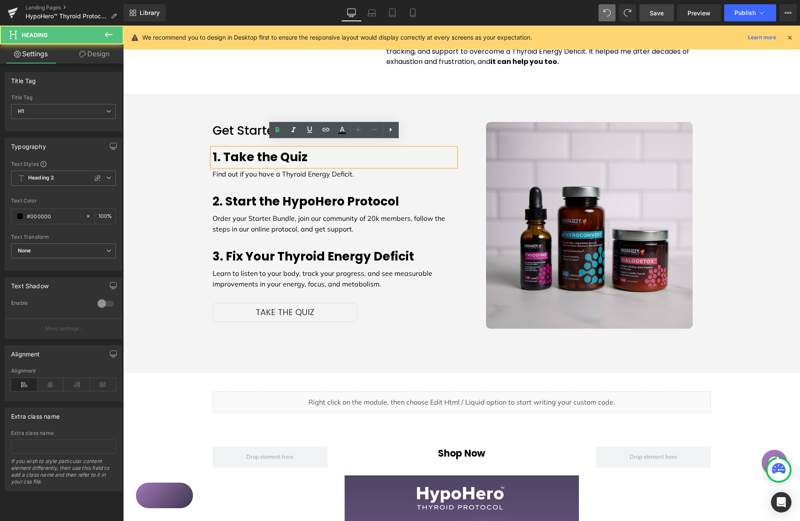
click at [324, 148] on h1 "1. Take the Quiz" at bounding box center [334, 157] width 243 height 18
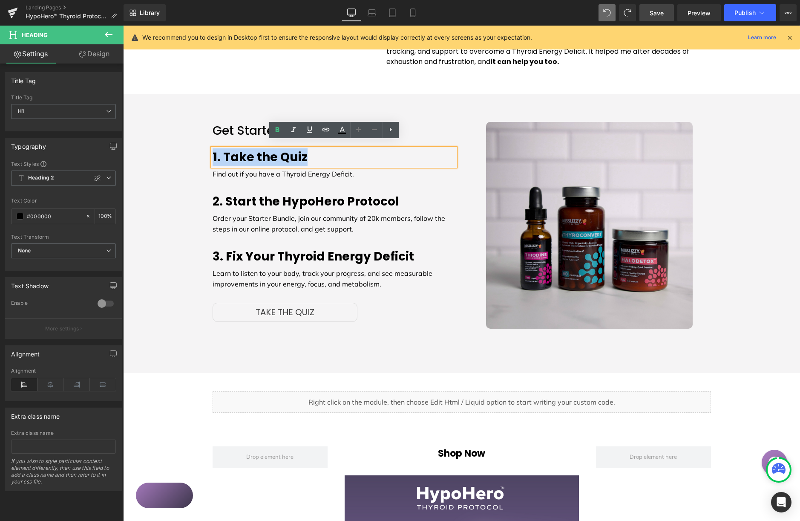
drag, startPoint x: 259, startPoint y: 140, endPoint x: 167, endPoint y: 134, distance: 91.4
click at [167, 142] on div "Get Started Today Heading 1. Take the Quiz Heading Find out if you have a Thyro…" at bounding box center [461, 235] width 677 height 226
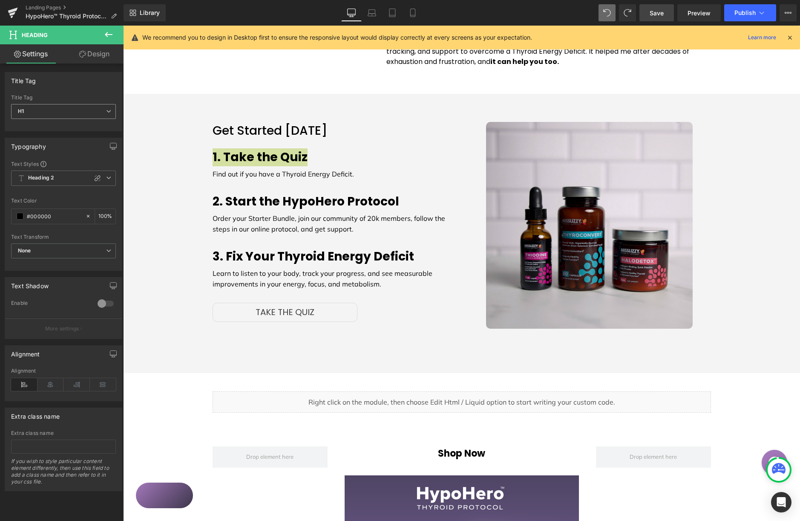
click at [82, 107] on span "H1" at bounding box center [63, 111] width 105 height 15
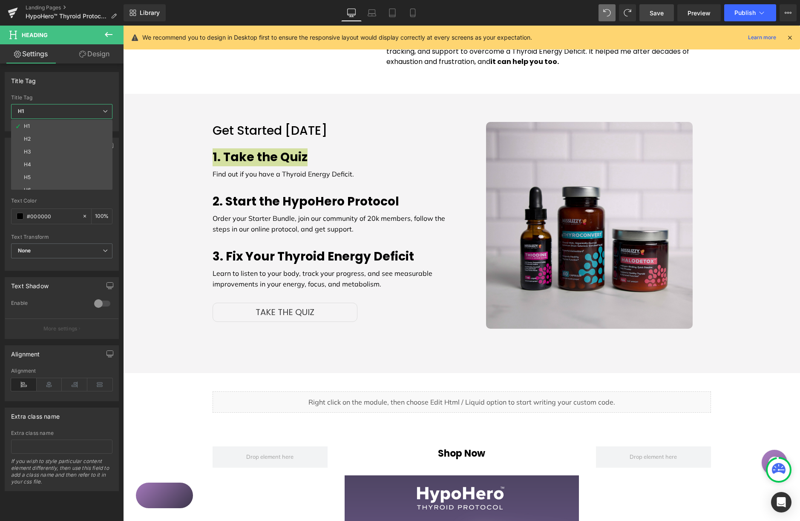
click at [59, 135] on li "H2" at bounding box center [63, 139] width 105 height 13
type input "#424243"
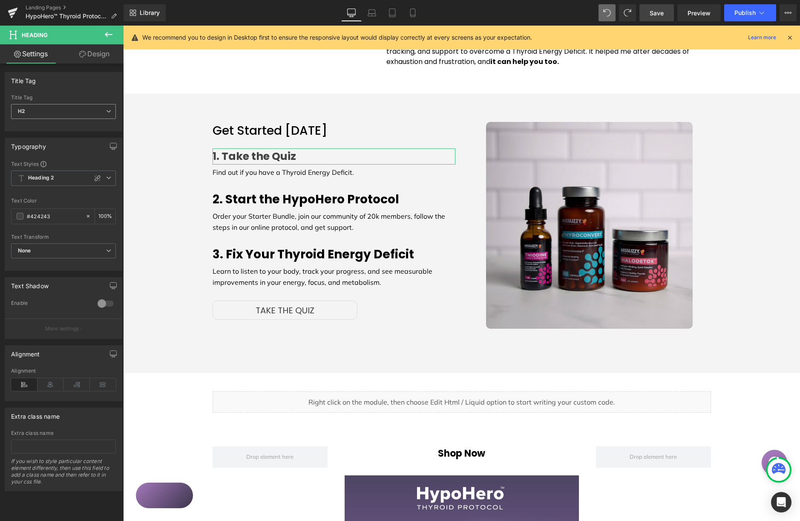
click at [78, 104] on div "Title Tag H2 H1 H2 H3 H4 H5 H6" at bounding box center [63, 112] width 105 height 34
click at [72, 112] on span "H2" at bounding box center [63, 111] width 105 height 15
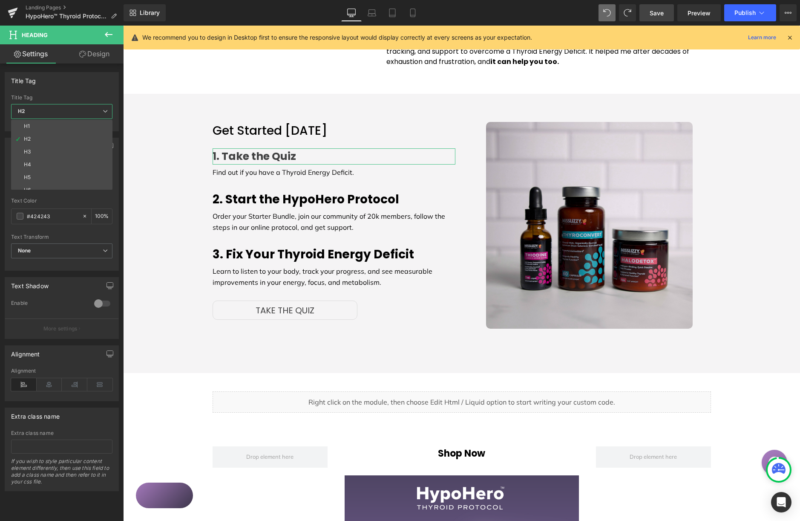
click at [57, 148] on li "H3" at bounding box center [63, 151] width 105 height 13
type input "100"
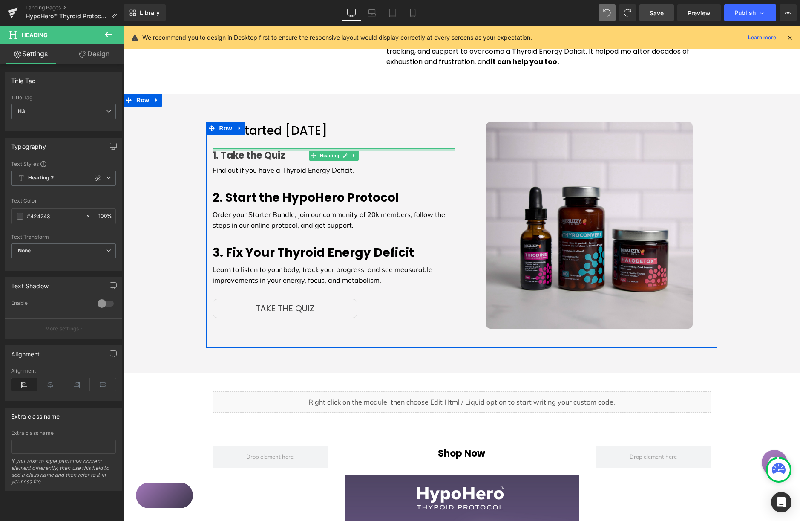
click at [268, 148] on div "1. Take the Quiz Heading" at bounding box center [334, 155] width 243 height 14
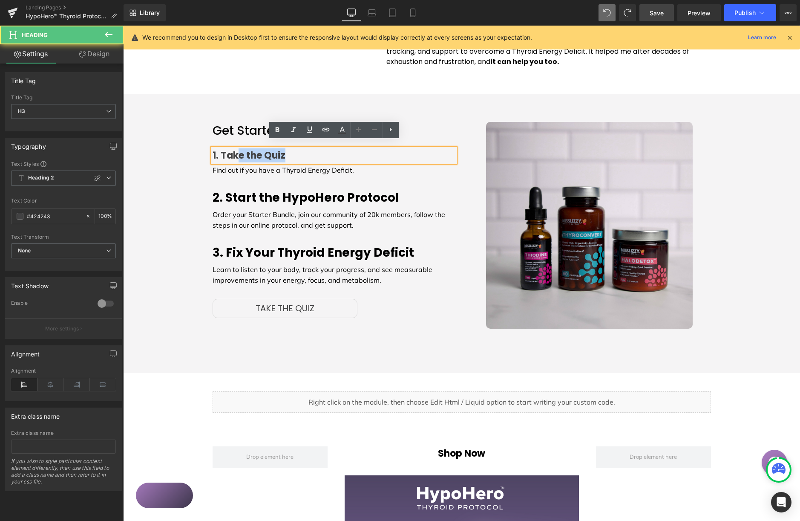
drag, startPoint x: 242, startPoint y: 147, endPoint x: 184, endPoint y: 146, distance: 58.0
click at [173, 148] on div "Get Started Today Heading 1. Take the Quiz Heading Find out if you have a Thyro…" at bounding box center [461, 235] width 677 height 226
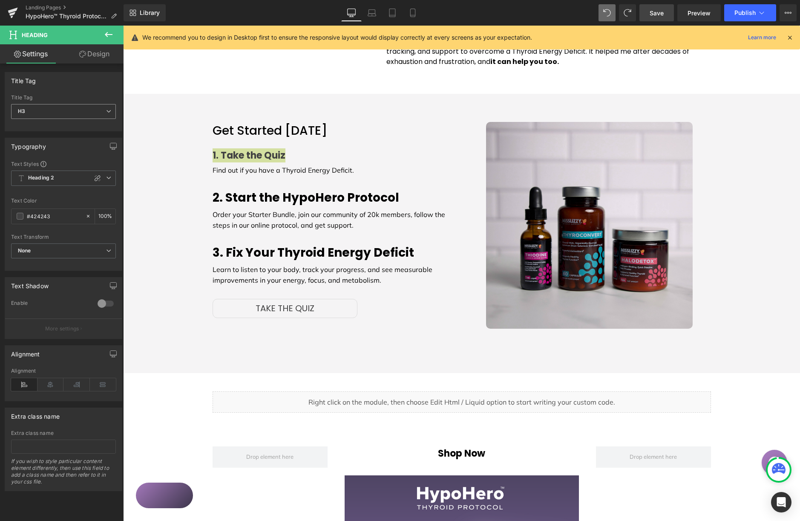
click at [78, 110] on span "H3" at bounding box center [63, 111] width 105 height 15
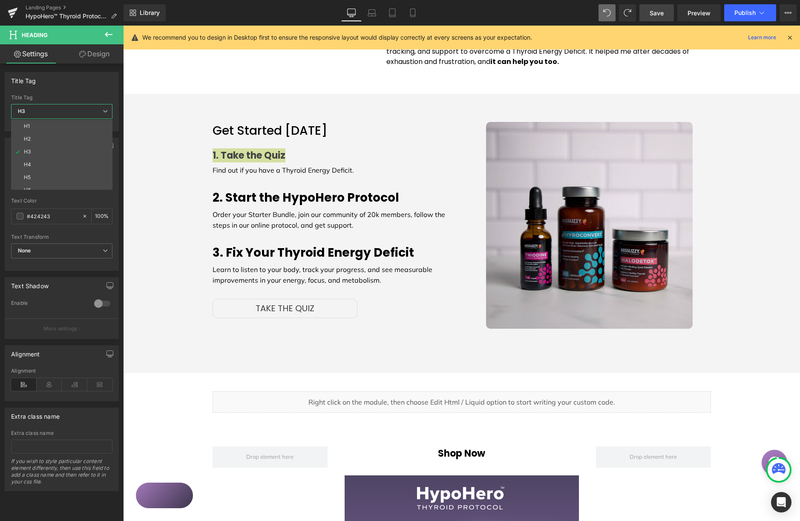
click at [63, 162] on li "H4" at bounding box center [63, 164] width 105 height 13
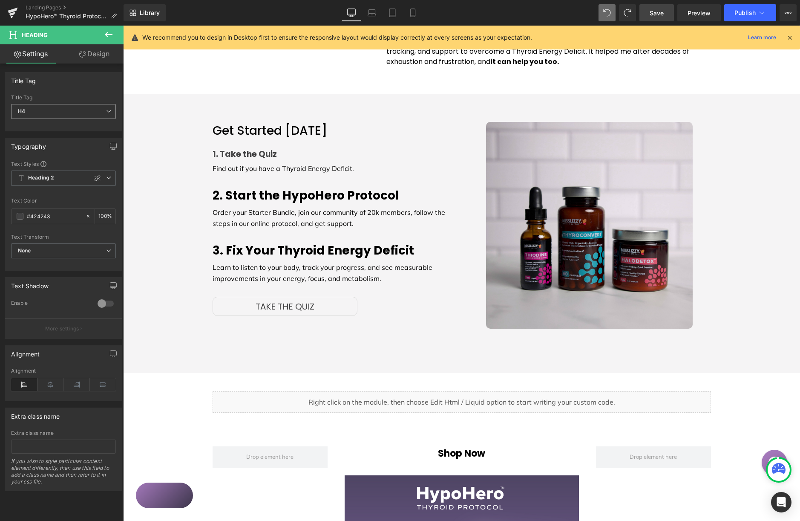
click at [88, 107] on span "H4" at bounding box center [63, 111] width 105 height 15
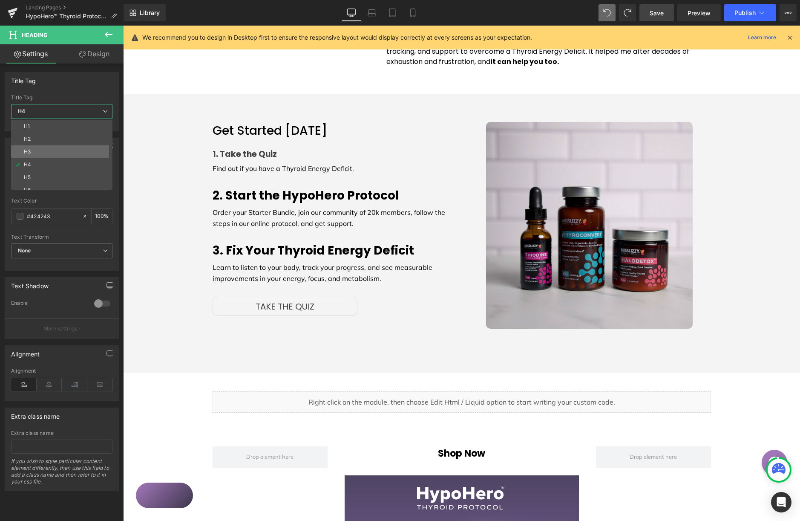
click at [77, 147] on li "H3" at bounding box center [63, 151] width 105 height 13
type input "100"
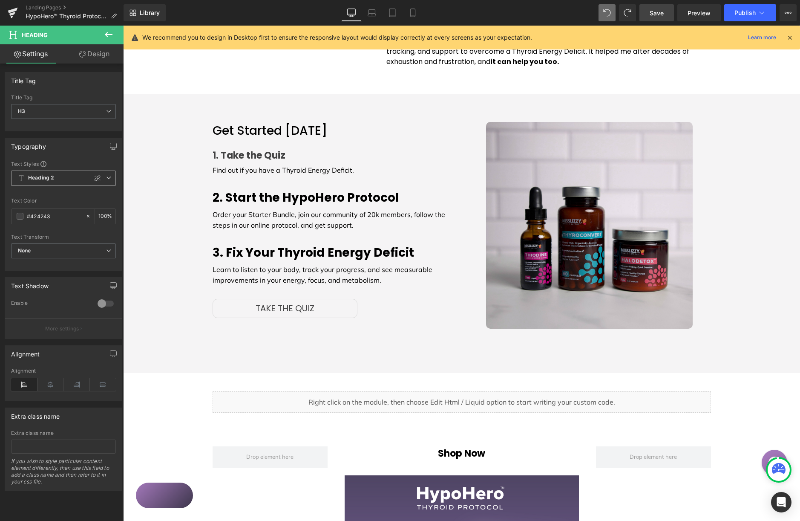
click at [102, 178] on span "Heading 2" at bounding box center [63, 177] width 105 height 15
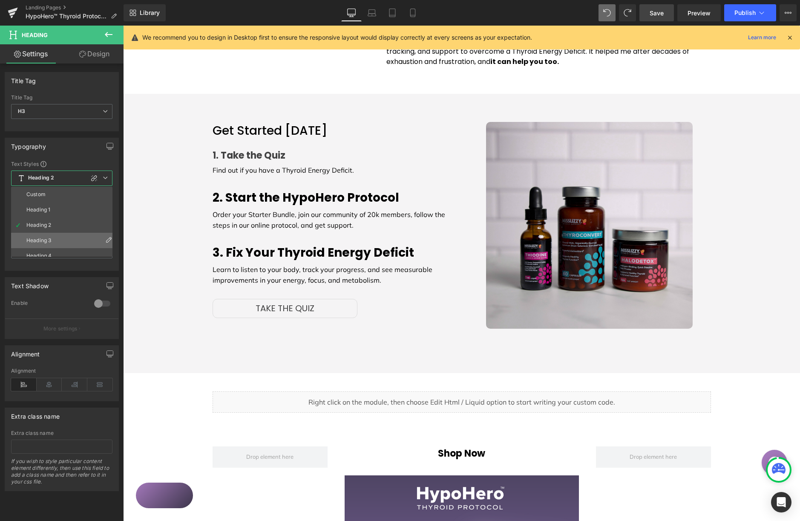
click at [59, 239] on li "Heading 3" at bounding box center [63, 240] width 105 height 15
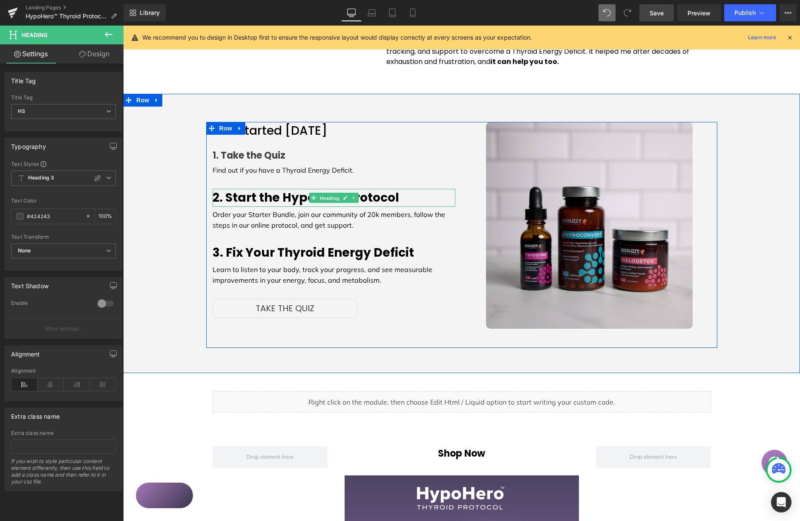
drag, startPoint x: 325, startPoint y: 184, endPoint x: 130, endPoint y: 206, distance: 195.9
click at [325, 193] on span "Heading" at bounding box center [329, 198] width 23 height 10
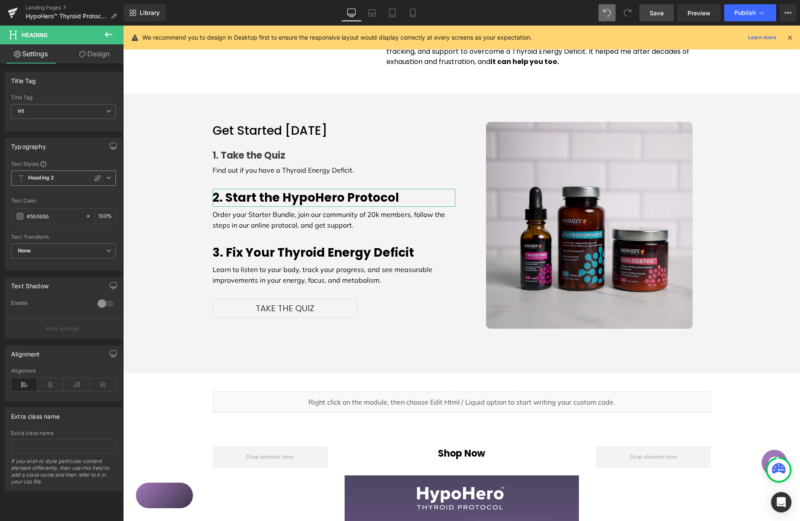
click at [106, 175] on span "Heading 2" at bounding box center [63, 177] width 105 height 15
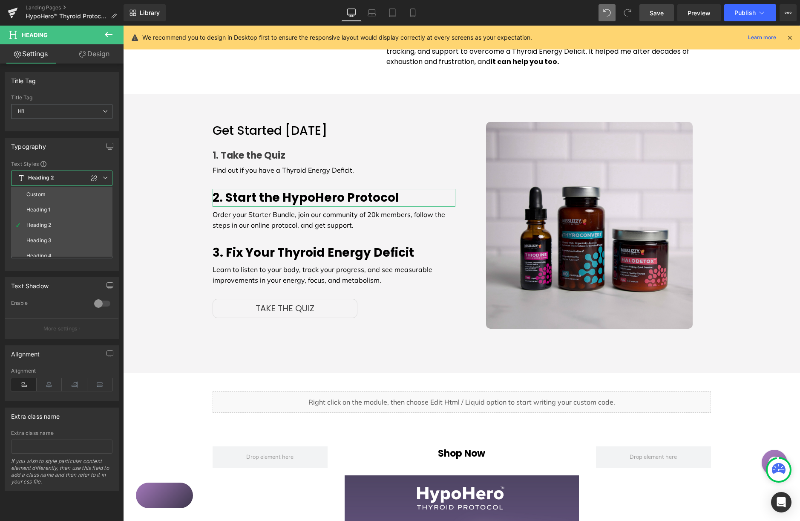
click at [65, 235] on li "Heading 3" at bounding box center [63, 240] width 105 height 15
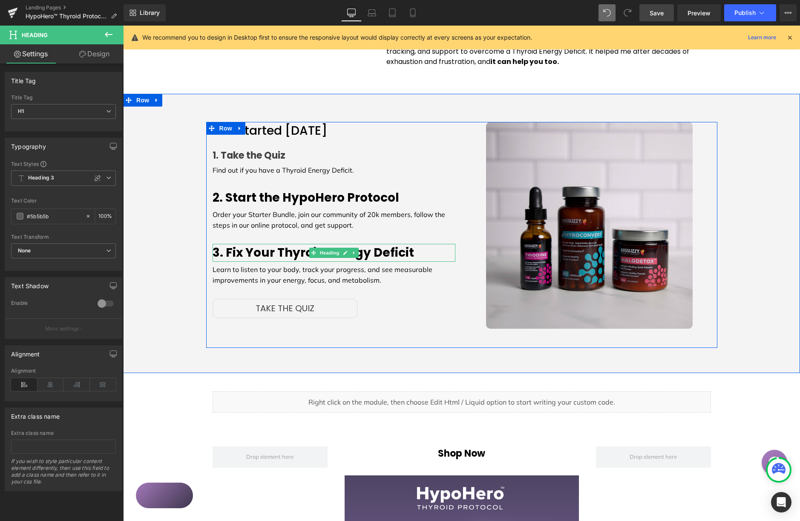
click at [329, 248] on span "Heading" at bounding box center [329, 253] width 23 height 10
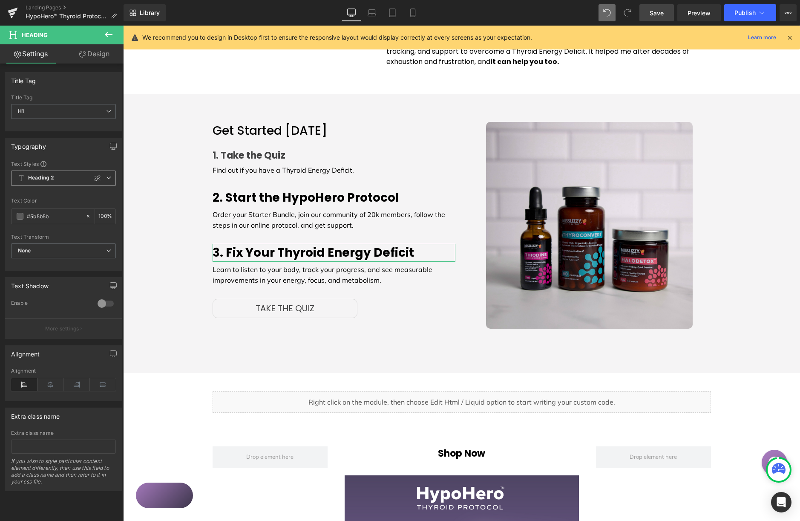
click at [107, 181] on span "Heading 2" at bounding box center [63, 177] width 105 height 15
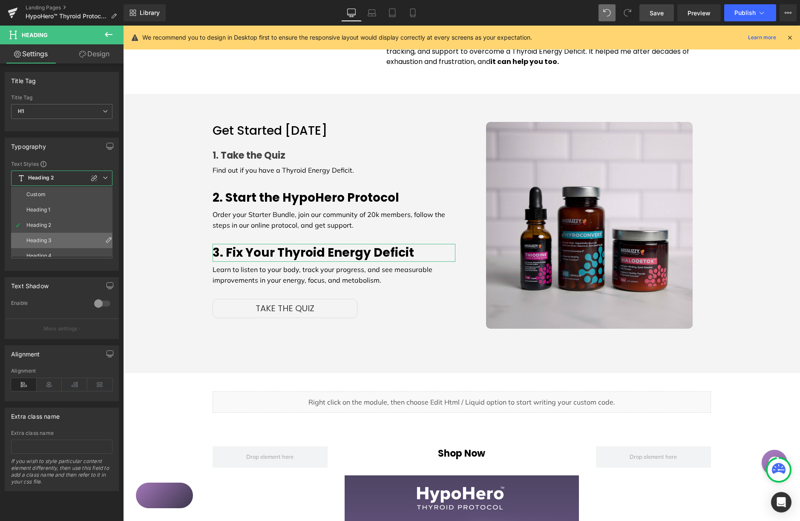
click at [69, 239] on li "Heading 3" at bounding box center [63, 240] width 105 height 15
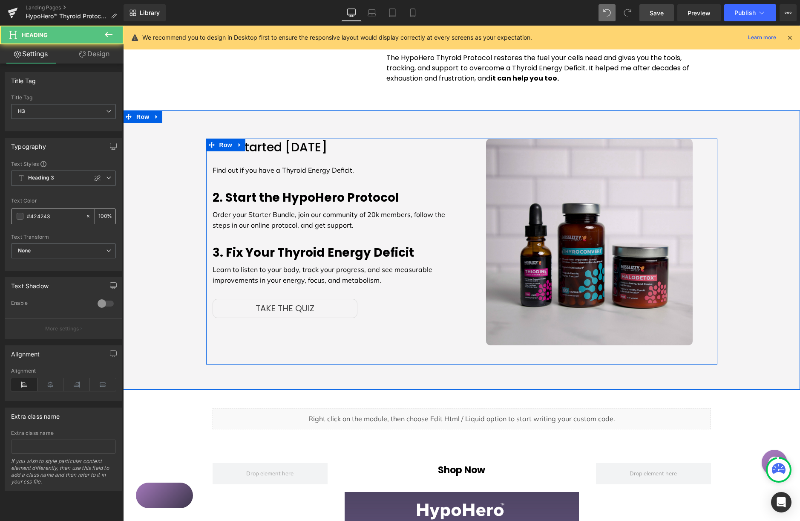
scroll to position [807, 0]
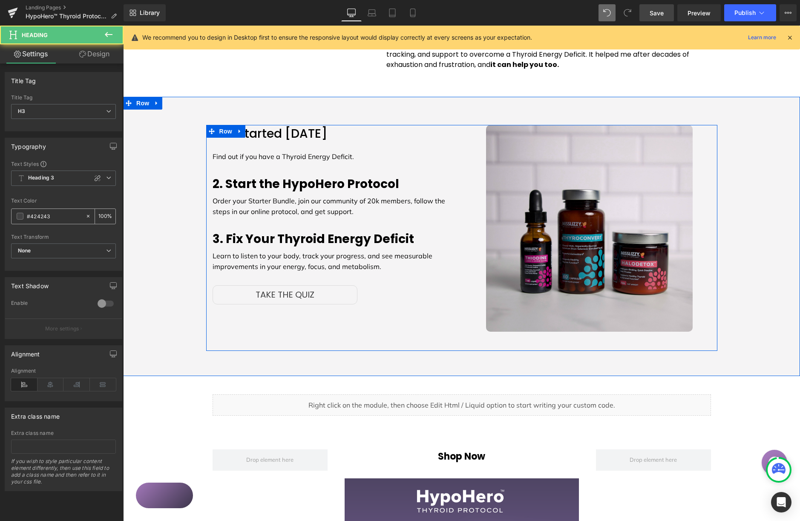
click at [21, 216] on span at bounding box center [20, 216] width 7 height 7
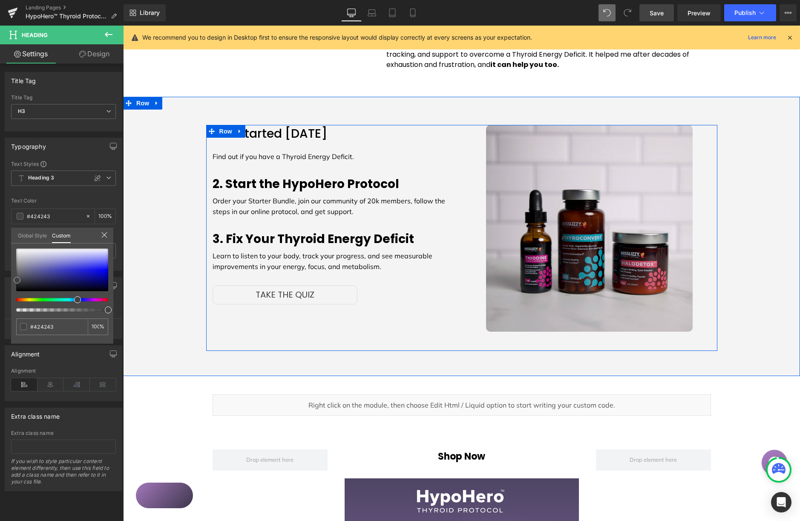
type input "#373738"
type input "#111111"
type input "#000000"
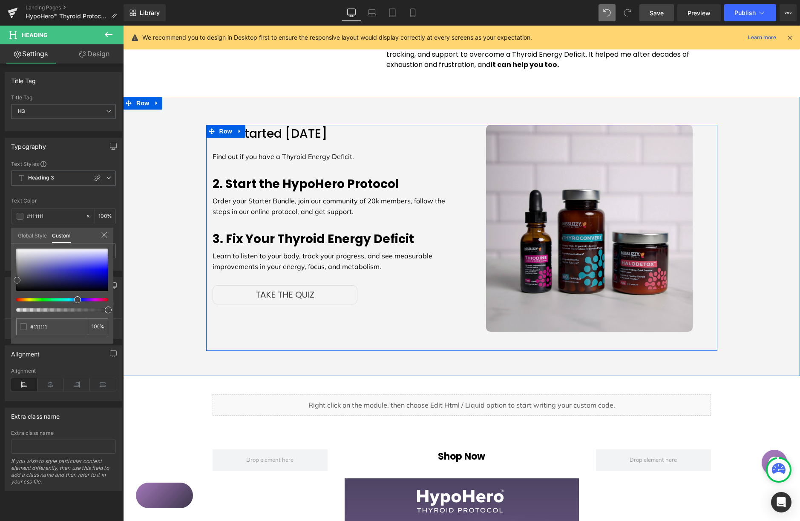
type input "#000000"
drag, startPoint x: 17, startPoint y: 279, endPoint x: 20, endPoint y: 254, distance: 24.4
click at [16, 298] on div at bounding box center [62, 279] width 92 height 63
click at [34, 234] on link "Global Style" at bounding box center [32, 235] width 29 height 14
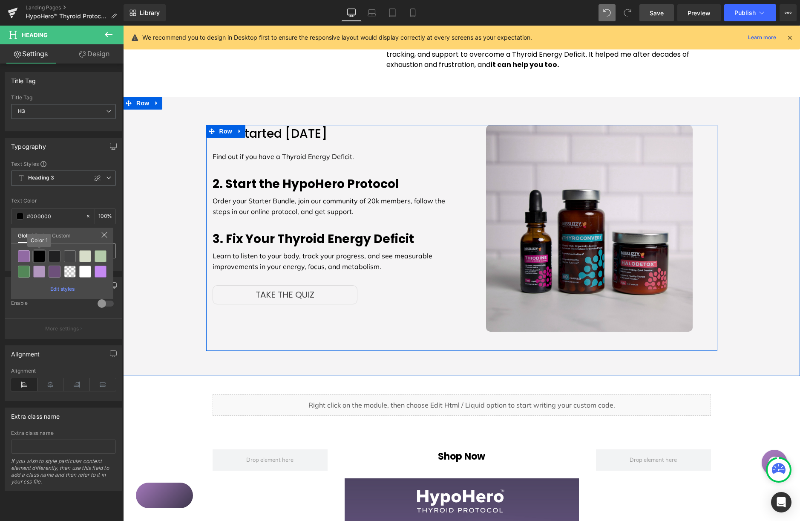
click at [40, 253] on div at bounding box center [39, 256] width 12 height 12
type input "Color 1"
type input "100"
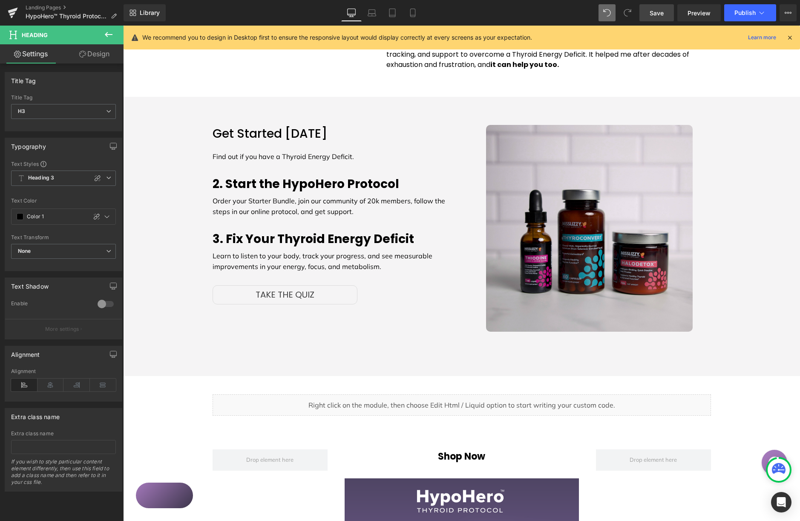
type input "#424243"
type input "100"
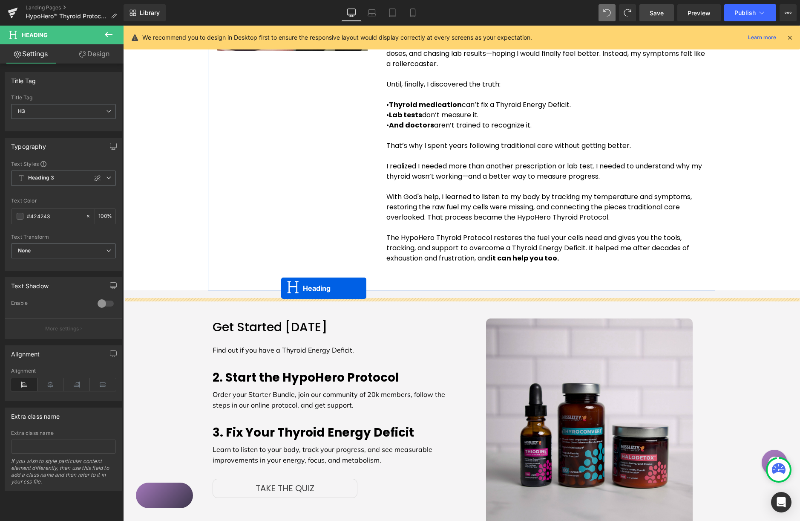
scroll to position [639, 0]
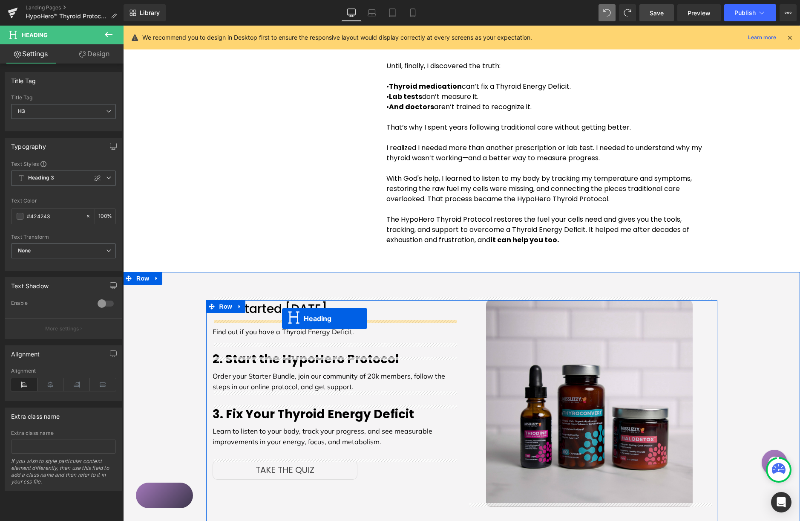
drag, startPoint x: 456, startPoint y: 76, endPoint x: 310, endPoint y: 316, distance: 281.0
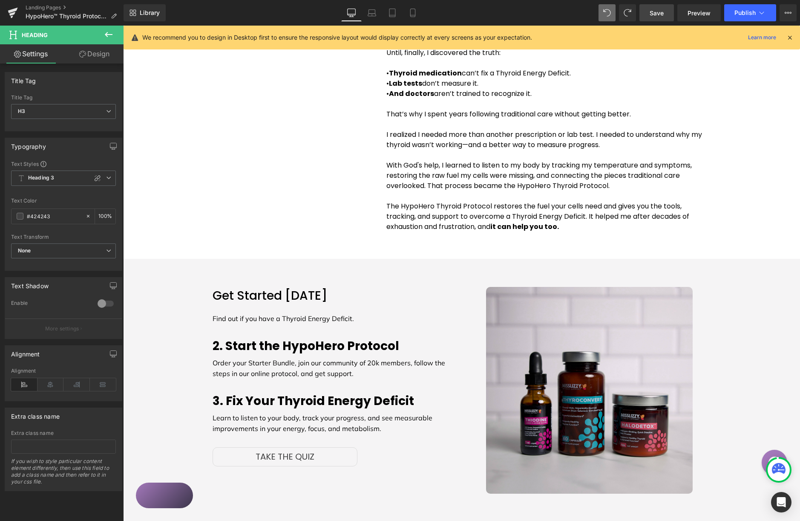
scroll to position [615, 0]
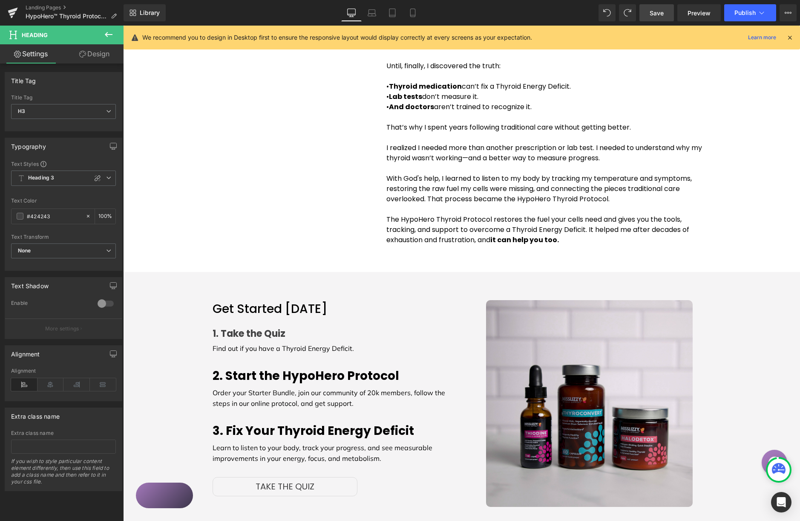
click at [310, 343] on div "Find out if you have a Thyroid Energy Deficit. Text Block" at bounding box center [334, 348] width 243 height 11
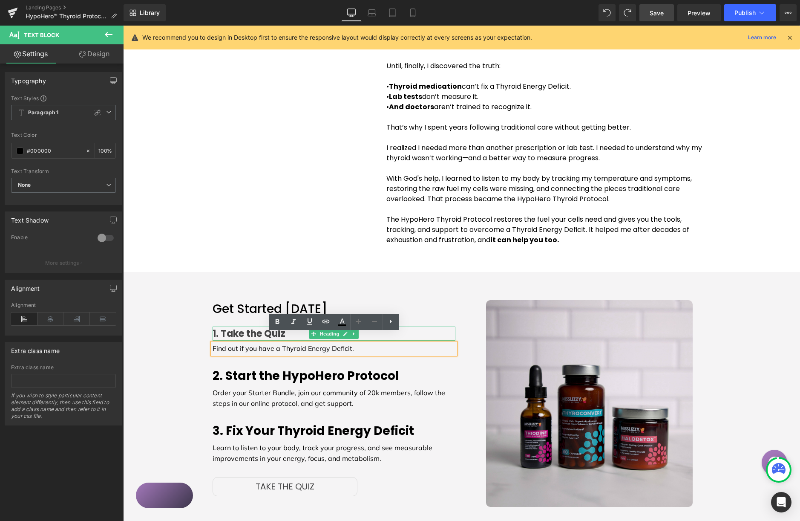
click at [250, 327] on strong "1. Take the Quiz" at bounding box center [249, 333] width 73 height 13
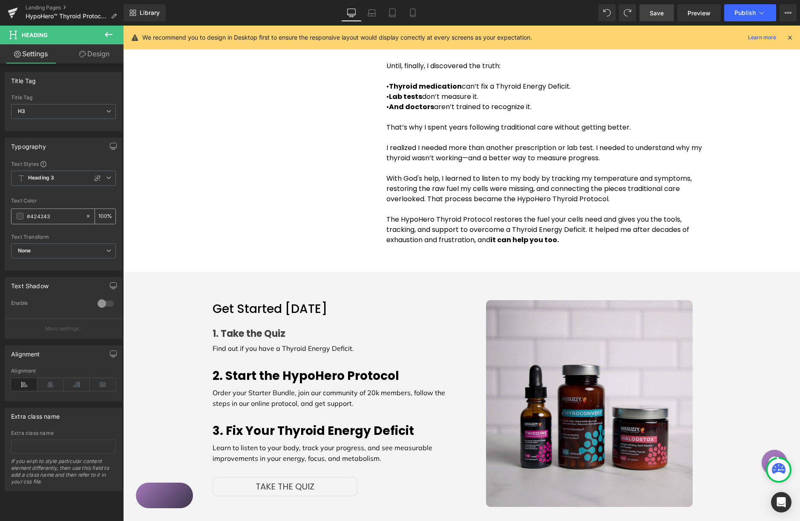
click at [21, 212] on div "#424243" at bounding box center [49, 216] width 74 height 15
click at [21, 217] on span at bounding box center [20, 216] width 7 height 7
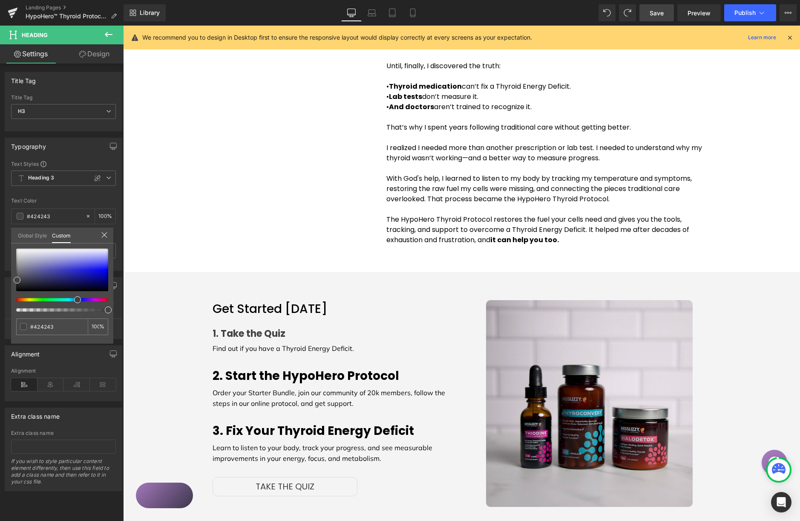
click at [35, 237] on link "Global Style" at bounding box center [32, 235] width 29 height 14
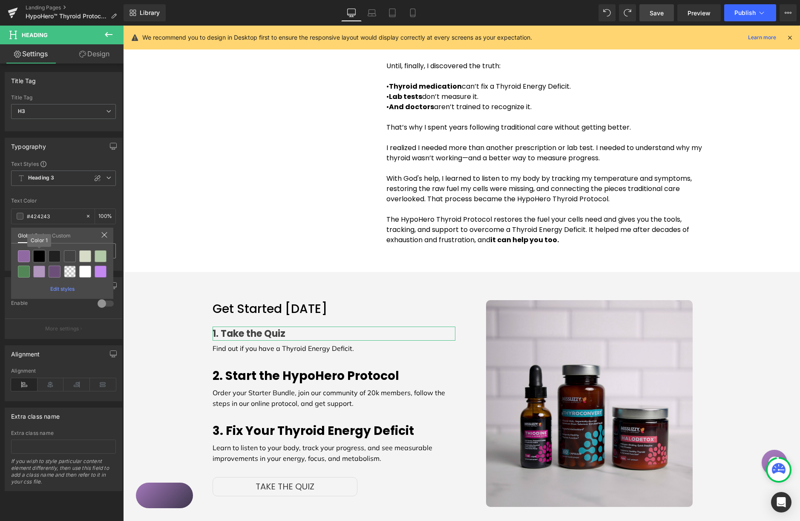
click at [40, 254] on div at bounding box center [39, 256] width 12 height 12
type input "Color 1"
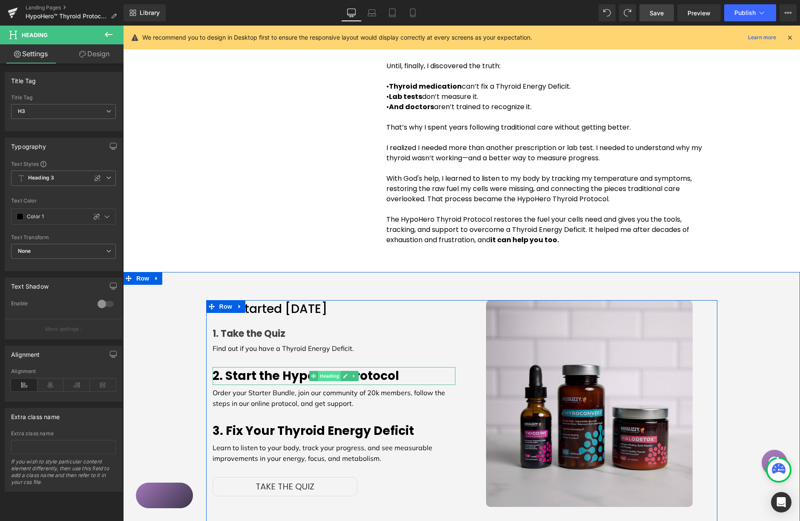
click at [331, 371] on span "Heading" at bounding box center [329, 376] width 23 height 10
click at [323, 371] on span "Heading" at bounding box center [329, 376] width 23 height 10
click at [314, 373] on icon at bounding box center [313, 375] width 5 height 5
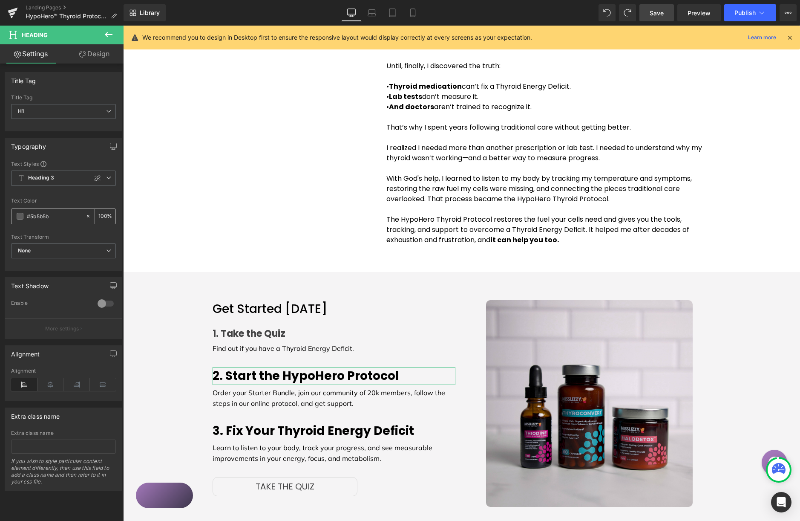
click at [20, 218] on span at bounding box center [20, 216] width 7 height 7
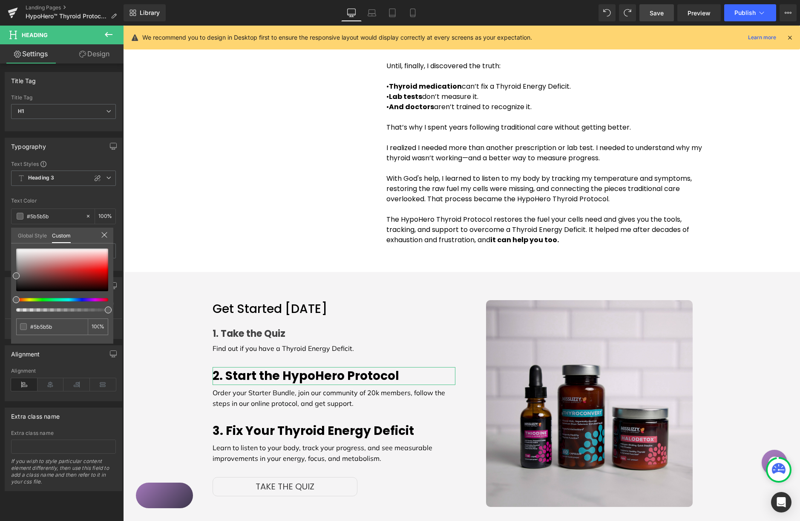
click at [24, 235] on link "Global Style" at bounding box center [32, 235] width 29 height 14
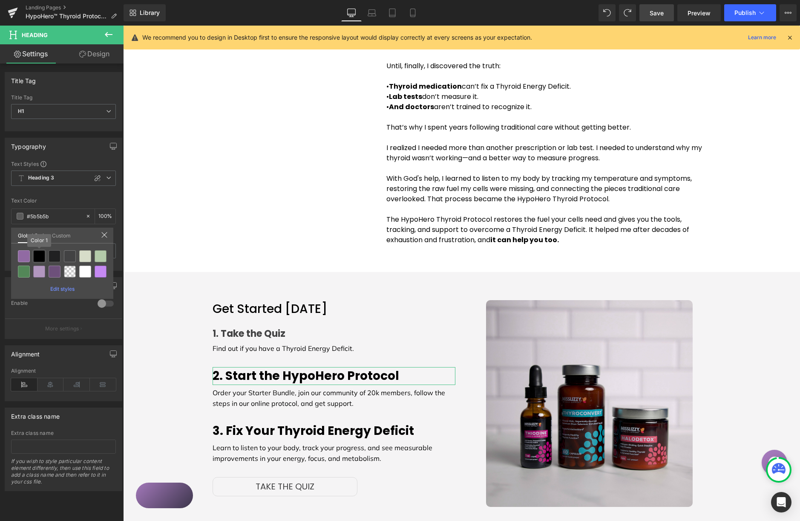
click at [41, 252] on div at bounding box center [39, 256] width 12 height 12
type input "Color 1"
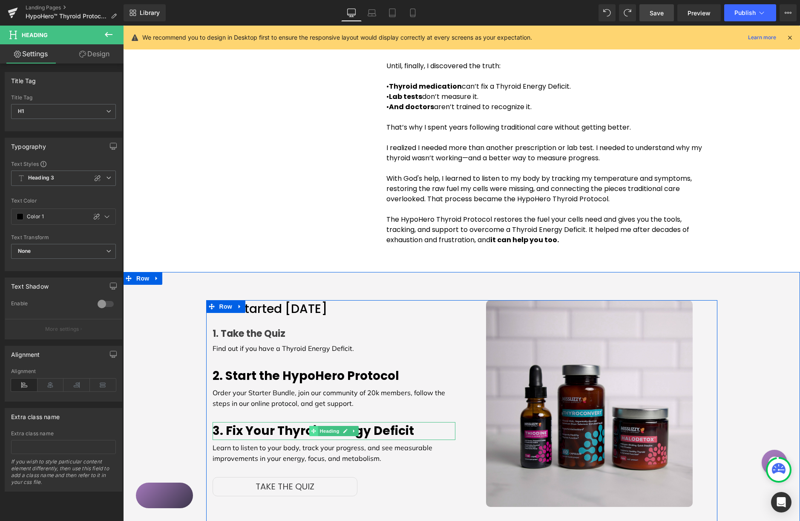
click at [317, 426] on span at bounding box center [313, 431] width 9 height 10
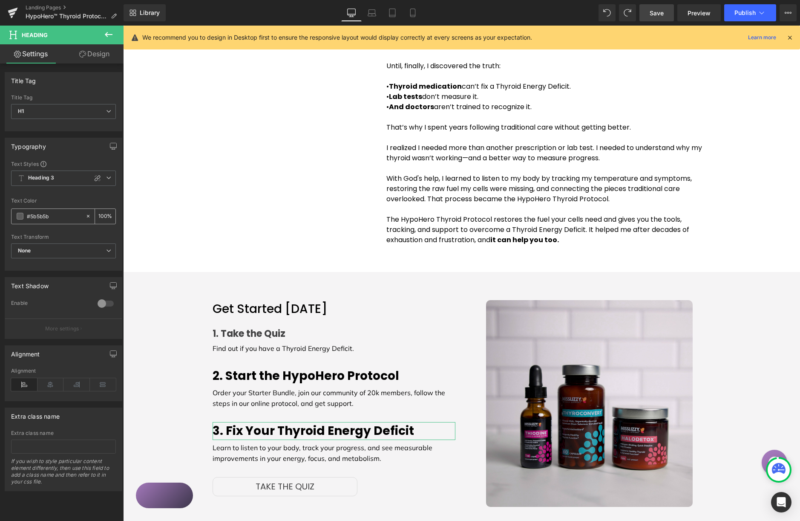
click at [22, 215] on span at bounding box center [20, 216] width 7 height 7
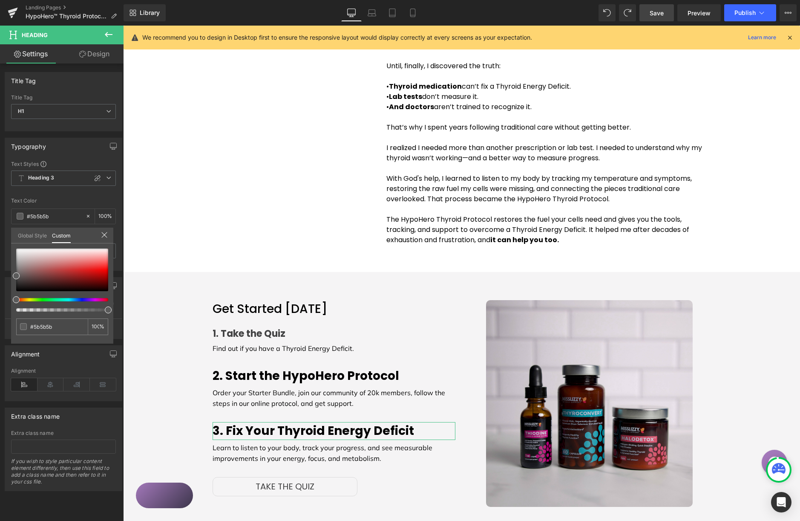
click at [24, 232] on link "Global Style" at bounding box center [32, 235] width 29 height 14
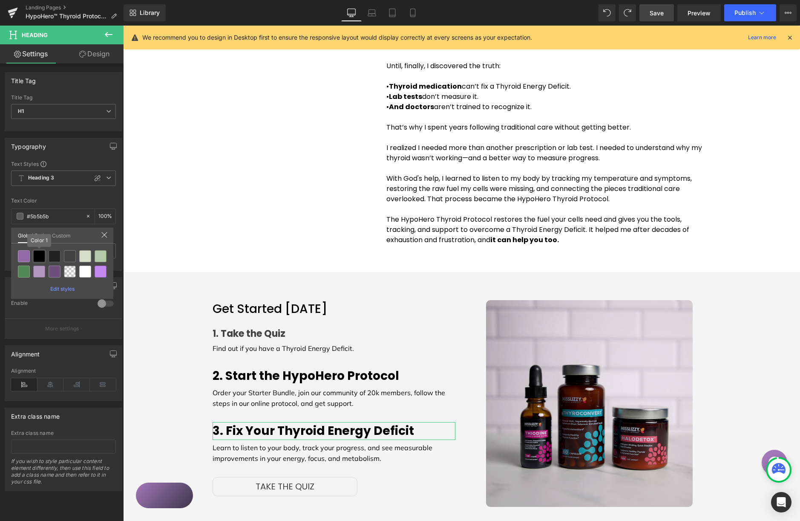
click at [37, 252] on div at bounding box center [39, 256] width 12 height 12
type input "Color 1"
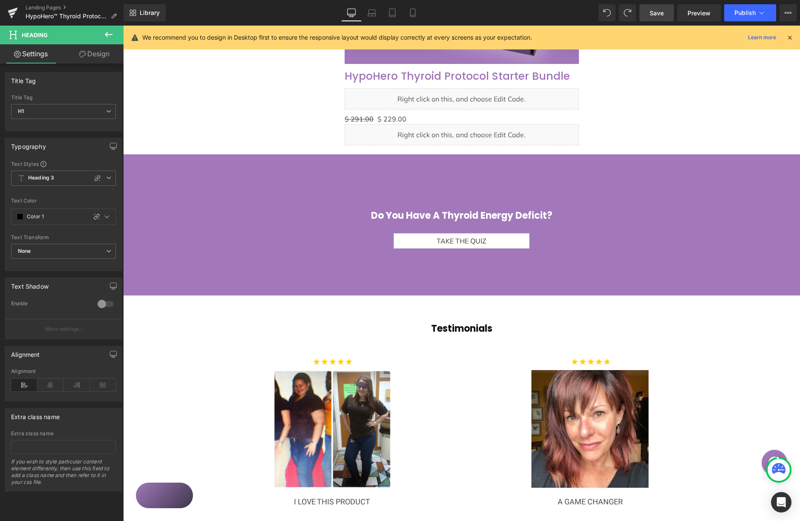
scroll to position [1447, 0]
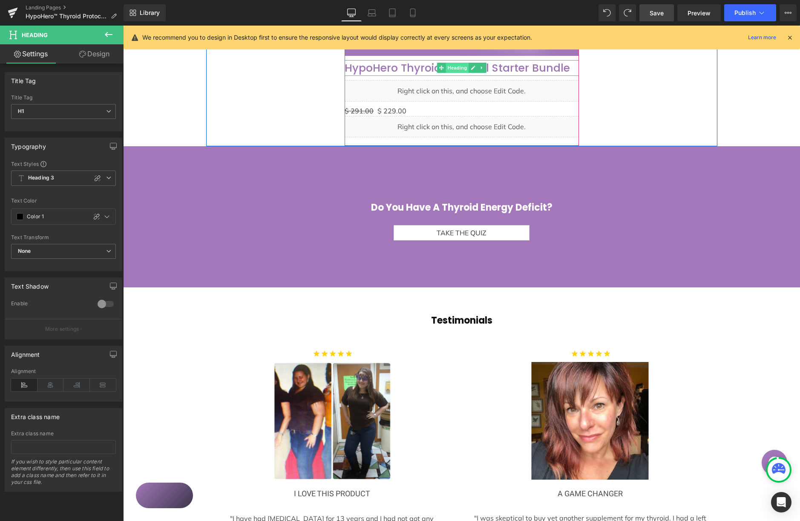
click at [453, 73] on span "Heading" at bounding box center [457, 68] width 23 height 10
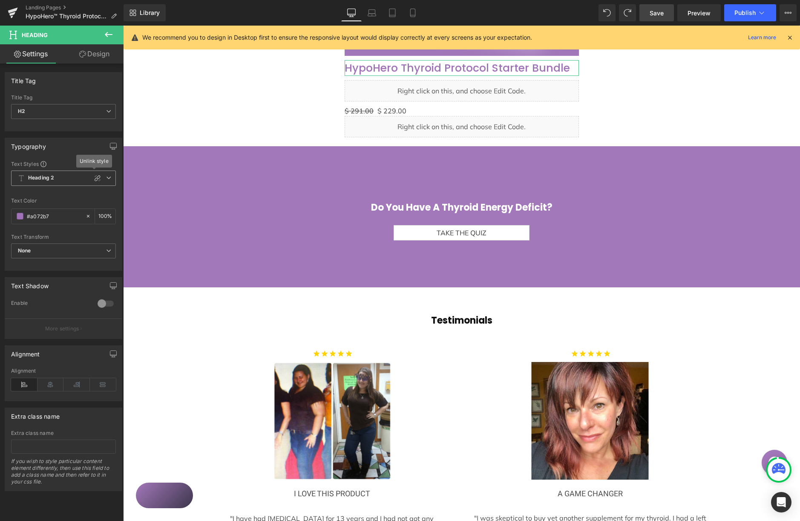
click at [94, 181] on icon at bounding box center [97, 178] width 7 height 7
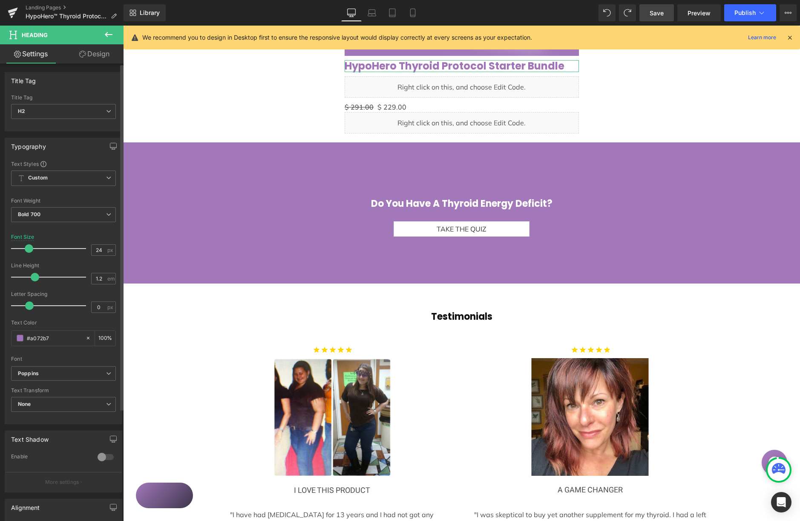
drag, startPoint x: 29, startPoint y: 248, endPoint x: 25, endPoint y: 248, distance: 4.3
click at [26, 248] on span at bounding box center [29, 248] width 9 height 9
type input "22"
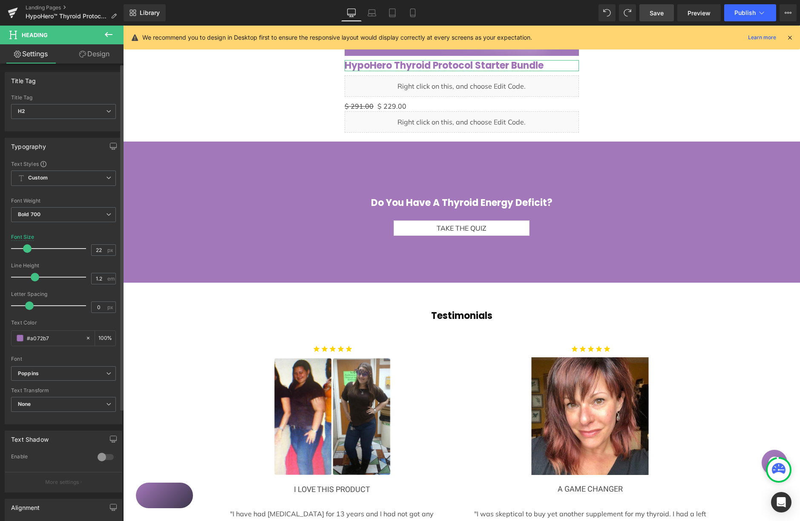
click at [27, 248] on span at bounding box center [27, 248] width 9 height 9
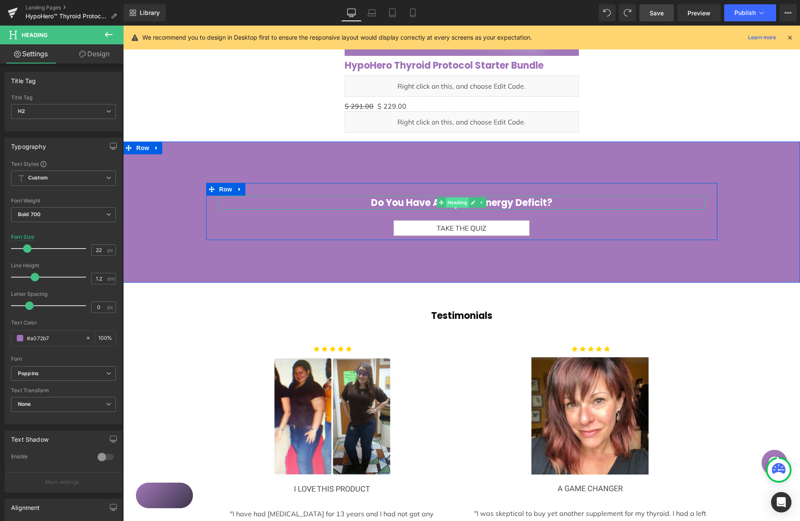
click at [458, 206] on span "Heading" at bounding box center [457, 202] width 23 height 10
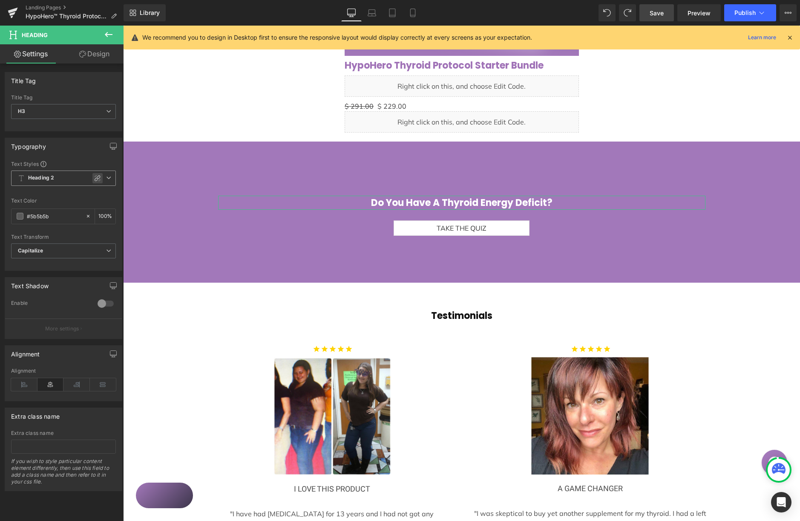
click at [94, 175] on icon at bounding box center [97, 178] width 7 height 7
type input "1.2"
click at [92, 175] on span "Heading 2" at bounding box center [63, 177] width 105 height 15
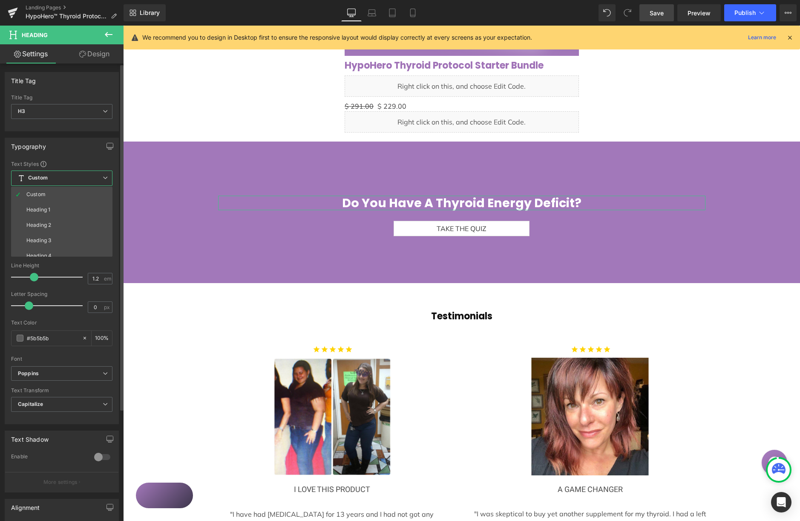
click at [78, 157] on div "Typography Text Styles Custom Heading 1 Heading 2 Heading 3 Heading 4 Heading 5…" at bounding box center [62, 281] width 114 height 286
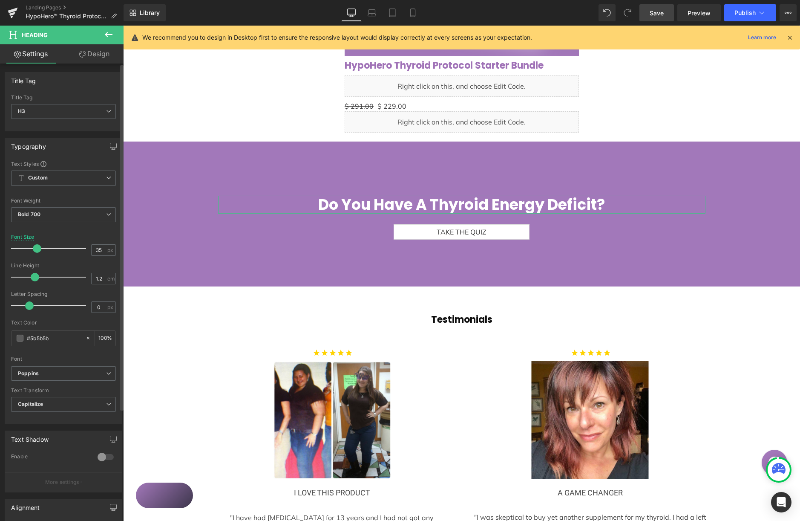
type input "34"
drag, startPoint x: 30, startPoint y: 250, endPoint x: 37, endPoint y: 244, distance: 9.4
click at [34, 249] on span at bounding box center [36, 248] width 9 height 9
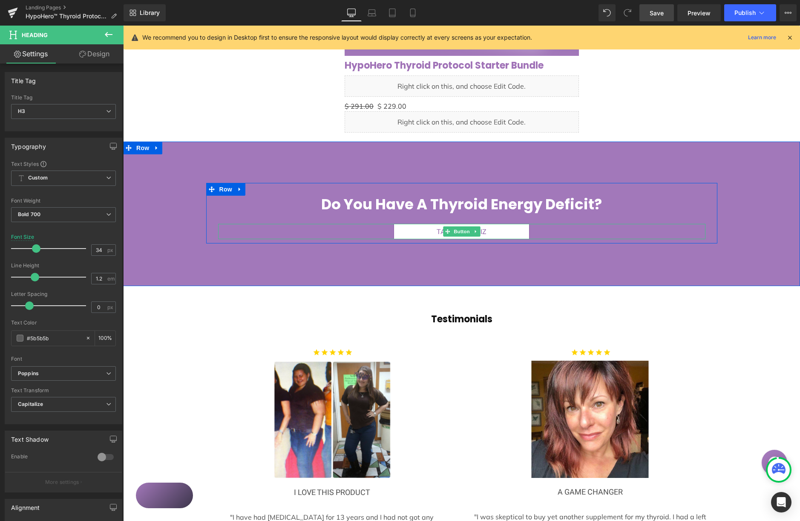
click at [459, 233] on span "Button" at bounding box center [462, 231] width 20 height 10
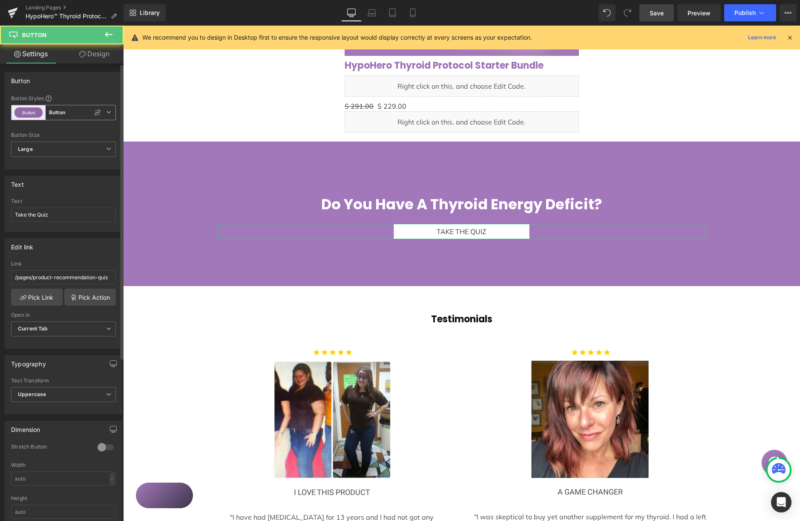
click at [94, 111] on icon at bounding box center [97, 112] width 7 height 7
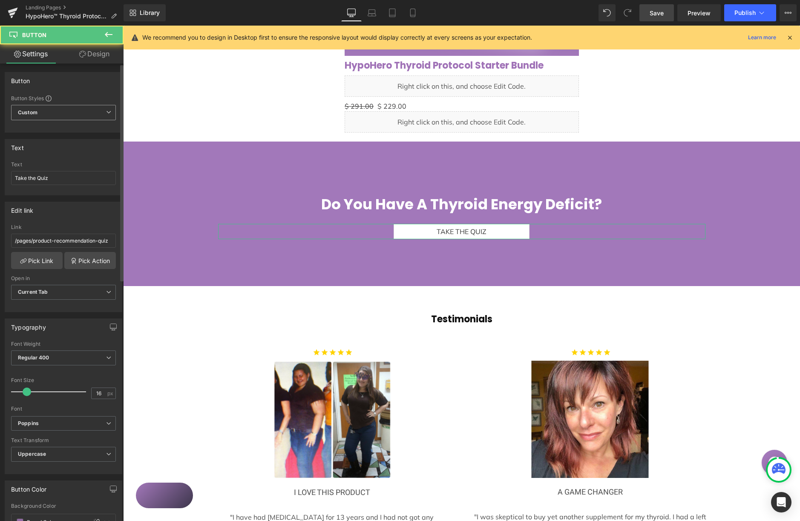
type input "Brand Color"
type input "Color 10"
type input "Color 11"
type input "Color 10"
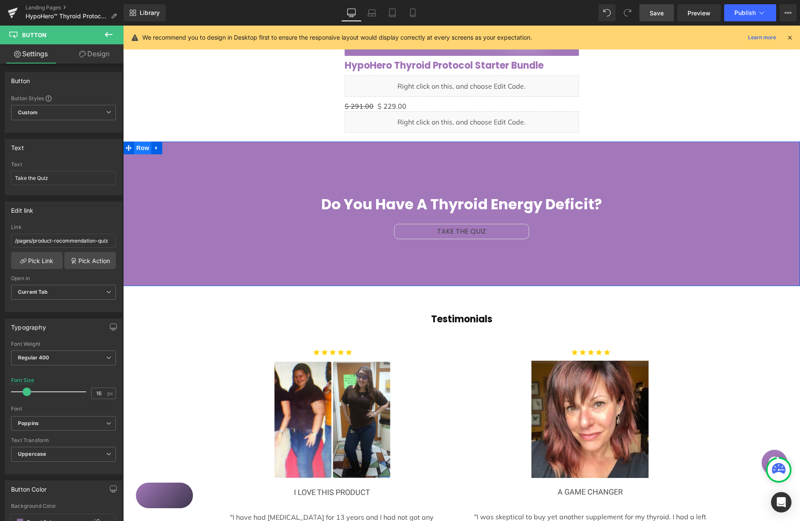
click at [141, 148] on span "Row" at bounding box center [142, 147] width 17 height 13
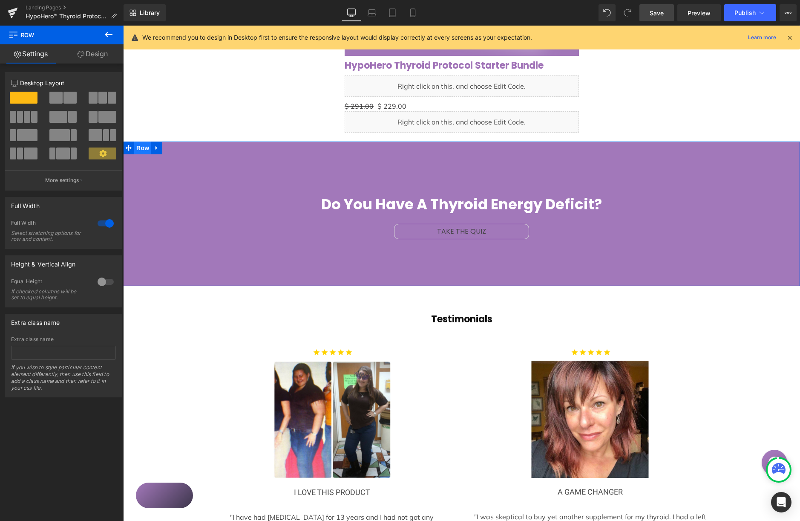
click at [141, 149] on span "Row" at bounding box center [142, 147] width 17 height 13
click at [101, 59] on link "Design" at bounding box center [93, 53] width 62 height 19
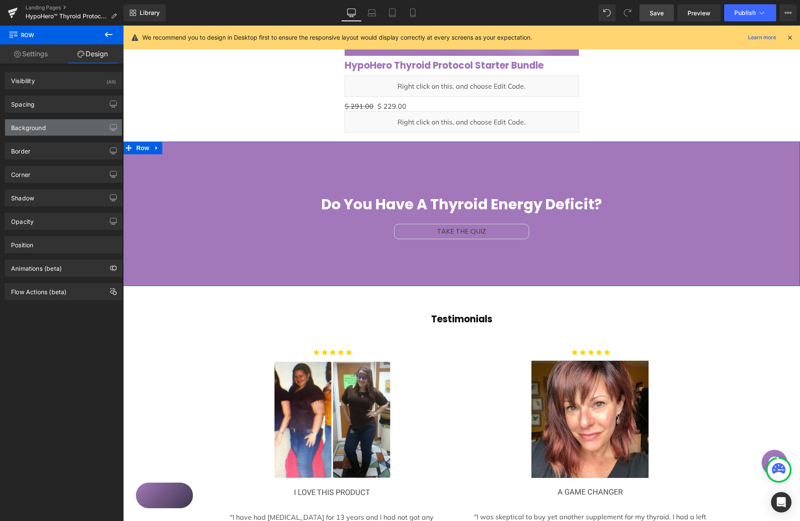
click at [86, 130] on div "Background" at bounding box center [63, 127] width 117 height 16
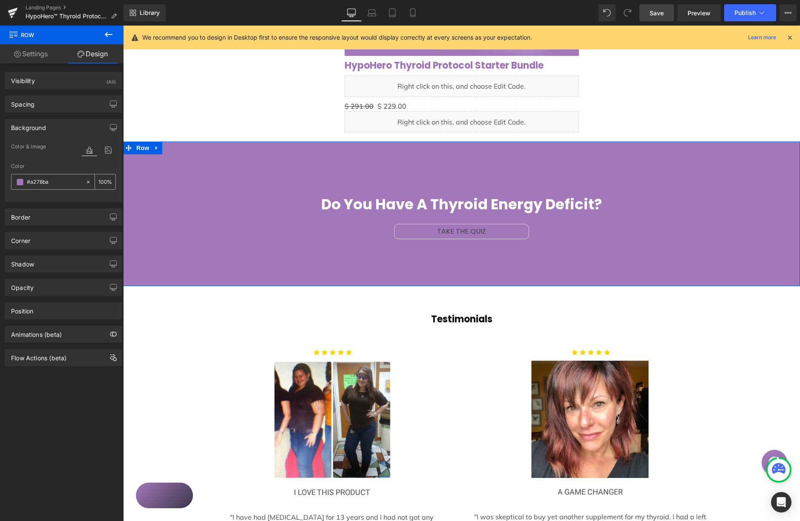
click at [23, 183] on span at bounding box center [20, 182] width 7 height 7
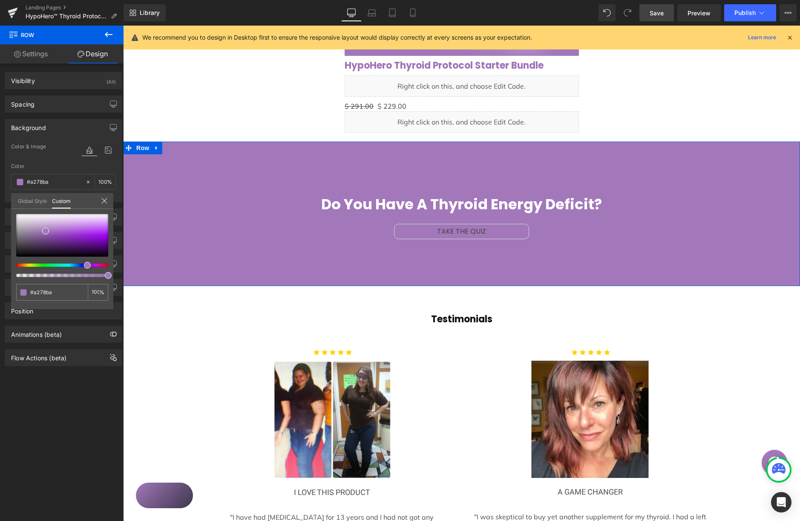
click at [43, 209] on div "#a278ba 100 %" at bounding box center [62, 214] width 102 height 10
click at [42, 203] on link "Global Style" at bounding box center [32, 200] width 29 height 14
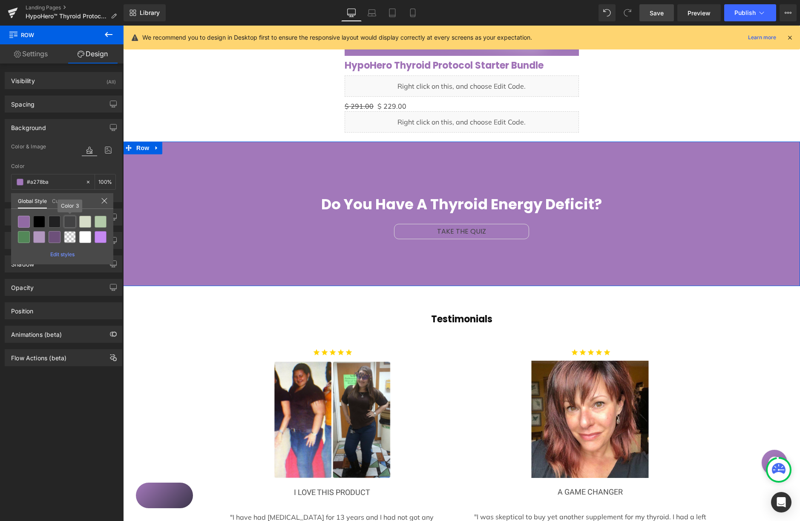
click at [69, 219] on div at bounding box center [70, 222] width 12 height 12
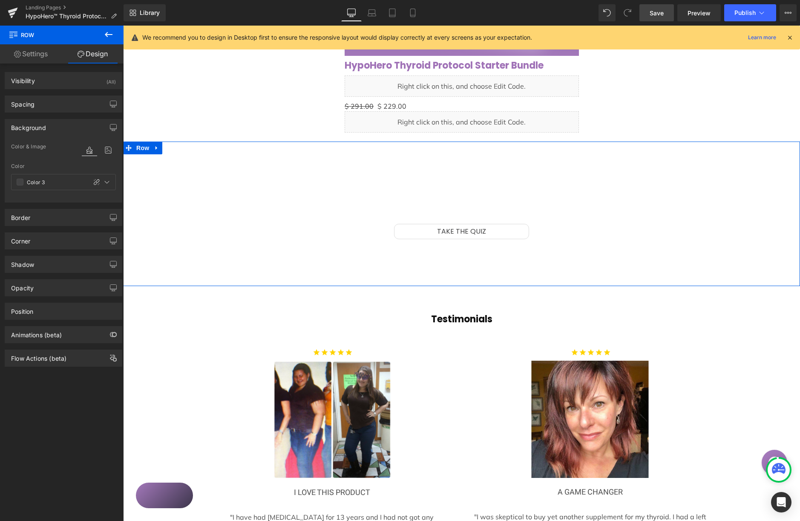
click at [20, 182] on span at bounding box center [20, 182] width 7 height 7
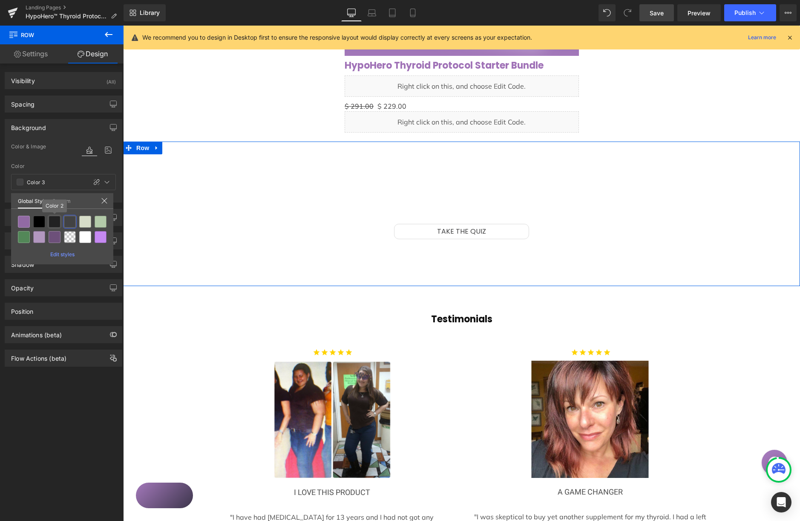
click at [52, 219] on div at bounding box center [55, 222] width 12 height 12
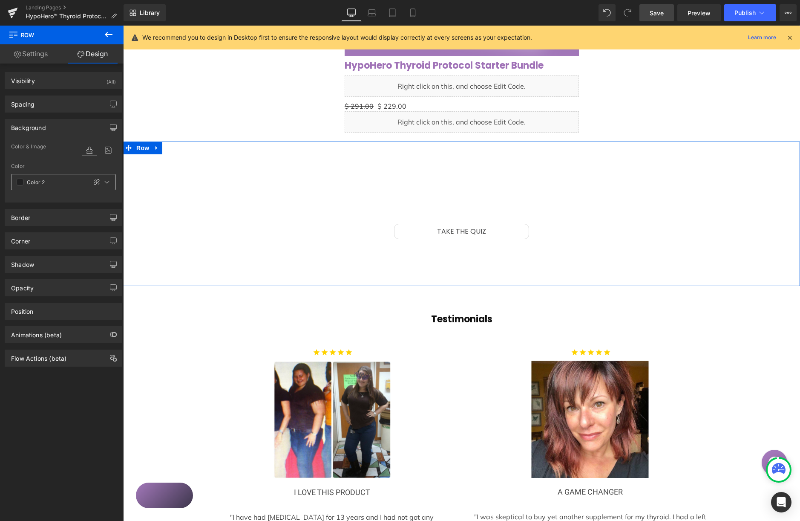
click at [26, 182] on div "Color 2" at bounding box center [49, 181] width 75 height 15
click at [26, 179] on div "Color 2" at bounding box center [49, 181] width 75 height 15
click at [23, 180] on span at bounding box center [20, 182] width 7 height 7
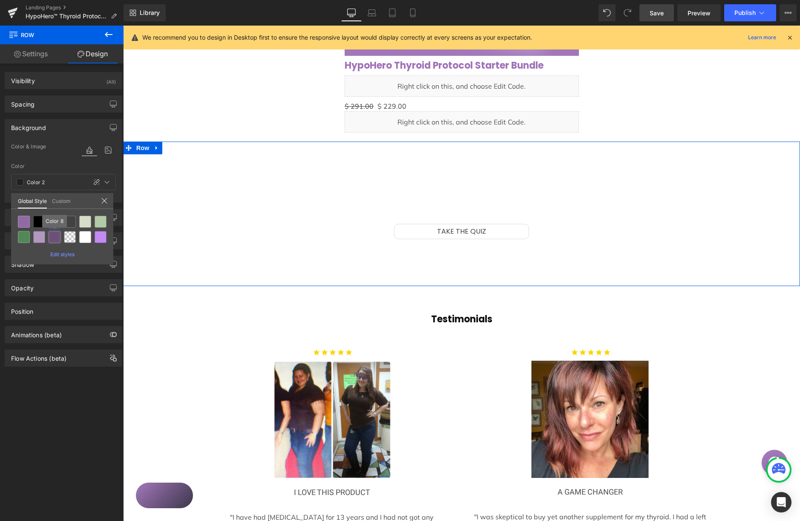
click at [53, 236] on div at bounding box center [55, 237] width 12 height 12
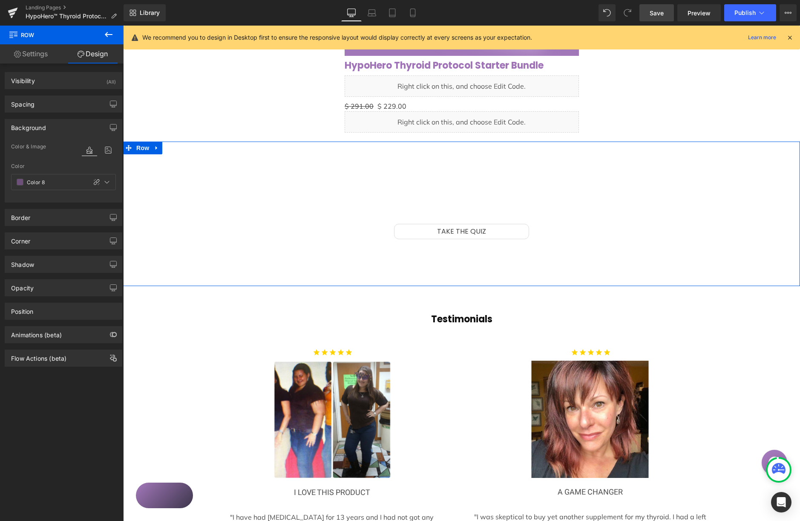
click at [21, 180] on span at bounding box center [20, 182] width 7 height 7
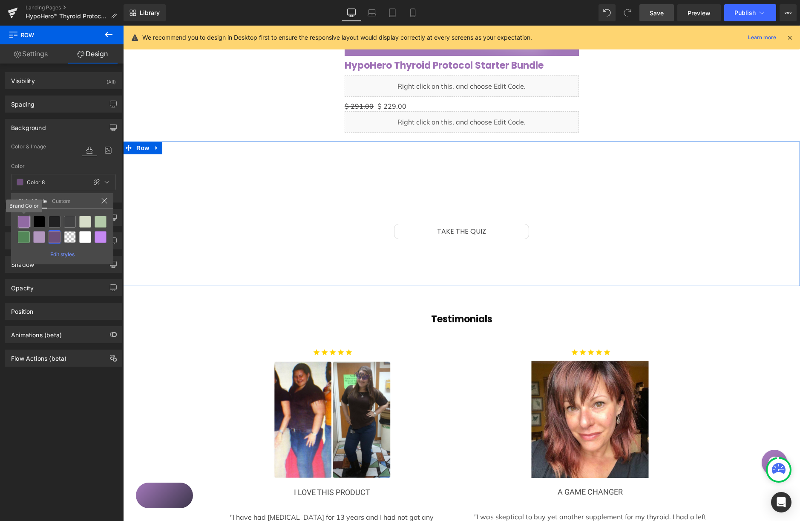
click at [25, 219] on div at bounding box center [24, 222] width 12 height 12
type input "Brand Color"
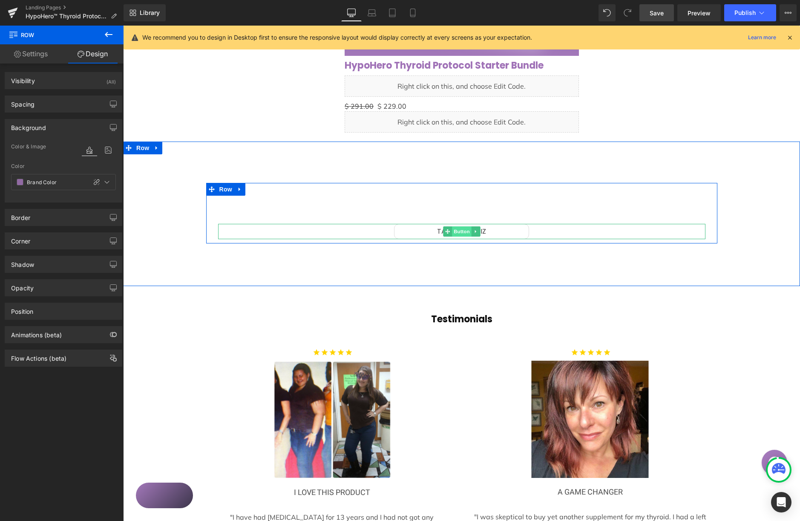
click at [461, 232] on span "Button" at bounding box center [462, 231] width 20 height 10
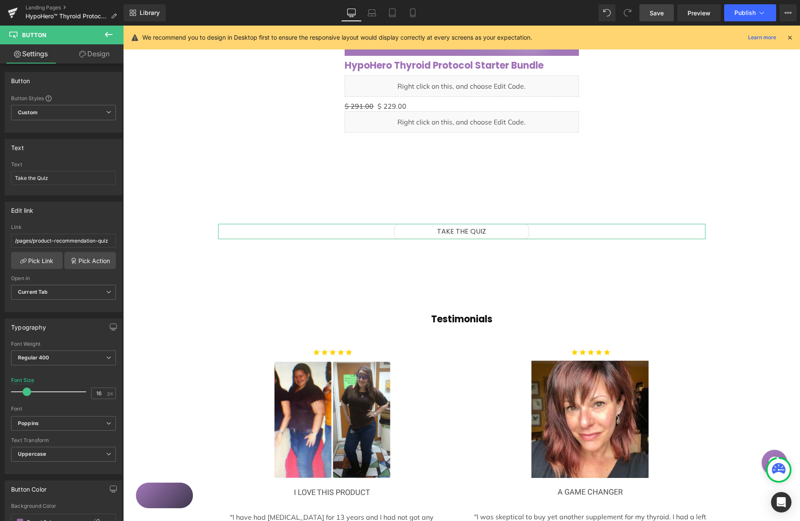
click at [102, 58] on link "Design" at bounding box center [94, 53] width 62 height 19
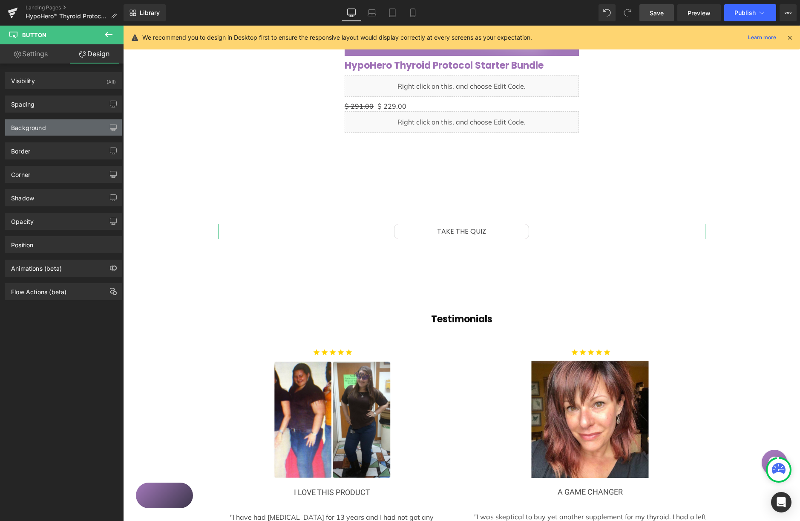
click at [75, 128] on div "Background" at bounding box center [63, 127] width 117 height 16
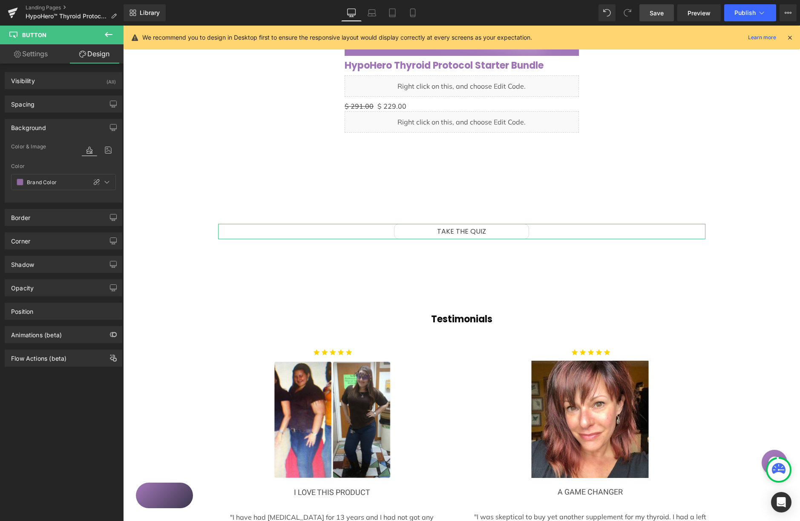
click at [39, 53] on link "Settings" at bounding box center [31, 53] width 62 height 19
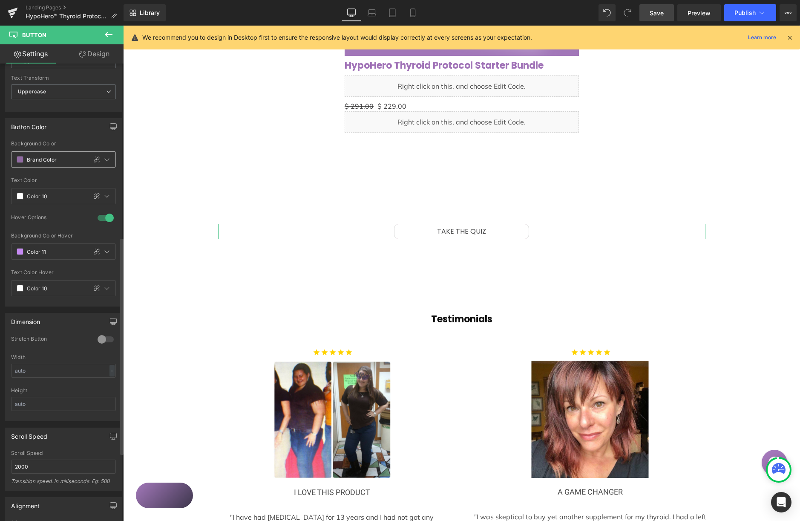
scroll to position [365, 0]
click at [17, 159] on span at bounding box center [20, 156] width 7 height 7
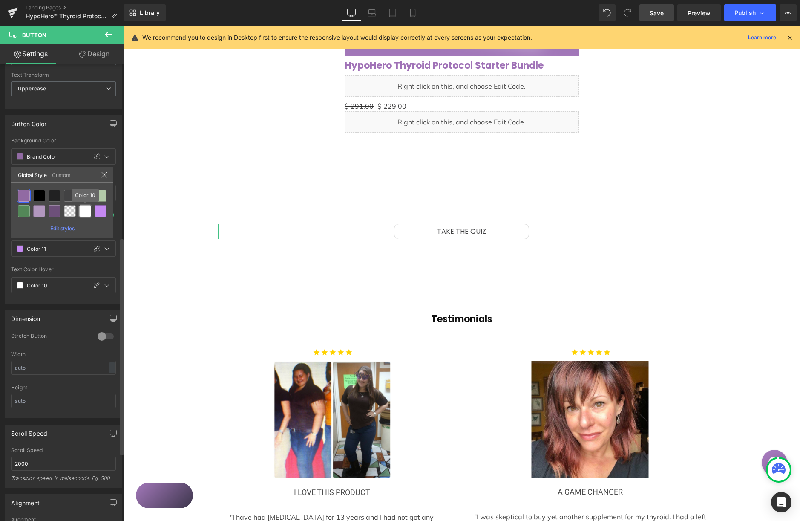
click at [85, 209] on div at bounding box center [85, 211] width 12 height 12
type input "Color 10"
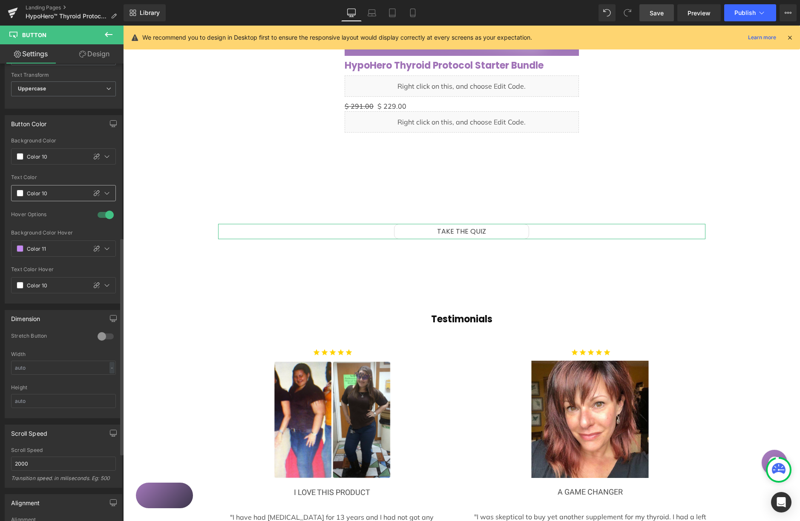
click at [20, 192] on span at bounding box center [20, 193] width 7 height 7
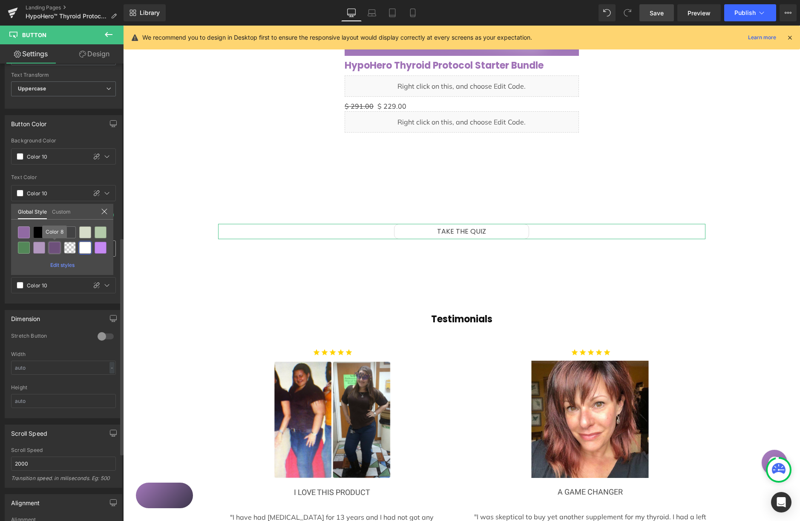
click at [50, 246] on div at bounding box center [55, 248] width 12 height 12
type input "Color 8"
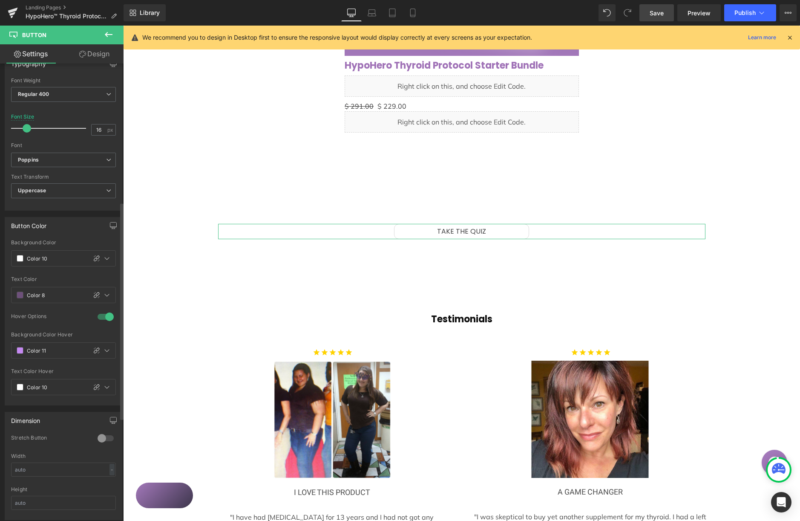
scroll to position [0, 0]
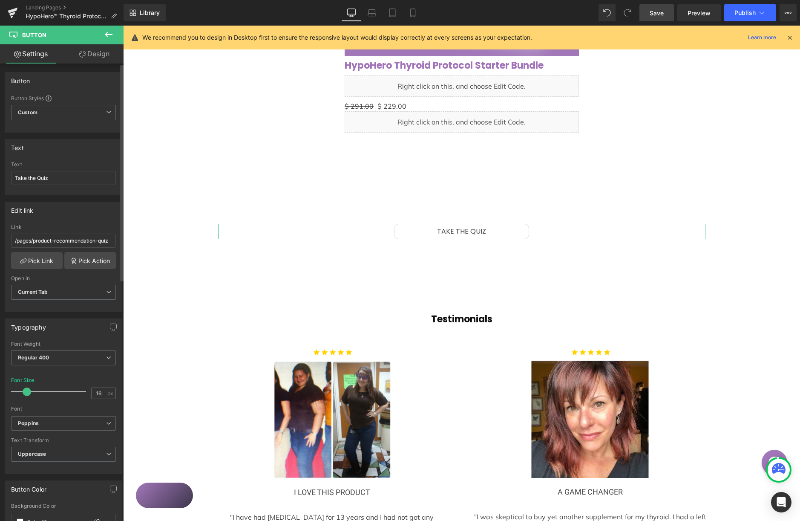
drag, startPoint x: 27, startPoint y: 393, endPoint x: 30, endPoint y: 388, distance: 5.7
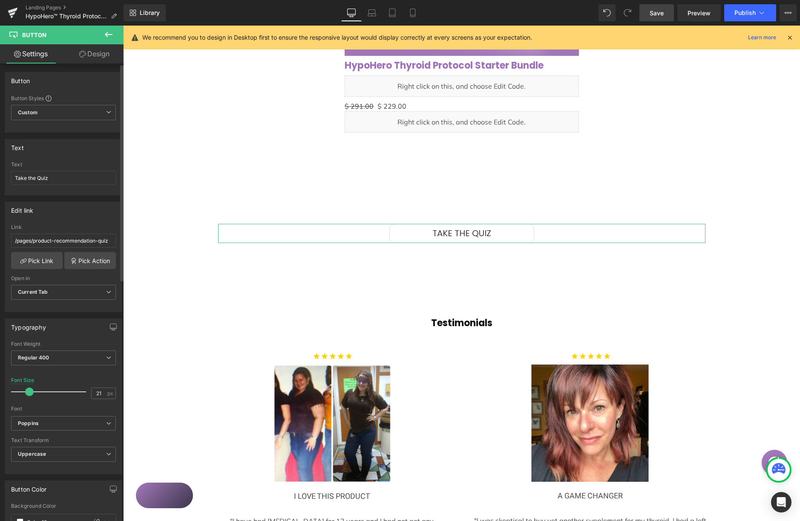
type input "22"
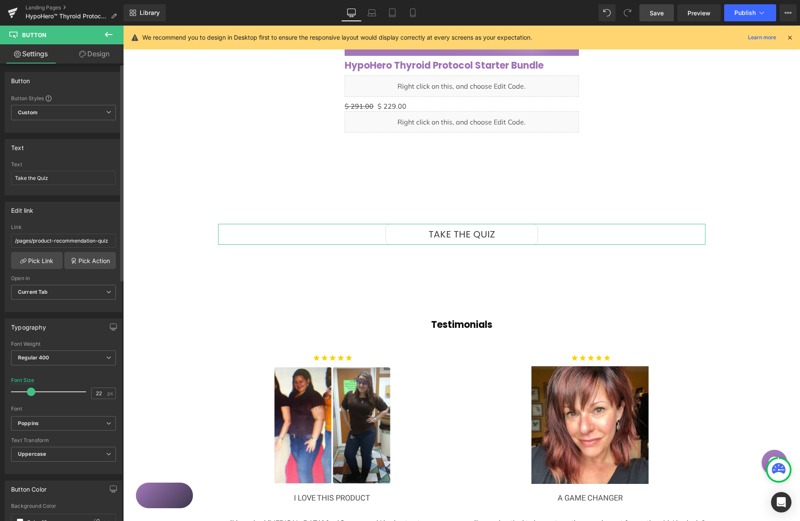
drag, startPoint x: 25, startPoint y: 391, endPoint x: 29, endPoint y: 390, distance: 4.3
click at [29, 391] on span at bounding box center [31, 391] width 9 height 9
click at [662, 13] on link "Save" at bounding box center [657, 12] width 35 height 17
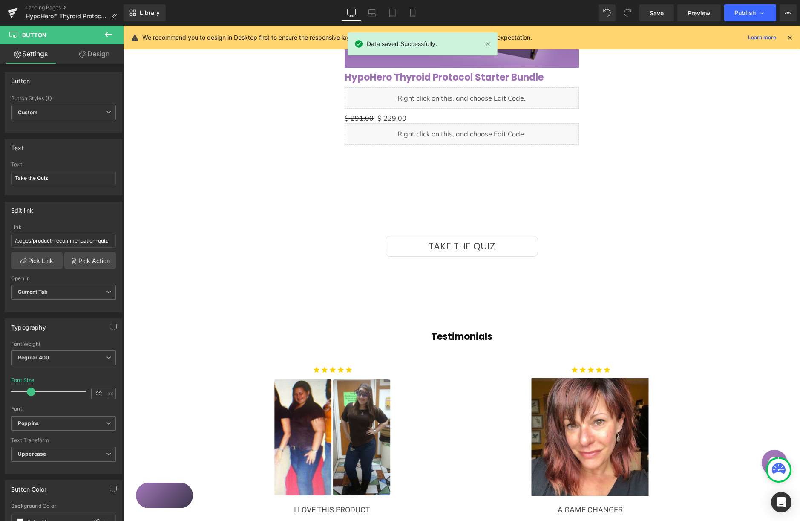
scroll to position [1431, 0]
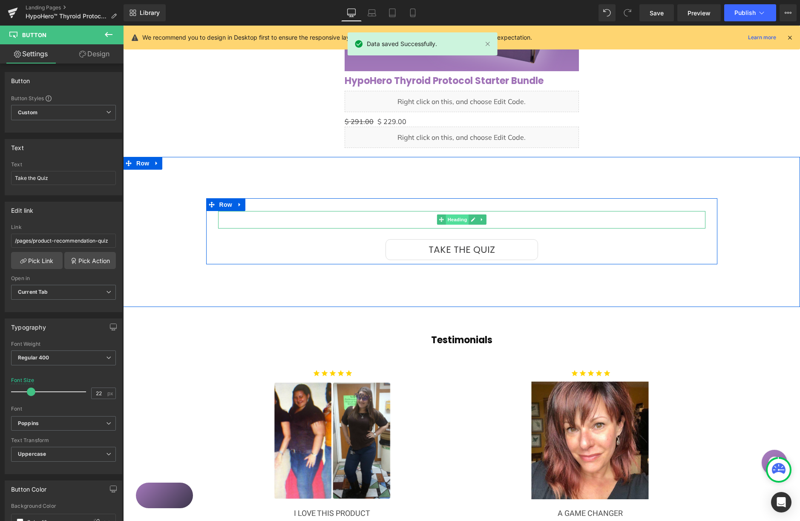
click at [455, 219] on span "Heading" at bounding box center [457, 219] width 23 height 10
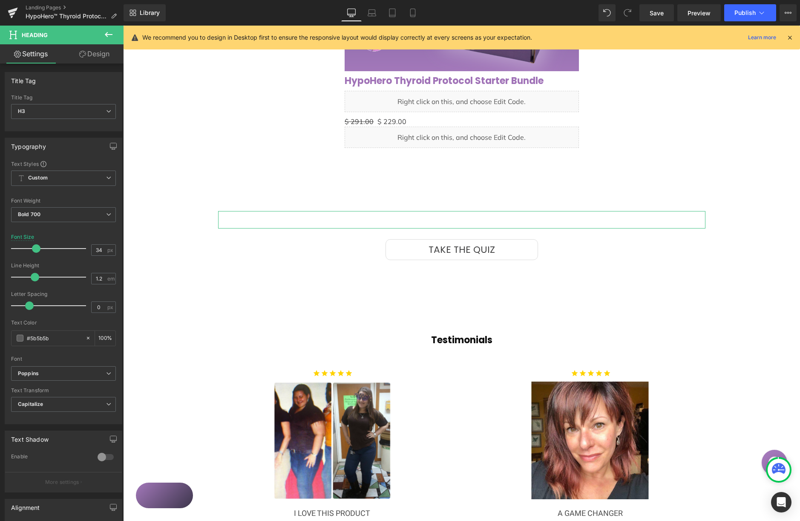
click at [96, 59] on link "Design" at bounding box center [94, 53] width 62 height 19
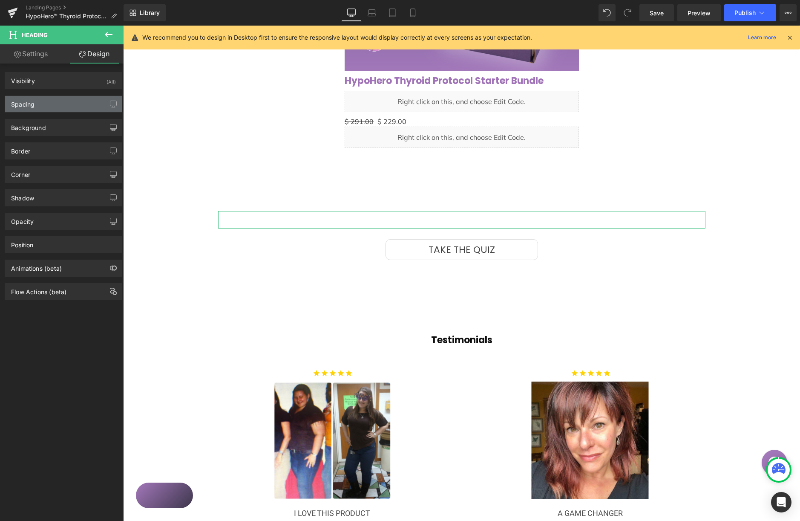
click at [66, 101] on div "Spacing" at bounding box center [63, 104] width 117 height 16
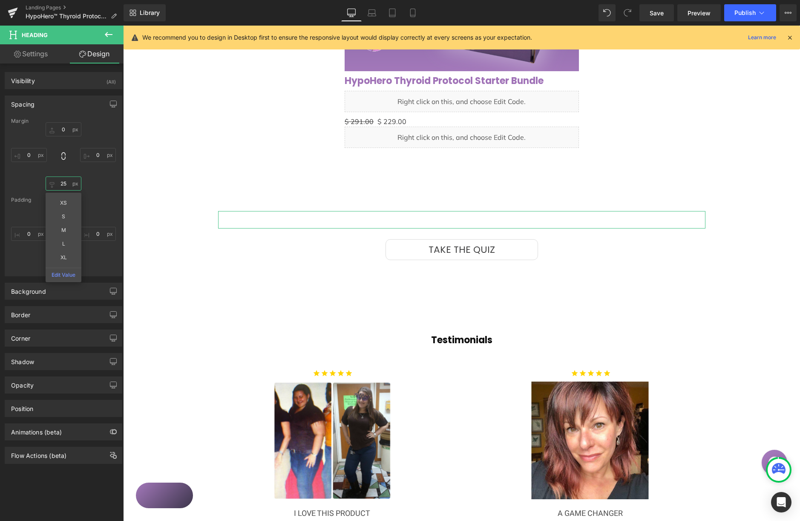
drag, startPoint x: 64, startPoint y: 183, endPoint x: 71, endPoint y: 156, distance: 27.6
click at [38, 184] on div "0px 0 0px 0 25px 25 XS S M L XL Edit Value 0px 0" at bounding box center [63, 156] width 105 height 68
drag, startPoint x: 66, startPoint y: 185, endPoint x: 58, endPoint y: 177, distance: 10.5
click at [59, 185] on input "25" at bounding box center [64, 183] width 36 height 14
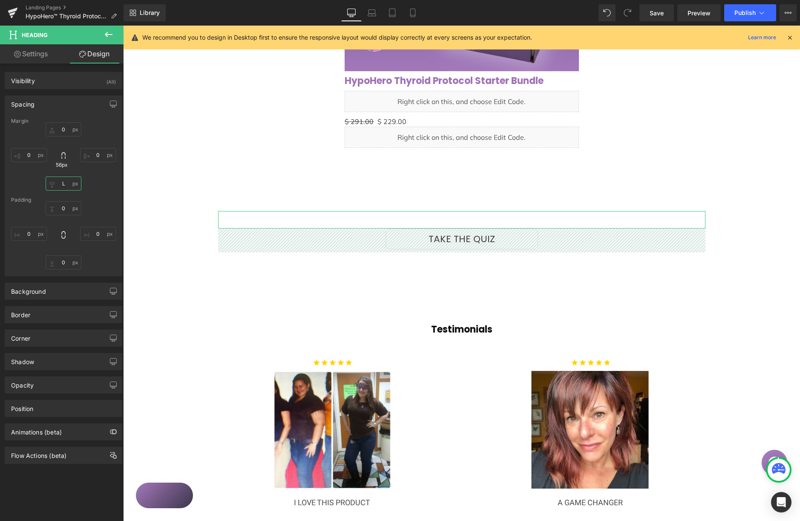
click at [68, 181] on input "L" at bounding box center [64, 183] width 36 height 14
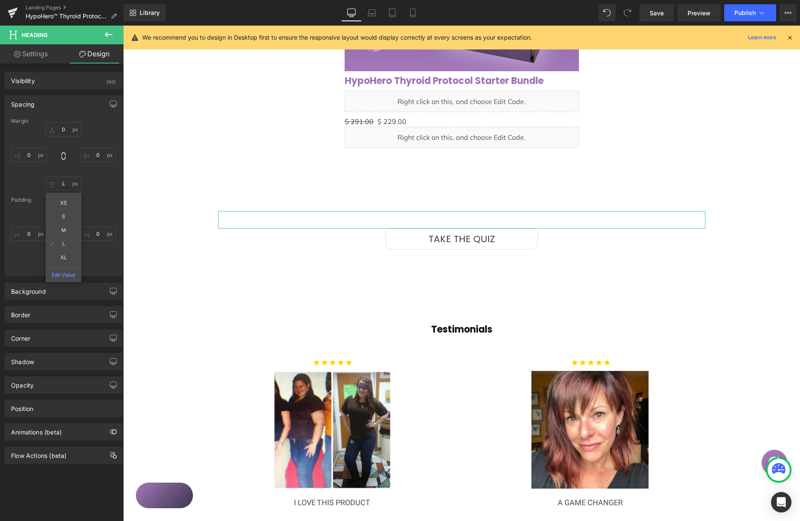
type input "M"
click at [659, 13] on span "Save" at bounding box center [657, 13] width 14 height 9
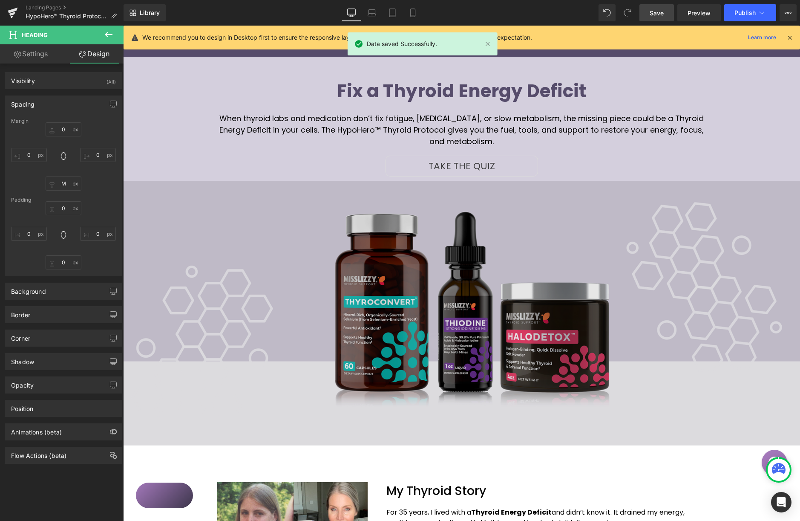
scroll to position [0, 0]
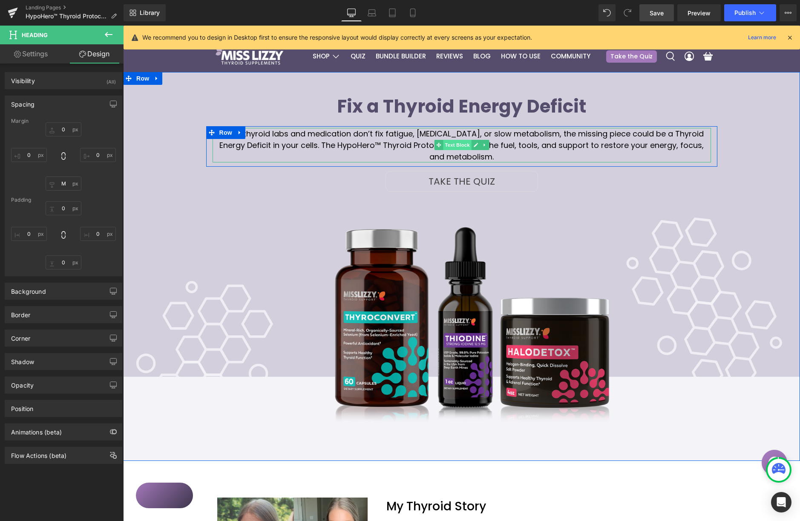
click at [458, 143] on span "Text Block" at bounding box center [457, 145] width 28 height 10
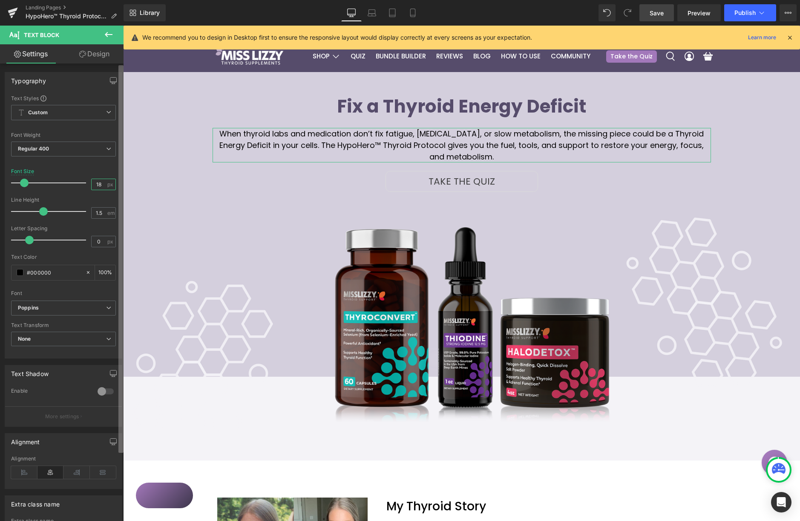
drag, startPoint x: 92, startPoint y: 185, endPoint x: 122, endPoint y: 185, distance: 29.4
click at [110, 185] on div "18 px" at bounding box center [103, 185] width 25 height 12
type input "16"
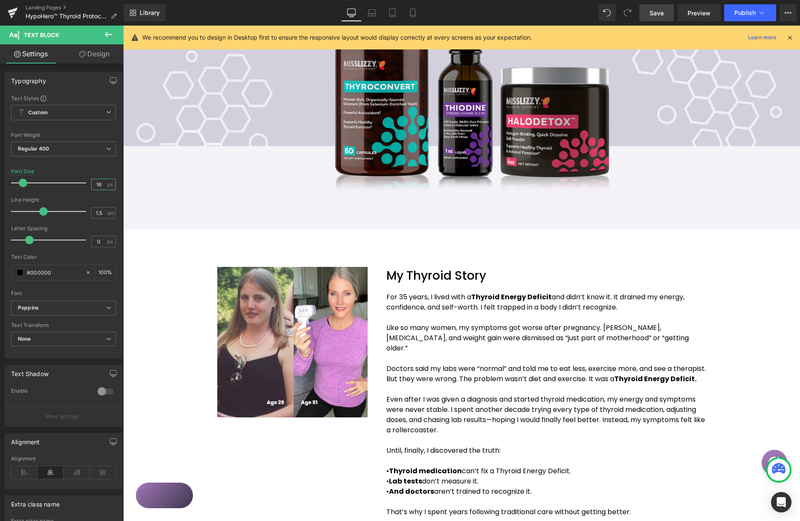
scroll to position [217, 0]
click at [535, 291] on span "Text Block" at bounding box center [542, 295] width 28 height 10
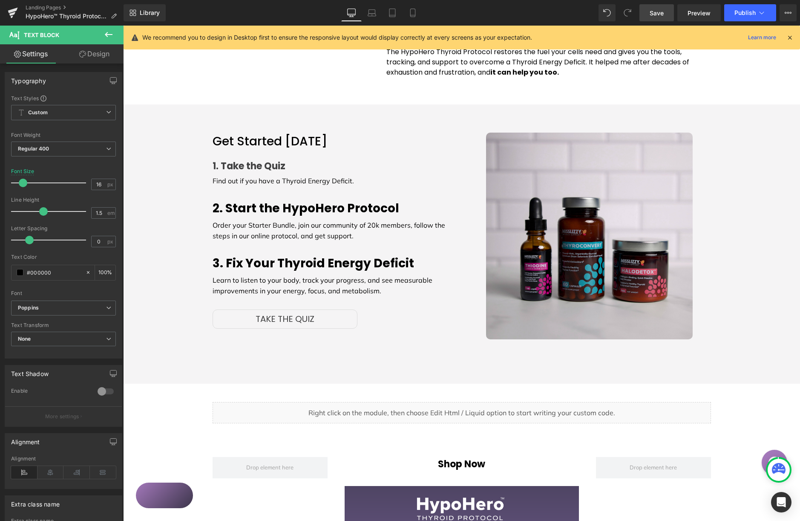
scroll to position [771, 0]
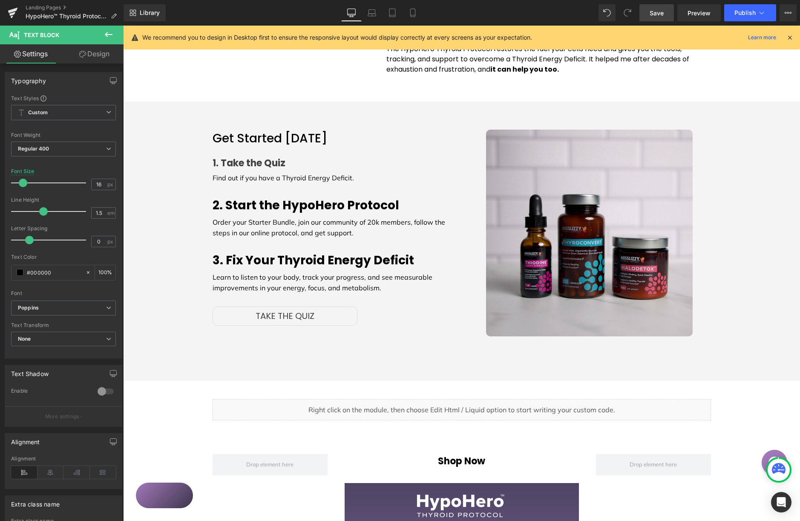
click at [318, 174] on div "Get Started Today Heading 1. Take the Quiz Heading Find out if you have a Thyro…" at bounding box center [334, 228] width 256 height 196
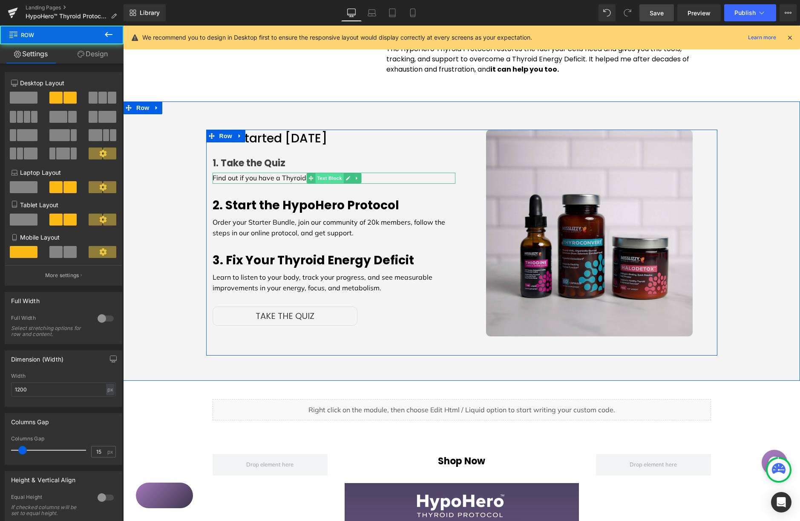
click at [322, 173] on span "Text Block" at bounding box center [329, 178] width 28 height 10
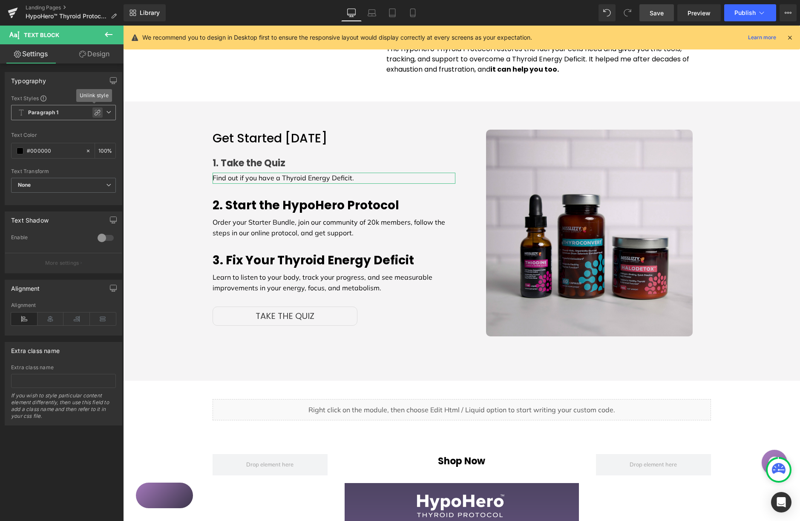
click at [94, 112] on icon at bounding box center [97, 112] width 7 height 7
type input "1.5"
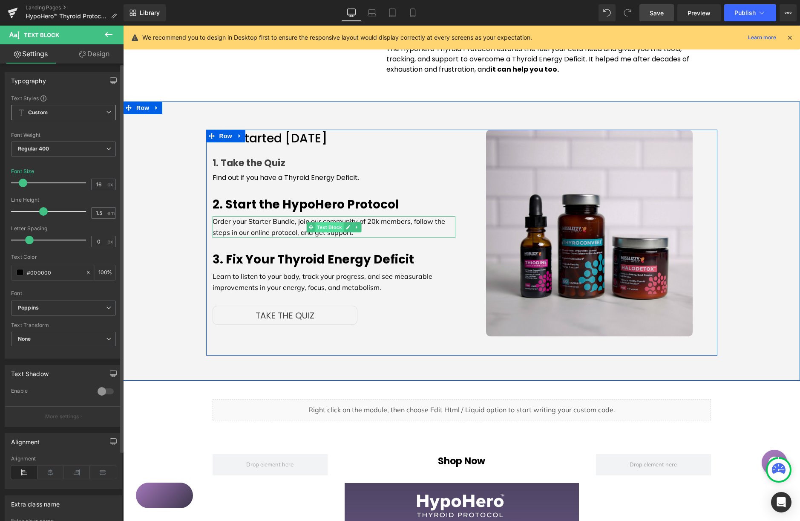
click at [329, 222] on span "Text Block" at bounding box center [329, 227] width 28 height 10
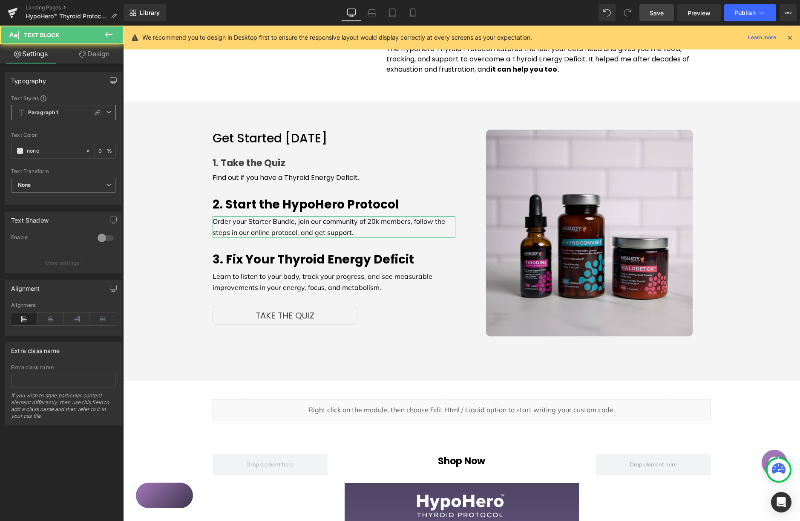
click at [96, 109] on icon at bounding box center [97, 112] width 7 height 7
type input "1.5"
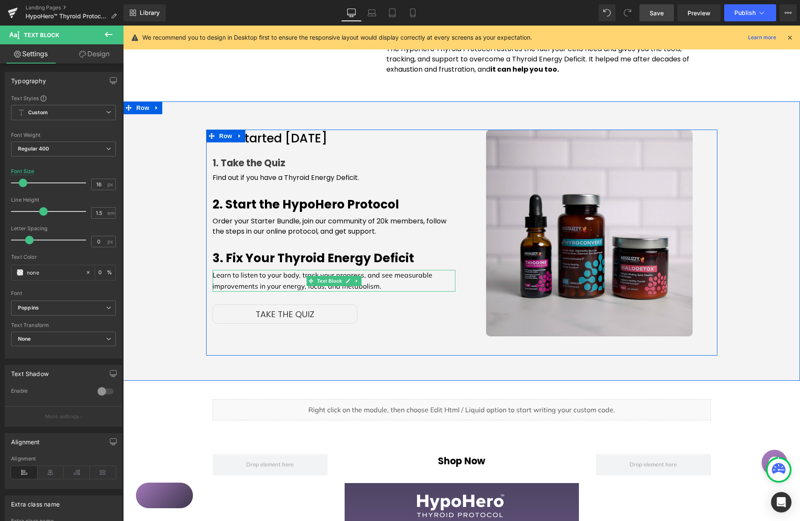
click at [328, 276] on span "Text Block" at bounding box center [329, 281] width 28 height 10
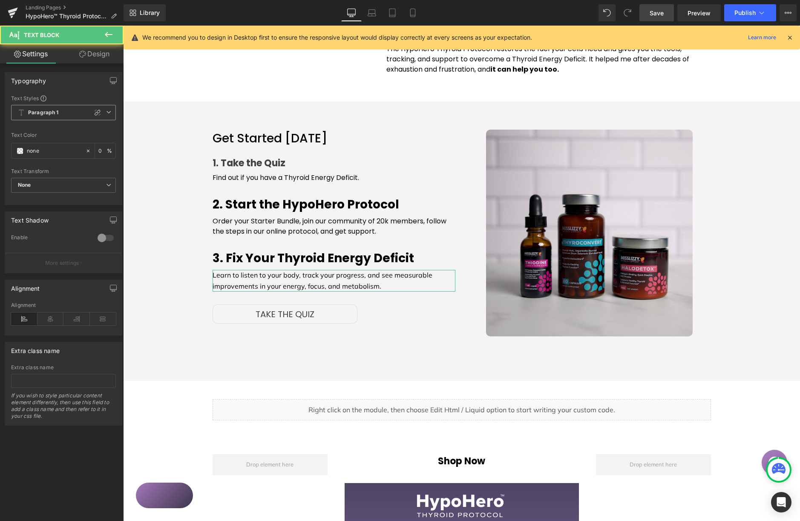
click at [95, 111] on icon at bounding box center [97, 112] width 7 height 7
type input "1.5"
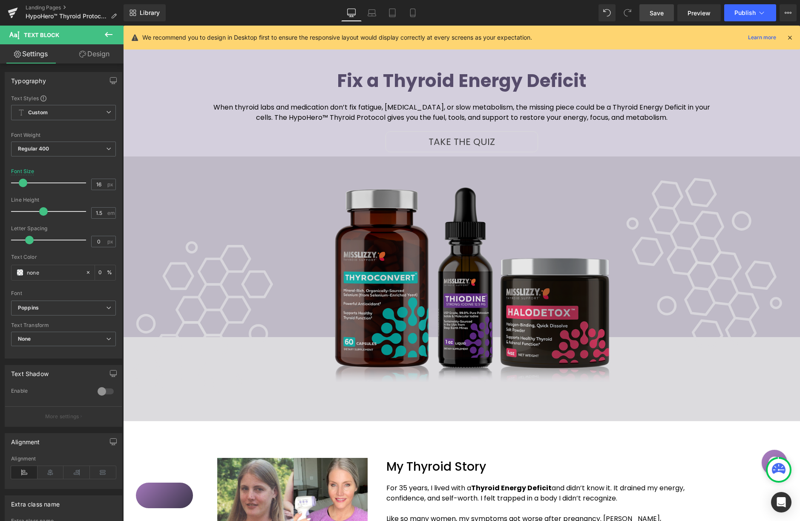
scroll to position [0, 0]
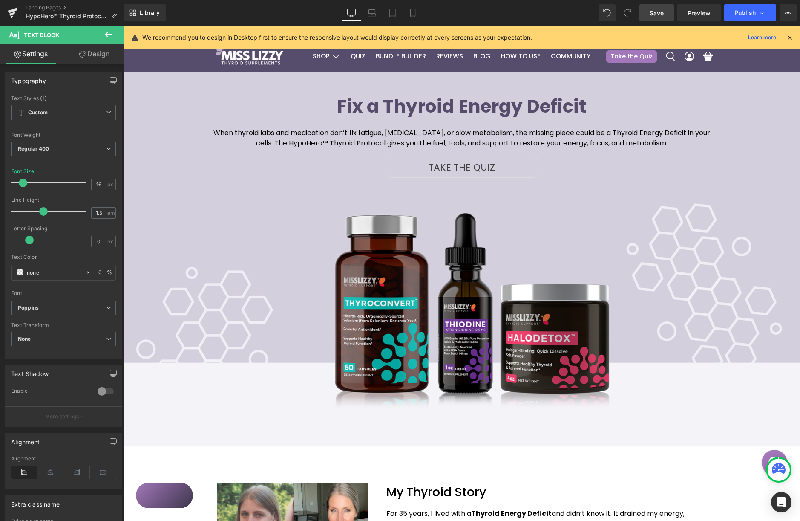
click at [658, 15] on span "Save" at bounding box center [657, 13] width 14 height 9
click at [406, 16] on icon at bounding box center [403, 13] width 9 height 9
type input "12.8"
type input "0"
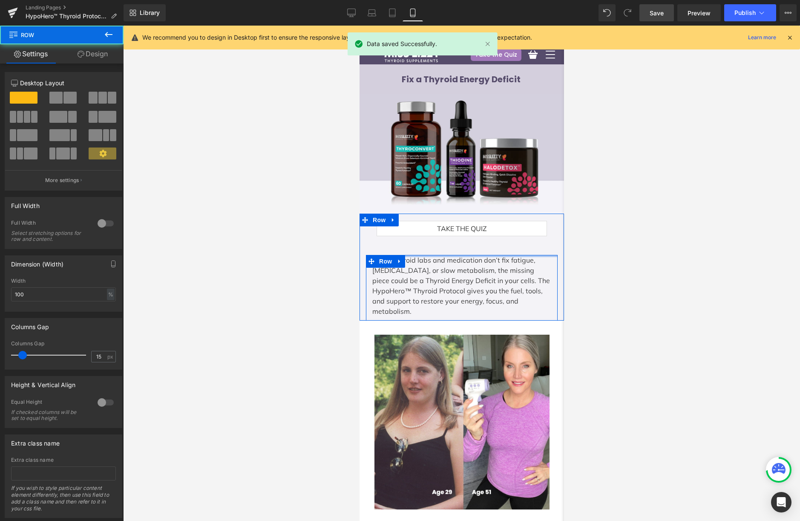
drag, startPoint x: 453, startPoint y: 259, endPoint x: 458, endPoint y: 245, distance: 14.6
click at [453, 248] on div "Take The Thyroid Quiz Button Shop Supplements Button Row Take the Quiz Button R…" at bounding box center [461, 271] width 205 height 100
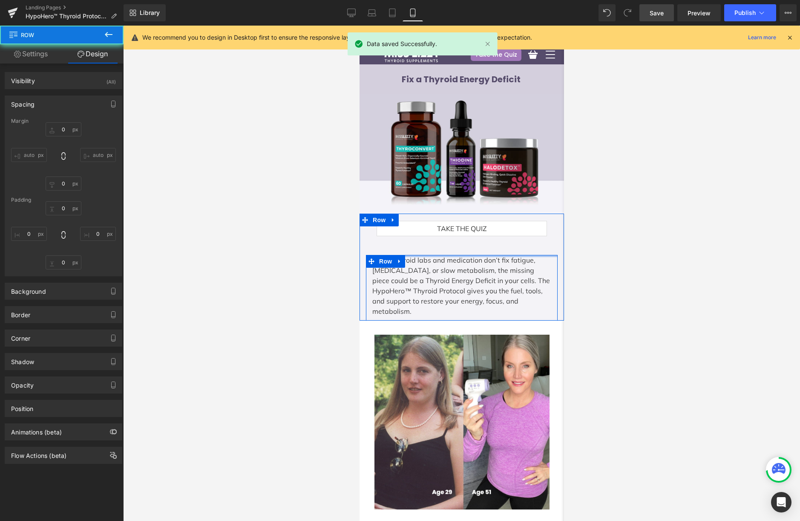
type input "0"
type input "10"
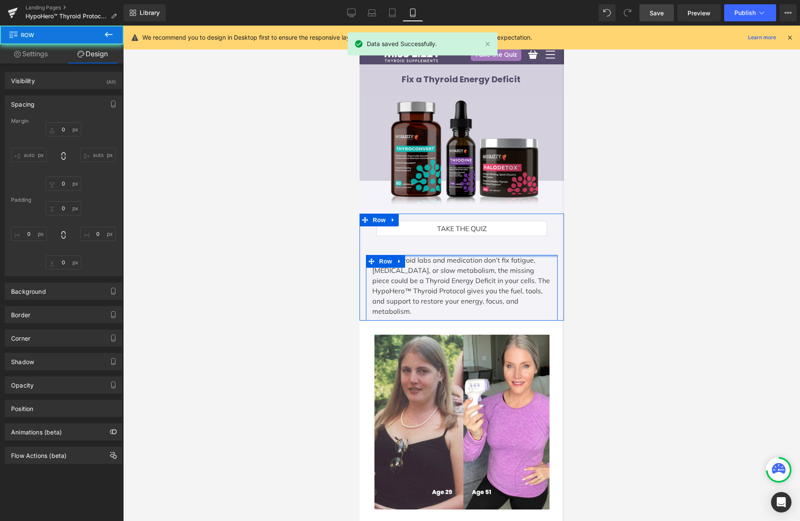
type input "0"
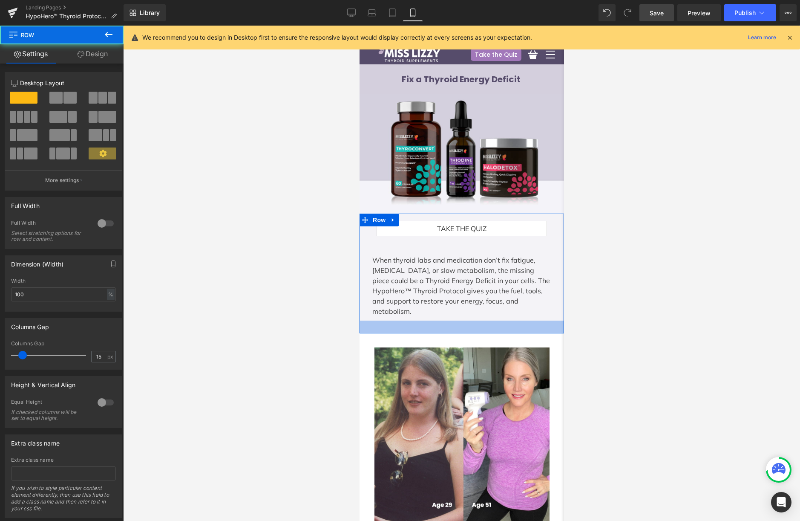
drag, startPoint x: 456, startPoint y: 297, endPoint x: 453, endPoint y: 313, distance: 16.0
click at [455, 320] on div at bounding box center [461, 326] width 205 height 13
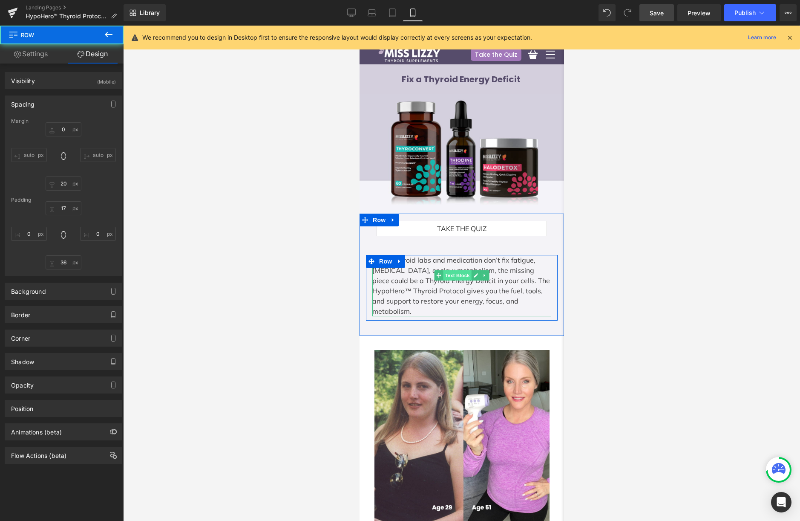
click at [453, 273] on span "Text Block" at bounding box center [457, 275] width 28 height 10
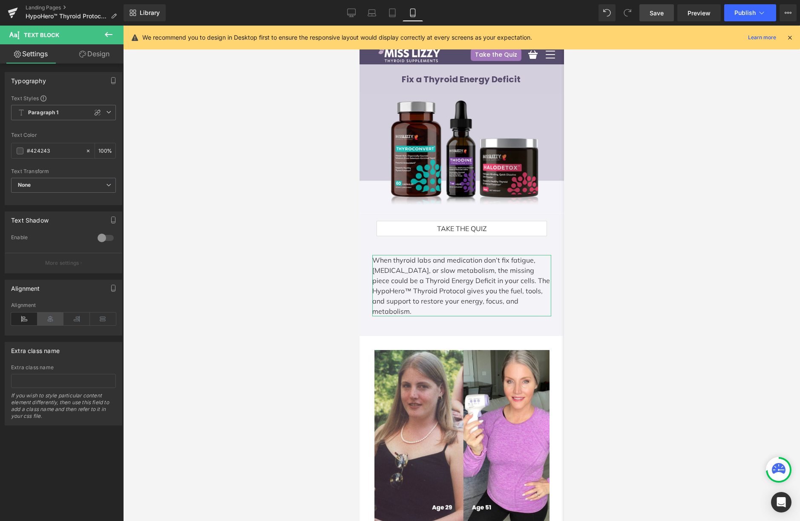
click at [47, 319] on icon at bounding box center [50, 318] width 26 height 13
click at [95, 109] on icon at bounding box center [97, 112] width 7 height 7
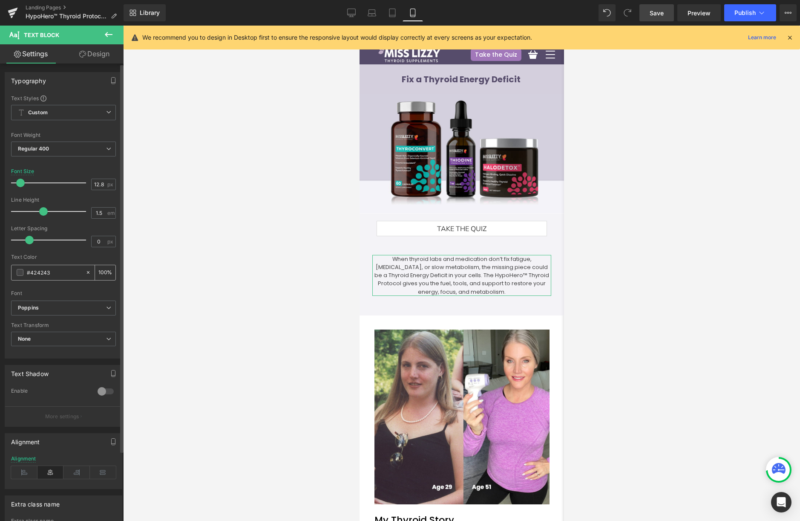
click at [17, 276] on div "#424243" at bounding box center [49, 272] width 74 height 15
click at [22, 269] on span at bounding box center [20, 272] width 7 height 7
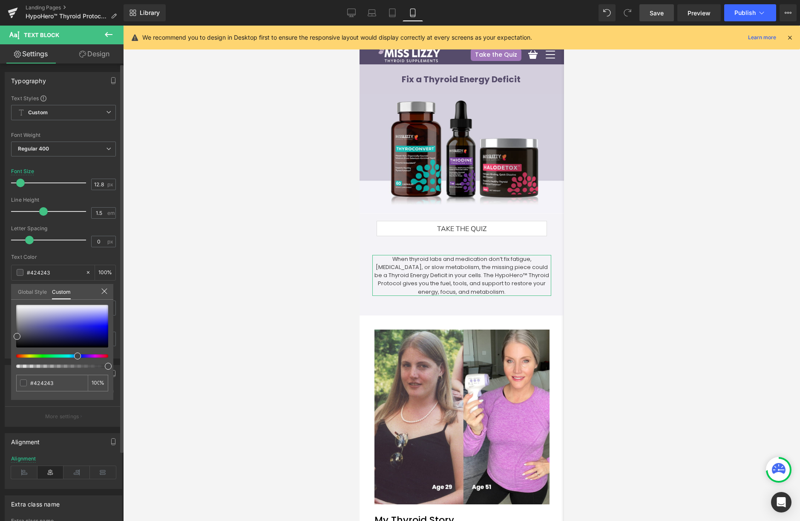
click at [29, 287] on link "Global Style" at bounding box center [32, 291] width 29 height 14
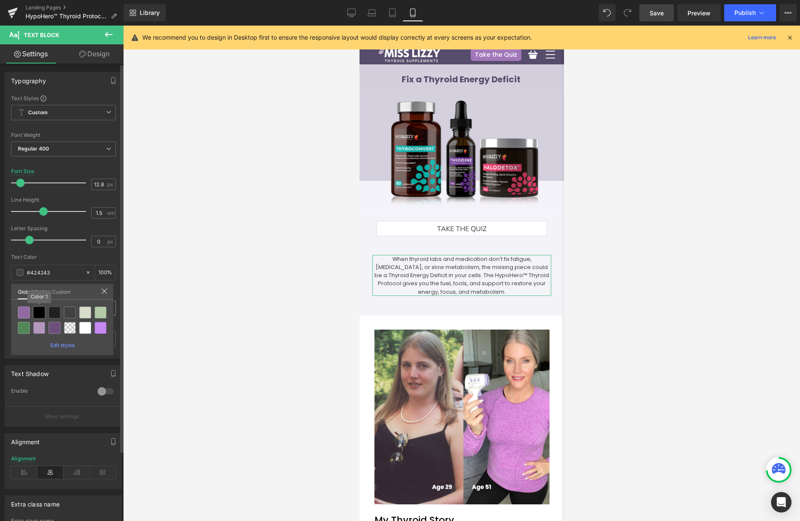
click at [38, 311] on div at bounding box center [39, 312] width 12 height 12
type input "Color 1"
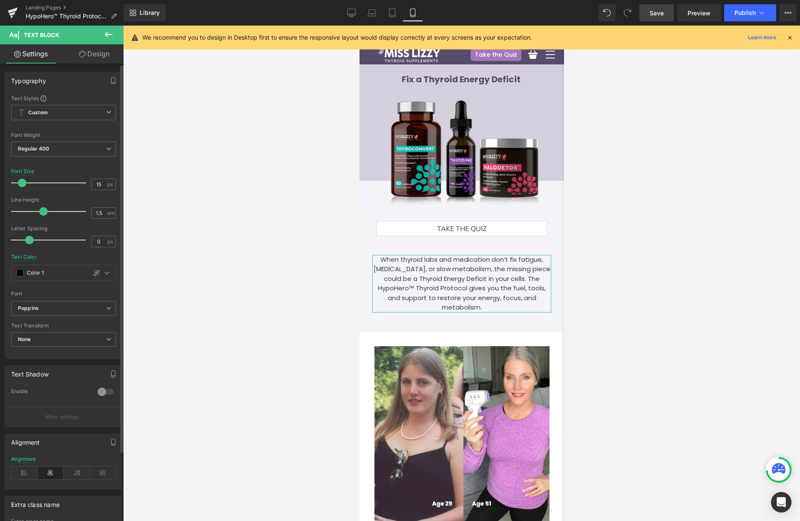
type input "16"
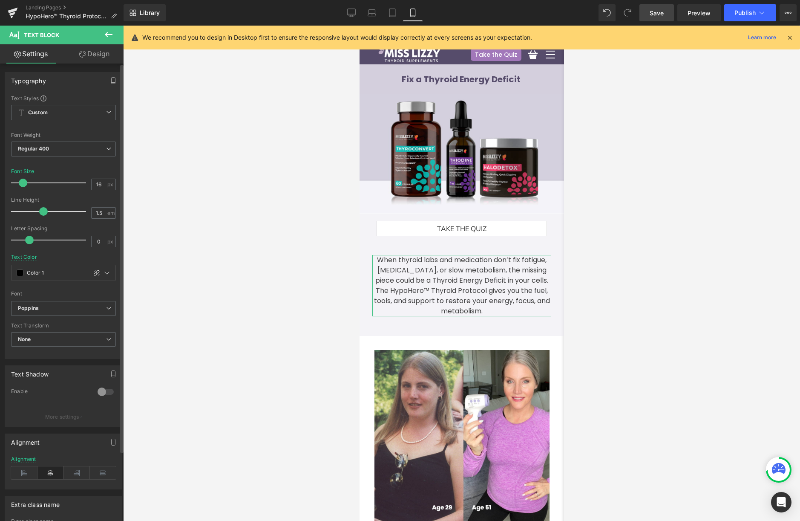
drag, startPoint x: 20, startPoint y: 182, endPoint x: 24, endPoint y: 185, distance: 5.0
click at [23, 183] on span at bounding box center [23, 183] width 9 height 9
click at [632, 188] on div at bounding box center [461, 273] width 677 height 495
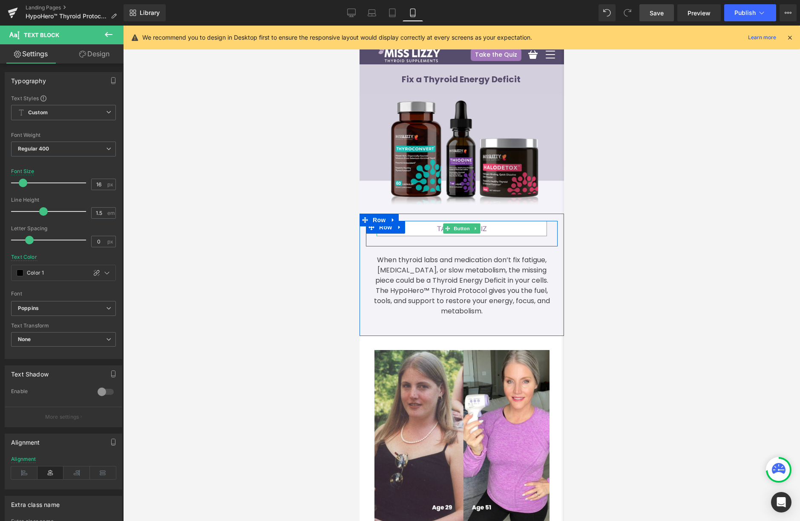
click at [502, 226] on link "Take the Quiz" at bounding box center [461, 228] width 170 height 15
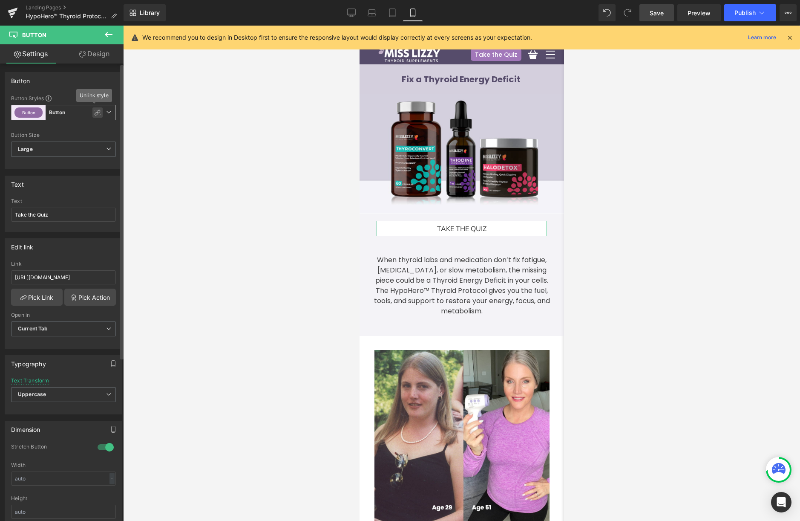
click at [95, 111] on icon at bounding box center [98, 113] width 6 height 6
type input "Brand Color"
type input "Color 10"
type input "Color 11"
type input "Color 10"
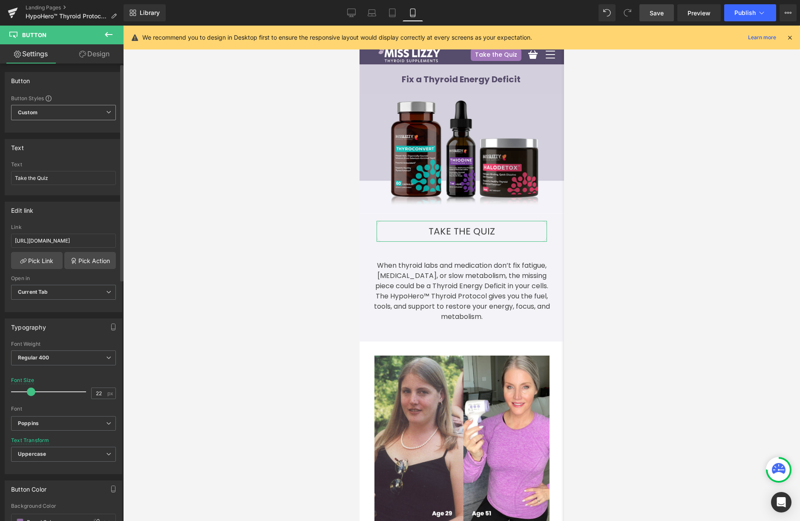
drag, startPoint x: 24, startPoint y: 392, endPoint x: 29, endPoint y: 395, distance: 5.2
click at [29, 394] on span at bounding box center [31, 391] width 9 height 9
type input "20"
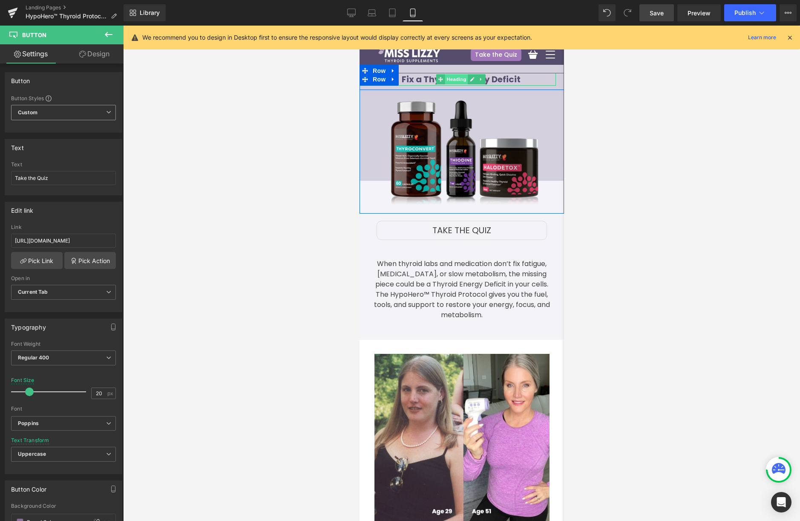
click at [458, 81] on span "Heading" at bounding box center [456, 79] width 23 height 10
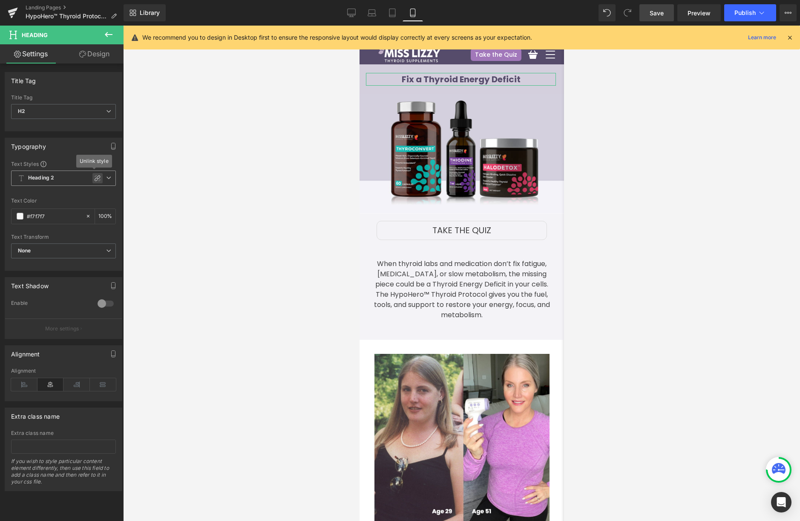
click at [94, 176] on icon at bounding box center [97, 178] width 7 height 7
type input "1.2"
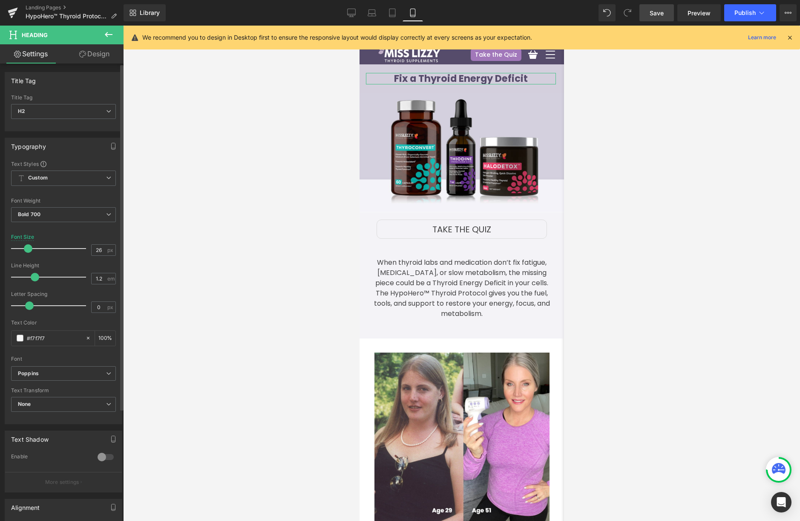
click at [29, 242] on div at bounding box center [50, 248] width 71 height 17
drag, startPoint x: 32, startPoint y: 251, endPoint x: 26, endPoint y: 251, distance: 6.0
click at [30, 252] on div at bounding box center [50, 248] width 71 height 17
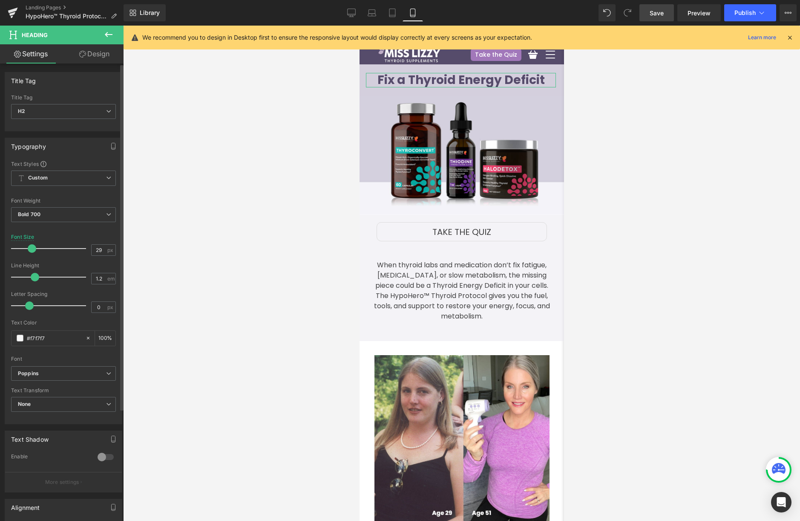
type input "30"
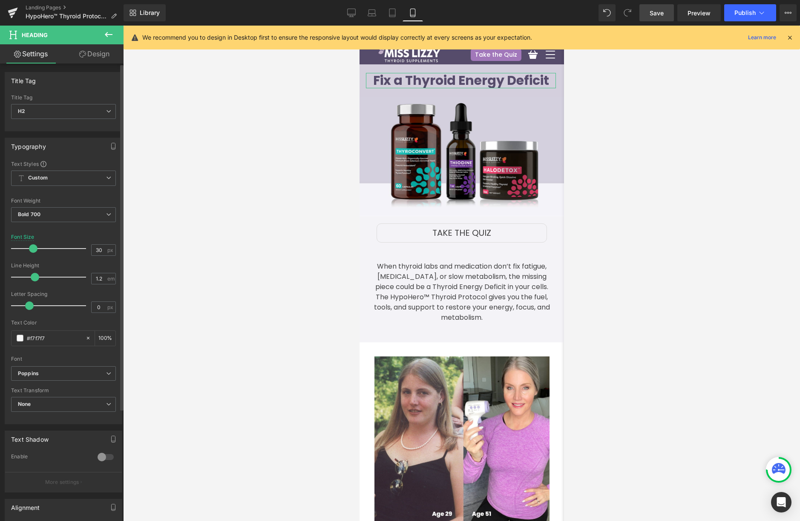
drag, startPoint x: 32, startPoint y: 249, endPoint x: 35, endPoint y: 252, distance: 4.9
click at [35, 249] on span at bounding box center [33, 248] width 9 height 9
click at [643, 198] on div at bounding box center [461, 273] width 677 height 495
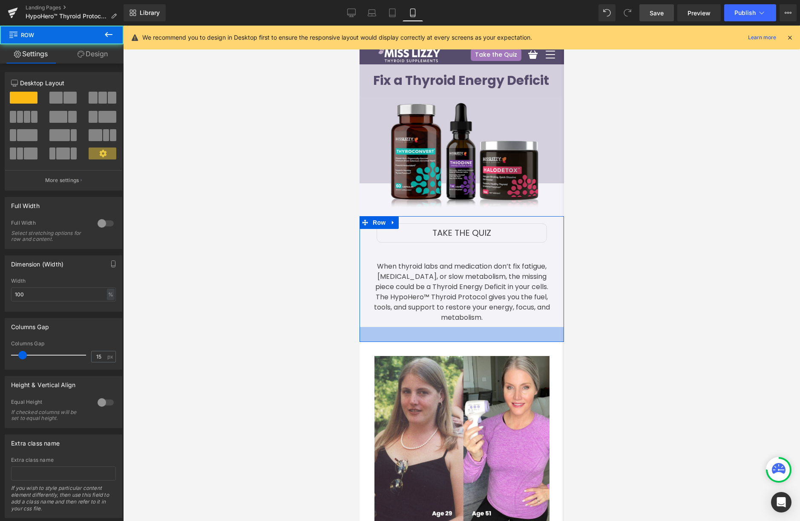
drag, startPoint x: 481, startPoint y: 339, endPoint x: 488, endPoint y: 326, distance: 15.2
click at [481, 339] on div "35px" at bounding box center [461, 334] width 205 height 15
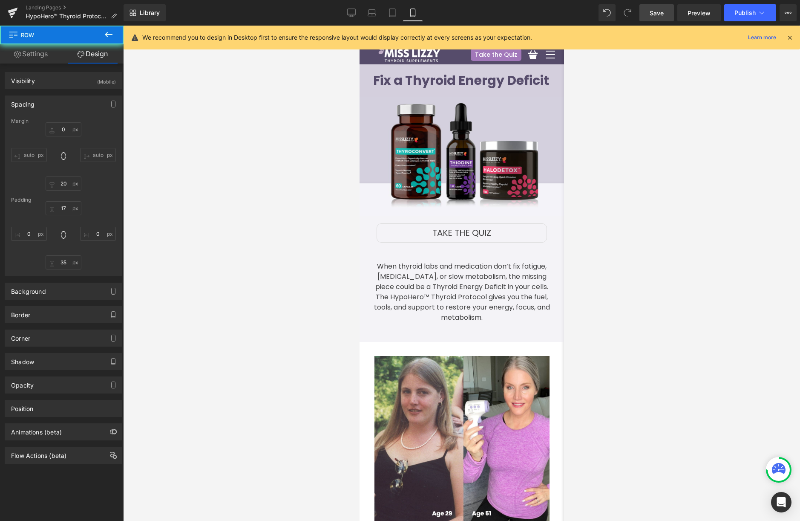
click at [642, 271] on div at bounding box center [461, 273] width 677 height 495
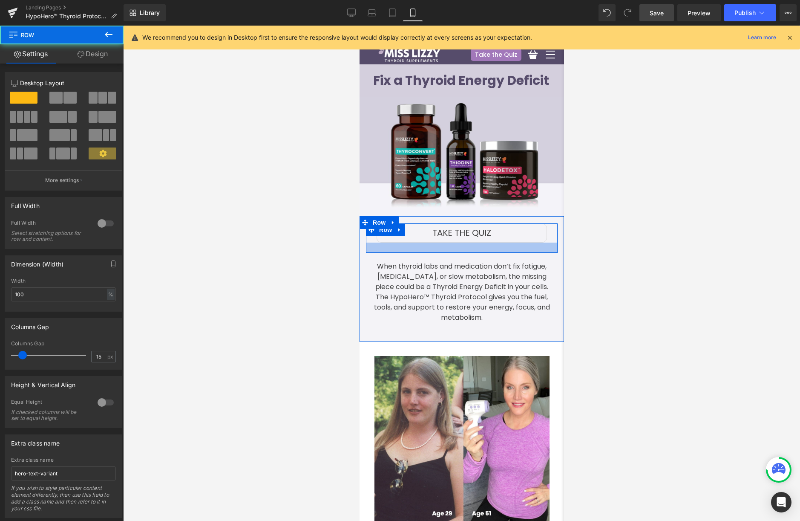
click at [516, 247] on div at bounding box center [462, 247] width 192 height 10
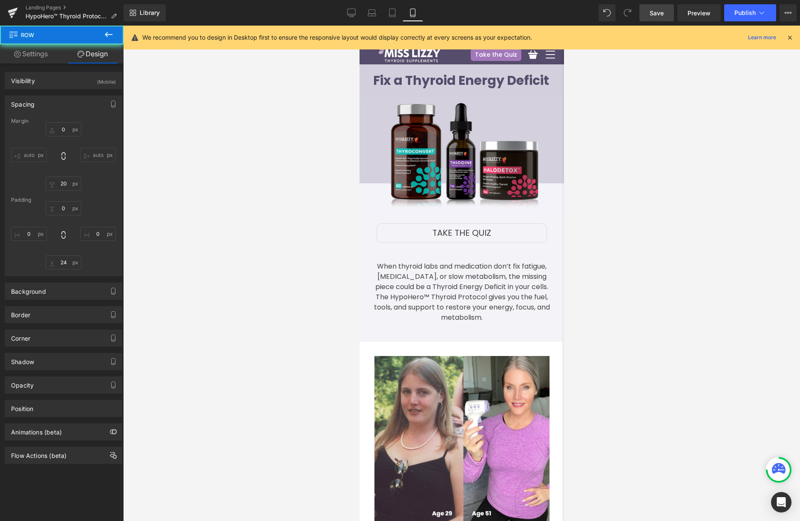
click at [633, 234] on div at bounding box center [461, 273] width 677 height 495
click at [354, 17] on link "Desktop" at bounding box center [351, 12] width 20 height 17
type input "0"
type input "30"
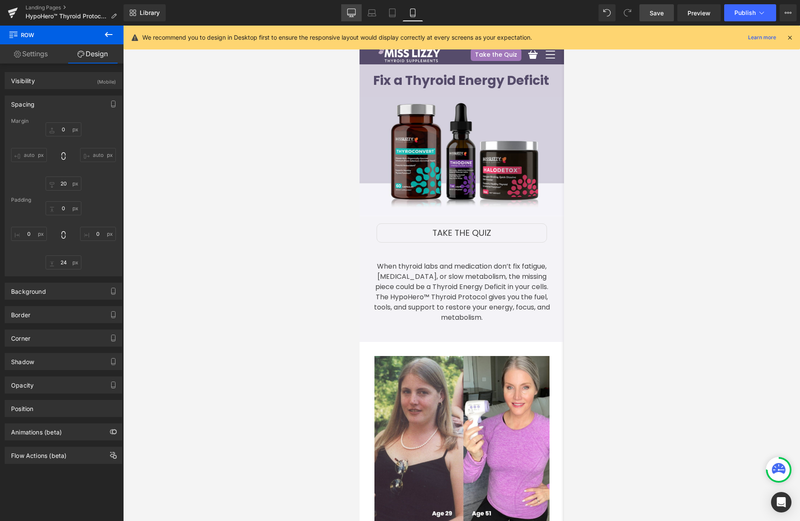
type input "0"
type input "10"
type input "0"
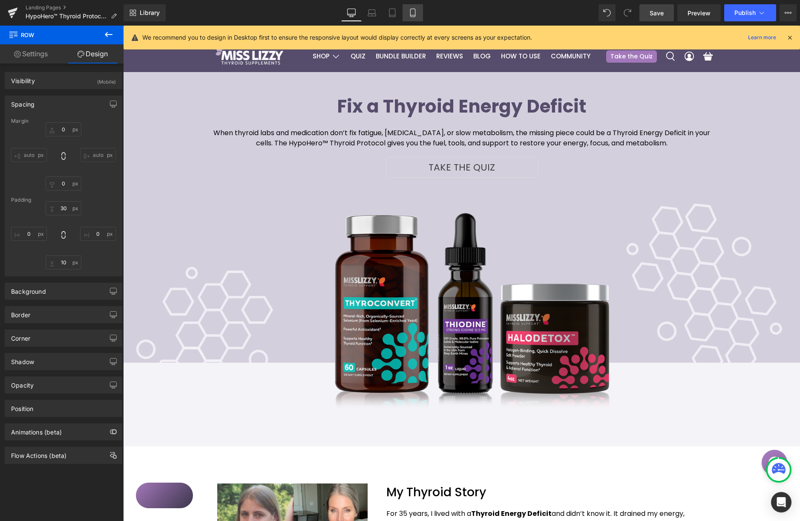
click at [411, 12] on icon at bounding box center [413, 13] width 9 height 9
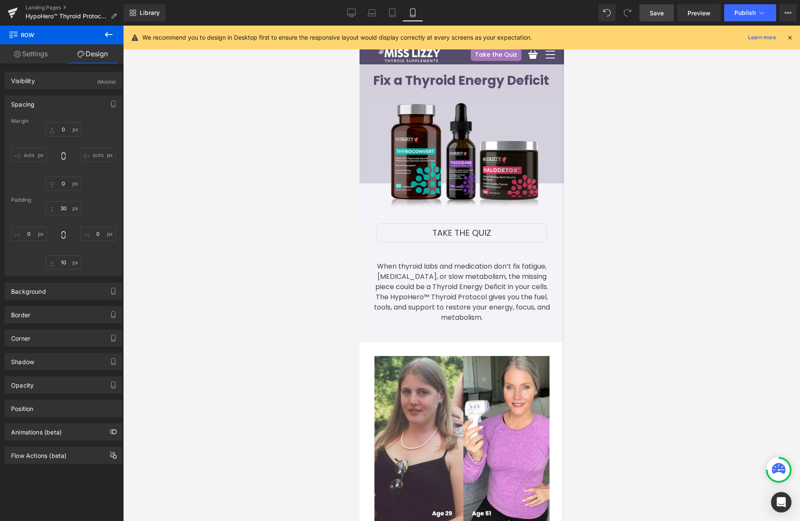
type input "0"
type input "20"
type input "0"
type input "24"
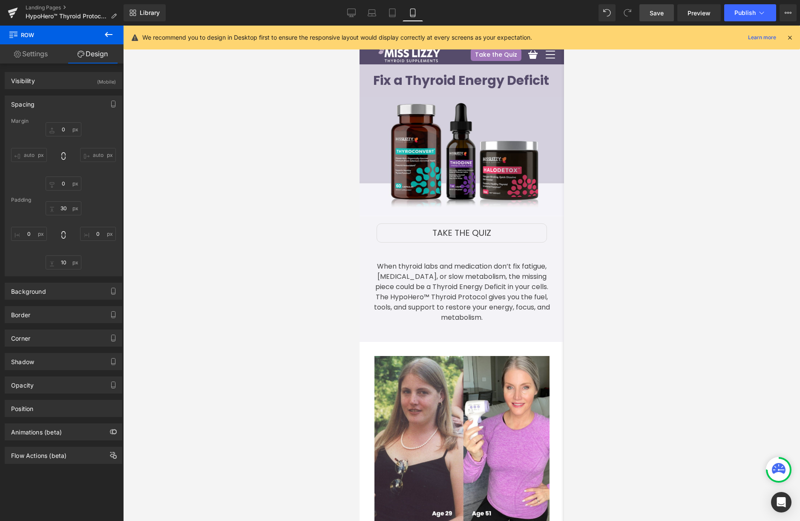
type input "0"
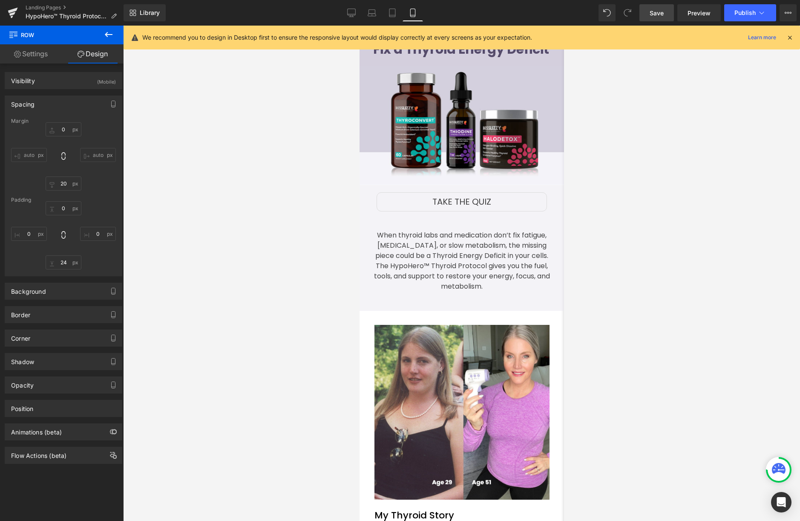
click at [648, 13] on link "Save" at bounding box center [657, 12] width 35 height 17
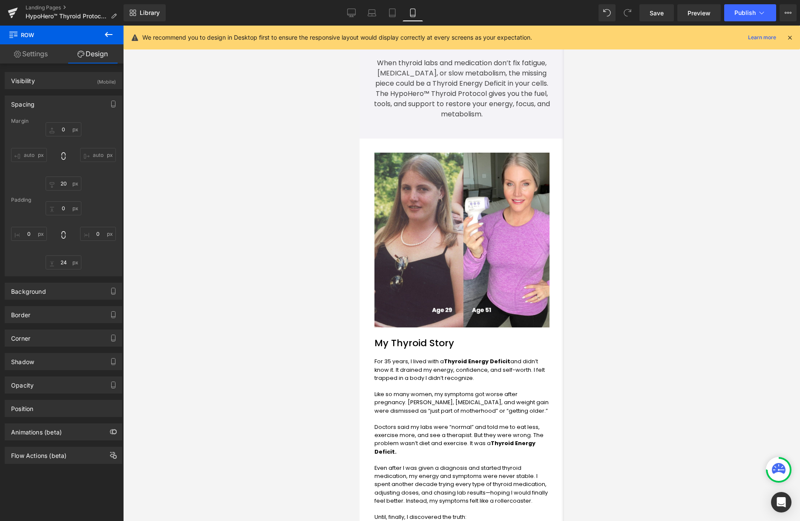
scroll to position [200, 0]
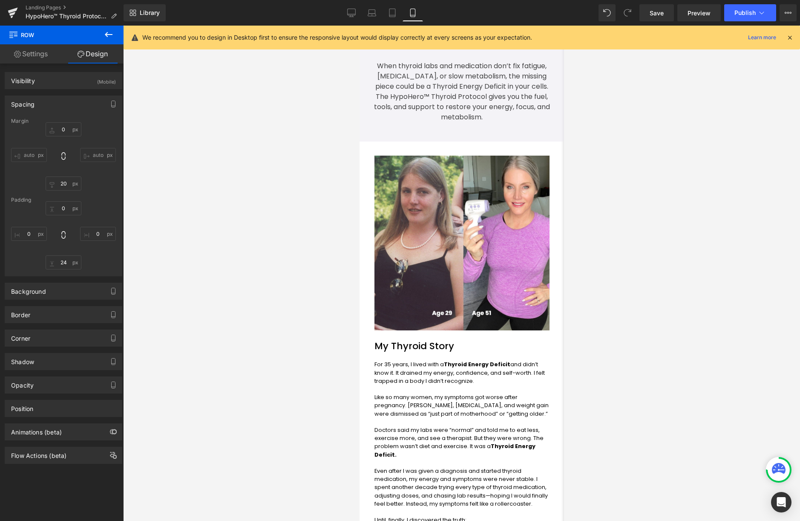
click at [481, 90] on div "When thyroid labs and medication don’t fix fatigue, brain fog, or slow metaboli…" at bounding box center [461, 91] width 179 height 61
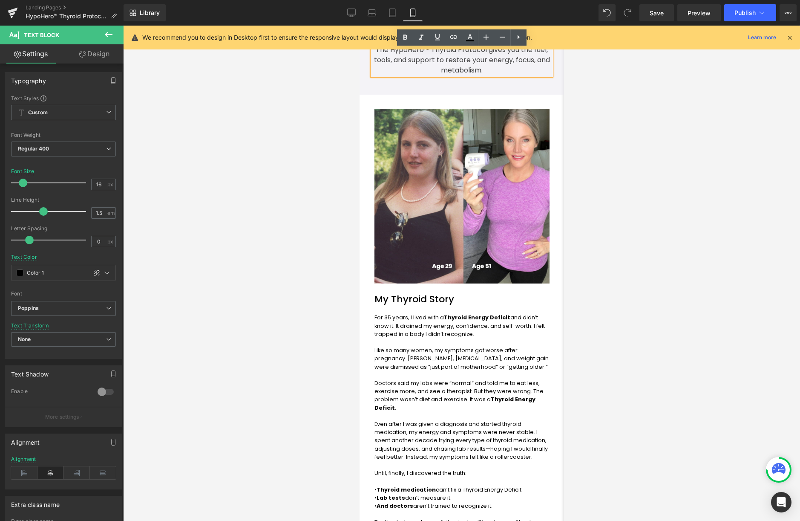
scroll to position [294, 0]
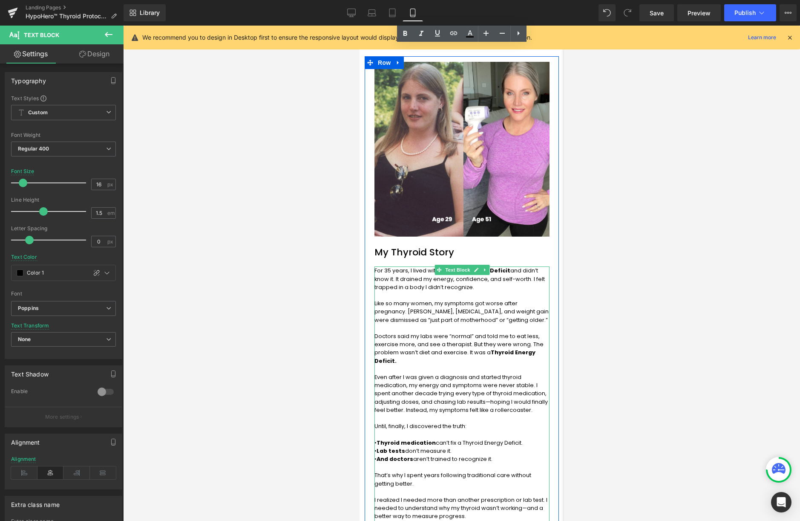
click at [457, 296] on p at bounding box center [461, 295] width 175 height 8
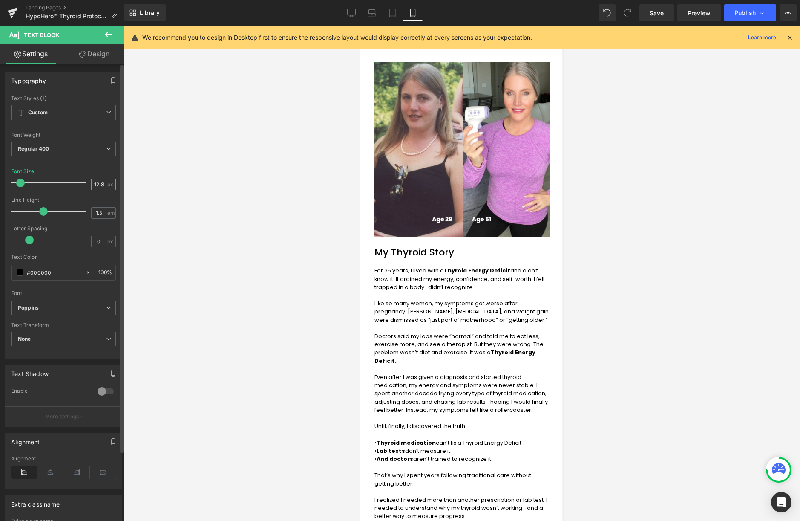
click at [95, 185] on input "12.8" at bounding box center [99, 184] width 15 height 11
click at [110, 178] on div "Font Size 12.8 px" at bounding box center [63, 182] width 105 height 29
drag, startPoint x: 95, startPoint y: 185, endPoint x: 120, endPoint y: 174, distance: 27.1
click at [117, 178] on div "Text Styles Custom Paragraph 1 Paragraph 2 Paragraph 3 Paragraph 4 Custom Custo…" at bounding box center [63, 226] width 117 height 263
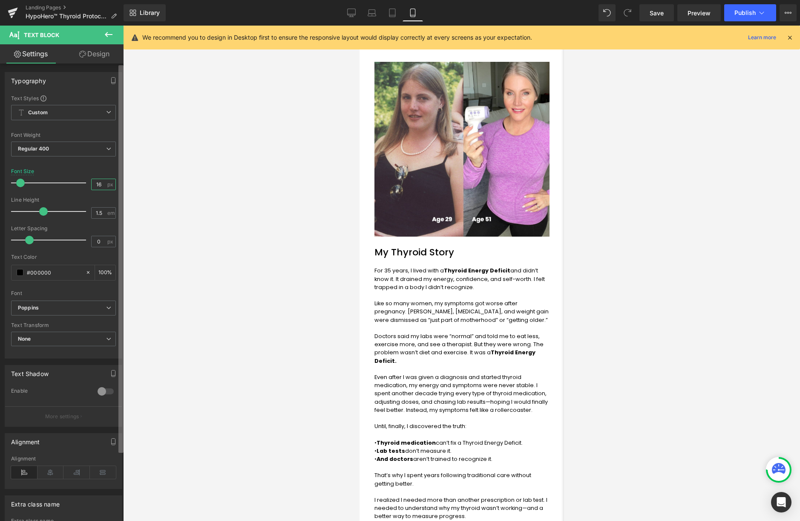
type input "16"
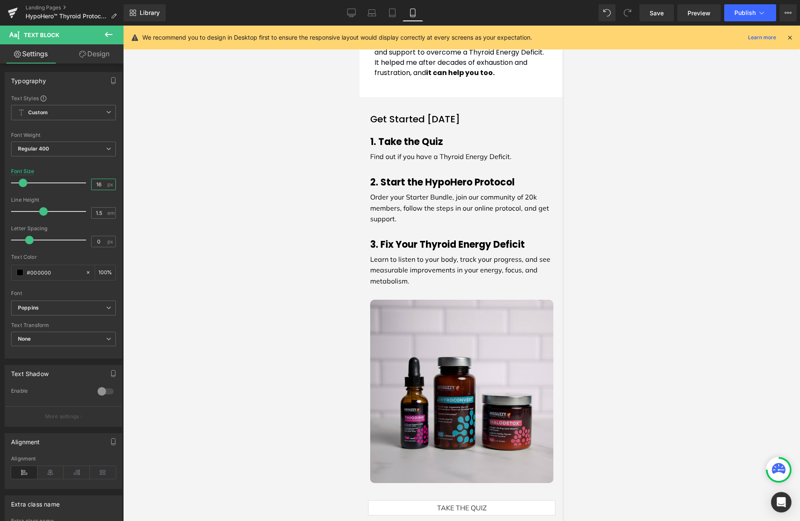
scroll to position [983, 0]
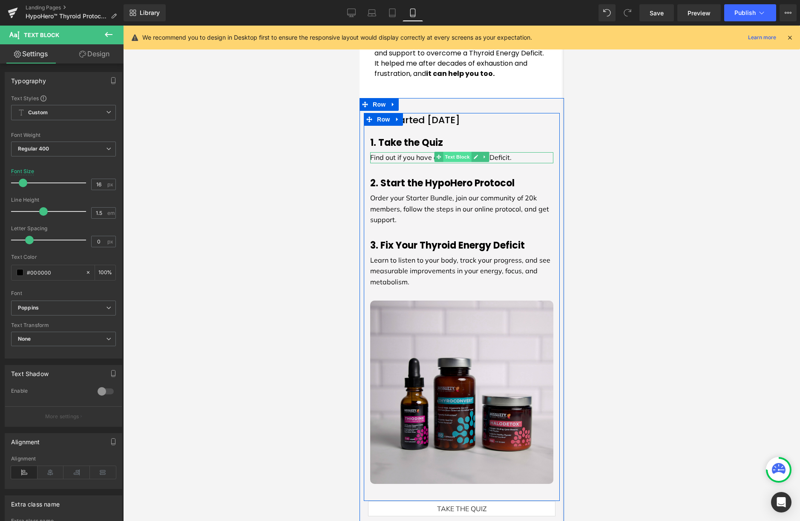
click at [453, 152] on span "Text Block" at bounding box center [457, 157] width 28 height 10
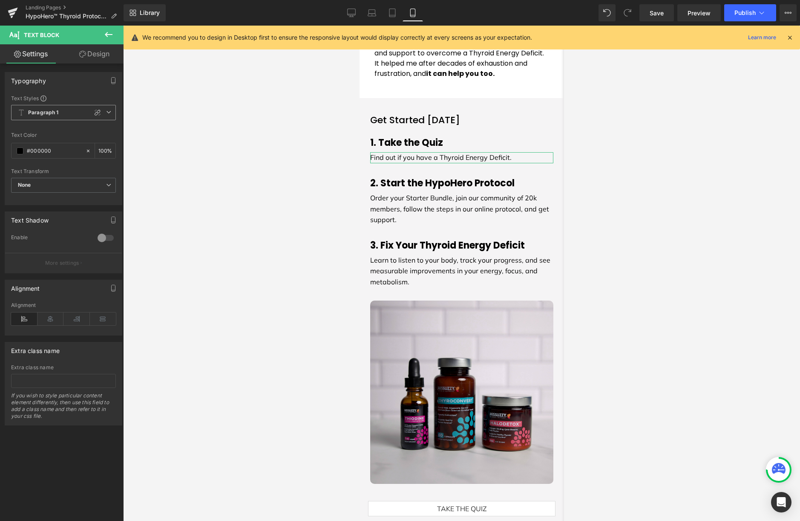
click at [92, 108] on div at bounding box center [97, 112] width 10 height 10
type input "1.5"
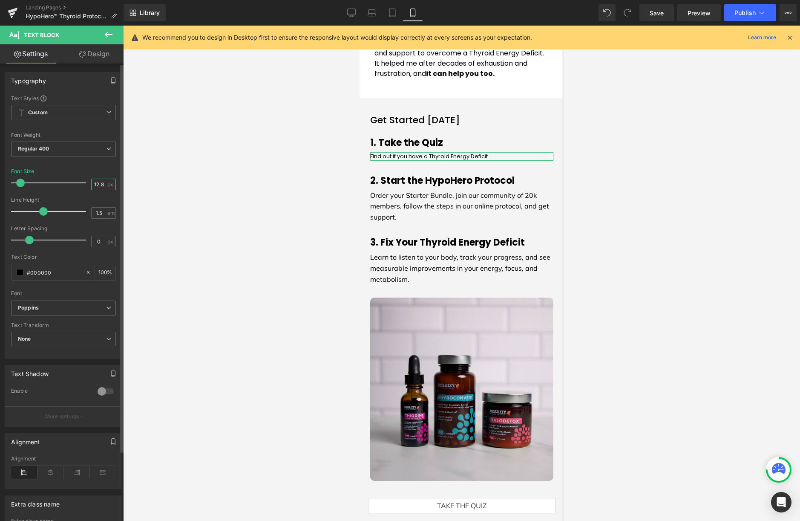
drag, startPoint x: 97, startPoint y: 185, endPoint x: 113, endPoint y: 182, distance: 15.9
click at [104, 185] on div "12.8 px" at bounding box center [103, 185] width 25 height 12
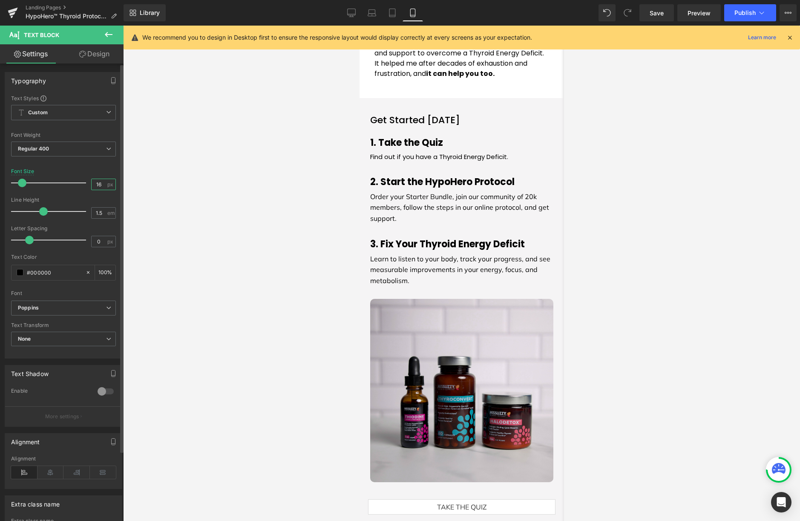
type input "16"
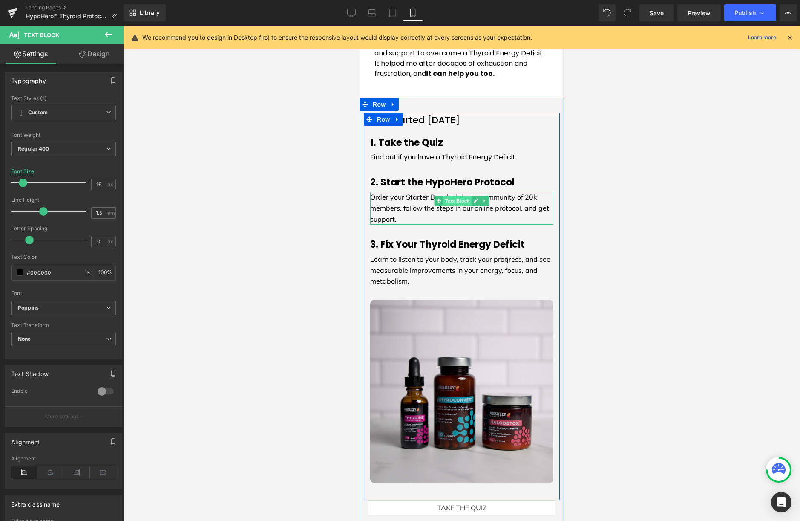
click at [445, 196] on span "Text Block" at bounding box center [457, 201] width 28 height 10
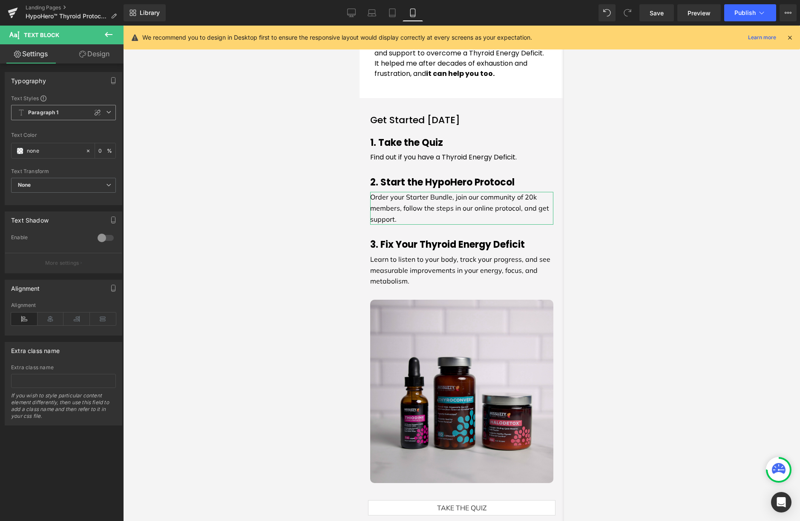
click at [94, 110] on icon at bounding box center [97, 112] width 7 height 7
type input "1.5"
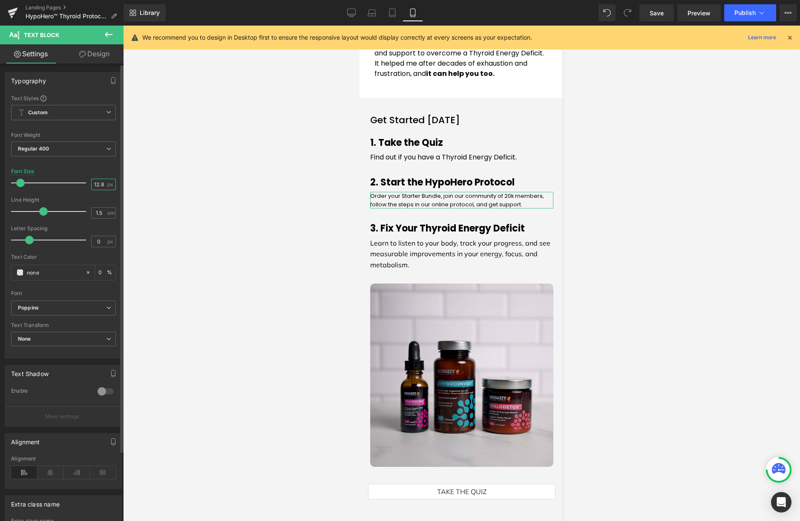
click at [114, 185] on div "Text Styles Custom Paragraph 1 Paragraph 2 Paragraph 3 Paragraph 4 Custom Custo…" at bounding box center [63, 226] width 117 height 263
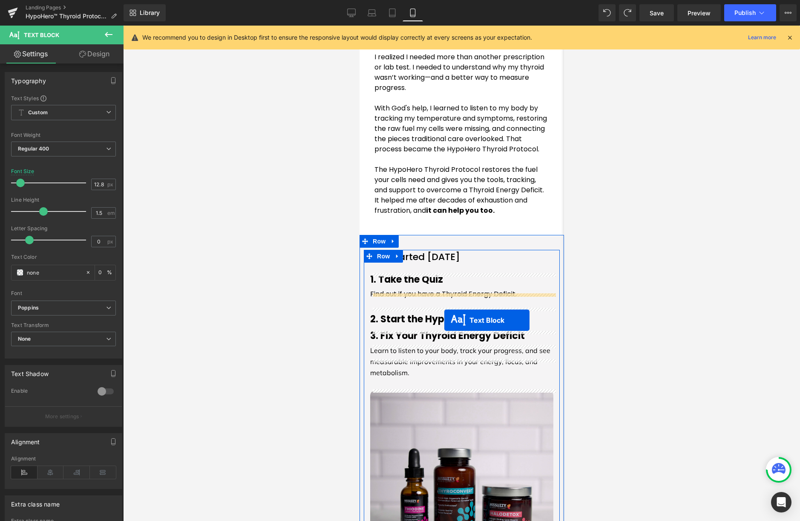
scroll to position [878, 0]
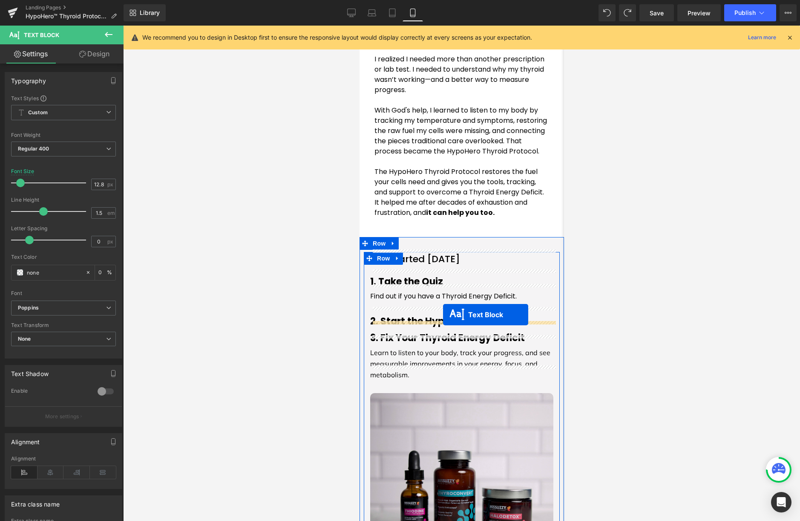
drag, startPoint x: 453, startPoint y: 75, endPoint x: 487, endPoint y: 304, distance: 231.0
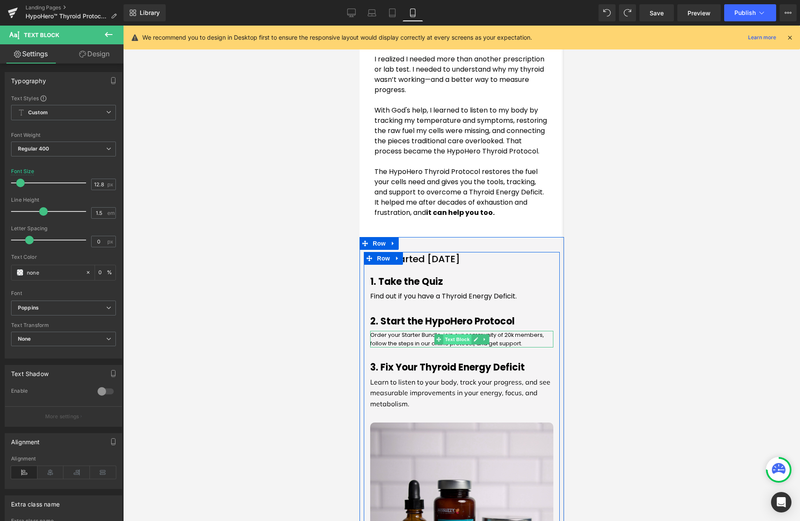
click at [454, 334] on span "Text Block" at bounding box center [457, 339] width 28 height 10
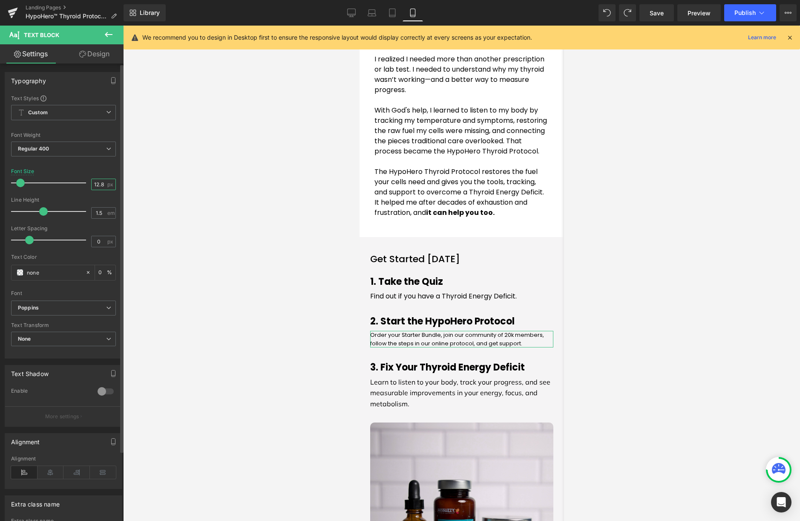
click at [93, 185] on input "12.8" at bounding box center [99, 184] width 15 height 11
type input "16"
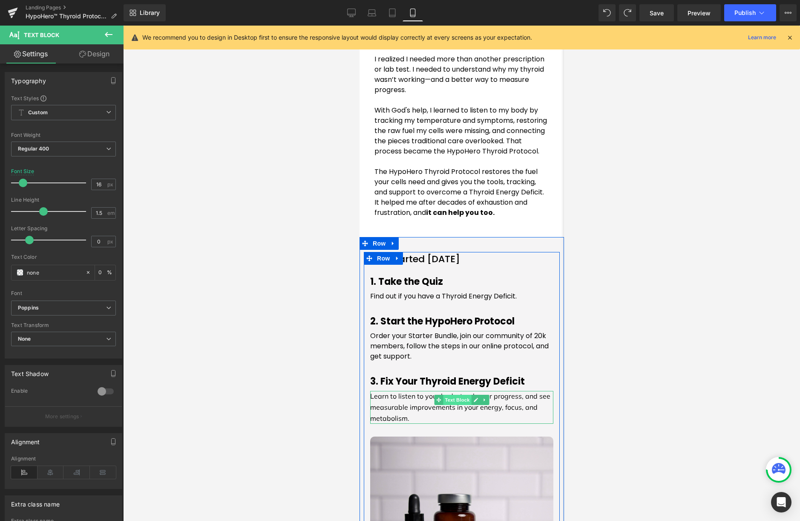
click at [447, 395] on span "Text Block" at bounding box center [457, 400] width 28 height 10
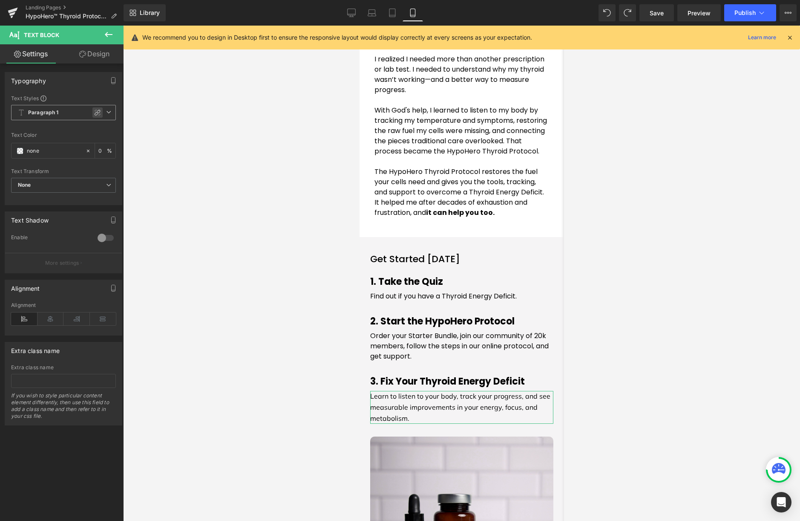
click at [94, 111] on icon at bounding box center [97, 112] width 7 height 7
type input "1.5"
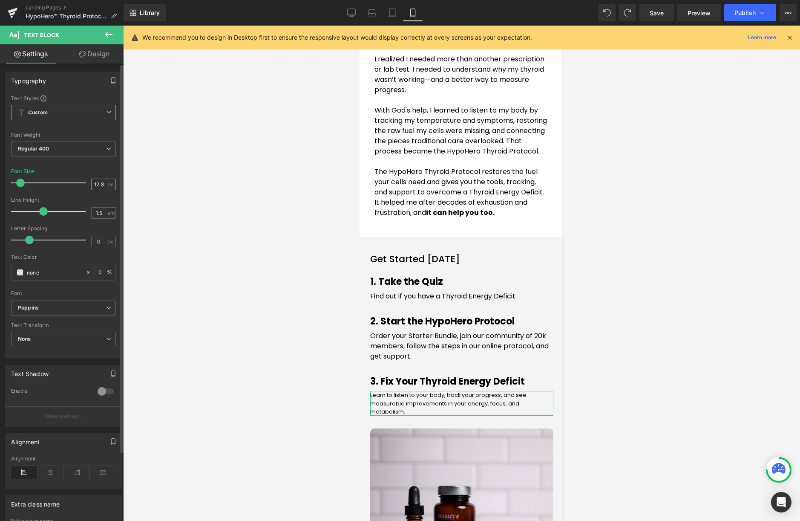
click at [96, 181] on input "12.8" at bounding box center [99, 184] width 15 height 11
type input "16"
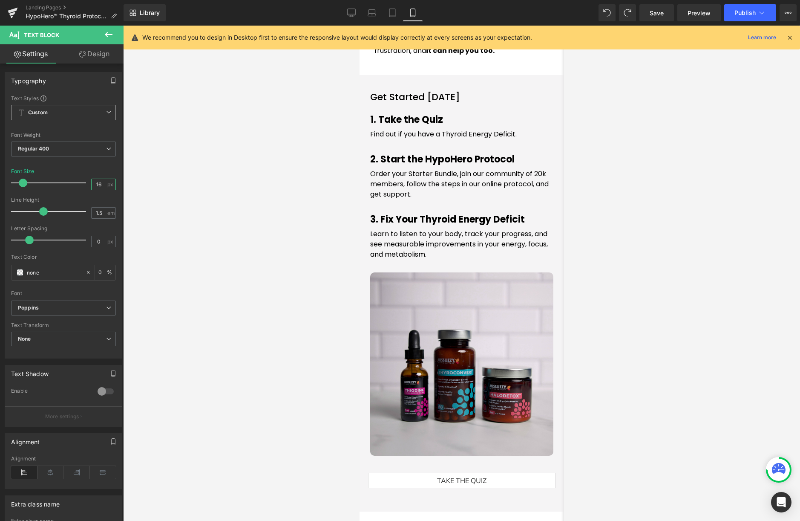
scroll to position [1009, 0]
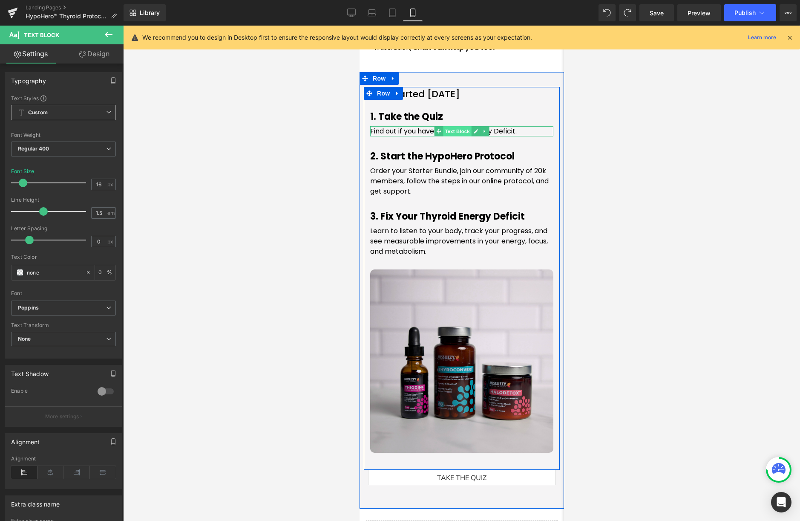
click at [450, 126] on span "Text Block" at bounding box center [457, 131] width 28 height 10
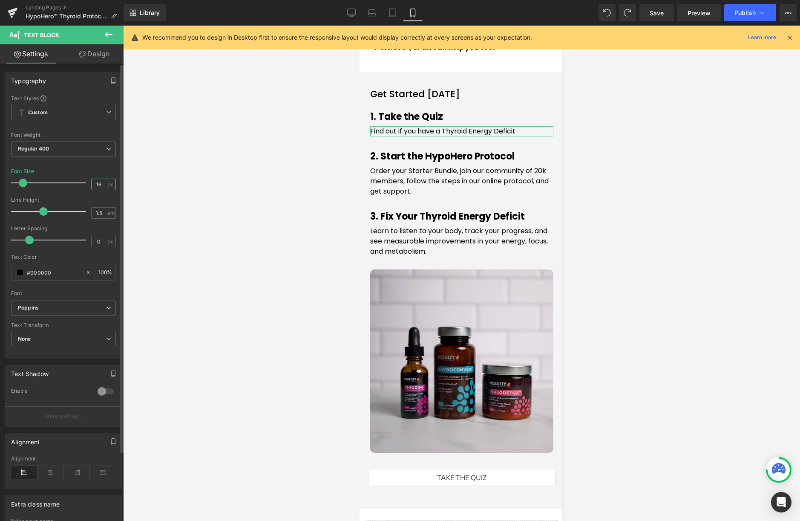
click at [98, 182] on input "16" at bounding box center [99, 184] width 15 height 11
type input "14"
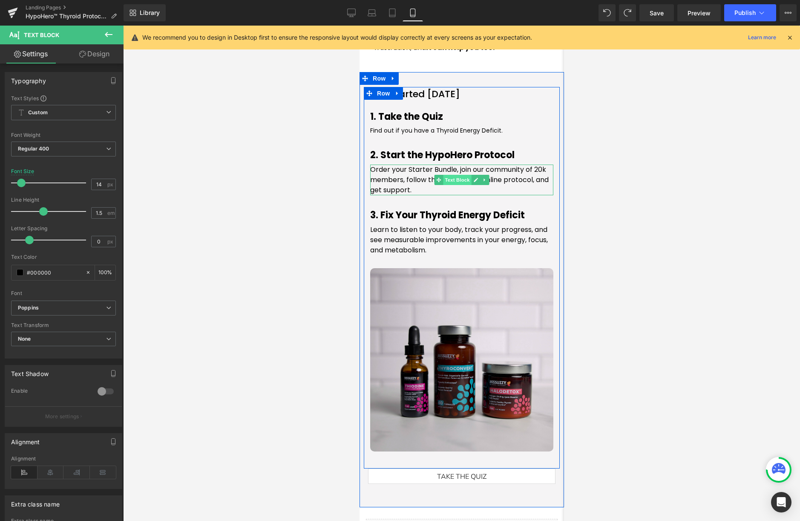
click at [455, 175] on span "Text Block" at bounding box center [457, 180] width 28 height 10
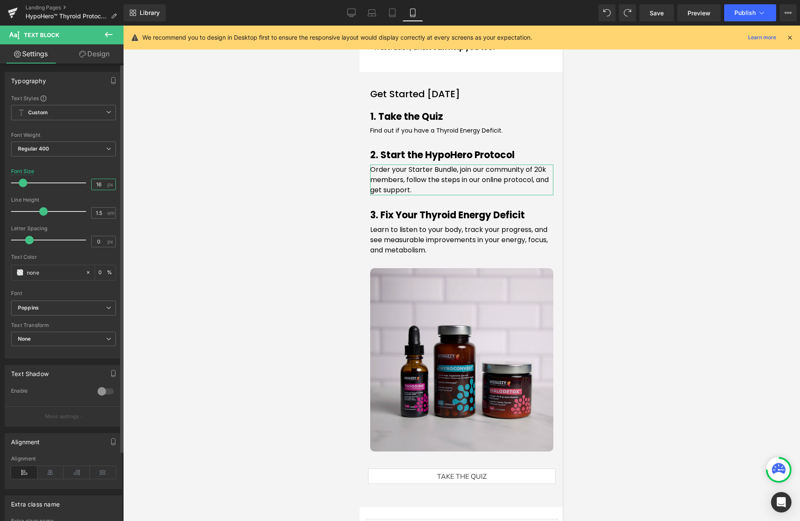
click at [99, 183] on input "16" at bounding box center [99, 184] width 15 height 11
type input "14"
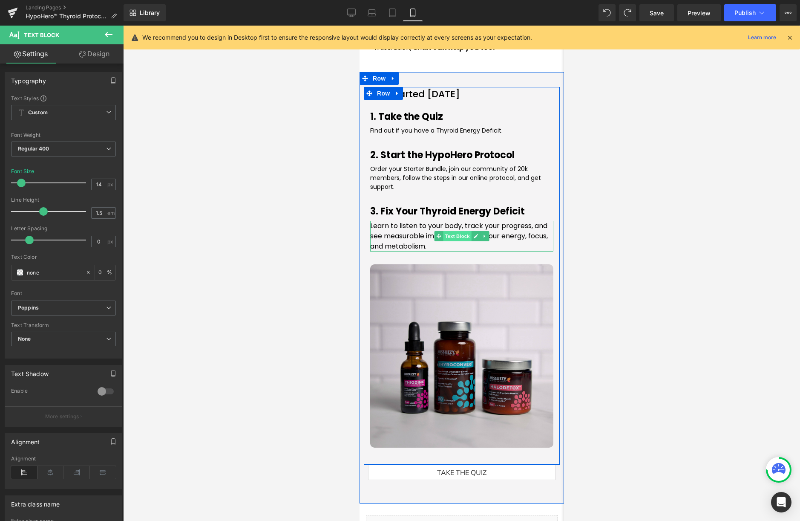
click at [445, 231] on span "Text Block" at bounding box center [457, 236] width 28 height 10
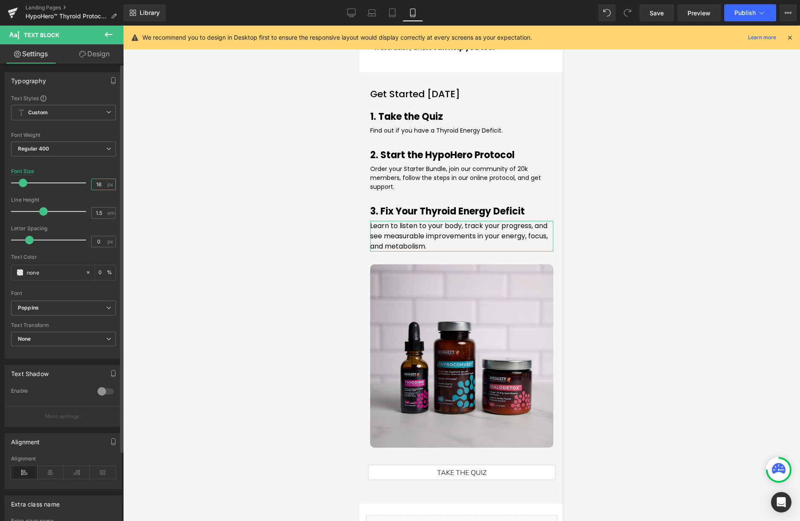
click at [98, 186] on input "16" at bounding box center [99, 184] width 15 height 11
type input "14"
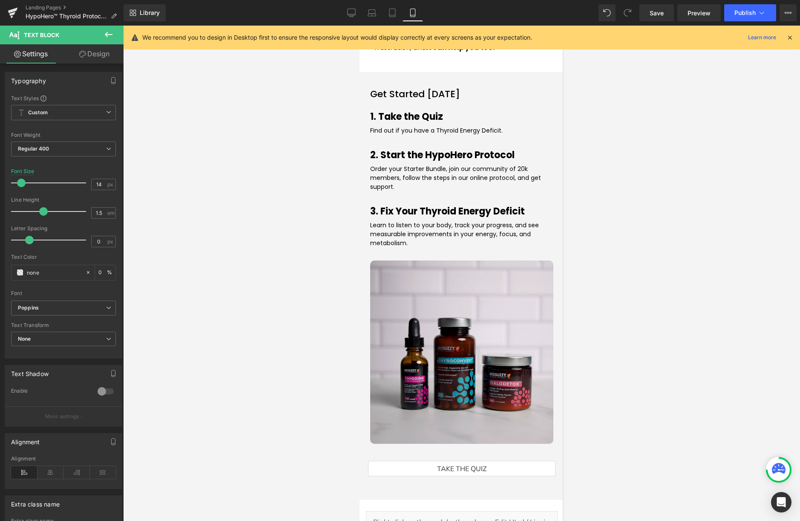
click at [626, 206] on div at bounding box center [461, 273] width 677 height 495
click at [627, 241] on div at bounding box center [461, 273] width 677 height 495
click at [631, 219] on div at bounding box center [461, 273] width 677 height 495
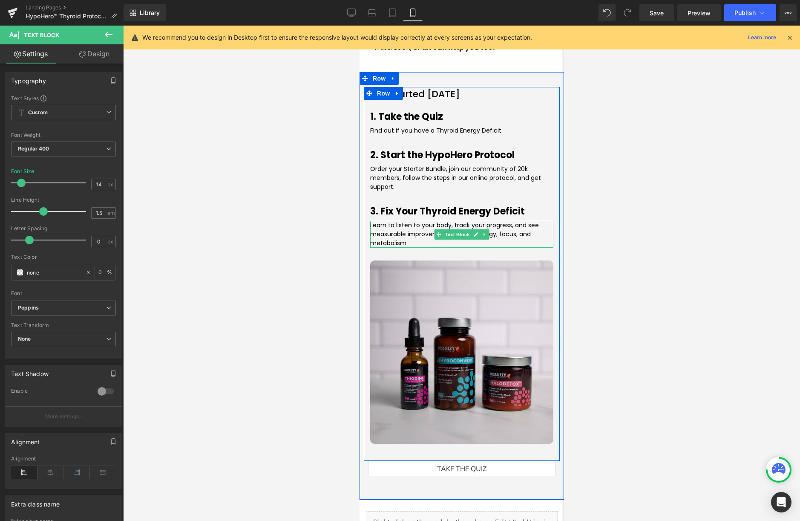
click at [415, 226] on p "Learn to listen to your body, track your progress, and see measurable improveme…" at bounding box center [461, 234] width 183 height 27
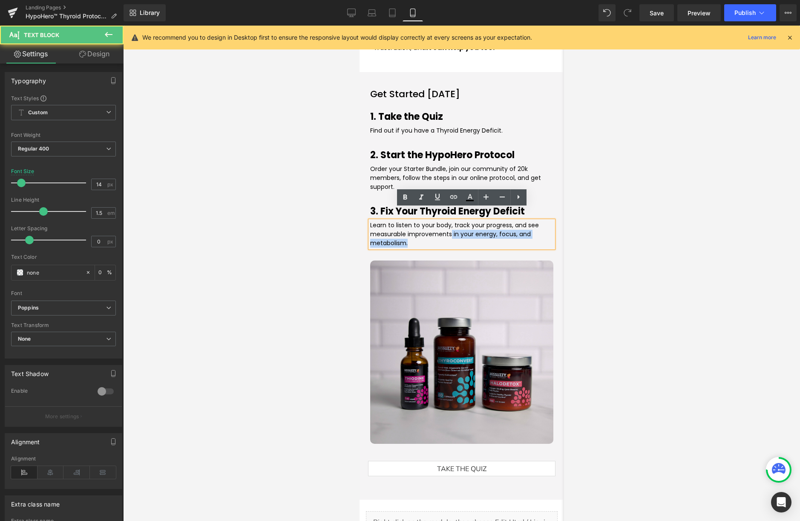
drag, startPoint x: 452, startPoint y: 222, endPoint x: 476, endPoint y: 231, distance: 26.1
click at [457, 229] on p "Learn to listen to your body, track your progress, and see measurable improveme…" at bounding box center [461, 234] width 183 height 27
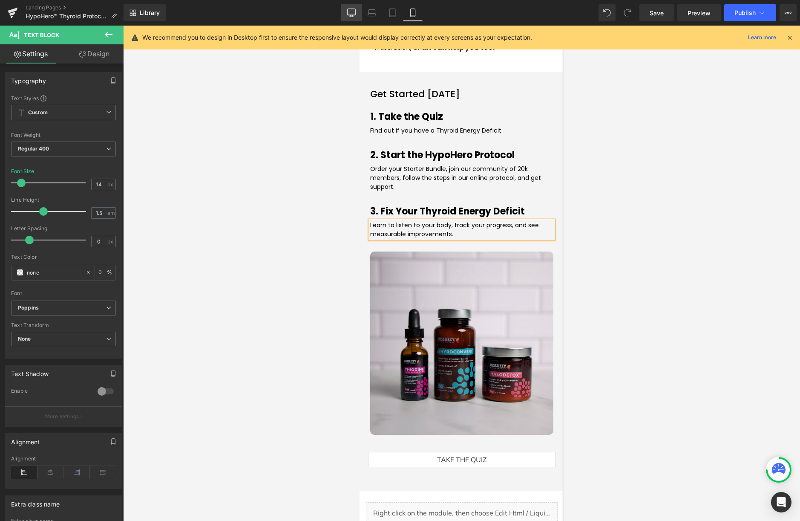
click at [350, 12] on icon at bounding box center [351, 13] width 9 height 9
type input "16"
type input "0"
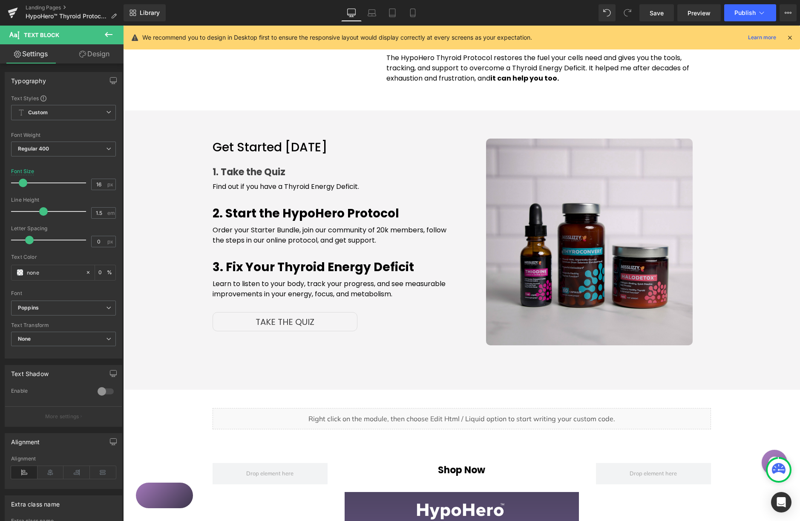
scroll to position [763, 0]
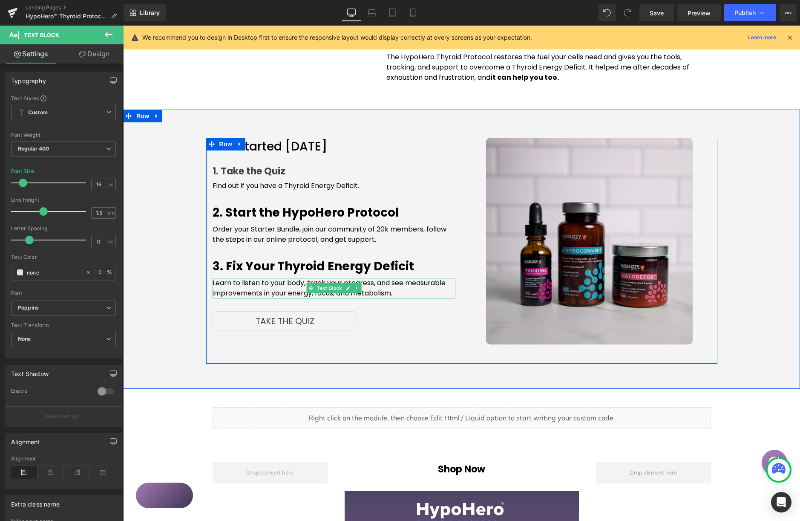
click at [399, 278] on span "Learn to listen to your body, track your progress, and see measurable improveme…" at bounding box center [329, 288] width 233 height 20
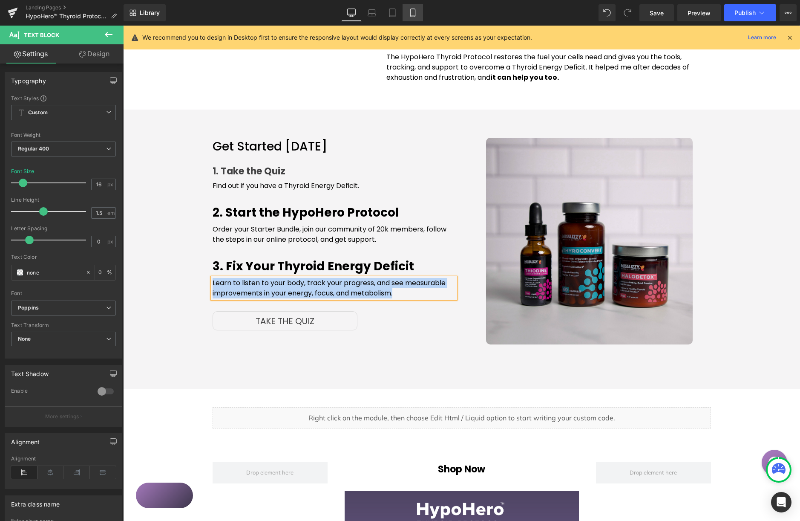
copy span "Learn to listen to your body, track your progress, and see measurable improveme…"
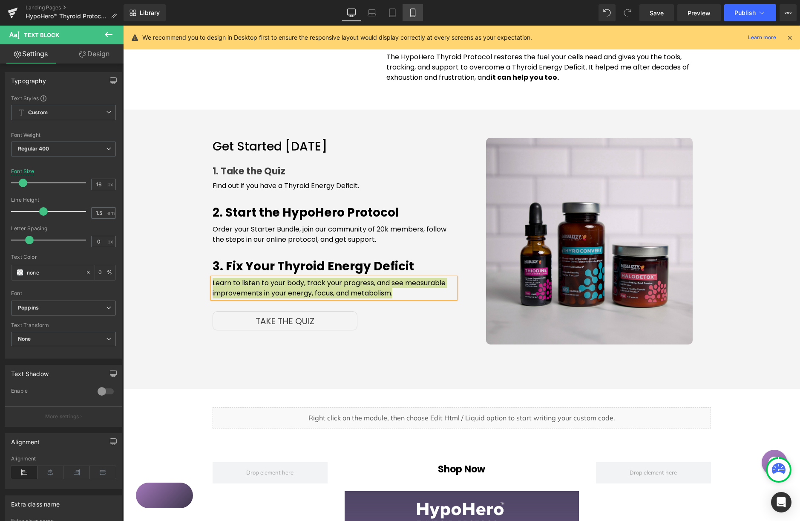
click at [414, 12] on icon at bounding box center [413, 13] width 9 height 9
type input "12.8"
type input "0"
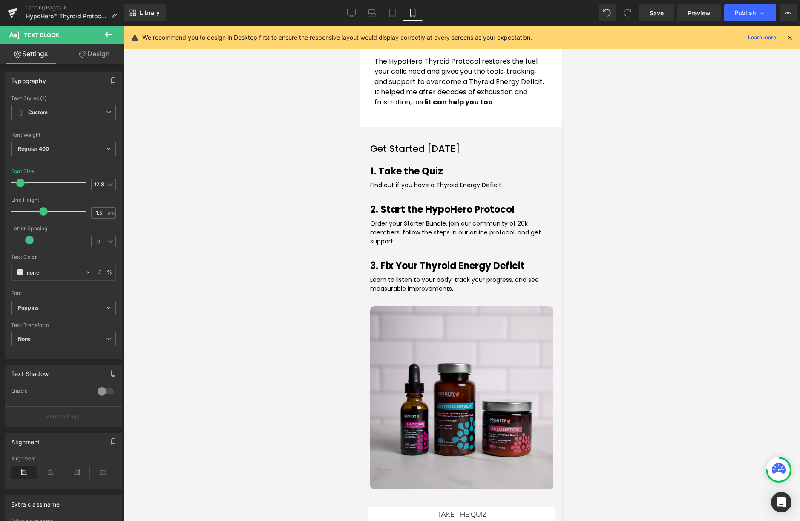
scroll to position [968, 0]
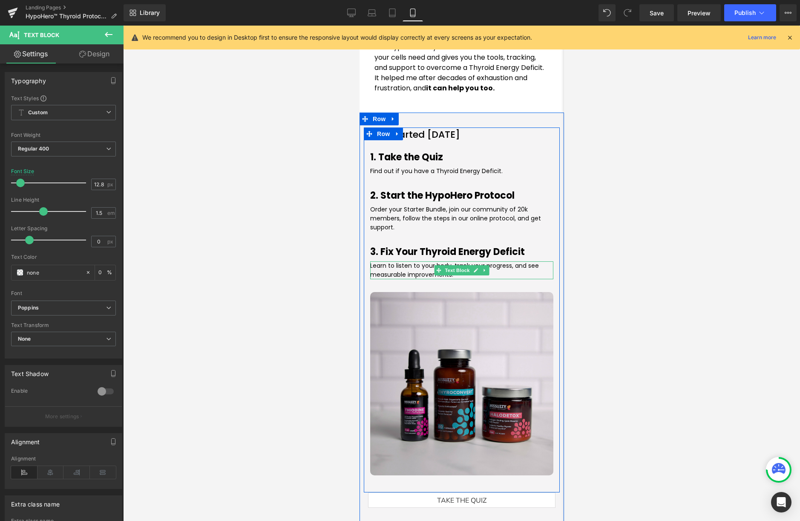
click at [402, 261] on font "Learn to listen to your body, track your progress, and see measurable improveme…" at bounding box center [454, 269] width 169 height 17
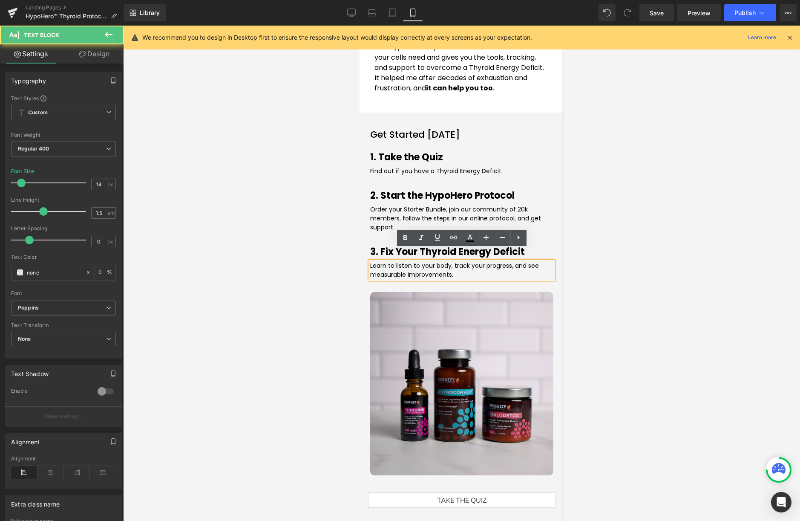
click at [431, 261] on font "Learn to listen to your body, track your progress, and see measurable improveme…" at bounding box center [454, 269] width 169 height 17
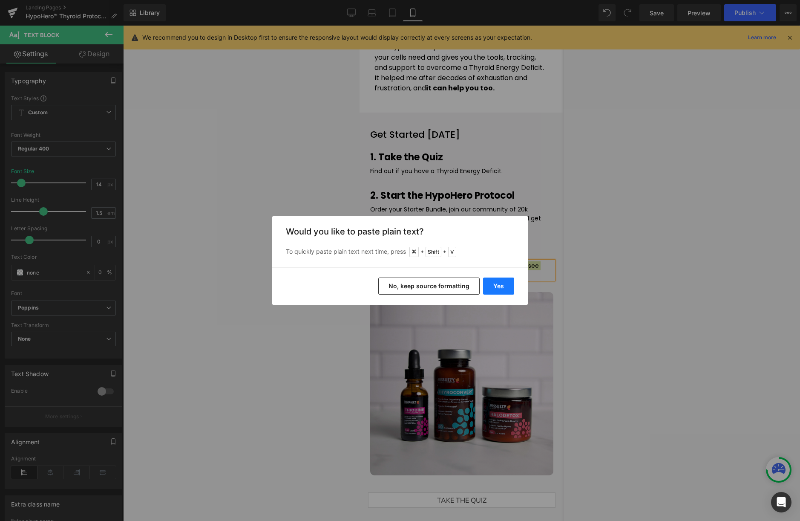
click at [496, 288] on button "Yes" at bounding box center [498, 285] width 31 height 17
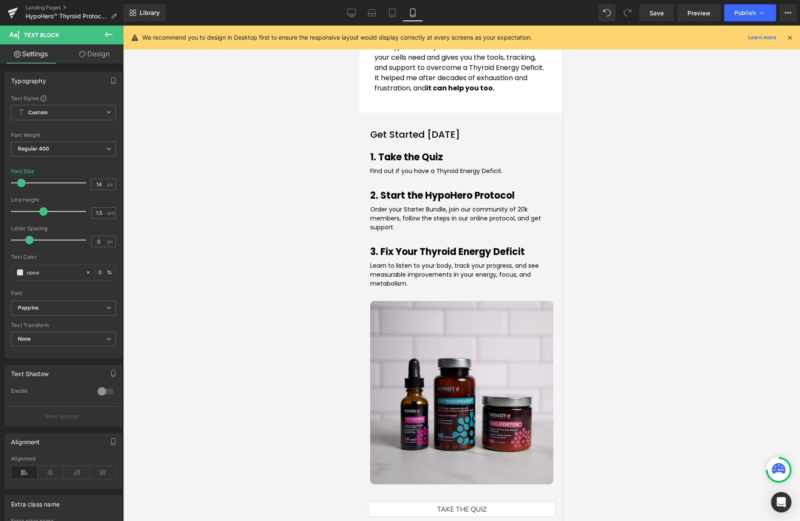
click at [667, 265] on div at bounding box center [461, 273] width 677 height 495
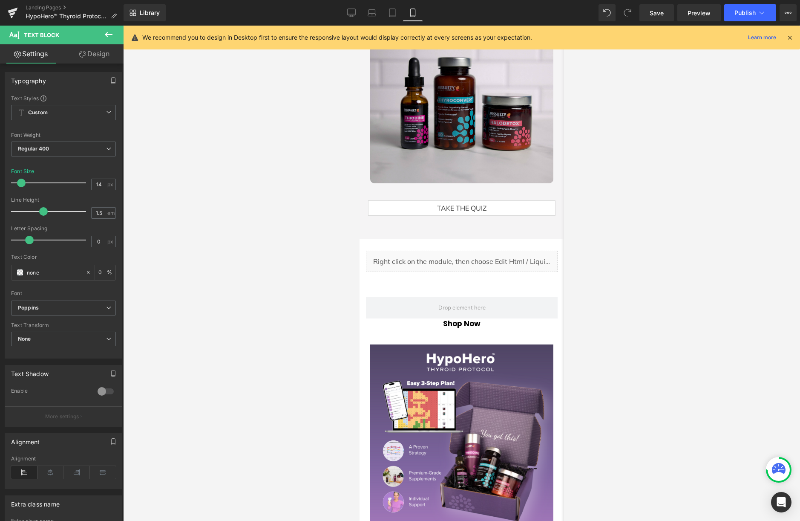
scroll to position [1274, 0]
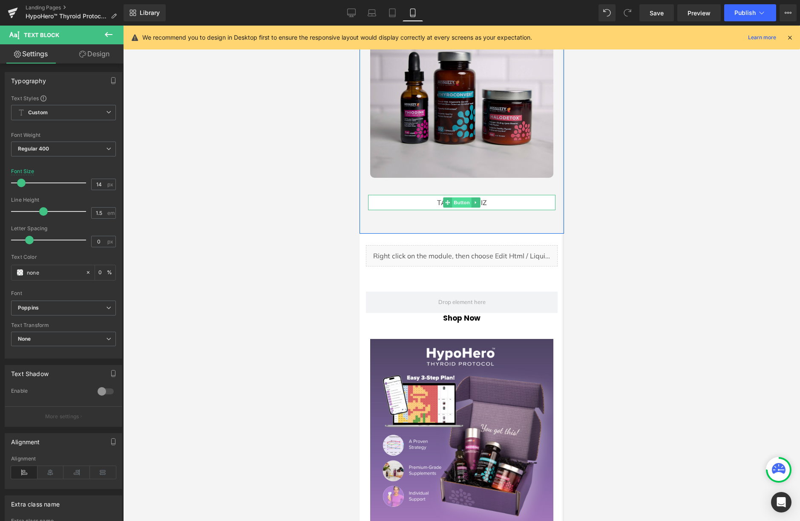
click at [463, 197] on span "Button" at bounding box center [462, 202] width 20 height 10
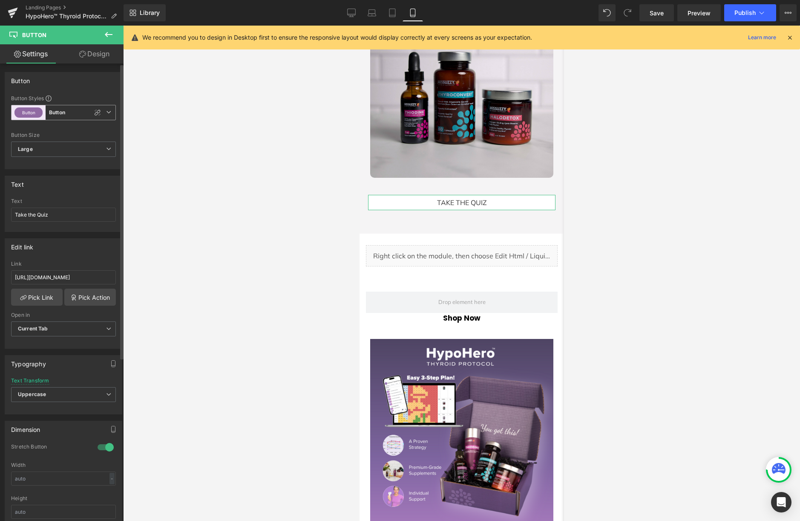
click at [94, 114] on icon at bounding box center [97, 112] width 7 height 7
type input "Brand Color"
type input "Color 10"
type input "Color 11"
type input "Color 10"
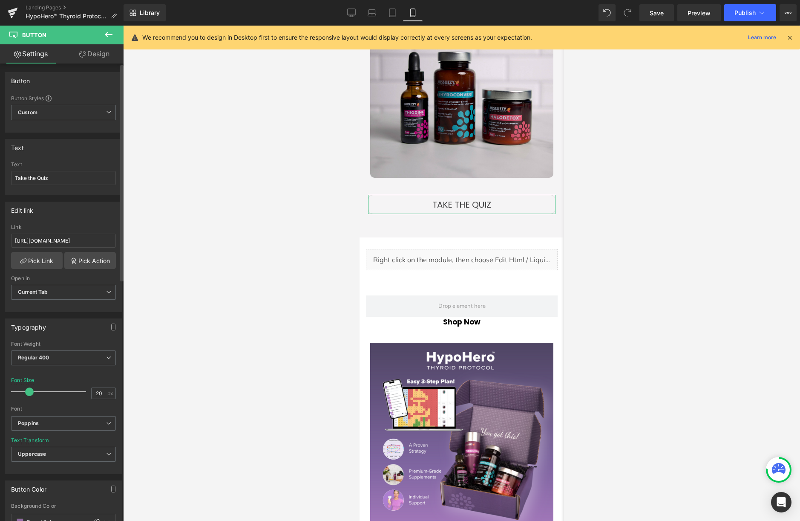
drag, startPoint x: 24, startPoint y: 392, endPoint x: 41, endPoint y: 387, distance: 17.4
click at [30, 391] on span at bounding box center [29, 391] width 9 height 9
type input "21"
click at [284, 183] on div at bounding box center [461, 273] width 677 height 495
click at [380, 195] on link "Take the Quiz" at bounding box center [461, 205] width 187 height 20
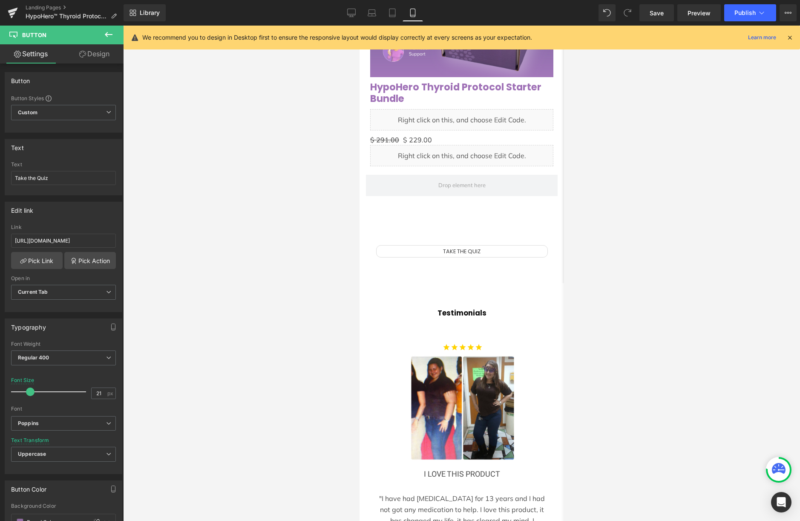
scroll to position [1726, 0]
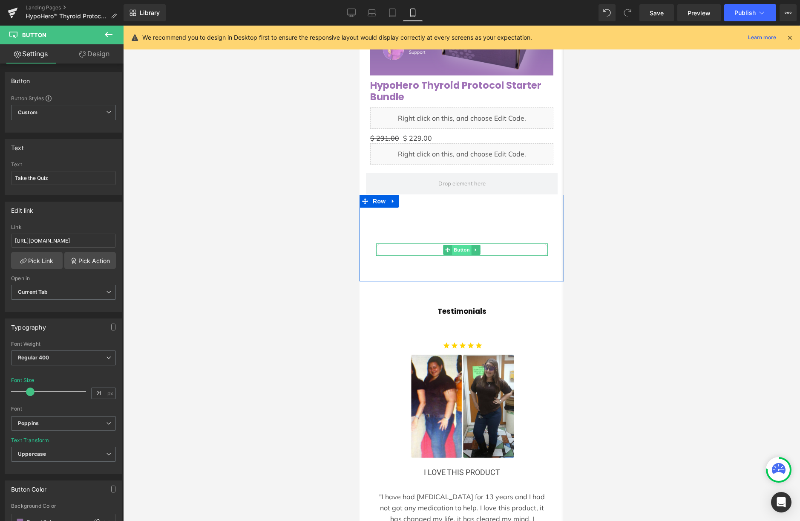
click at [466, 254] on span "Button" at bounding box center [462, 250] width 20 height 10
click at [458, 255] on span "Button" at bounding box center [462, 250] width 20 height 10
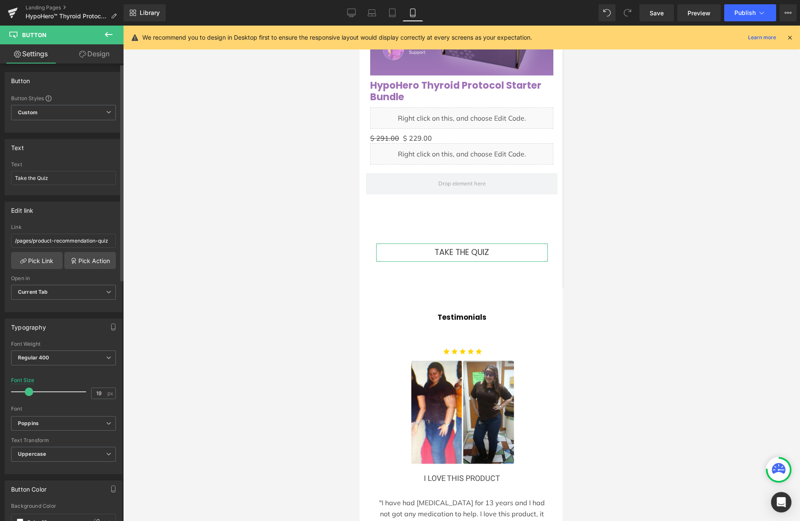
type input "20"
drag, startPoint x: 23, startPoint y: 391, endPoint x: 28, endPoint y: 394, distance: 5.3
click at [28, 394] on span at bounding box center [29, 391] width 9 height 9
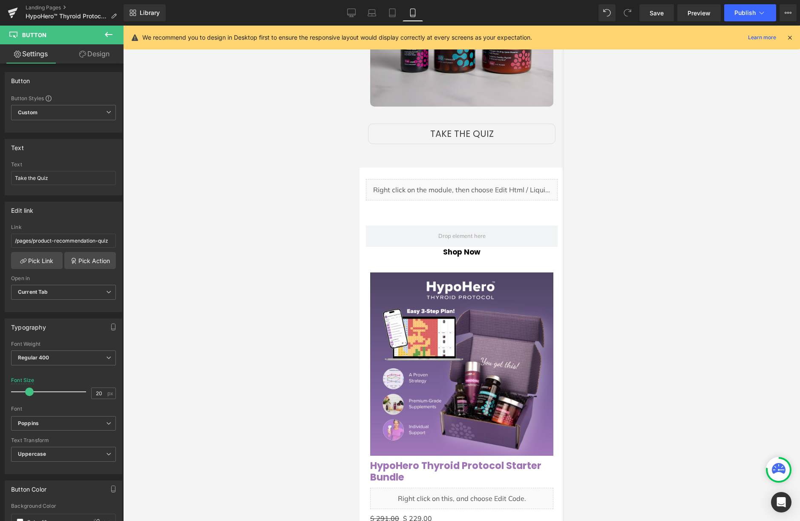
scroll to position [1272, 0]
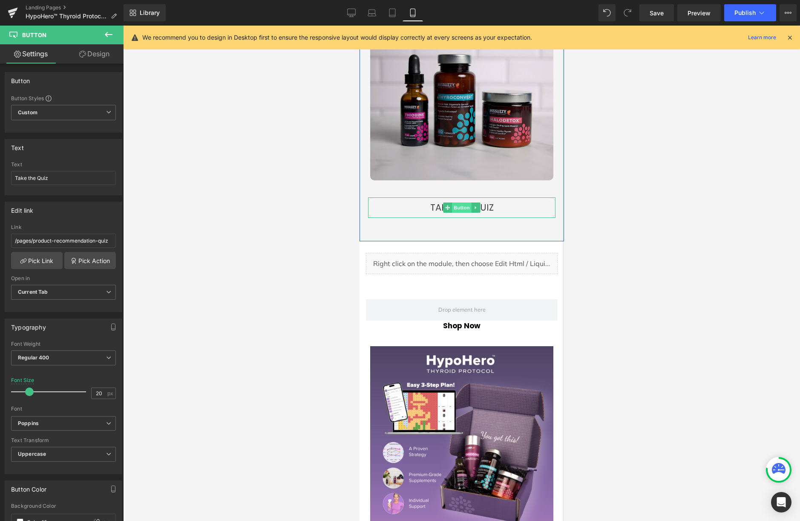
click at [464, 202] on span "Button" at bounding box center [462, 207] width 20 height 10
click at [95, 399] on div "Font Size 21 px" at bounding box center [63, 391] width 105 height 29
click at [95, 392] on input "21" at bounding box center [99, 393] width 15 height 11
type input "20"
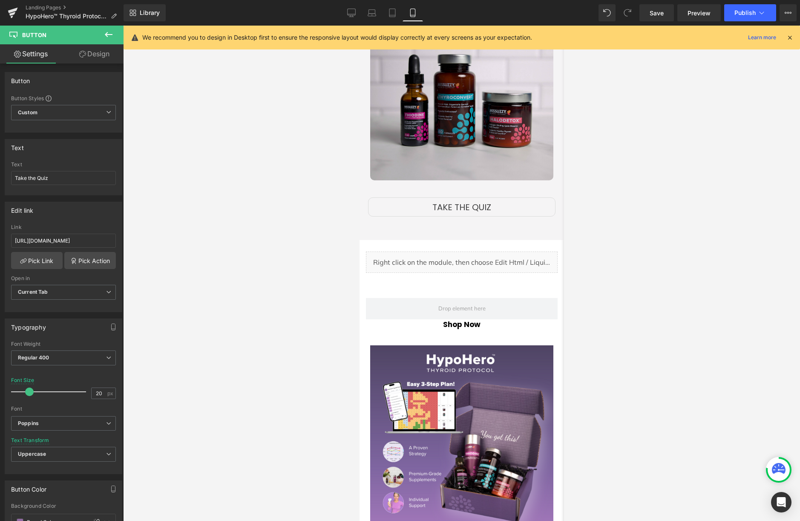
click at [308, 242] on div at bounding box center [461, 273] width 677 height 495
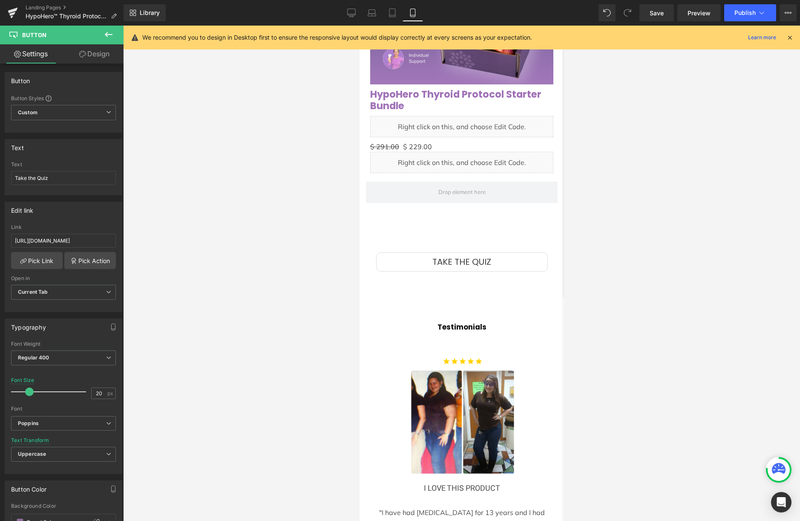
scroll to position [1721, 0]
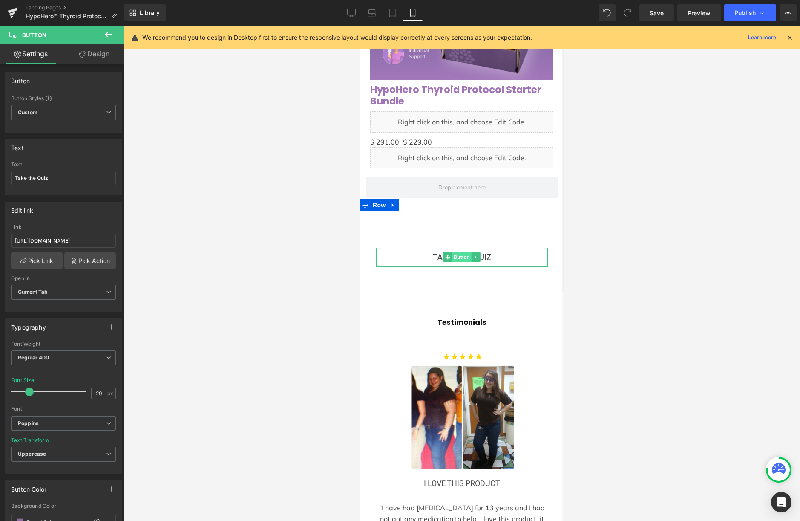
click at [453, 262] on span "Button" at bounding box center [462, 257] width 20 height 10
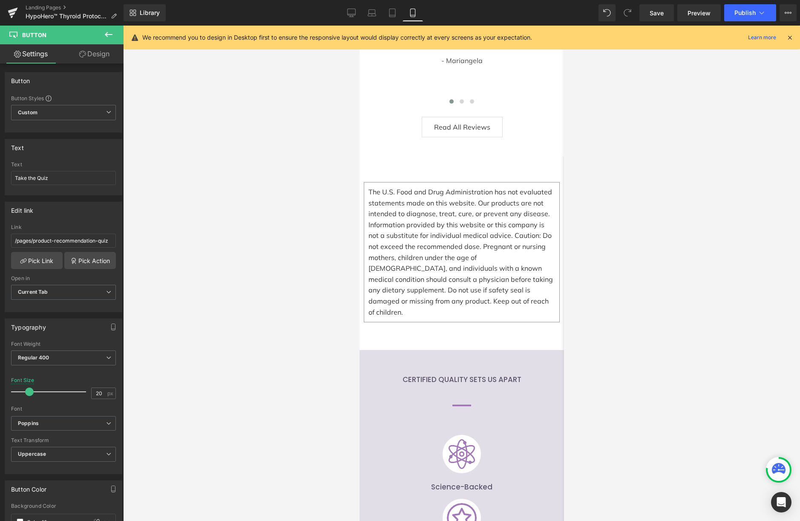
scroll to position [2245, 0]
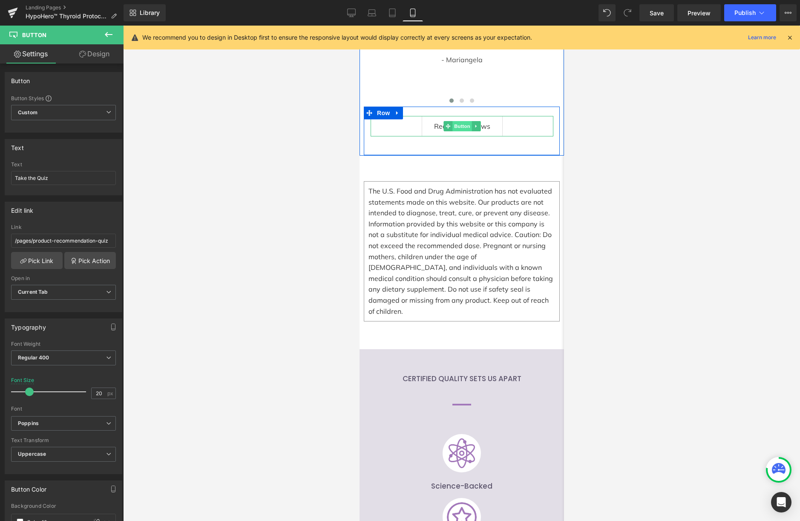
click at [458, 121] on span "Button" at bounding box center [462, 126] width 20 height 10
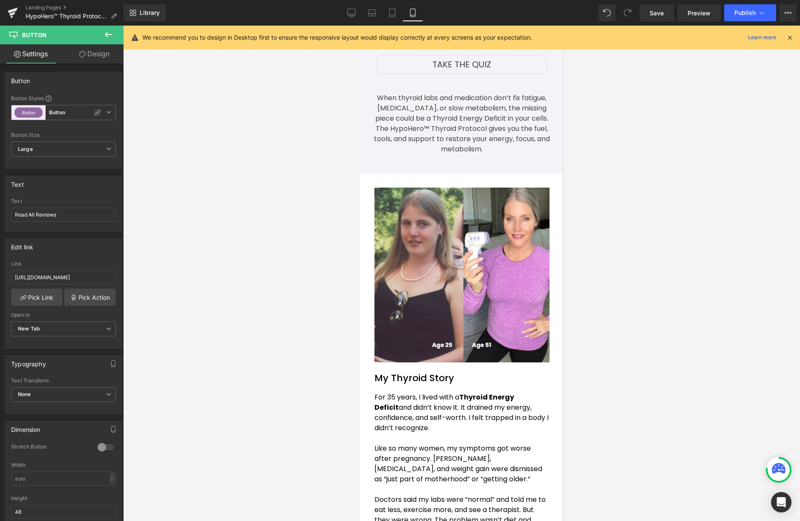
scroll to position [162, 0]
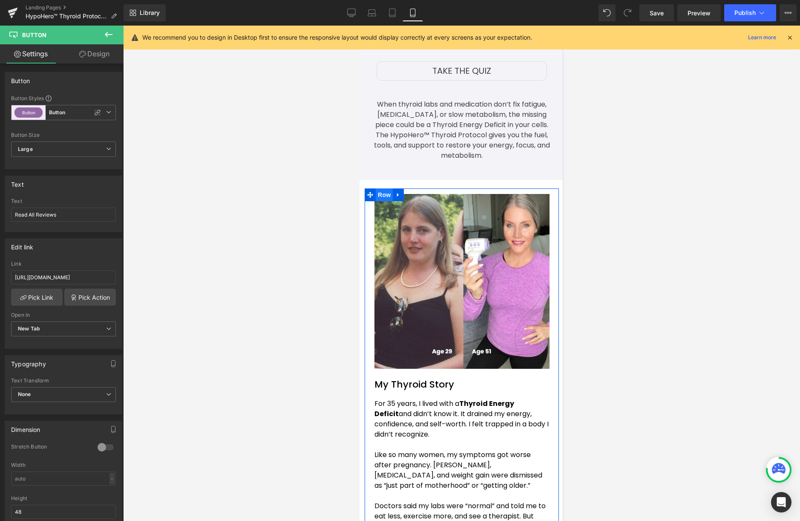
click at [391, 191] on span "Row" at bounding box center [383, 194] width 17 height 13
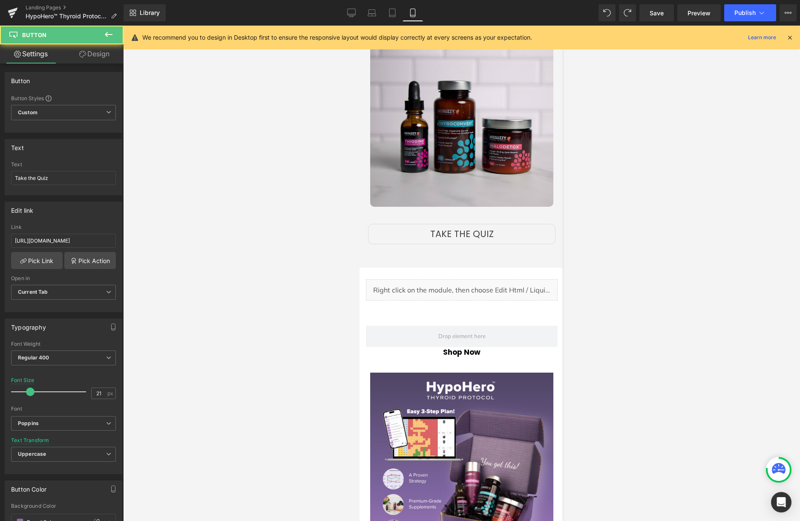
scroll to position [1265, 0]
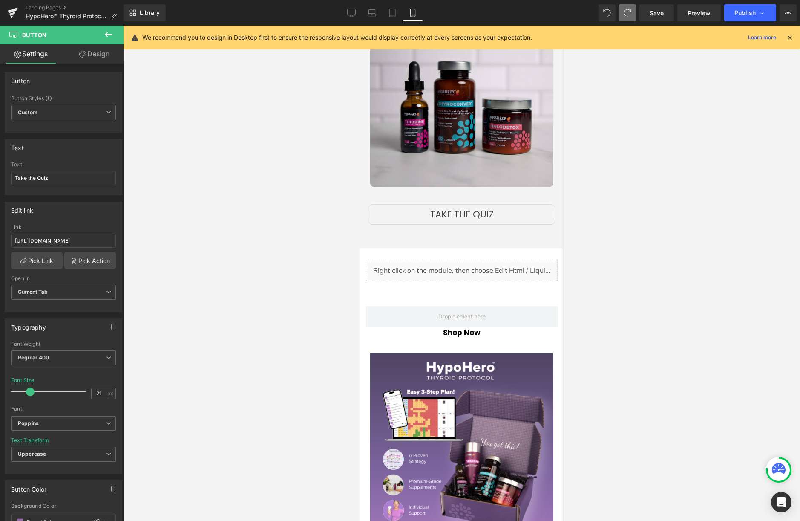
type input "20"
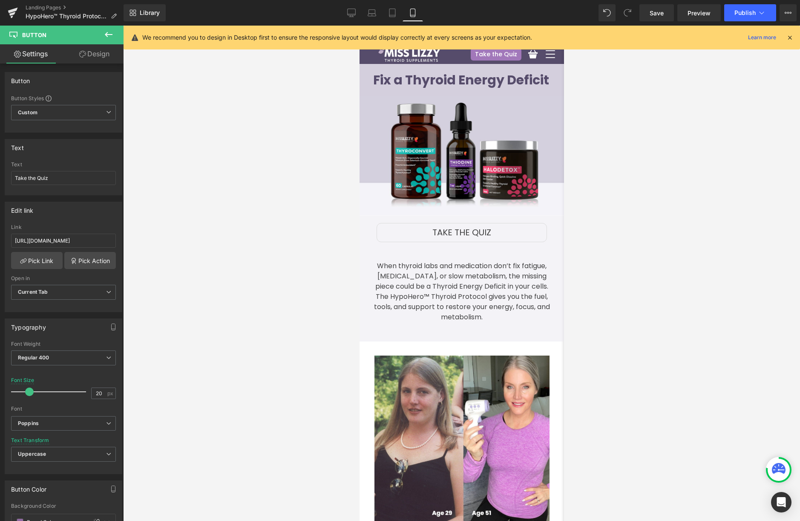
scroll to position [1, 0]
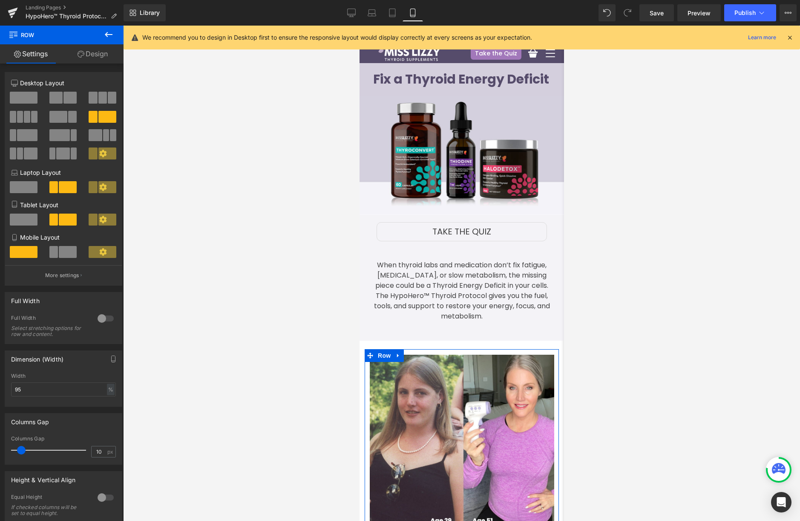
type input "9"
click at [18, 453] on span at bounding box center [19, 450] width 9 height 9
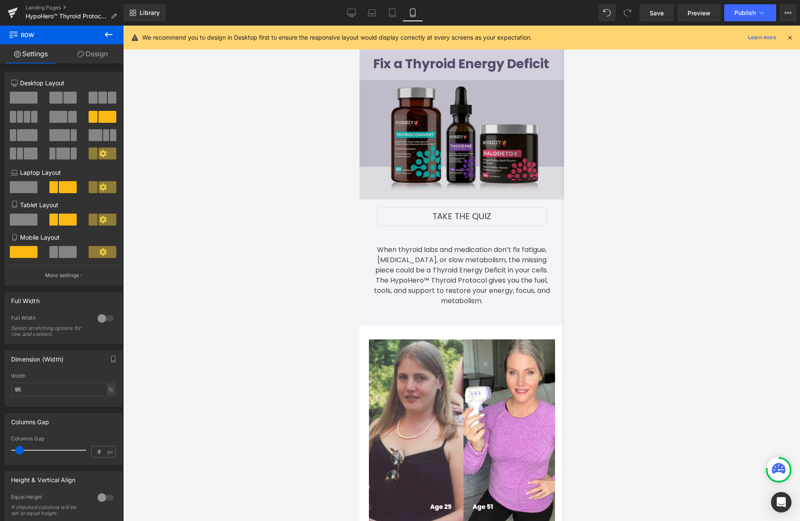
scroll to position [0, 0]
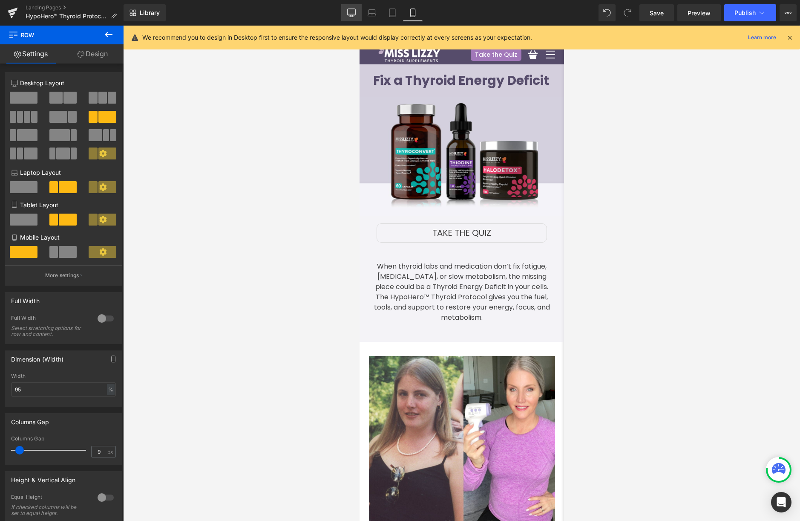
click at [352, 17] on icon at bounding box center [351, 13] width 9 height 9
type input "75"
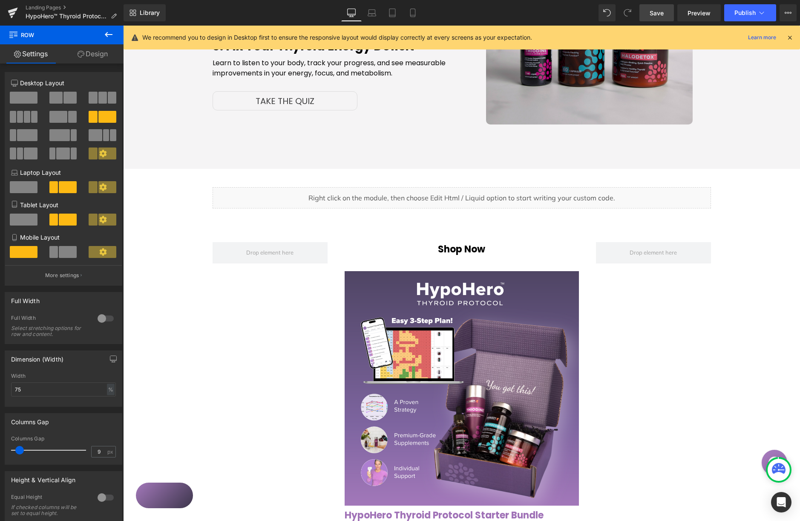
click at [659, 12] on span "Save" at bounding box center [657, 13] width 14 height 9
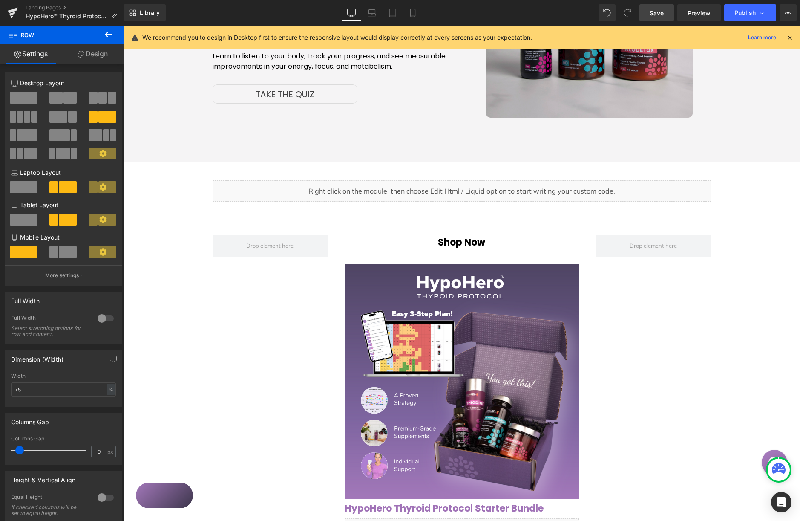
scroll to position [985, 0]
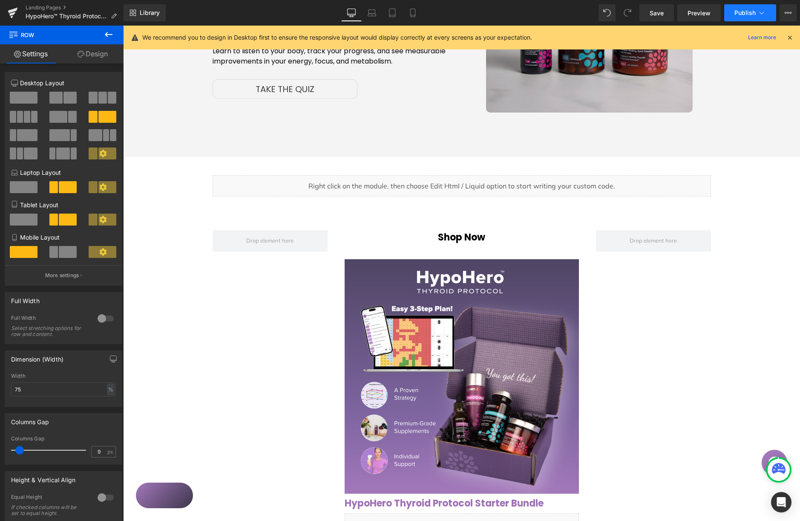
click at [740, 14] on span "Publish" at bounding box center [745, 12] width 21 height 7
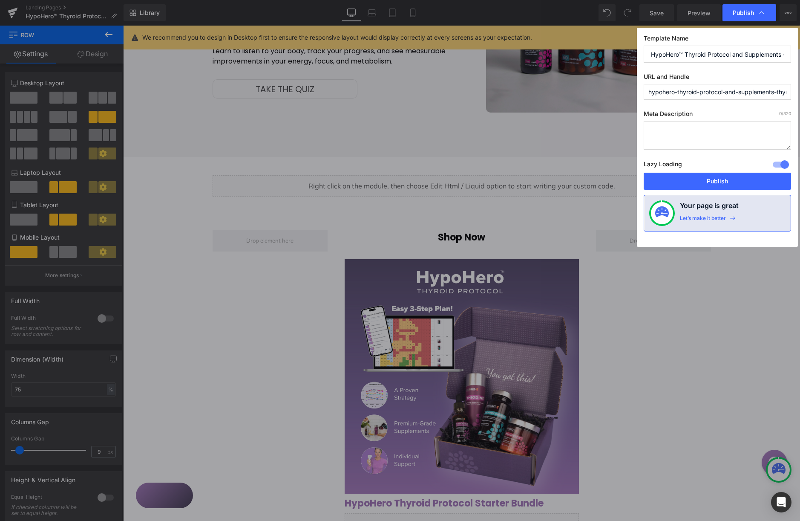
click at [681, 55] on input "HypoHero™ Thyroid Protocol and Supplements - Thyroid Energy Deficit Duplicate" at bounding box center [717, 54] width 147 height 17
drag, startPoint x: 761, startPoint y: 60, endPoint x: 806, endPoint y: 57, distance: 45.7
click at [800, 57] on html "Row You are previewing how the Page Preset 3 will restyle your page. You can no…" at bounding box center [400, 260] width 800 height 521
drag, startPoint x: 767, startPoint y: 52, endPoint x: 799, endPoint y: 54, distance: 32.4
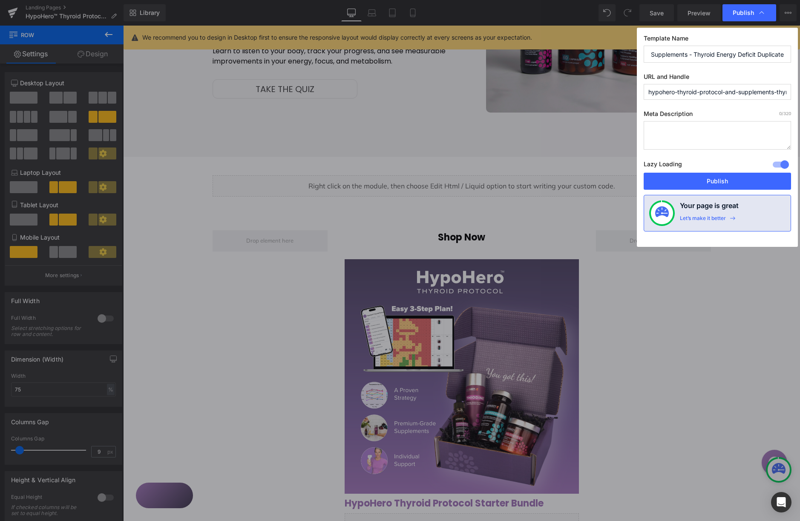
click at [796, 55] on div "Template Name HypoHero Thyroid Protocol and Supplements - Thyroid Energy Defici…" at bounding box center [717, 137] width 161 height 219
type input "HypoHero Thyroid Protocol and Supplements - Thyroid Energy Deficit"
click at [721, 54] on input "HypoHero Thyroid Protocol and Supplements - Thyroid Energy Deficit" at bounding box center [717, 54] width 147 height 17
click at [721, 178] on button "Publish" at bounding box center [717, 181] width 147 height 17
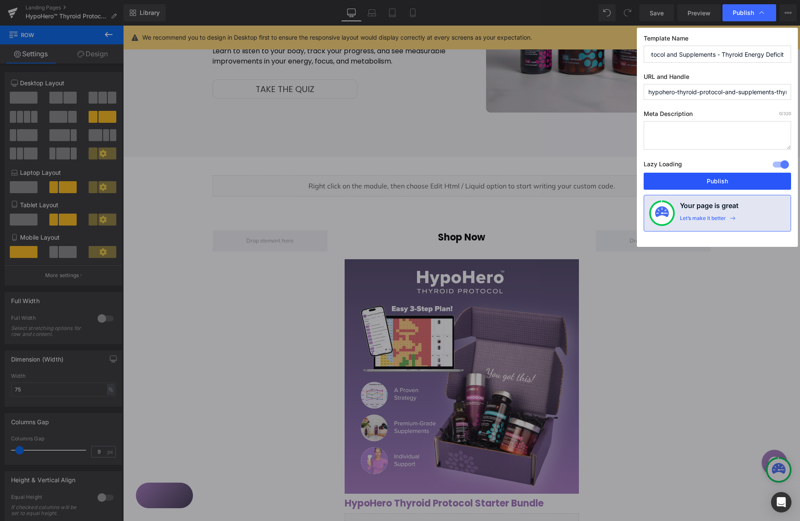
scroll to position [0, 0]
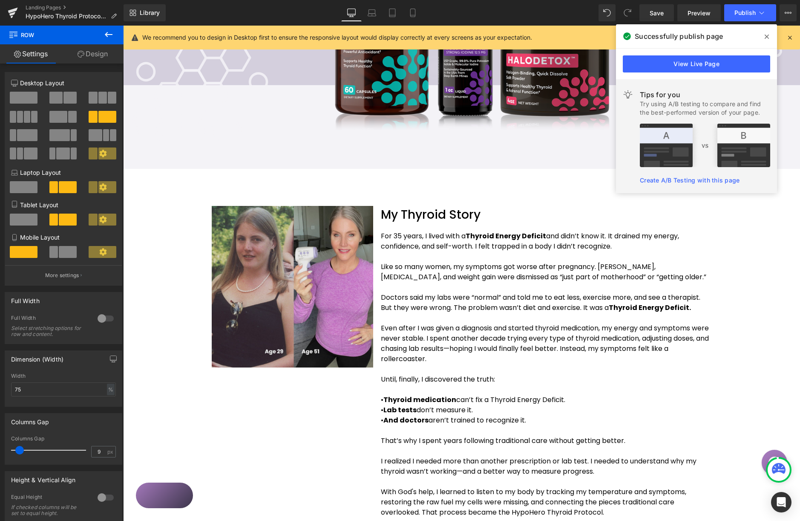
scroll to position [280, 0]
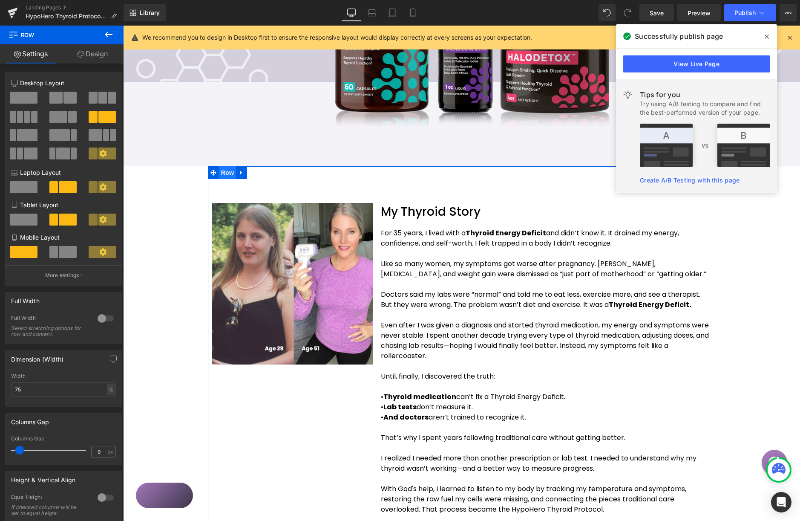
click span "Row"
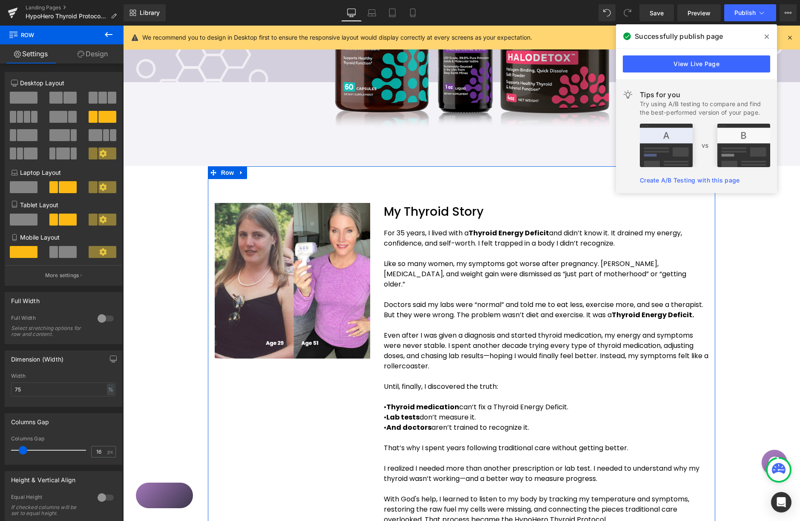
click at [22, 451] on span at bounding box center [23, 450] width 9 height 9
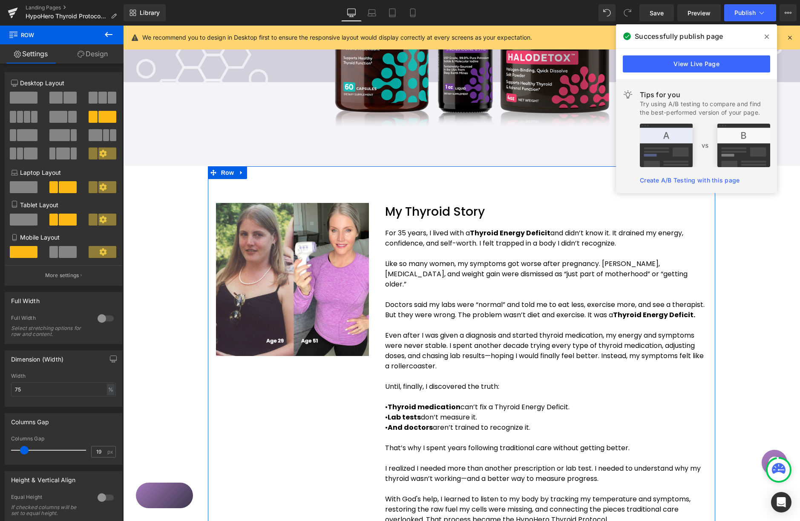
click at [23, 453] on span at bounding box center [24, 450] width 9 height 9
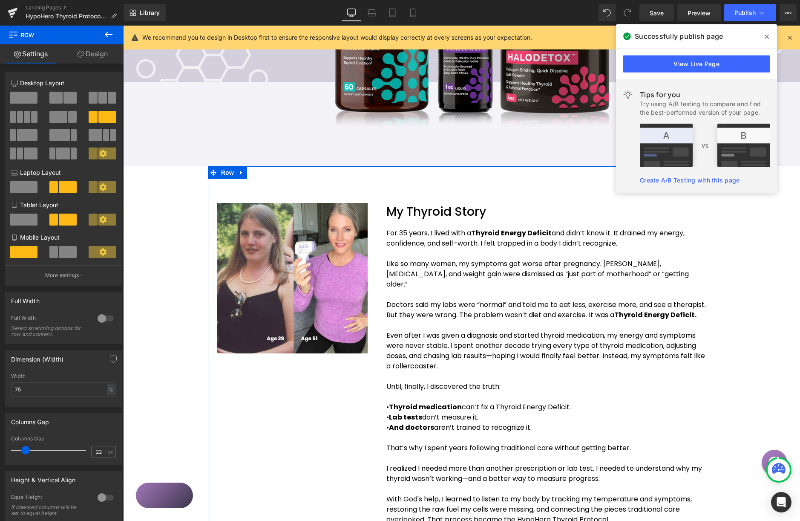
type input "21"
click at [25, 453] on span at bounding box center [25, 450] width 9 height 9
drag, startPoint x: 23, startPoint y: 393, endPoint x: 13, endPoint y: 381, distance: 15.4
click at [8, 386] on div "75% Width 75 % % px" at bounding box center [63, 389] width 117 height 33
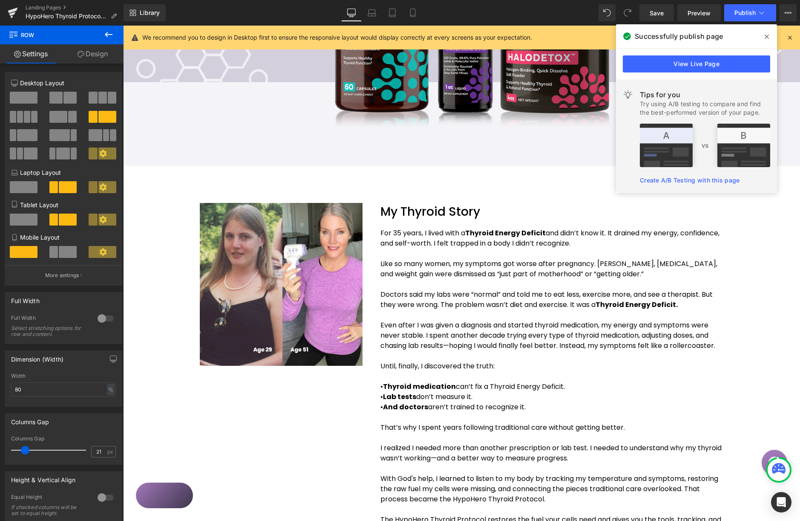
click at [766, 39] on icon at bounding box center [767, 36] width 4 height 7
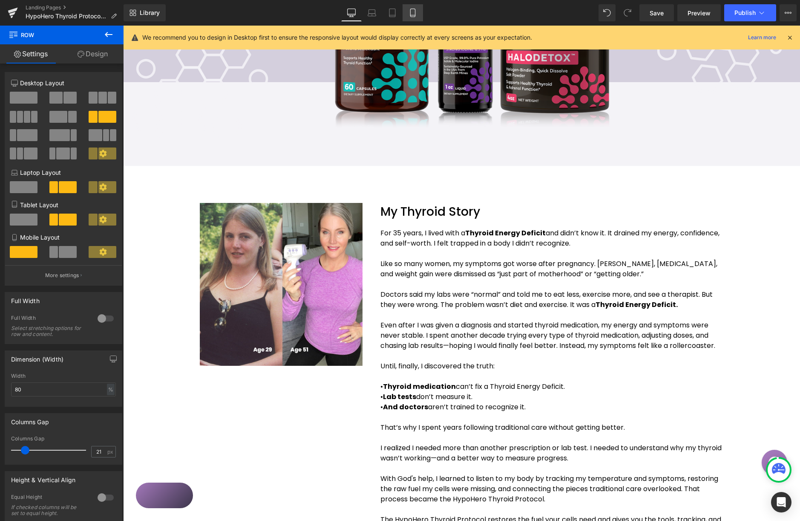
click at [411, 15] on icon at bounding box center [412, 15] width 5 height 0
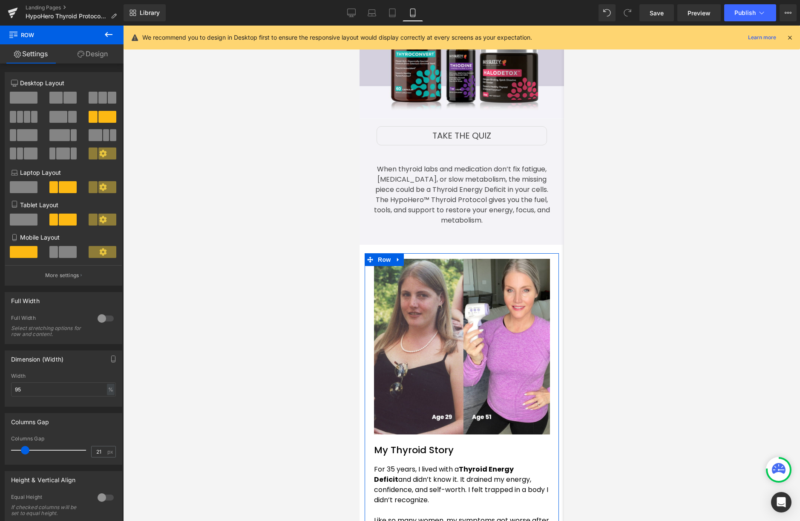
scroll to position [83, 0]
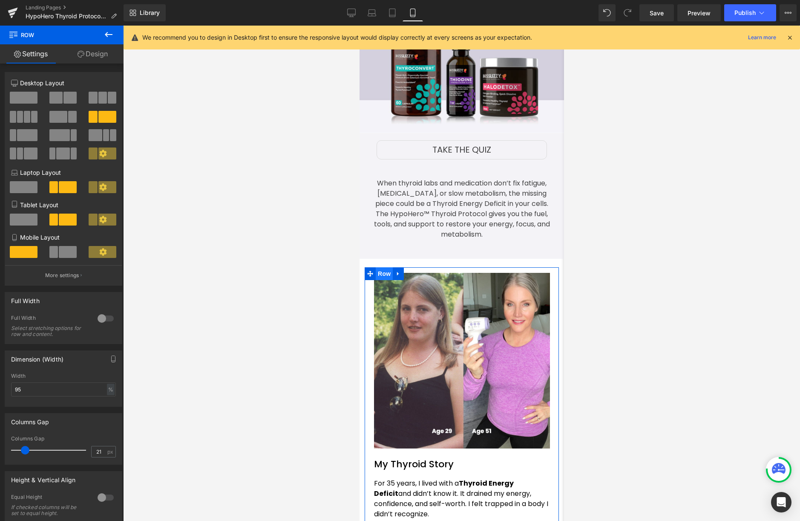
click span "Row"
drag, startPoint x: 24, startPoint y: 387, endPoint x: 9, endPoint y: 378, distance: 18.1
click at [3, 387] on div "Dimension (Width) 95% Width 95 % % px" at bounding box center [63, 375] width 127 height 63
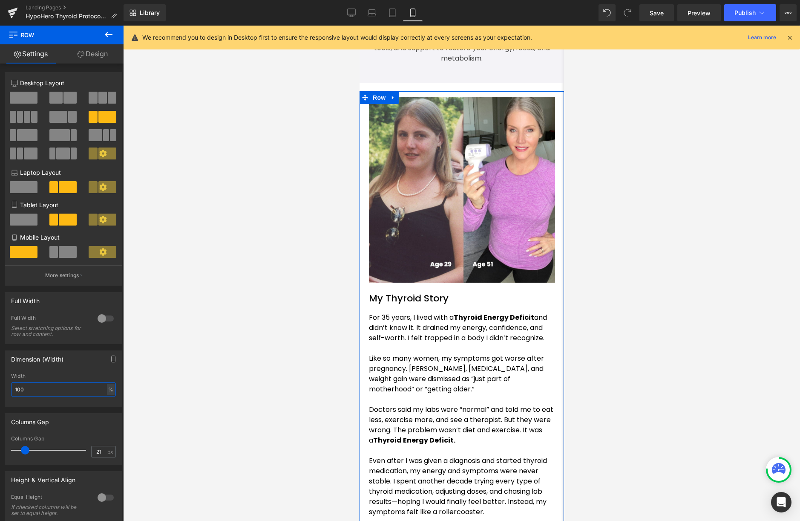
scroll to position [262, 0]
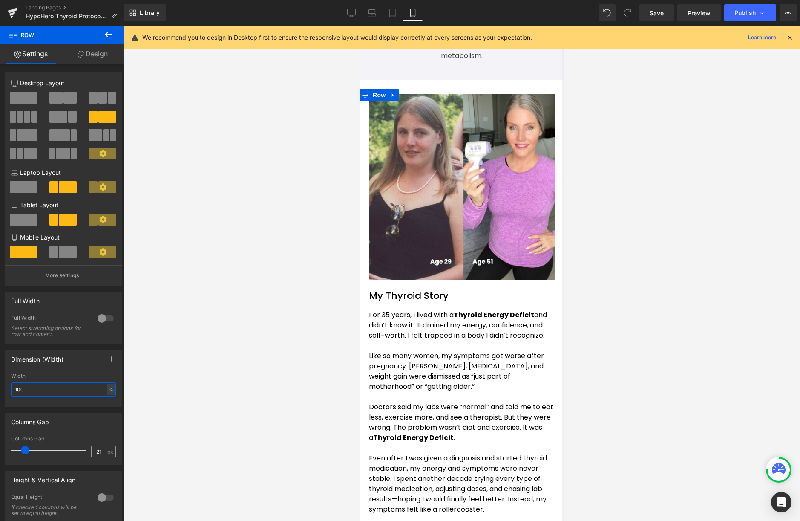
type input "100"
drag, startPoint x: 94, startPoint y: 454, endPoint x: 117, endPoint y: 453, distance: 23.0
click at [106, 453] on div "21 px" at bounding box center [103, 452] width 25 height 12
type input "20"
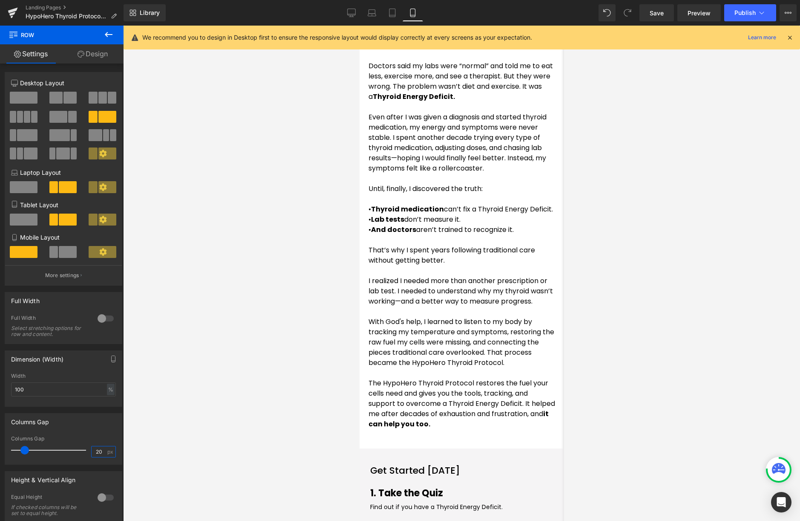
scroll to position [607, 0]
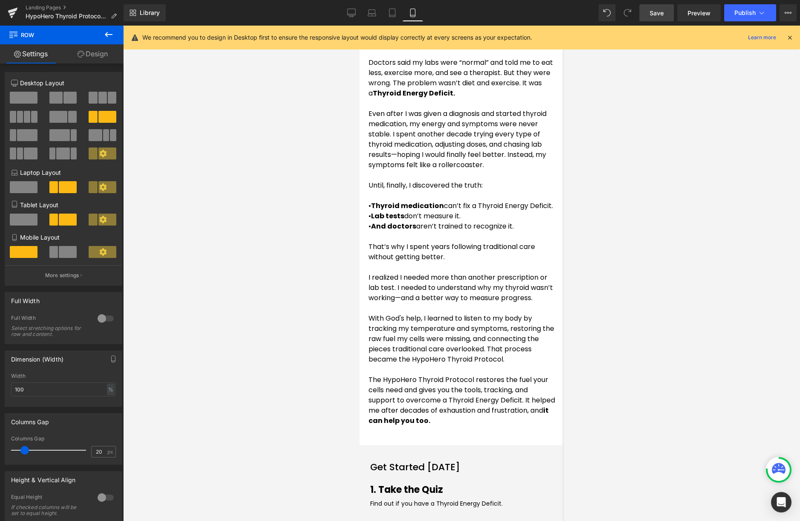
click at [654, 18] on link "Save" at bounding box center [657, 12] width 35 height 17
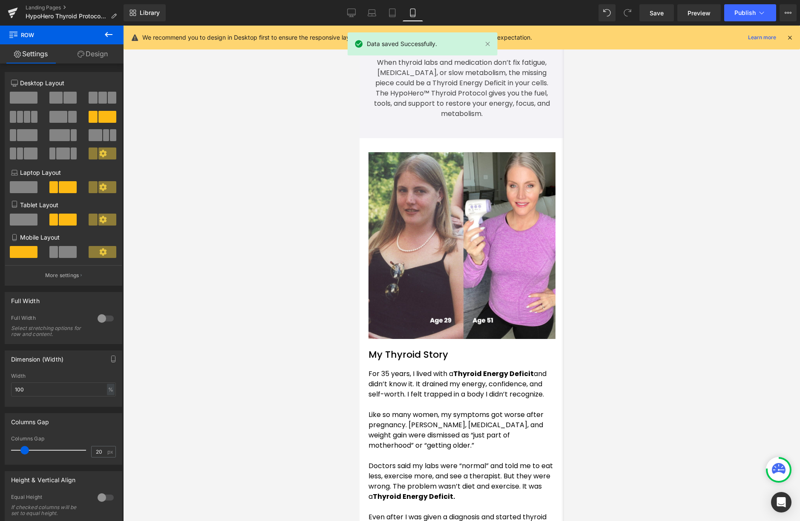
scroll to position [0, 0]
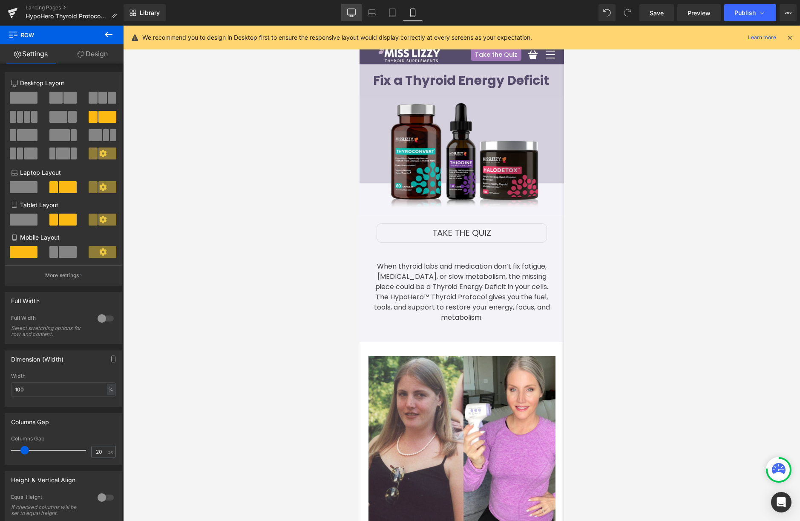
click at [351, 10] on icon at bounding box center [351, 13] width 9 height 9
type input "80"
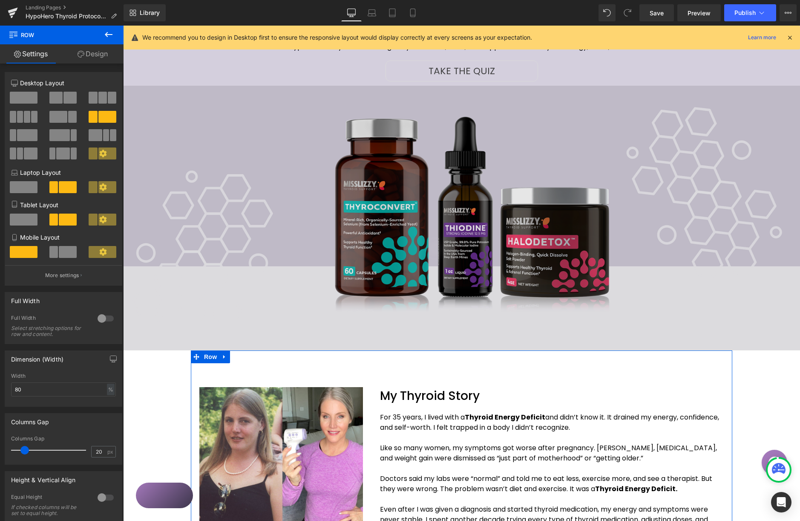
click span "Row"
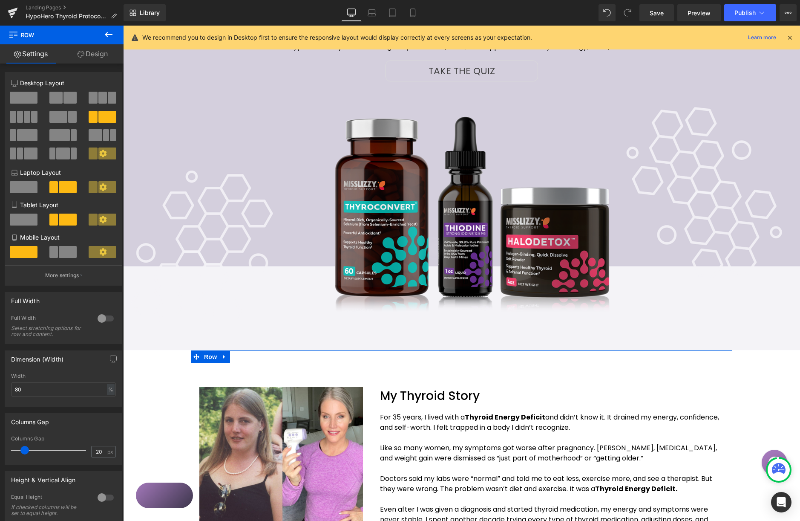
click at [104, 55] on link "Design" at bounding box center [93, 53] width 62 height 19
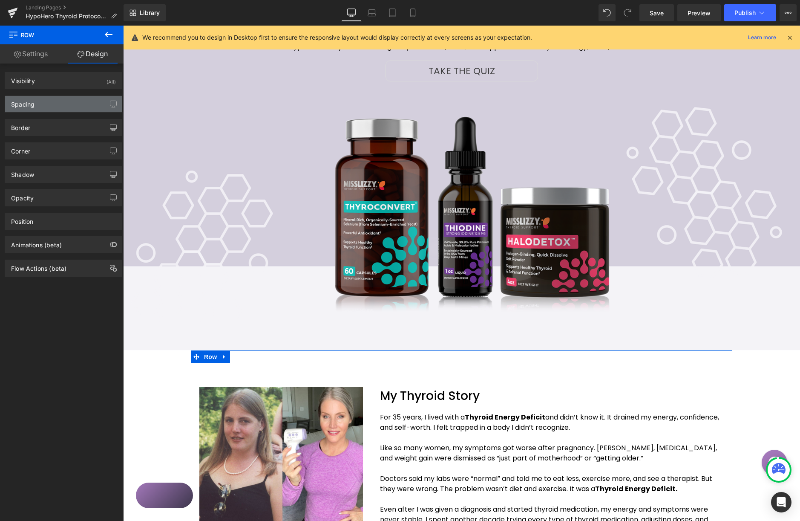
click at [61, 105] on div "Spacing" at bounding box center [63, 104] width 117 height 16
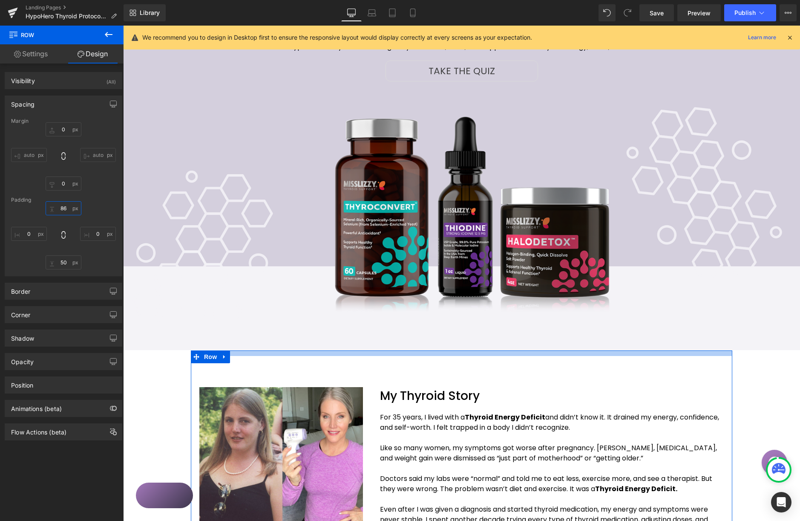
click at [63, 206] on input "86" at bounding box center [64, 208] width 36 height 14
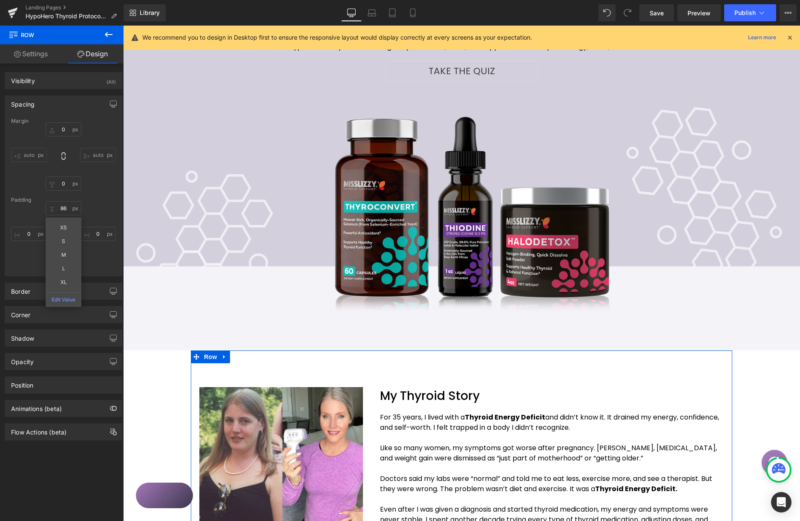
type input "L"
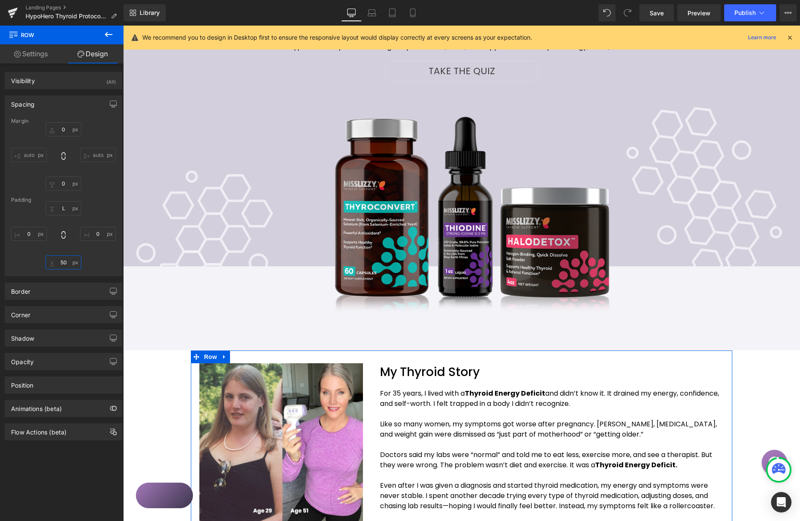
click at [63, 262] on input "50" at bounding box center [64, 262] width 36 height 14
type input "L"
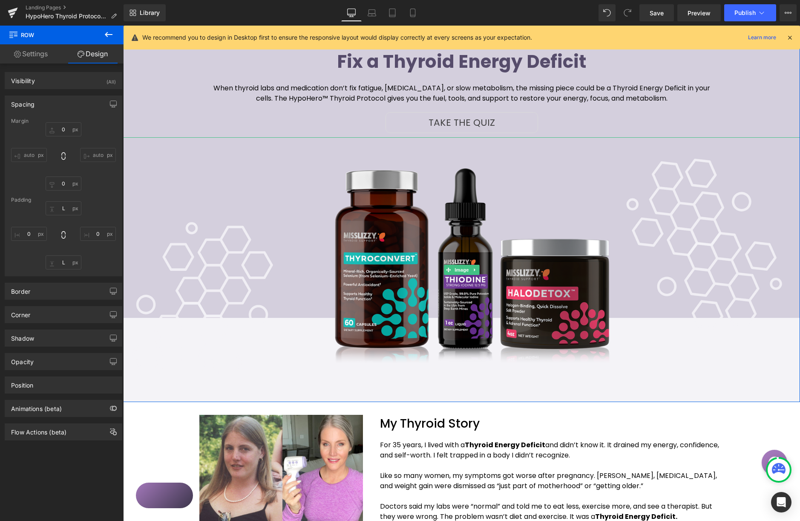
scroll to position [0, 0]
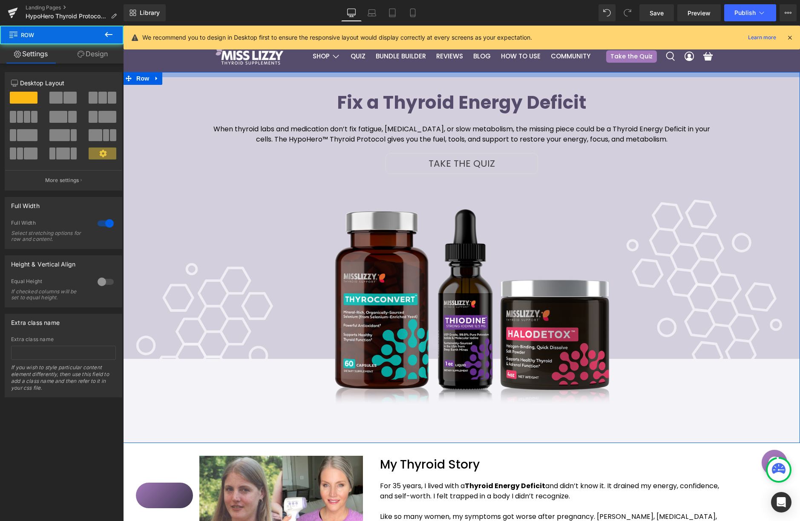
click div
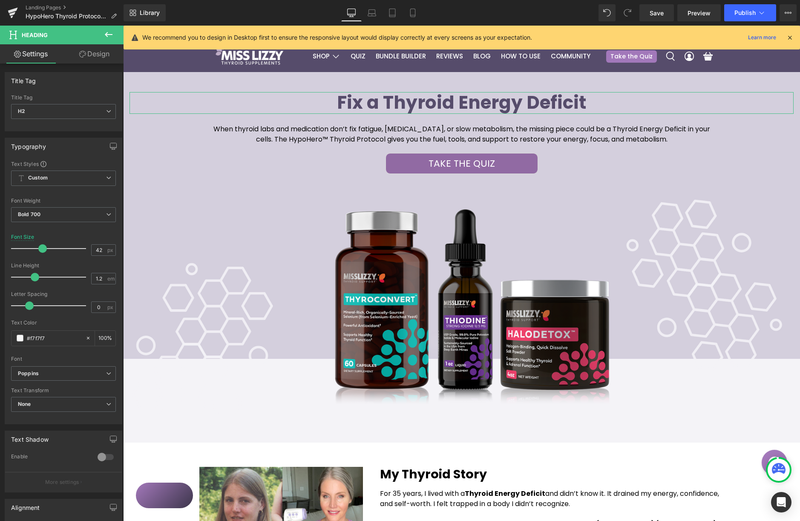
click at [101, 53] on link "Design" at bounding box center [94, 53] width 62 height 19
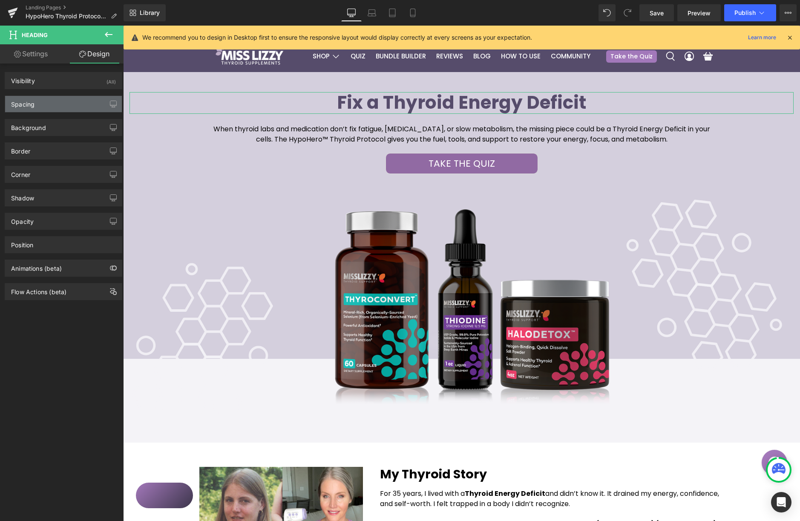
click at [57, 101] on div "Spacing" at bounding box center [63, 104] width 117 height 16
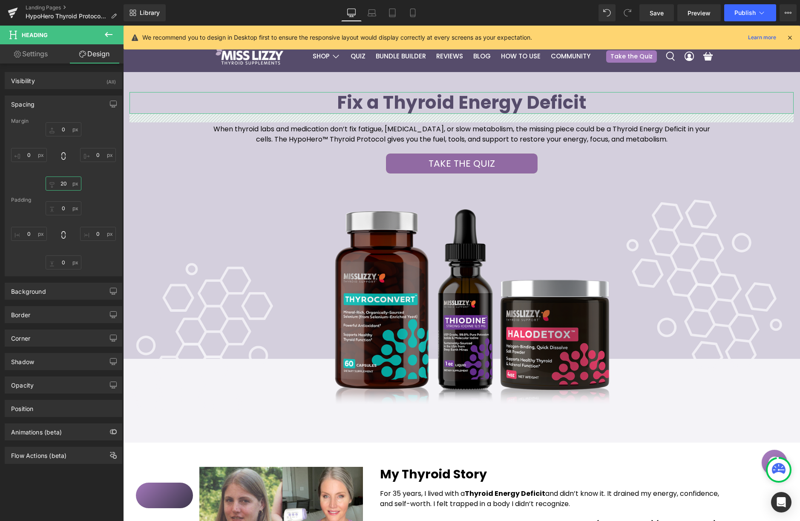
click at [66, 183] on input "20" at bounding box center [64, 183] width 36 height 14
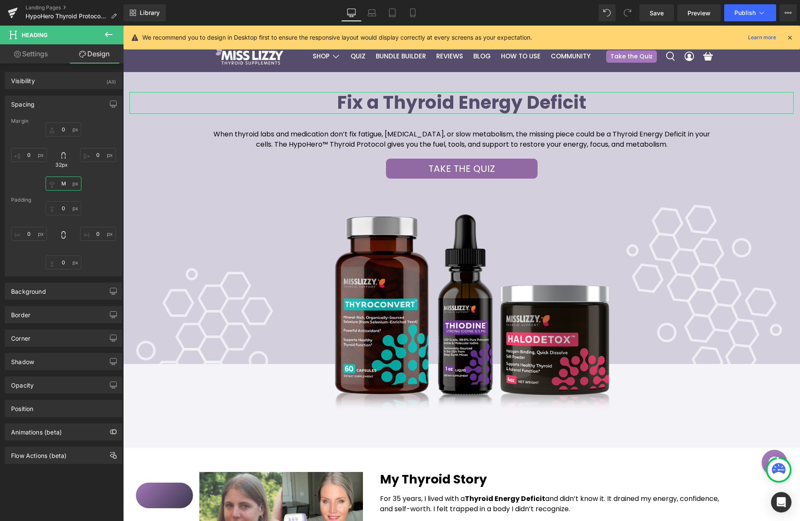
click at [62, 182] on input "M" at bounding box center [64, 183] width 36 height 14
type input "S"
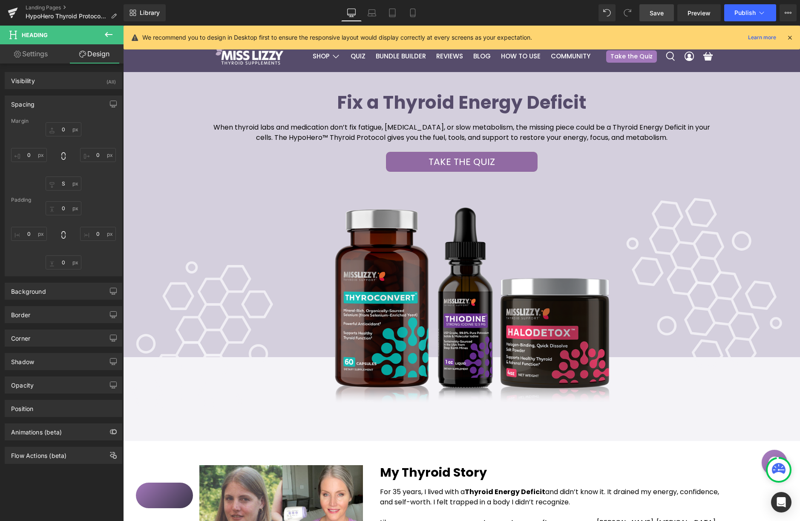
click at [655, 13] on span "Save" at bounding box center [657, 13] width 14 height 9
click at [408, 11] on icon at bounding box center [403, 13] width 9 height 9
type input "0"
type input "4"
type input "S"
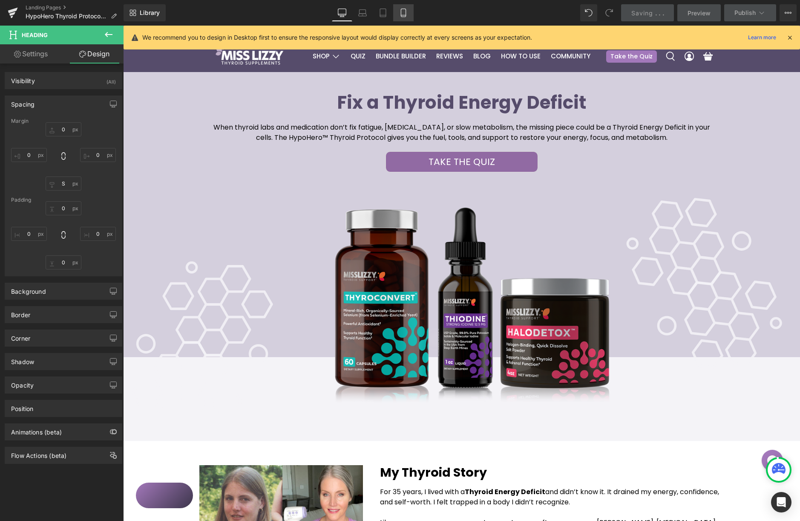
type input "0"
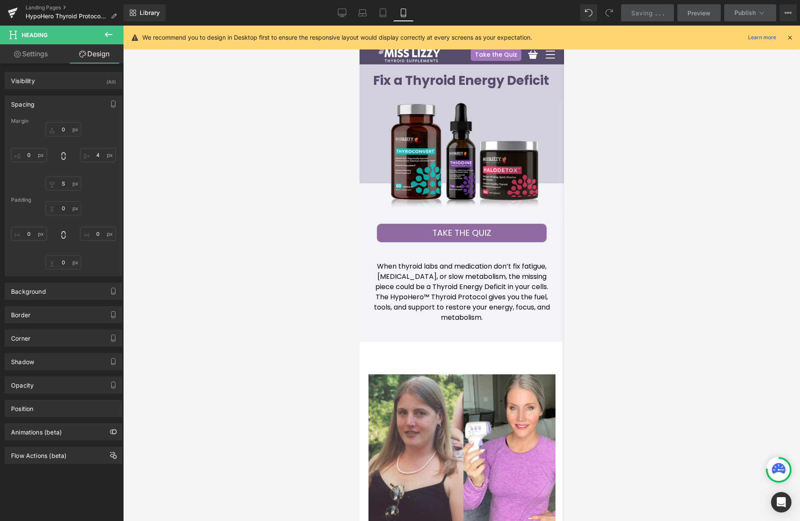
click at [787, 41] on div at bounding box center [790, 37] width 7 height 9
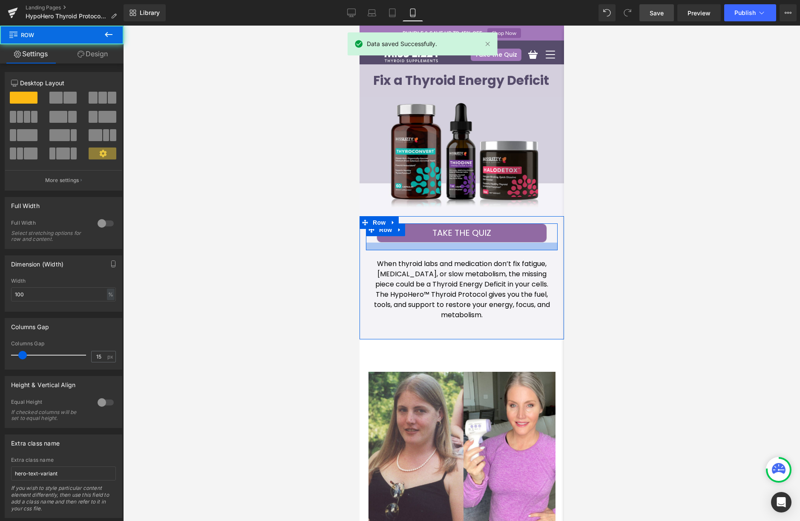
click div
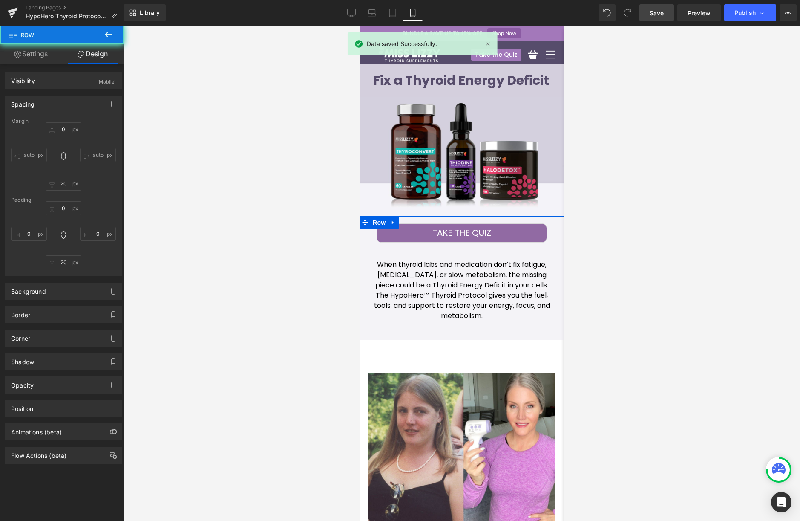
click at [628, 268] on div at bounding box center [461, 273] width 677 height 495
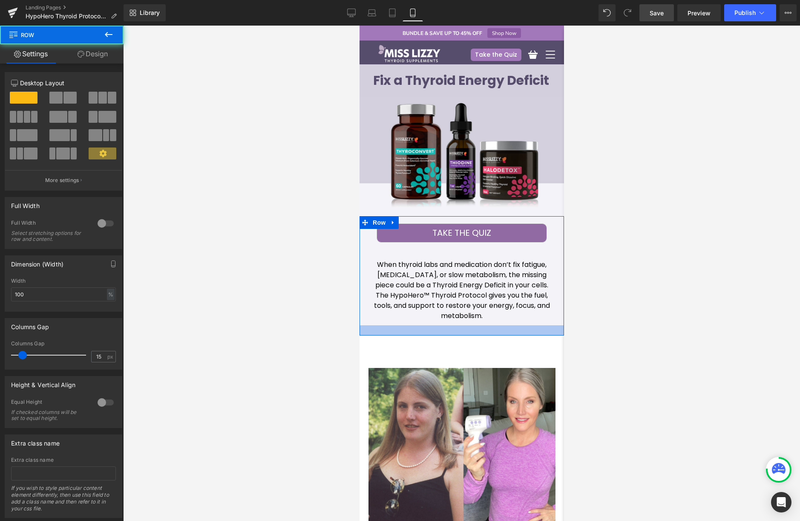
click div
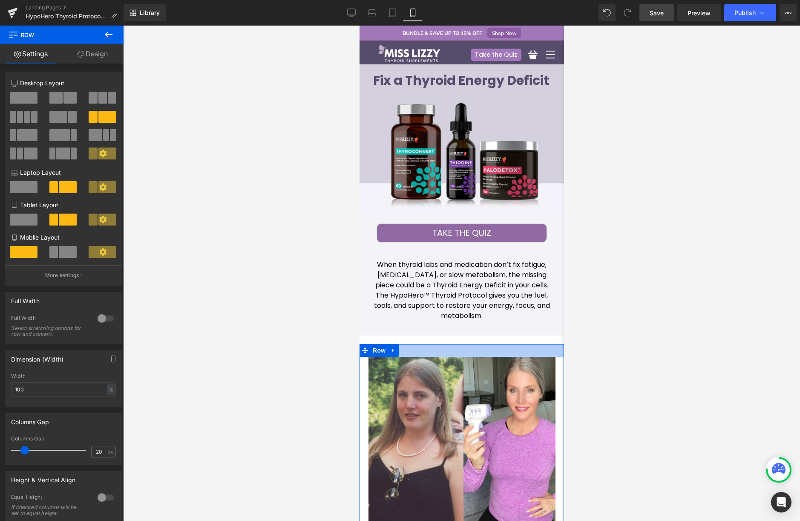
drag, startPoint x: 110, startPoint y: 331, endPoint x: 112, endPoint y: 320, distance: 10.4
click div
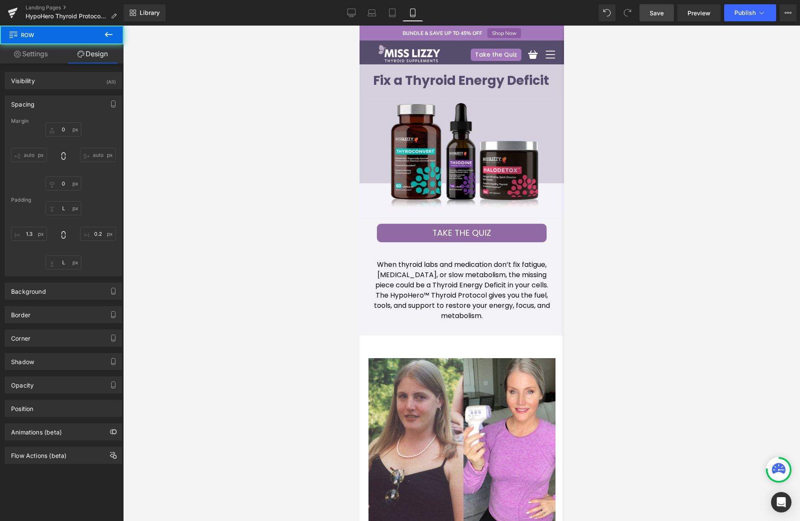
click at [612, 318] on div at bounding box center [461, 273] width 677 height 495
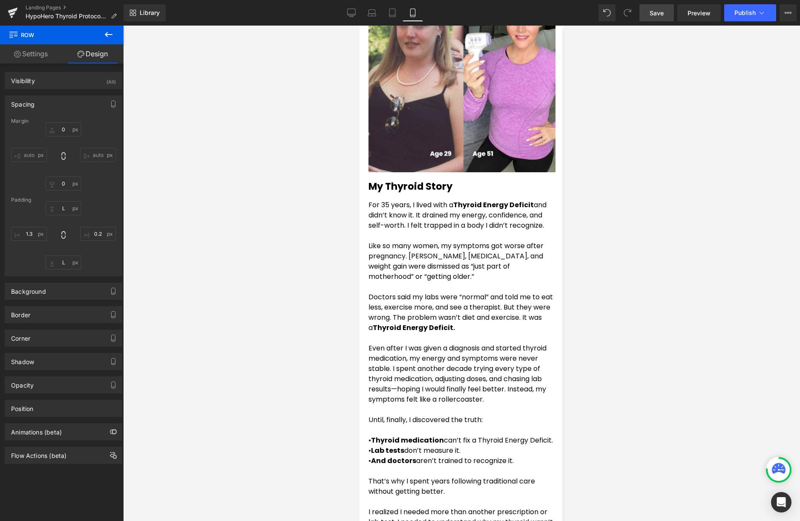
scroll to position [373, 0]
click at [654, 17] on link "Save" at bounding box center [657, 12] width 35 height 17
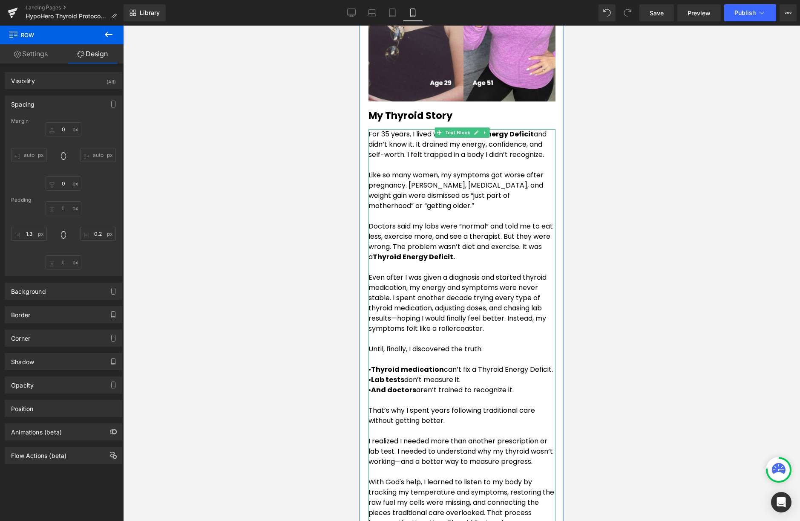
scroll to position [452, 0]
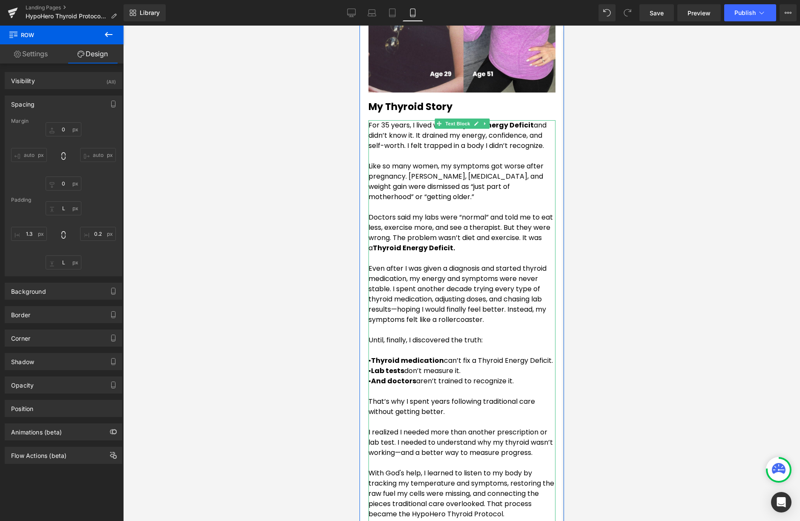
click p "Even after I was given a diagnosis and started thyroid medication, my energy an…"
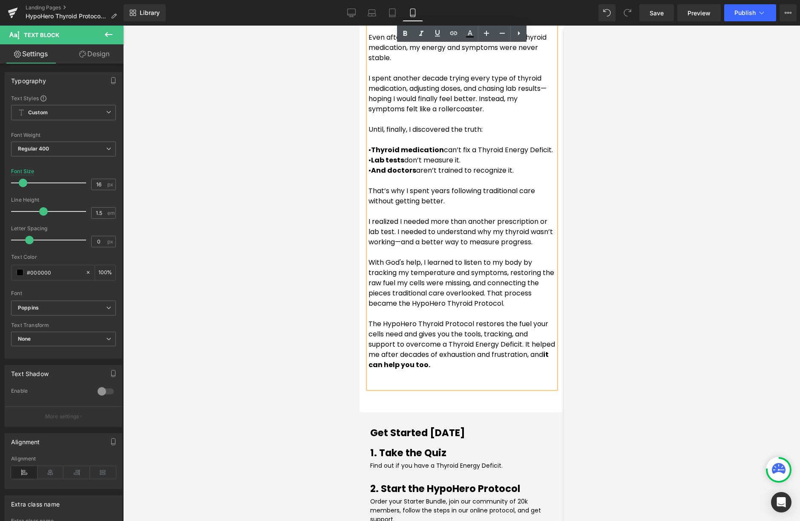
scroll to position [684, 0]
click p "With God's help, I learned to listen to my body by tracking my temperature and …"
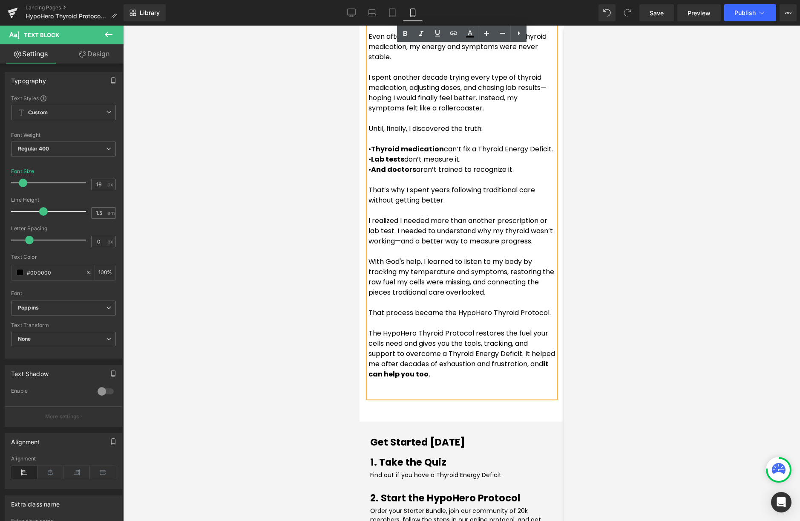
click p "The HypoHero Thyroid Protocol restores the fuel your cells need and gives you t…"
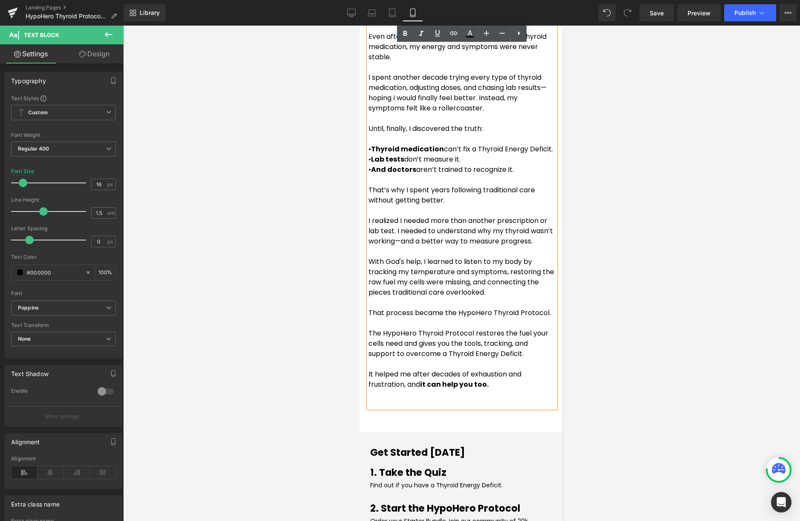
click at [632, 316] on div at bounding box center [461, 273] width 677 height 495
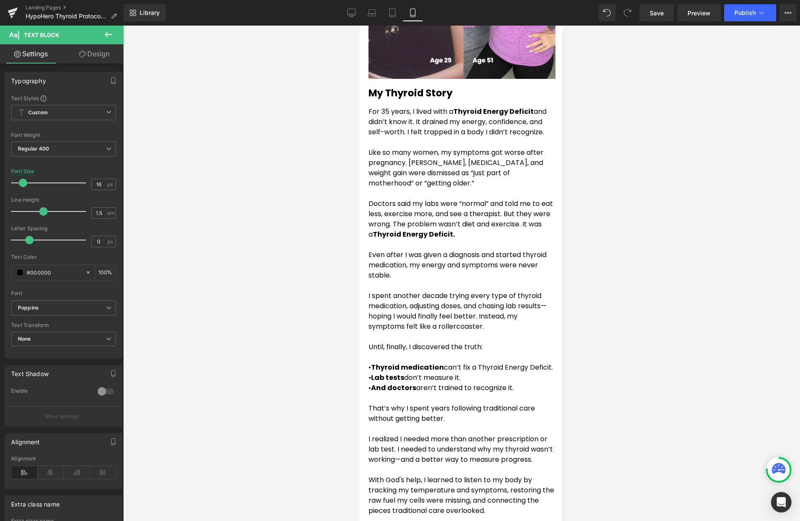
scroll to position [465, 0]
click at [352, 15] on icon at bounding box center [351, 13] width 9 height 9
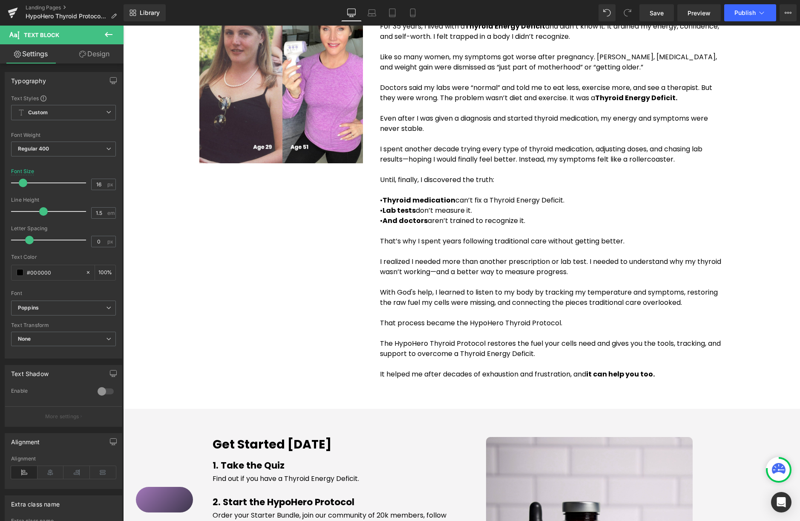
type input "100"
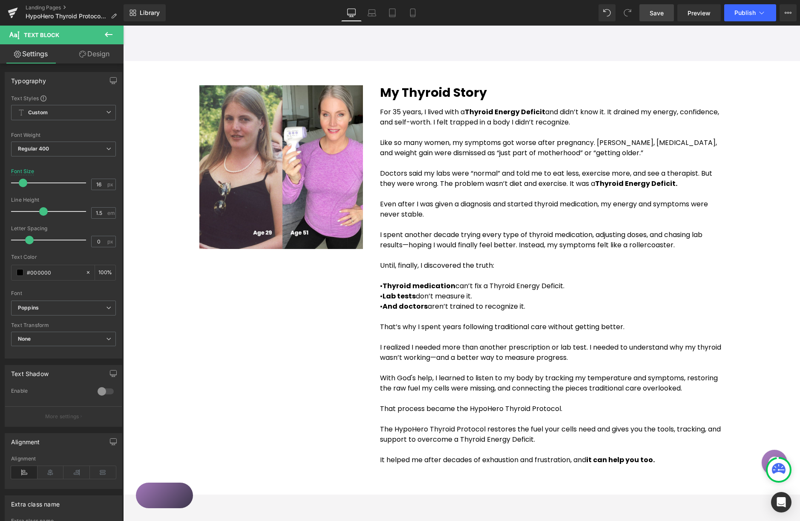
click at [655, 14] on span "Save" at bounding box center [657, 13] width 14 height 9
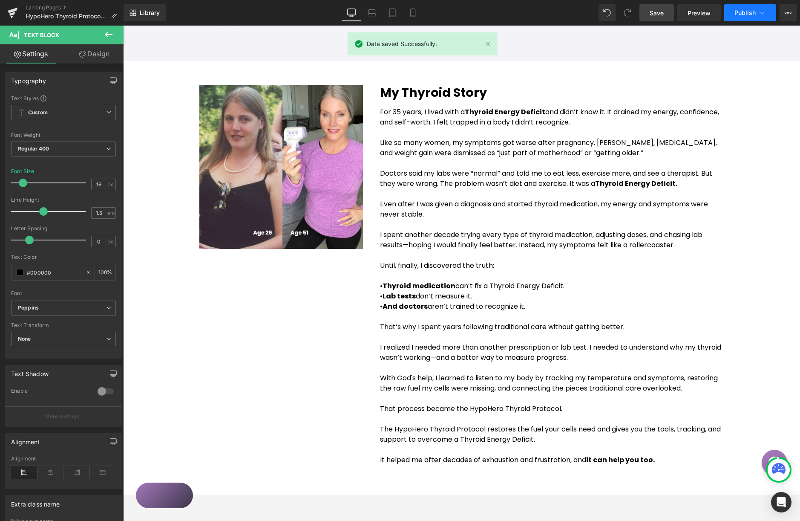
click at [756, 12] on button "Publish" at bounding box center [750, 12] width 52 height 17
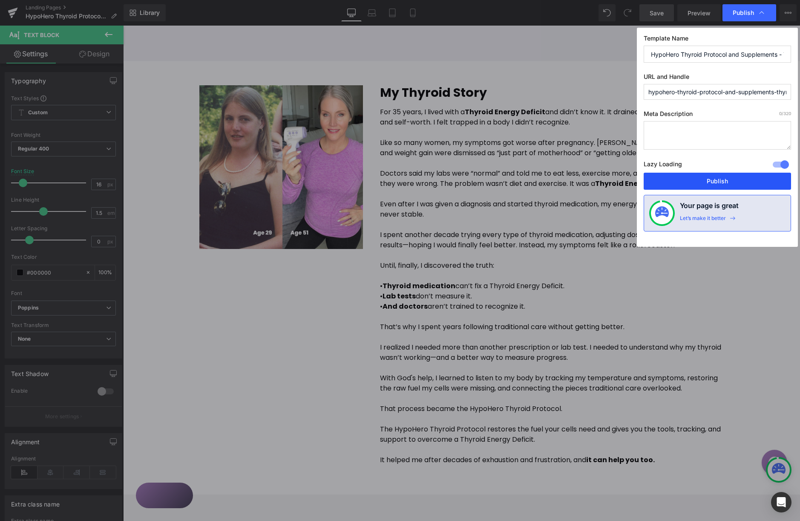
click at [723, 182] on button "Publish" at bounding box center [717, 181] width 147 height 17
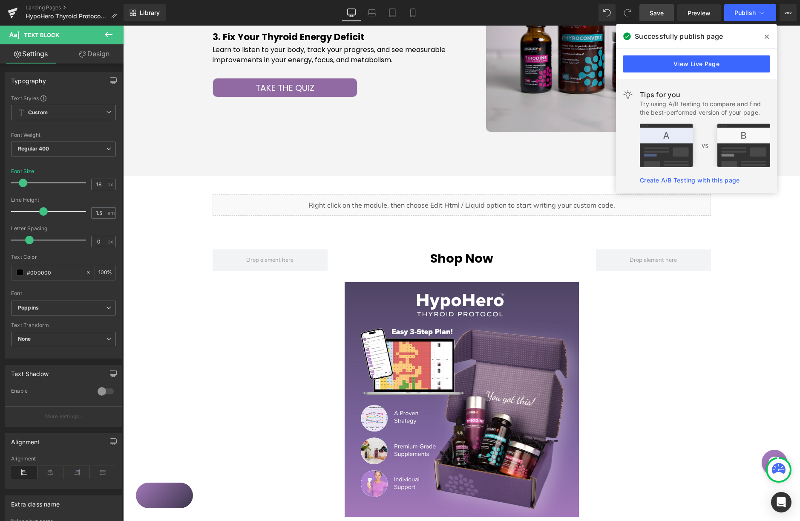
scroll to position [929, 0]
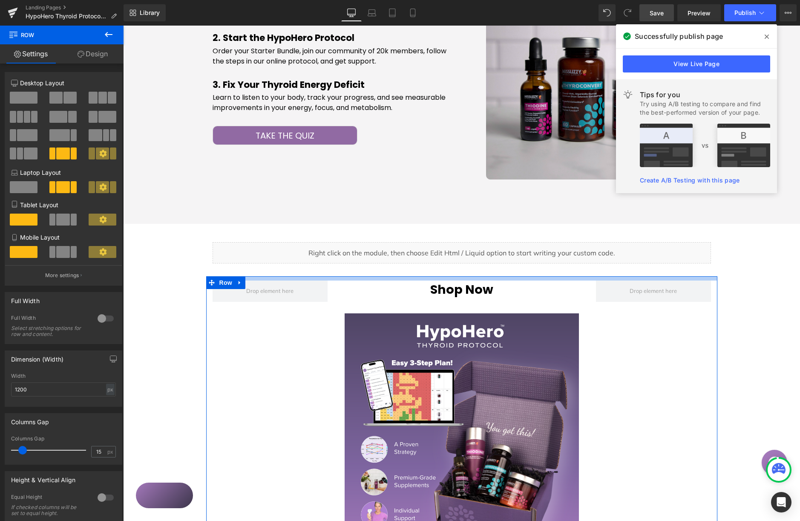
drag, startPoint x: 327, startPoint y: 258, endPoint x: 335, endPoint y: 237, distance: 22.4
click div "Elevate Your Energy, Body Temperature, & Focus: Thyroid Supplements That Work H…"
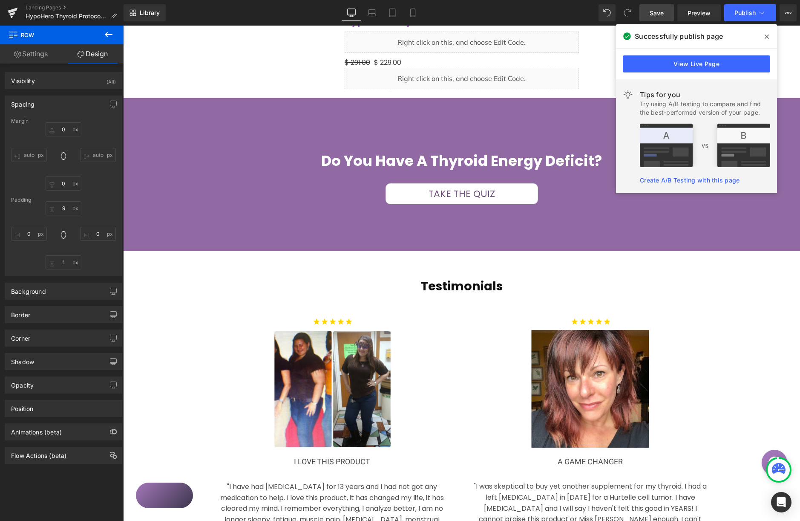
scroll to position [1445, 0]
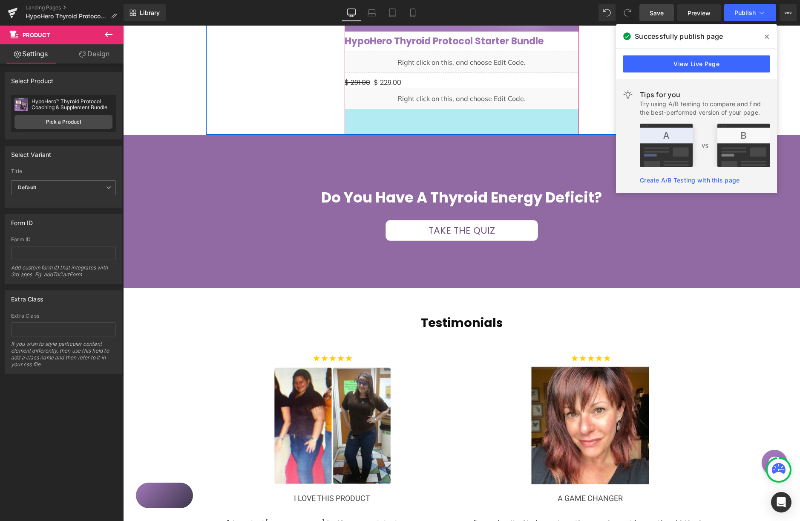
drag, startPoint x: 340, startPoint y: 87, endPoint x: 340, endPoint y: 109, distance: 21.7
click div "59px"
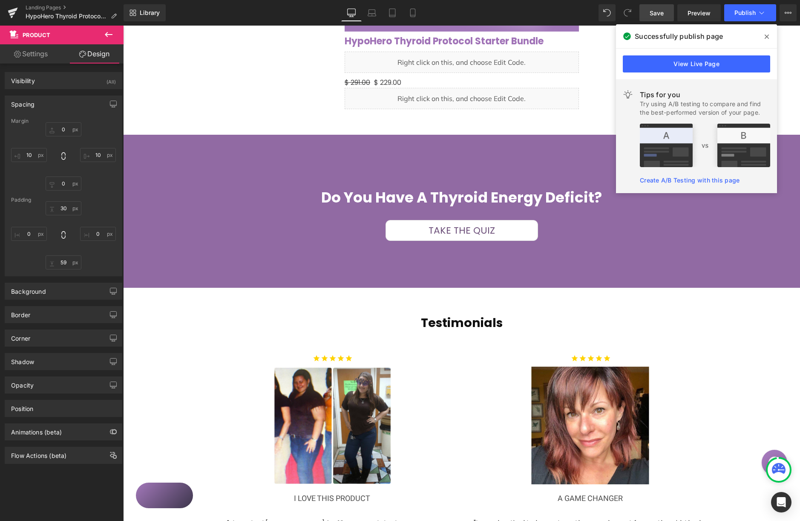
click at [767, 35] on icon at bounding box center [767, 36] width 4 height 7
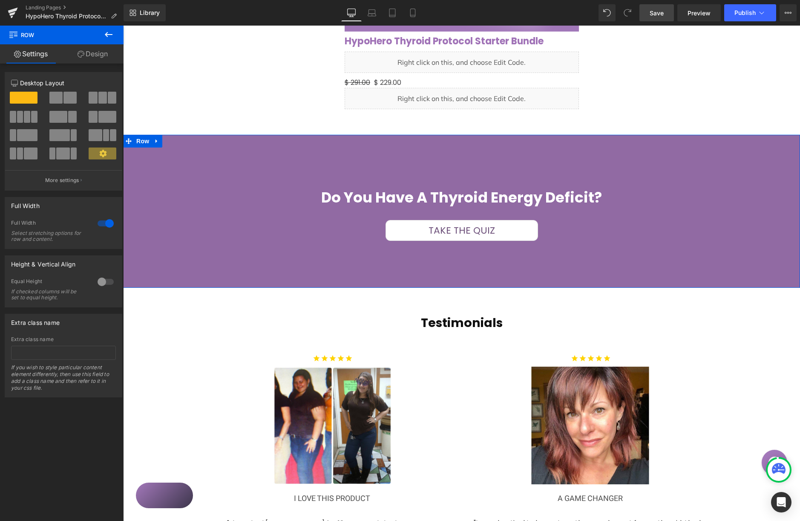
click span "Row"
click at [100, 52] on link "Design" at bounding box center [93, 53] width 62 height 19
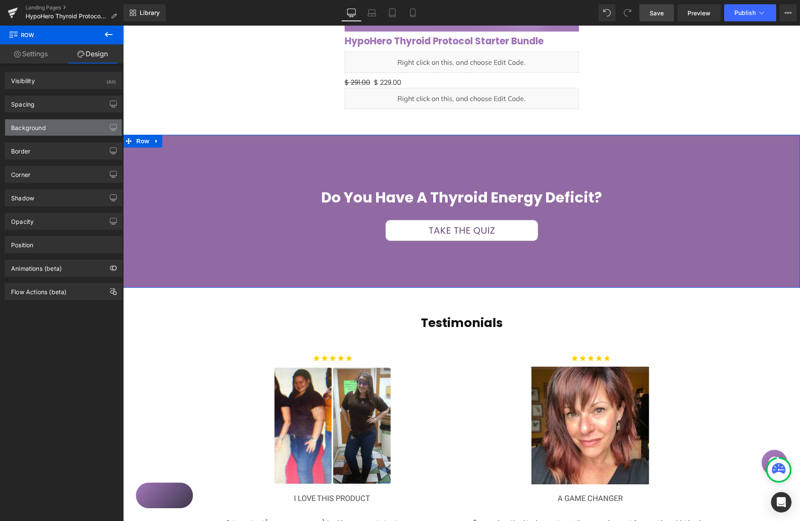
click at [62, 129] on div "Background" at bounding box center [63, 127] width 117 height 16
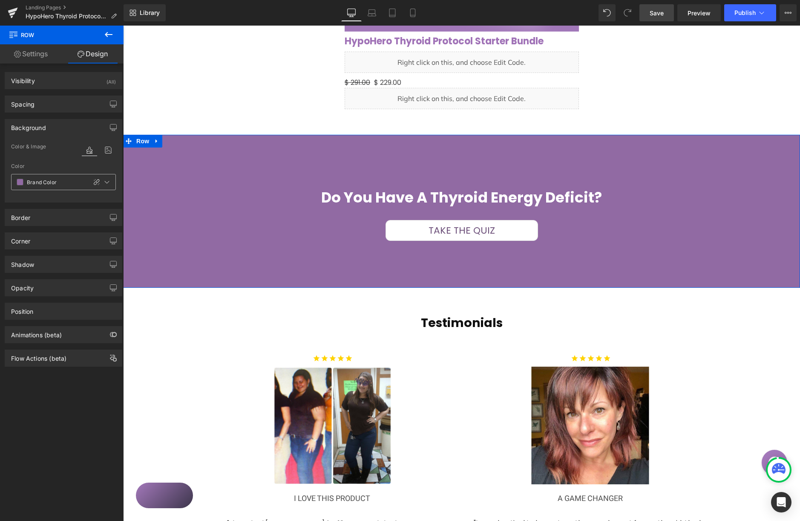
click at [21, 181] on span at bounding box center [20, 182] width 7 height 7
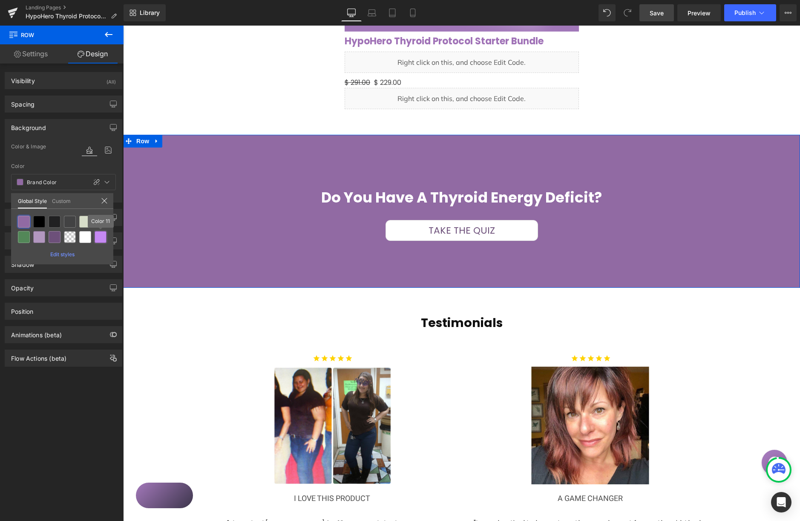
click at [99, 236] on div at bounding box center [101, 237] width 12 height 12
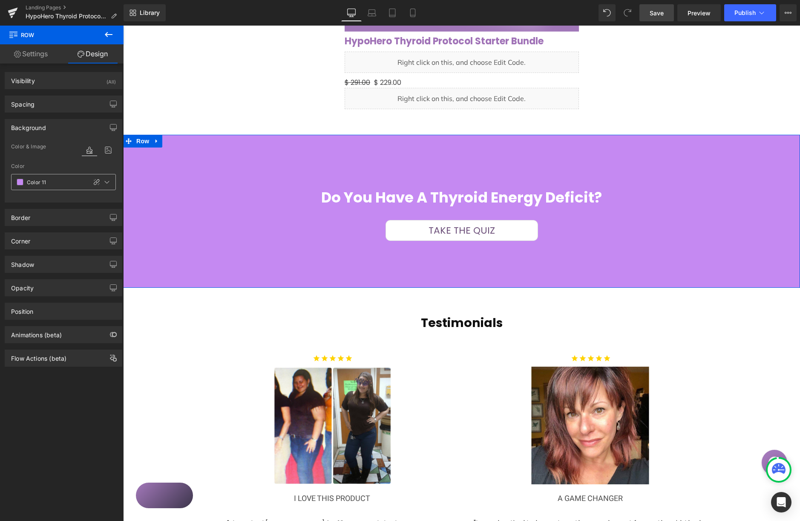
click at [21, 181] on span at bounding box center [20, 182] width 7 height 7
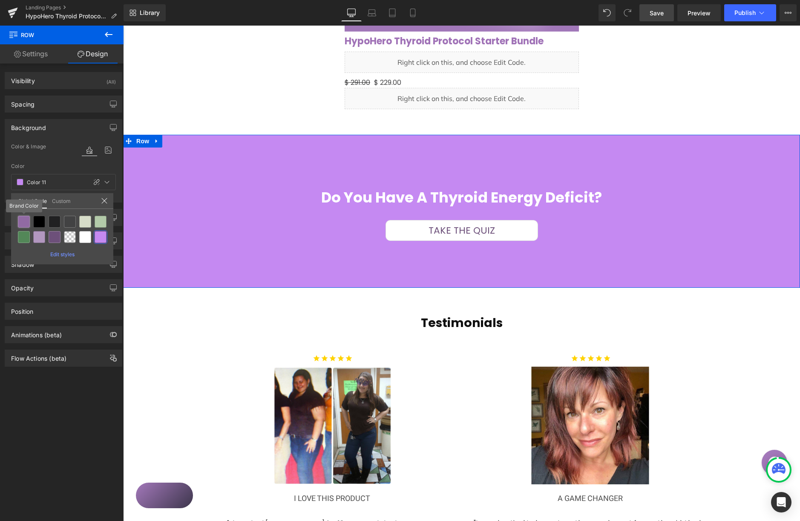
click at [26, 220] on div at bounding box center [24, 222] width 12 height 12
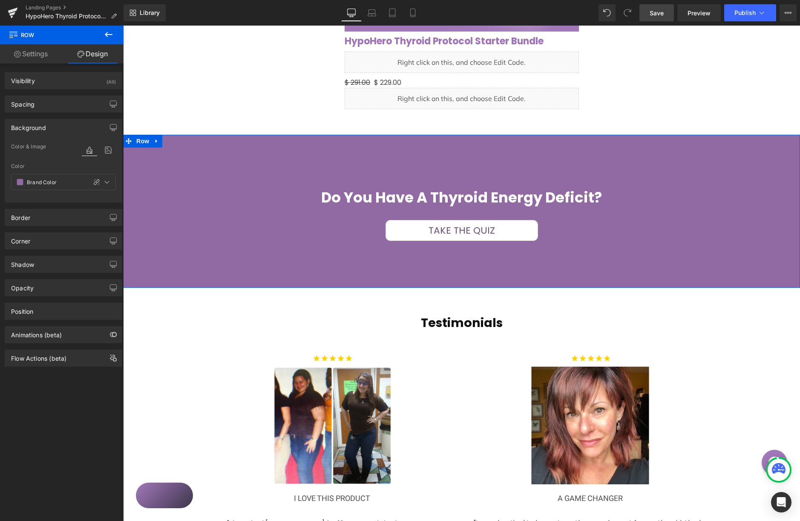
click at [23, 180] on span at bounding box center [20, 182] width 7 height 7
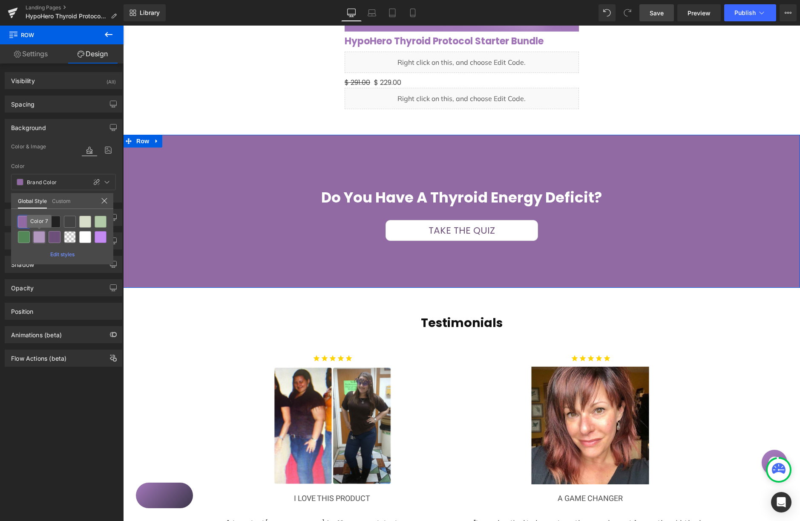
click at [40, 236] on div at bounding box center [39, 237] width 12 height 12
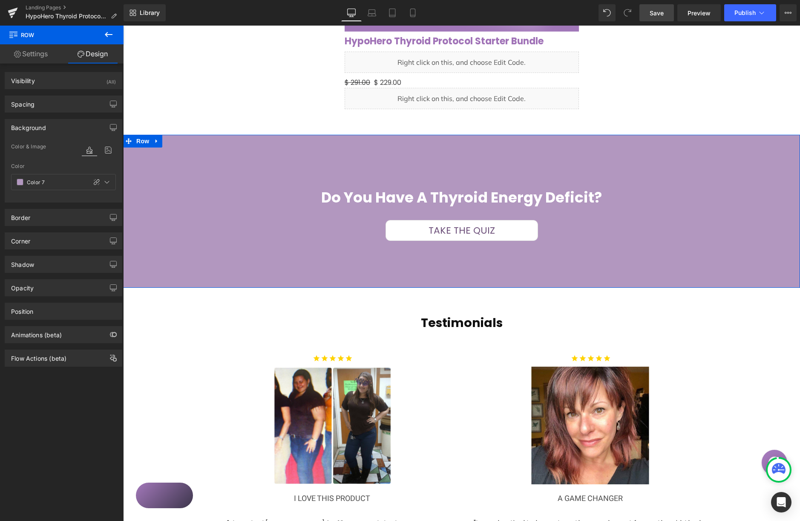
click at [19, 180] on span at bounding box center [20, 182] width 7 height 7
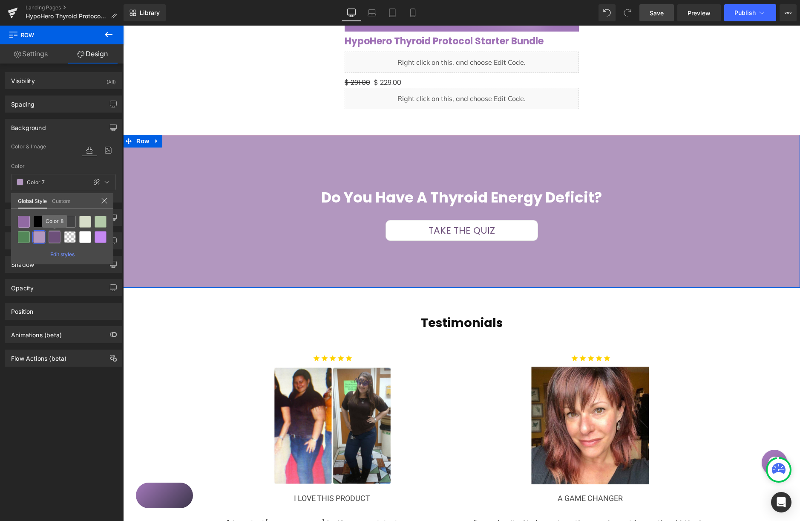
click at [54, 234] on div at bounding box center [55, 237] width 12 height 12
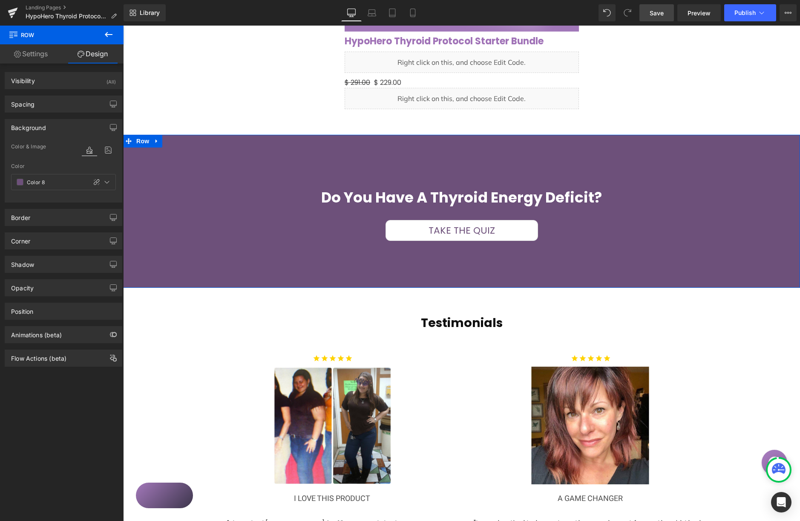
click at [21, 182] on span at bounding box center [20, 182] width 7 height 7
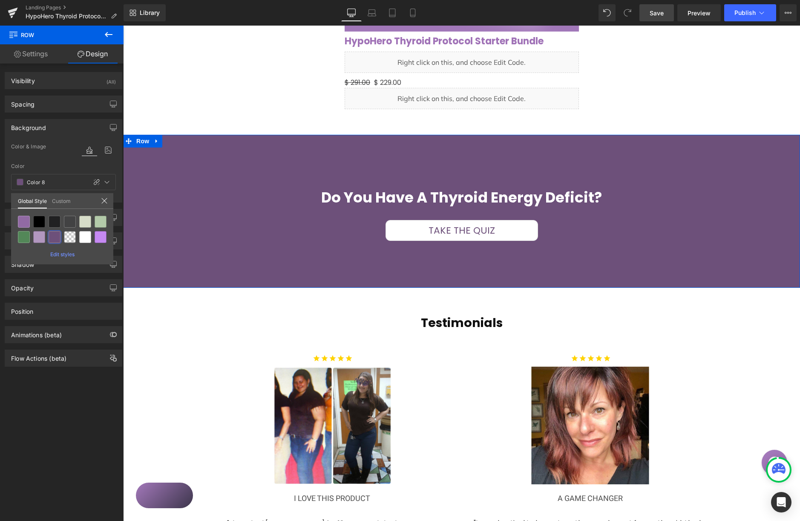
click at [59, 201] on link "Custom" at bounding box center [61, 200] width 19 height 14
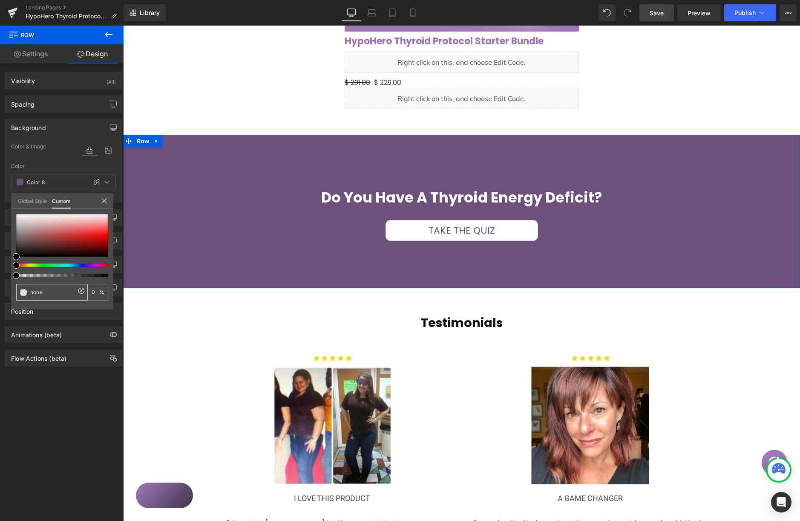
click at [38, 295] on input "none" at bounding box center [52, 292] width 45 height 9
paste input "#A278BA"
type input "none"
type input "0"
type input "#A278BA"
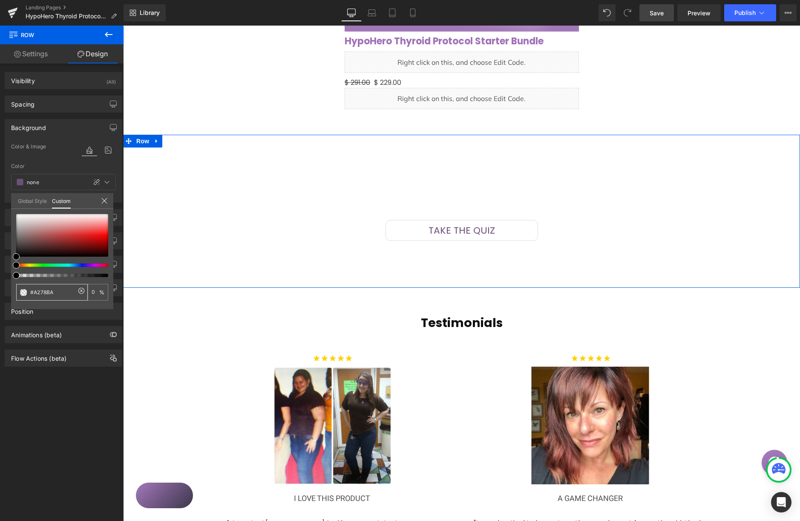
type input "#A278BA"
type input "100"
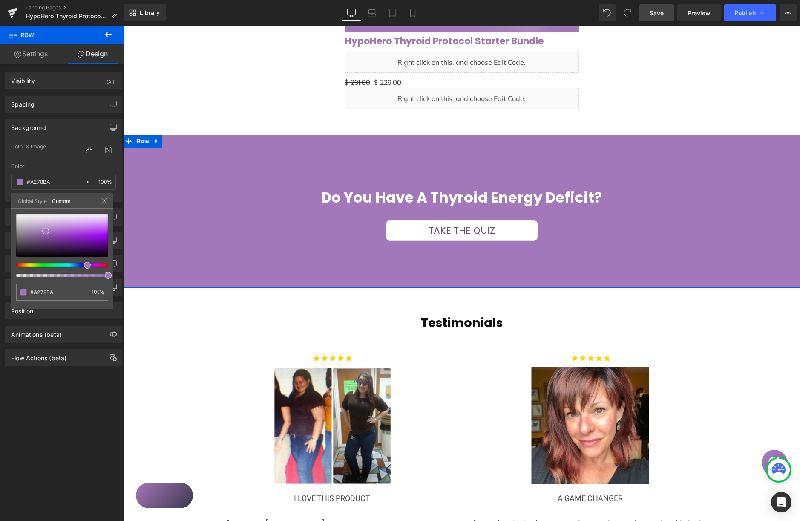
type input "#A278BA"
type input "#a278ba"
click at [103, 200] on icon at bounding box center [104, 200] width 7 height 7
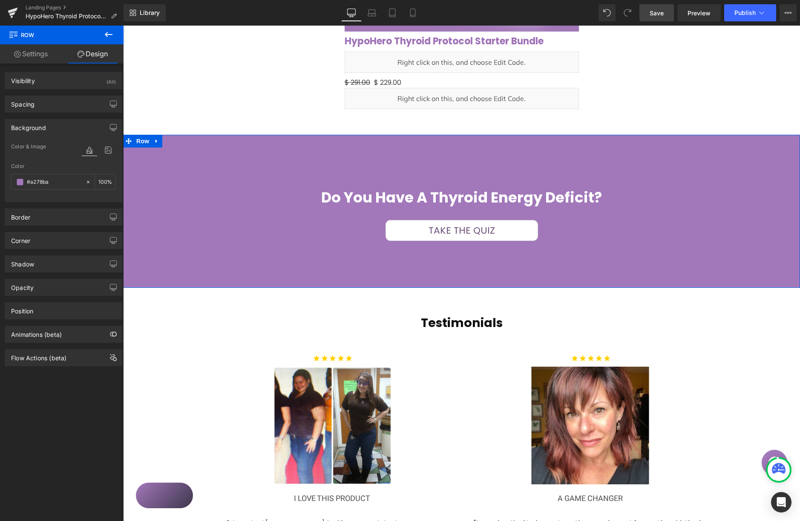
click at [43, 56] on link "Settings" at bounding box center [31, 53] width 62 height 19
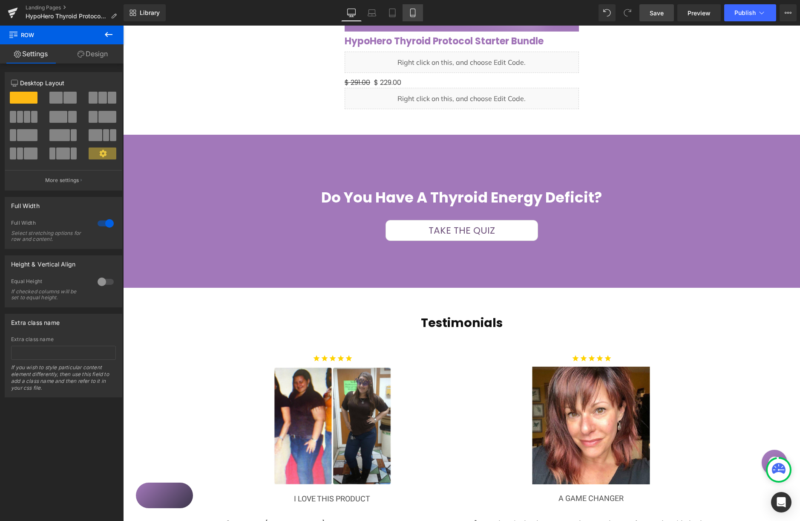
click at [416, 13] on icon at bounding box center [413, 13] width 9 height 9
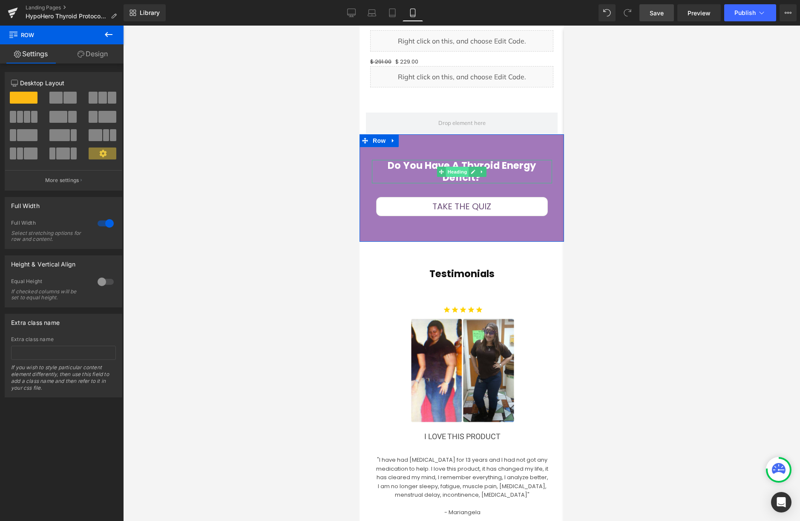
click span "Heading"
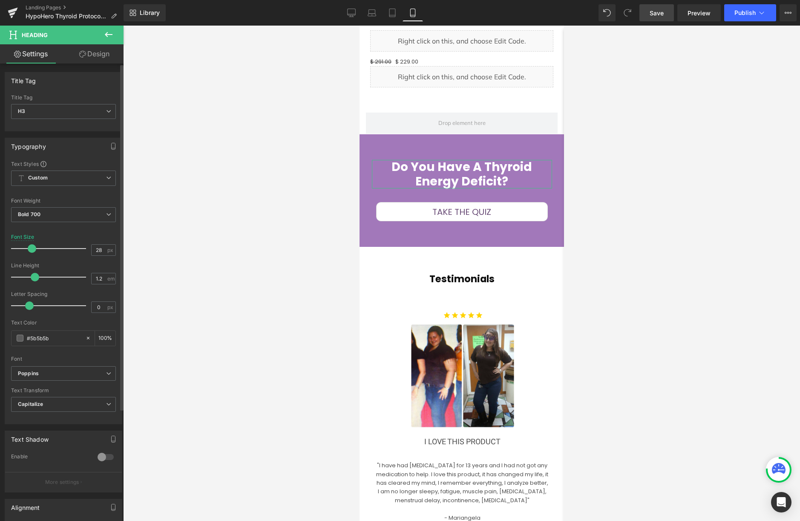
drag, startPoint x: 29, startPoint y: 248, endPoint x: 37, endPoint y: 244, distance: 9.0
click at [32, 247] on span at bounding box center [32, 248] width 9 height 9
click at [651, 13] on span "Save" at bounding box center [657, 13] width 14 height 9
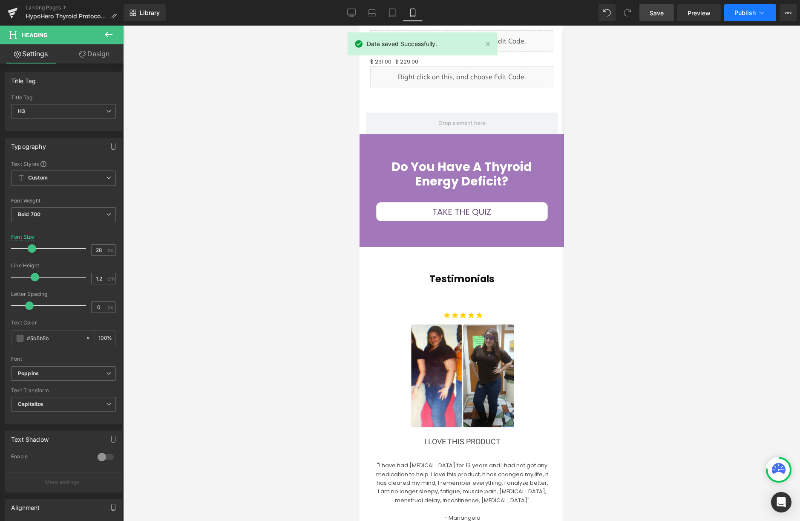
click at [750, 12] on span "Publish" at bounding box center [745, 12] width 21 height 7
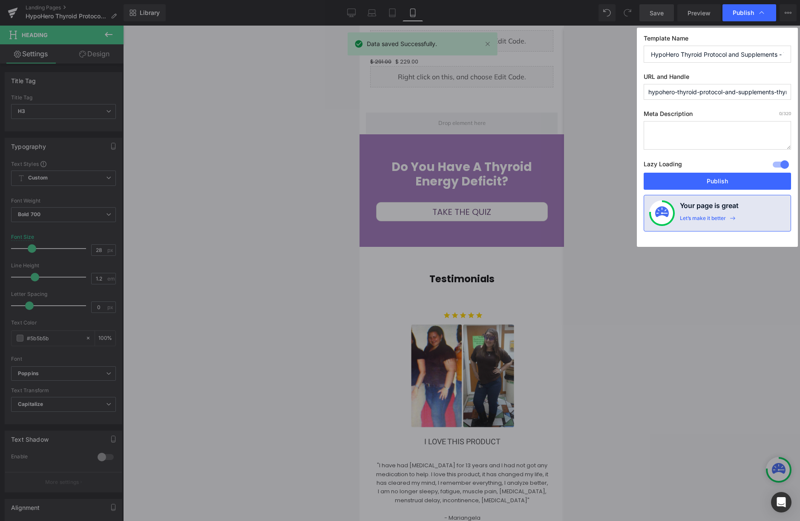
click at [711, 177] on button "Publish" at bounding box center [717, 181] width 147 height 17
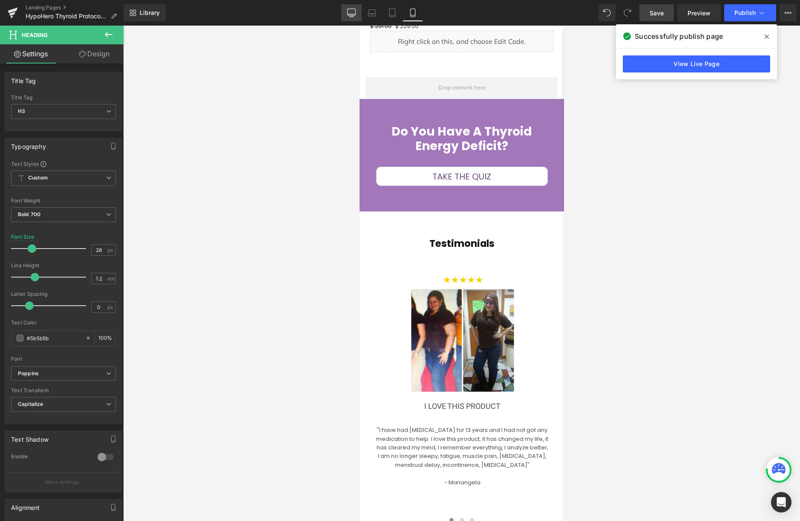
click at [355, 12] on icon at bounding box center [351, 13] width 9 height 9
type input "34"
type input "100"
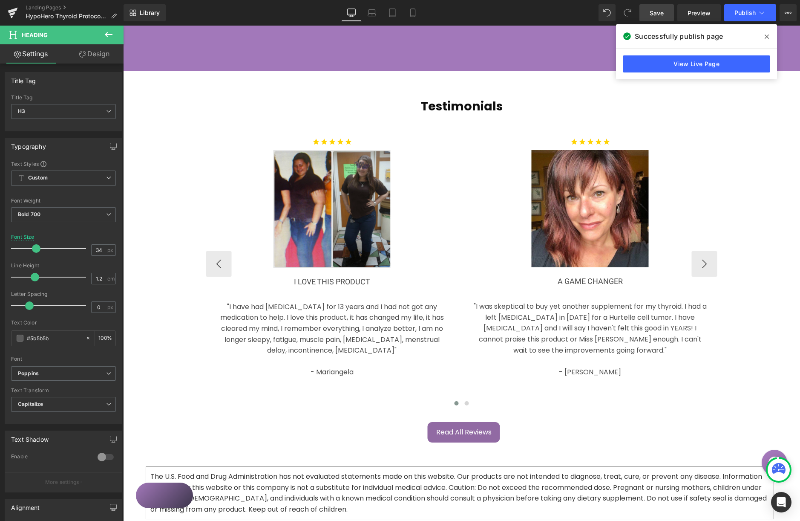
scroll to position [1662, 0]
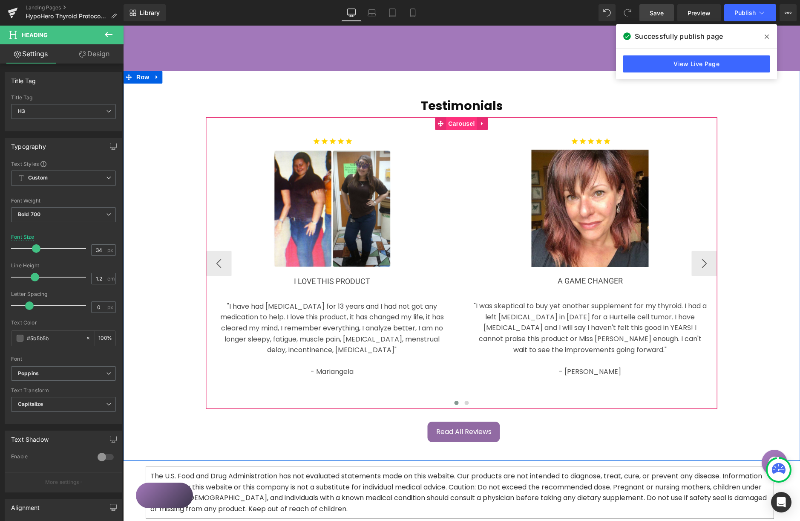
click span "Carousel"
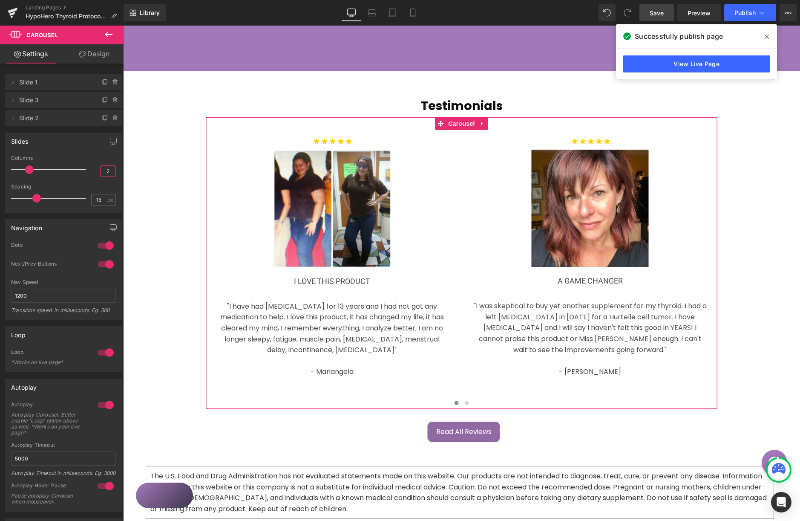
click at [101, 171] on input "2" at bounding box center [108, 171] width 15 height 11
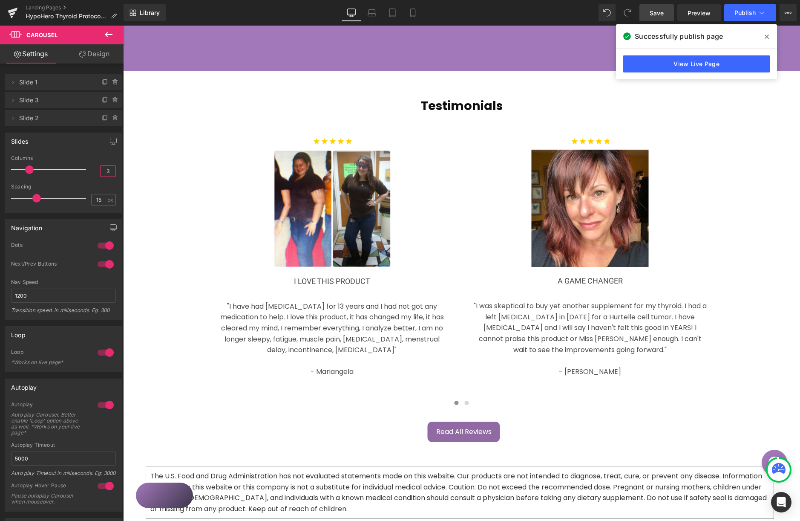
type input "3"
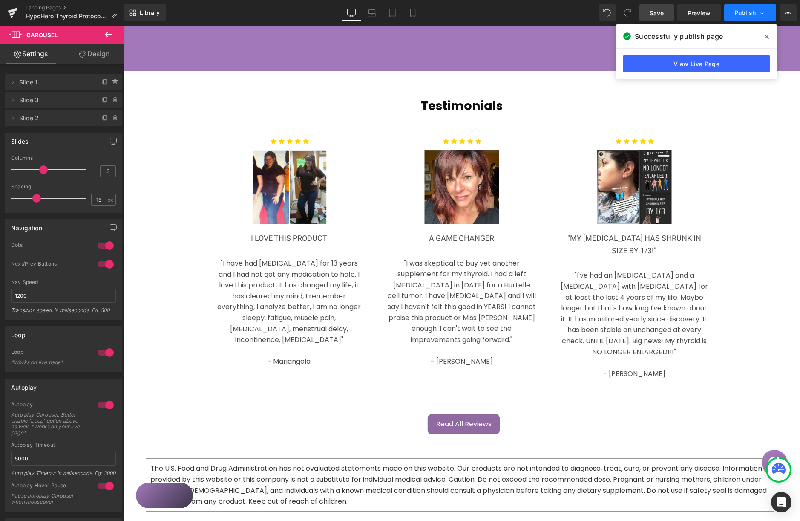
click at [743, 16] on span "Publish" at bounding box center [745, 12] width 21 height 7
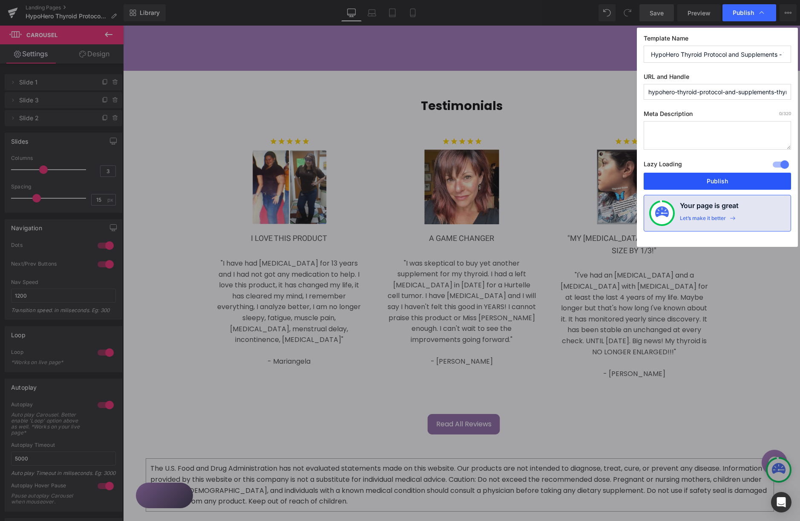
click at [713, 178] on button "Publish" at bounding box center [717, 181] width 147 height 17
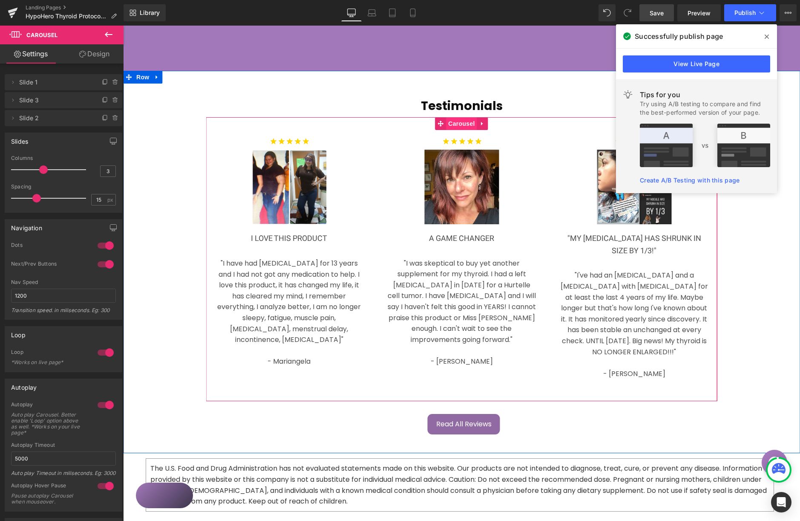
click span "Carousel"
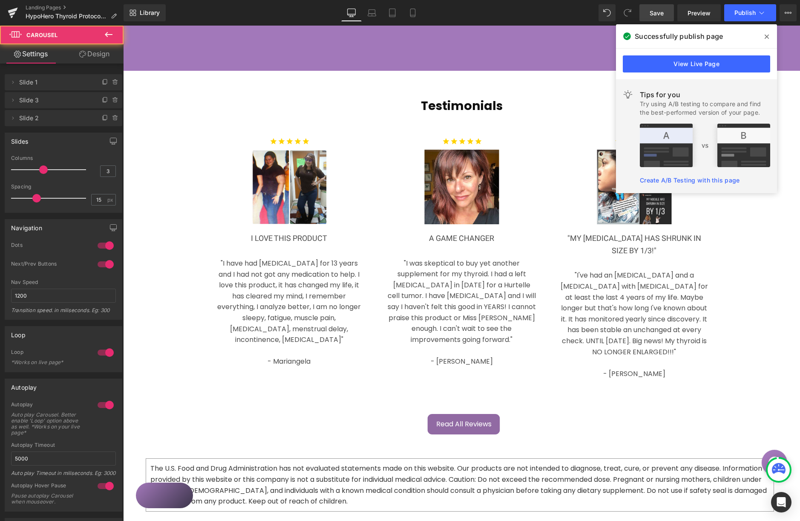
click at [768, 36] on icon at bounding box center [767, 36] width 4 height 7
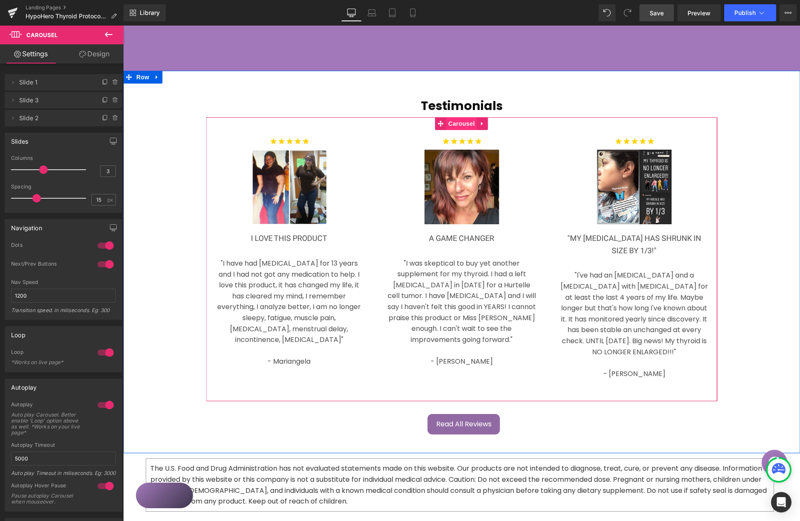
click span "Carousel"
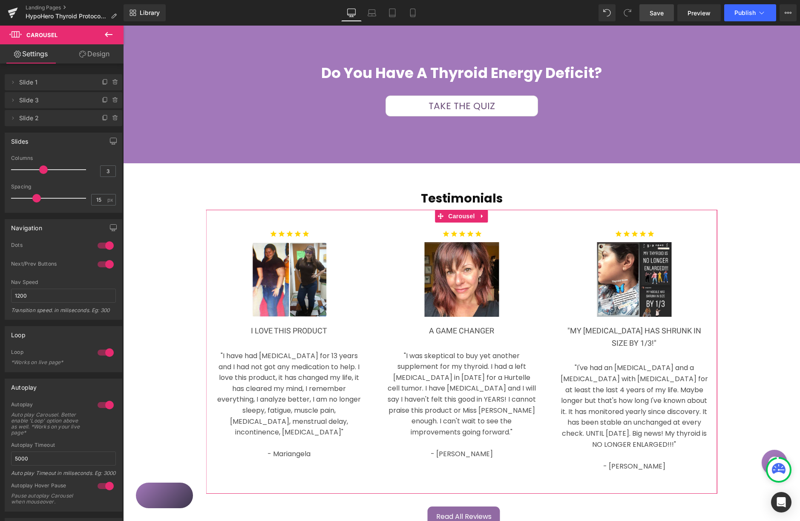
scroll to position [1568, 0]
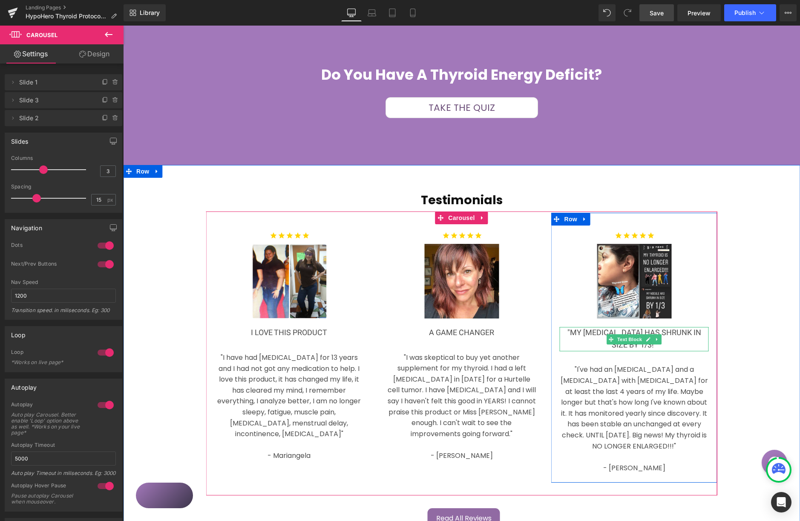
click span ""MY [MEDICAL_DATA] HAS SHRUNK IN SIZE BY 1/3!""
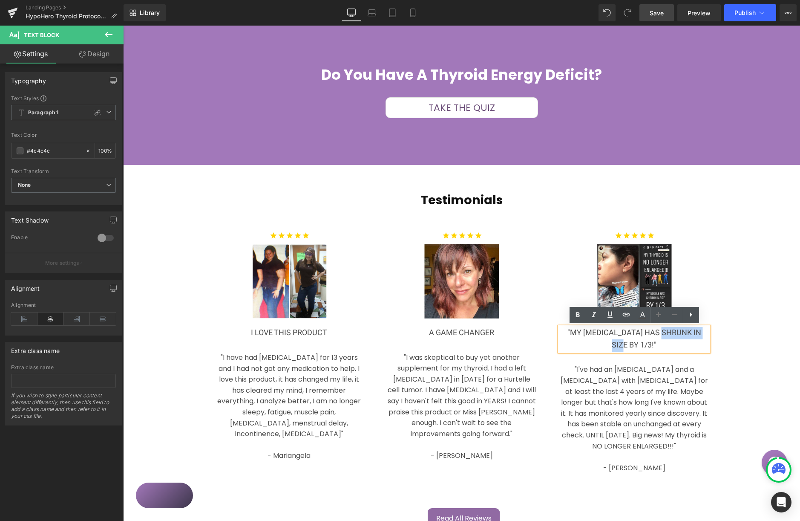
drag, startPoint x: 542, startPoint y: 306, endPoint x: 524, endPoint y: 312, distance: 19.0
click span ""MY [MEDICAL_DATA] HAS SHRUNK IN SIZE BY 1/3!""
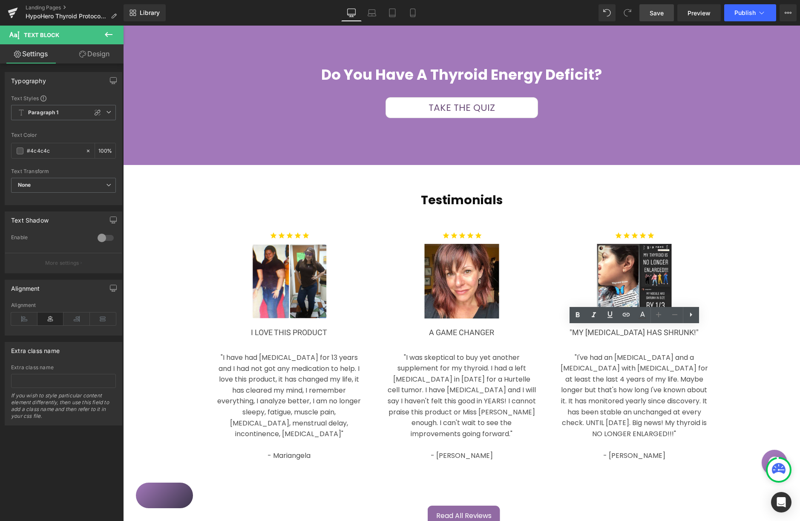
click at [657, 12] on span "Save" at bounding box center [657, 13] width 14 height 9
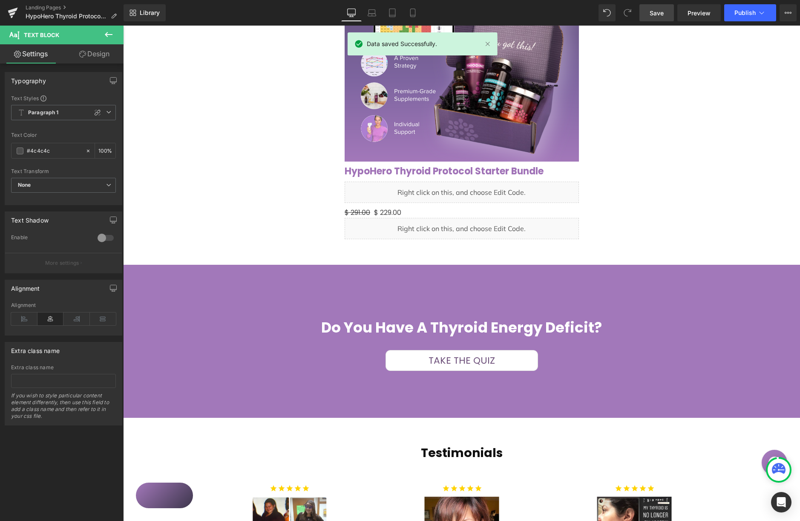
scroll to position [1308, 0]
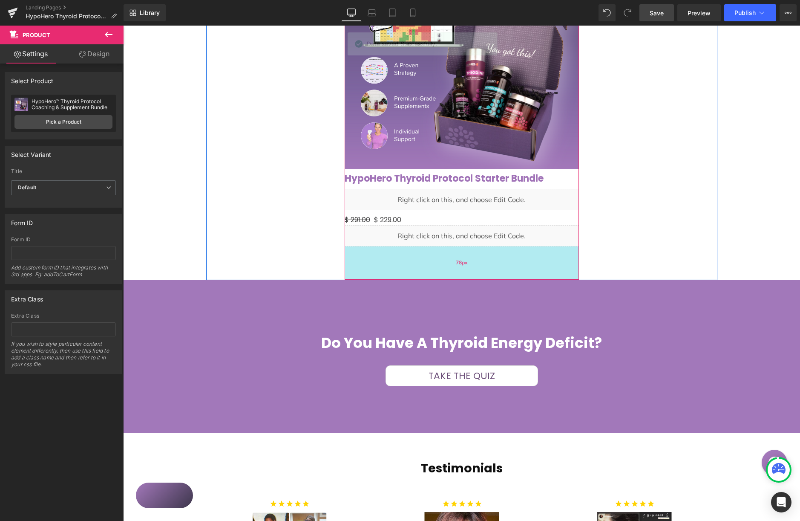
drag, startPoint x: 304, startPoint y: 240, endPoint x: 308, endPoint y: 245, distance: 6.3
click div "78px"
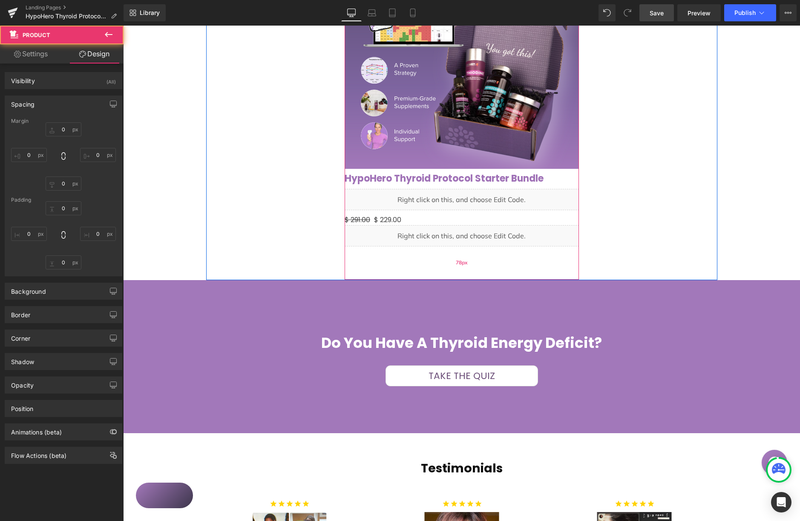
type input "0"
type input "10"
type input "0"
type input "10"
type input "30"
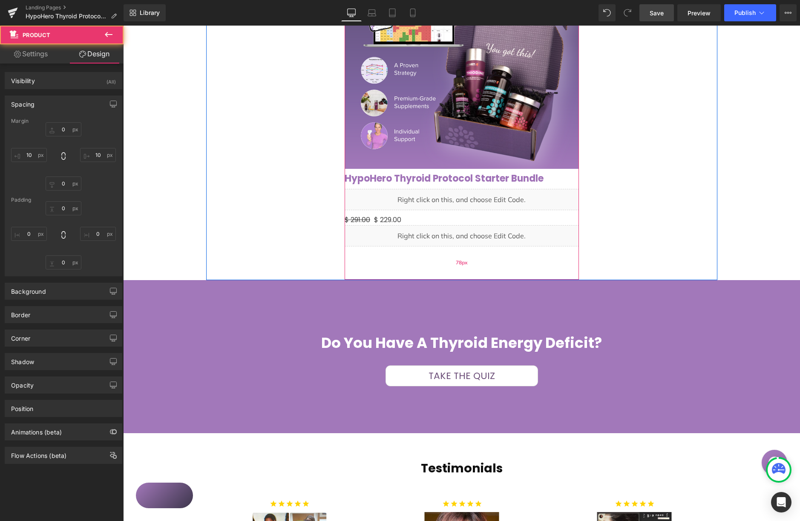
type input "0"
type input "78"
type input "0"
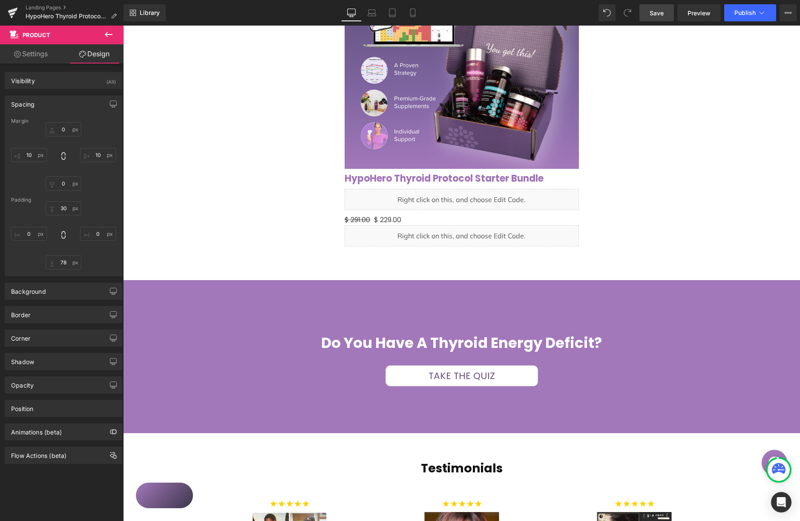
click at [654, 13] on span "Save" at bounding box center [657, 13] width 14 height 9
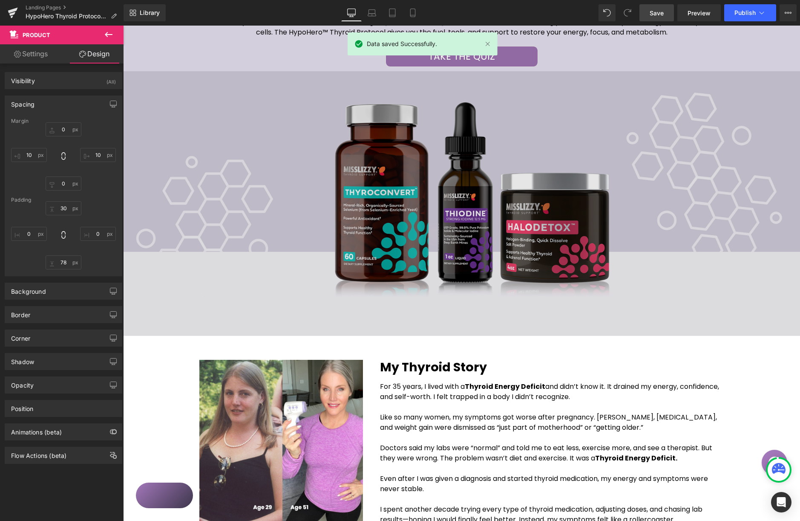
scroll to position [0, 0]
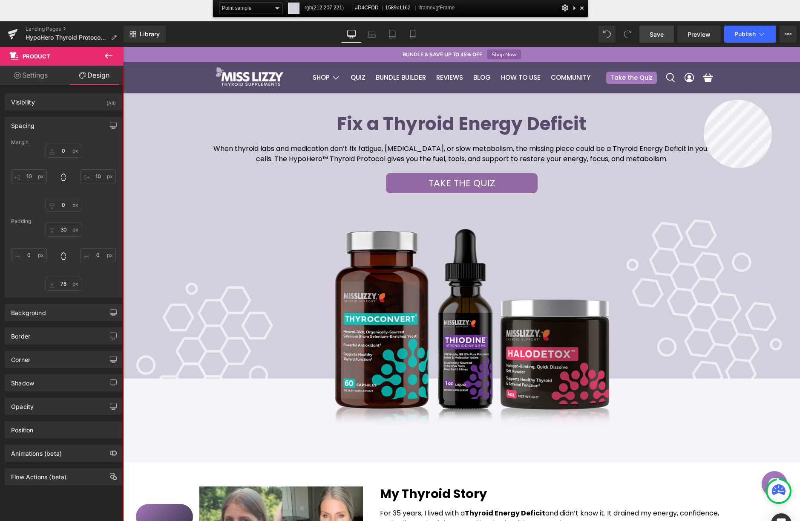
click at [706, 101] on div at bounding box center [461, 315] width 677 height 495
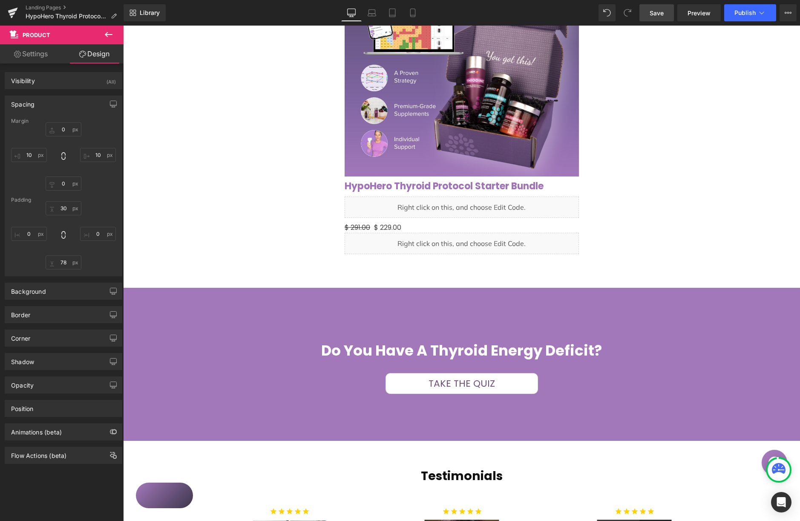
scroll to position [1302, 0]
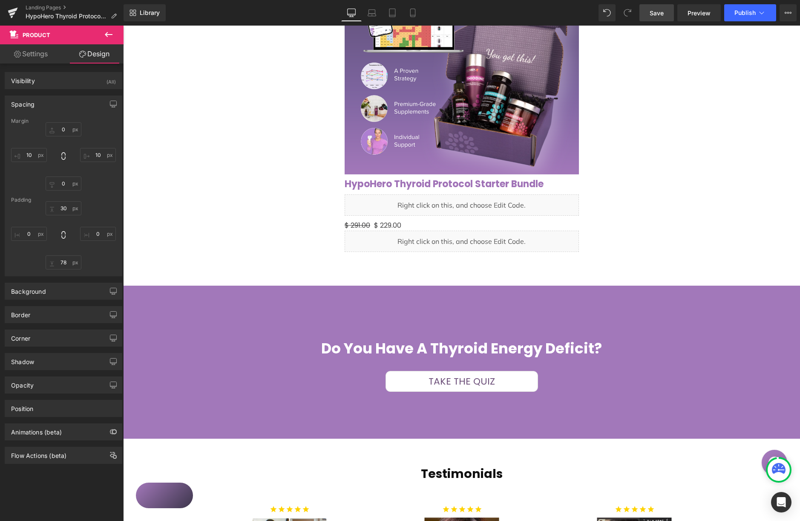
click div "Do You have a Thyroid Energy Deficit? Heading Take the Quiz Button Row 60px Row…"
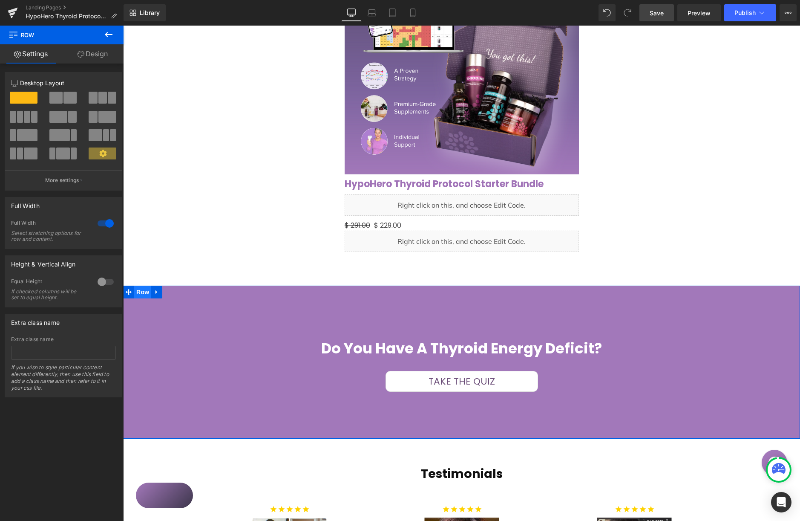
click span "Row"
click at [101, 55] on link "Design" at bounding box center [93, 53] width 62 height 19
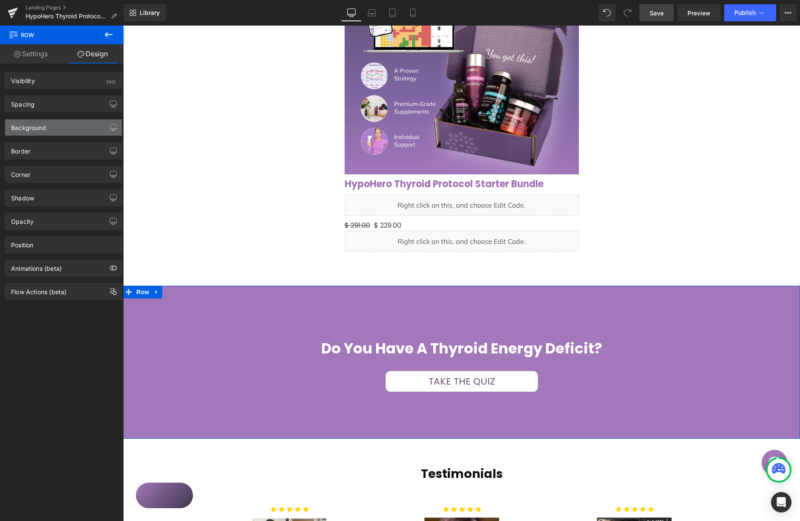
click at [66, 130] on div "Background" at bounding box center [63, 127] width 117 height 16
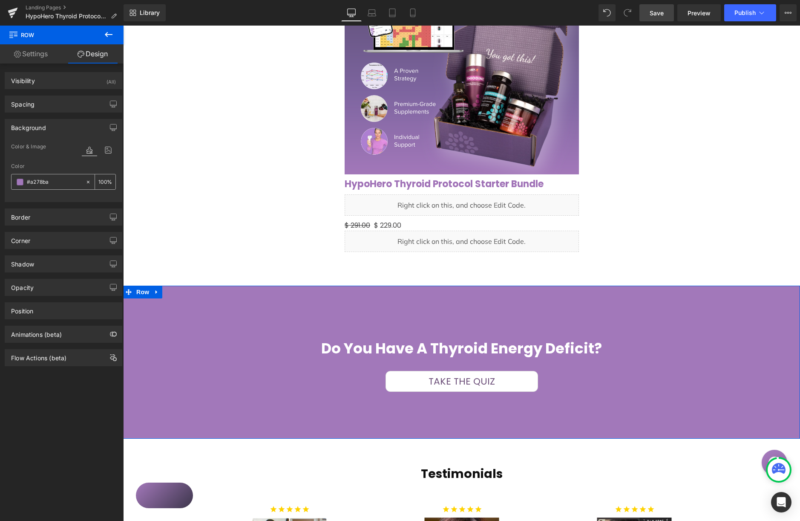
click at [40, 183] on input "#a278ba" at bounding box center [54, 181] width 55 height 9
drag, startPoint x: 57, startPoint y: 180, endPoint x: 22, endPoint y: 180, distance: 34.5
click at [22, 180] on div "#a278ba" at bounding box center [49, 181] width 74 height 15
click at [21, 184] on span at bounding box center [20, 182] width 7 height 7
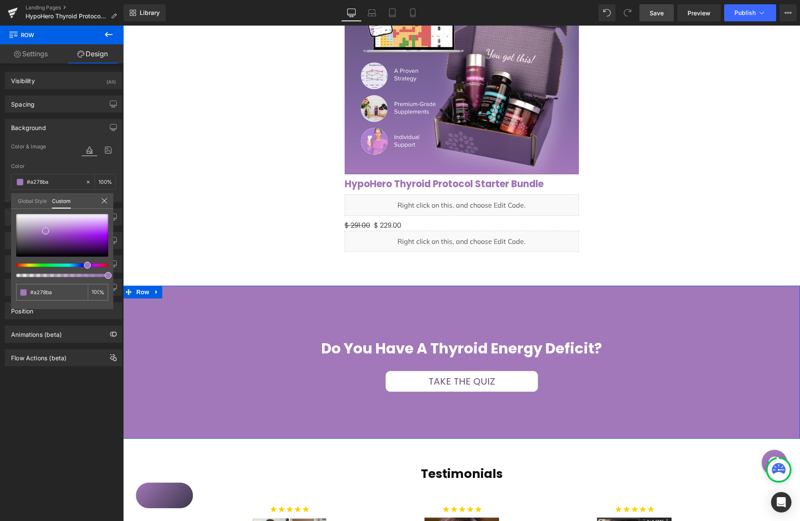
click at [36, 202] on link "Global Style" at bounding box center [32, 200] width 29 height 14
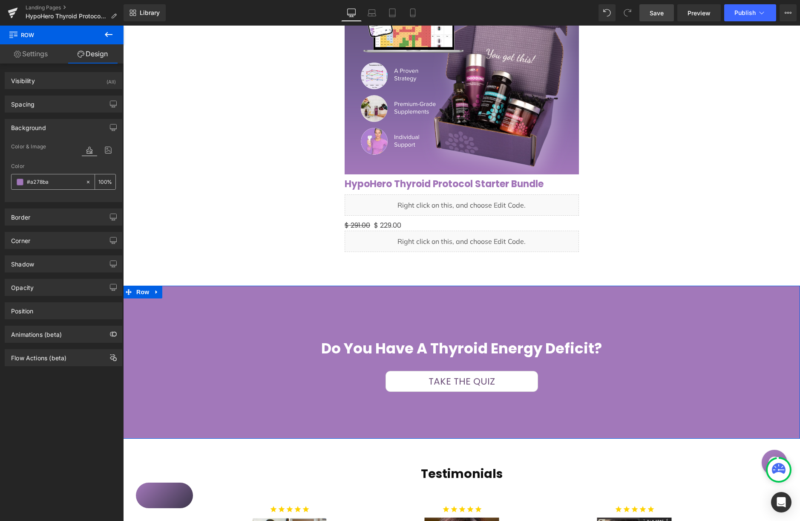
click at [21, 184] on span at bounding box center [20, 182] width 7 height 7
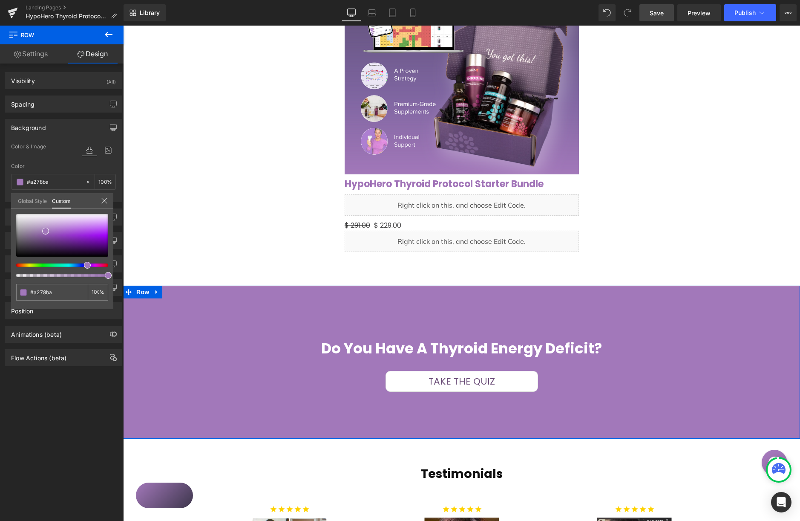
click at [38, 204] on link "Global Style" at bounding box center [32, 200] width 29 height 14
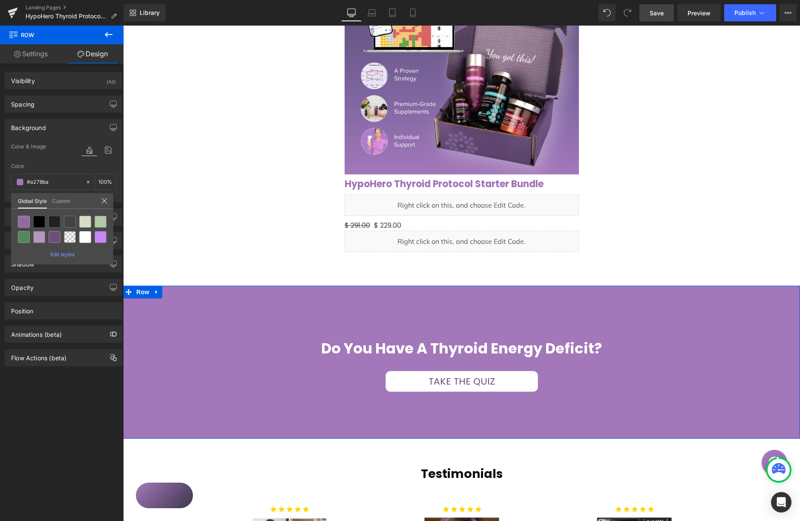
click at [67, 253] on span "Edit styles" at bounding box center [62, 254] width 24 height 6
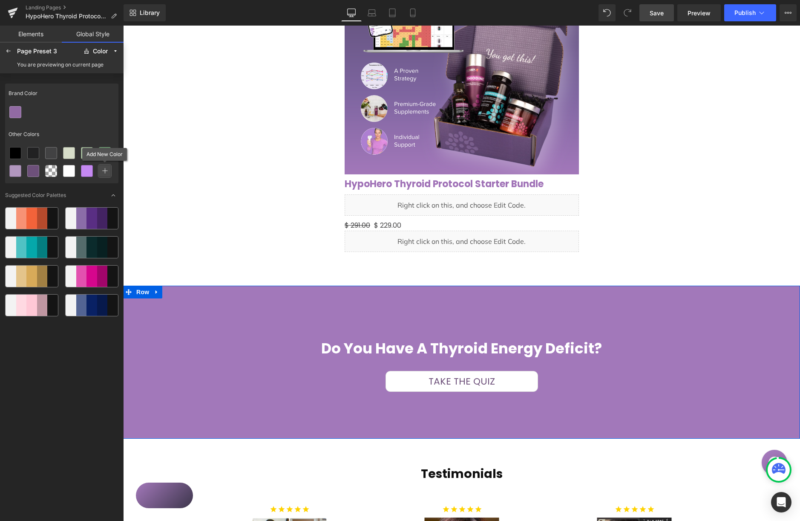
click at [105, 173] on icon at bounding box center [105, 171] width 6 height 6
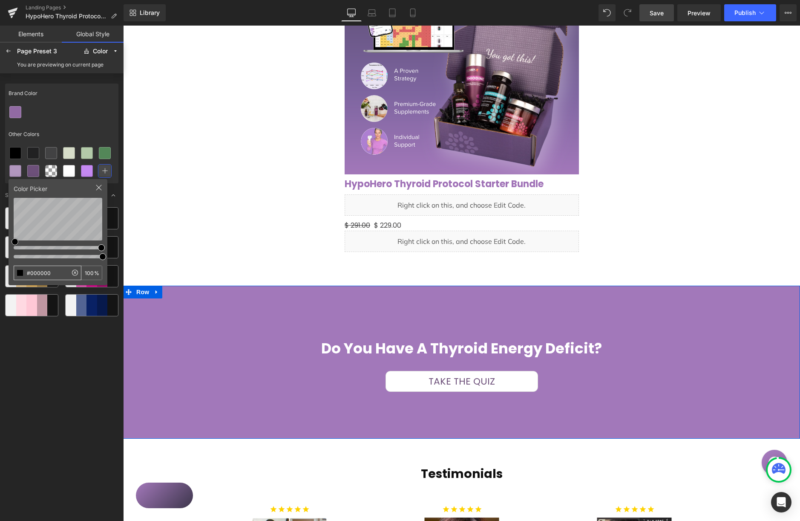
click at [52, 271] on input "#000000" at bounding box center [40, 273] width 53 height 14
type input "#a278ba"
click at [91, 118] on div at bounding box center [61, 112] width 113 height 18
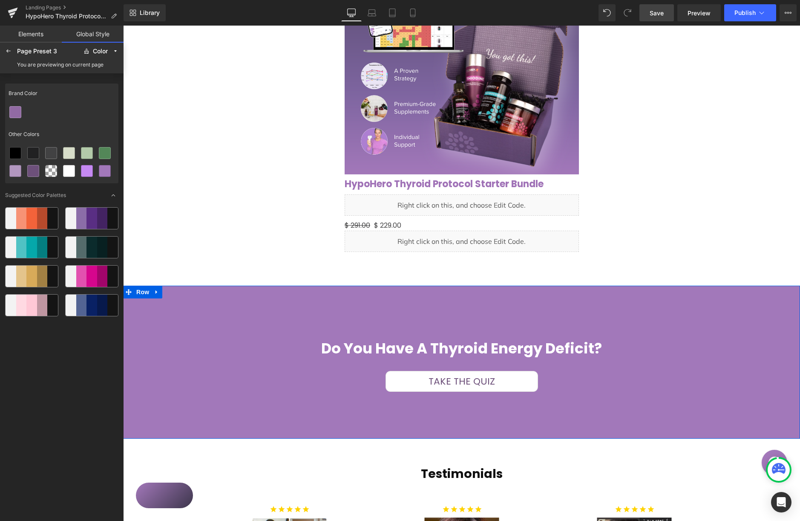
click at [91, 109] on div at bounding box center [61, 112] width 113 height 18
click at [12, 51] on icon at bounding box center [8, 51] width 7 height 7
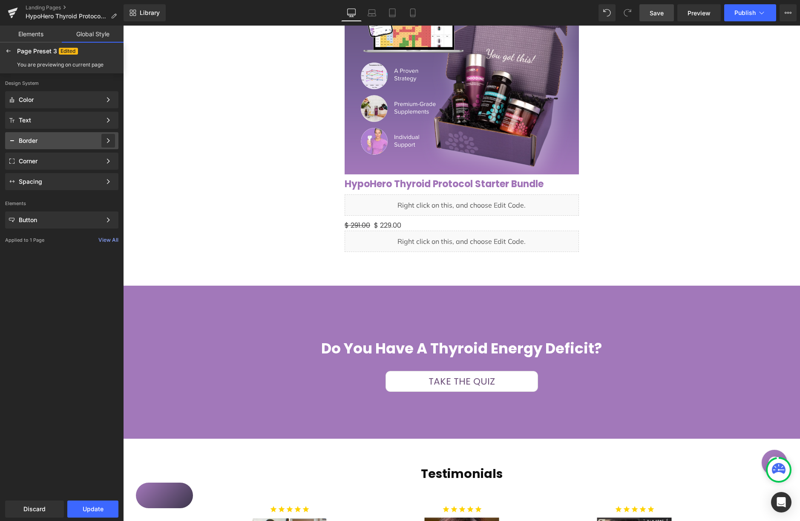
click at [108, 138] on icon at bounding box center [108, 141] width 6 height 6
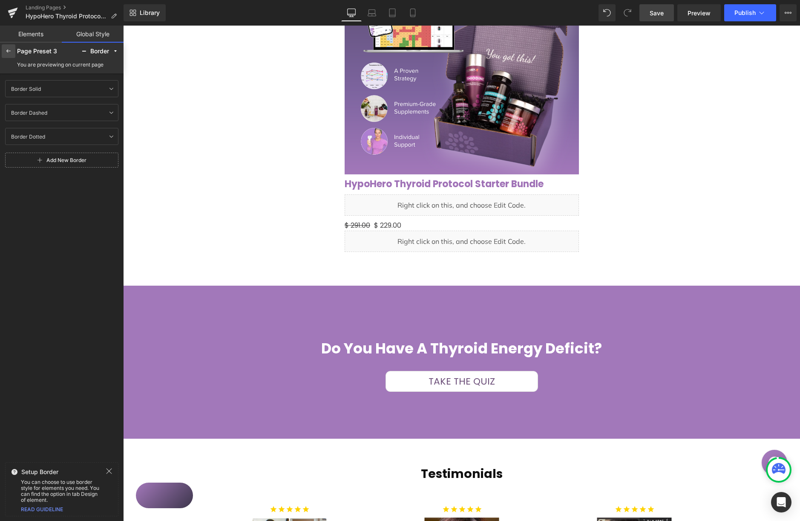
click at [6, 52] on icon at bounding box center [8, 51] width 7 height 7
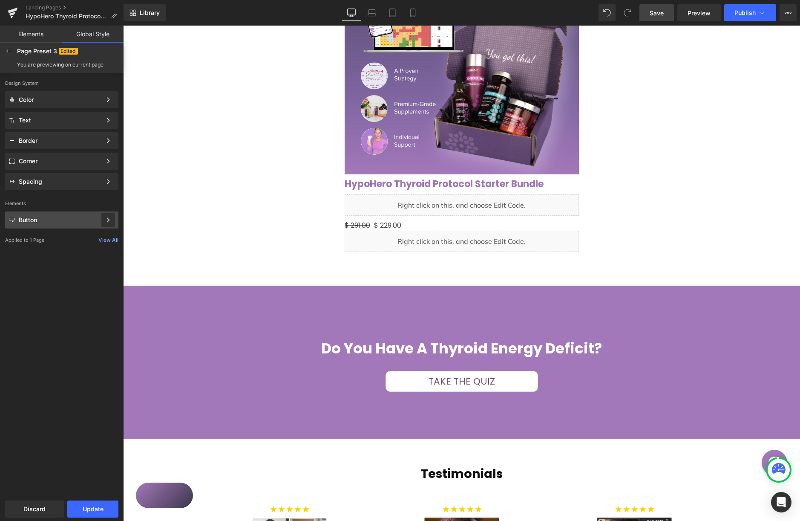
click at [110, 219] on icon at bounding box center [108, 220] width 6 height 6
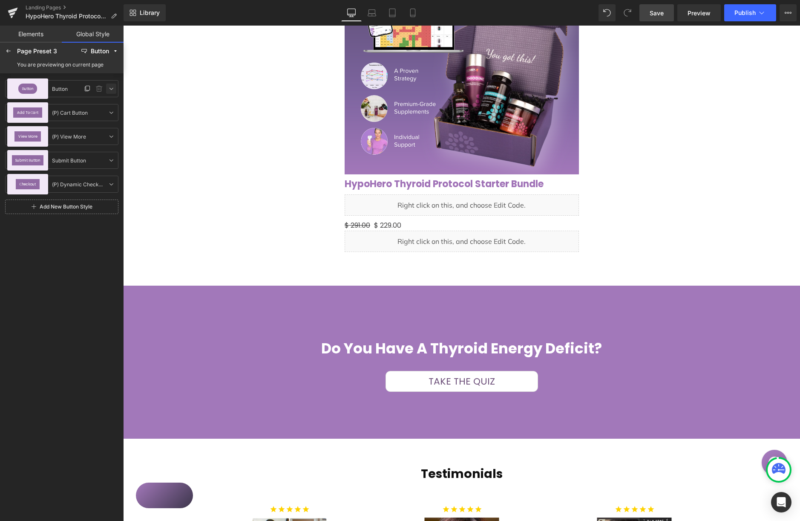
click at [107, 90] on link at bounding box center [111, 89] width 10 height 10
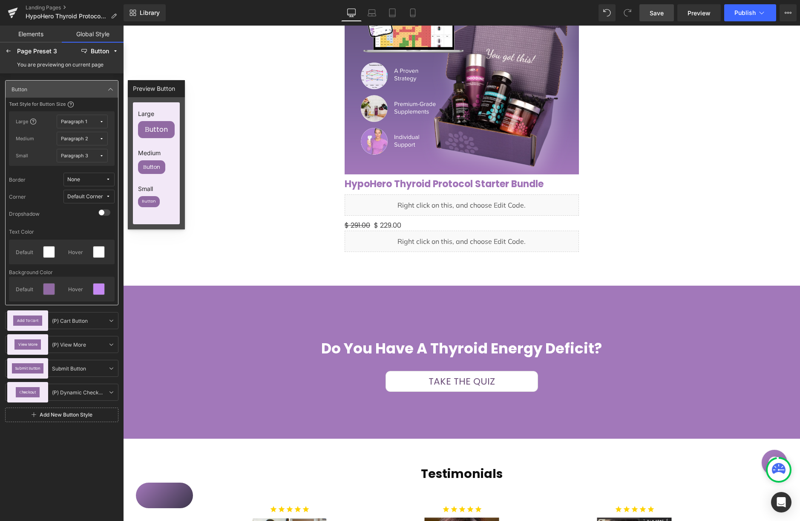
click at [108, 181] on icon at bounding box center [108, 179] width 5 height 5
click at [74, 196] on label "None" at bounding box center [69, 196] width 13 height 6
click at [27, 191] on div "Corner Default Corner" at bounding box center [62, 197] width 106 height 14
click at [111, 95] on div "Button Button Button" at bounding box center [62, 89] width 112 height 17
click at [9, 52] on icon at bounding box center [8, 51] width 7 height 7
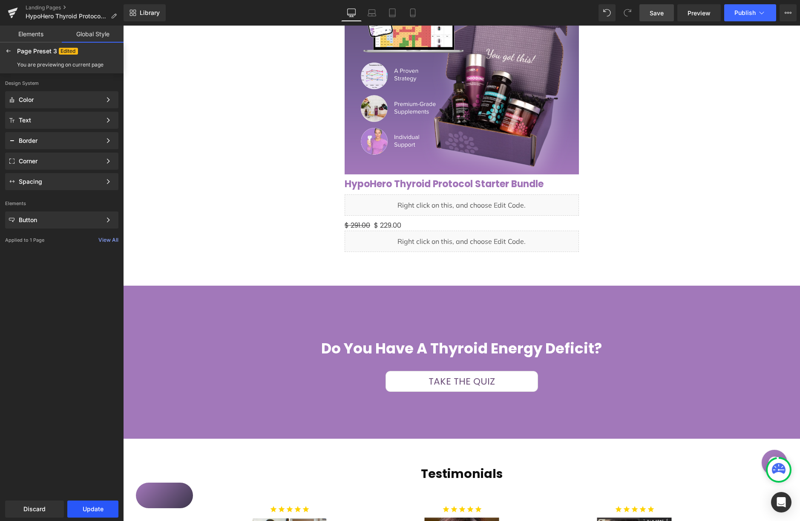
click at [89, 507] on button "Update" at bounding box center [92, 508] width 51 height 17
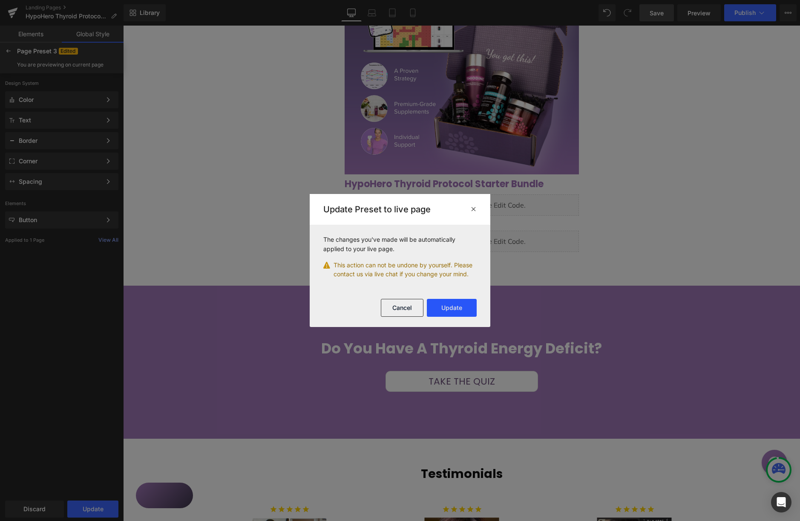
click at [455, 306] on button "Update" at bounding box center [452, 308] width 50 height 18
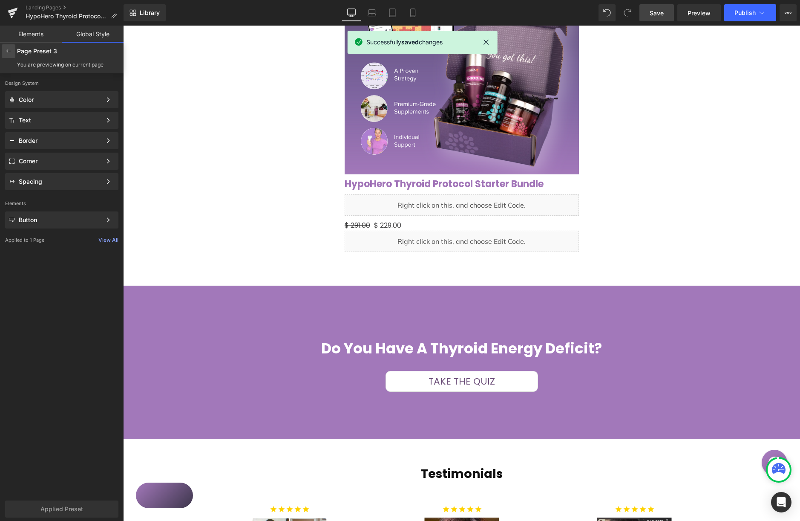
click at [10, 52] on icon at bounding box center [8, 51] width 7 height 7
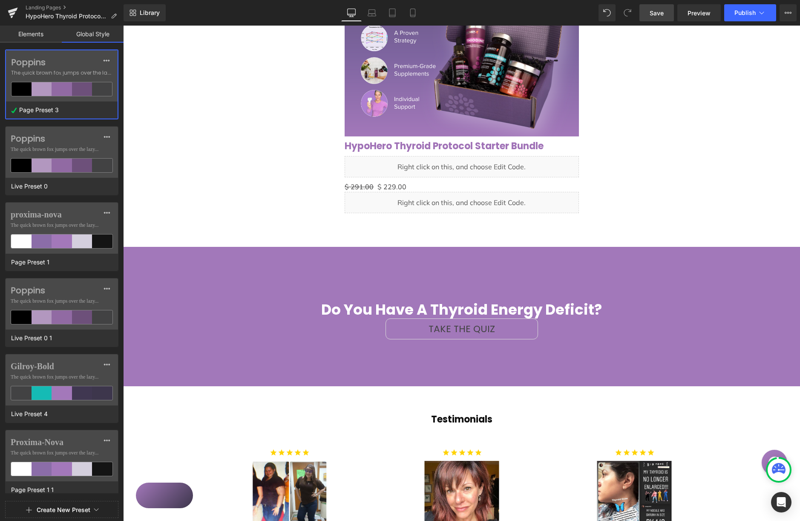
click at [27, 36] on link "Elements" at bounding box center [31, 34] width 62 height 17
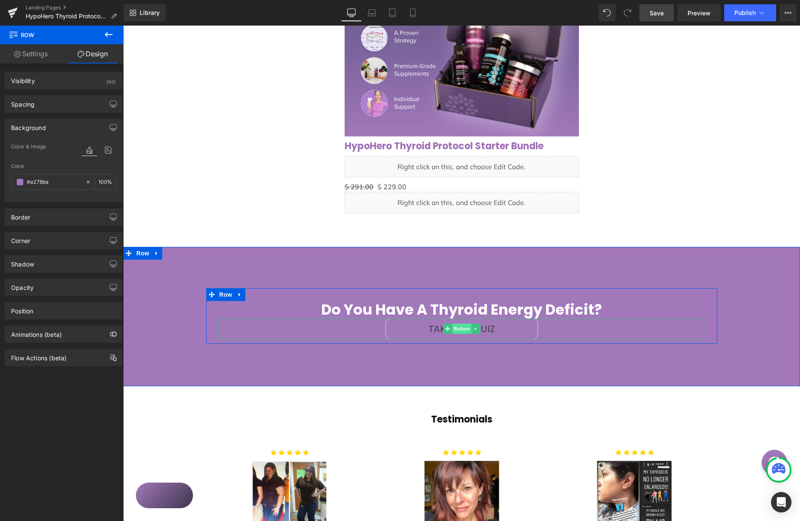
click span "Button"
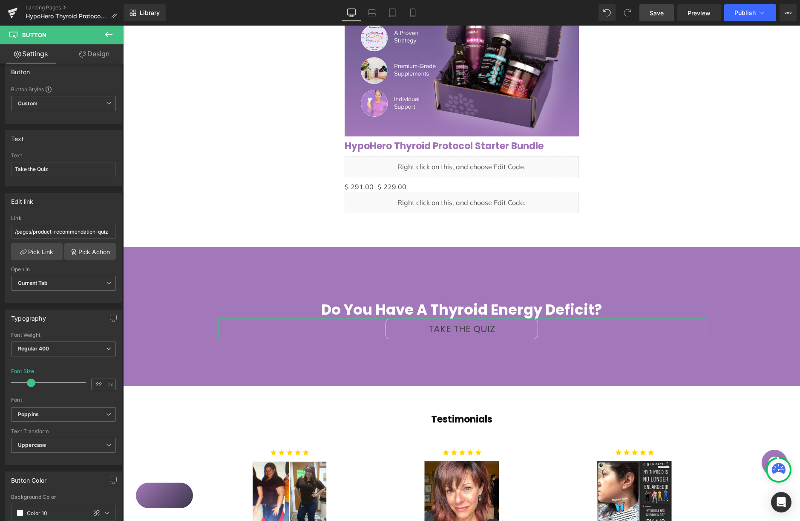
scroll to position [0, 0]
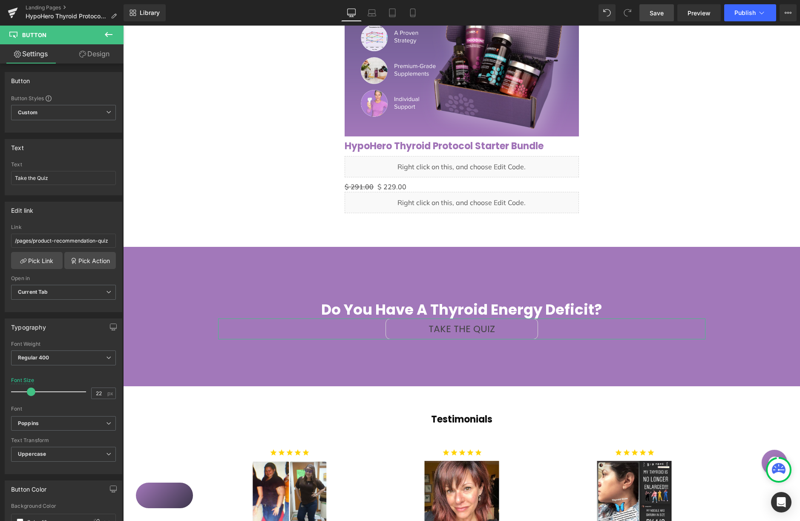
click at [97, 51] on link "Design" at bounding box center [94, 53] width 62 height 19
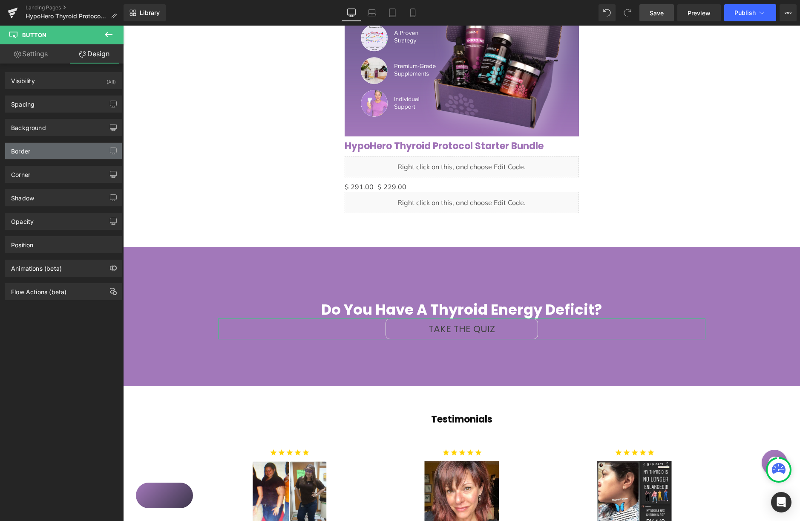
click at [70, 144] on div "Border" at bounding box center [63, 151] width 117 height 16
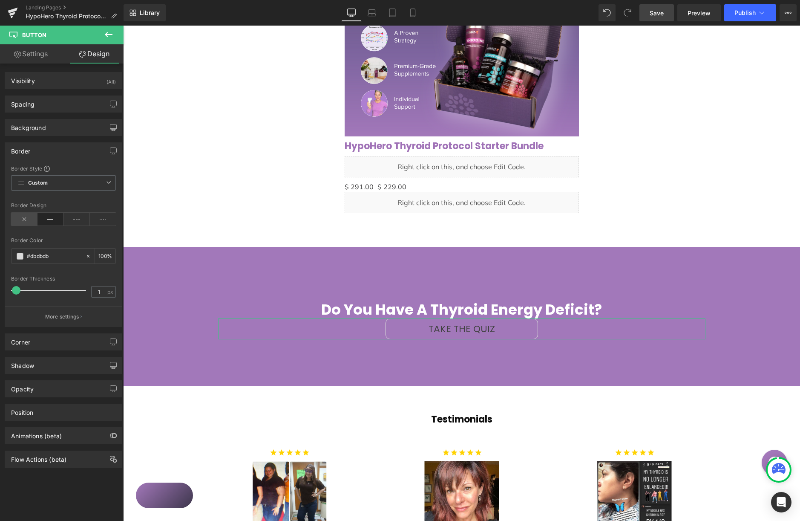
click at [29, 219] on icon at bounding box center [24, 219] width 26 height 13
click at [104, 38] on icon at bounding box center [109, 34] width 10 height 10
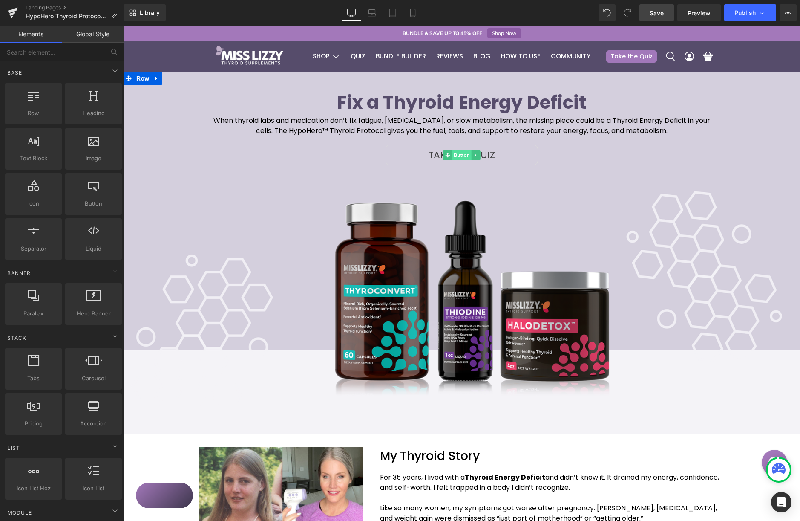
click span "Button"
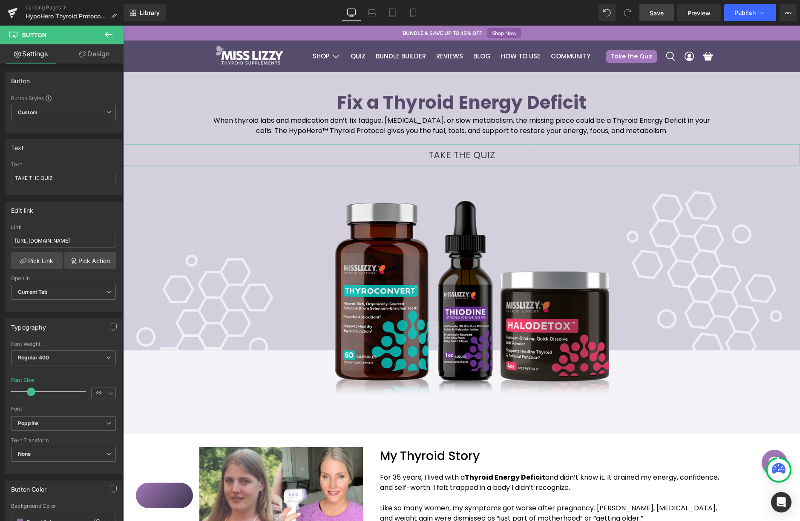
click at [98, 55] on link "Design" at bounding box center [94, 53] width 62 height 19
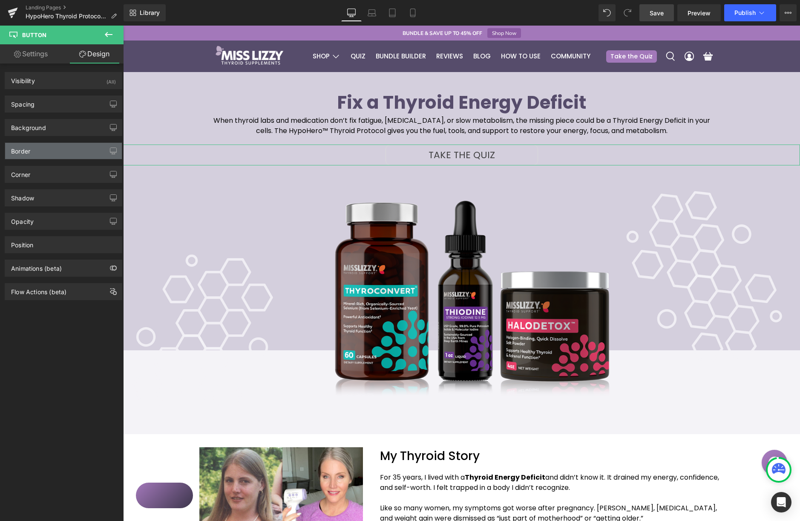
click at [36, 154] on div "Border" at bounding box center [63, 151] width 117 height 16
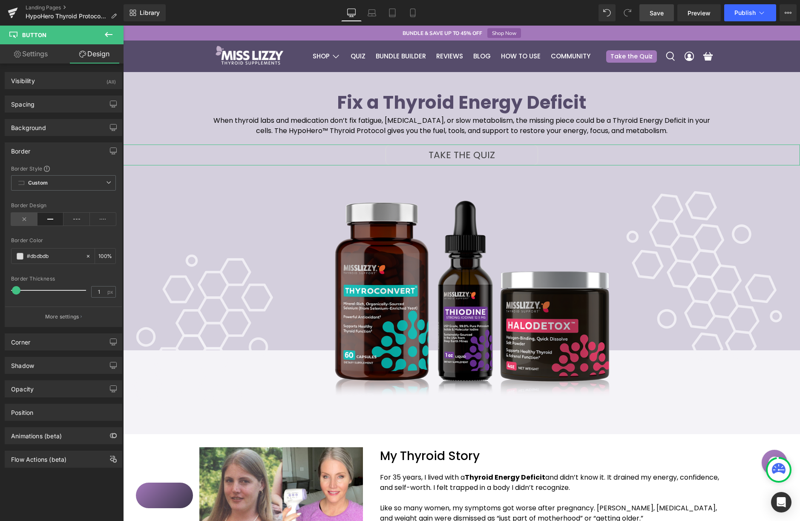
click at [23, 218] on icon at bounding box center [24, 219] width 26 height 13
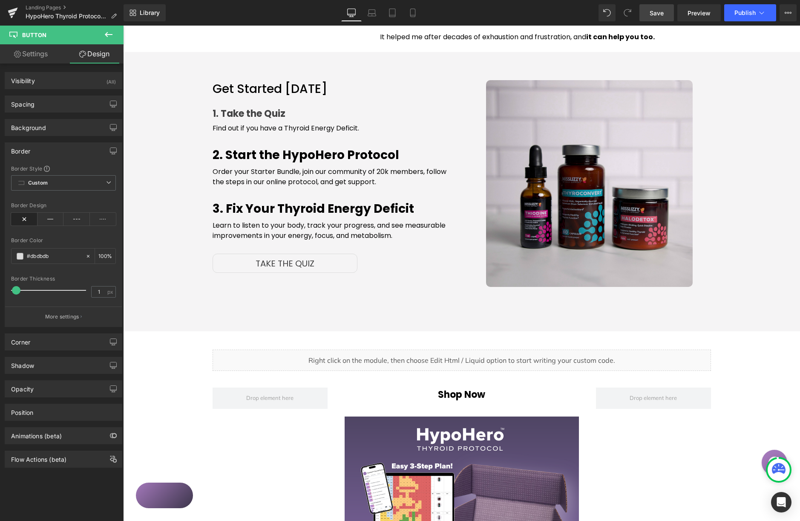
scroll to position [848, 0]
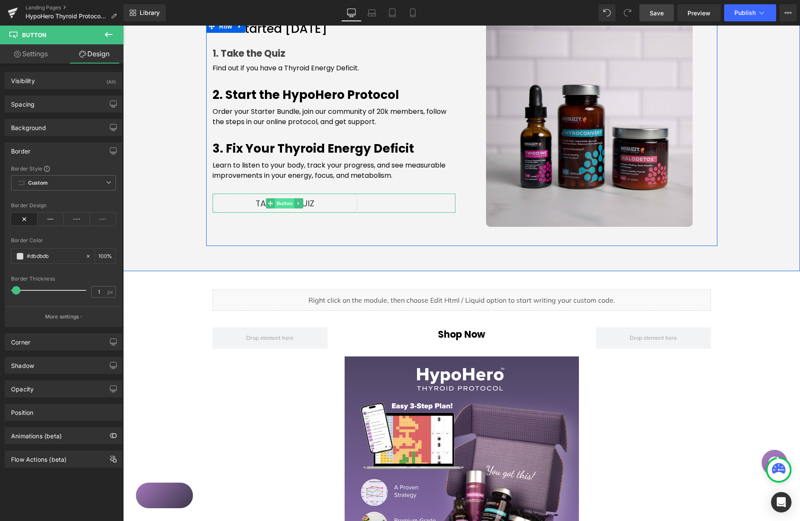
click span "Button"
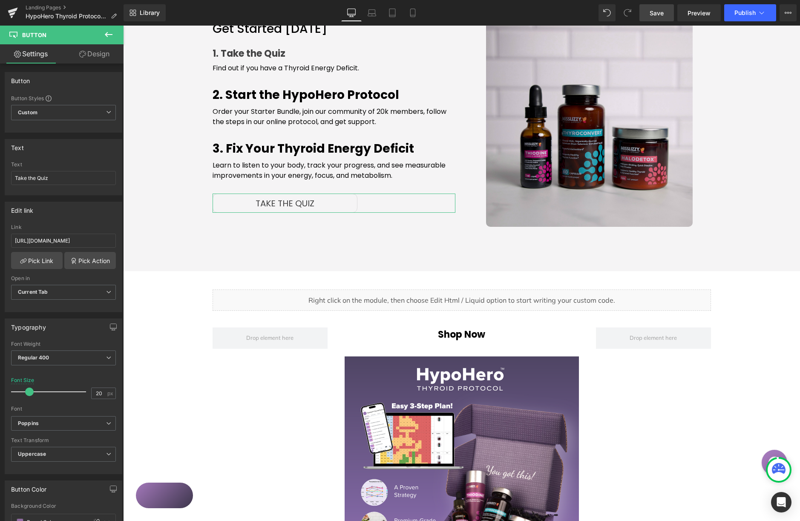
click at [97, 52] on link "Design" at bounding box center [94, 53] width 62 height 19
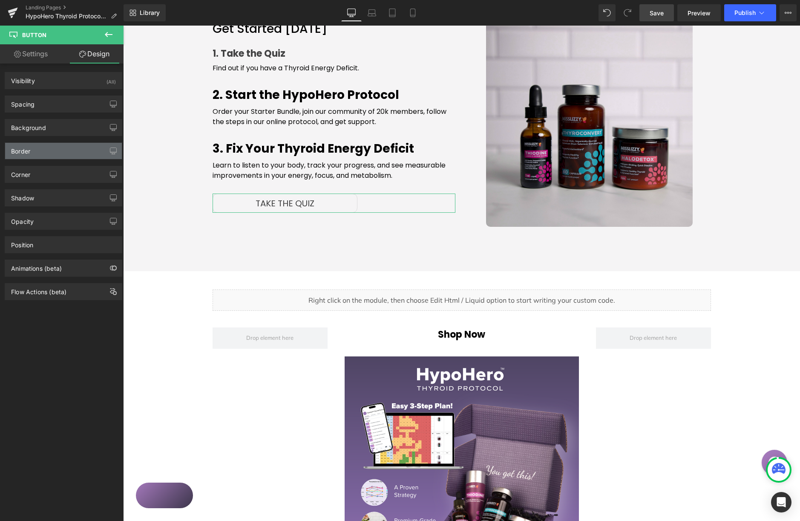
click at [76, 148] on div "Border" at bounding box center [63, 151] width 117 height 16
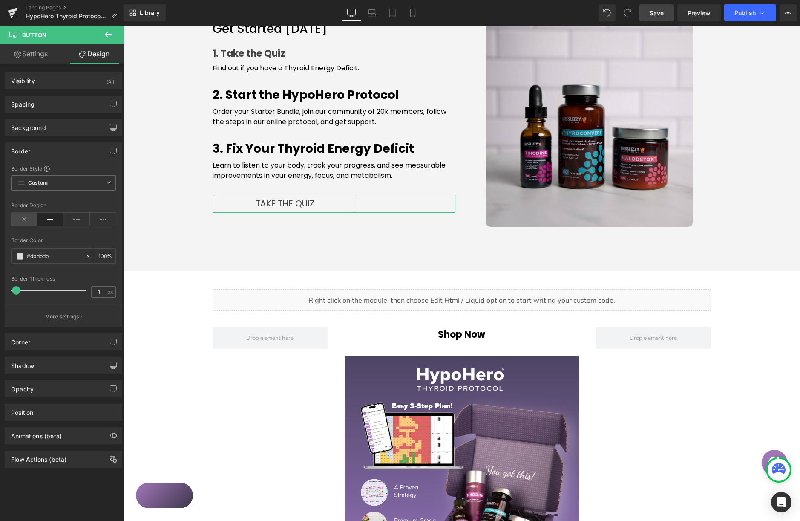
click at [15, 218] on icon at bounding box center [24, 219] width 26 height 13
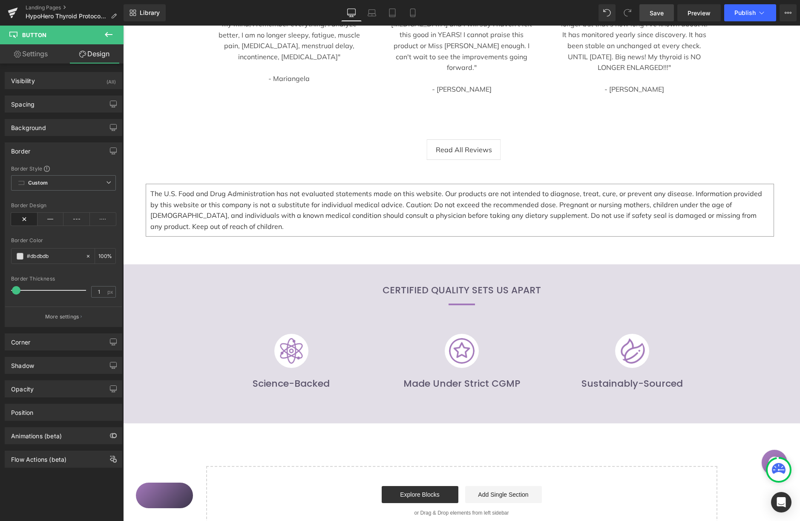
scroll to position [1891, 0]
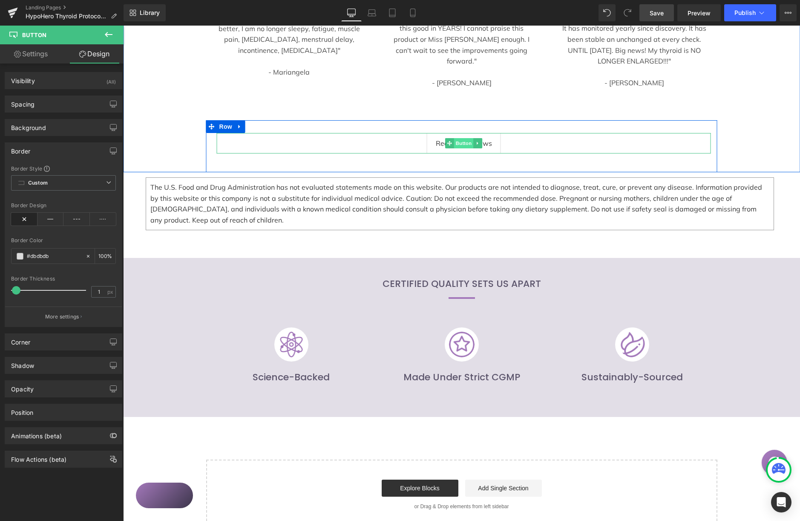
click span "Button"
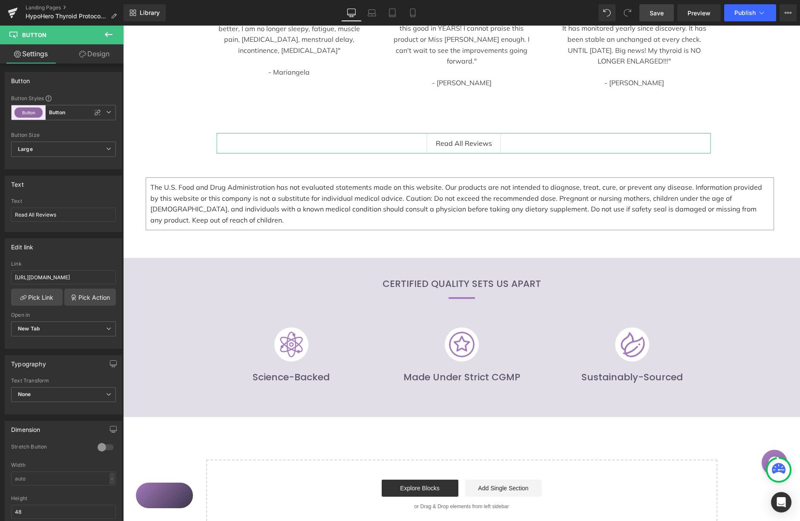
click at [86, 52] on link "Design" at bounding box center [94, 53] width 62 height 19
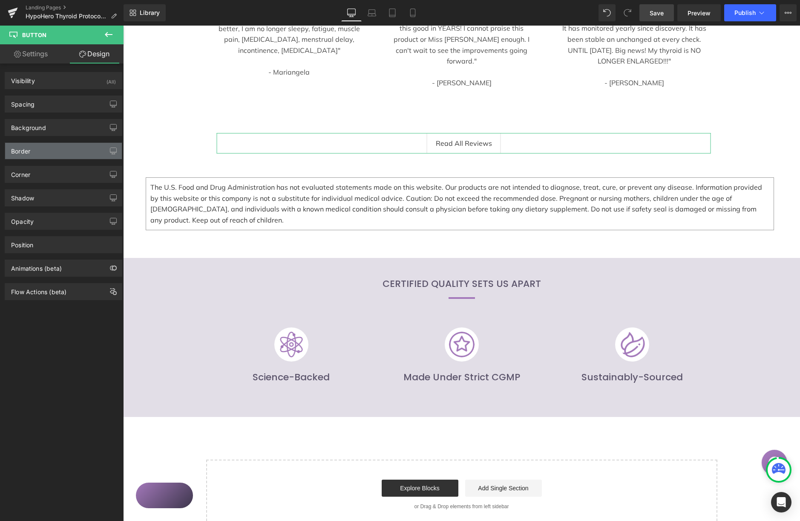
click at [66, 147] on div "Border" at bounding box center [63, 151] width 117 height 16
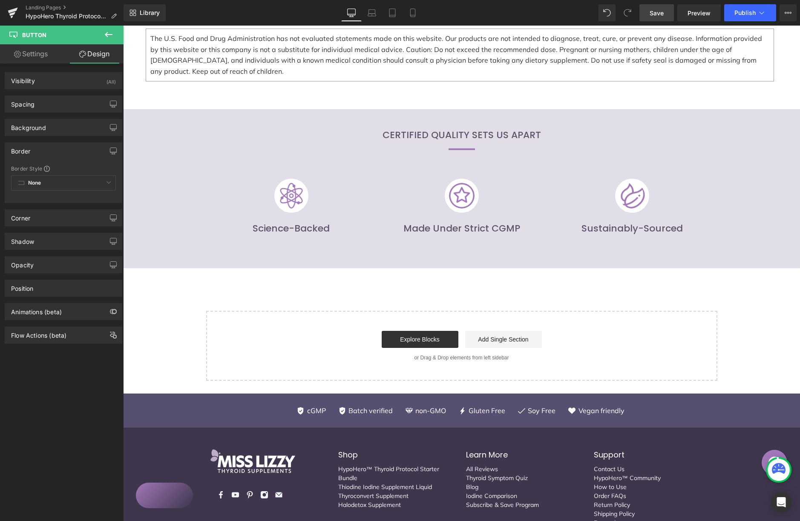
scroll to position [2041, 0]
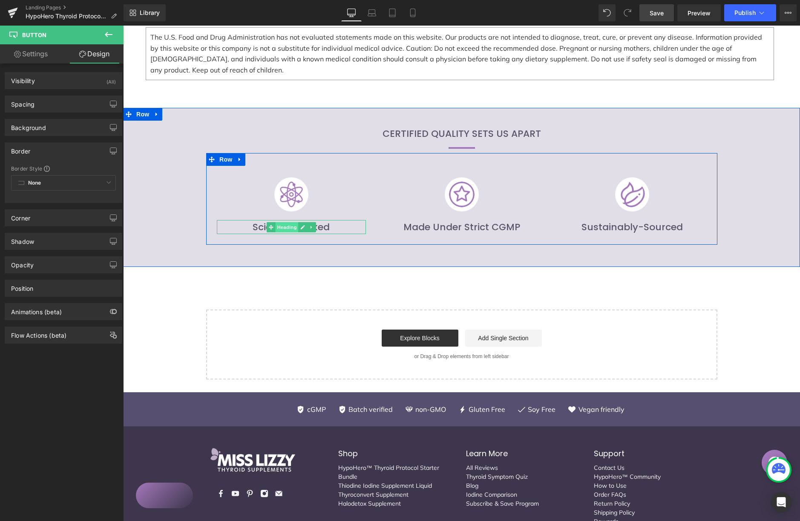
click span "Heading"
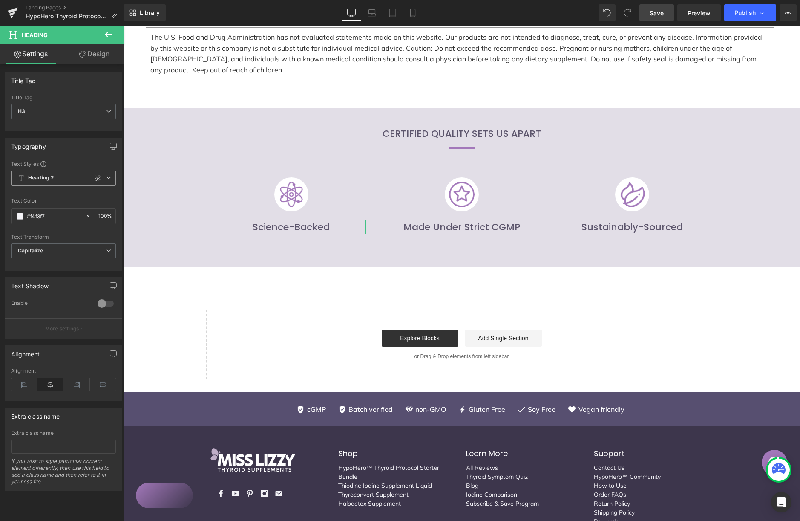
click at [106, 179] on span "Heading 2" at bounding box center [63, 177] width 105 height 15
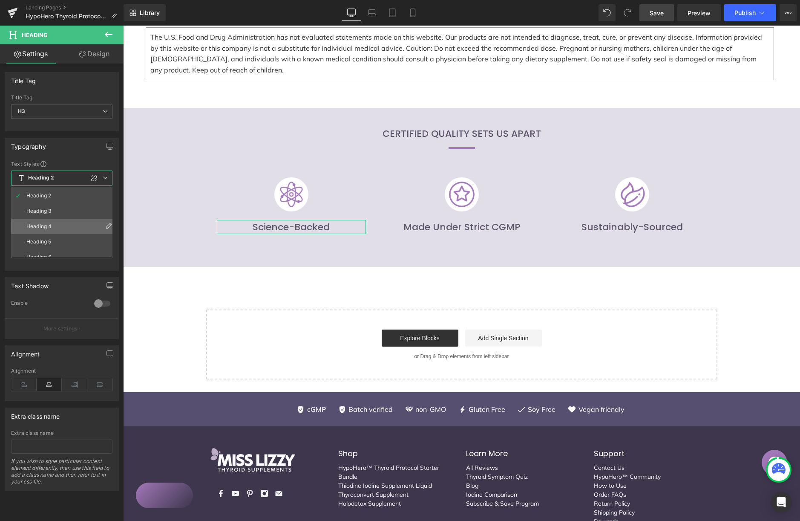
scroll to position [30, 0]
drag, startPoint x: 63, startPoint y: 225, endPoint x: 72, endPoint y: 220, distance: 9.7
click at [63, 225] on li "Heading 4" at bounding box center [63, 225] width 105 height 15
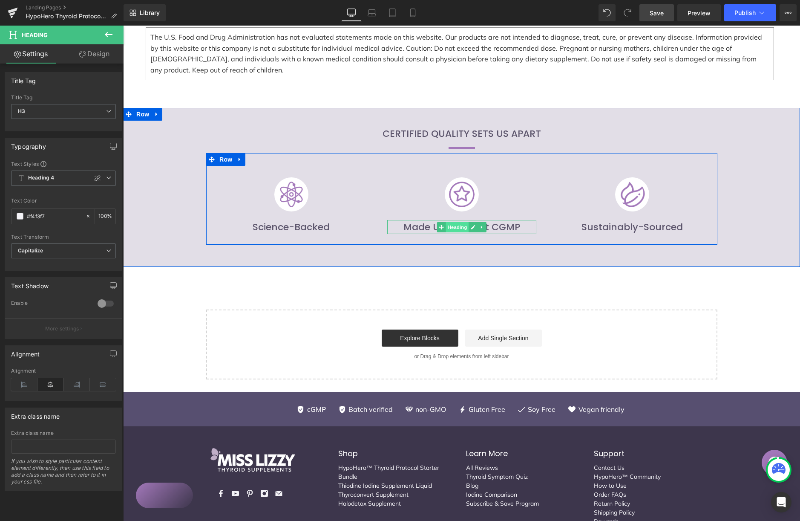
click span "Heading"
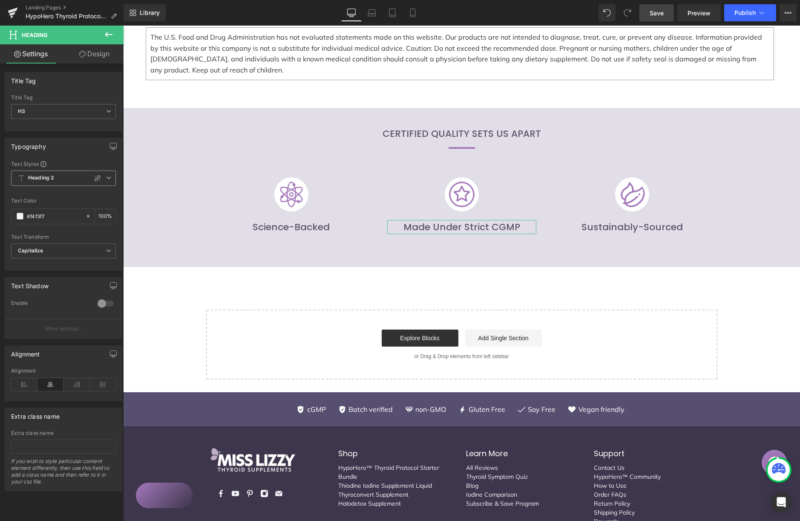
click at [108, 182] on span "Heading 2" at bounding box center [63, 177] width 105 height 15
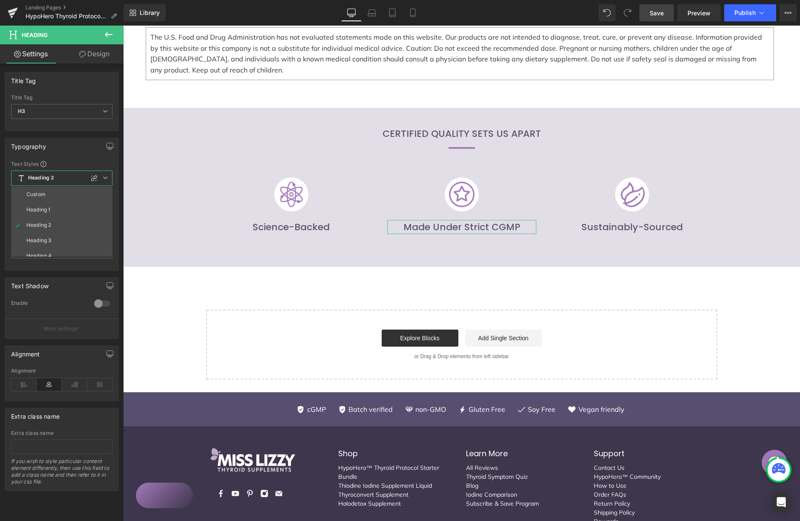
drag, startPoint x: 68, startPoint y: 251, endPoint x: 92, endPoint y: 242, distance: 25.6
click at [70, 251] on li "Heading 4" at bounding box center [63, 255] width 105 height 15
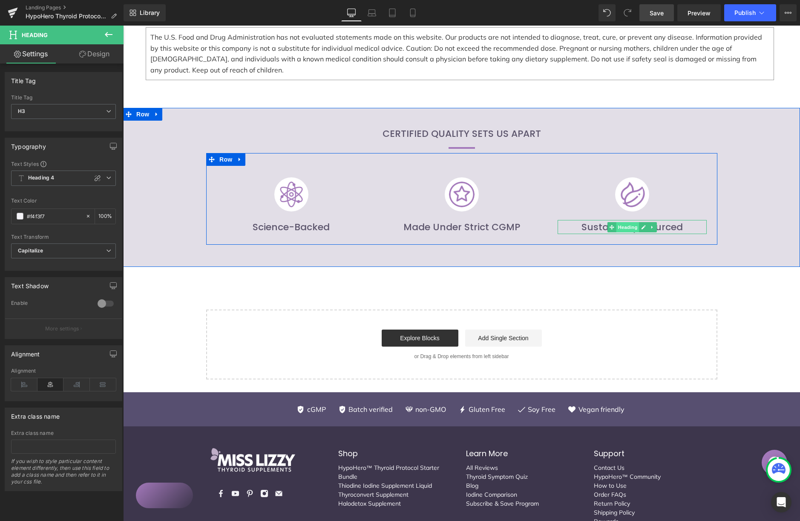
click span "Heading"
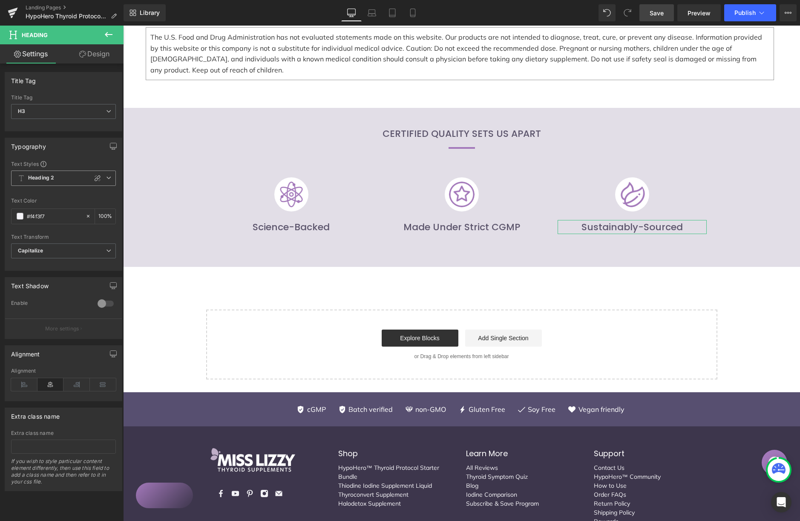
click at [107, 178] on icon at bounding box center [108, 177] width 5 height 5
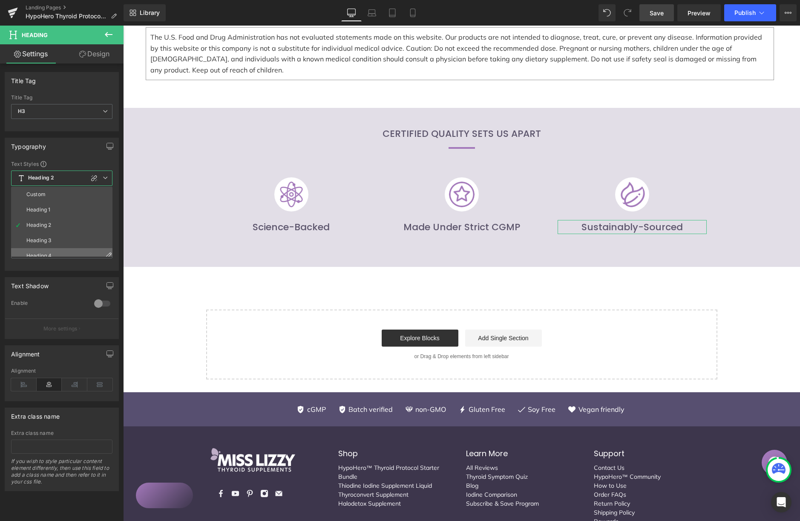
click at [74, 252] on li "Heading 4" at bounding box center [63, 255] width 105 height 15
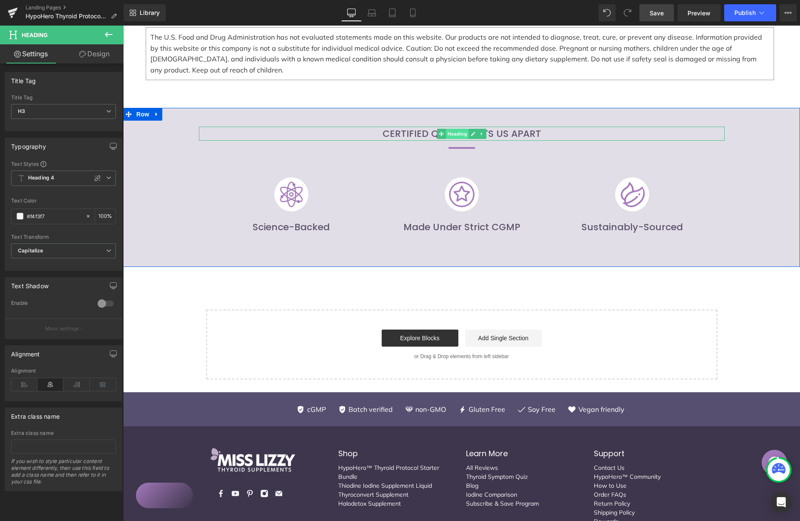
click span "Heading"
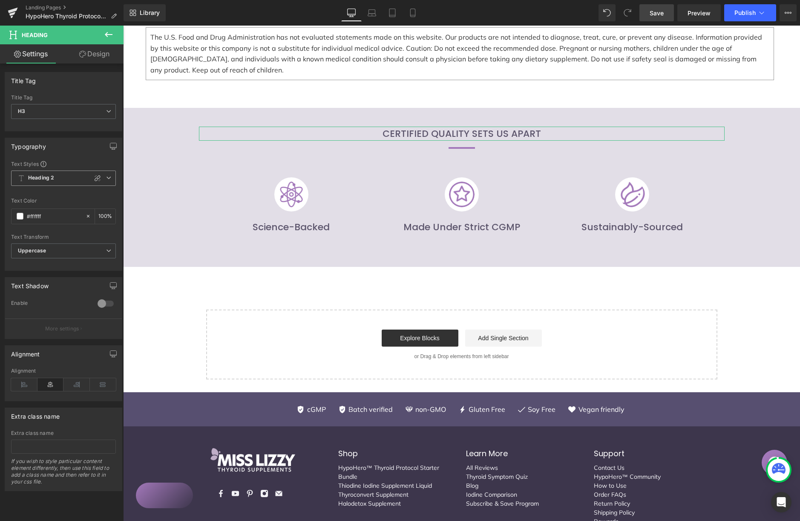
click at [106, 178] on icon at bounding box center [108, 177] width 5 height 5
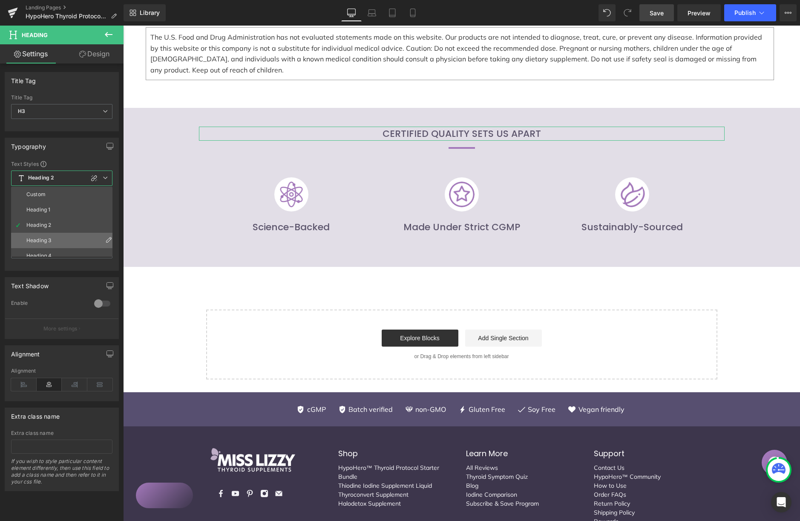
click at [69, 239] on li "Heading 3" at bounding box center [63, 240] width 105 height 15
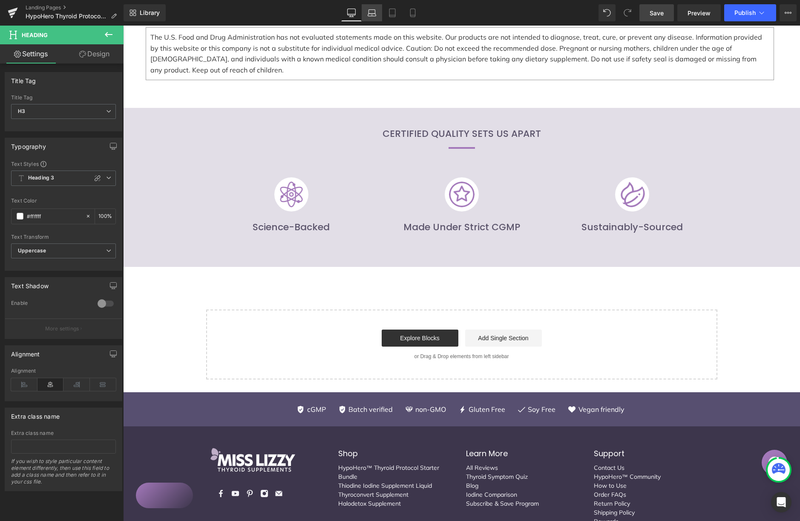
click at [373, 18] on link "Laptop" at bounding box center [372, 12] width 20 height 17
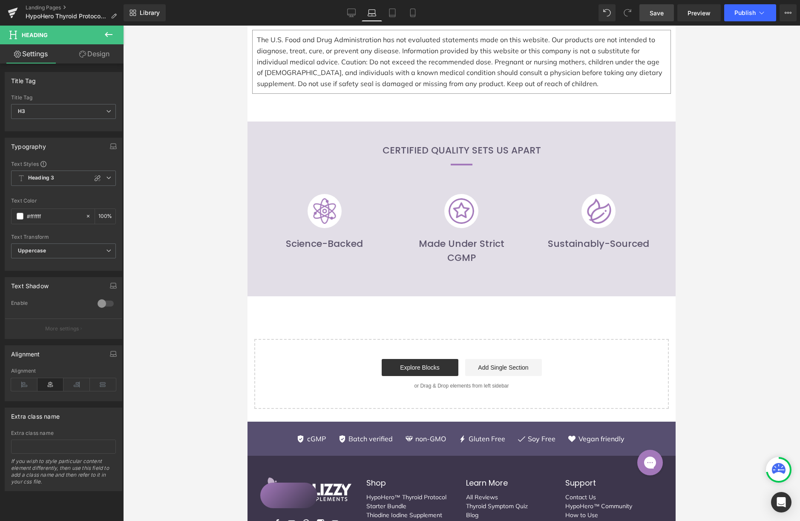
scroll to position [2062, 0]
click at [391, 17] on link "Tablet" at bounding box center [392, 12] width 20 height 17
type input "100"
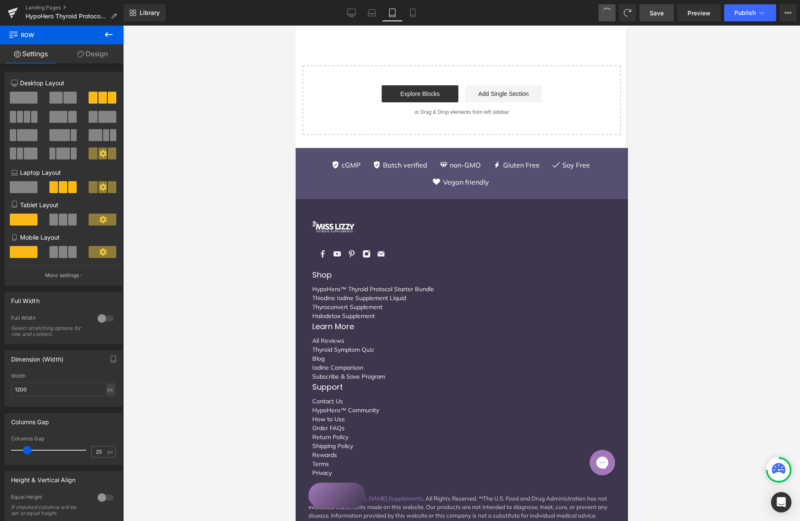
scroll to position [1890, 0]
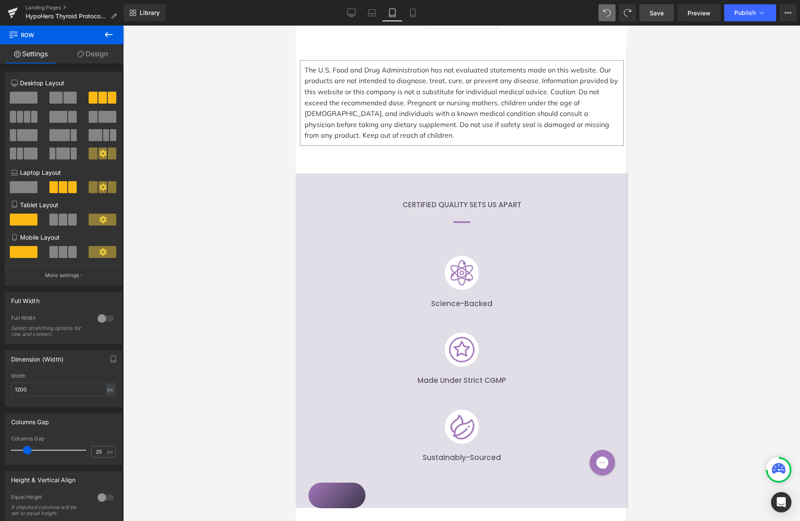
click div "Image Science-Backed Heading Image Made under Strict cGMP Heading Image Sustain…"
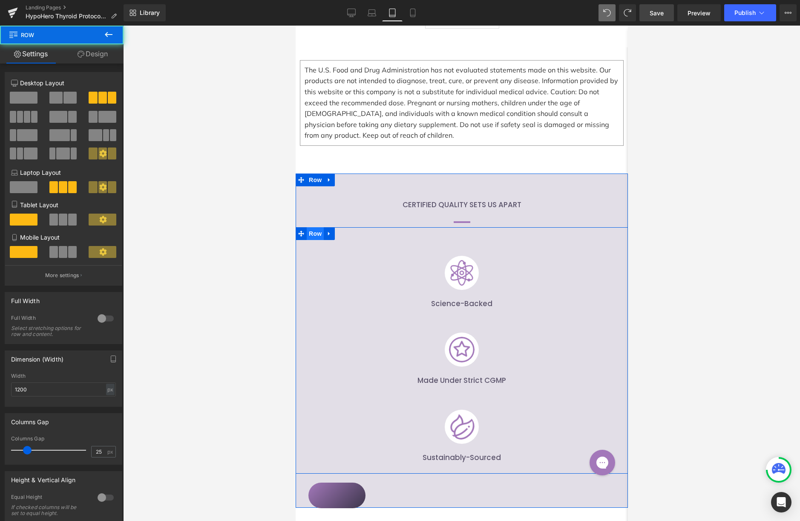
click span "Row"
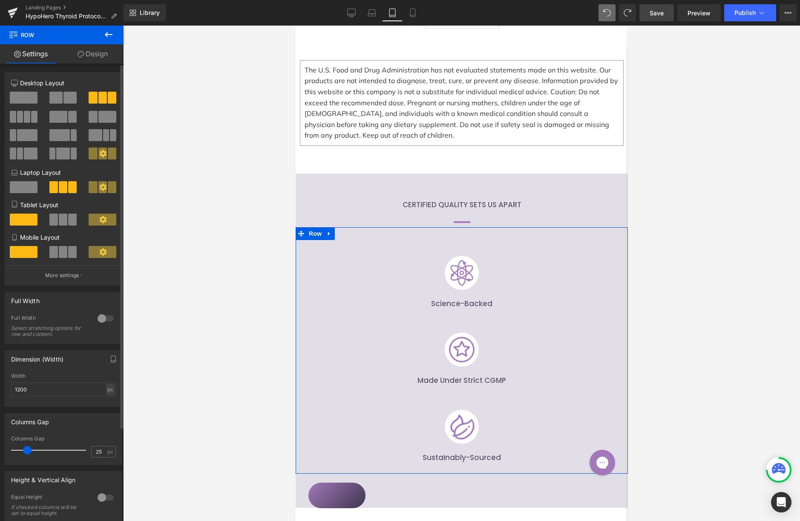
click at [56, 223] on span at bounding box center [53, 219] width 9 height 12
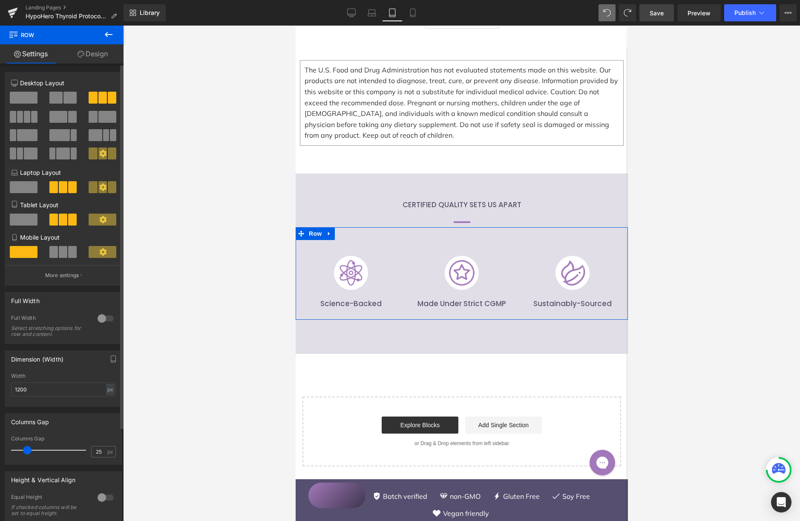
scroll to position [1887, 0]
click at [419, 15] on link "Mobile" at bounding box center [413, 12] width 20 height 17
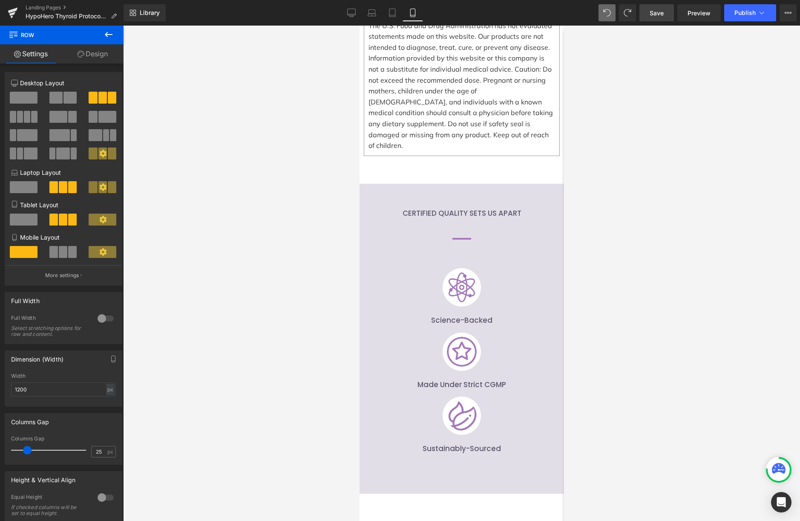
scroll to position [2439, 0]
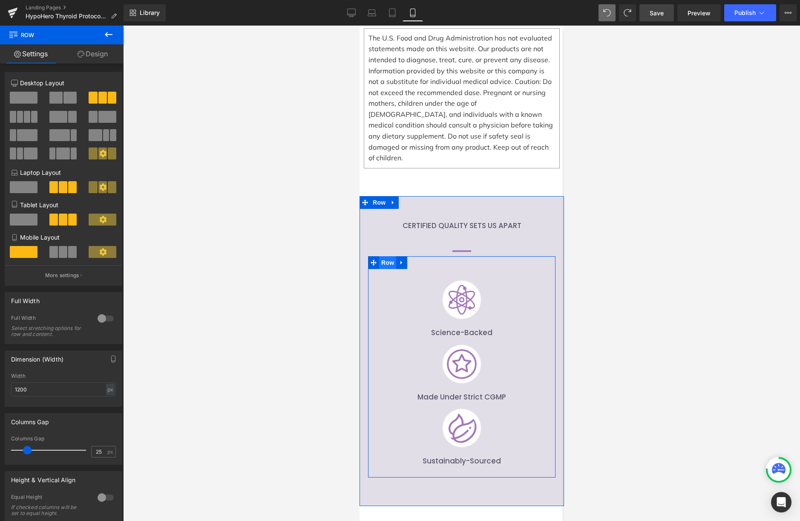
click span "Row"
click at [50, 257] on span at bounding box center [53, 252] width 9 height 12
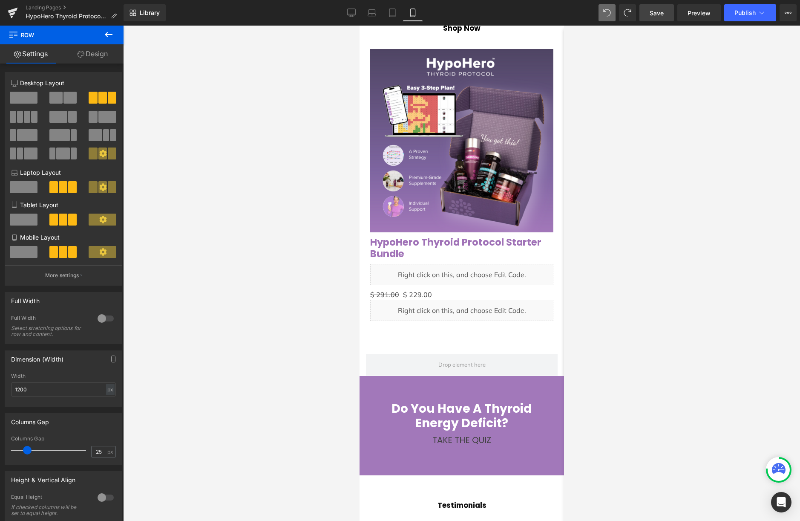
scroll to position [1584, 0]
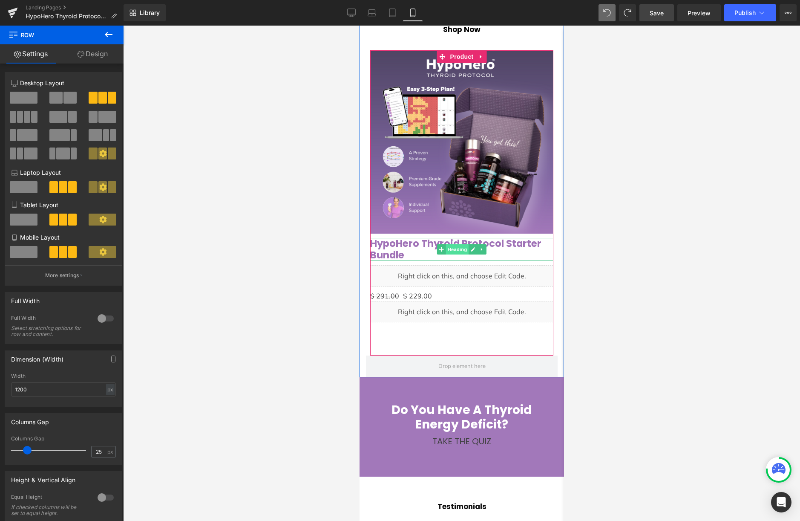
click span "Heading"
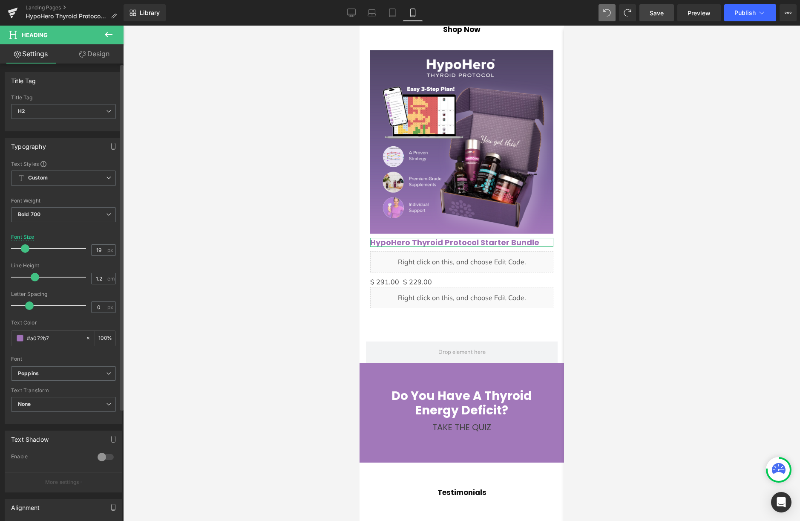
click at [25, 251] on span at bounding box center [25, 248] width 9 height 9
drag, startPoint x: 101, startPoint y: 249, endPoint x: 88, endPoint y: 235, distance: 19.3
click at [85, 249] on div "Font Size 19 px" at bounding box center [63, 248] width 105 height 29
type input "20"
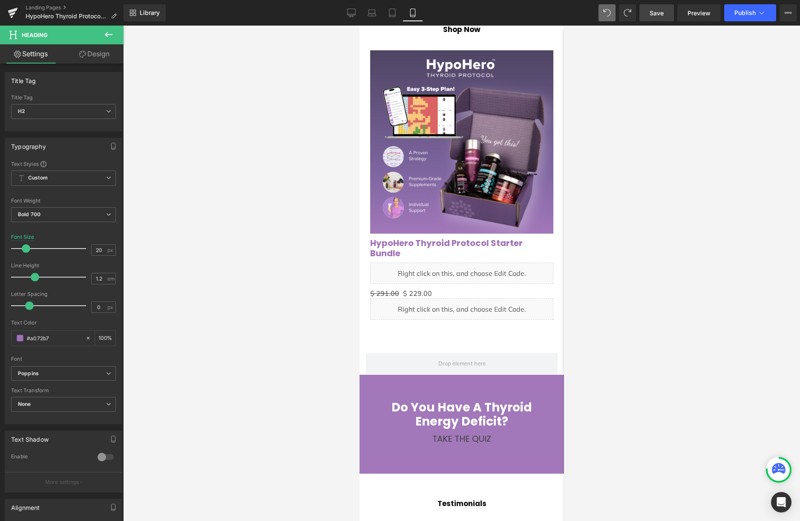
click at [230, 238] on div at bounding box center [461, 273] width 677 height 495
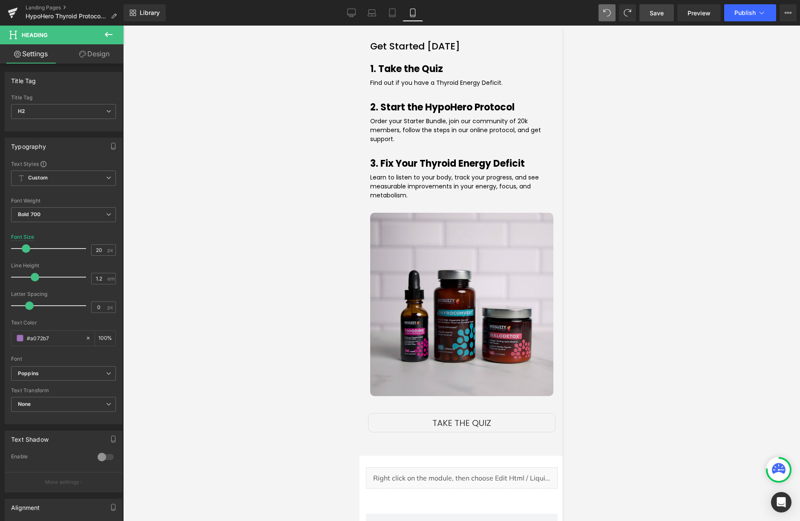
scroll to position [1075, 0]
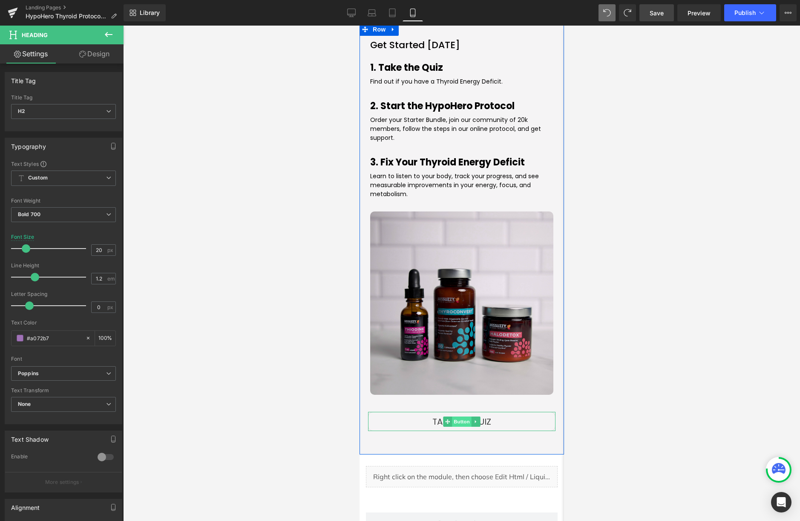
click span "Button"
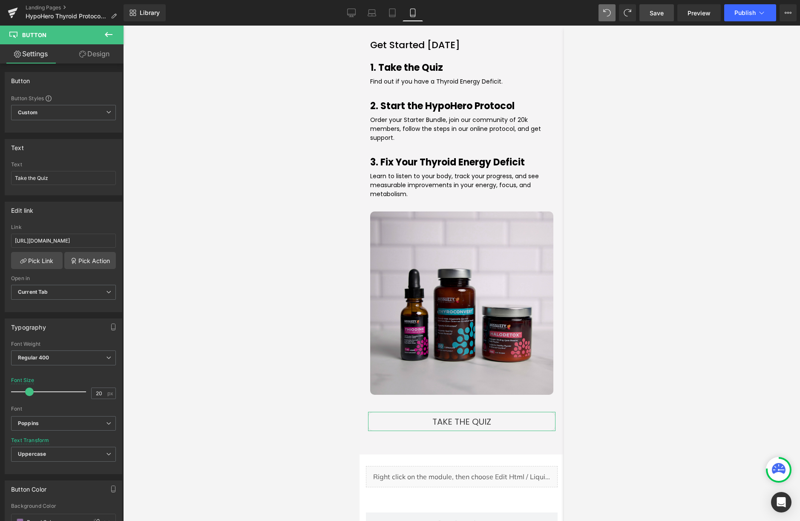
click at [101, 53] on link "Design" at bounding box center [94, 53] width 62 height 19
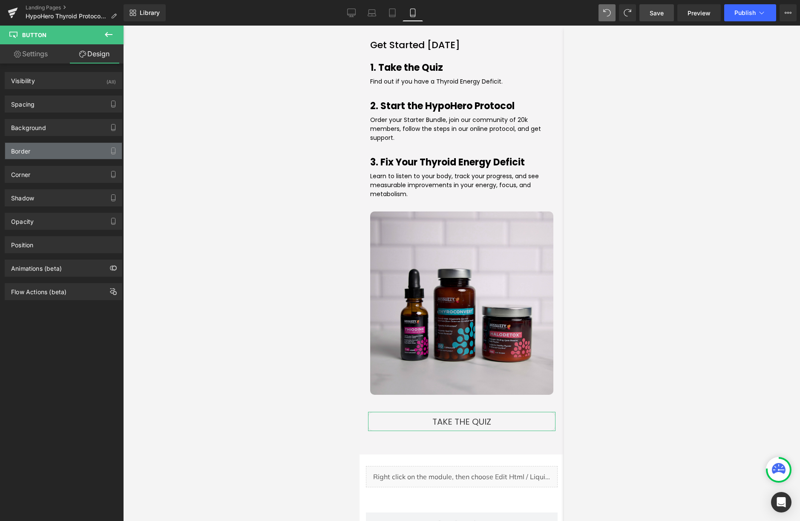
click at [61, 149] on div "Border" at bounding box center [63, 151] width 117 height 16
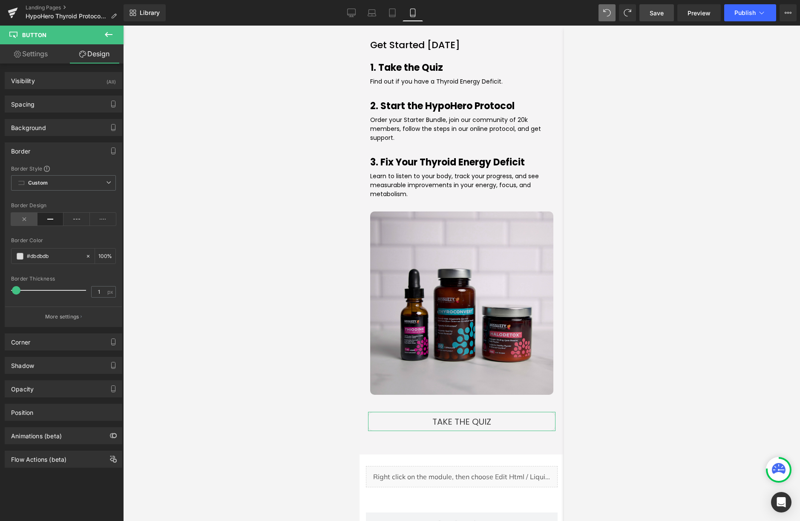
click at [19, 218] on icon at bounding box center [24, 219] width 26 height 13
click at [654, 17] on link "Save" at bounding box center [657, 12] width 35 height 17
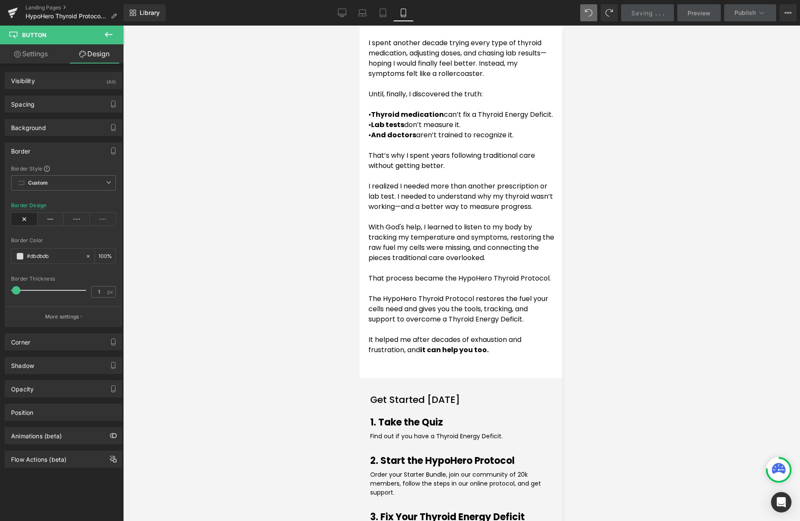
scroll to position [657, 0]
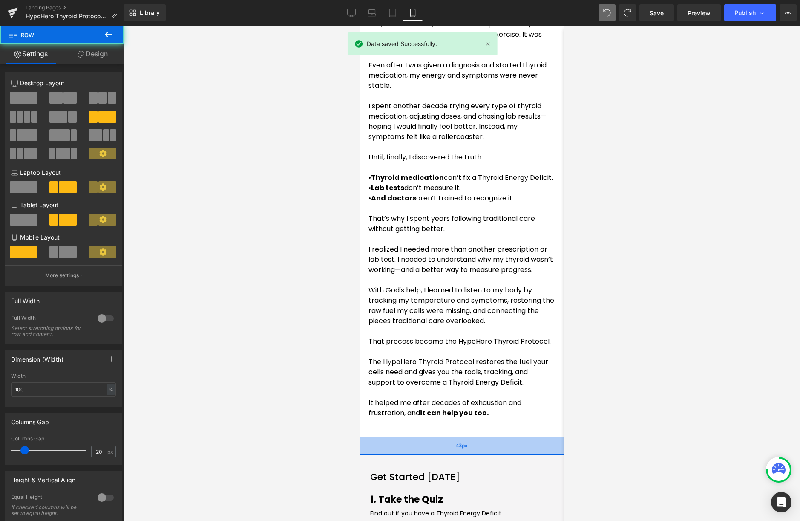
drag, startPoint x: 87, startPoint y: 422, endPoint x: 90, endPoint y: 418, distance: 5.6
click div "43px"
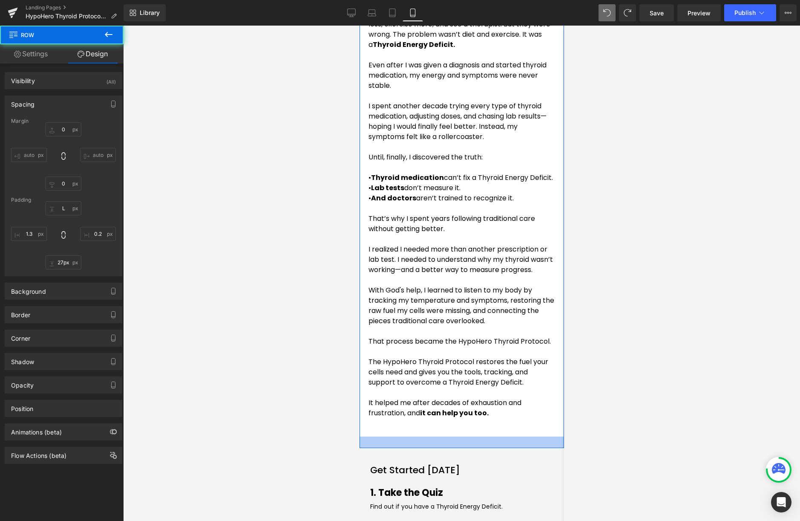
type input "26px"
drag, startPoint x: 89, startPoint y: 419, endPoint x: 125, endPoint y: 402, distance: 39.1
click div
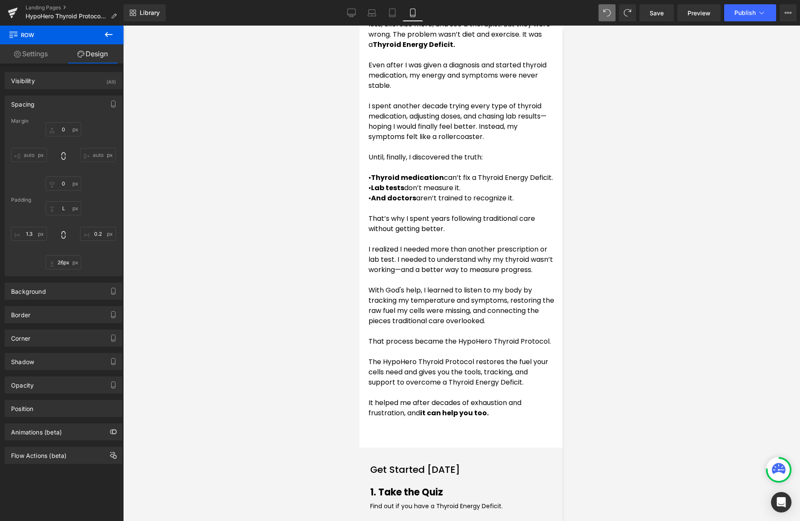
click at [672, 289] on div at bounding box center [461, 273] width 677 height 495
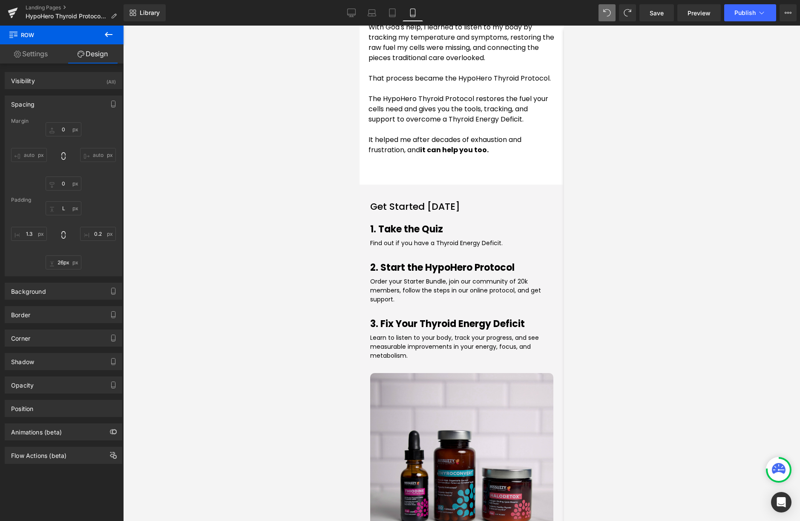
scroll to position [921, 0]
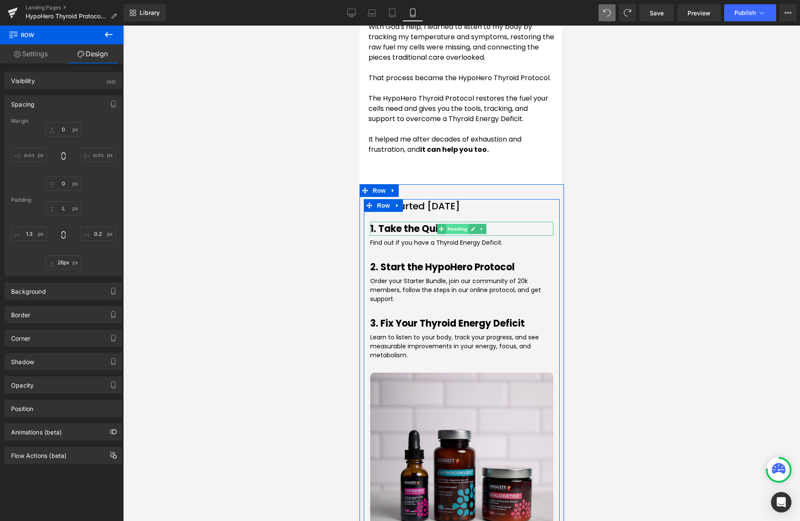
click span "Heading"
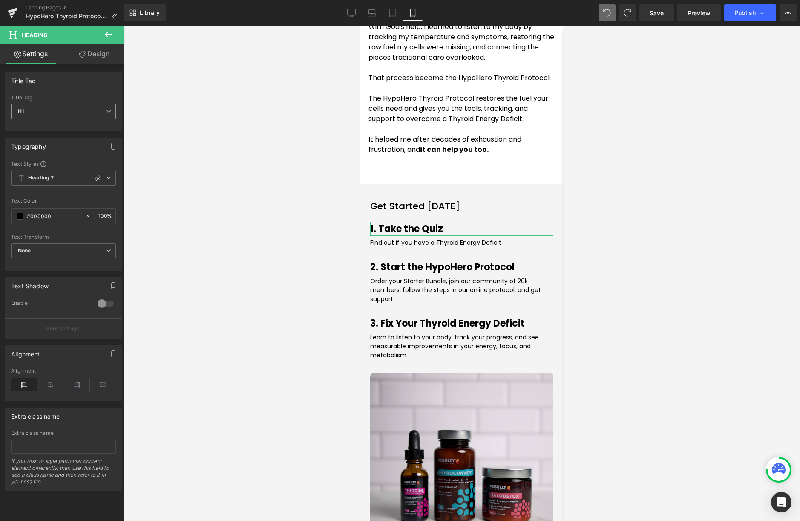
click at [101, 113] on span "H1" at bounding box center [63, 111] width 105 height 15
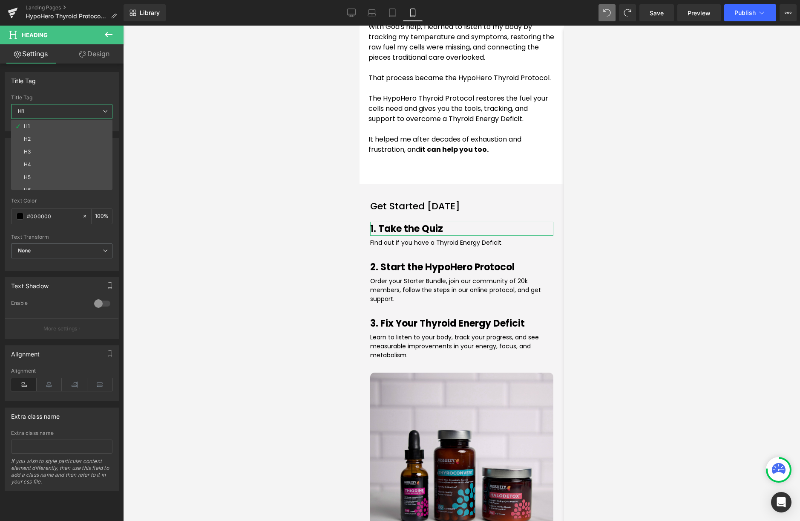
click at [71, 152] on li "H3" at bounding box center [63, 151] width 105 height 13
type input "#424243"
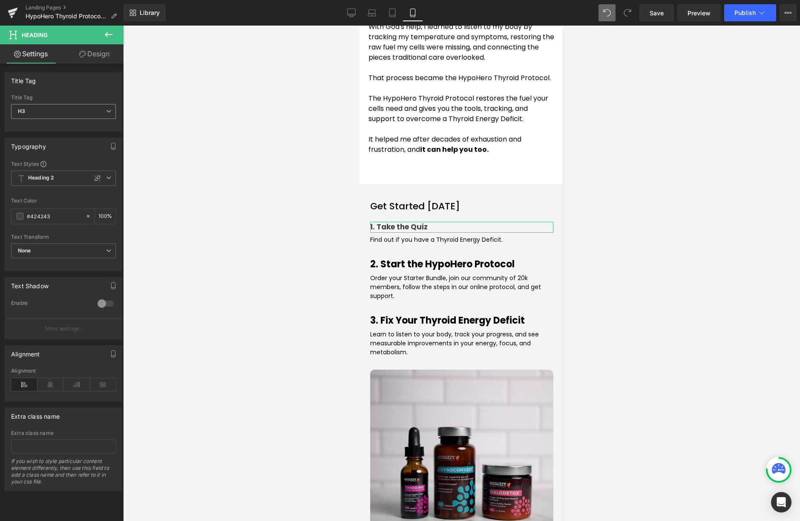
click at [91, 111] on span "H3" at bounding box center [63, 111] width 105 height 15
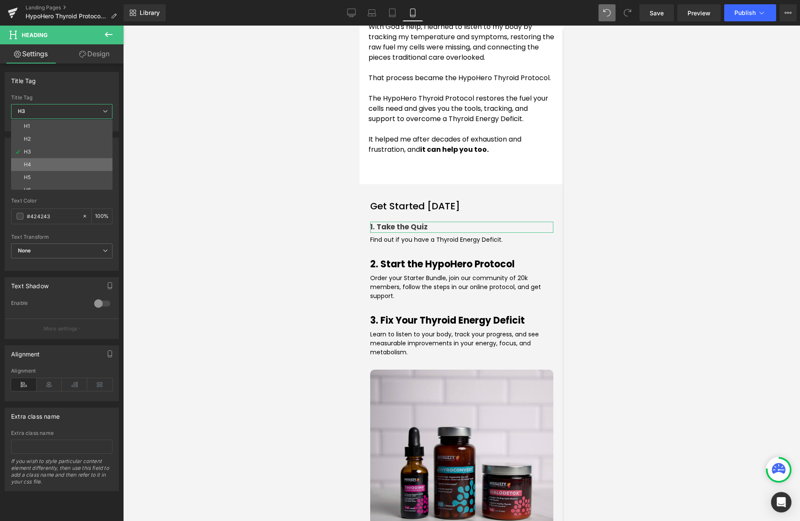
click at [62, 164] on li "H4" at bounding box center [63, 164] width 105 height 13
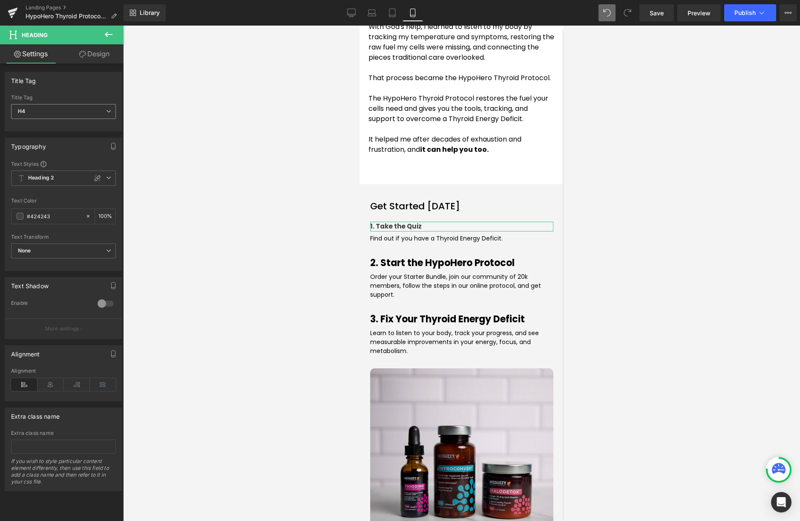
click at [99, 112] on span "H4" at bounding box center [63, 111] width 105 height 15
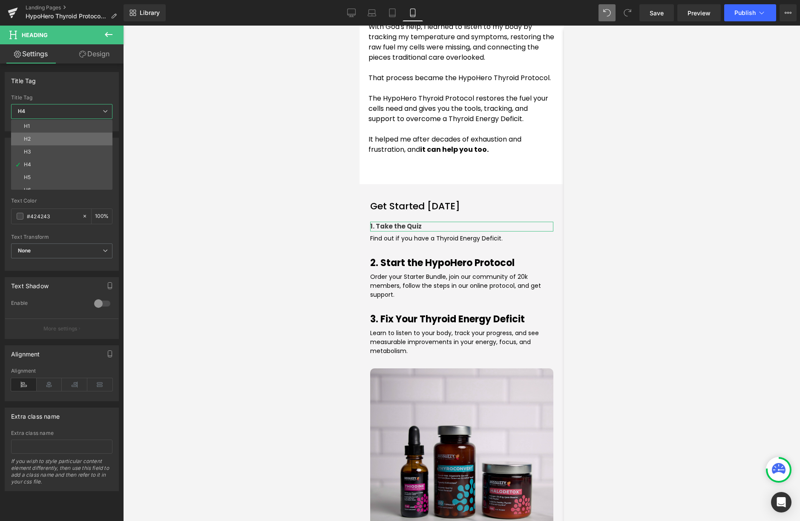
click at [70, 136] on li "H2" at bounding box center [63, 139] width 105 height 13
type input "100"
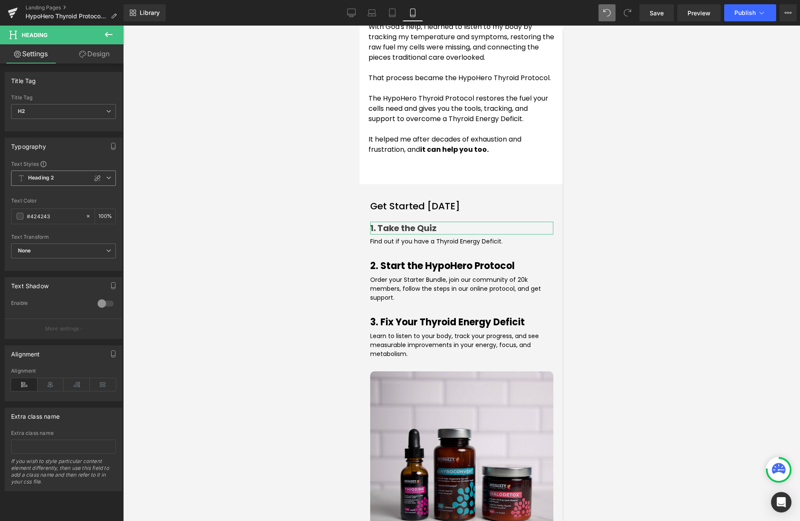
click at [106, 179] on icon at bounding box center [108, 177] width 5 height 5
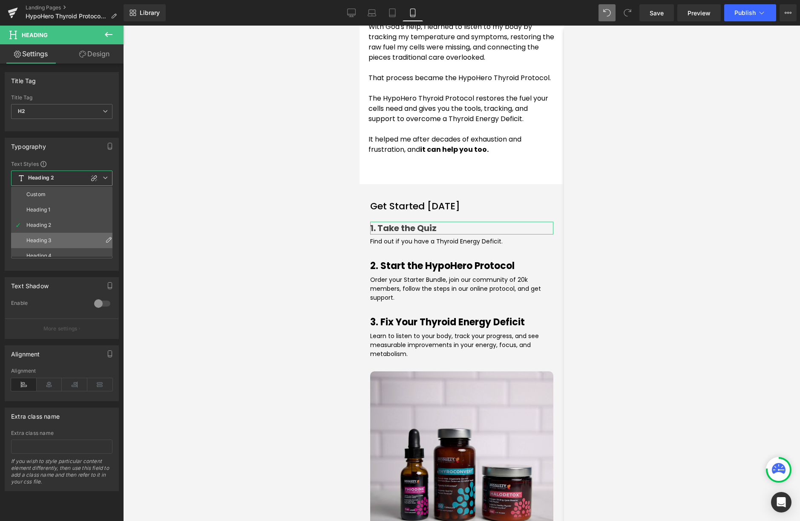
click at [58, 240] on li "Heading 3" at bounding box center [63, 240] width 105 height 15
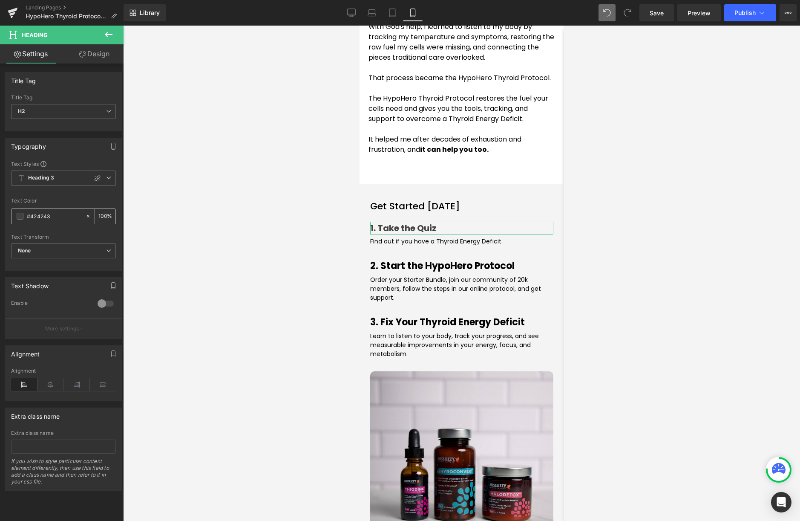
click at [20, 218] on span at bounding box center [20, 216] width 7 height 7
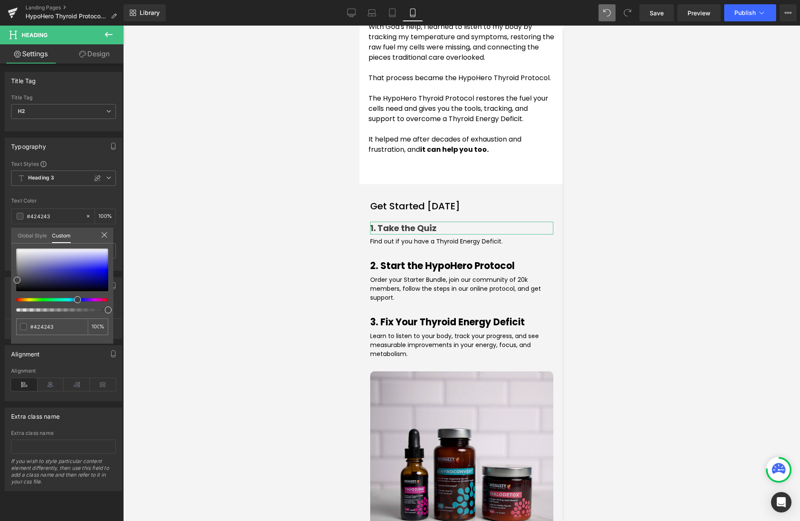
click at [37, 238] on link "Global Style" at bounding box center [32, 235] width 29 height 14
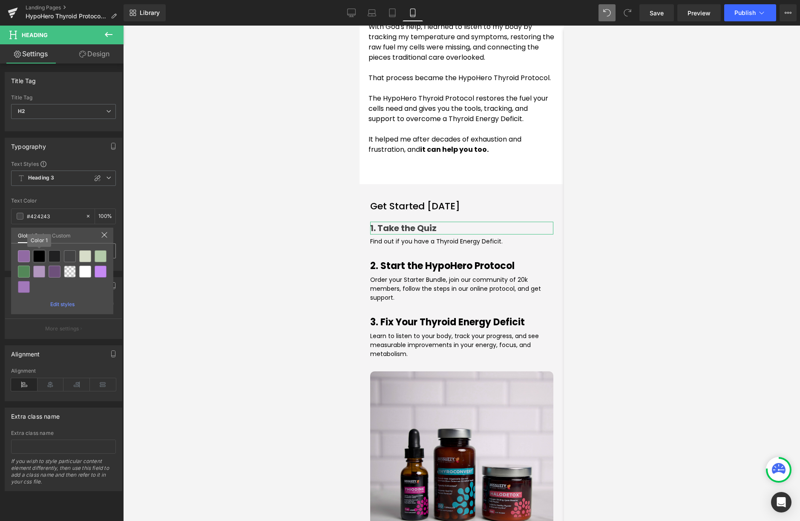
drag, startPoint x: 40, startPoint y: 253, endPoint x: 86, endPoint y: 250, distance: 46.5
click at [40, 253] on div at bounding box center [39, 256] width 12 height 12
type input "Color 1"
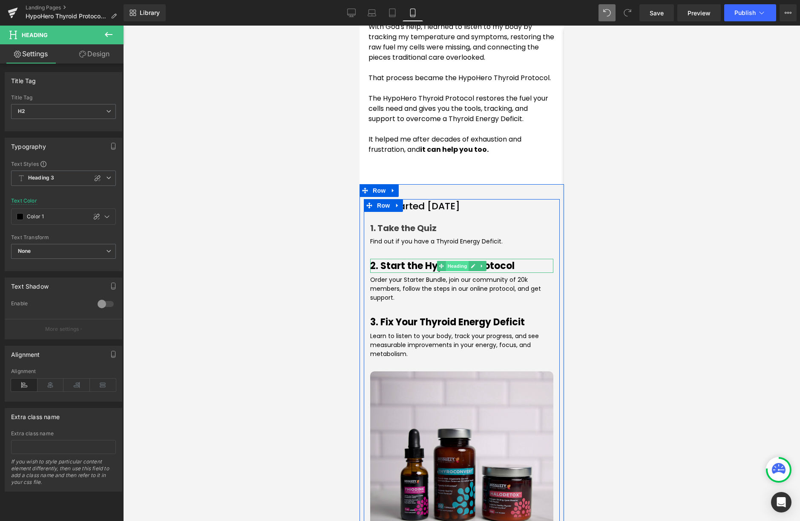
click span "Heading"
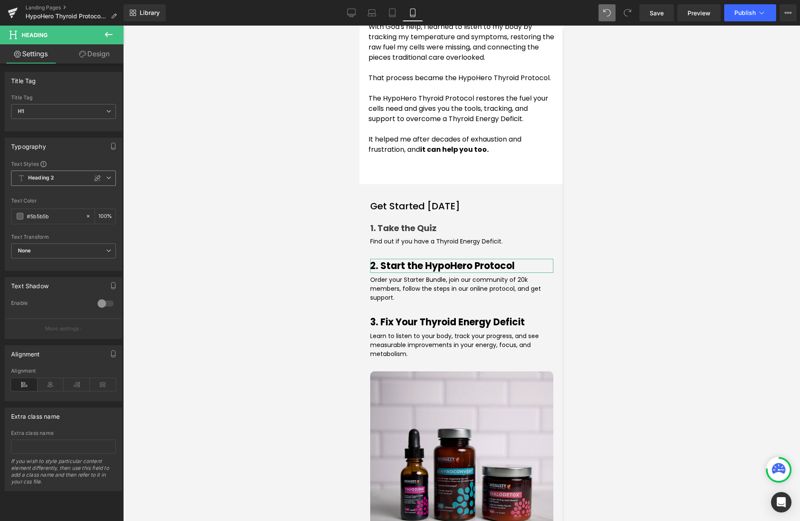
click at [106, 175] on icon at bounding box center [108, 177] width 5 height 5
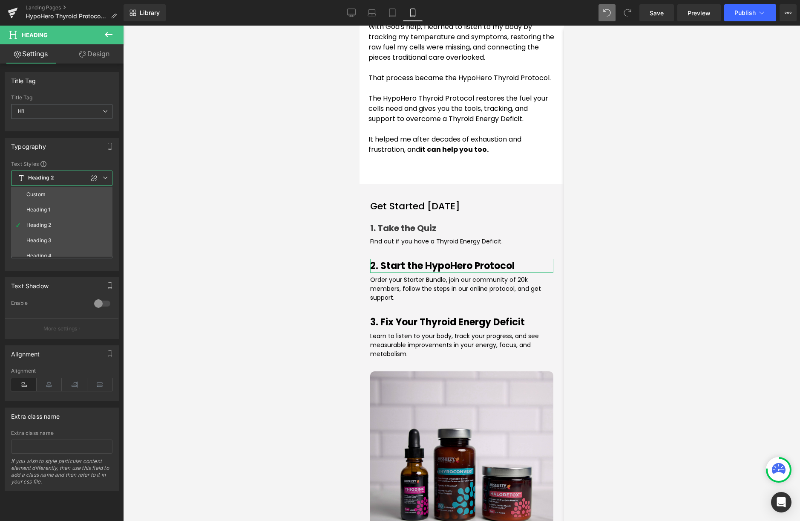
click at [67, 240] on li "Heading 3" at bounding box center [63, 240] width 105 height 15
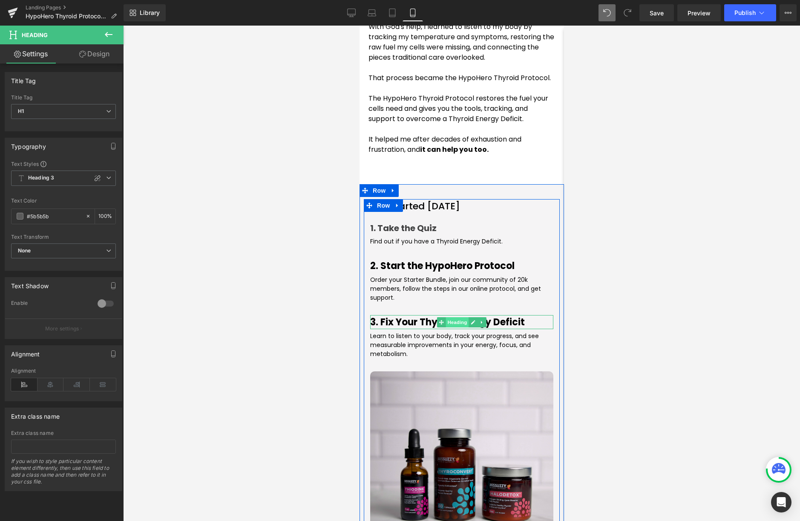
click span "Heading"
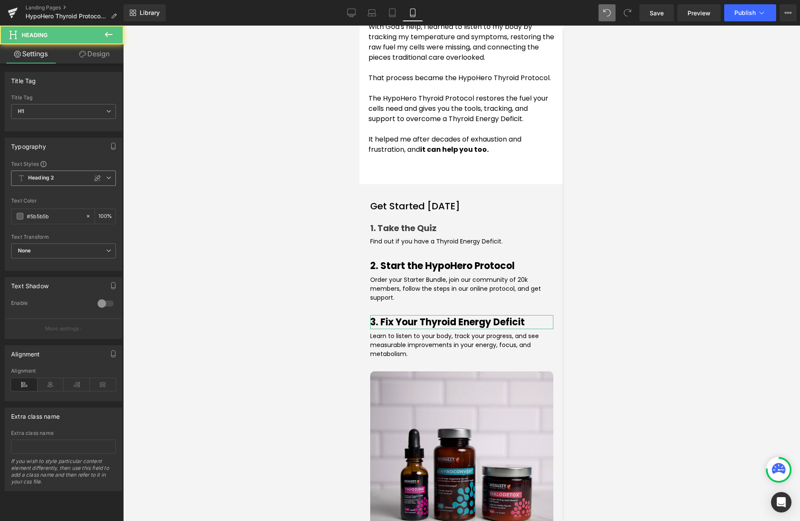
click at [107, 175] on icon at bounding box center [108, 177] width 5 height 5
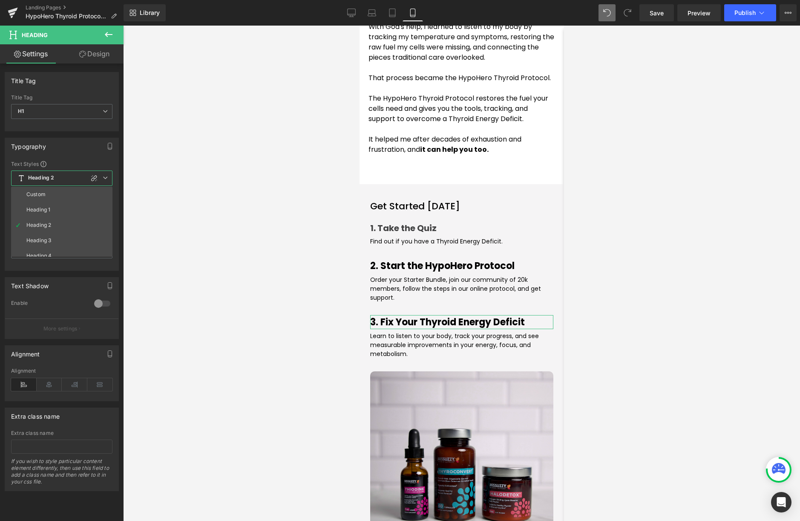
click at [57, 239] on li "Heading 3" at bounding box center [63, 240] width 105 height 15
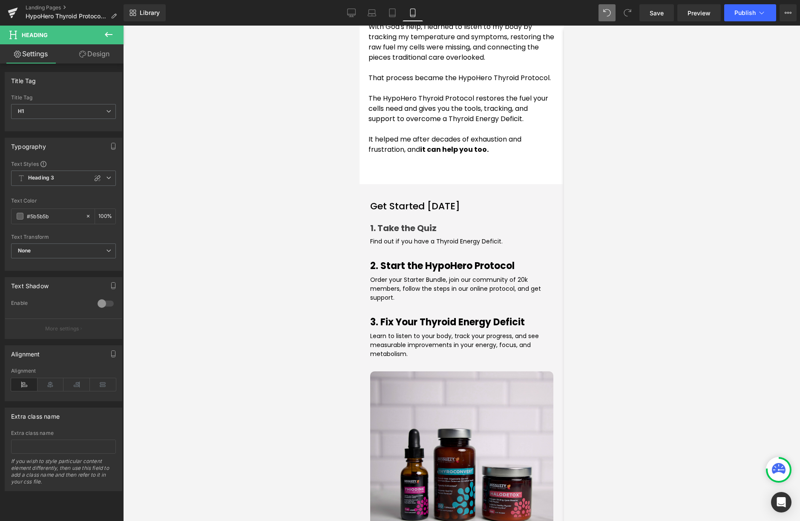
click at [272, 234] on div at bounding box center [461, 273] width 677 height 495
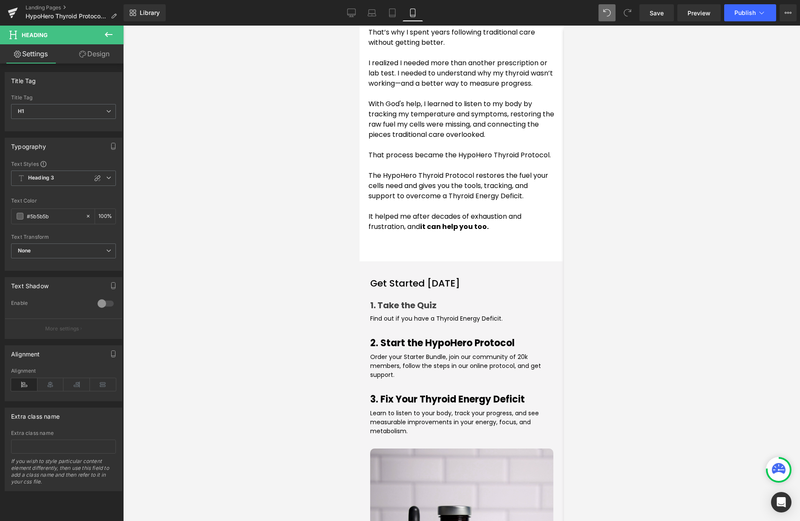
scroll to position [851, 0]
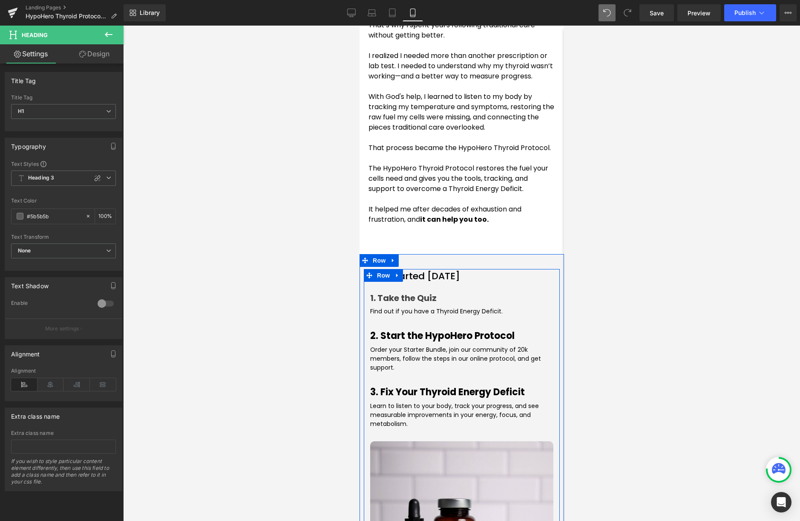
click strong "1. Take the Quiz"
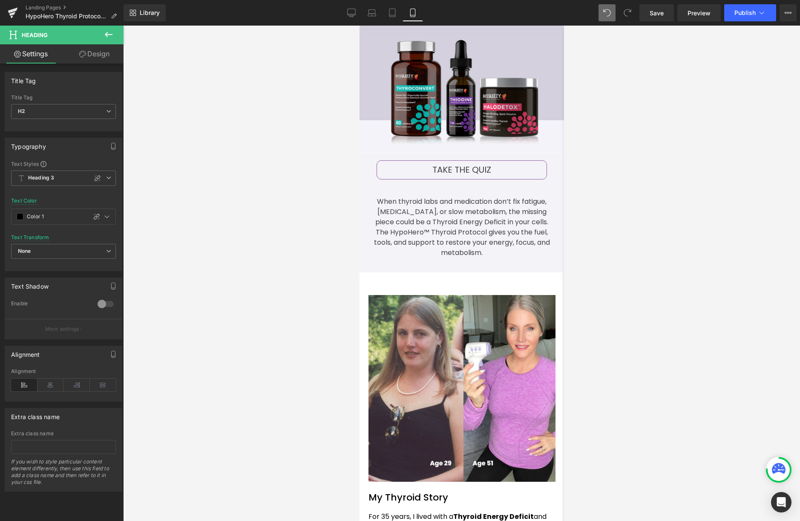
scroll to position [0, 0]
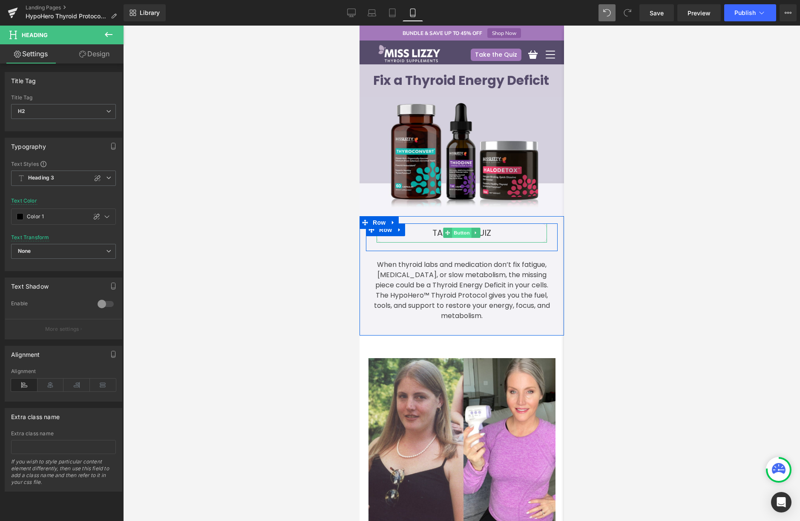
click span "Button"
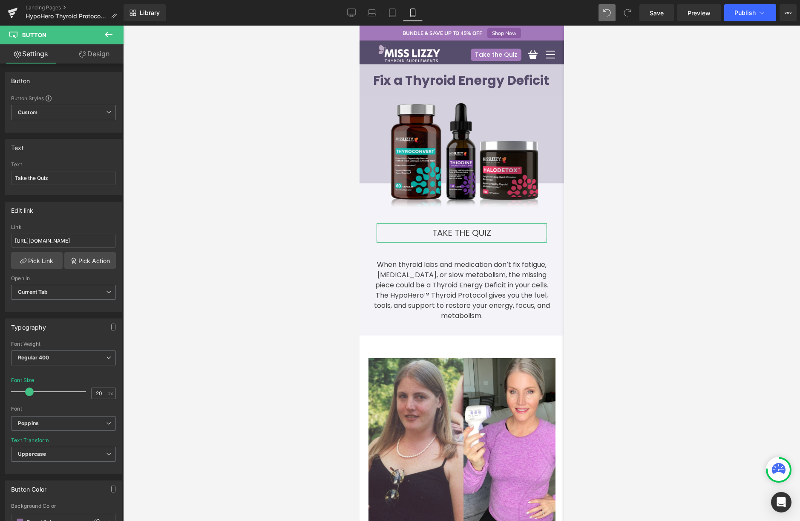
click at [91, 53] on link "Design" at bounding box center [94, 53] width 62 height 19
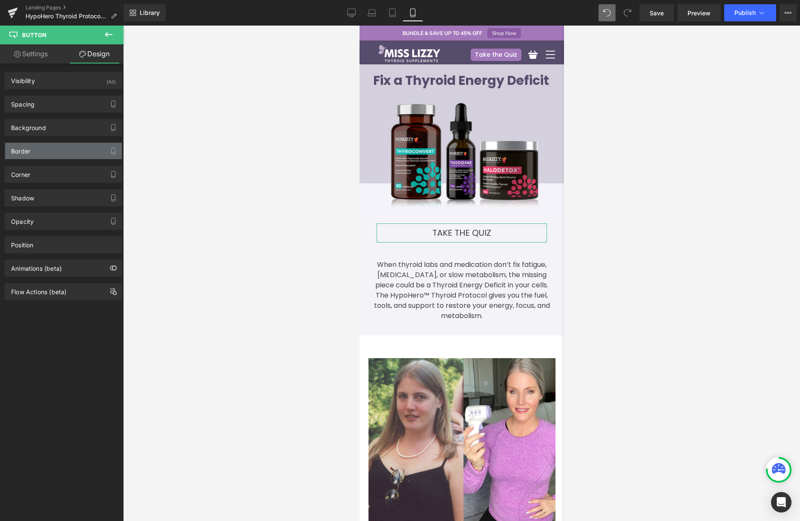
click at [16, 155] on div "Border" at bounding box center [63, 151] width 117 height 16
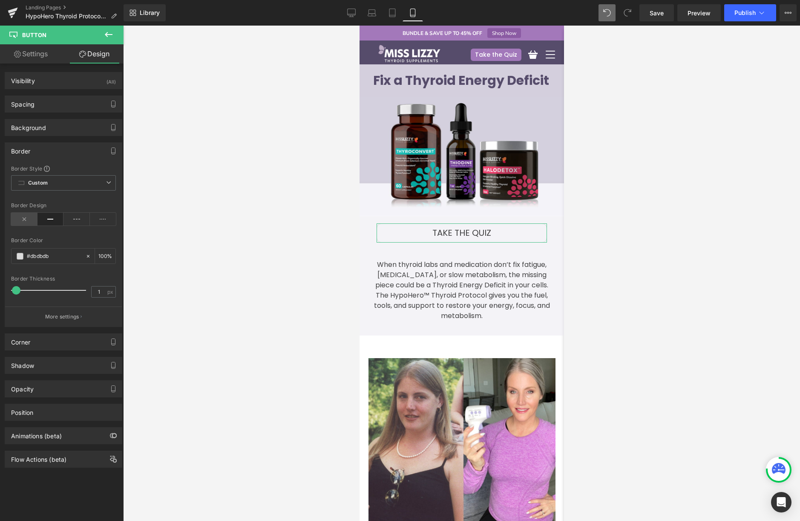
click at [15, 216] on icon at bounding box center [24, 219] width 26 height 13
click at [643, 186] on div at bounding box center [461, 273] width 677 height 495
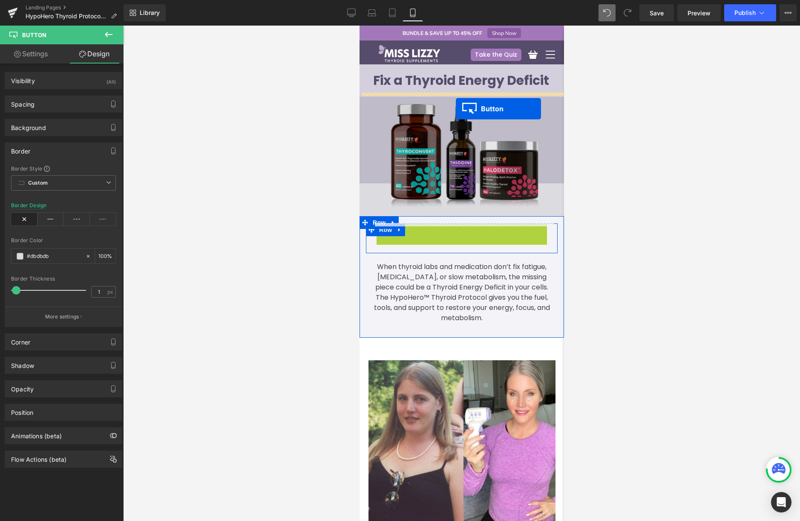
drag, startPoint x: 102, startPoint y: 207, endPoint x: 99, endPoint y: 79, distance: 127.9
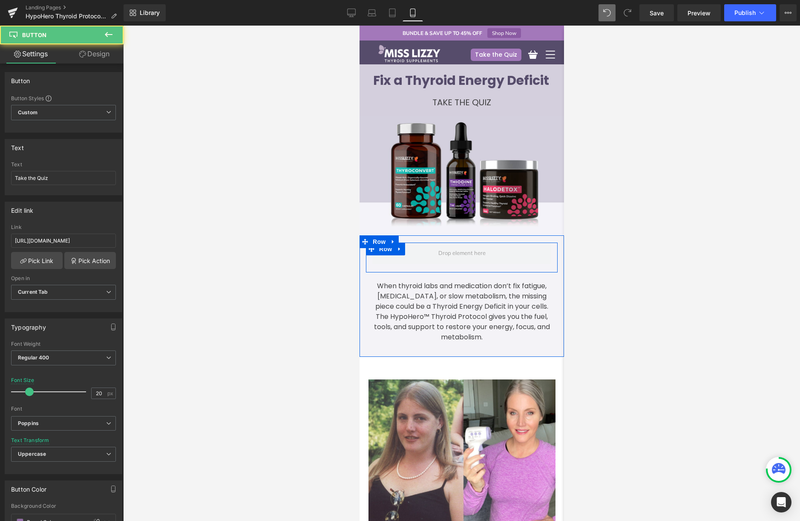
click at [654, 135] on div at bounding box center [461, 273] width 677 height 495
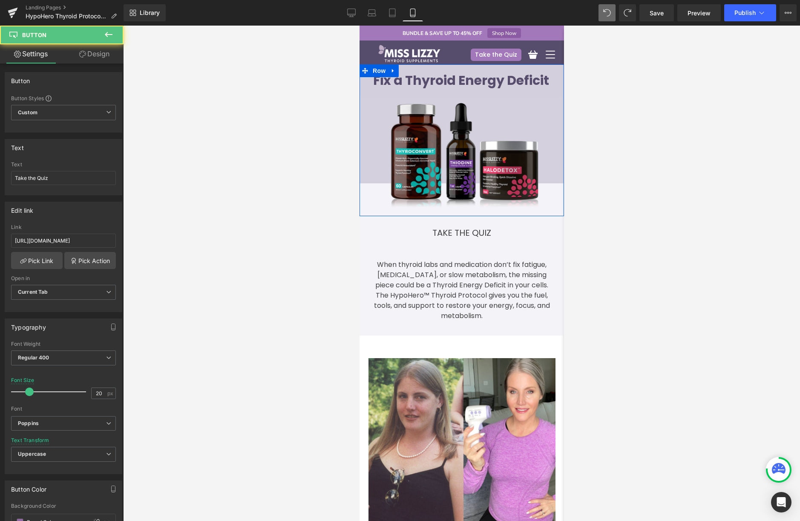
drag, startPoint x: 26, startPoint y: 204, endPoint x: 76, endPoint y: 67, distance: 146.0
click div "Elevate Your Energy, Body Temperature, & Focus: Thyroid Supplements That Work H…"
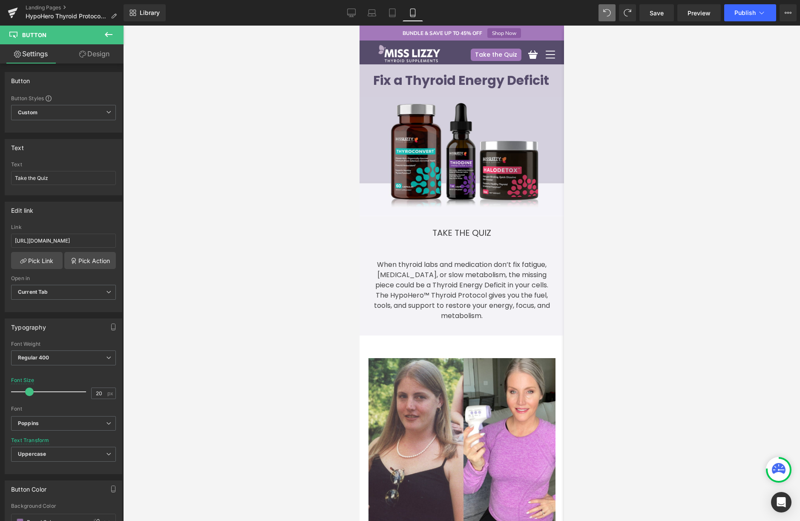
click at [664, 198] on div at bounding box center [461, 273] width 677 height 495
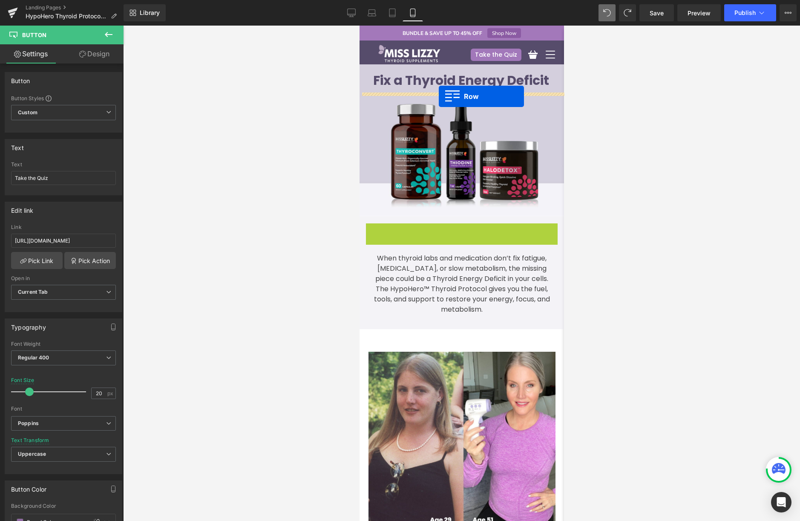
drag, startPoint x: 26, startPoint y: 206, endPoint x: 83, endPoint y: 65, distance: 151.8
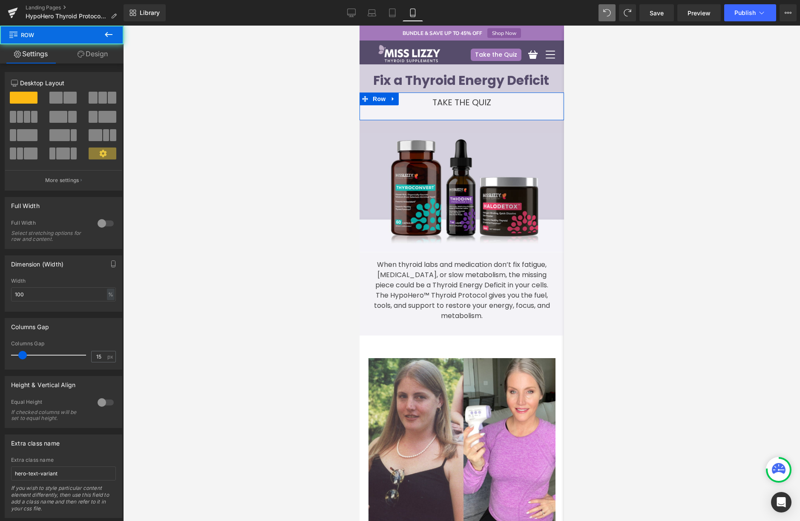
click at [652, 139] on div at bounding box center [461, 273] width 677 height 495
click at [645, 259] on div at bounding box center [461, 273] width 677 height 495
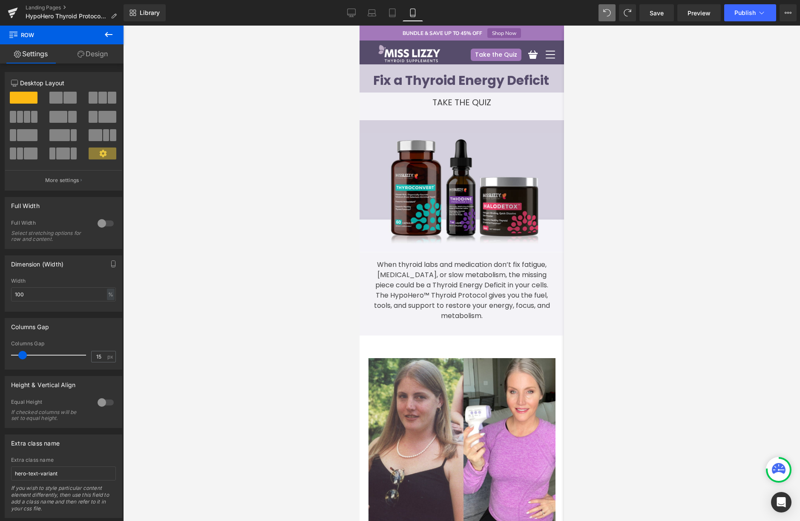
click at [309, 89] on div at bounding box center [461, 273] width 677 height 495
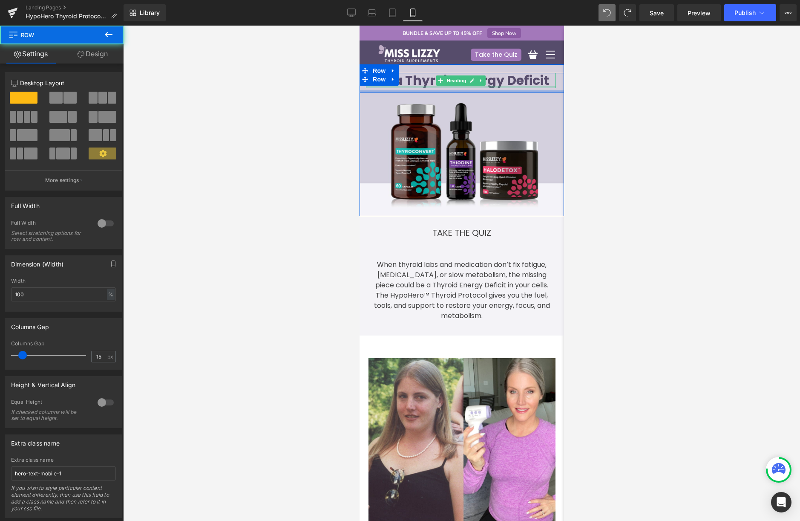
click div "Elevate Your Energy, Body Temperature, & Focus: Thyroid Supplements That Work H…"
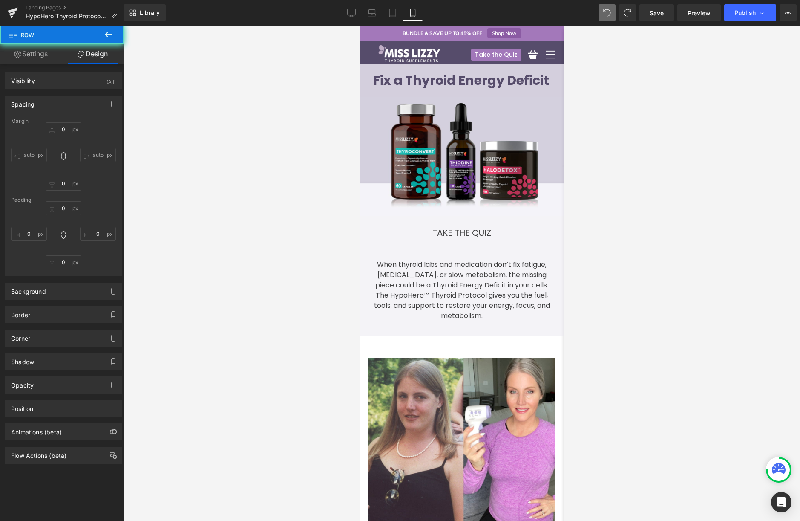
click at [637, 155] on div at bounding box center [461, 273] width 677 height 495
click at [653, 16] on span "Save" at bounding box center [657, 13] width 14 height 9
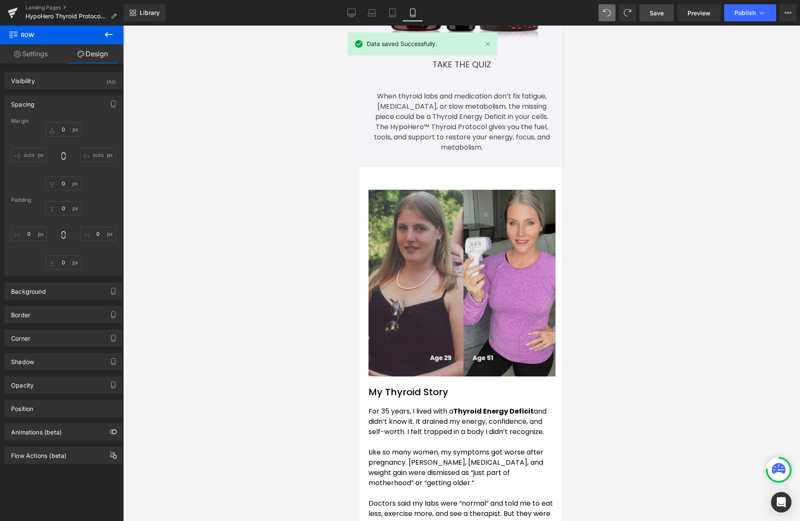
scroll to position [170, 0]
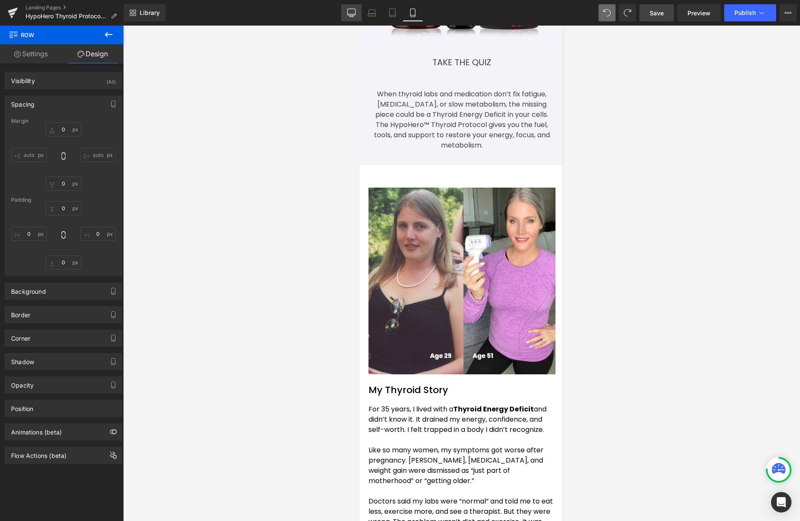
click at [349, 16] on icon at bounding box center [351, 13] width 9 height 9
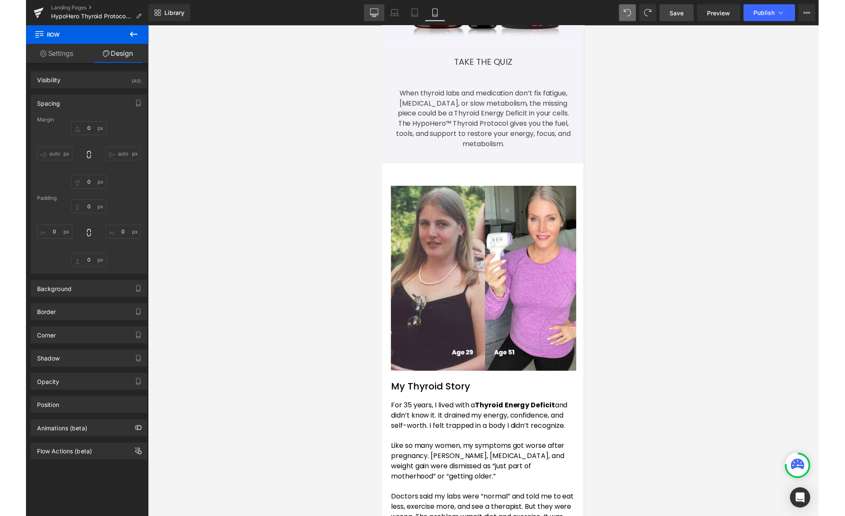
scroll to position [0, 0]
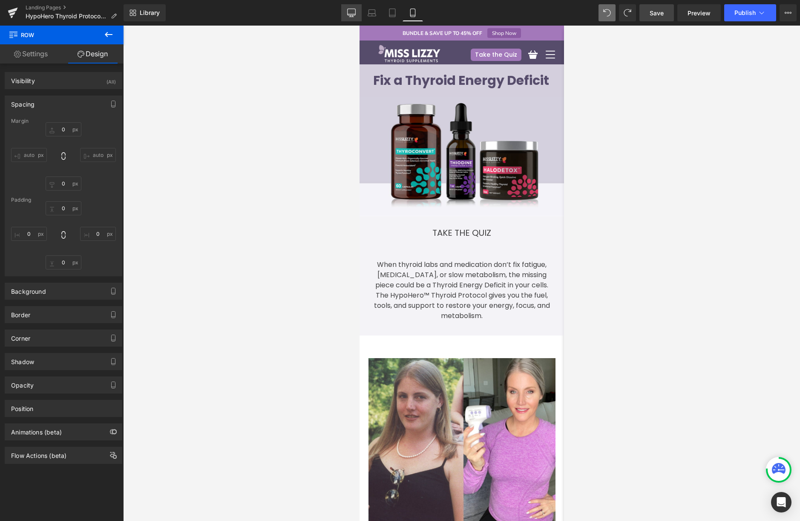
type input "0"
type input "31"
type input "100"
type input "0"
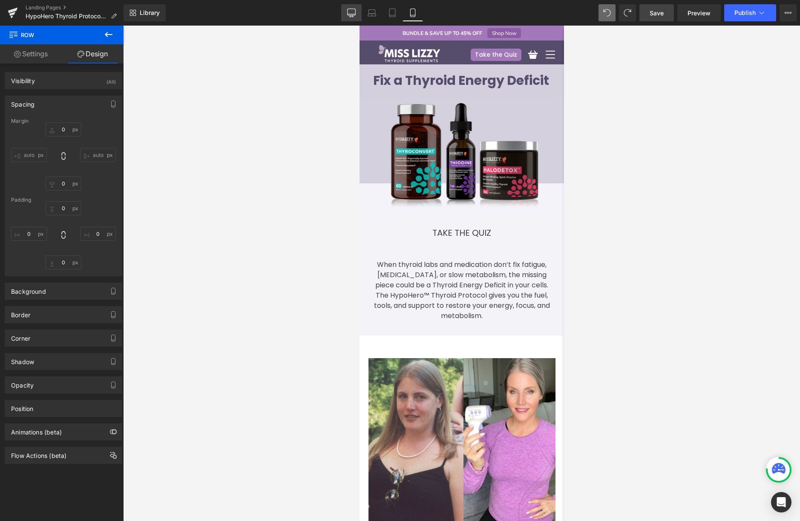
type input "100"
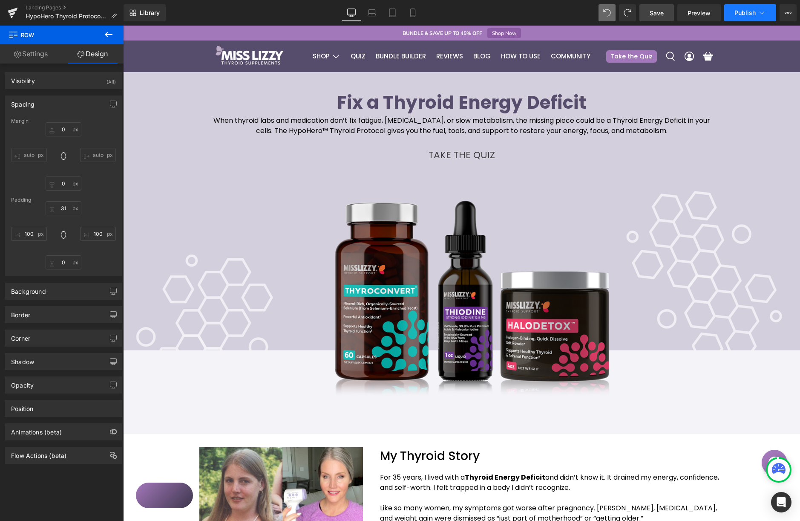
click at [739, 18] on button "Publish" at bounding box center [750, 12] width 52 height 17
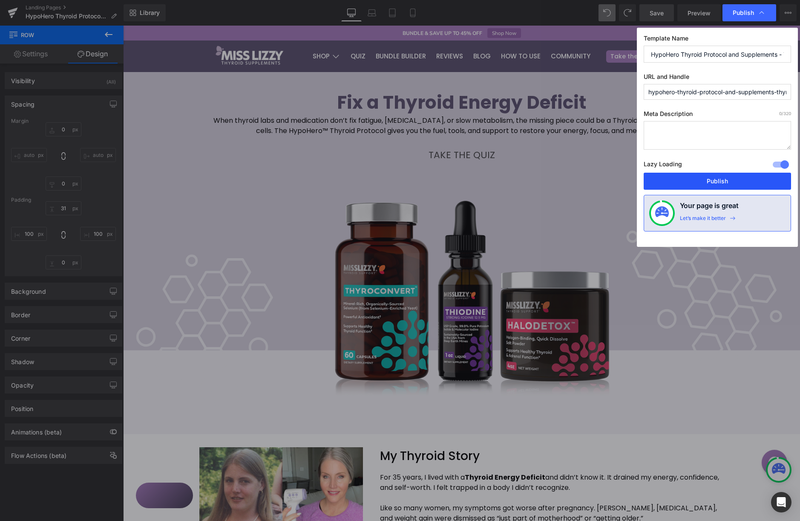
click at [721, 180] on button "Publish" at bounding box center [717, 181] width 147 height 17
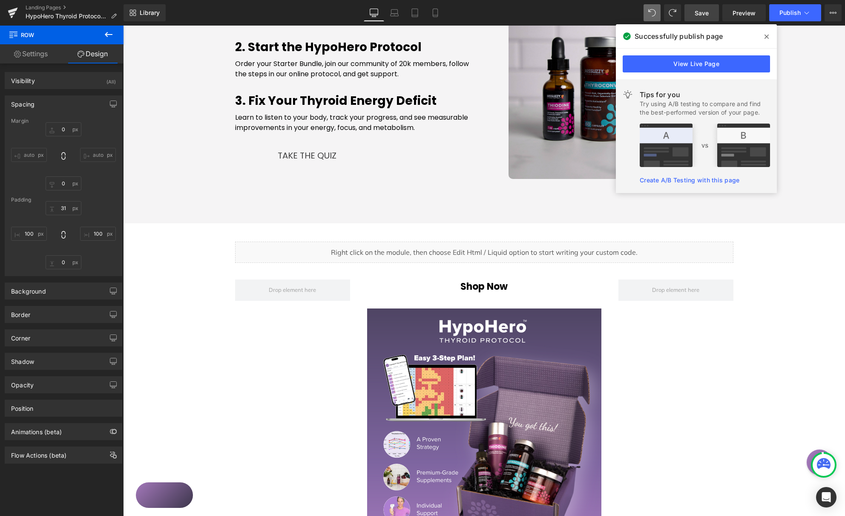
scroll to position [933, 0]
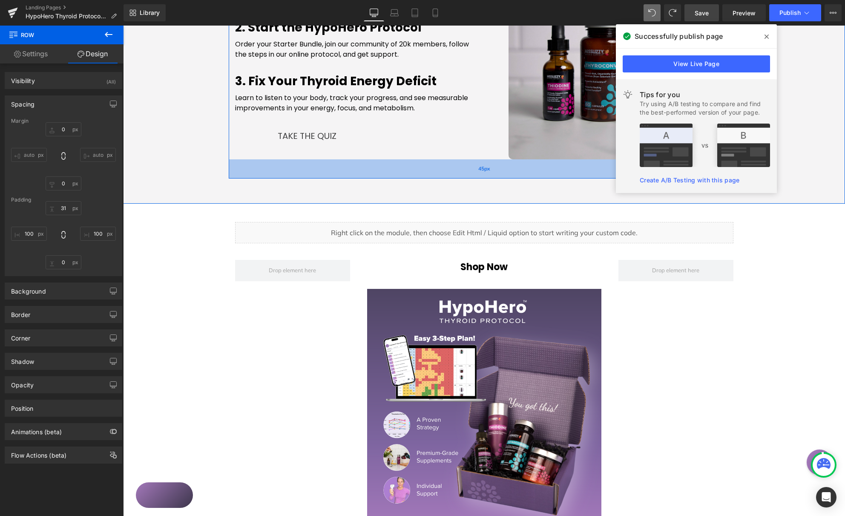
click div "45px"
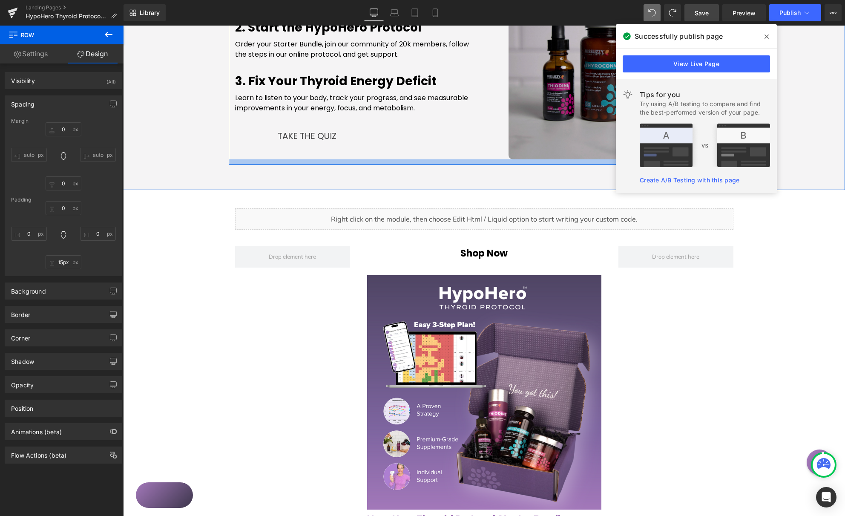
drag, startPoint x: 331, startPoint y: 176, endPoint x: 474, endPoint y: 69, distance: 179.0
click div "Get Started Today Heading 1. Take the Quiz Heading Find out if you have a Thyro…"
type input "18px"
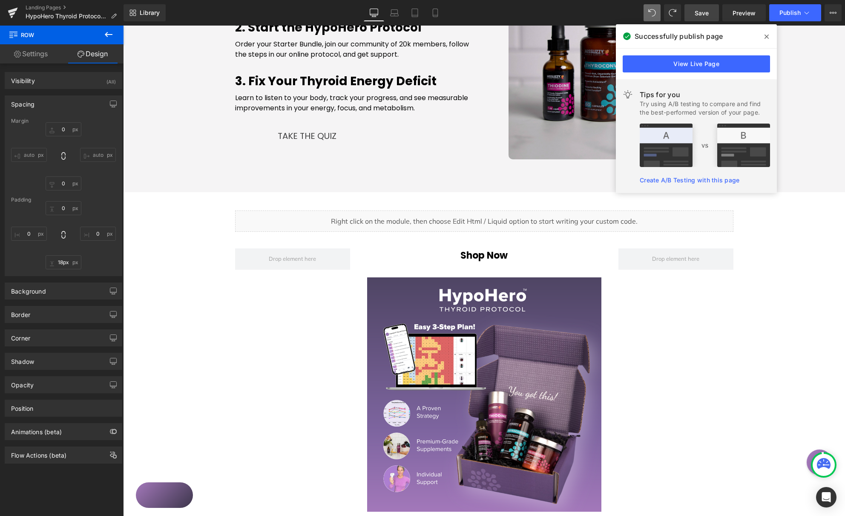
click at [763, 35] on span at bounding box center [767, 37] width 14 height 14
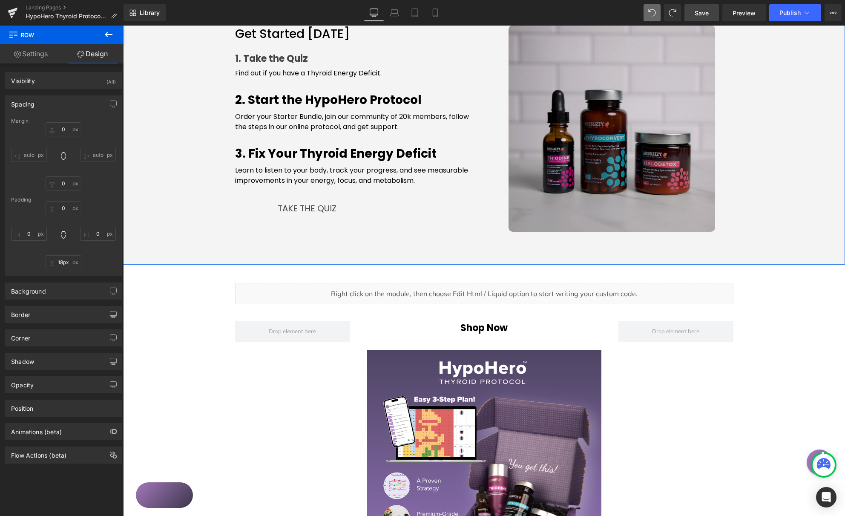
scroll to position [859, 0]
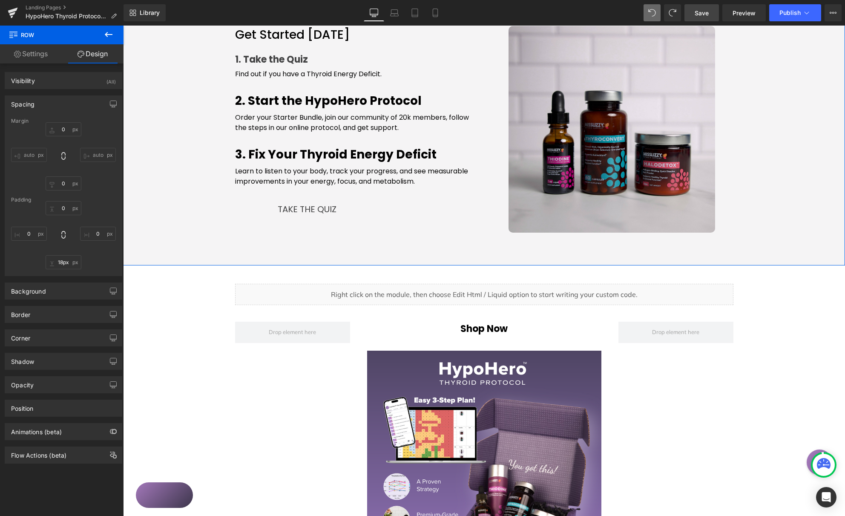
click div "Image"
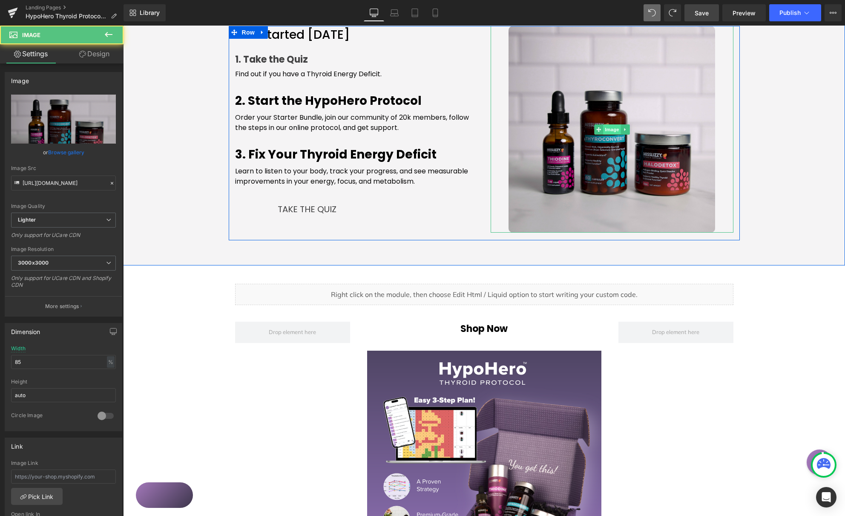
click span "Image"
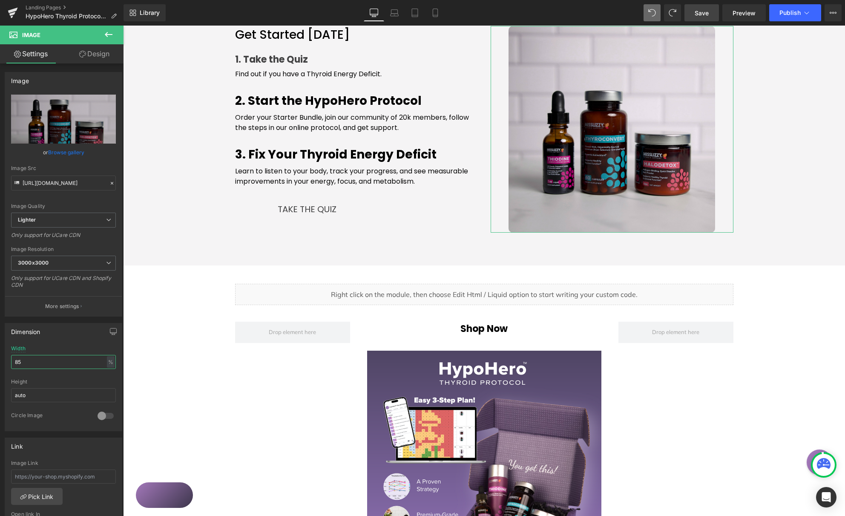
drag, startPoint x: 64, startPoint y: 360, endPoint x: -6, endPoint y: 356, distance: 70.4
click at [0, 356] on html "Image You are previewing how the Page Preset 3 will restyle your page. You can …" at bounding box center [422, 258] width 845 height 516
type input "80"
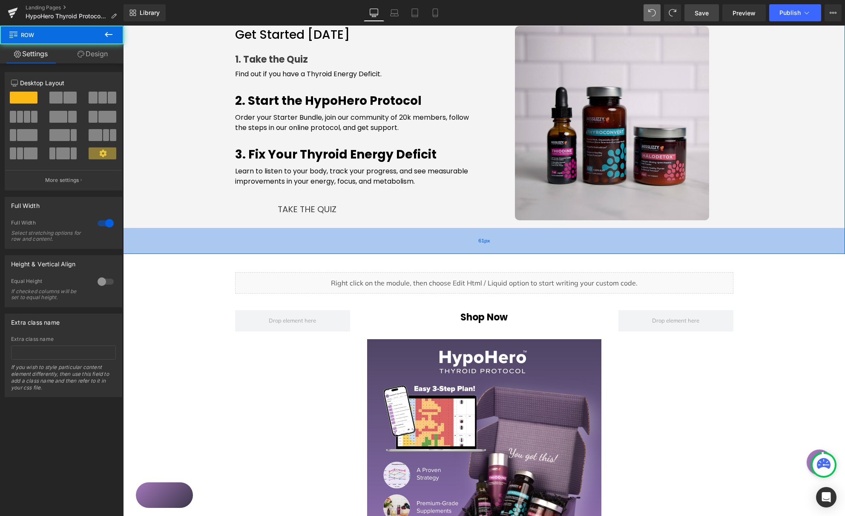
drag, startPoint x: 442, startPoint y: 252, endPoint x: 447, endPoint y: 239, distance: 14.0
click div "61px"
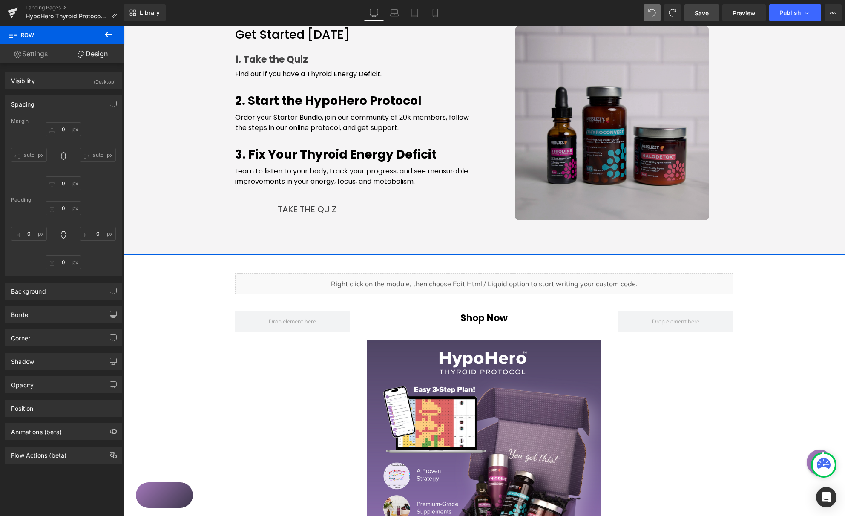
type input "0"
type input "66"
type input "0"
type input "63"
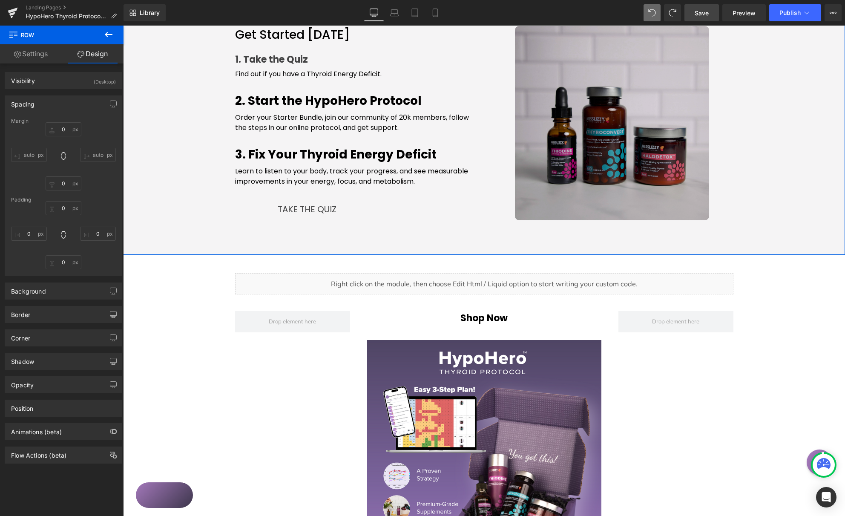
type input "0"
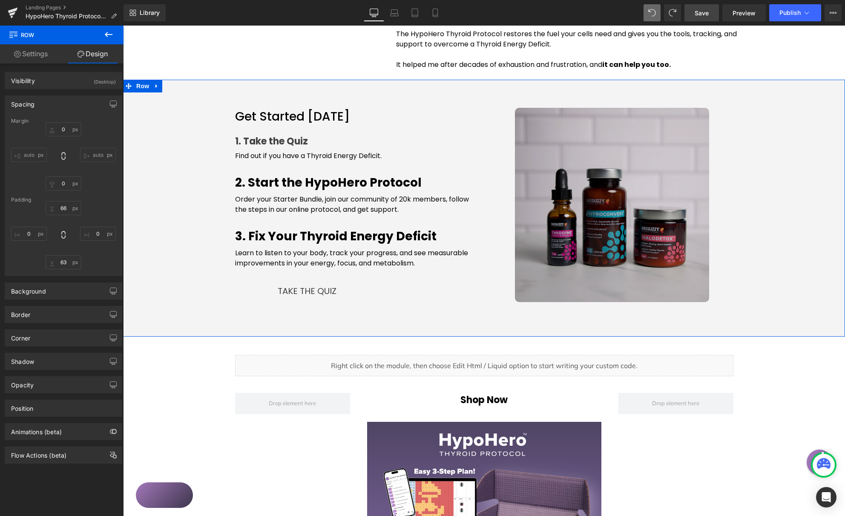
scroll to position [778, 0]
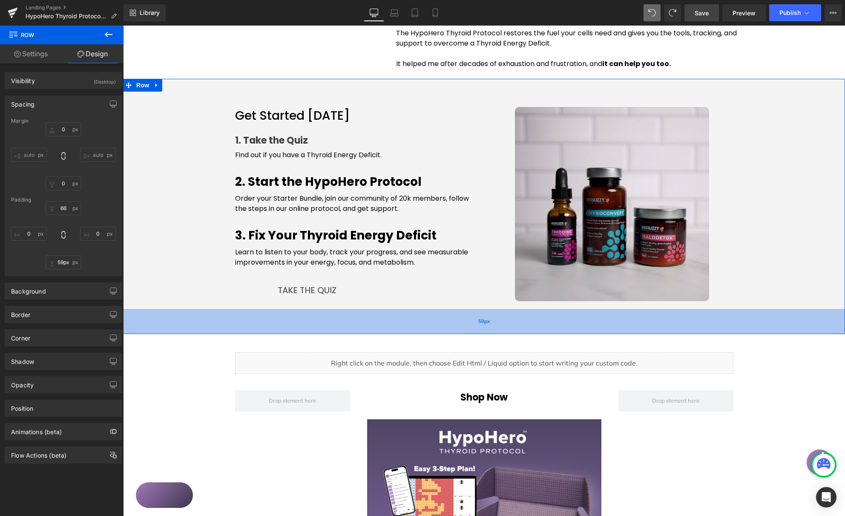
type input "60px"
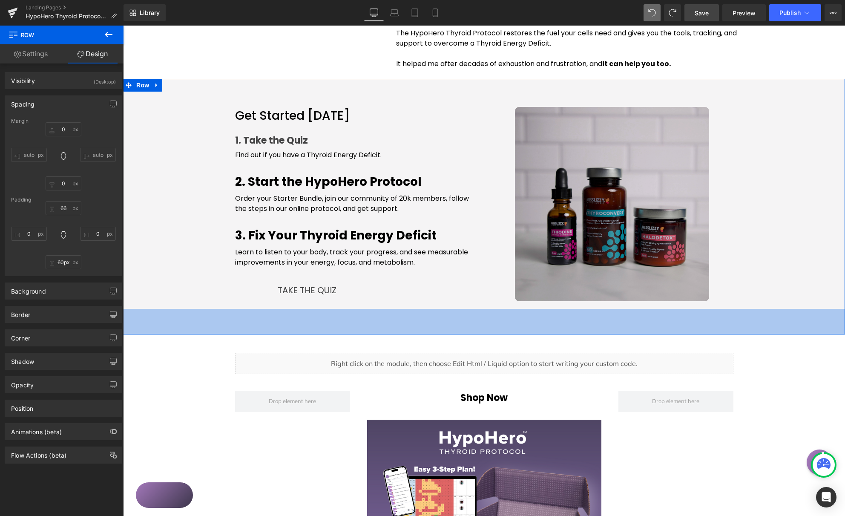
drag, startPoint x: 395, startPoint y: 328, endPoint x: 401, endPoint y: 254, distance: 73.5
click div "60px"
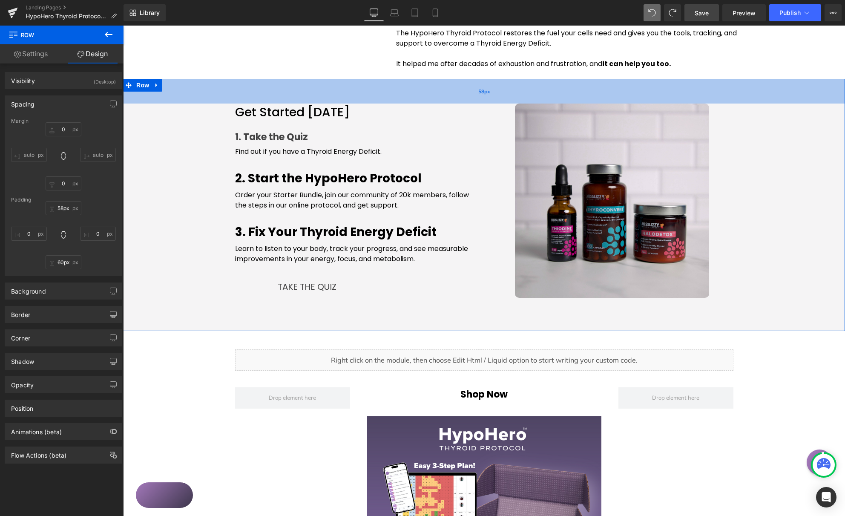
click div "58px"
type input "59px"
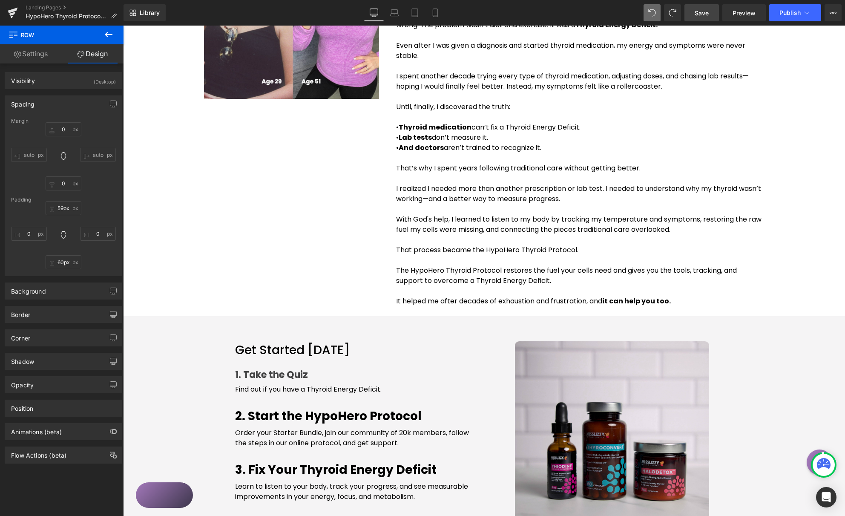
scroll to position [540, 0]
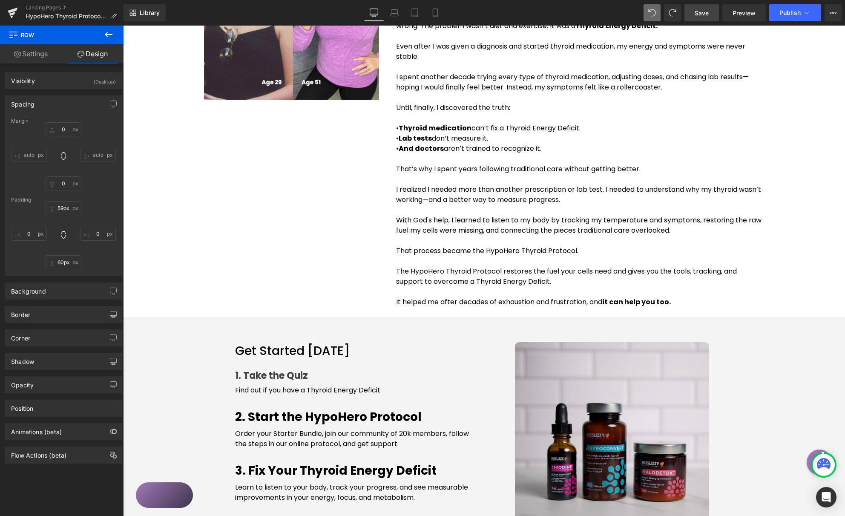
click at [703, 12] on span "Save" at bounding box center [702, 13] width 14 height 9
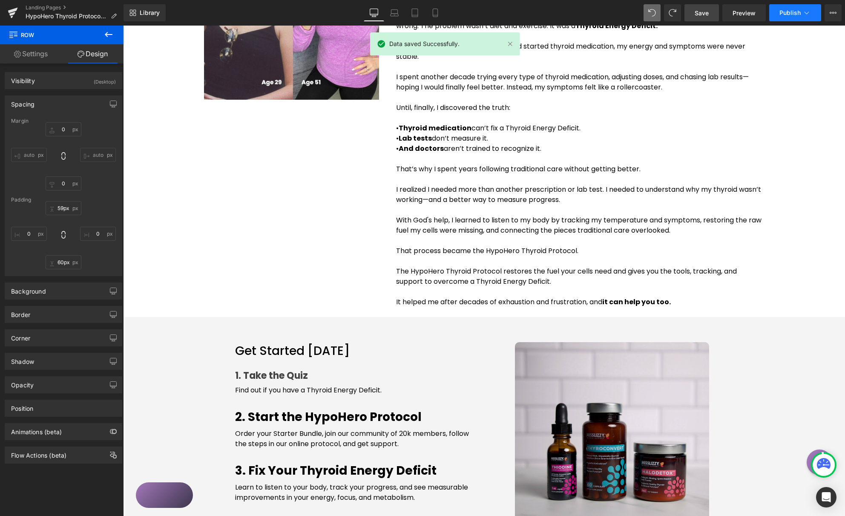
click at [794, 14] on span "Publish" at bounding box center [790, 12] width 21 height 7
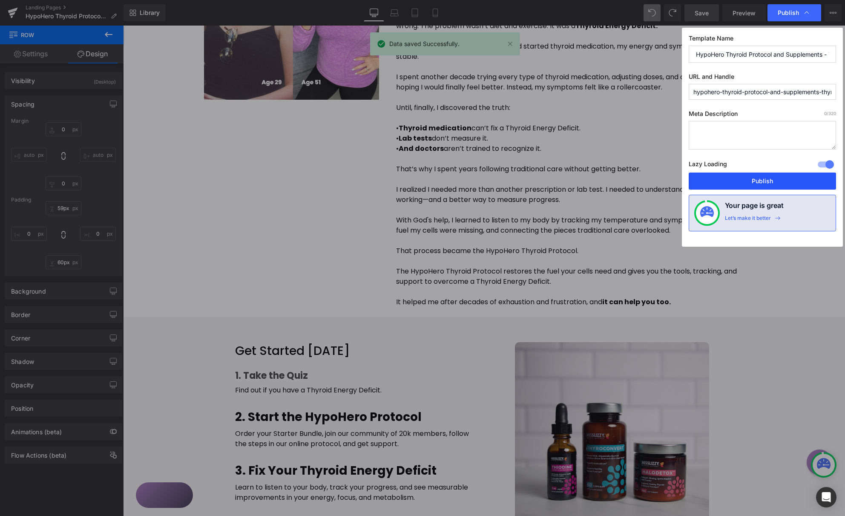
click at [763, 177] on button "Publish" at bounding box center [762, 181] width 147 height 17
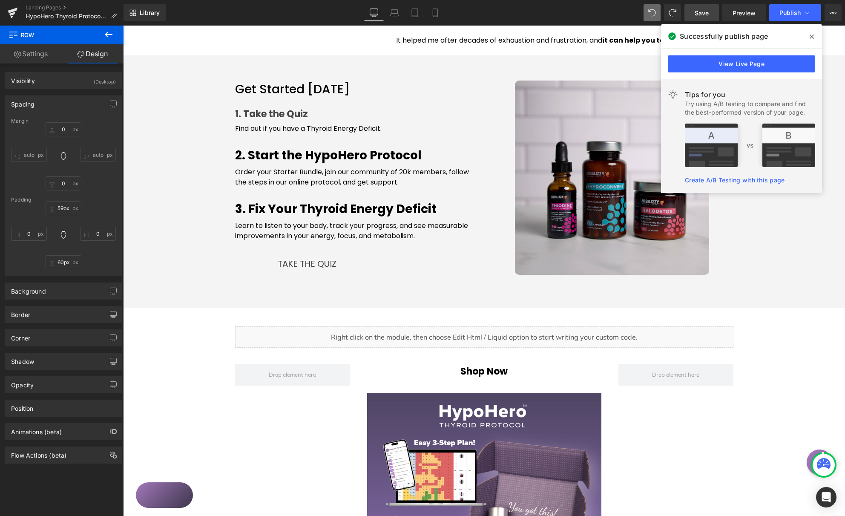
scroll to position [803, 0]
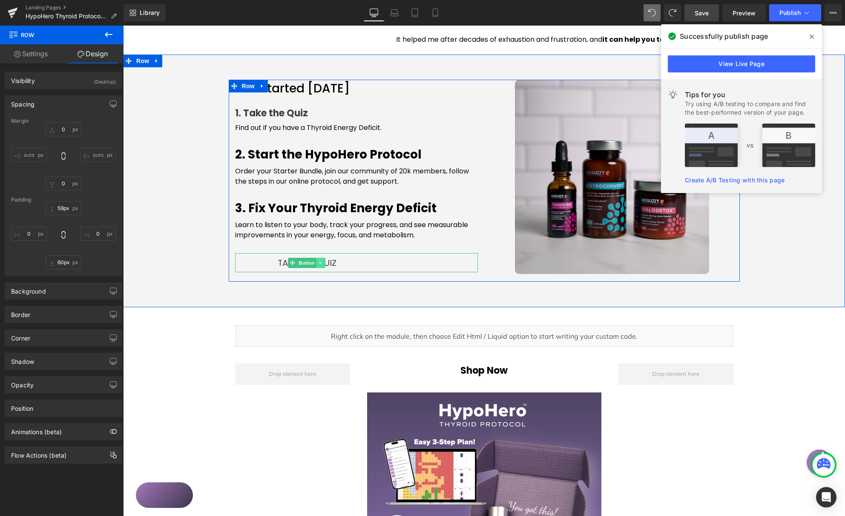
click icon
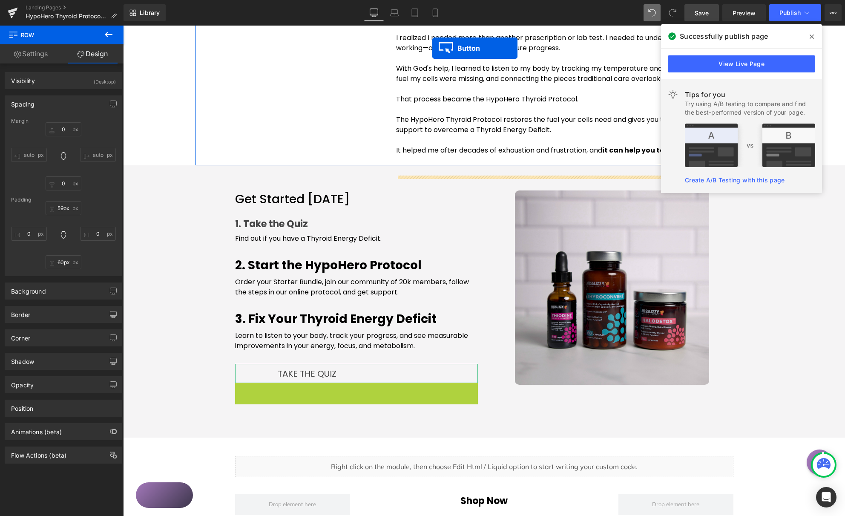
scroll to position [649, 0]
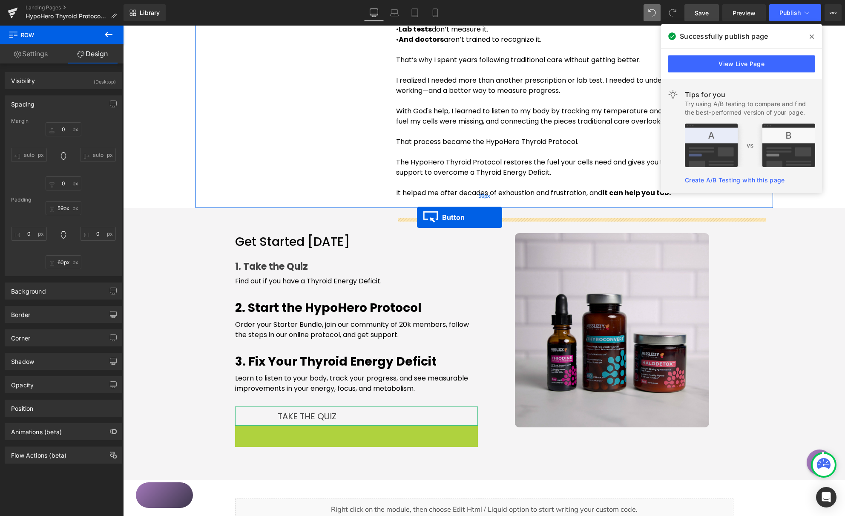
drag, startPoint x: 182, startPoint y: 267, endPoint x: 293, endPoint y: 193, distance: 133.3
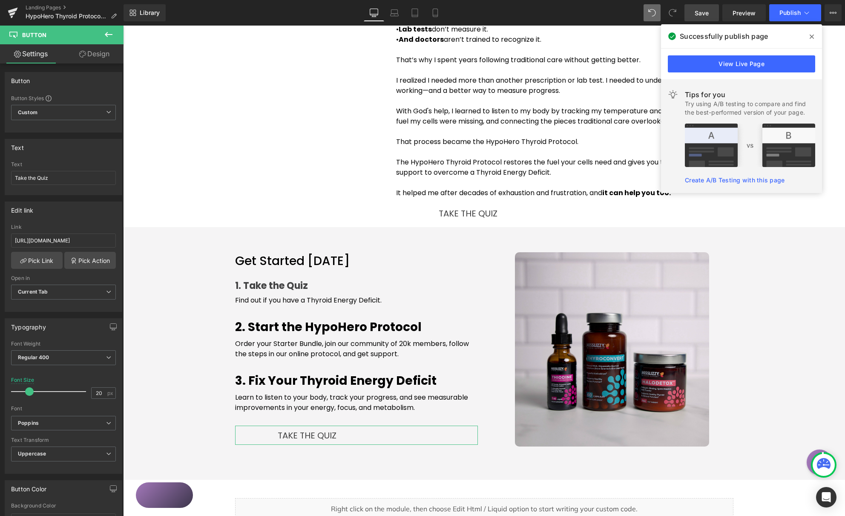
click at [800, 37] on icon at bounding box center [812, 37] width 4 height 4
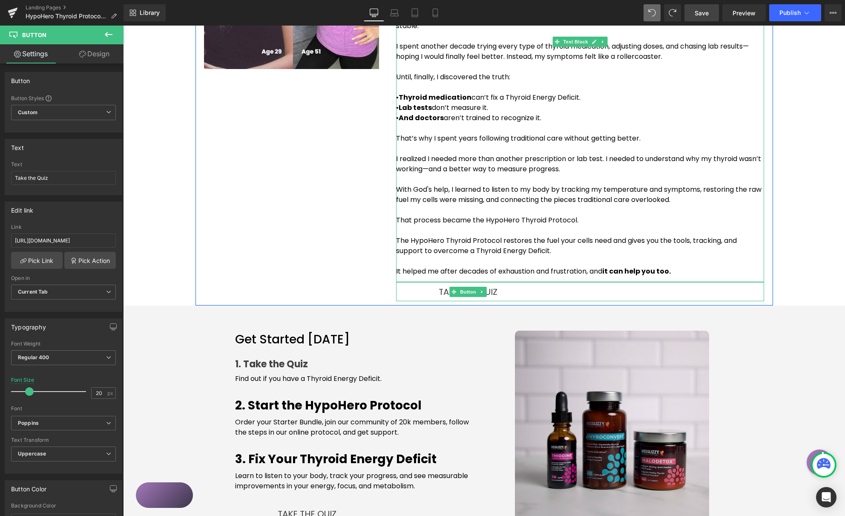
scroll to position [571, 0]
click p "That process became the HypoHero Thyroid Protocol."
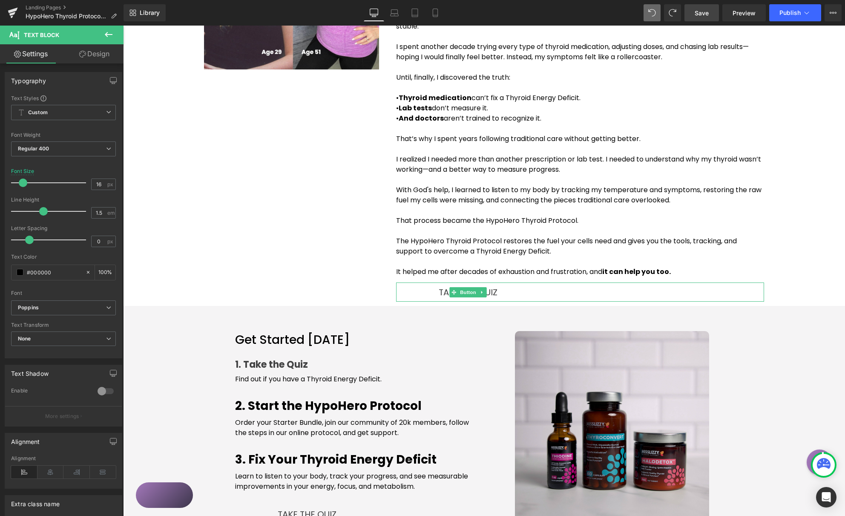
click at [107, 55] on link "Design" at bounding box center [94, 53] width 62 height 19
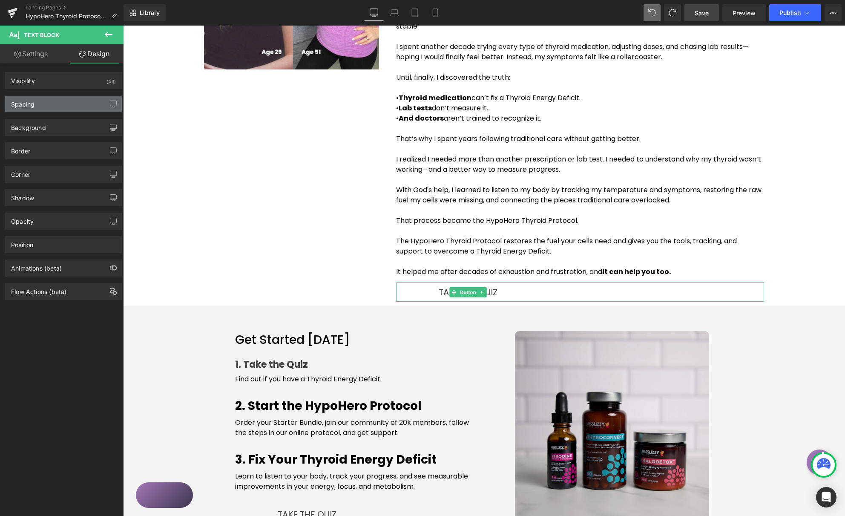
click at [64, 105] on div "Spacing" at bounding box center [63, 104] width 117 height 16
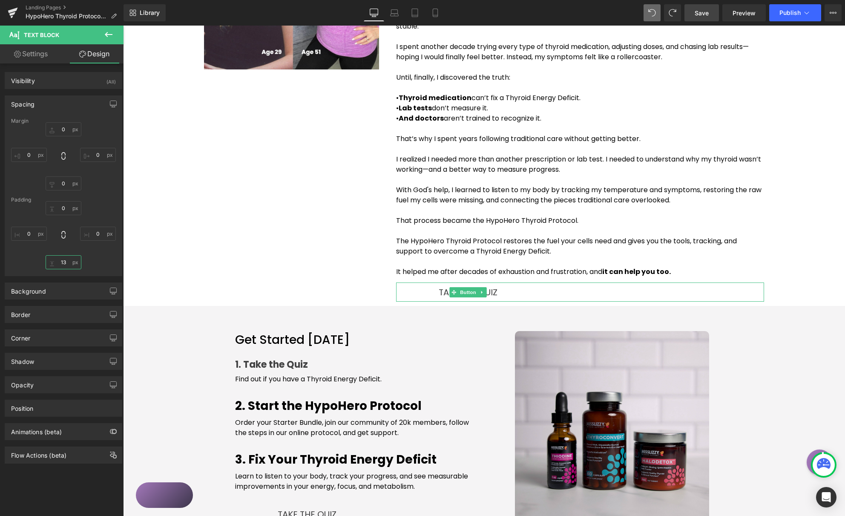
click at [66, 259] on input "13" at bounding box center [64, 262] width 36 height 14
type input "M"
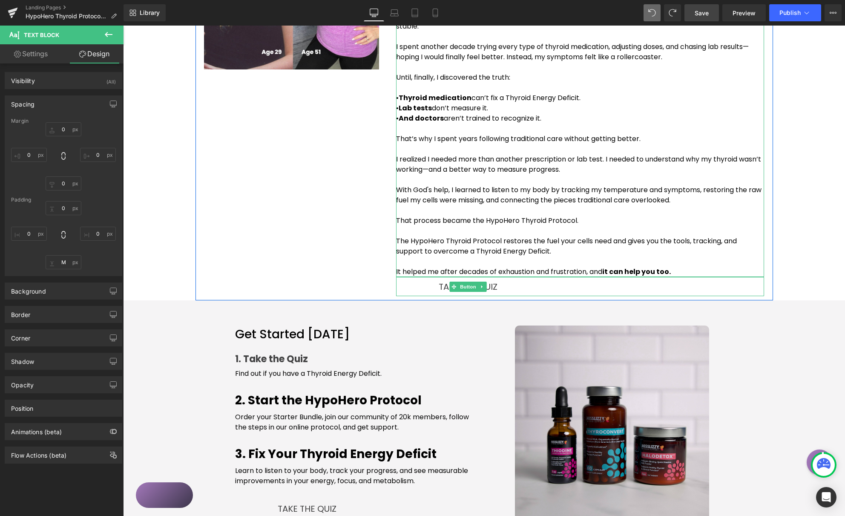
click p "It helped me after decades of exhaustion and frustration, and it can help you t…"
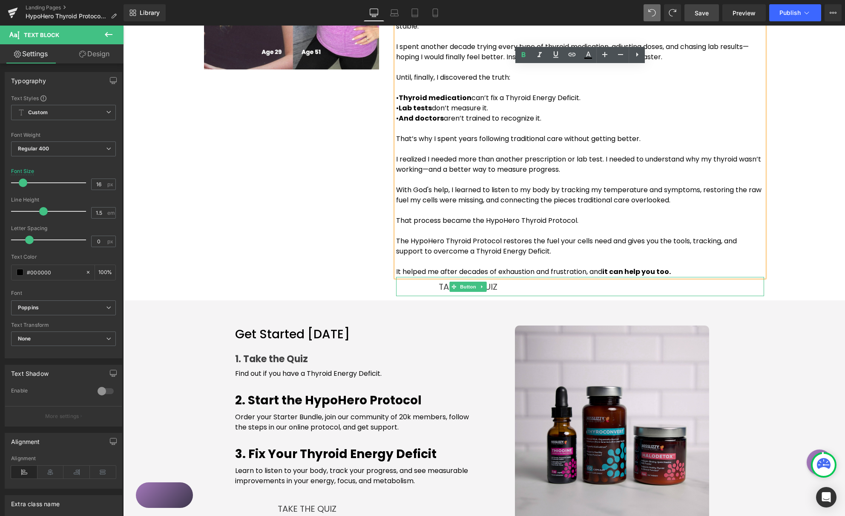
click div "Elevate Your Energy, Body Temperature, & Focus: Thyroid Supplements That Work H…"
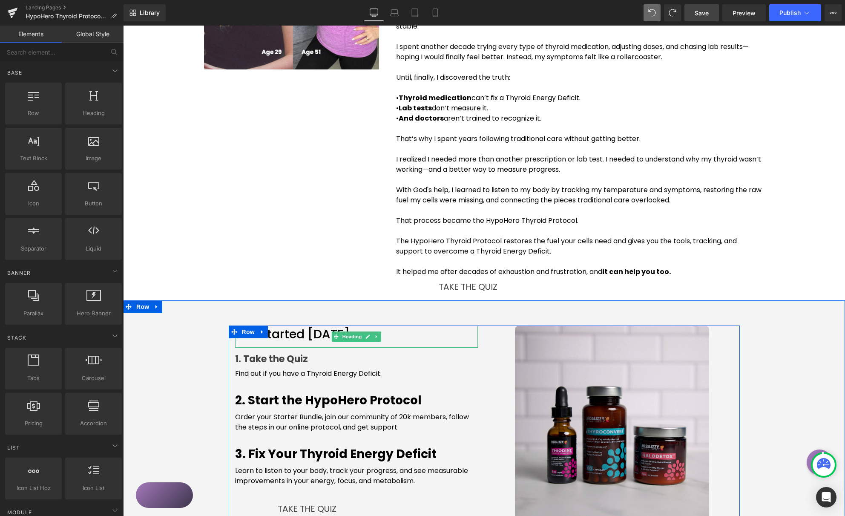
click link
click icon
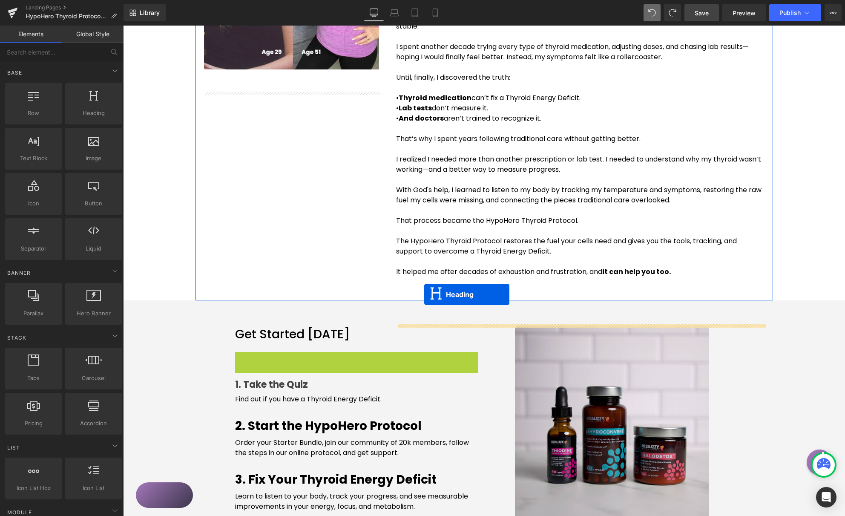
drag, startPoint x: 222, startPoint y: 378, endPoint x: 318, endPoint y: 278, distance: 138.3
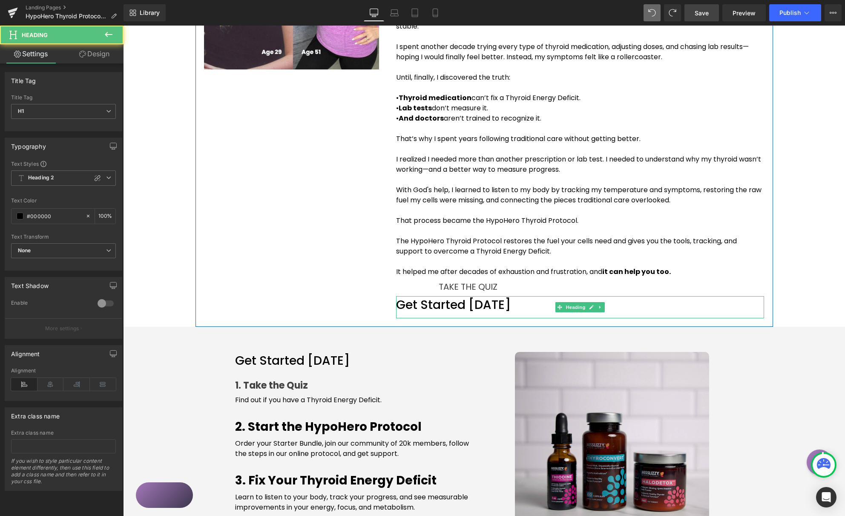
click h1 "Get Started [DATE]"
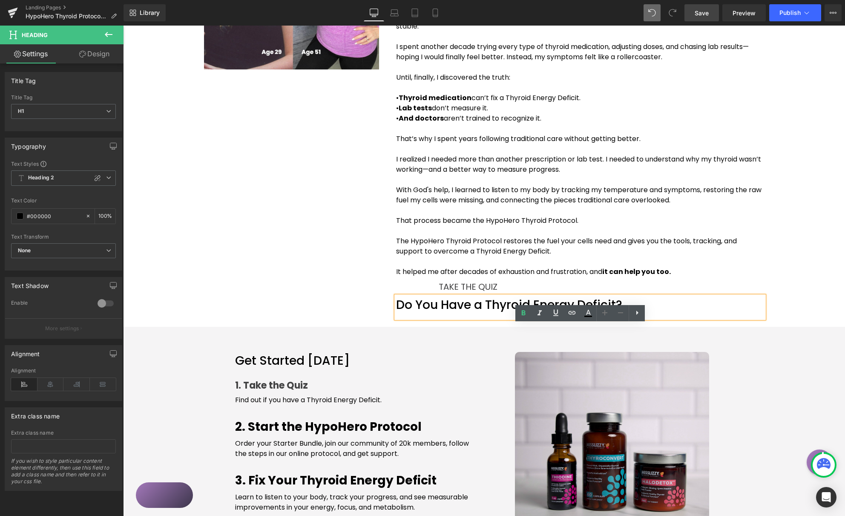
click div "Image My Thyroid Story Heading For 35 years, I lived with a Thyroid Energy Defi…"
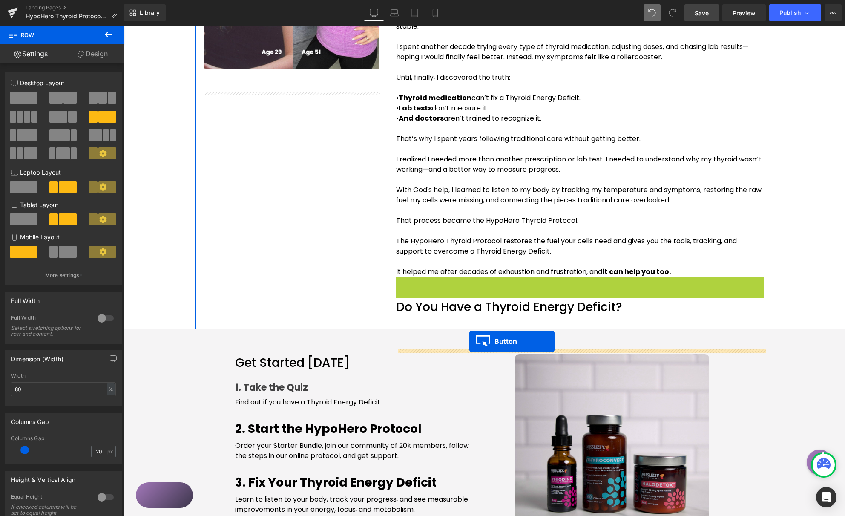
drag, startPoint x: 347, startPoint y: 289, endPoint x: 346, endPoint y: 314, distance: 25.6
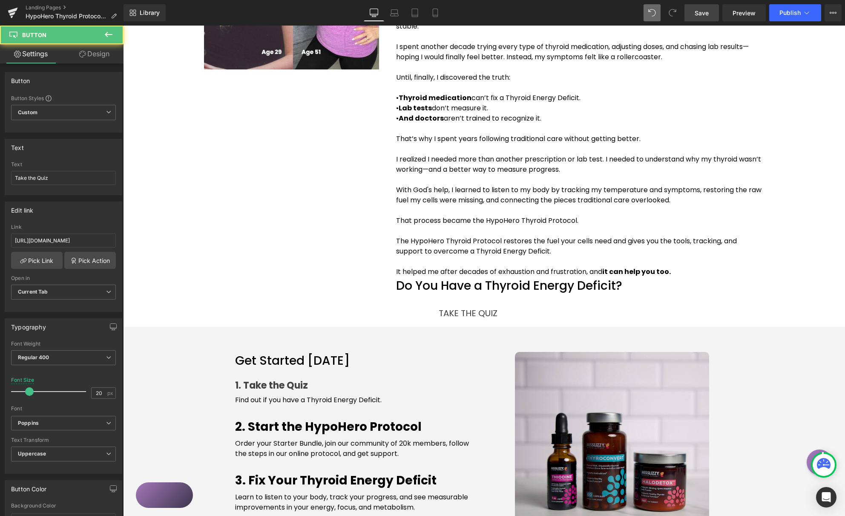
click div "Elevate Your Energy, Body Temperature, & Focus: Thyroid Supplements That Work H…"
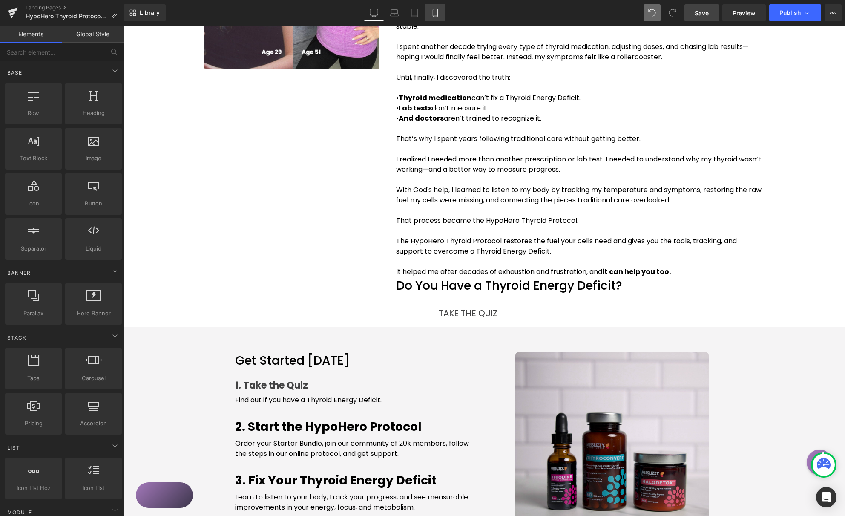
click at [432, 18] on link "Mobile" at bounding box center [435, 12] width 20 height 17
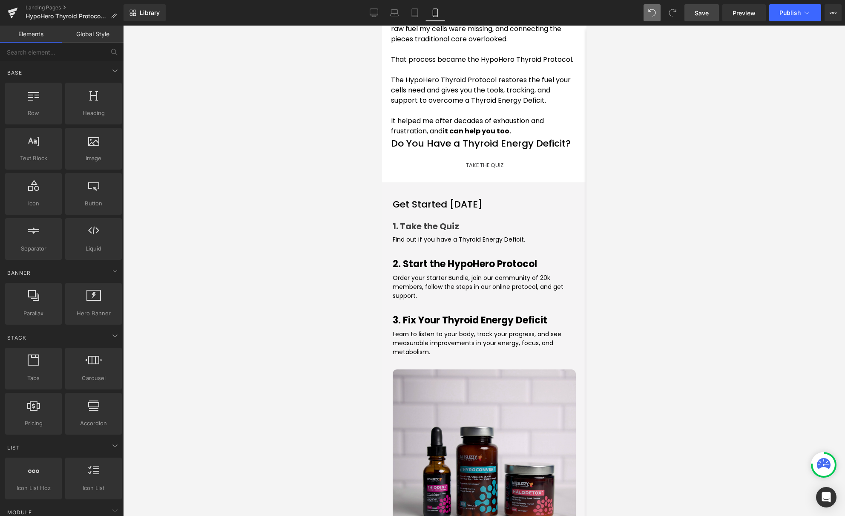
scroll to position [943, 0]
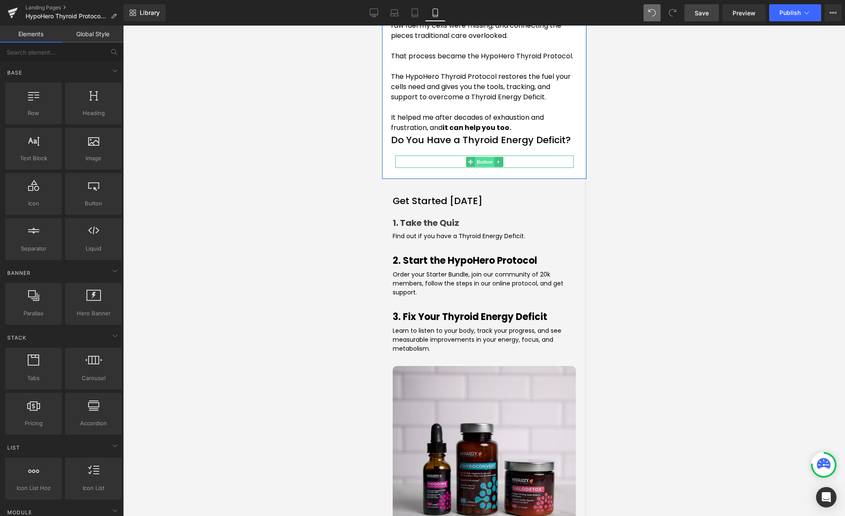
click span "Button"
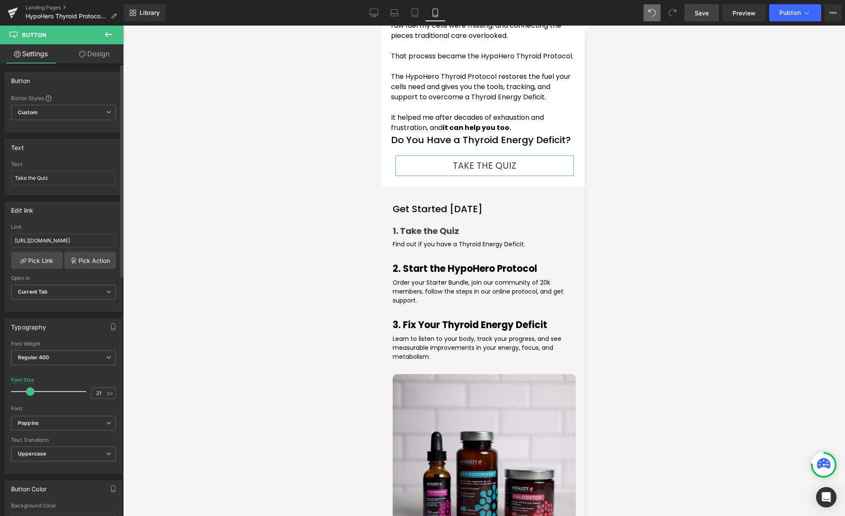
drag, startPoint x: 26, startPoint y: 390, endPoint x: 33, endPoint y: 389, distance: 6.9
click at [31, 391] on span at bounding box center [30, 391] width 9 height 9
type input "20"
click at [30, 390] on span at bounding box center [29, 391] width 9 height 9
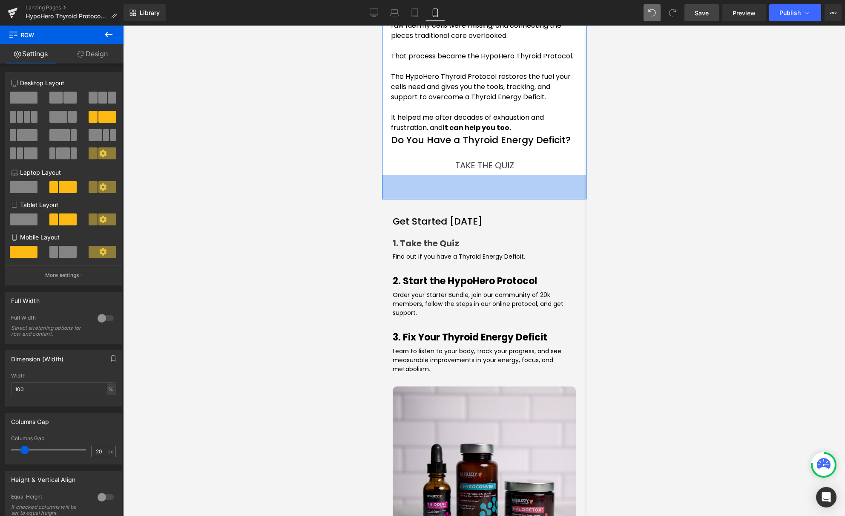
drag, startPoint x: 86, startPoint y: 167, endPoint x: 113, endPoint y: 138, distance: 40.1
click div "58px"
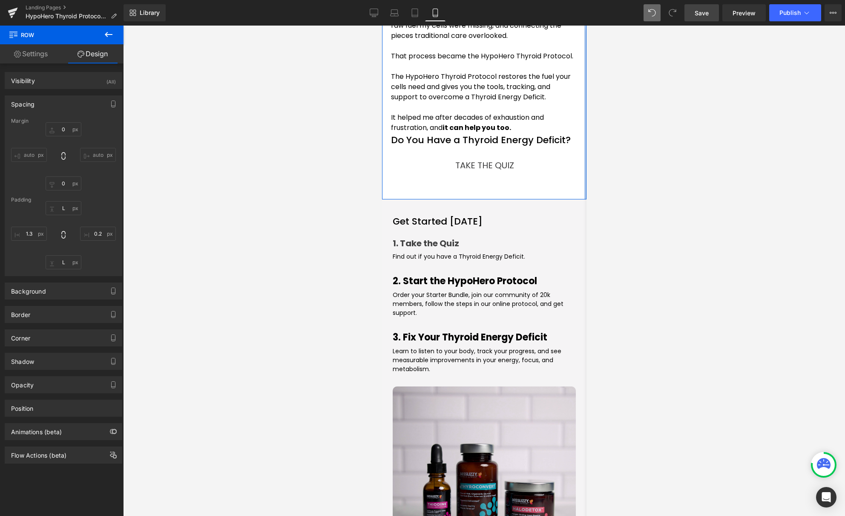
drag, startPoint x: 650, startPoint y: 165, endPoint x: 651, endPoint y: 152, distance: 12.8
click at [650, 165] on div at bounding box center [484, 271] width 722 height 490
click at [65, 182] on input "0" at bounding box center [64, 183] width 36 height 14
type input "S"
click at [67, 205] on input "L" at bounding box center [64, 208] width 36 height 14
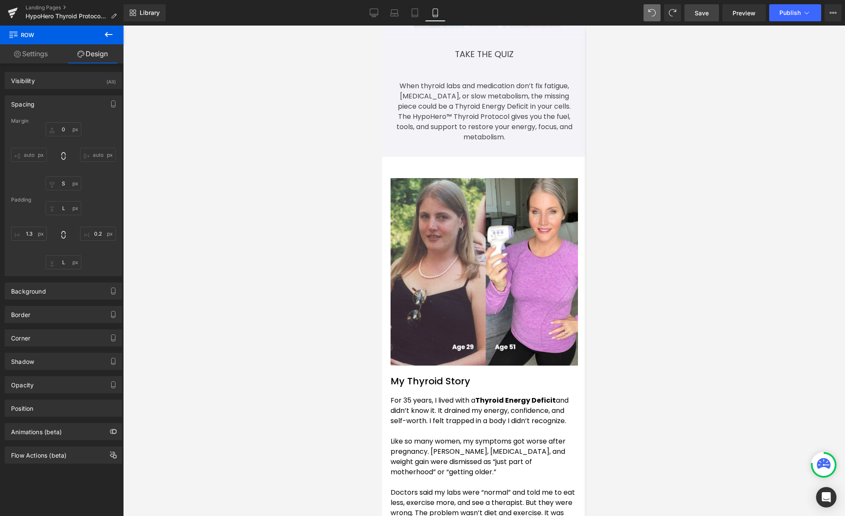
scroll to position [153, 0]
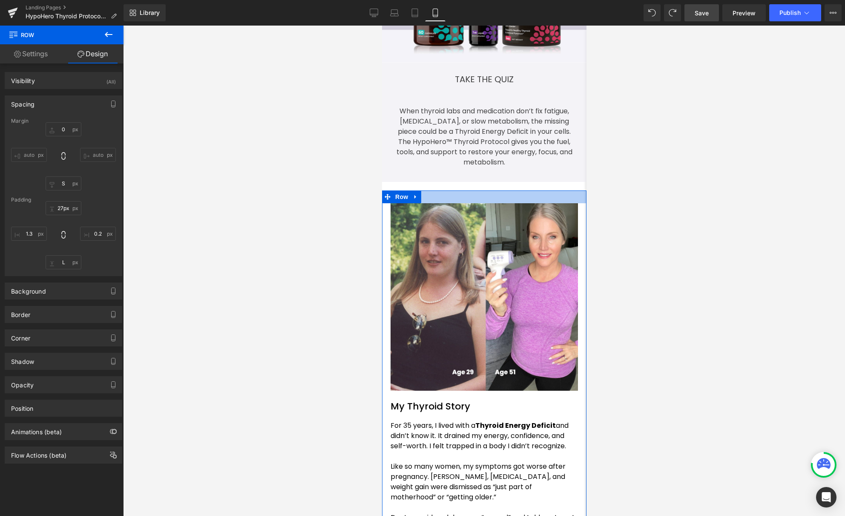
drag, startPoint x: 130, startPoint y: 167, endPoint x: 130, endPoint y: 156, distance: 10.7
click div "Elevate Your Energy, Body Temperature, & Focus: Thyroid Supplements That Work H…"
type input "23px"
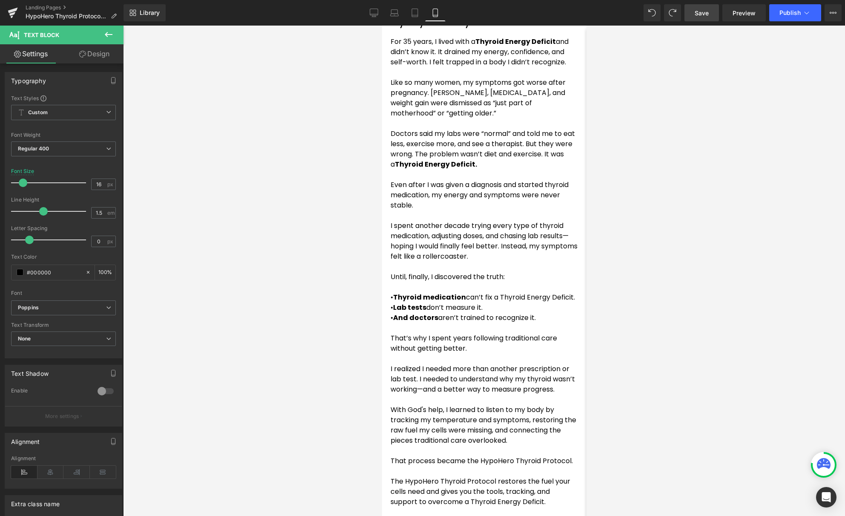
scroll to position [568, 0]
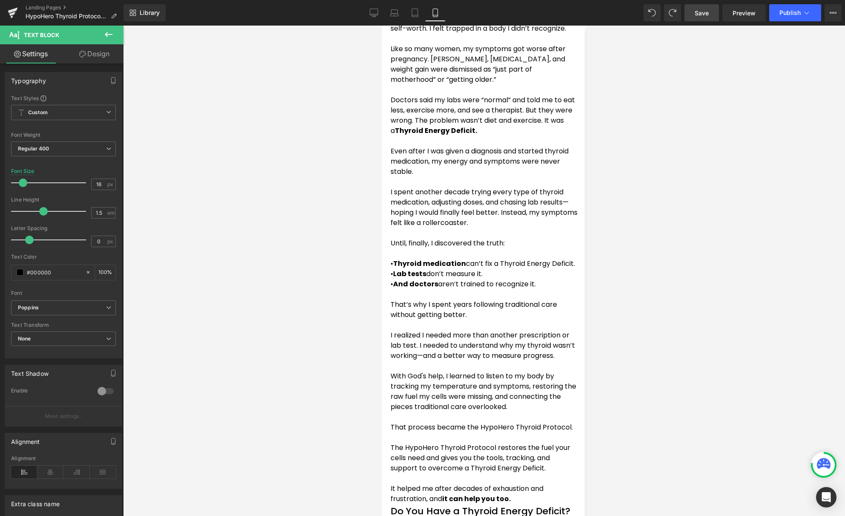
click p
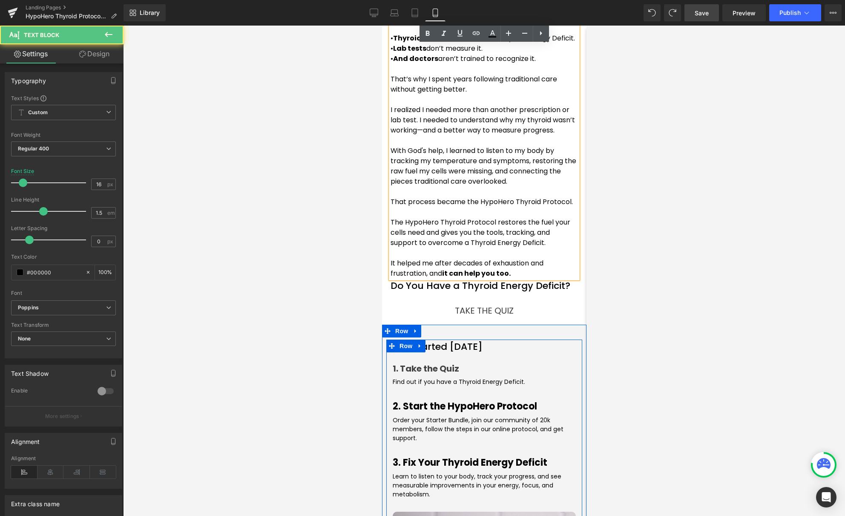
scroll to position [901, 0]
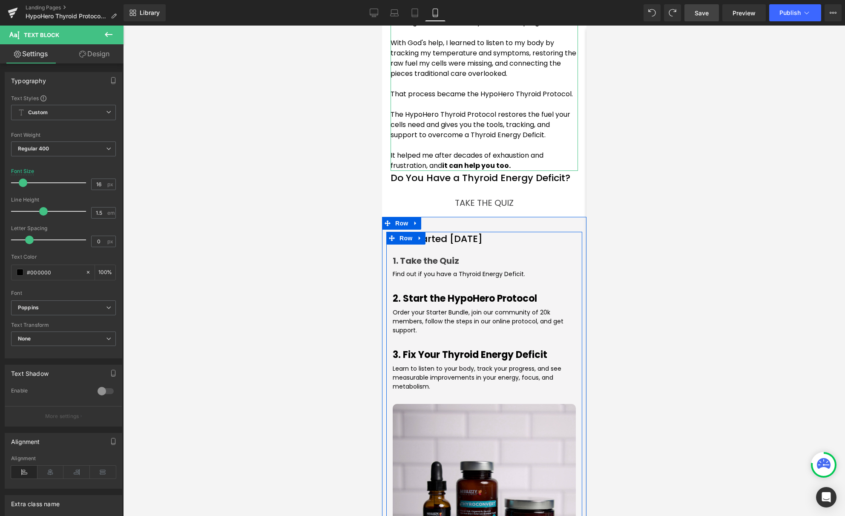
click at [84, 54] on icon at bounding box center [82, 54] width 7 height 7
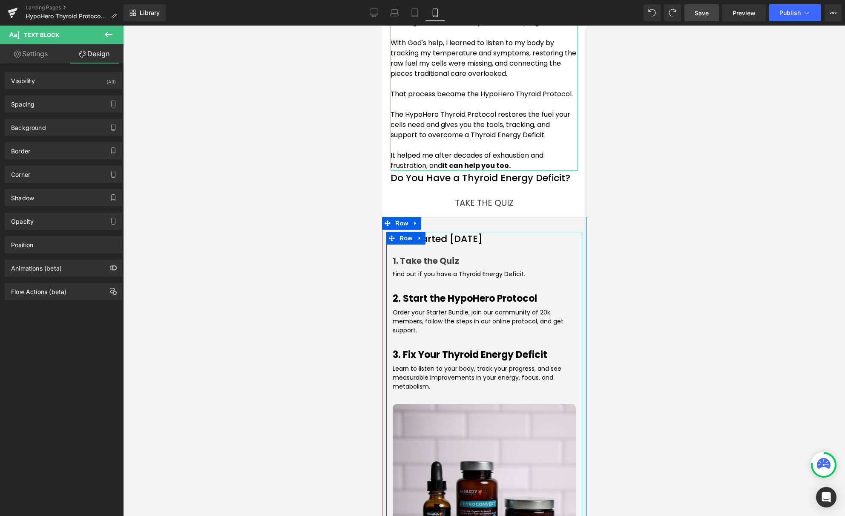
click at [59, 114] on div "Background Color & Image color transparent Color transparent 0 % Image Replace …" at bounding box center [63, 123] width 127 height 23
click at [59, 111] on div "Spacing" at bounding box center [63, 104] width 117 height 16
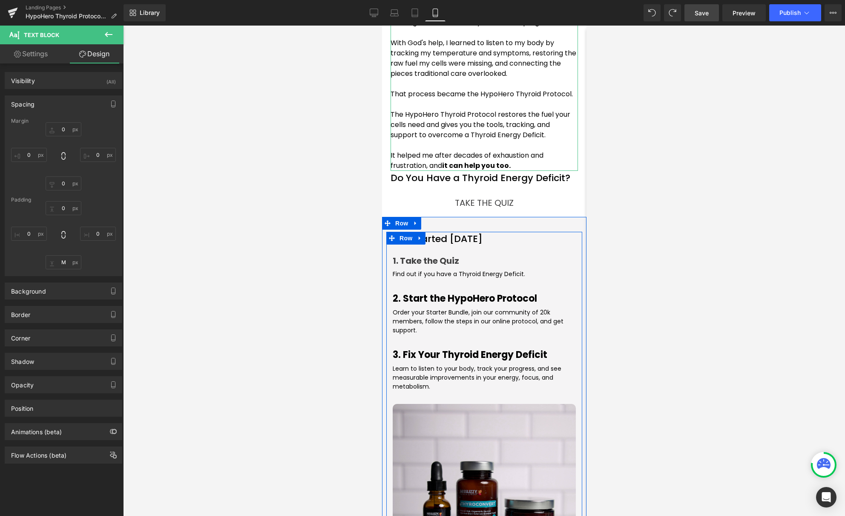
click at [59, 111] on div "Spacing" at bounding box center [63, 104] width 117 height 16
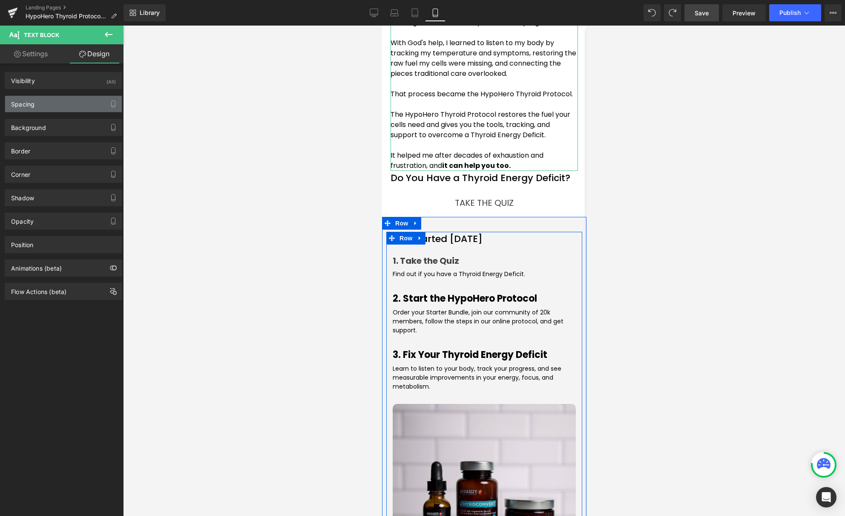
click at [59, 111] on div "Spacing" at bounding box center [63, 104] width 117 height 16
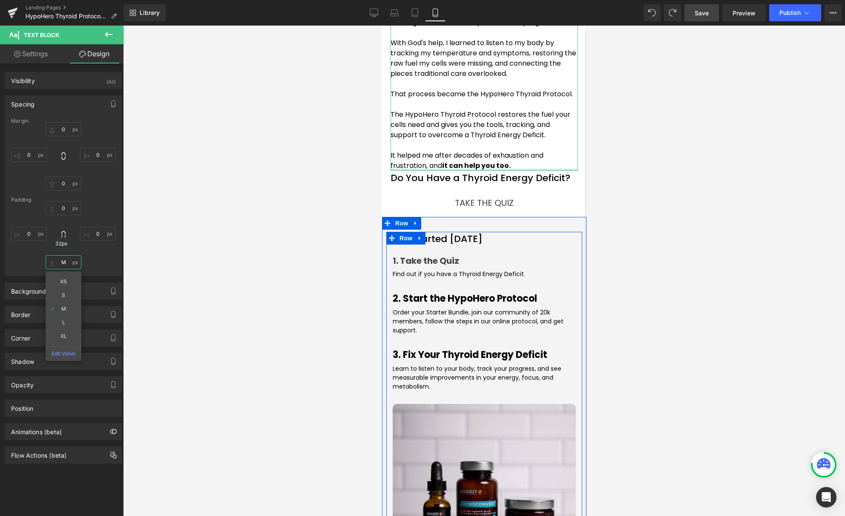
click at [65, 263] on input "M" at bounding box center [64, 262] width 36 height 14
drag, startPoint x: 63, startPoint y: 262, endPoint x: 75, endPoint y: 283, distance: 24.2
click at [63, 263] on input "L" at bounding box center [64, 262] width 36 height 14
type input "M"
click at [671, 209] on div at bounding box center [484, 271] width 722 height 490
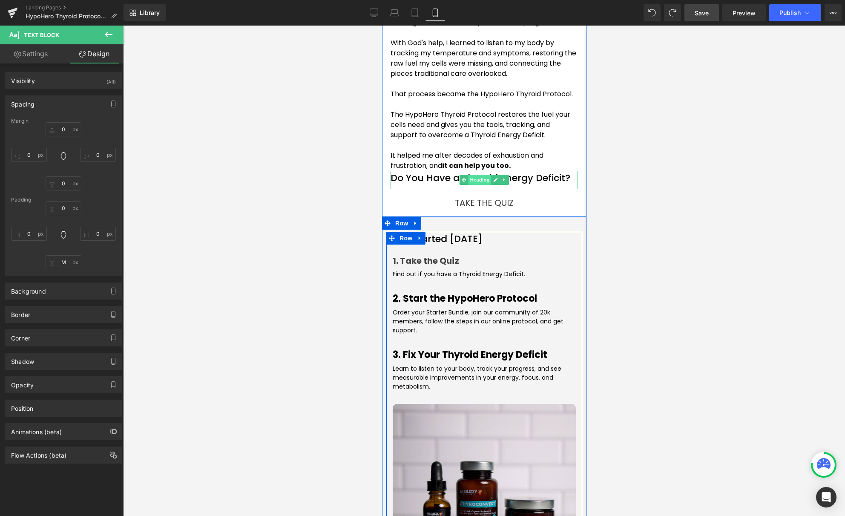
click span "Heading"
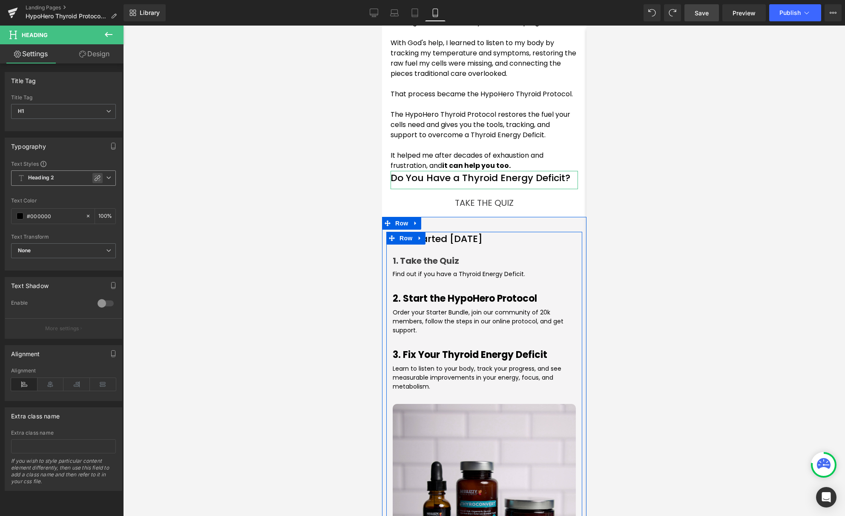
click at [94, 180] on icon at bounding box center [97, 178] width 7 height 7
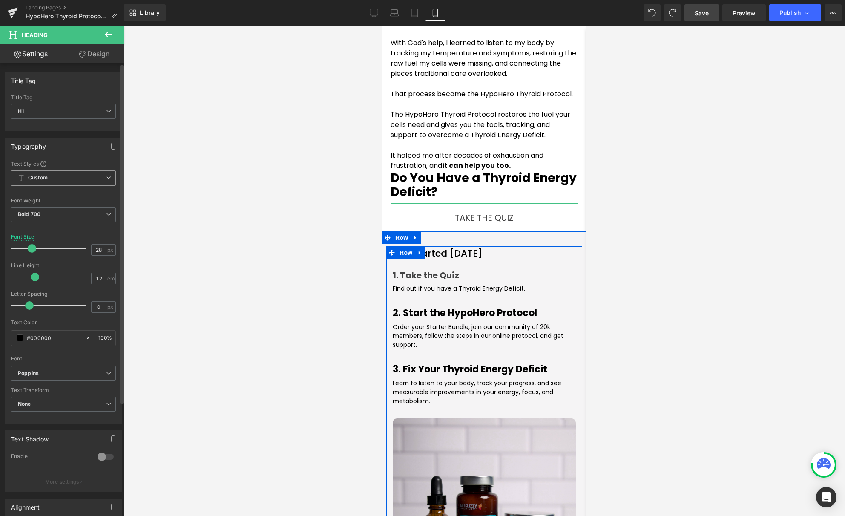
click at [33, 249] on span at bounding box center [32, 248] width 9 height 9
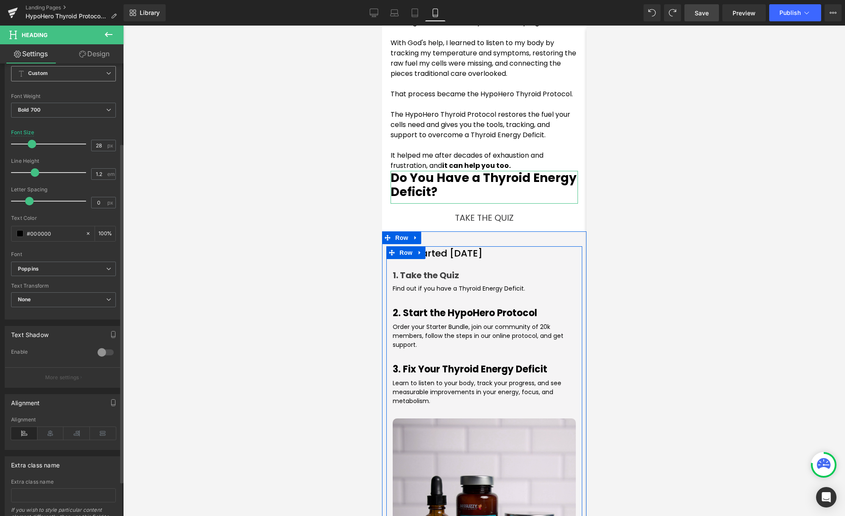
scroll to position [106, 0]
click at [48, 427] on icon at bounding box center [50, 431] width 26 height 13
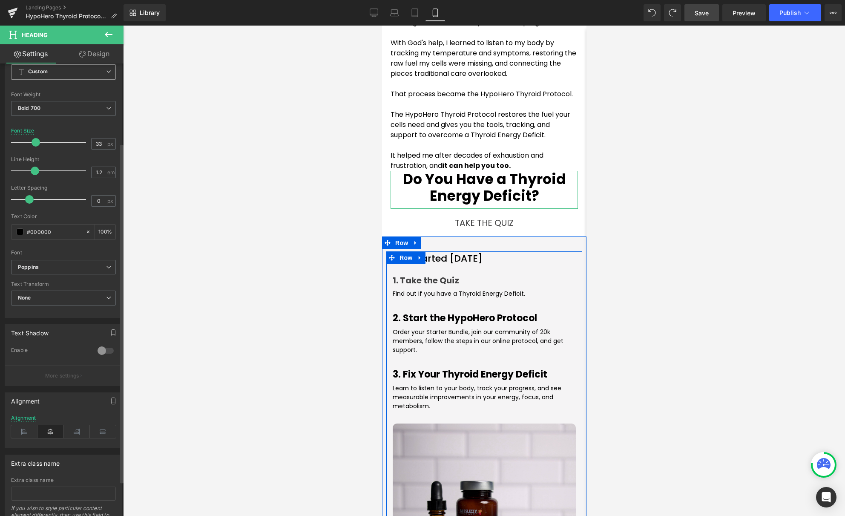
type input "32"
click at [34, 141] on span at bounding box center [35, 142] width 9 height 9
type input "1.3"
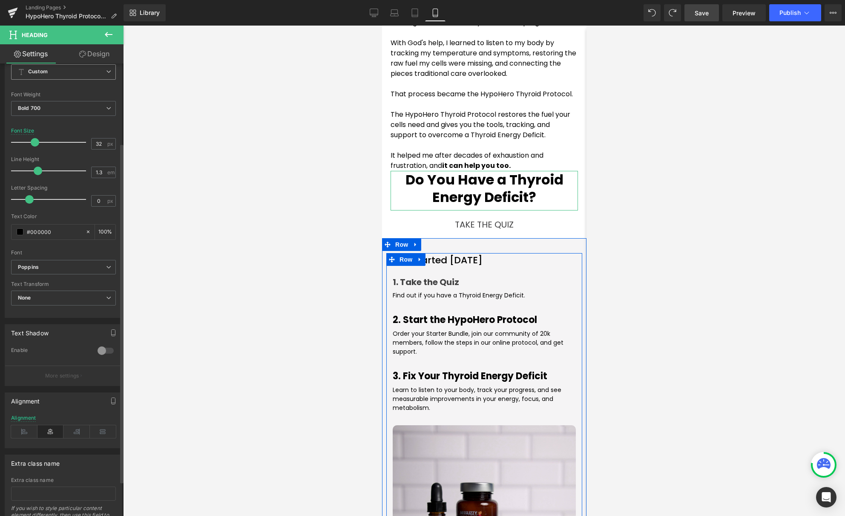
click at [37, 171] on span at bounding box center [38, 171] width 9 height 9
drag, startPoint x: 630, startPoint y: 186, endPoint x: 650, endPoint y: 182, distance: 20.2
click at [630, 186] on div at bounding box center [484, 271] width 722 height 490
click at [663, 188] on div at bounding box center [484, 271] width 722 height 490
click at [288, 271] on div at bounding box center [484, 271] width 722 height 490
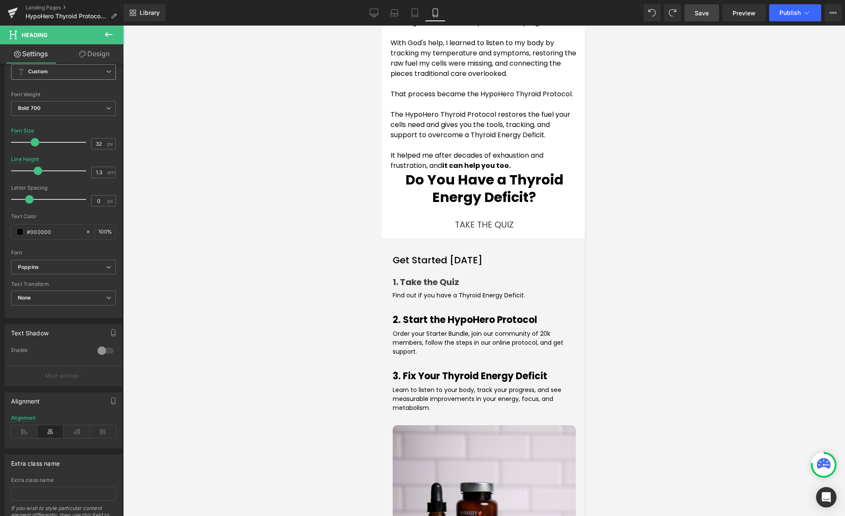
click at [677, 245] on div at bounding box center [484, 271] width 722 height 490
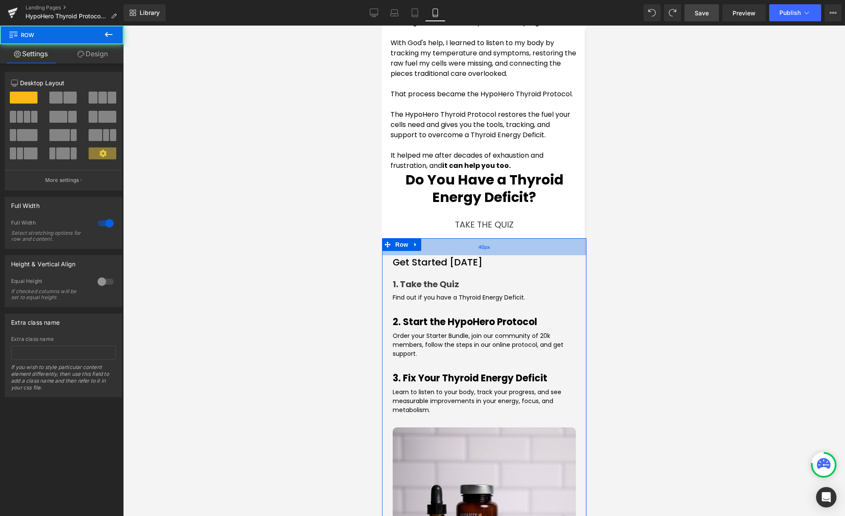
drag, startPoint x: 110, startPoint y: 261, endPoint x: 171, endPoint y: 259, distance: 61.4
click div "40px"
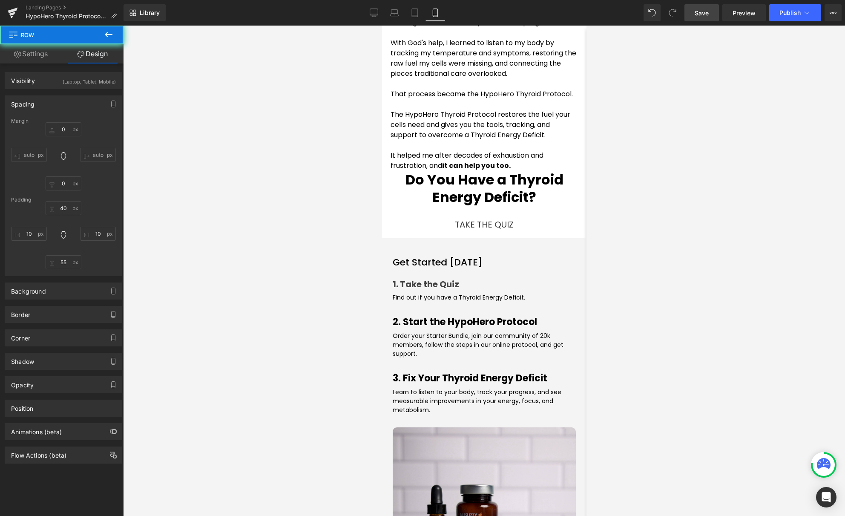
click at [655, 277] on div at bounding box center [484, 271] width 722 height 490
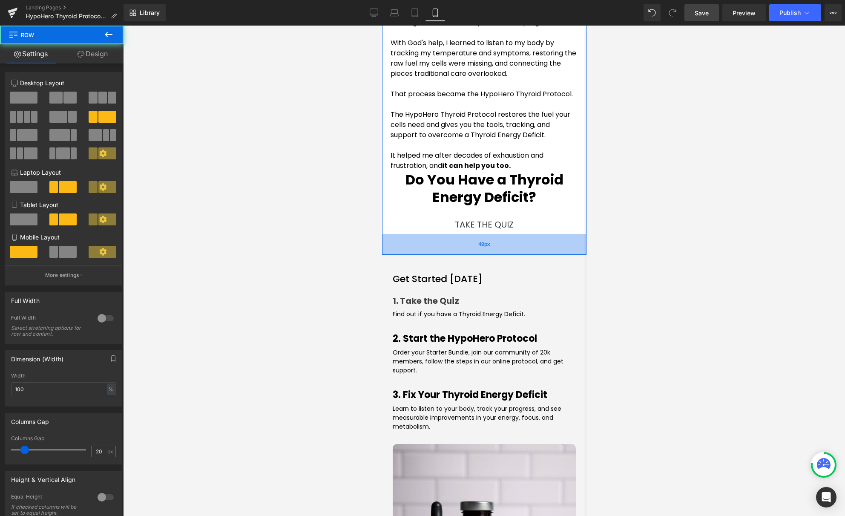
click div "49px"
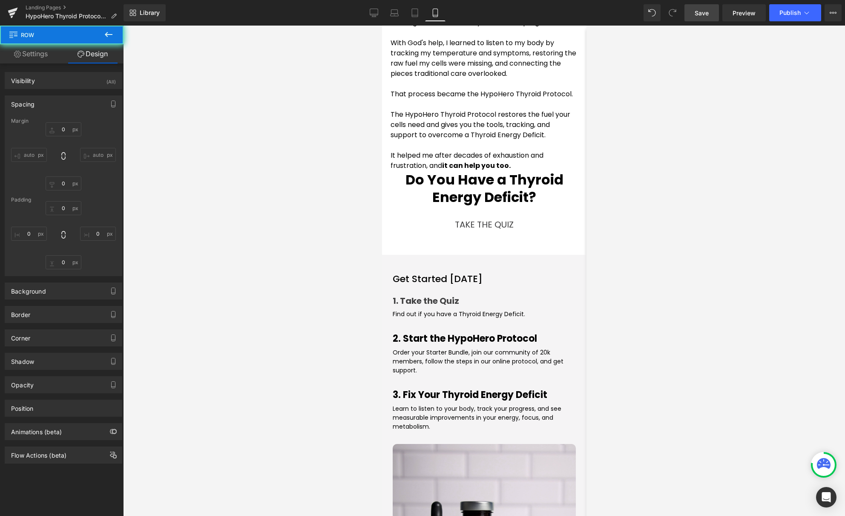
type input "0"
type input "S"
type input "L"
type input "0"
type input "L"
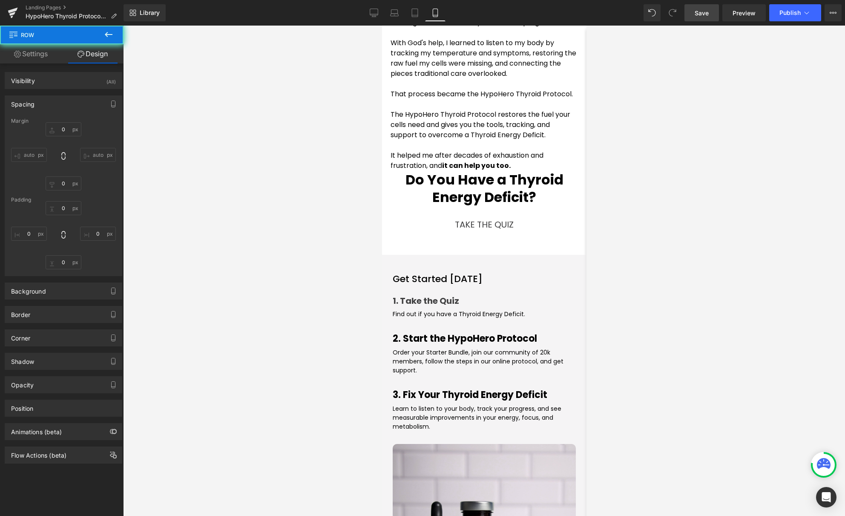
type input "0"
click at [702, 235] on div at bounding box center [484, 271] width 722 height 490
click at [374, 12] on icon at bounding box center [374, 13] width 9 height 9
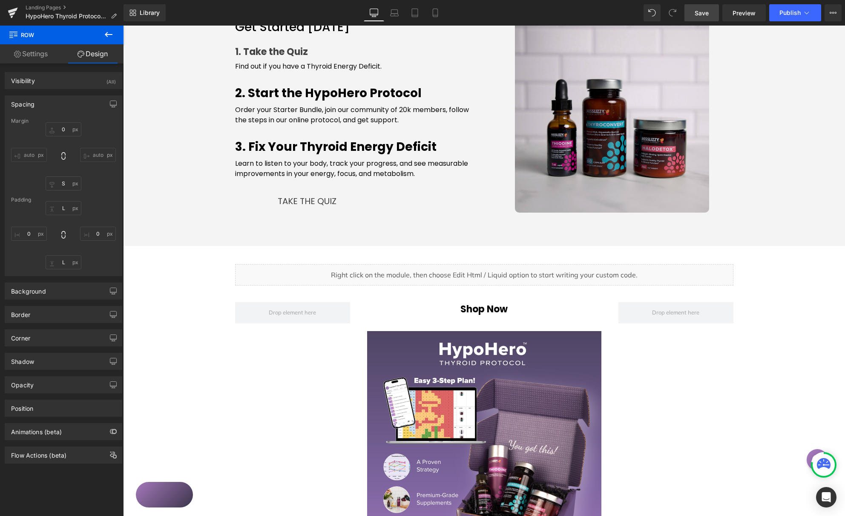
type input "0"
type input "S"
type input "L"
type input "0"
type input "L"
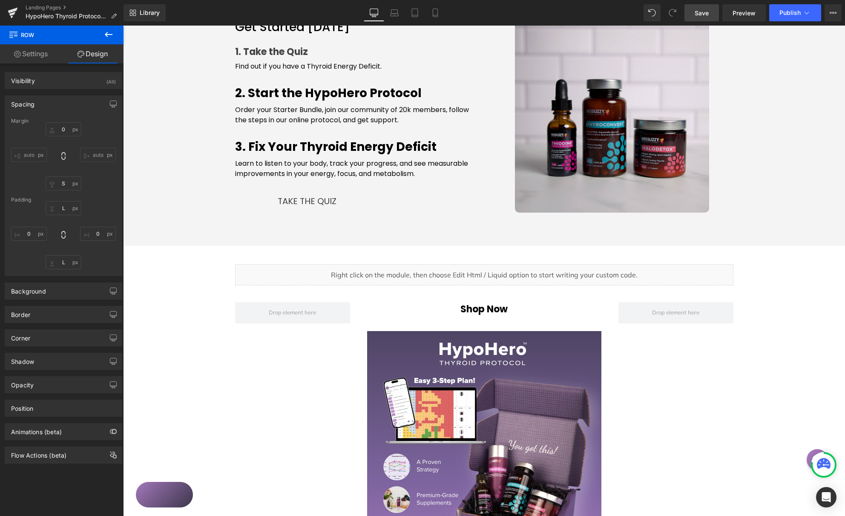
type input "0"
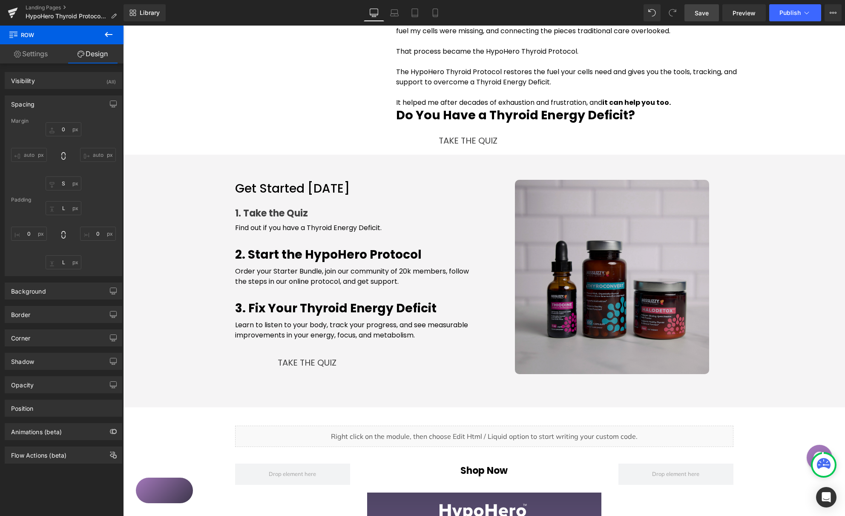
scroll to position [740, 0]
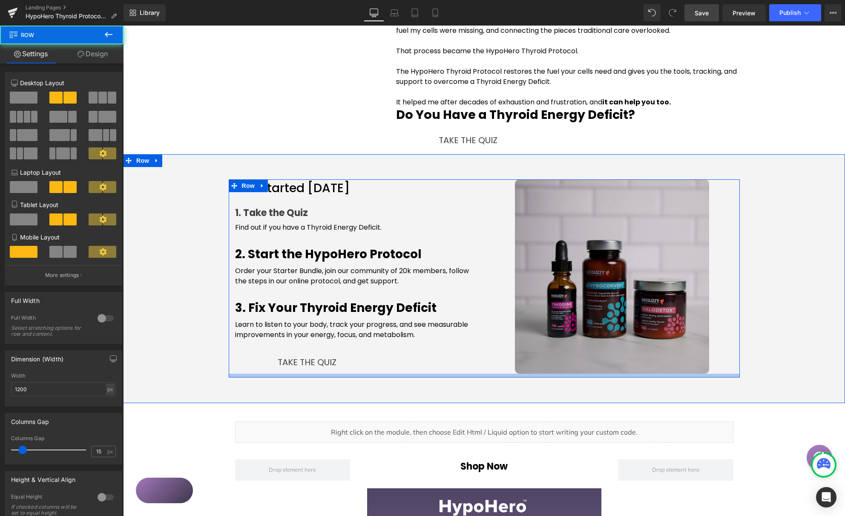
drag, startPoint x: 271, startPoint y: 403, endPoint x: 485, endPoint y: 323, distance: 228.4
click div "Get Started Today Heading 1. Take the Quiz Heading Find out if you have a Thyro…"
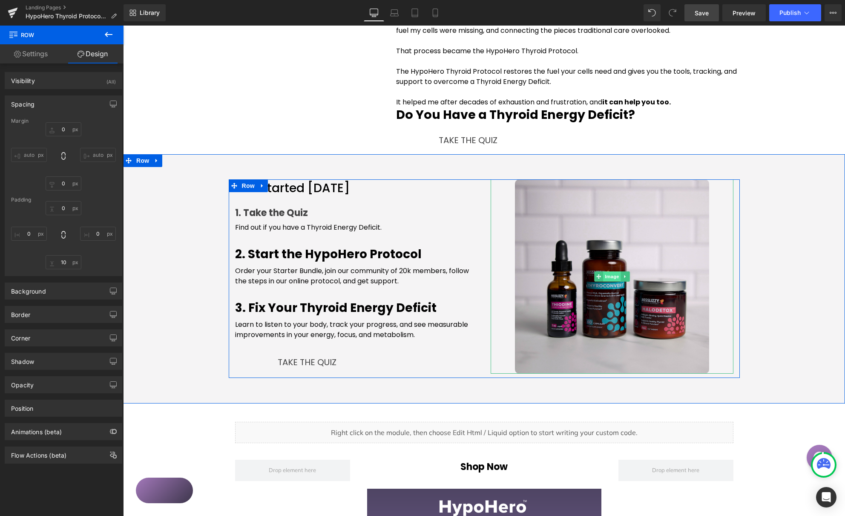
click span "Image"
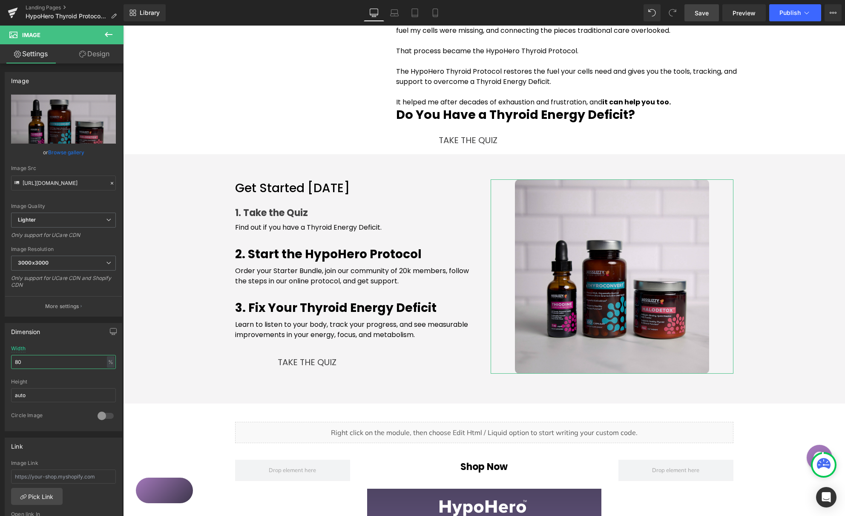
drag, startPoint x: 40, startPoint y: 364, endPoint x: -13, endPoint y: 352, distance: 54.6
click at [0, 352] on html "Image You are previewing how the Page Preset 3 will restyle your page. You can …" at bounding box center [422, 258] width 845 height 516
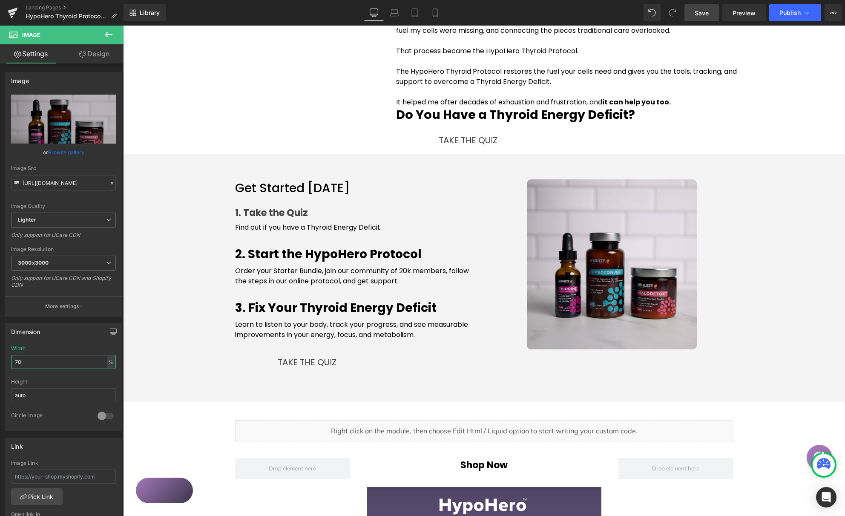
type input "70"
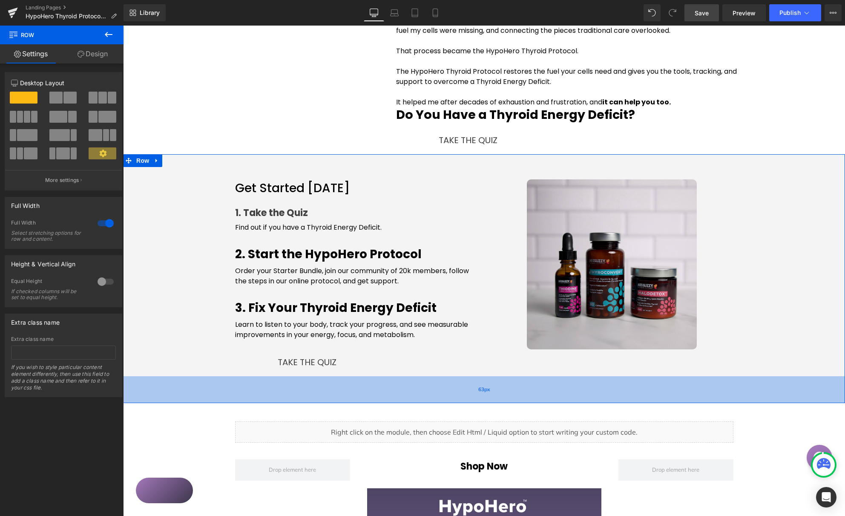
drag, startPoint x: 366, startPoint y: 399, endPoint x: 369, endPoint y: 389, distance: 10.9
click span "63px"
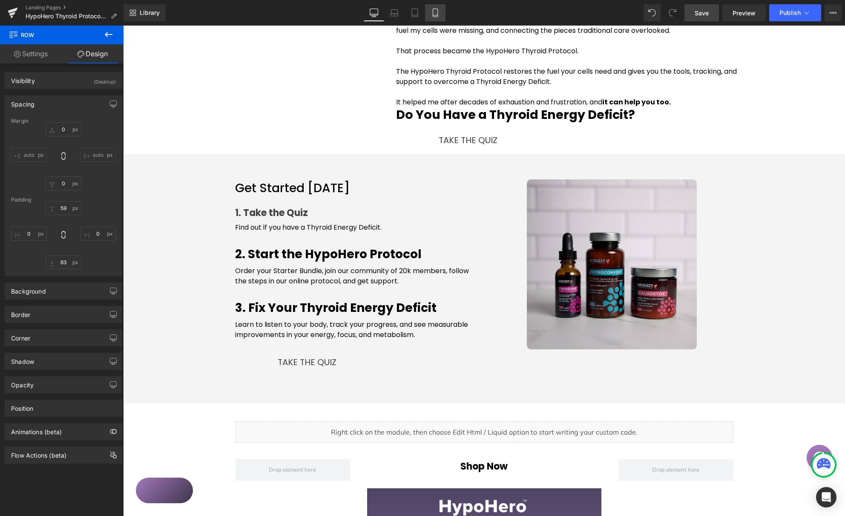
click at [433, 12] on icon at bounding box center [435, 13] width 9 height 9
type input "0"
type input "35"
type input "10"
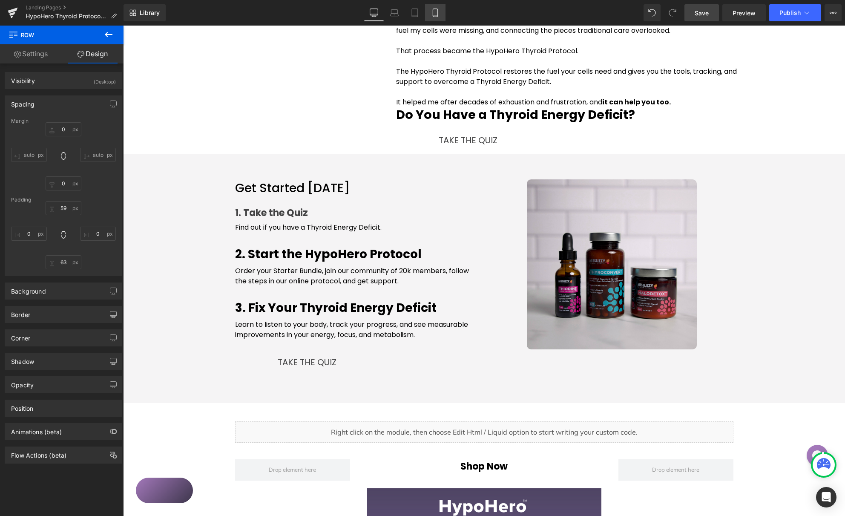
type input "55"
type input "10"
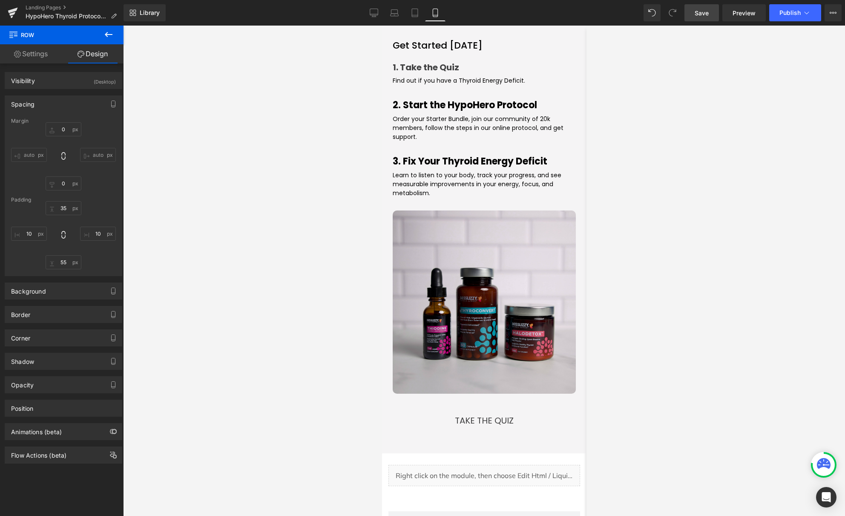
scroll to position [1137, 0]
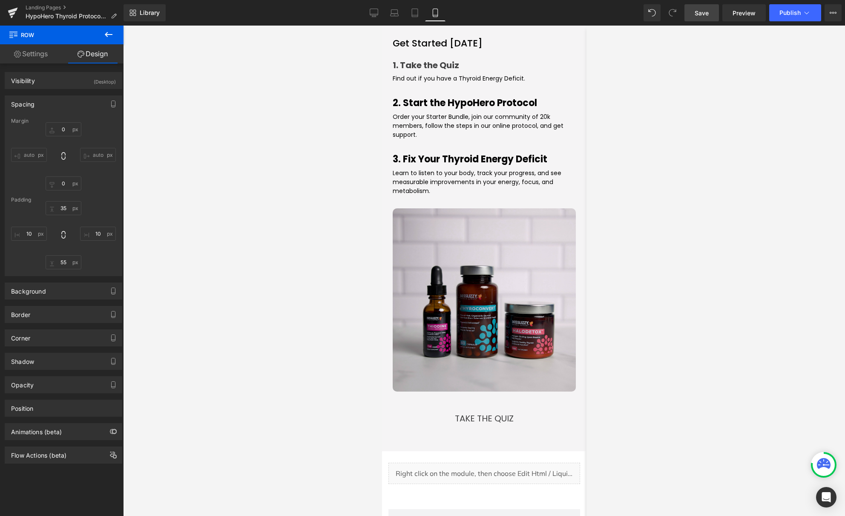
click at [703, 12] on span "Save" at bounding box center [702, 13] width 14 height 9
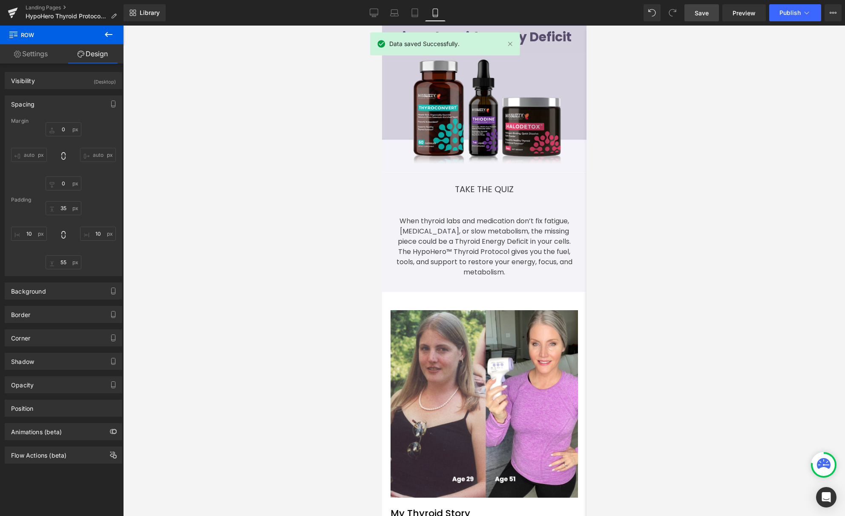
scroll to position [0, 0]
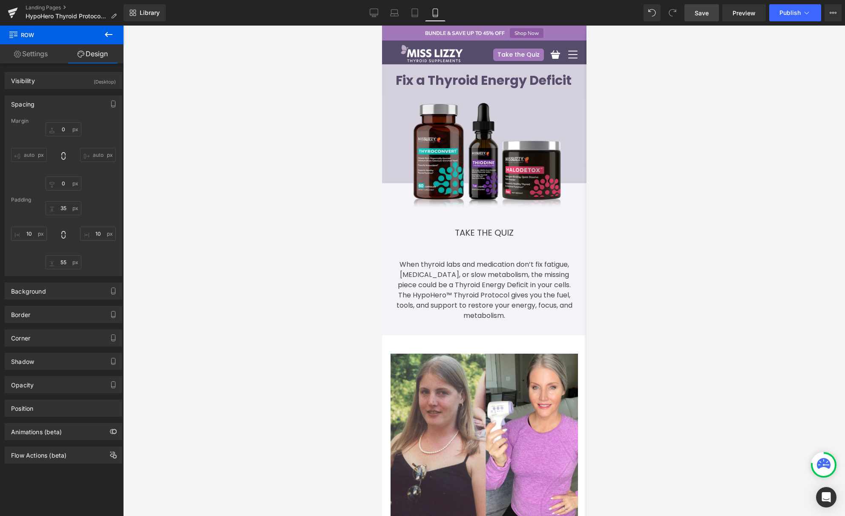
click at [698, 14] on span "Save" at bounding box center [702, 13] width 14 height 9
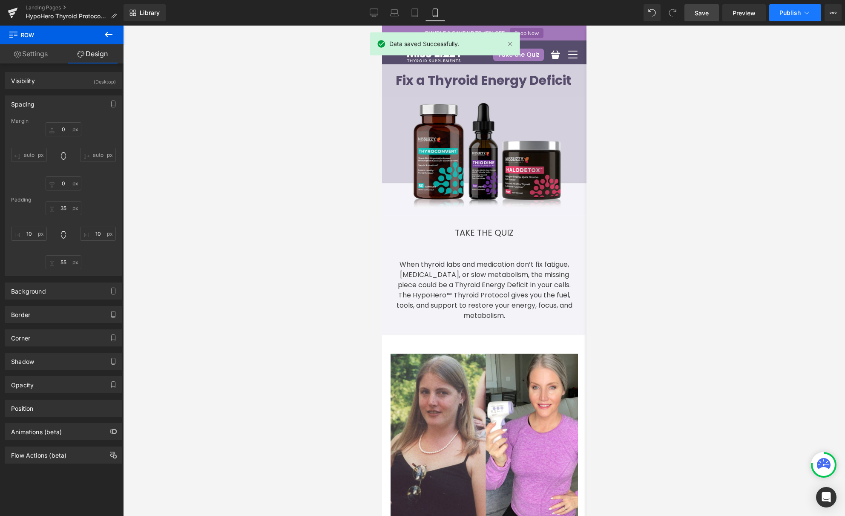
click at [800, 11] on icon at bounding box center [807, 13] width 9 height 9
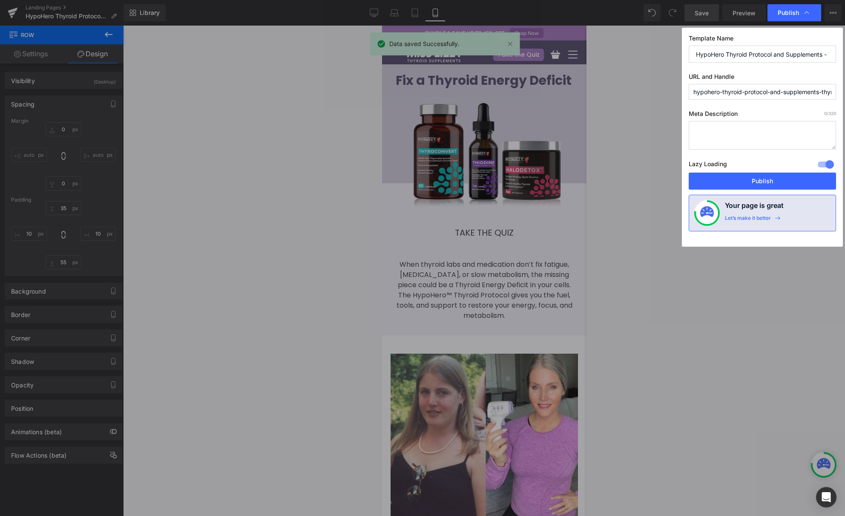
click at [773, 184] on button "Publish" at bounding box center [762, 181] width 147 height 17
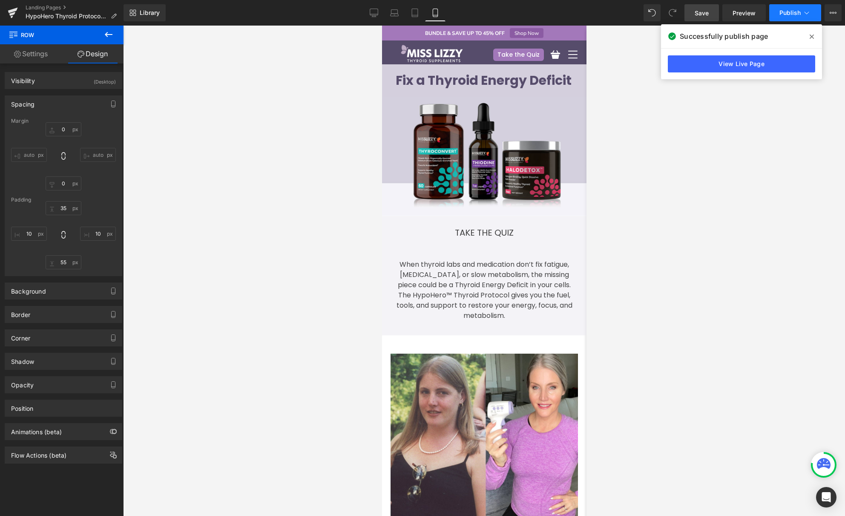
click at [800, 11] on icon at bounding box center [807, 13] width 9 height 9
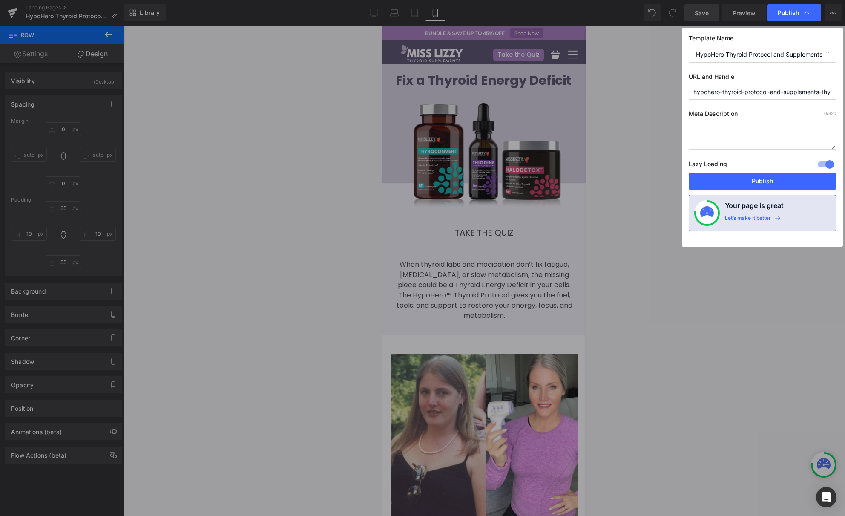
scroll to position [0, 83]
drag, startPoint x: 792, startPoint y: 92, endPoint x: 847, endPoint y: 87, distance: 55.6
click at [800, 87] on html "Image You are previewing how the Page Preset 3 will restyle your page. You can …" at bounding box center [422, 258] width 845 height 516
drag, startPoint x: 808, startPoint y: 93, endPoint x: 851, endPoint y: 94, distance: 43.1
click at [800, 94] on html "Image You are previewing how the Page Preset 3 will restyle your page. You can …" at bounding box center [422, 258] width 845 height 516
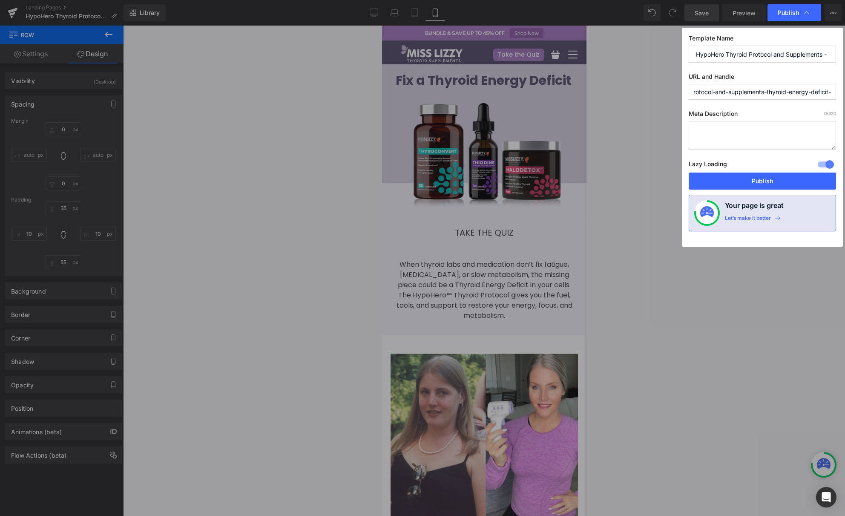
type input "hypohero-thyroid-protocol-and-supplements-thyroid-energy-deficit"
click at [787, 183] on button "Publish" at bounding box center [762, 181] width 147 height 17
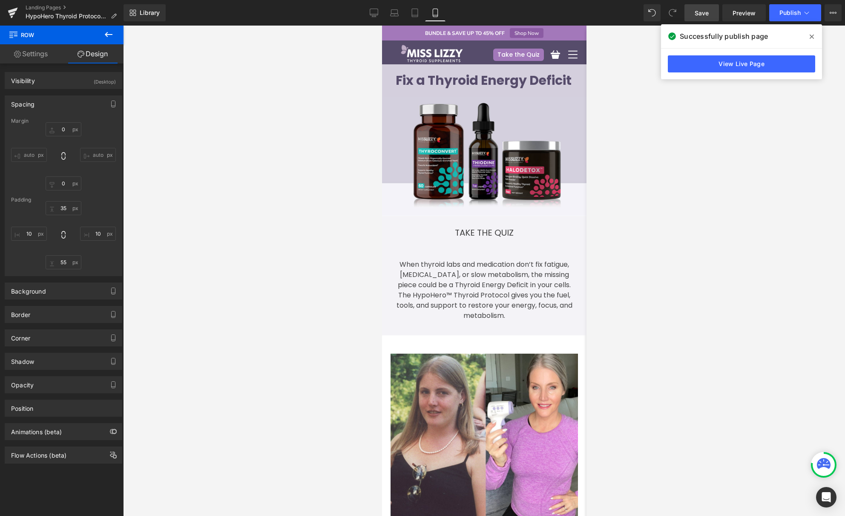
click at [758, 64] on link "View Live Page" at bounding box center [741, 63] width 147 height 17
